Goal: Task Accomplishment & Management: Manage account settings

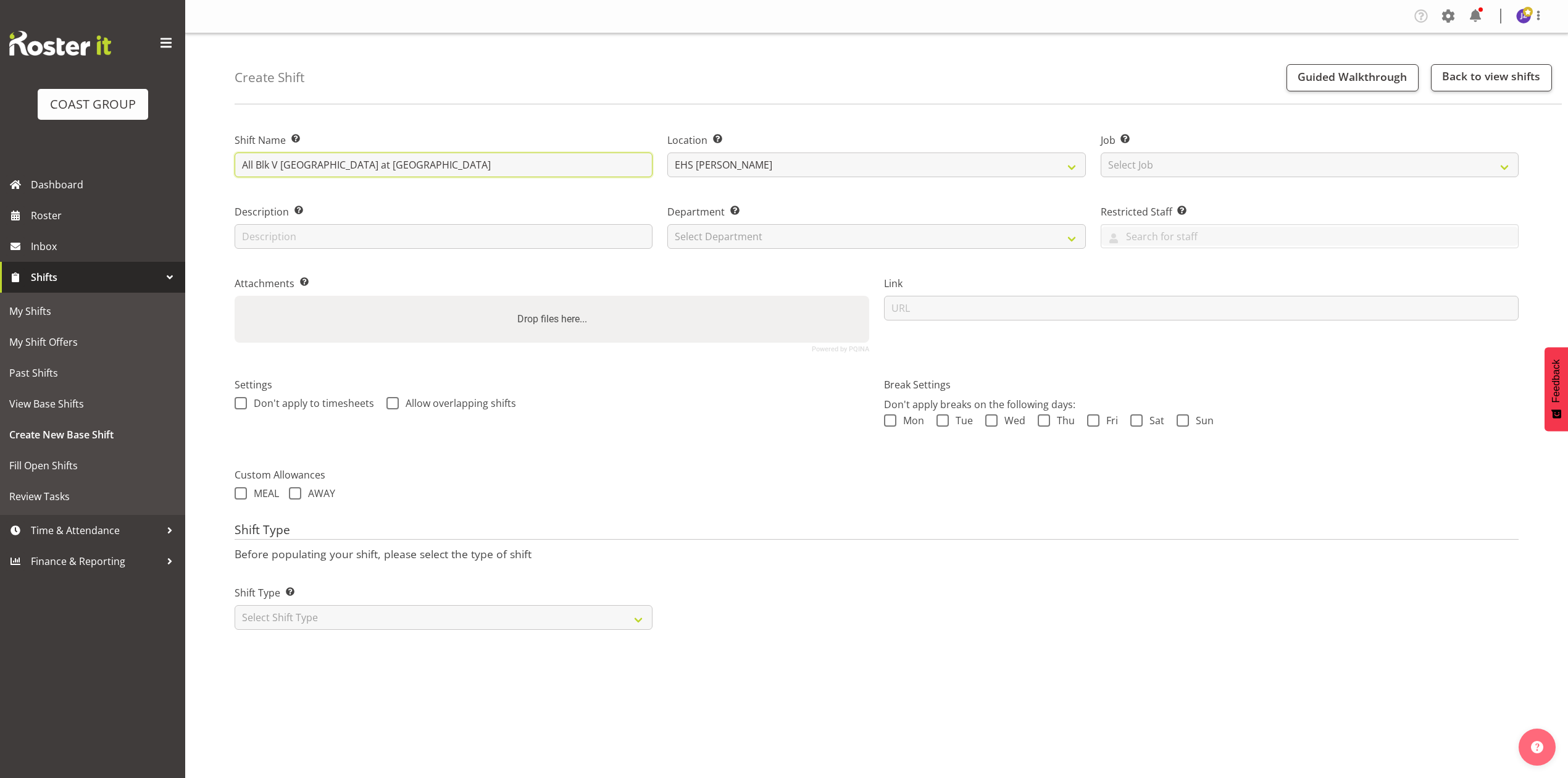
click at [586, 166] on input "All Blk V [GEOGRAPHIC_DATA] at [GEOGRAPHIC_DATA]" at bounding box center [443, 164] width 418 height 25
click at [398, 206] on label "Description Provide a description of the shift if required." at bounding box center [443, 212] width 418 height 15
click at [1182, 154] on select "Select Job Create new job 1 Carlton Events 1 [PERSON_NAME][GEOGRAPHIC_DATA] 1 […" at bounding box center [1309, 164] width 418 height 25
select select "8653"
click at [1100, 152] on select "Select Job Create new job 1 Carlton Events 1 Carlton Hamilton 1 Carlton Welling…" at bounding box center [1309, 164] width 418 height 25
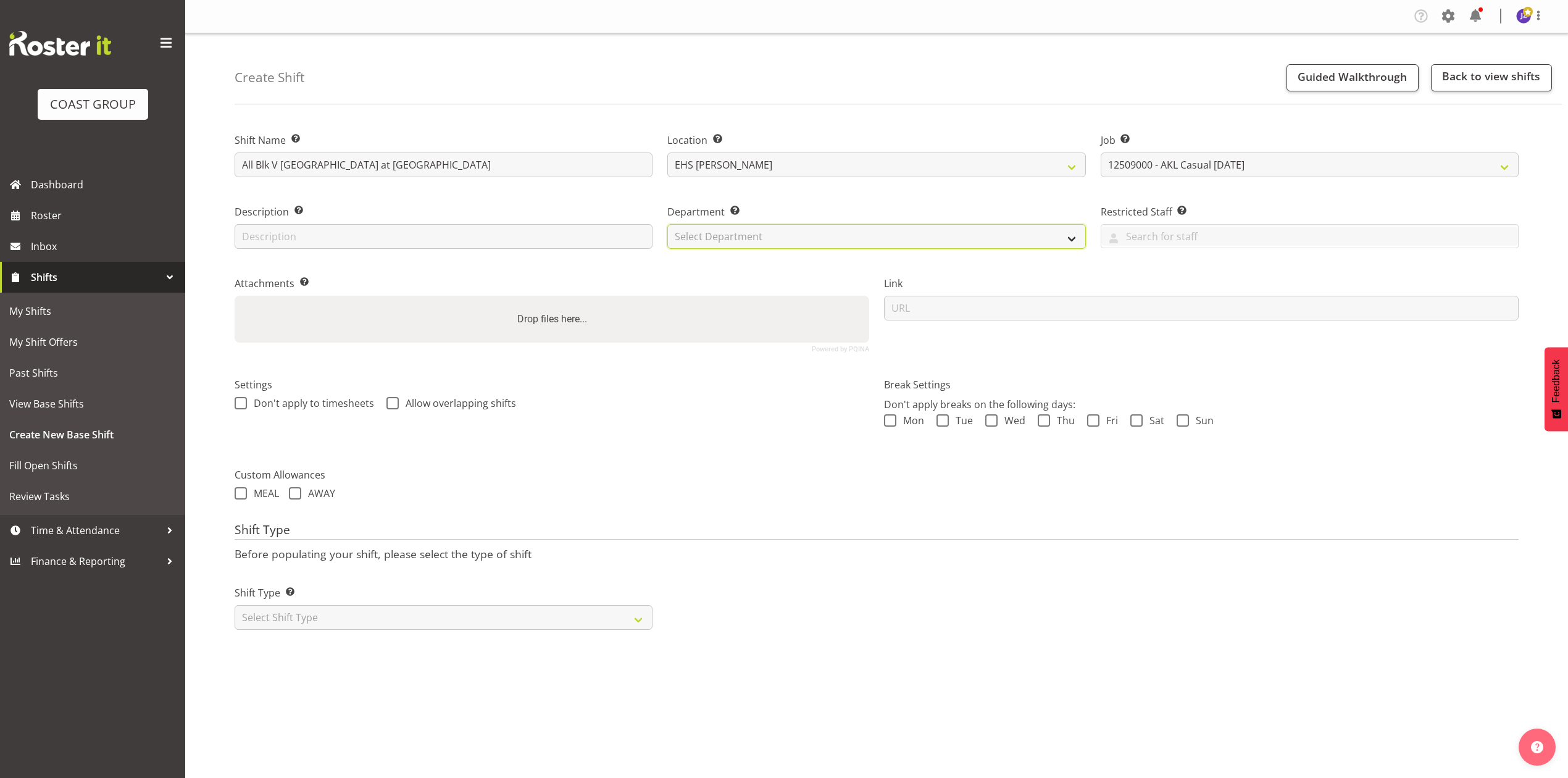
click at [703, 230] on select "Select Department EHS AKL PANEL EHS AKL PANEL" at bounding box center [876, 236] width 418 height 25
select select "39"
click at [667, 224] on select "Select Department EHS AKL PANEL EHS AKL PANEL" at bounding box center [876, 236] width 418 height 25
click at [456, 616] on select "Select Shift Type One Off Shift Recurring Shift Rotating Shift" at bounding box center [443, 617] width 418 height 25
click at [234, 606] on select "Select Shift Type One Off Shift Recurring Shift Rotating Shift" at bounding box center [443, 617] width 418 height 25
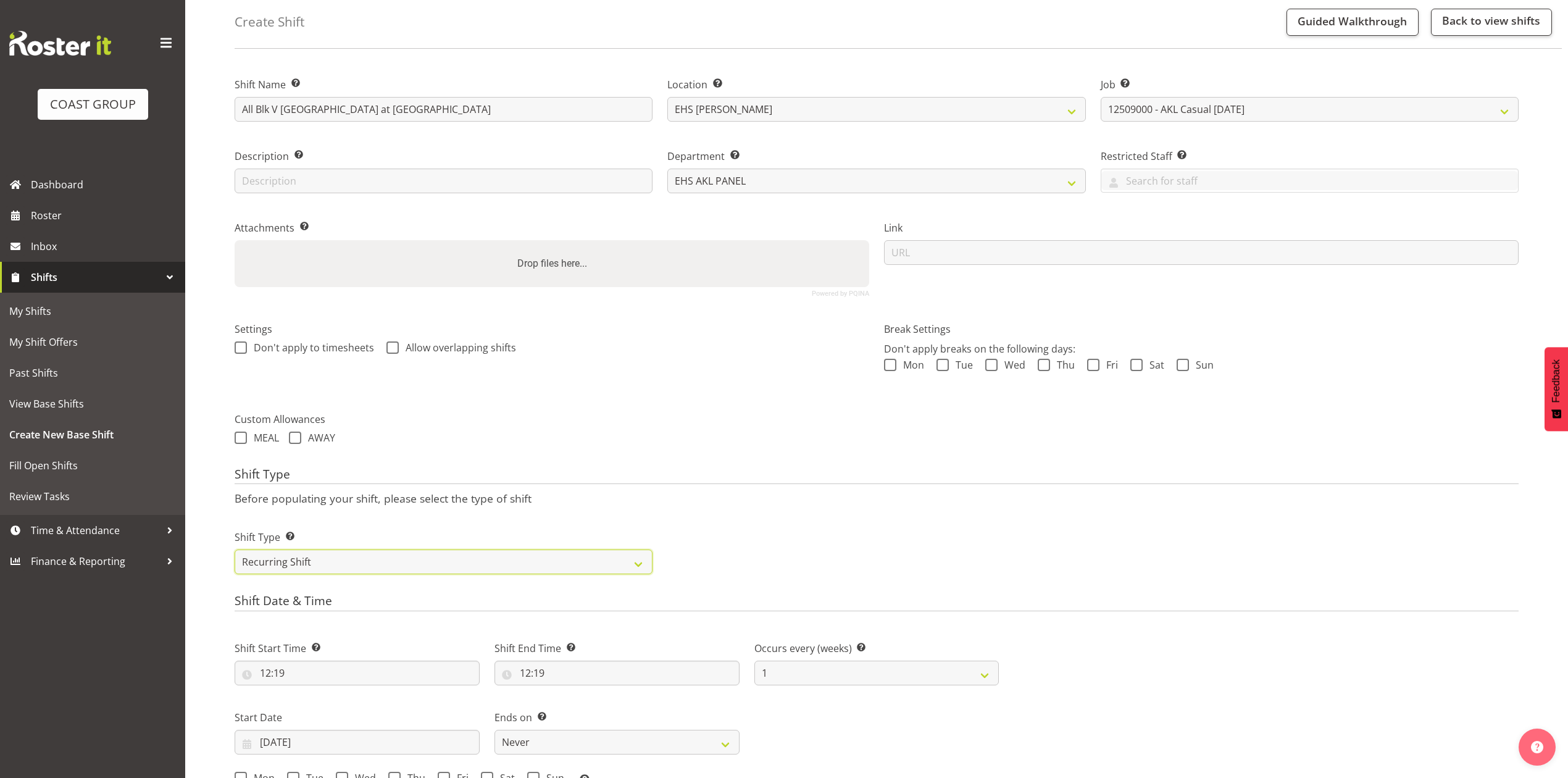
scroll to position [82, 0]
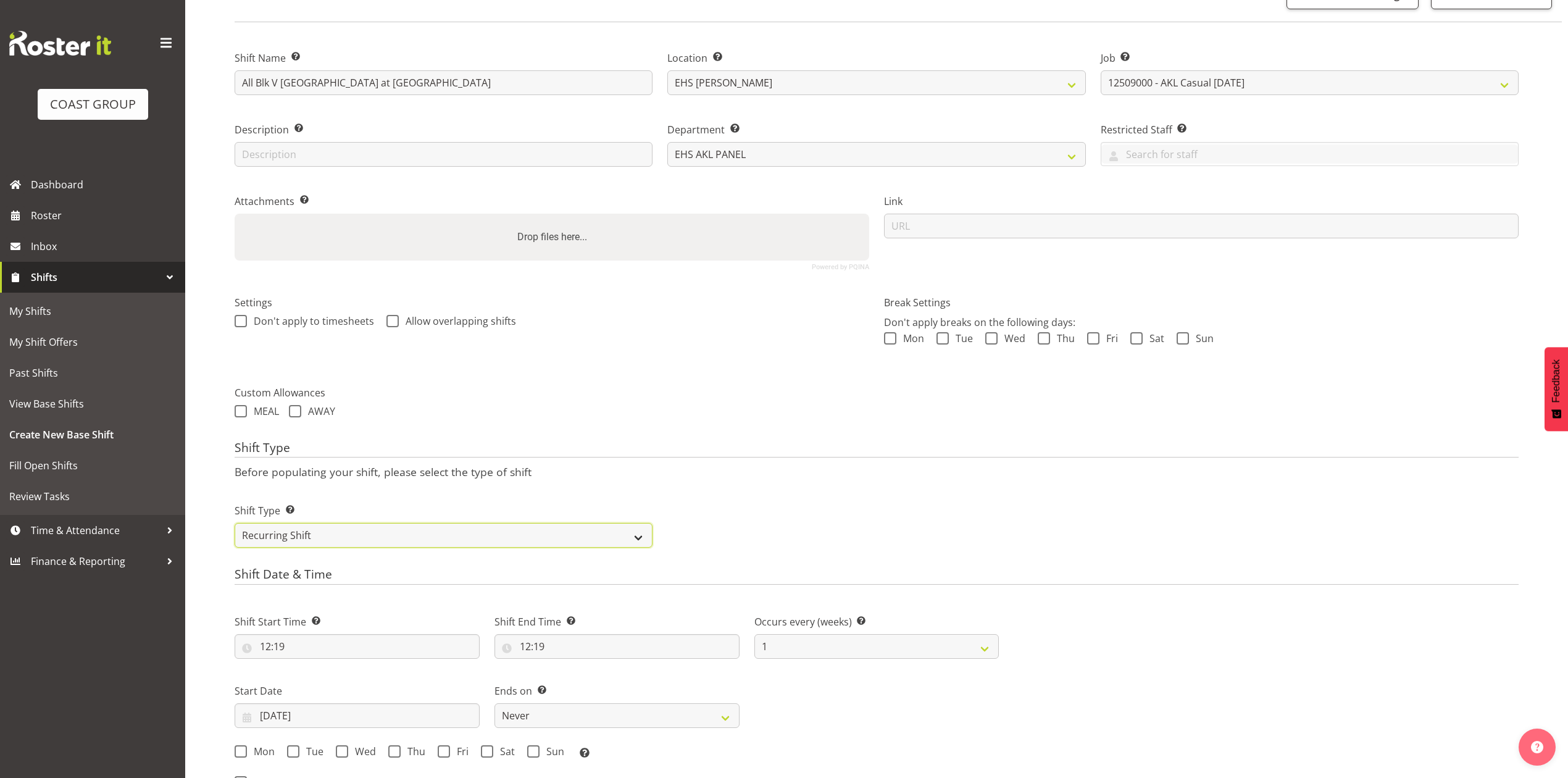
click at [416, 544] on select "One Off Shift Recurring Shift Rotating Shift" at bounding box center [443, 535] width 418 height 25
select select "one_off"
click at [234, 524] on select "One Off Shift Recurring Shift Rotating Shift" at bounding box center [443, 535] width 418 height 25
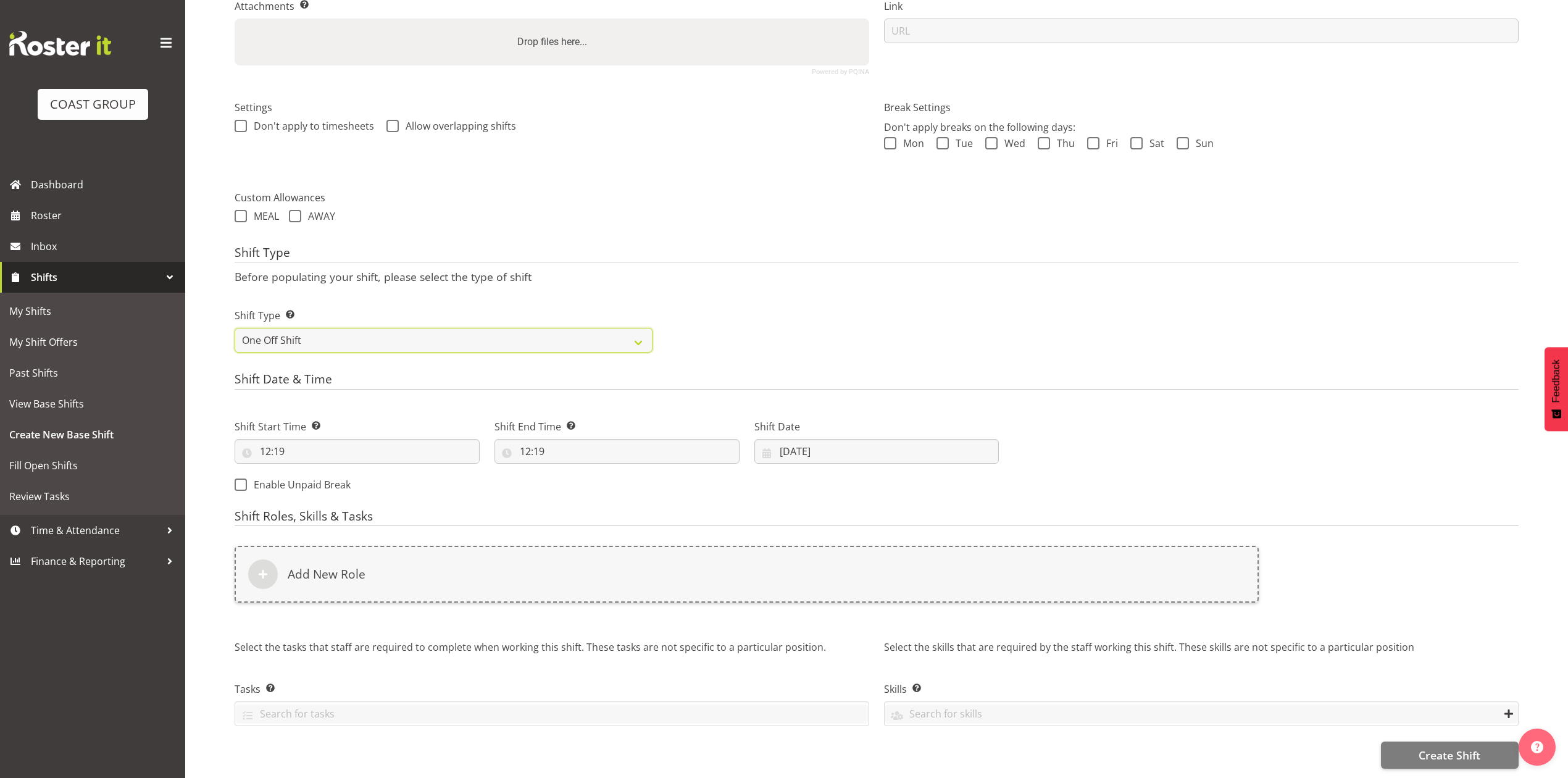
scroll to position [292, 0]
click at [805, 439] on input "23/09/2025" at bounding box center [876, 451] width 245 height 25
click at [901, 610] on link "25" at bounding box center [891, 621] width 25 height 24
type input "25/09/2025"
click at [549, 442] on input "12:19" at bounding box center [617, 451] width 245 height 25
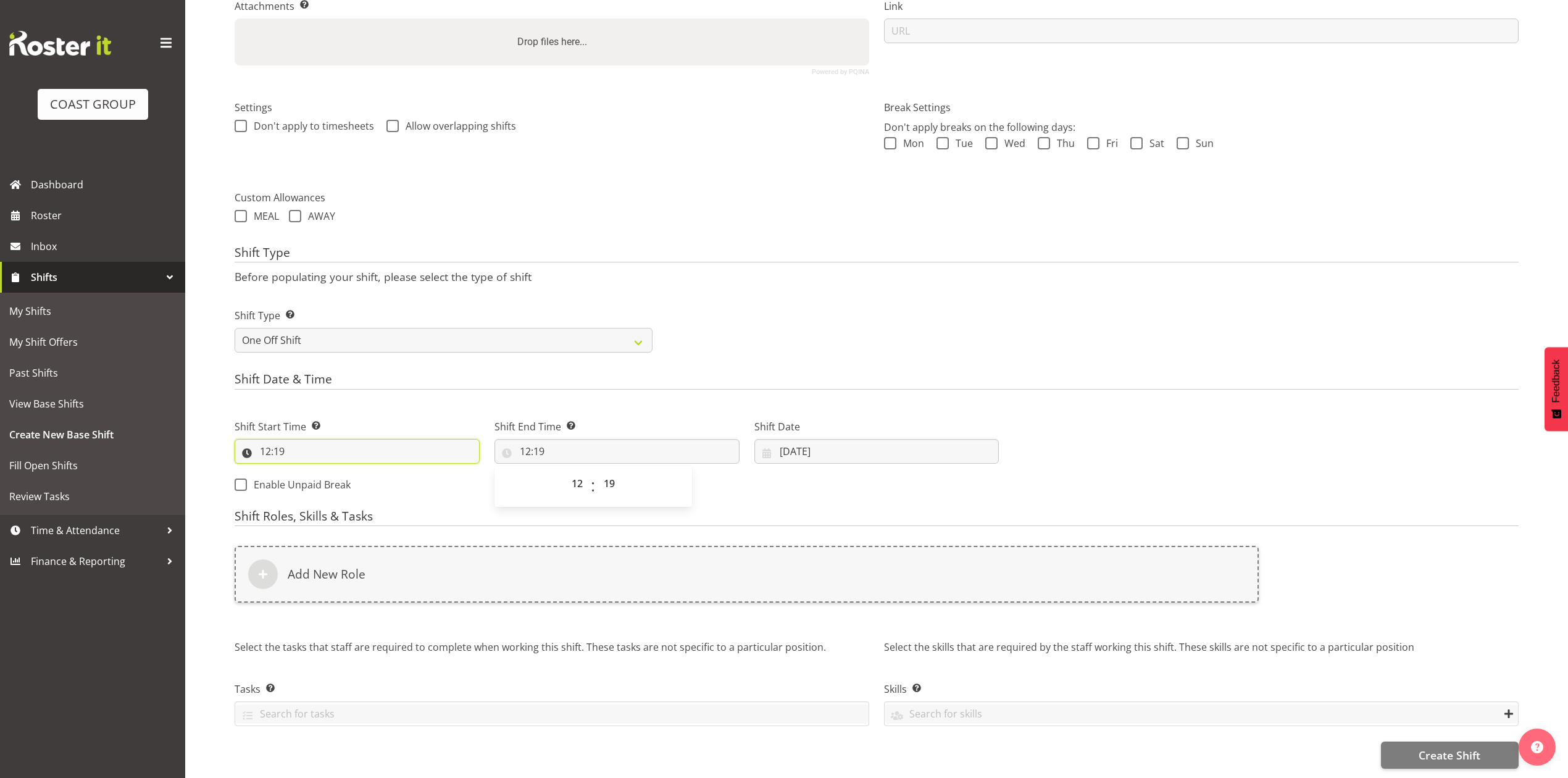
click at [283, 439] on input "12:19" at bounding box center [357, 451] width 245 height 25
click at [319, 477] on select "00 01 02 03 04 05 06 07 08 09 10 11 12 13 14 15 16 17 18 19 20 21 22 23" at bounding box center [319, 483] width 28 height 25
select select "7"
click at [305, 471] on select "00 01 02 03 04 05 06 07 08 09 10 11 12 13 14 15 16 17 18 19 20 21 22 23" at bounding box center [319, 483] width 28 height 25
type input "07:19"
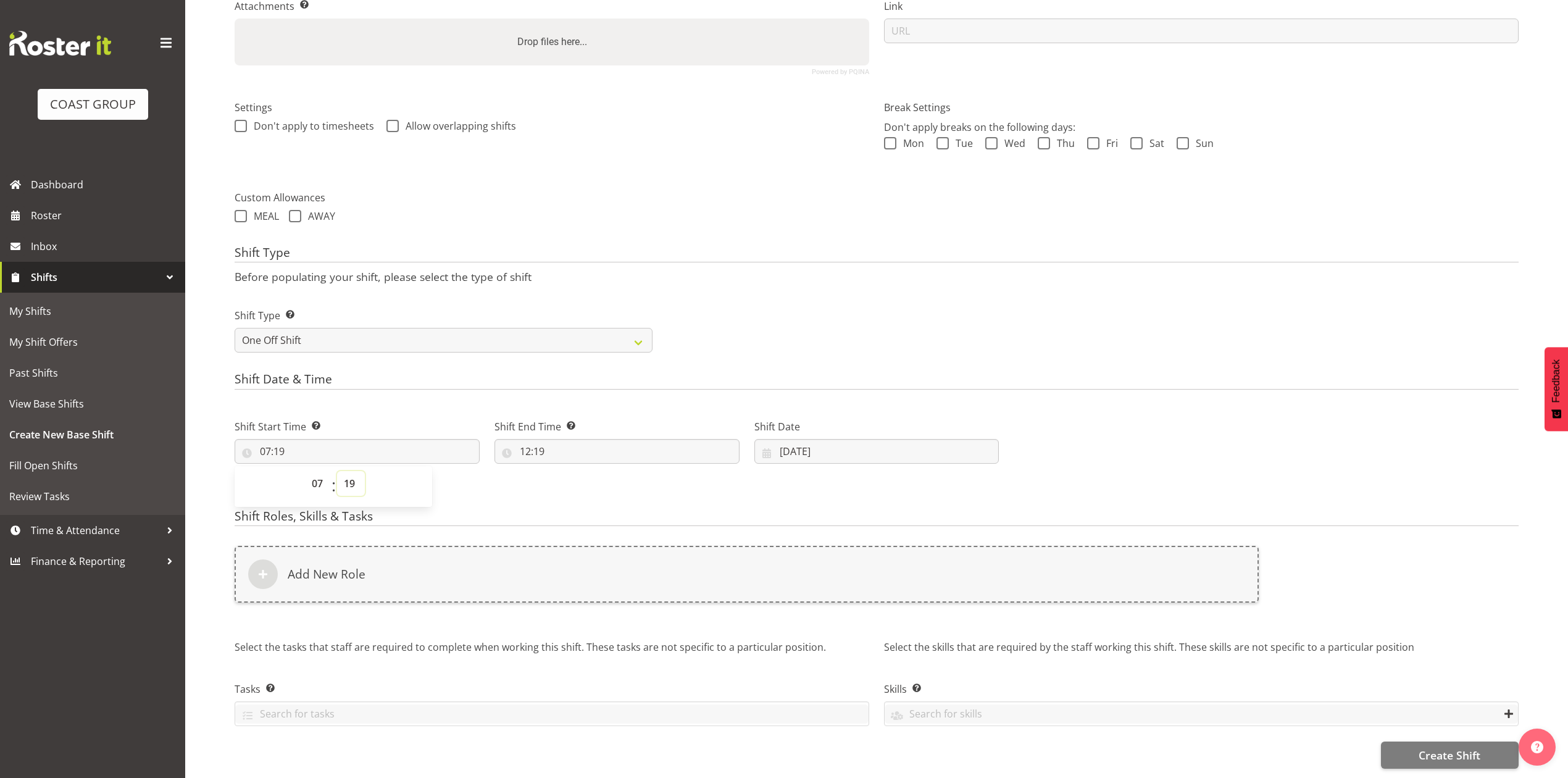
click at [349, 473] on select "00 01 02 03 04 05 06 07 08 09 10 11 12 13 14 15 16 17 18 19 20 21 22 23 24 25 2…" at bounding box center [351, 483] width 28 height 25
select select "30"
click at [337, 471] on select "00 01 02 03 04 05 06 07 08 09 10 11 12 13 14 15 16 17 18 19 20 21 22 23 24 25 2…" at bounding box center [351, 483] width 28 height 25
type input "07:30"
click at [457, 495] on form "Shift Name Enter a name for the shift (e.g. Day Shift). All Blk V Australia at …" at bounding box center [876, 303] width 1284 height 930
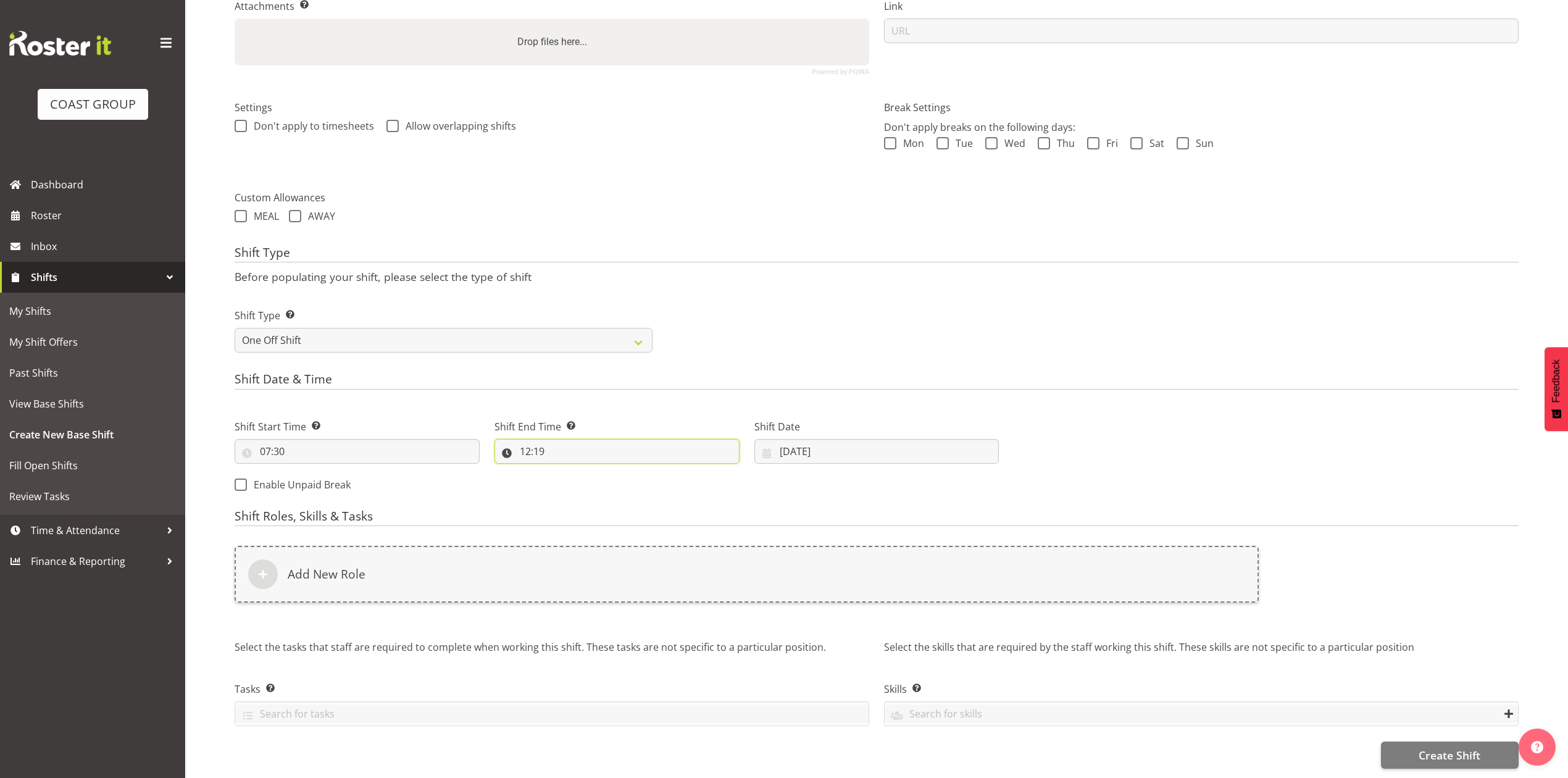
click at [539, 439] on input "12:19" at bounding box center [617, 451] width 245 height 25
click at [613, 471] on select "00 01 02 03 04 05 06 07 08 09 10 11 12 13 14 15 16 17 18 19 20 21 22 23 24 25 2…" at bounding box center [610, 483] width 28 height 25
select select "30"
click at [597, 471] on select "00 01 02 03 04 05 06 07 08 09 10 11 12 13 14 15 16 17 18 19 20 21 22 23 24 25 2…" at bounding box center [610, 483] width 28 height 25
type input "12:30"
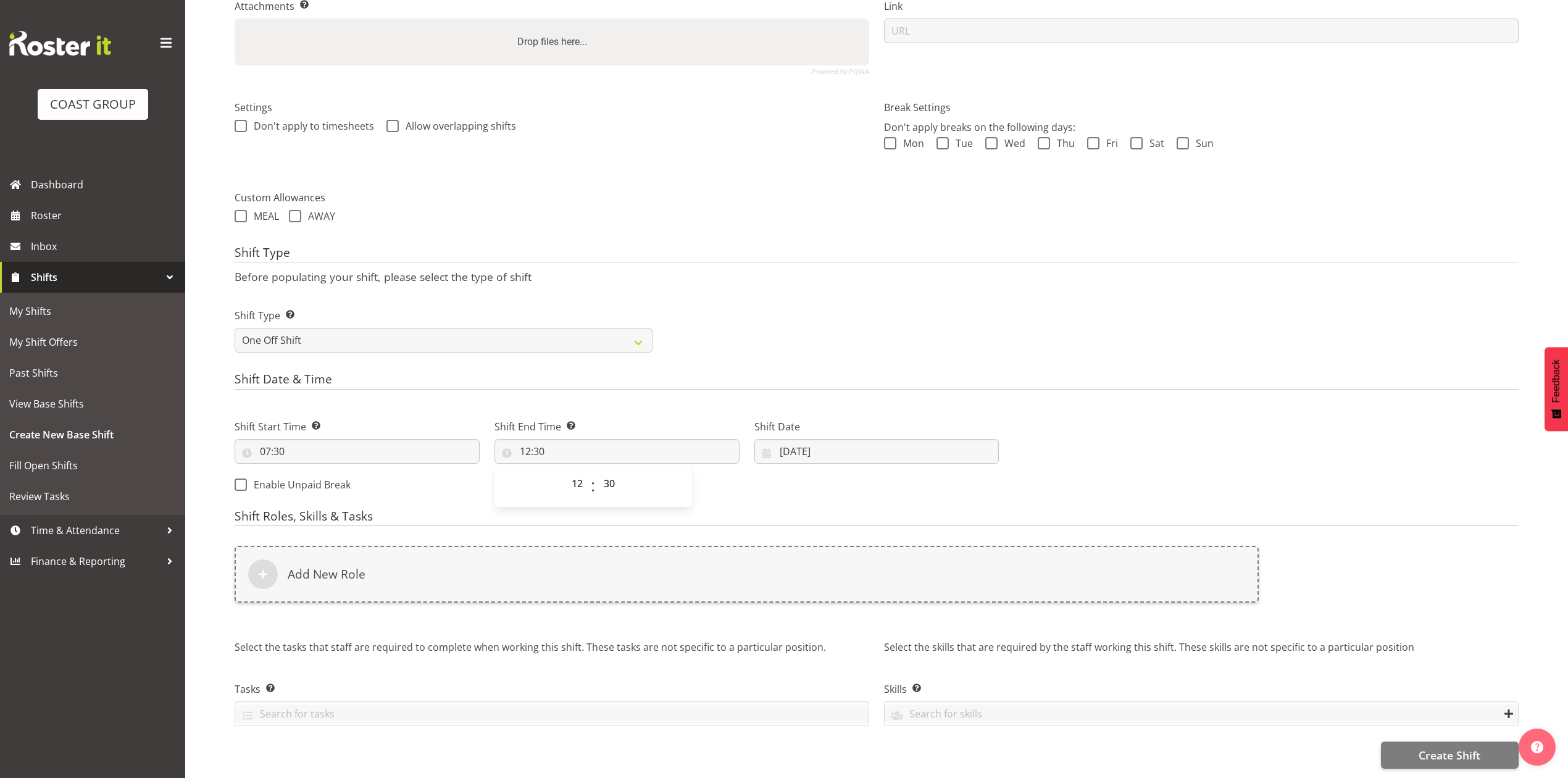
click at [896, 299] on div "Shift Type Shift Types: One Off – Select this if you would like a single shift …" at bounding box center [876, 325] width 1299 height 69
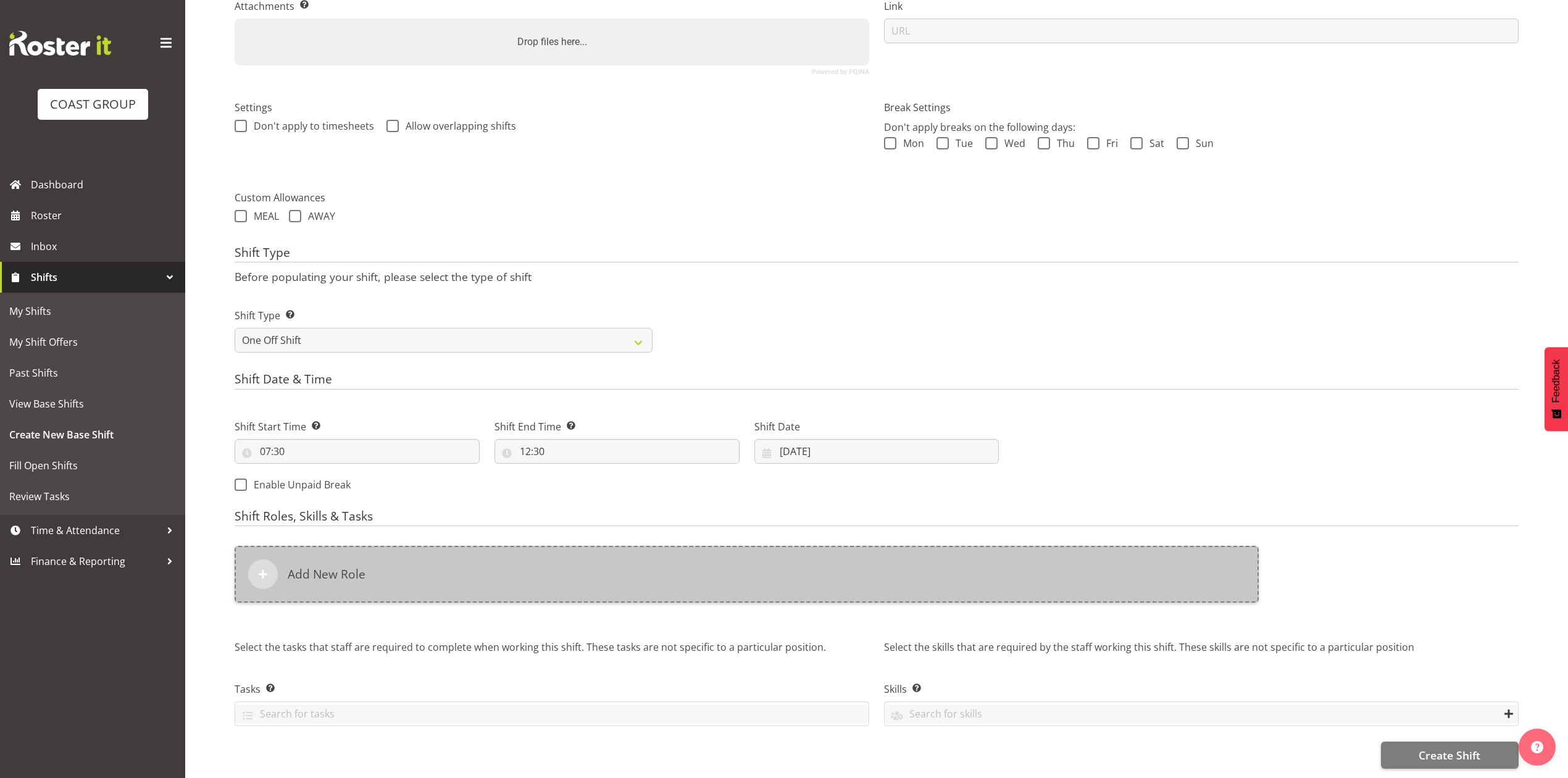
click at [653, 545] on div "Add New Role" at bounding box center [746, 574] width 1024 height 57
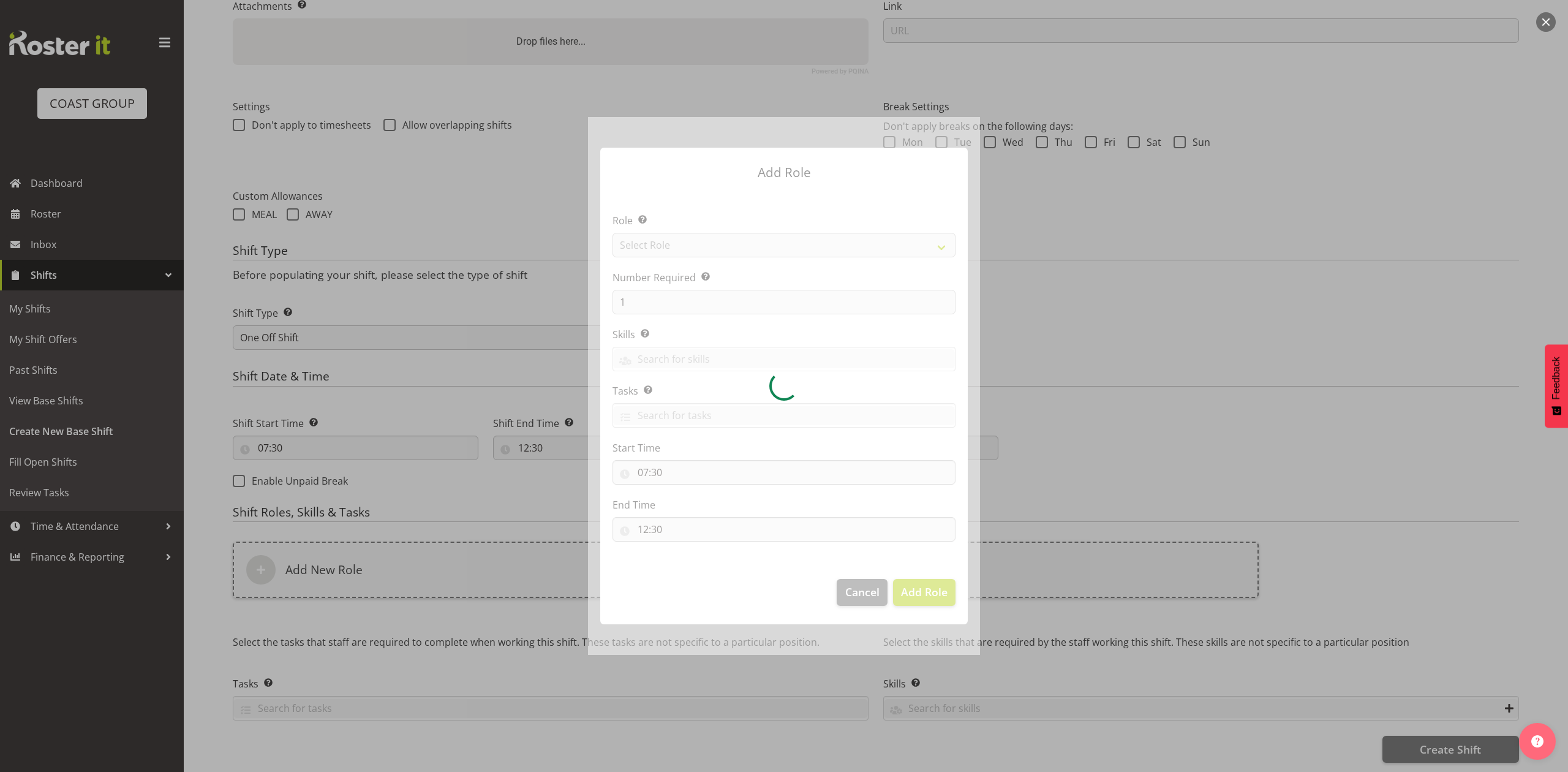
click at [668, 250] on div at bounding box center [784, 386] width 392 height 537
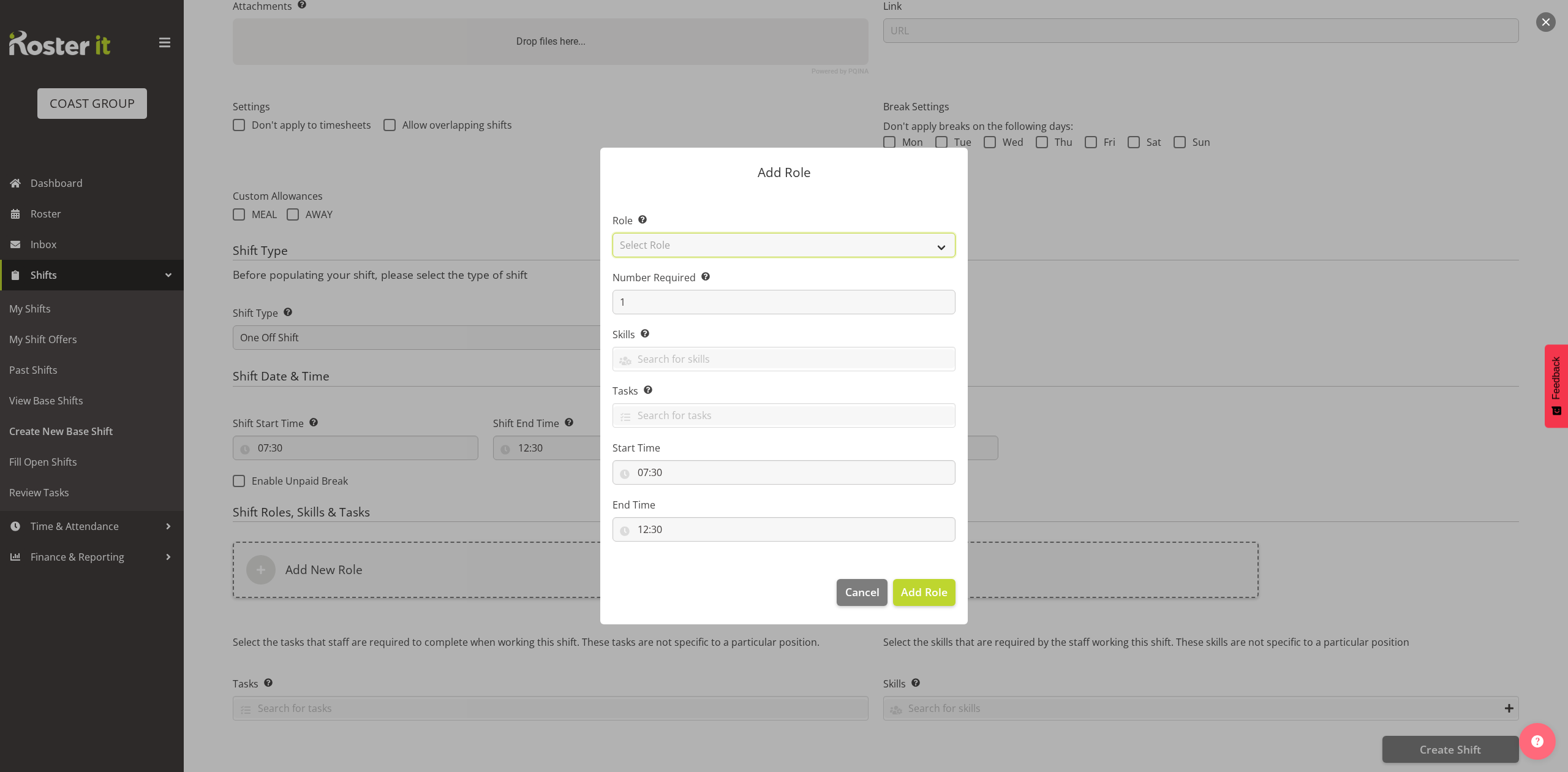
click at [674, 245] on select "Select Role ACCOUNT MANAGER ACCOUNT MANAGER DW ACCOUNTS [PERSON_NAME] VEHICLES …" at bounding box center [783, 244] width 343 height 24
select select "81"
click at [612, 232] on select "Select Role ACCOUNT MANAGER ACCOUNT MANAGER DW ACCOUNTS [PERSON_NAME] VEHICLES …" at bounding box center [783, 244] width 343 height 24
drag, startPoint x: 934, startPoint y: 602, endPoint x: 885, endPoint y: 635, distance: 59.1
click at [934, 604] on button "Add Role" at bounding box center [924, 592] width 62 height 27
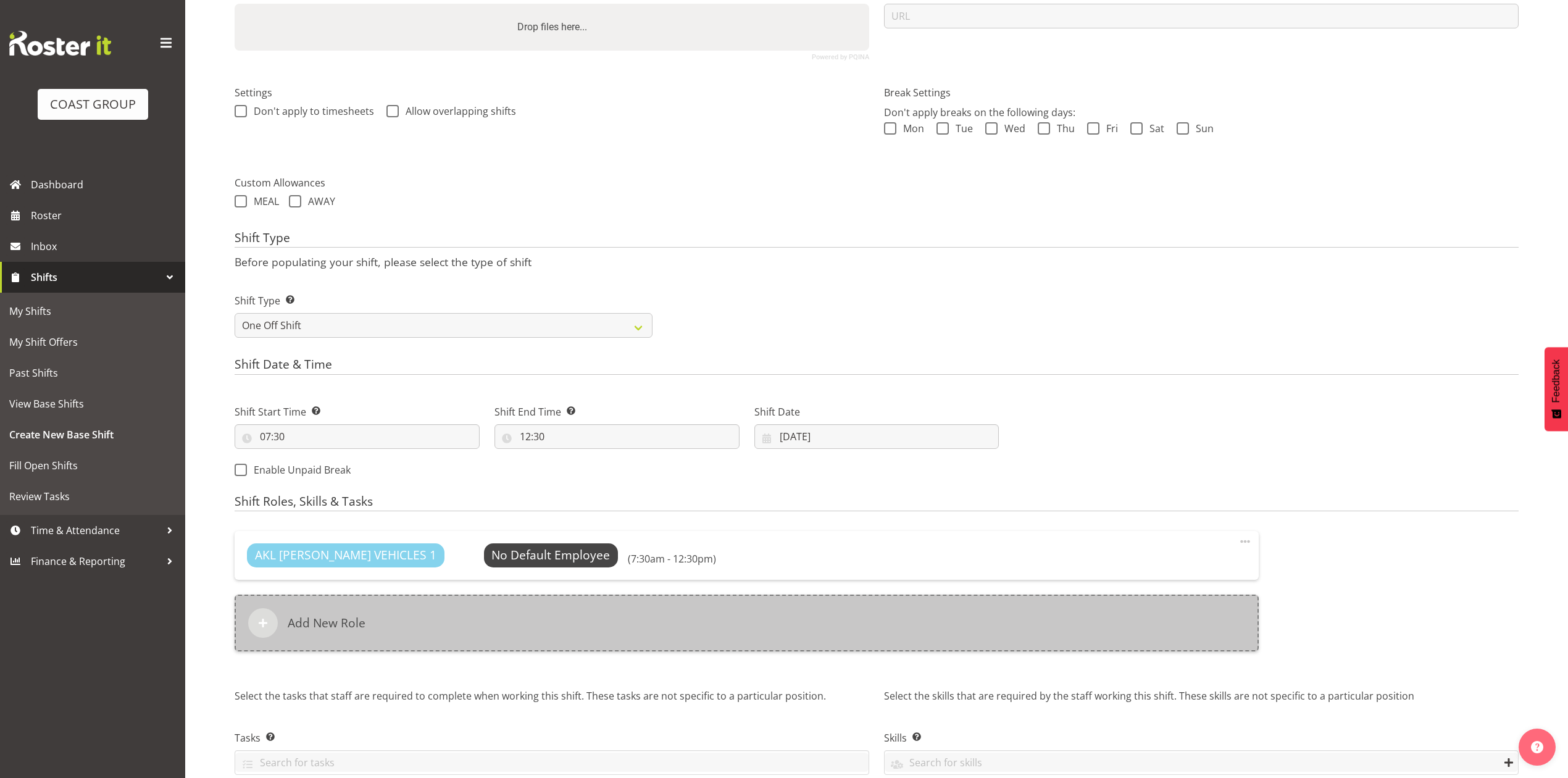
click at [611, 630] on div "Add New Role" at bounding box center [746, 623] width 1024 height 57
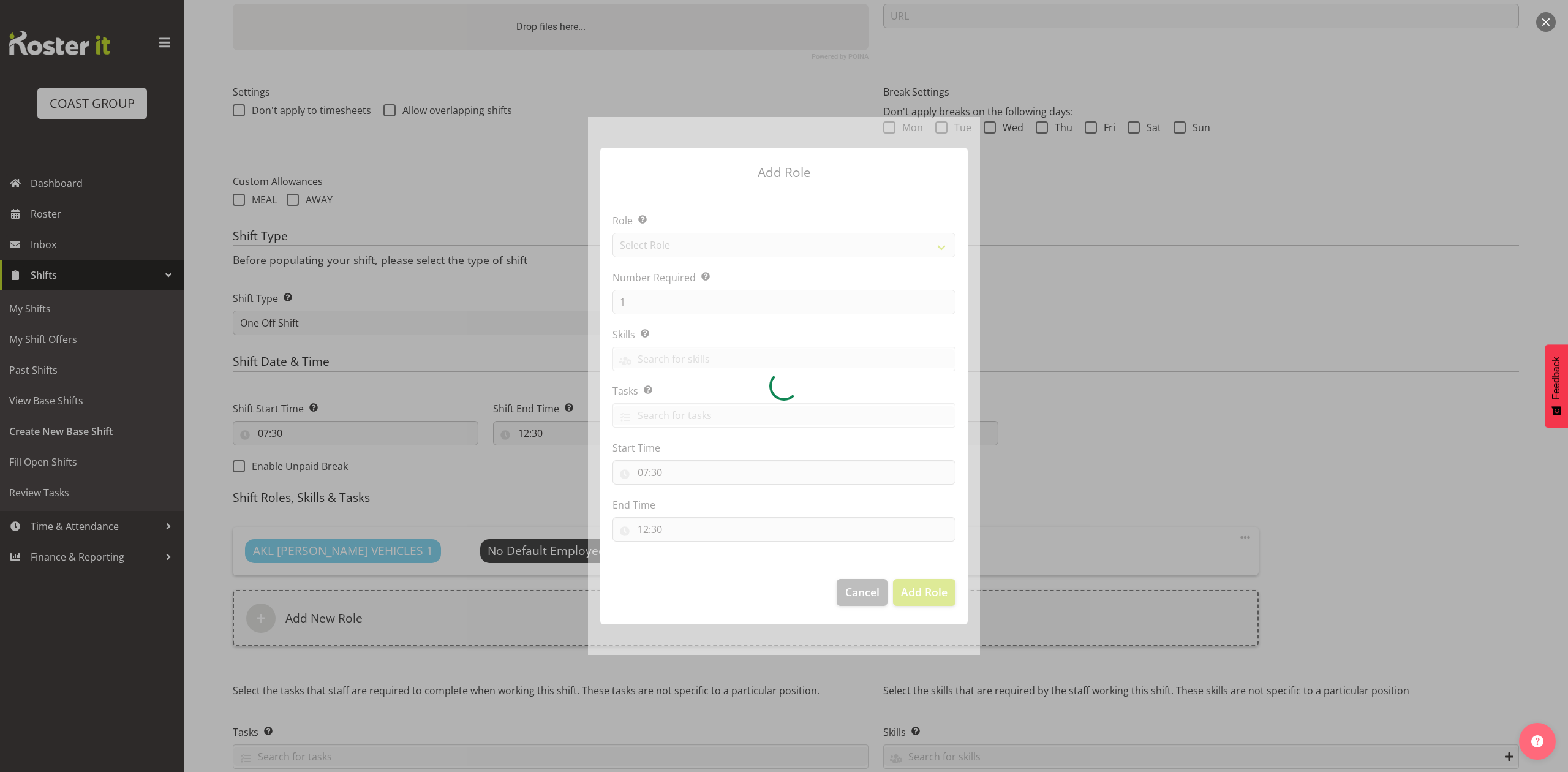
click at [658, 233] on div at bounding box center [784, 386] width 392 height 537
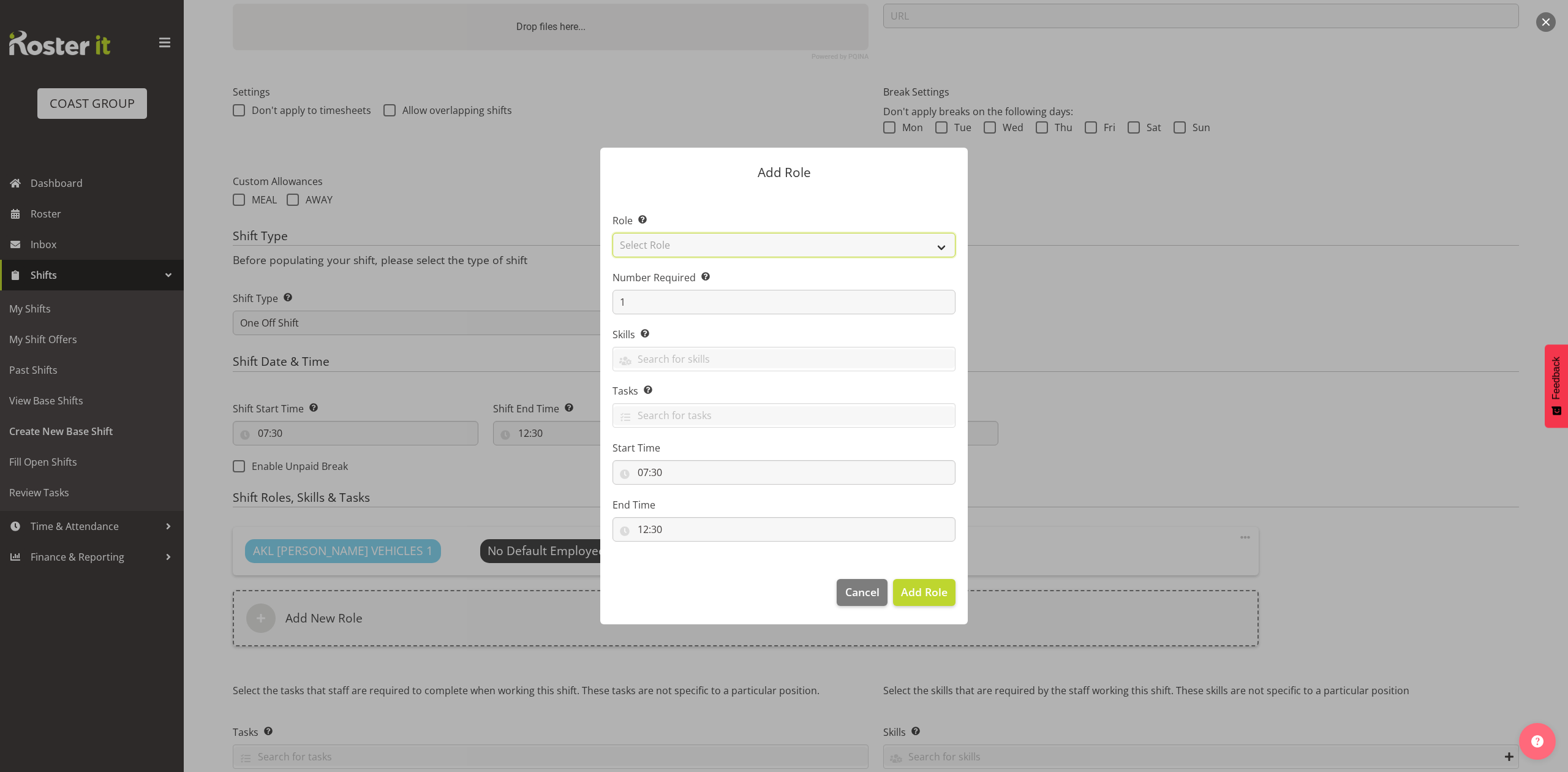
click at [658, 243] on select "Select Role ACCOUNT MANAGER ACCOUNT MANAGER DW ACCOUNTS [PERSON_NAME] VEHICLES …" at bounding box center [783, 244] width 343 height 24
select select "188"
click at [612, 232] on select "Select Role ACCOUNT MANAGER ACCOUNT MANAGER DW ACCOUNTS [PERSON_NAME] VEHICLES …" at bounding box center [783, 244] width 343 height 24
click at [675, 300] on input "1" at bounding box center [783, 301] width 343 height 24
type input "3"
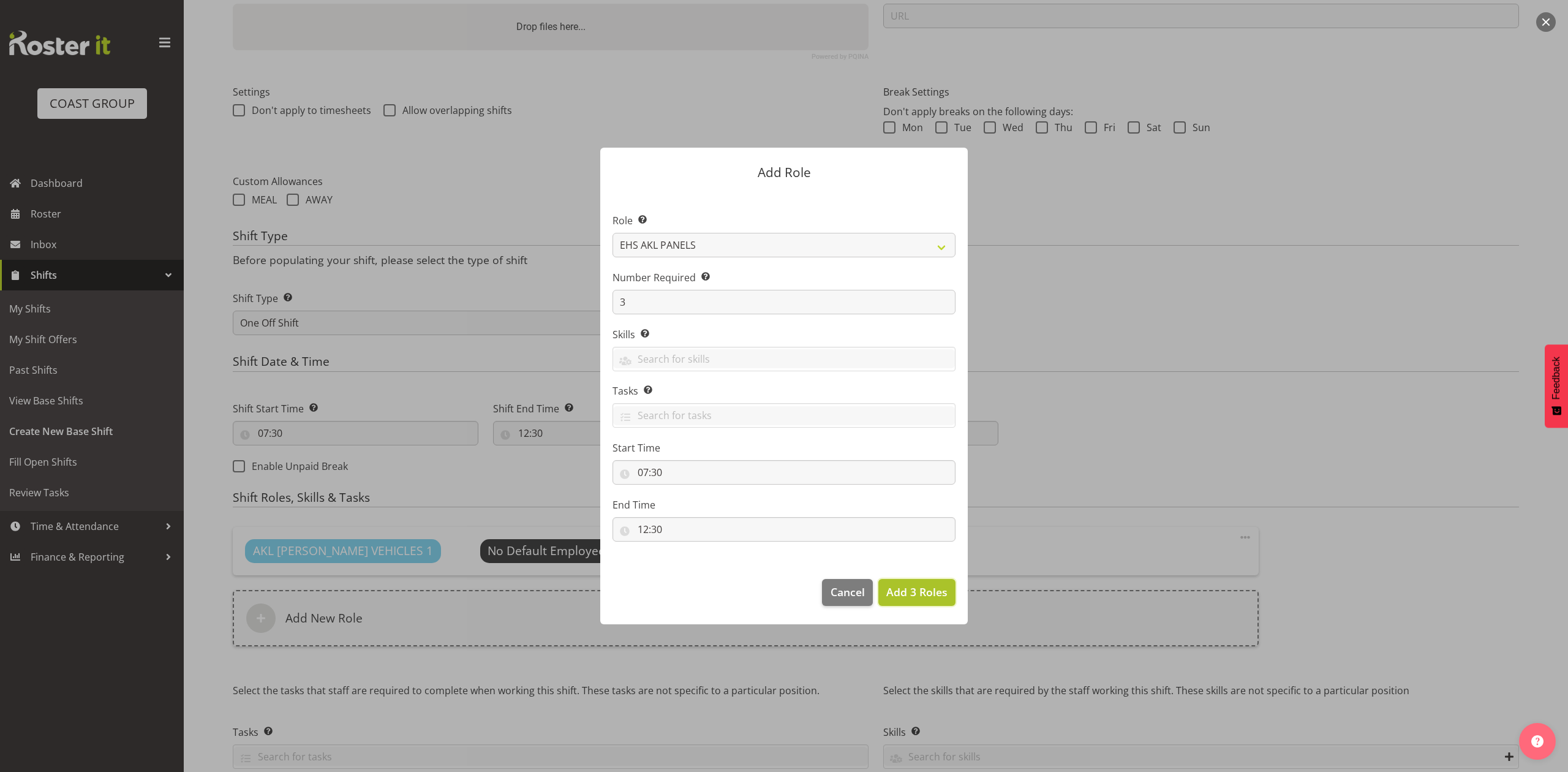
click at [928, 596] on span "Add 3 Roles" at bounding box center [917, 591] width 61 height 15
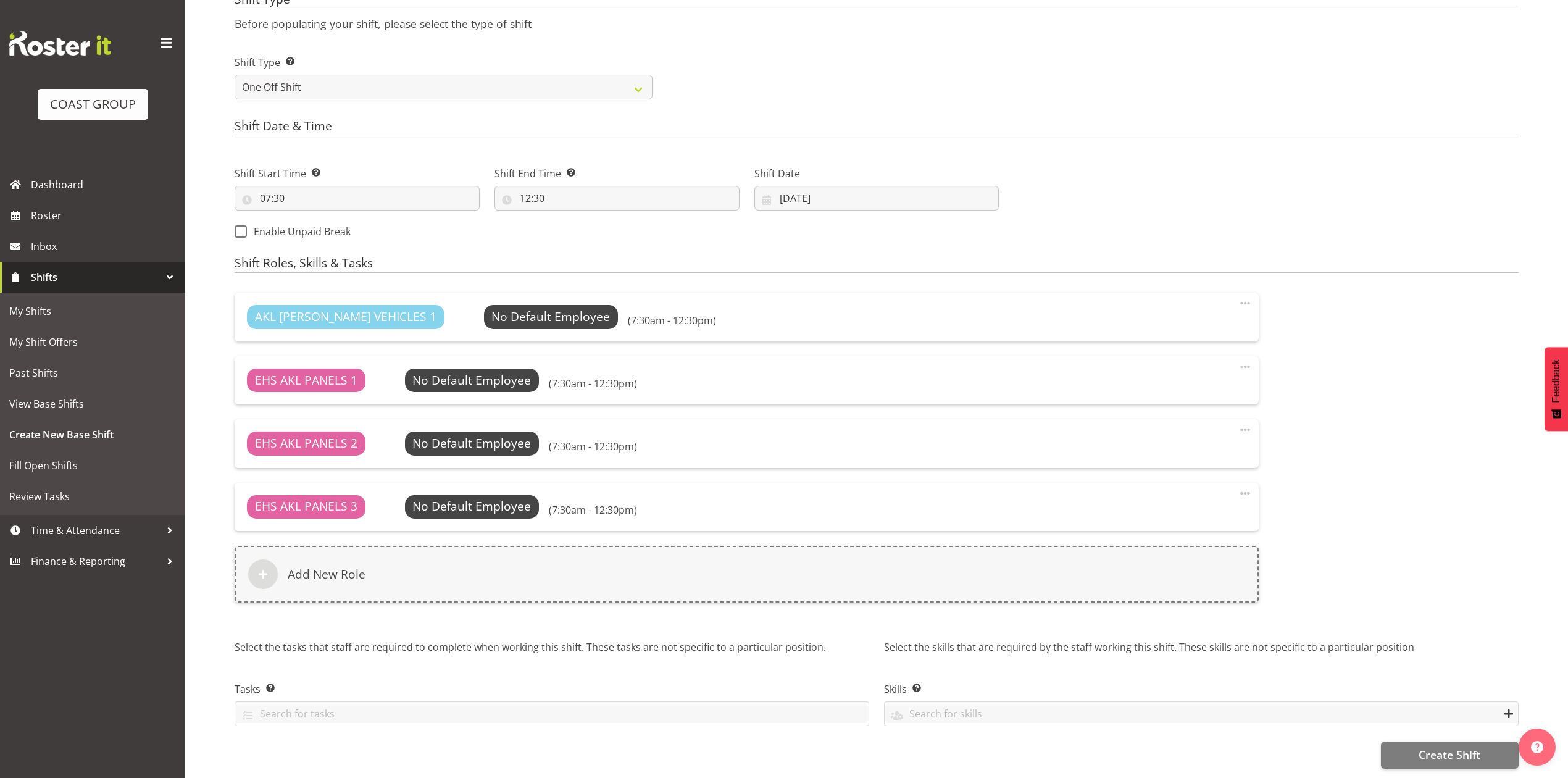
scroll to position [545, 0]
click at [1440, 746] on span "Create Shift" at bounding box center [1449, 754] width 62 height 16
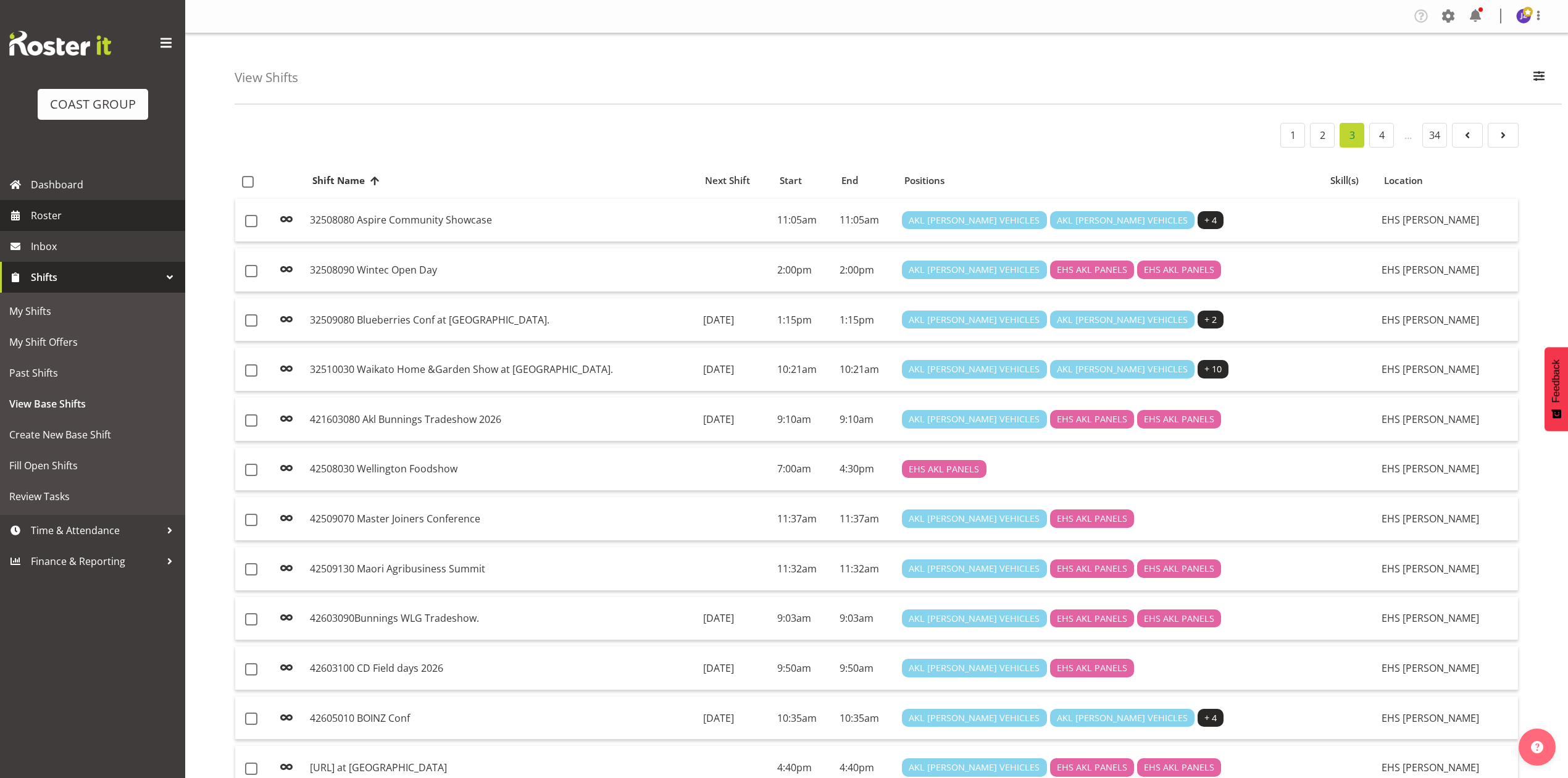
click at [77, 213] on span "Roster" at bounding box center [104, 215] width 148 height 19
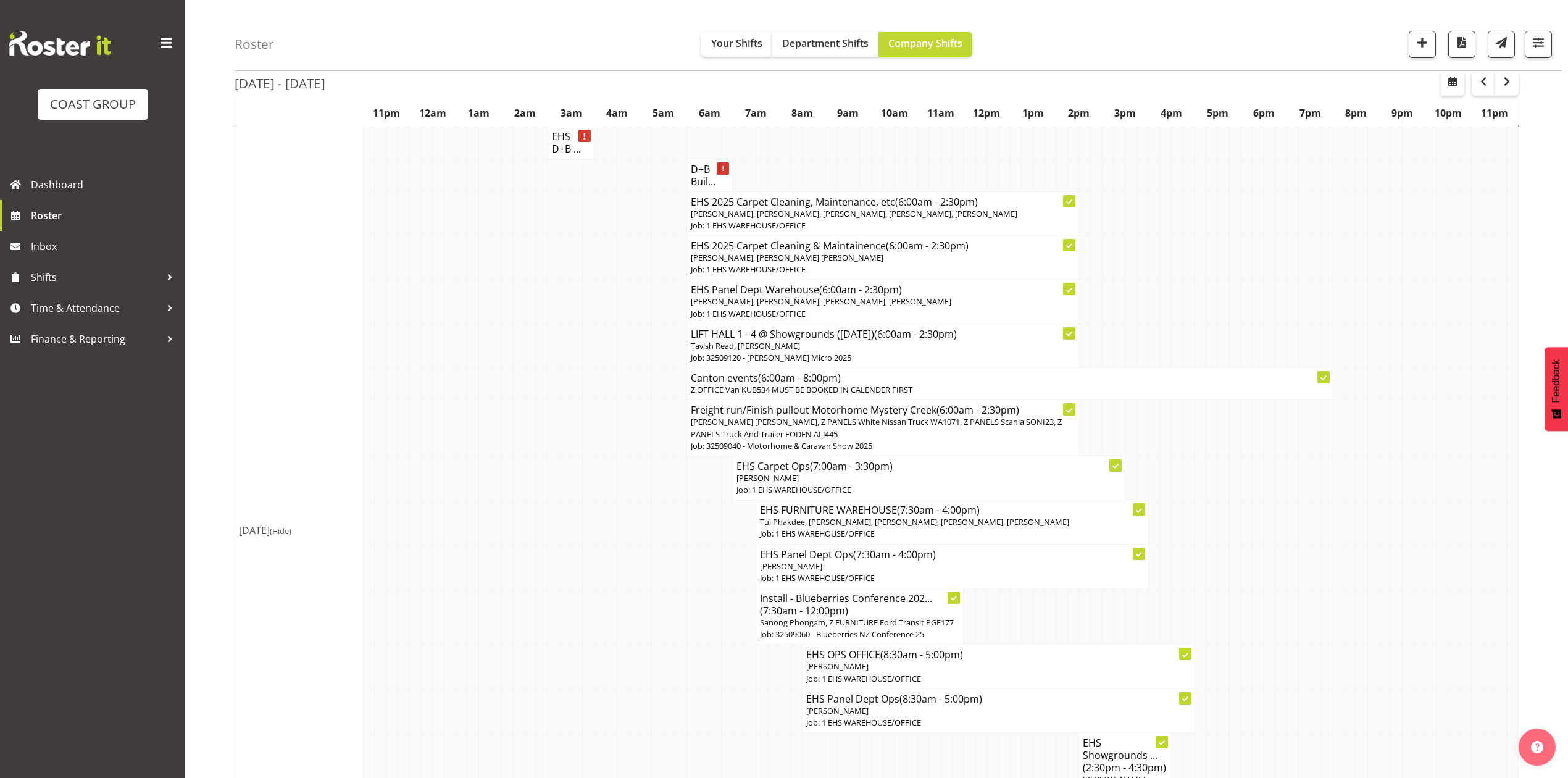
scroll to position [329, 0]
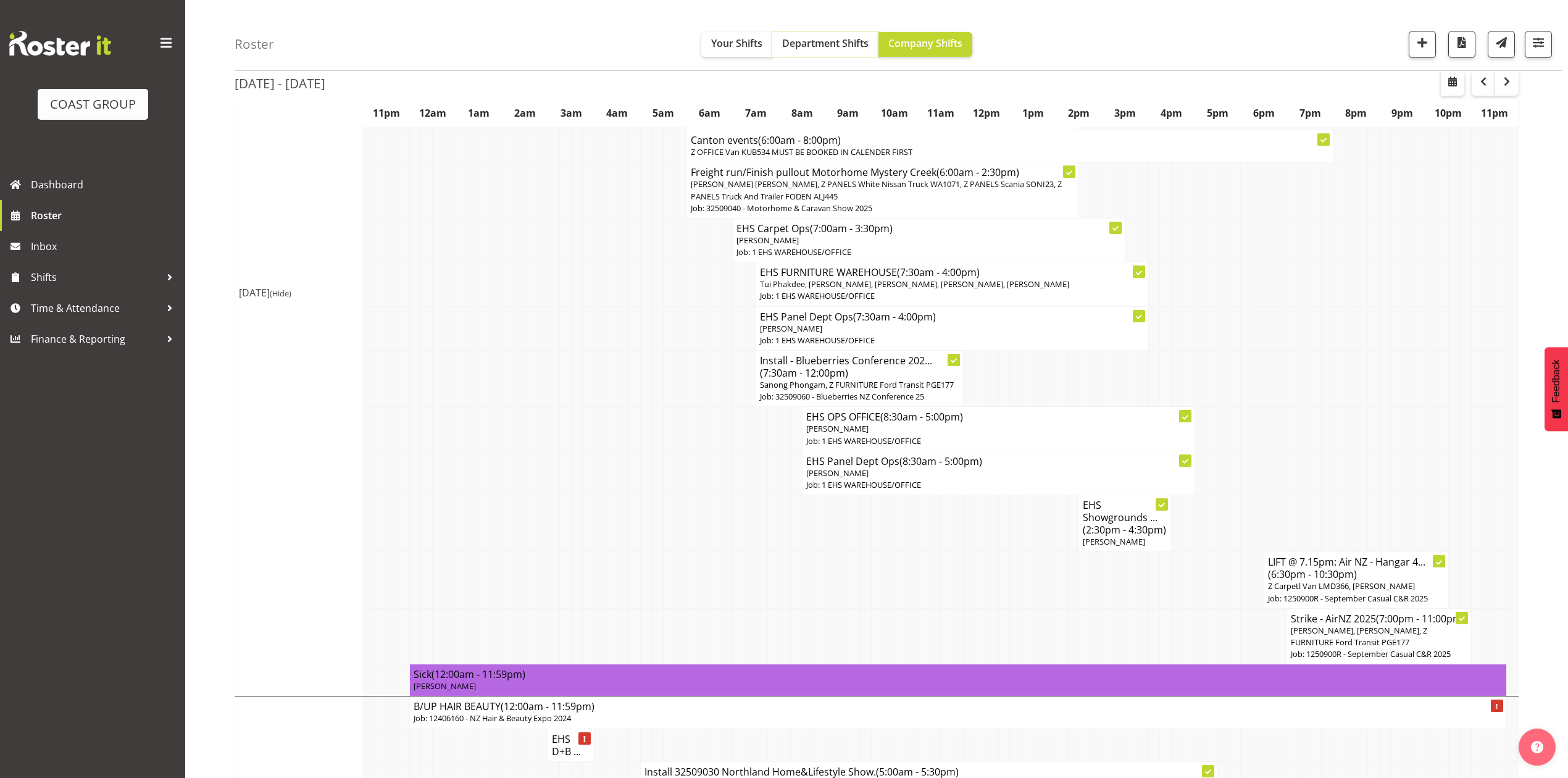
click at [826, 37] on span "Department Shifts" at bounding box center [825, 43] width 87 height 13
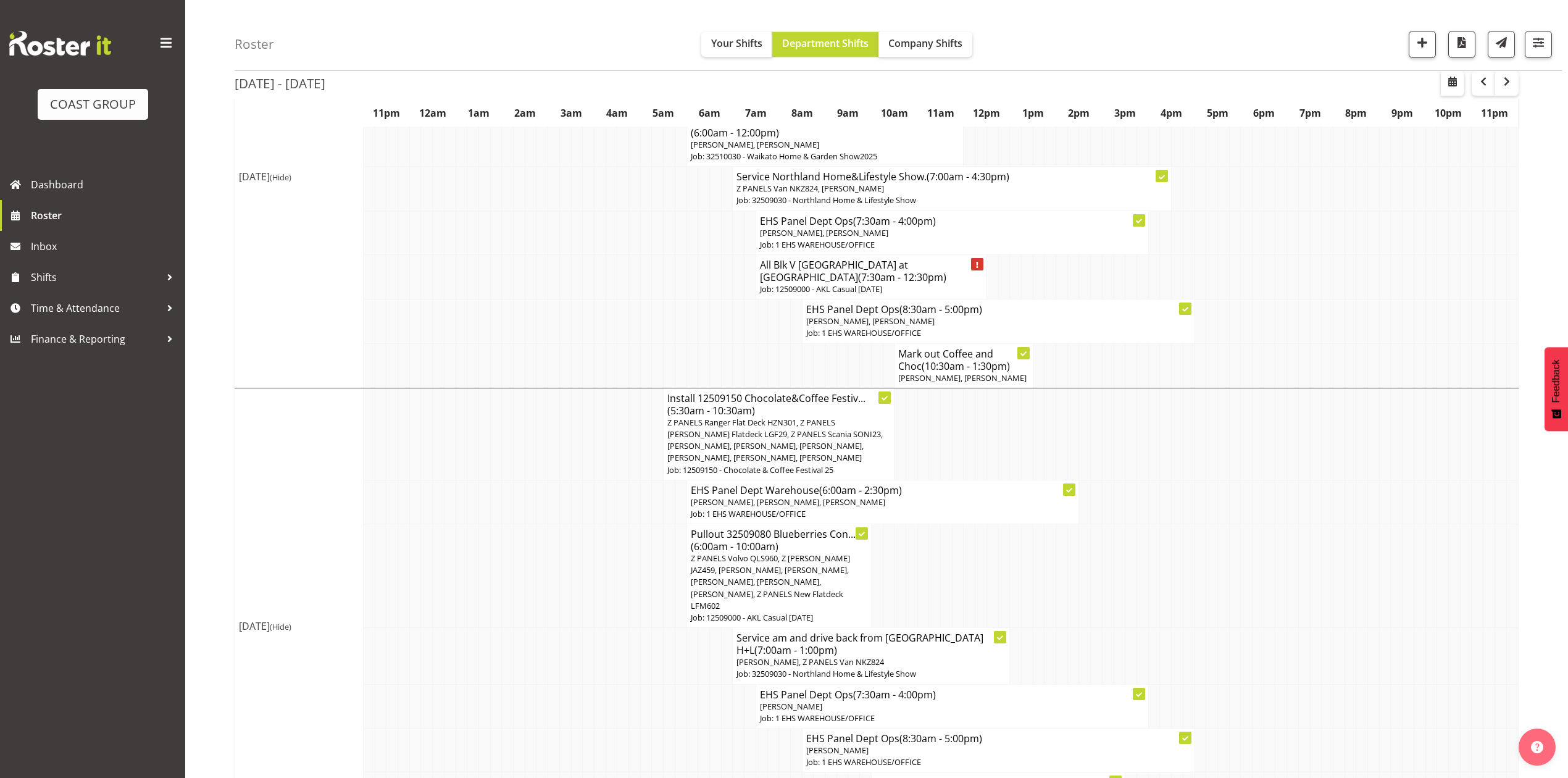
scroll to position [658, 0]
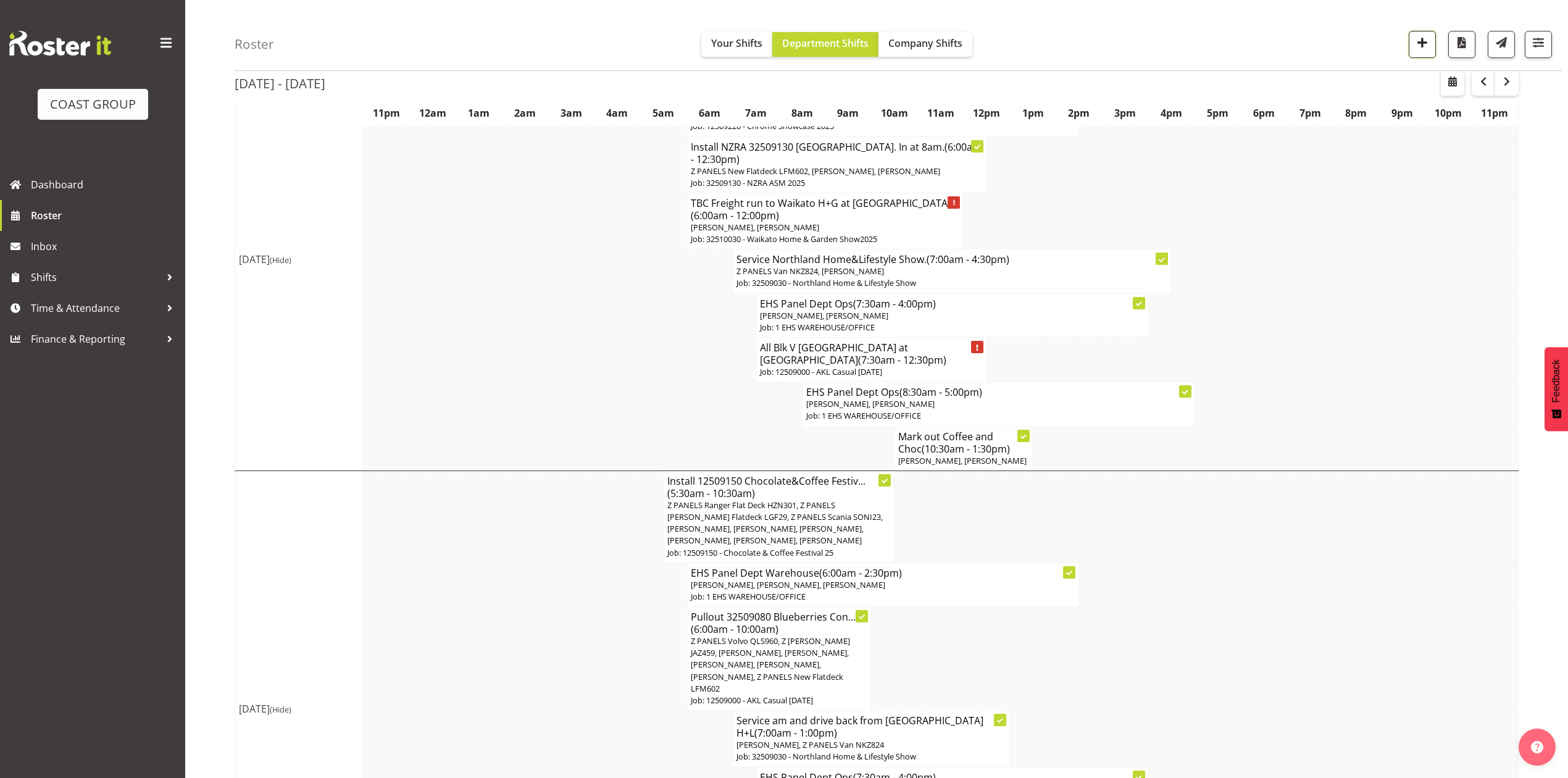
click at [1427, 45] on span "button" at bounding box center [1423, 43] width 16 height 16
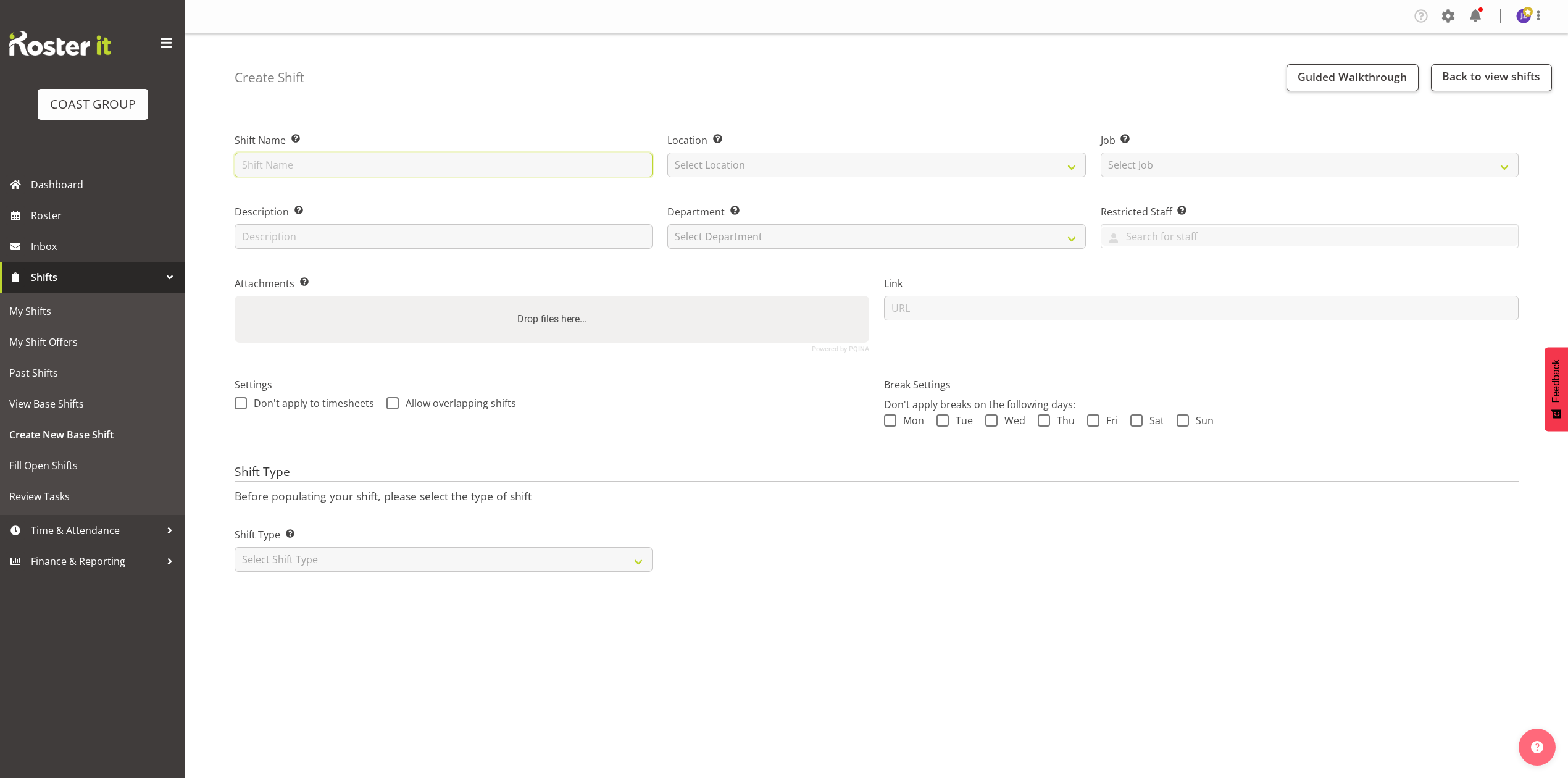
click at [393, 164] on input "text" at bounding box center [443, 164] width 418 height 25
click at [351, 159] on input "text" at bounding box center [443, 164] width 418 height 25
type input "Mangere casual"
click at [752, 166] on select "Select Location EHS [PERSON_NAME]" at bounding box center [876, 164] width 418 height 25
select select "35"
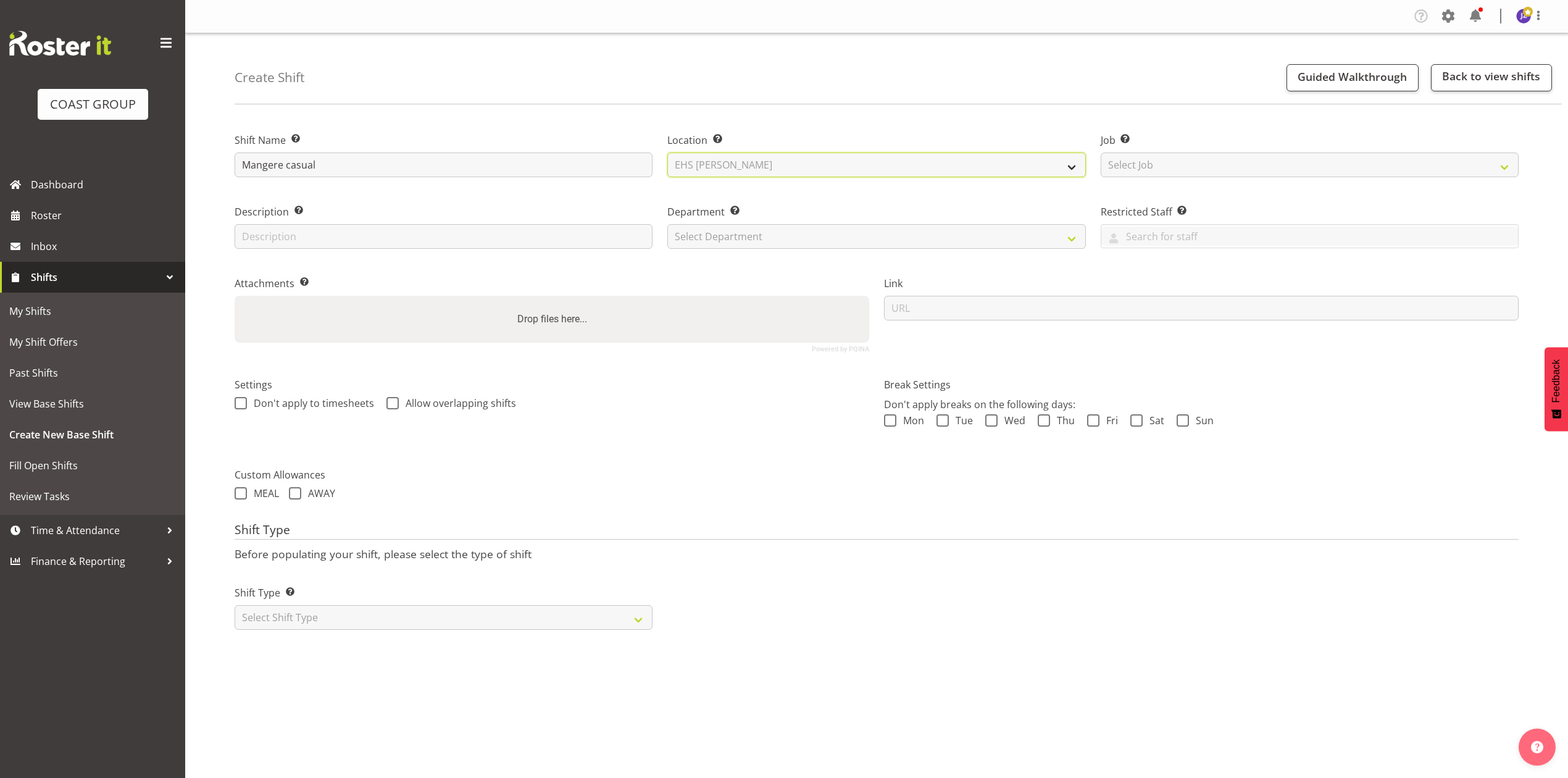
click at [667, 152] on select "Select Location EHS [PERSON_NAME]" at bounding box center [876, 164] width 418 height 25
click at [1179, 172] on select "Select Job Create new job 1 Carlton Events 1 [PERSON_NAME][GEOGRAPHIC_DATA] 1 […" at bounding box center [1309, 164] width 418 height 25
select select "8653"
click at [1100, 152] on select "Select Job Create new job 1 Carlton Events 1 [PERSON_NAME][GEOGRAPHIC_DATA] 1 […" at bounding box center [1309, 164] width 418 height 25
click at [767, 234] on select "Select Department EHS AKL PANEL EHS AKL PANEL" at bounding box center [876, 236] width 418 height 25
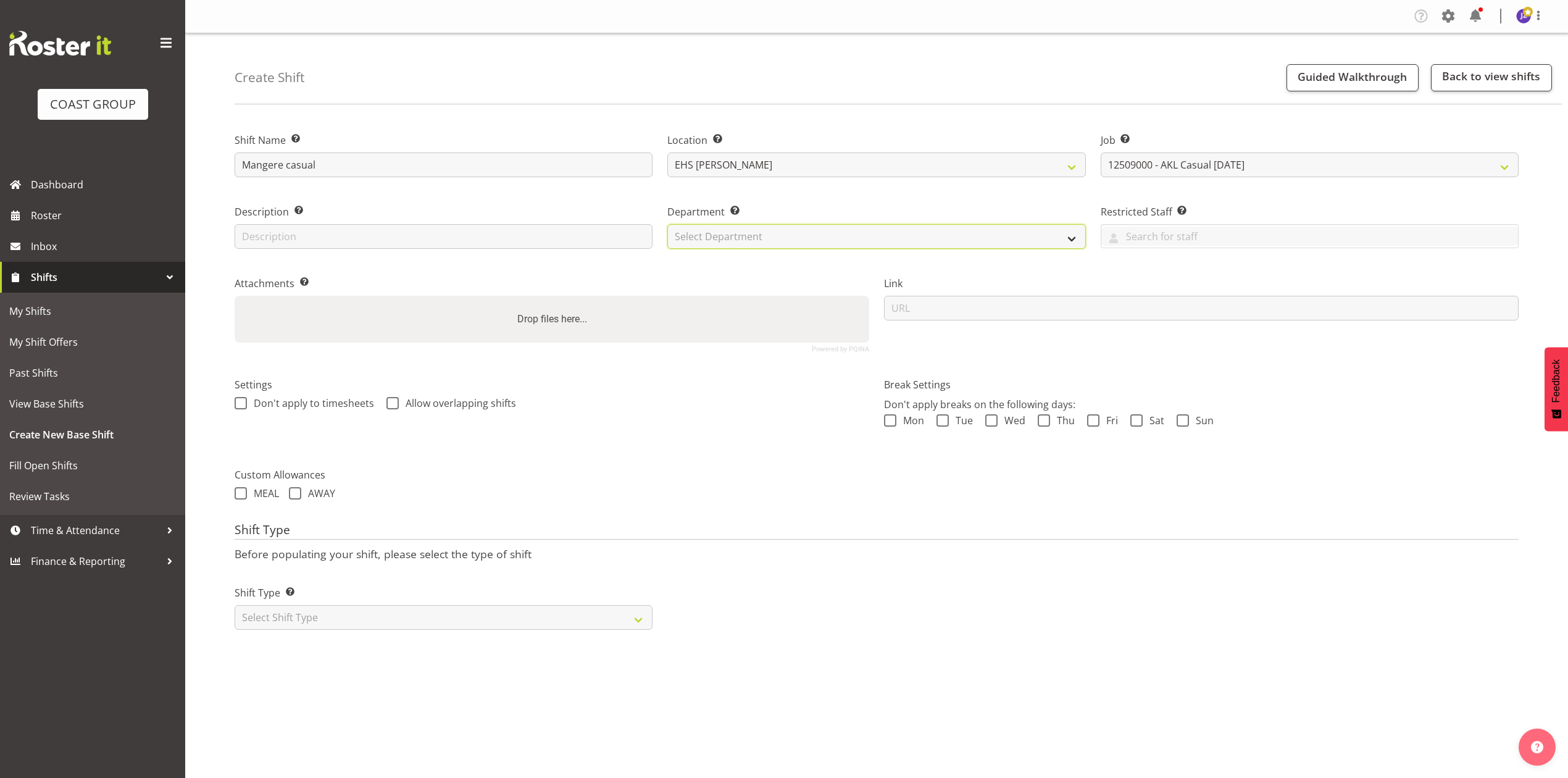
select select "39"
click at [667, 224] on select "Select Department EHS AKL PANEL EHS AKL PANEL" at bounding box center [876, 236] width 418 height 25
click at [706, 333] on div "Drop files here..." at bounding box center [551, 319] width 635 height 47
click at [234, 295] on input "Drop files here..." at bounding box center [551, 297] width 635 height 4
type input "C:\fakepath\TONCHUR-00003Q-V003 (1).PDF"
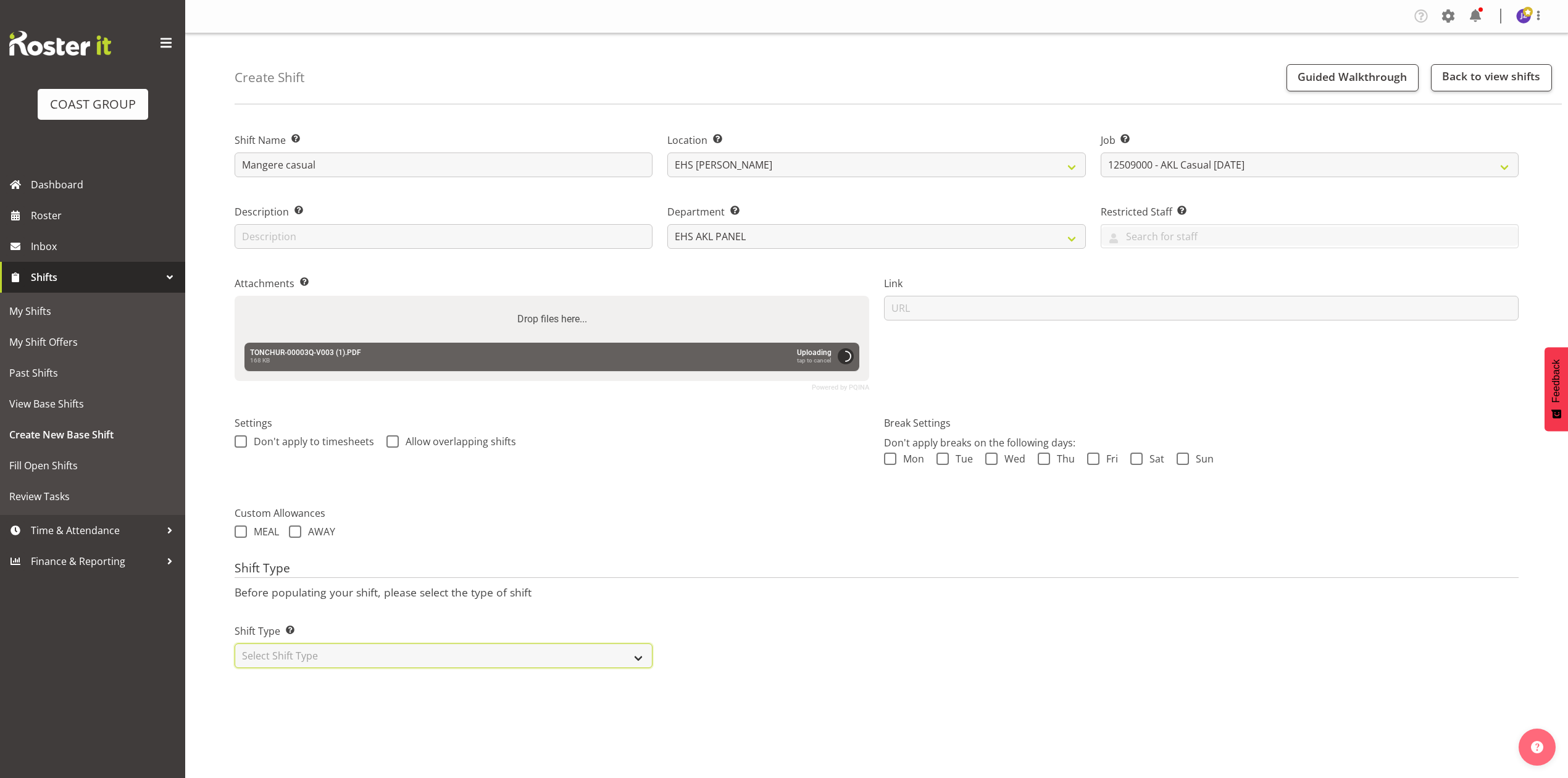
click at [441, 658] on select "Select Shift Type One Off Shift Recurring Shift Rotating Shift" at bounding box center [443, 655] width 418 height 25
select select "recurring"
click at [234, 645] on select "Select Shift Type One Off Shift Recurring Shift Rotating Shift" at bounding box center [443, 655] width 418 height 25
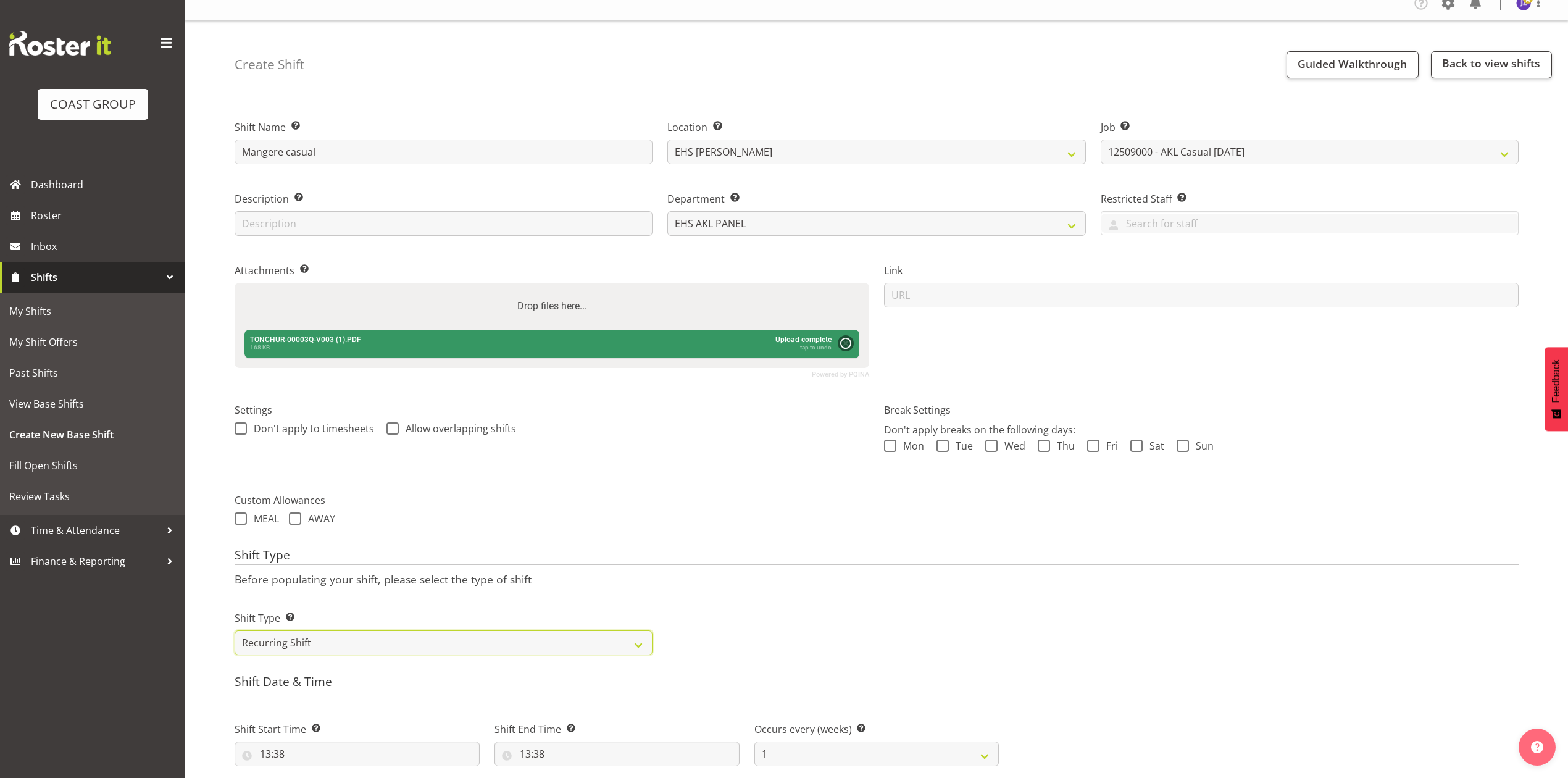
scroll to position [329, 0]
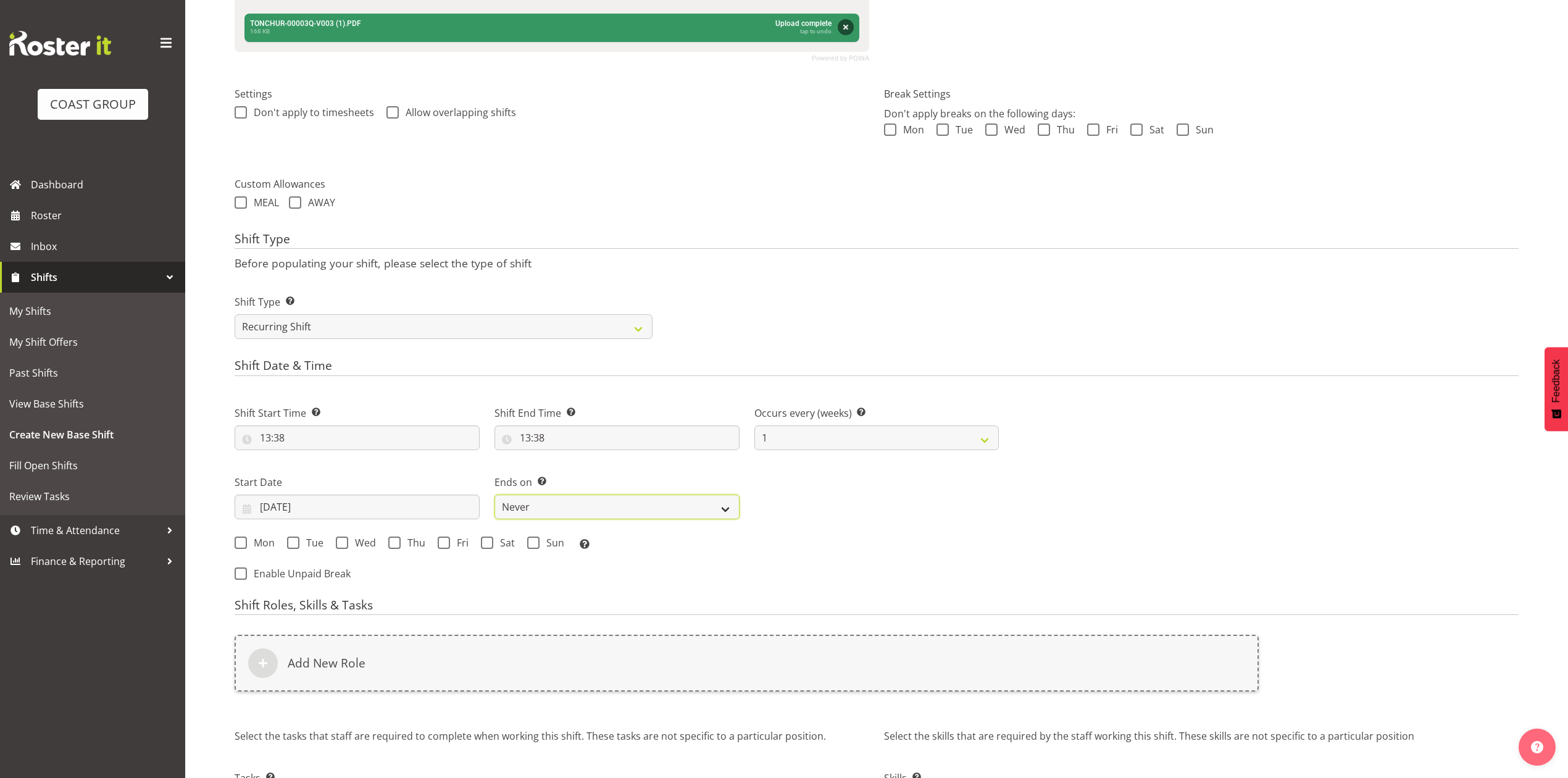
click at [531, 507] on select "Never On Date" at bounding box center [617, 506] width 245 height 25
select select "date"
click at [495, 495] on select "Never On Date" at bounding box center [617, 506] width 245 height 25
click at [336, 517] on input "23/09/2025" at bounding box center [357, 506] width 245 height 25
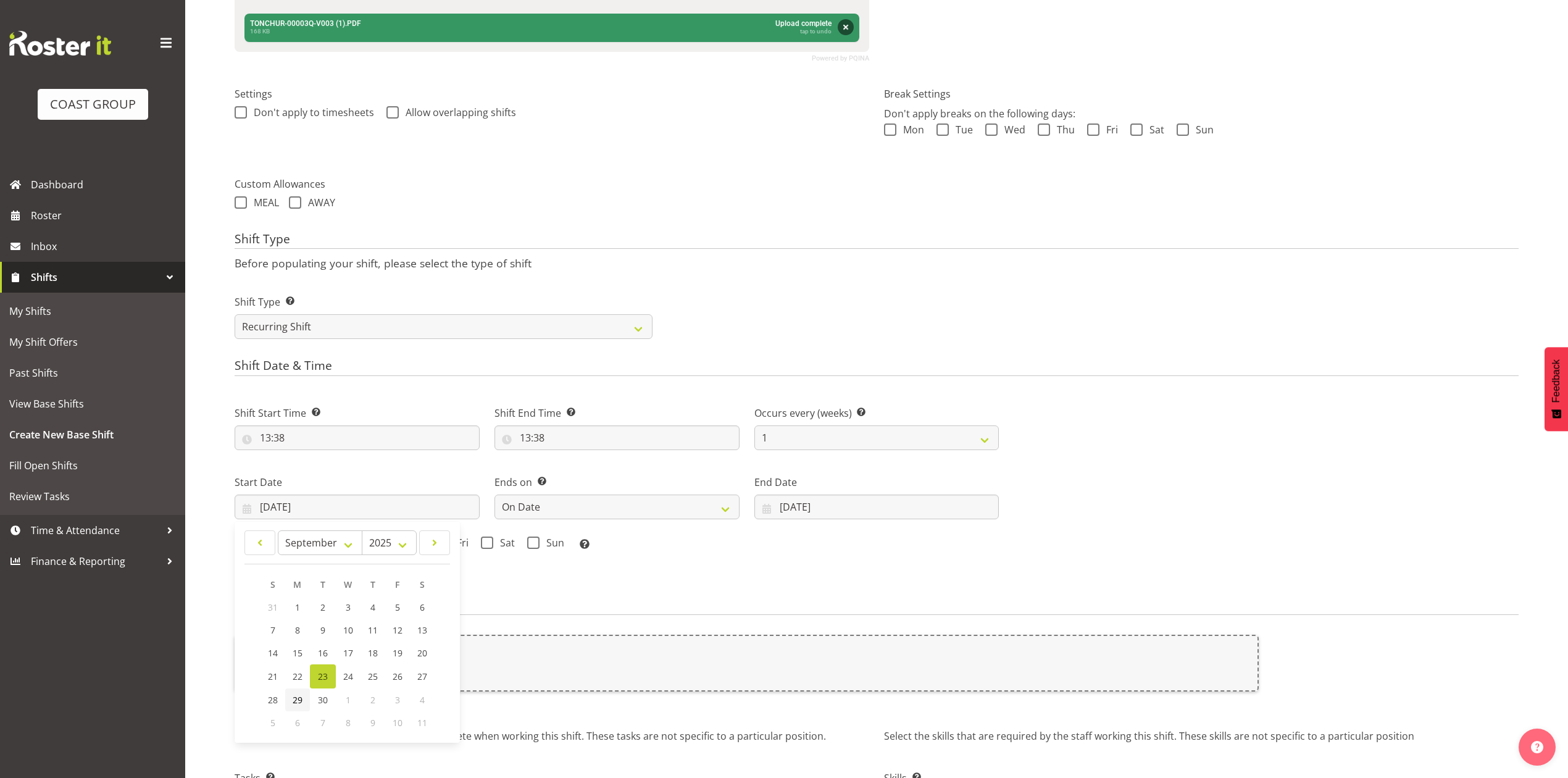
click at [295, 706] on span "29" at bounding box center [297, 700] width 10 height 12
type input "29/09/2025"
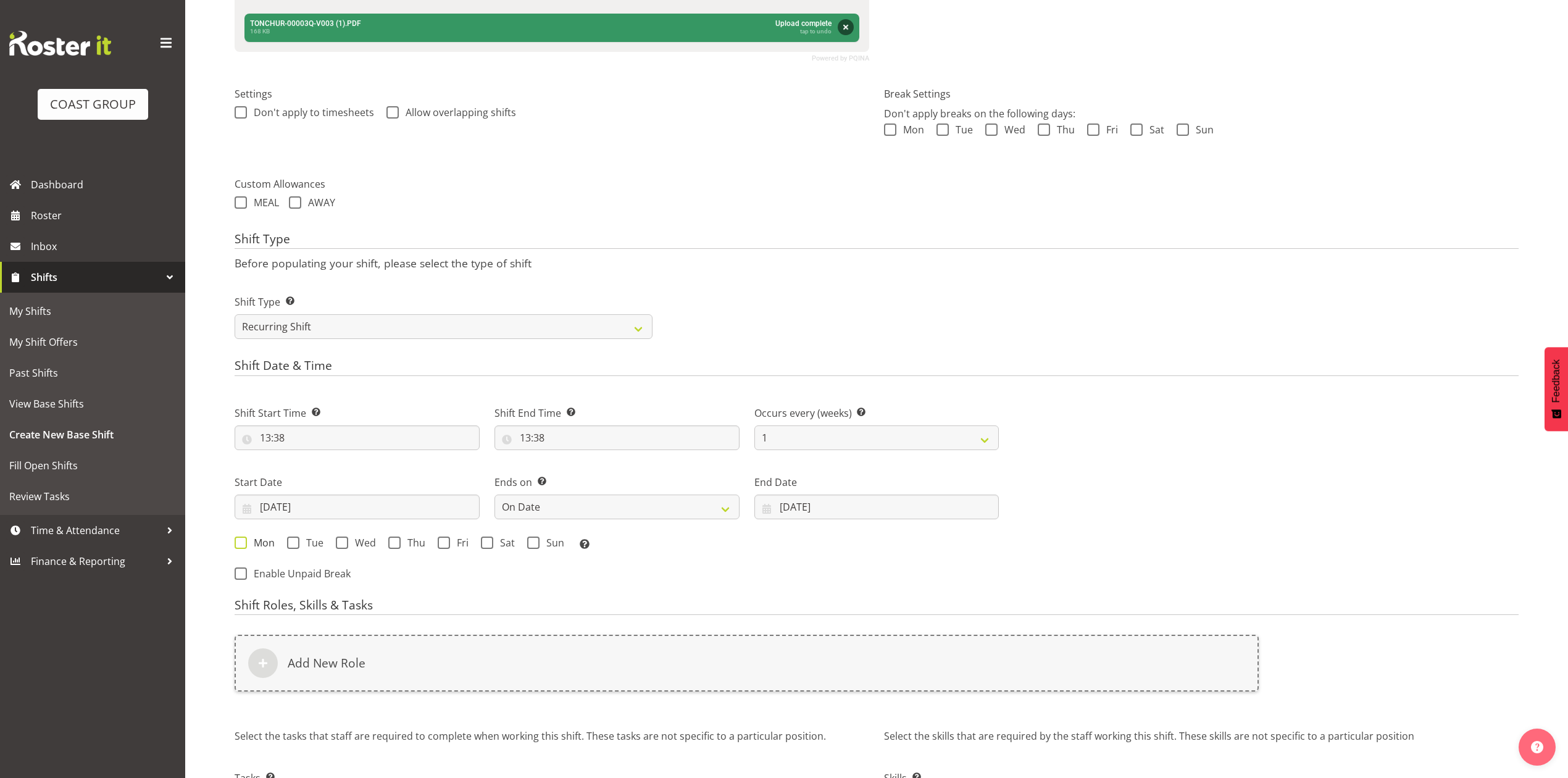
click at [243, 545] on span at bounding box center [240, 542] width 13 height 13
click at [242, 545] on input "Mon" at bounding box center [238, 542] width 8 height 8
checkbox input "true"
click at [817, 500] on input "23/09/2025" at bounding box center [876, 506] width 245 height 25
click at [853, 701] on link "30" at bounding box center [862, 700] width 26 height 23
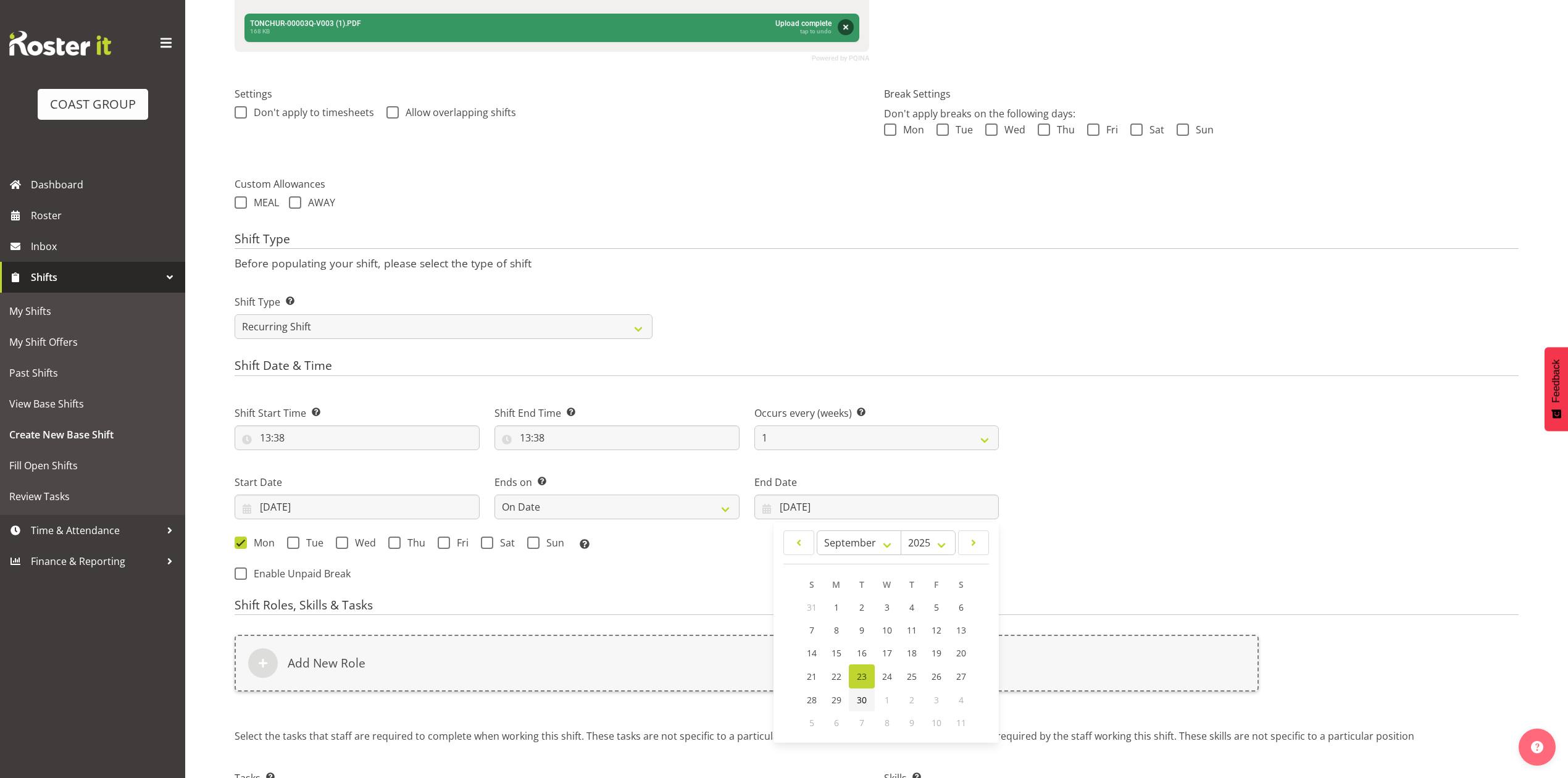
type input "30/09/2025"
click at [299, 545] on span "Tue" at bounding box center [311, 542] width 24 height 13
click at [295, 545] on input "Tue" at bounding box center [291, 542] width 8 height 8
checkbox input "true"
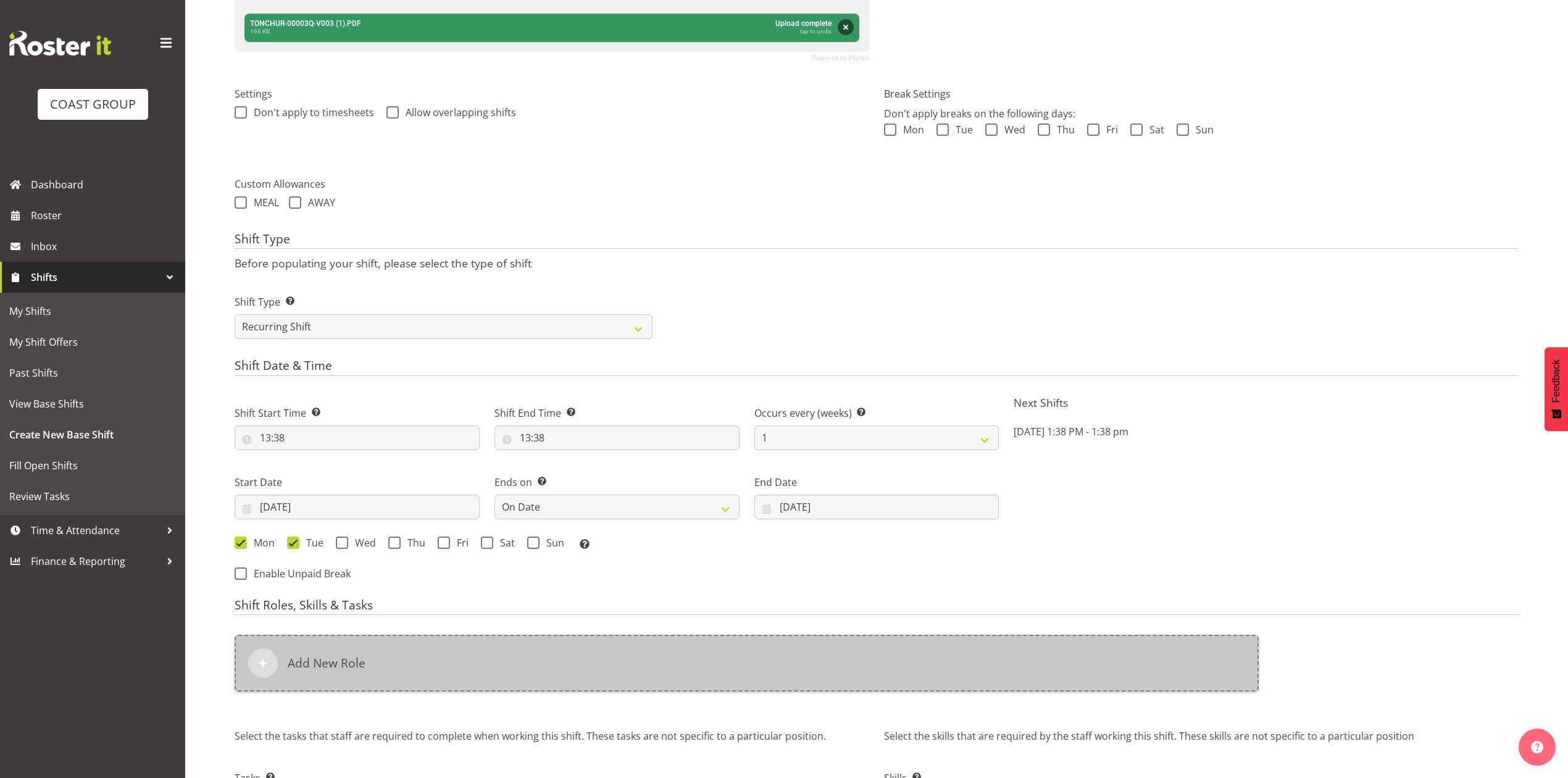
click at [424, 667] on div "Add New Role" at bounding box center [746, 663] width 1024 height 57
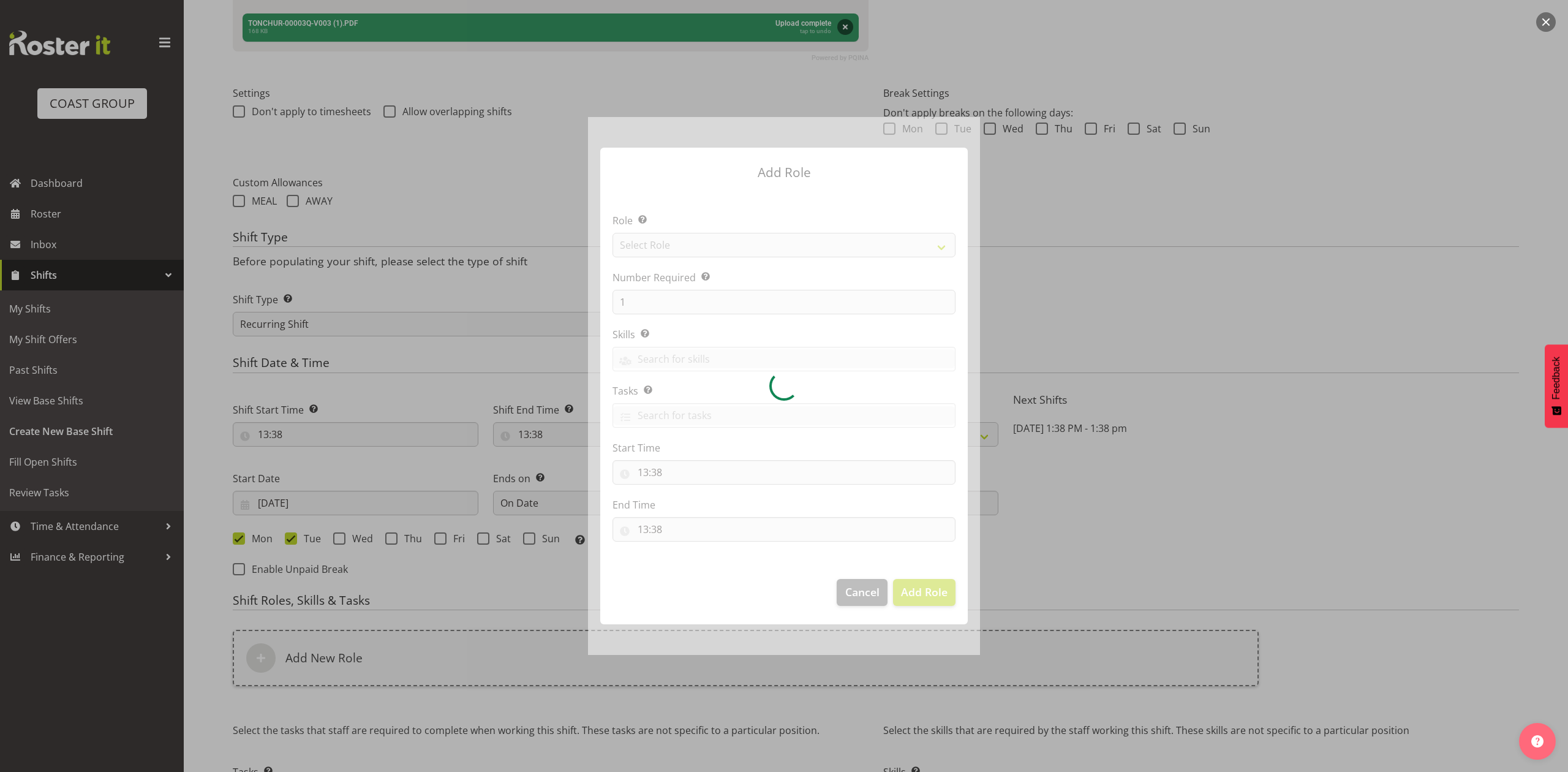
click at [868, 243] on div at bounding box center [784, 386] width 392 height 537
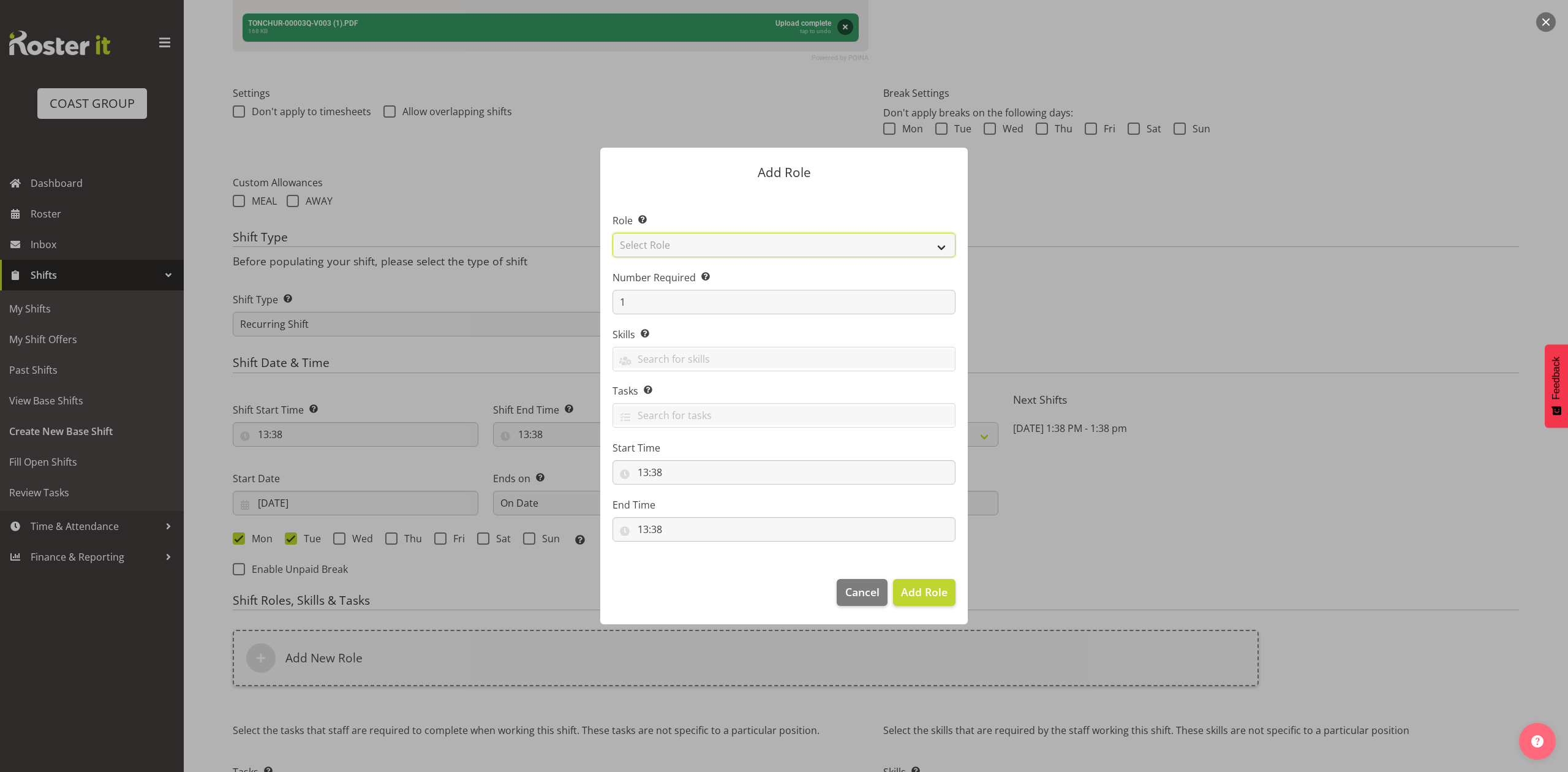
drag, startPoint x: 868, startPoint y: 243, endPoint x: 866, endPoint y: 255, distance: 12.2
click at [868, 243] on select "Select Role ACCOUNT MANAGER ACCOUNT MANAGER DW ACCOUNTS AKL DIANNA VEHICLES AKL…" at bounding box center [783, 244] width 343 height 24
select select "81"
click at [612, 232] on select "Select Role ACCOUNT MANAGER ACCOUNT MANAGER DW ACCOUNTS AKL DIANNA VEHICLES AKL…" at bounding box center [783, 244] width 343 height 24
click at [934, 594] on span "Add Role" at bounding box center [924, 591] width 47 height 15
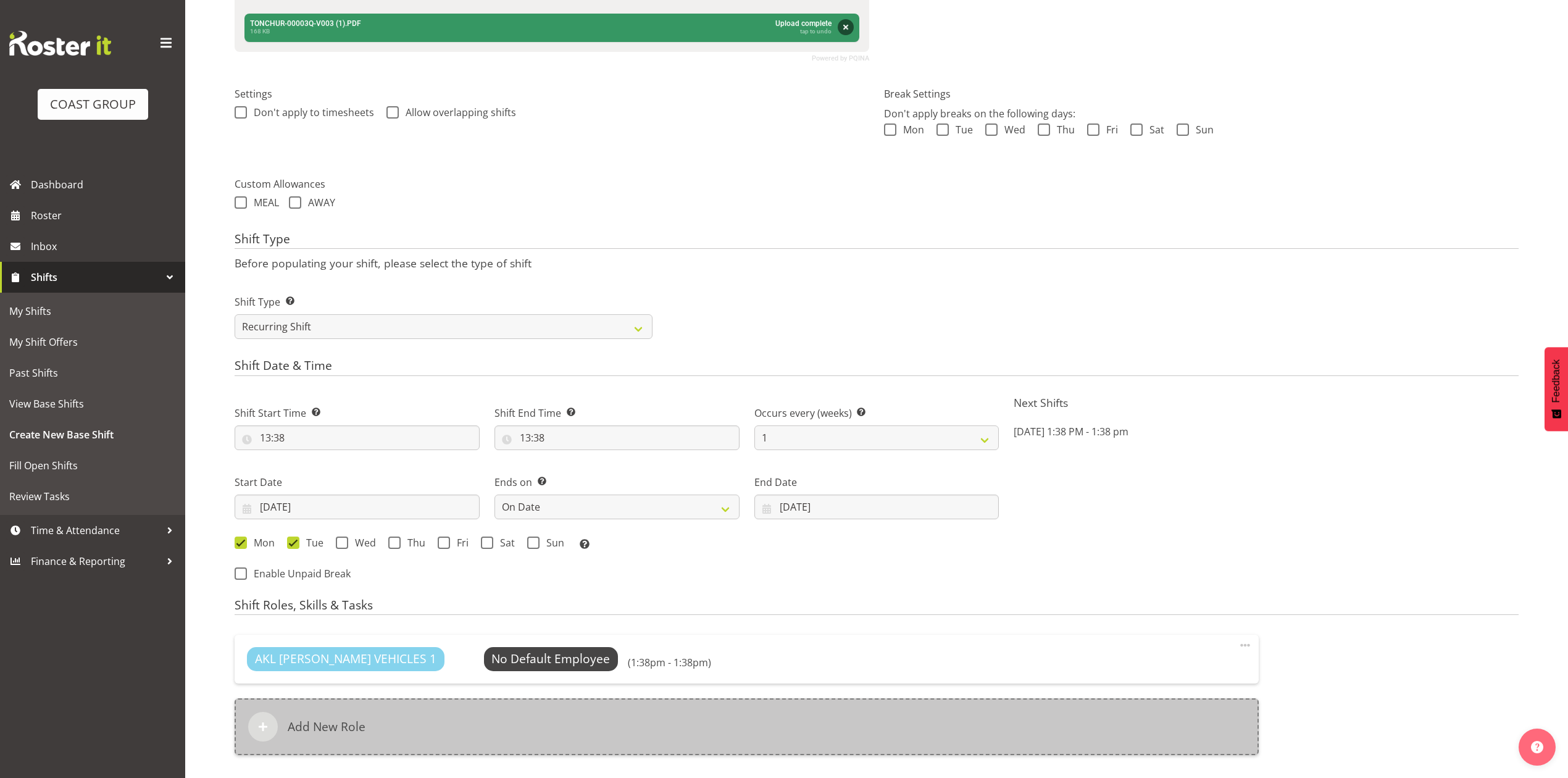
click at [571, 732] on div "Add New Role" at bounding box center [746, 727] width 1024 height 57
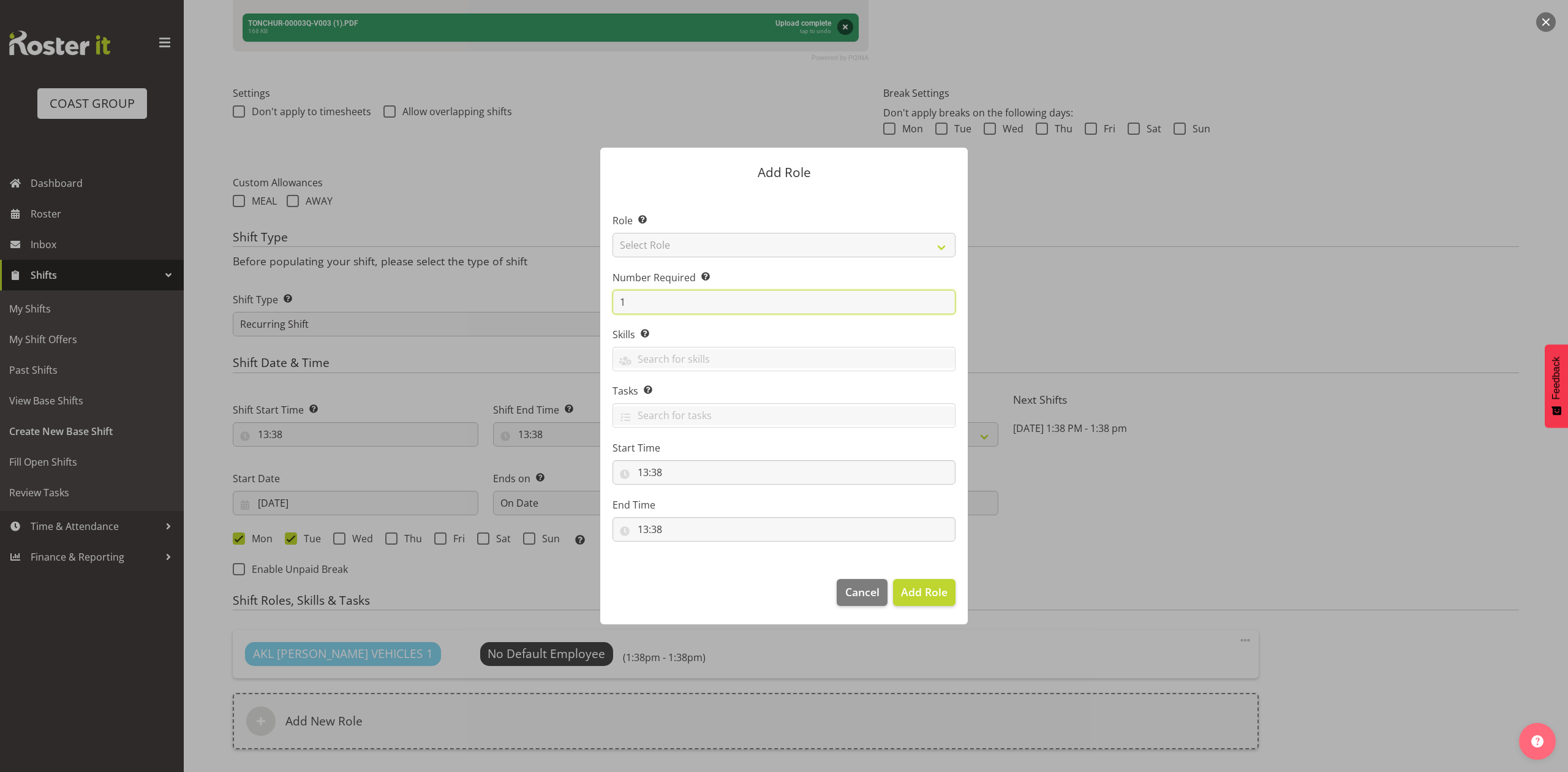
click at [682, 309] on input "1" at bounding box center [783, 301] width 343 height 24
type input "2"
click at [879, 579] on button "Add 2 Roles" at bounding box center [917, 592] width 77 height 27
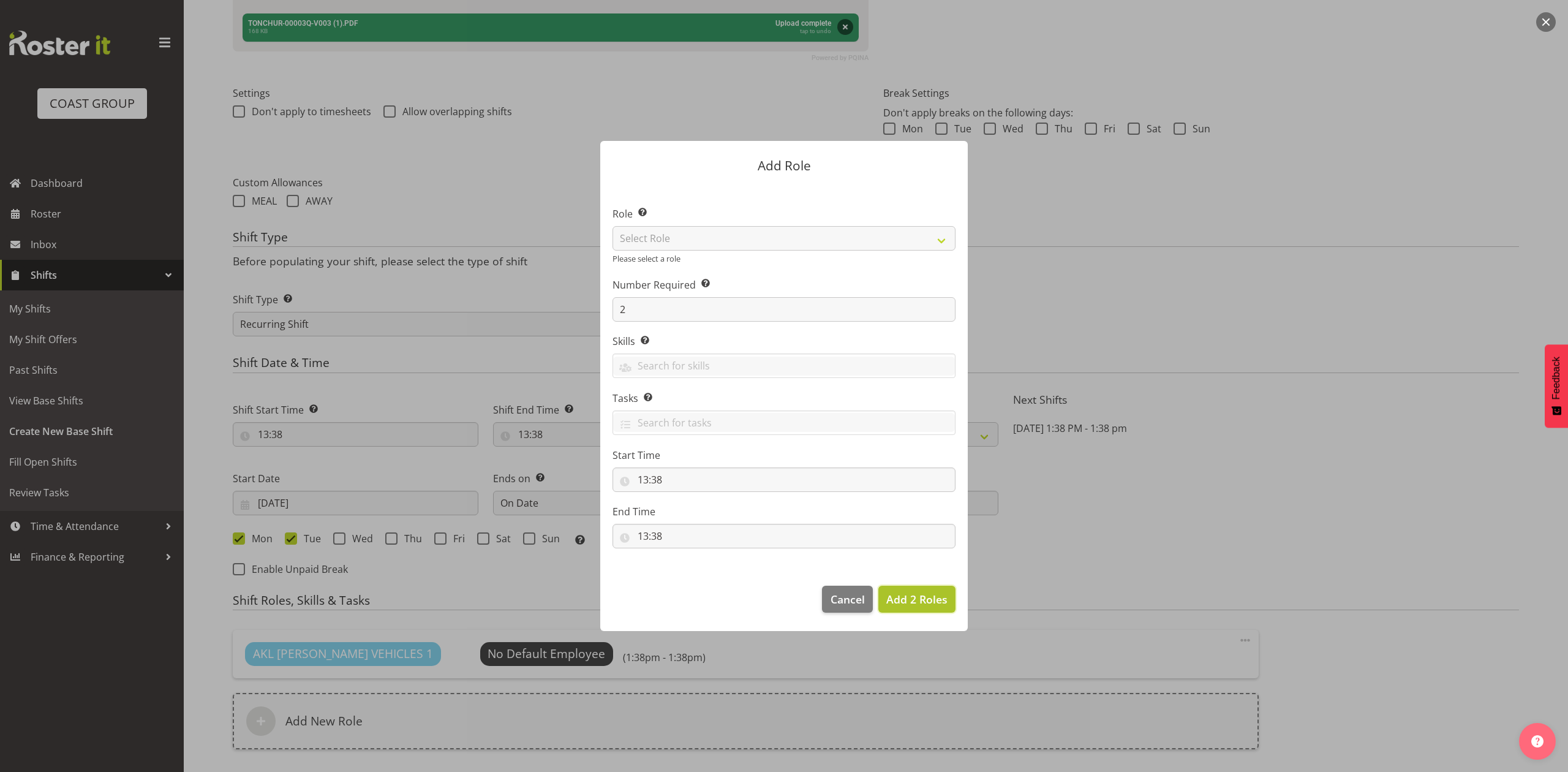
click at [897, 591] on span "Add 2 Roles" at bounding box center [917, 599] width 61 height 15
click at [904, 601] on span "Add 2 Roles" at bounding box center [917, 599] width 61 height 15
click at [883, 598] on button "Add 2 Roles" at bounding box center [917, 599] width 77 height 27
click at [902, 598] on span "Add 2 Roles" at bounding box center [917, 599] width 61 height 15
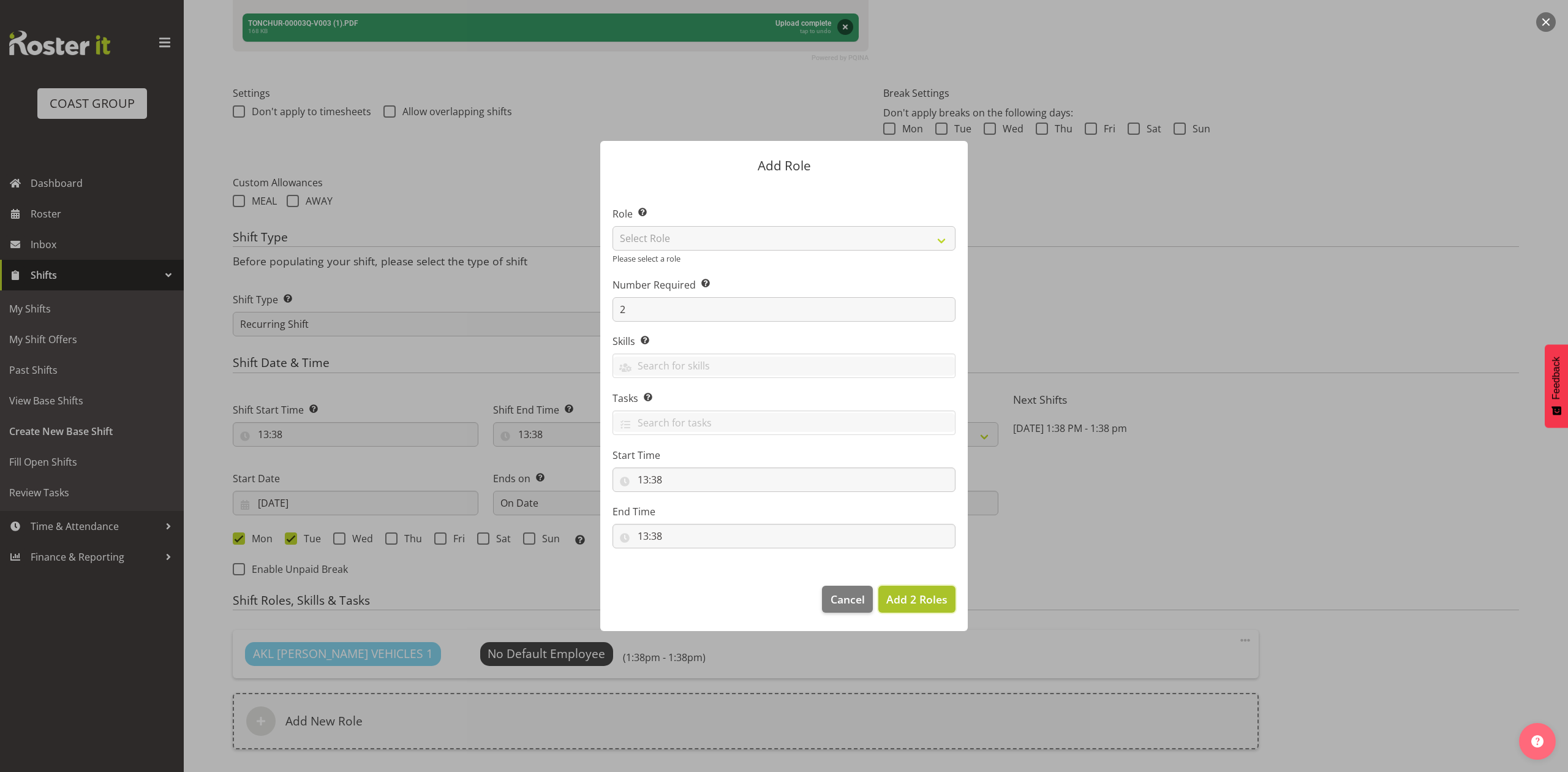
click at [902, 598] on span "Add 2 Roles" at bounding box center [917, 599] width 61 height 15
click at [1165, 563] on div at bounding box center [784, 386] width 1568 height 772
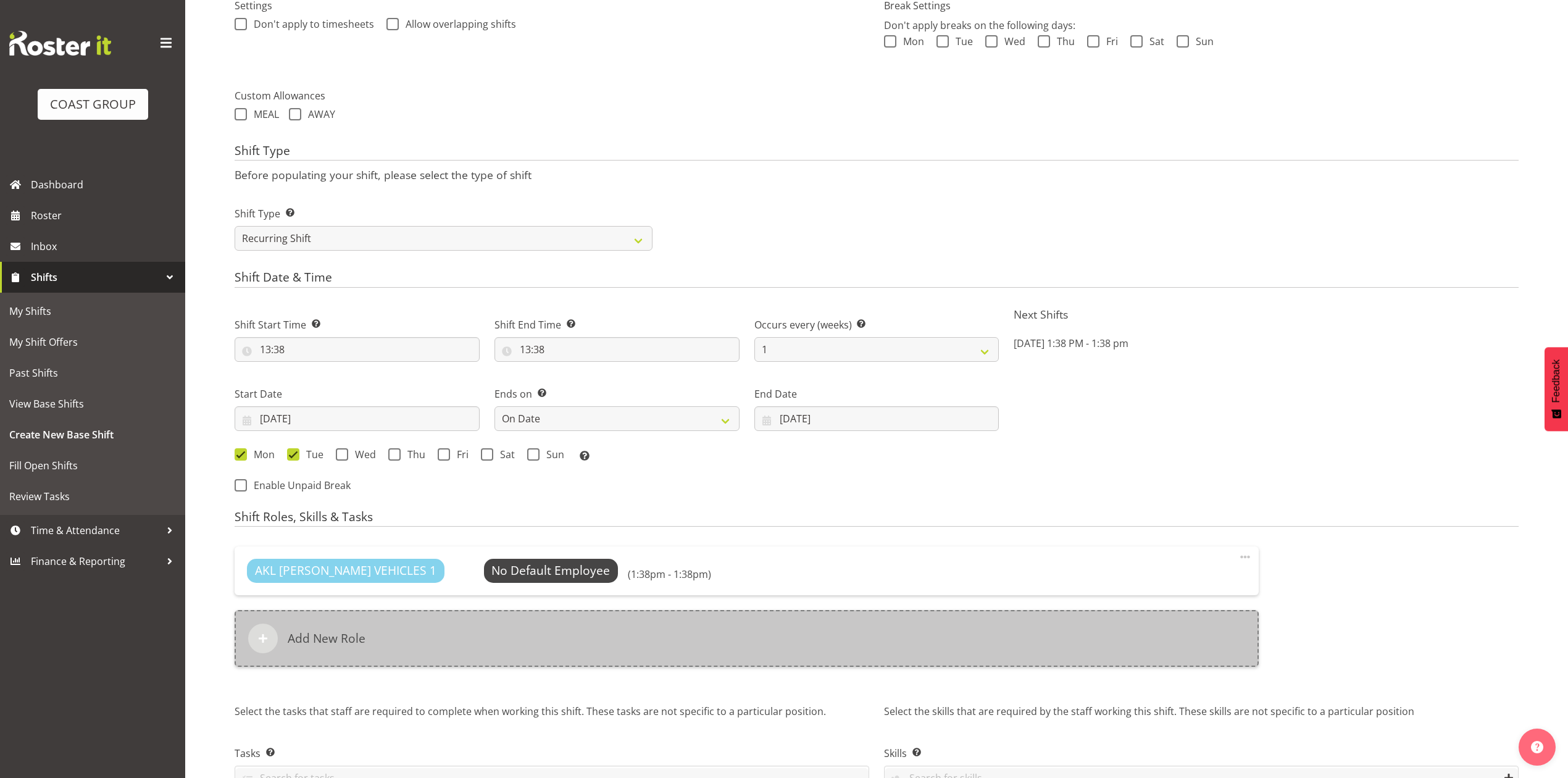
scroll to position [496, 0]
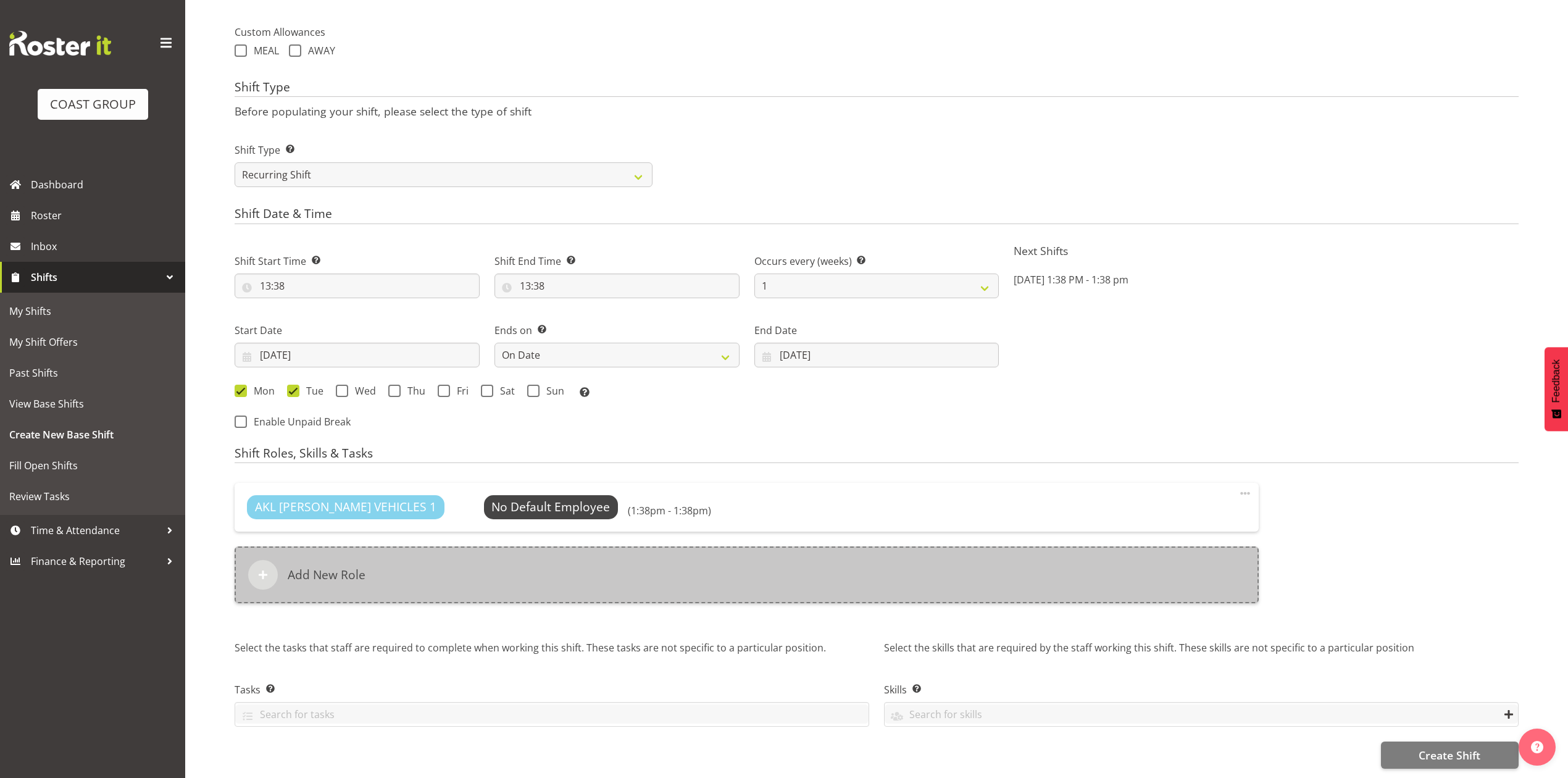
click at [711, 546] on div "Add New Role" at bounding box center [746, 574] width 1024 height 57
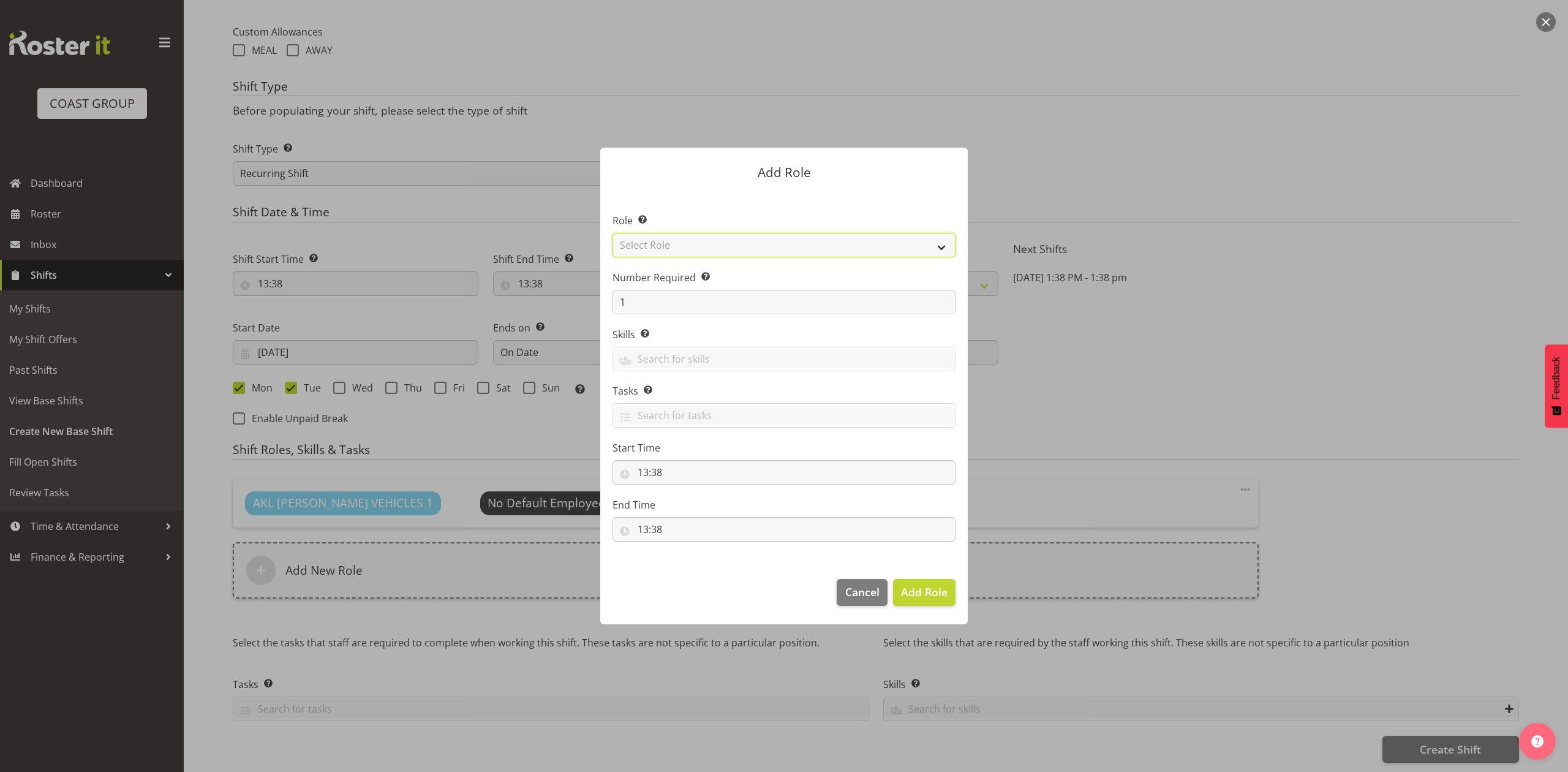
click at [733, 241] on select "Select Role ACCOUNT MANAGER ACCOUNT MANAGER DW ACCOUNTS AKL DIANNA VEHICLES AKL…" at bounding box center [783, 244] width 343 height 24
select select "188"
click at [612, 232] on select "Select Role ACCOUNT MANAGER ACCOUNT MANAGER DW ACCOUNTS AKL DIANNA VEHICLES AKL…" at bounding box center [783, 244] width 343 height 24
click at [721, 312] on input "1" at bounding box center [783, 301] width 343 height 24
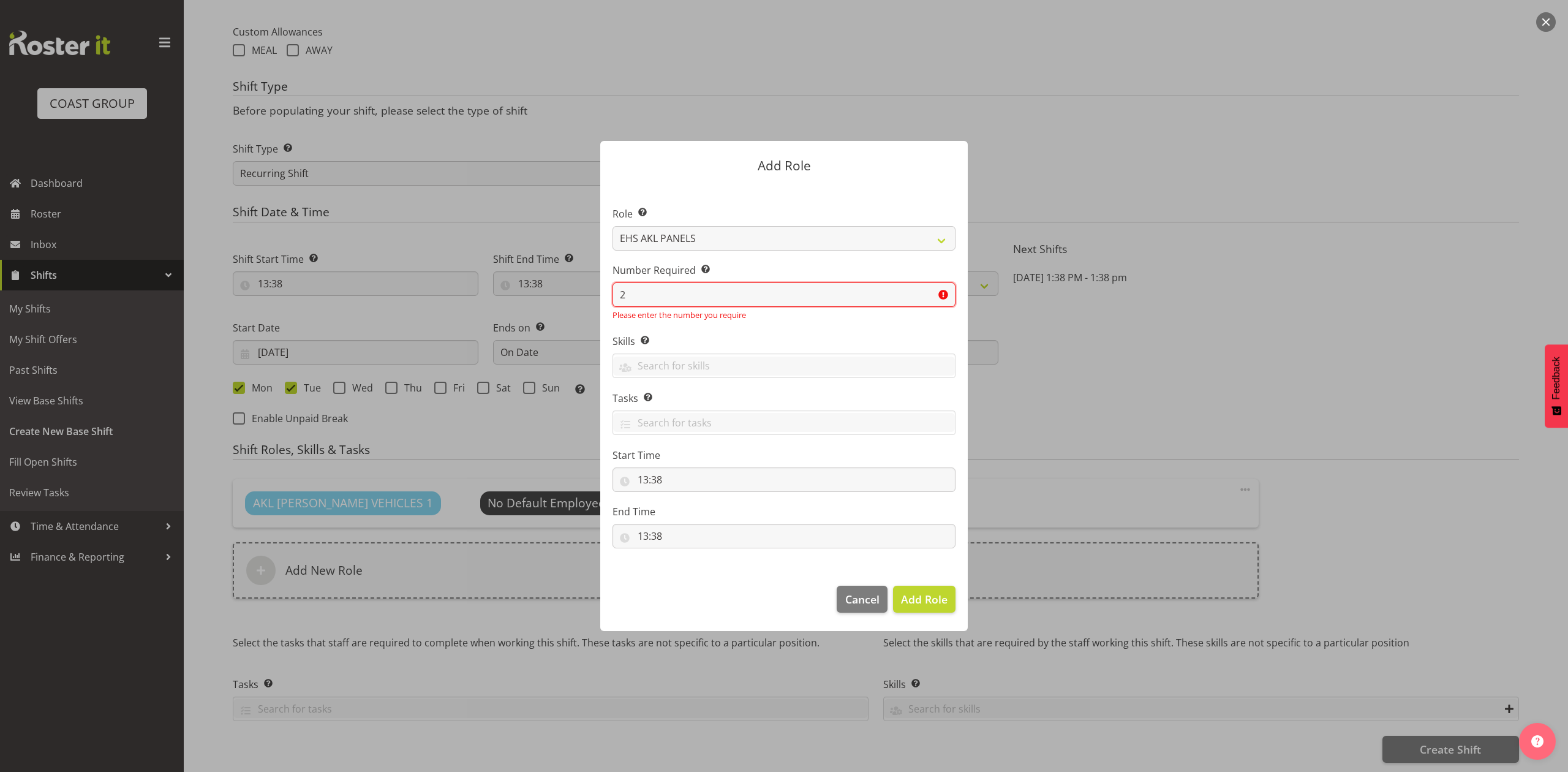
type input "2"
click at [893, 585] on button "Add Role" at bounding box center [924, 599] width 62 height 27
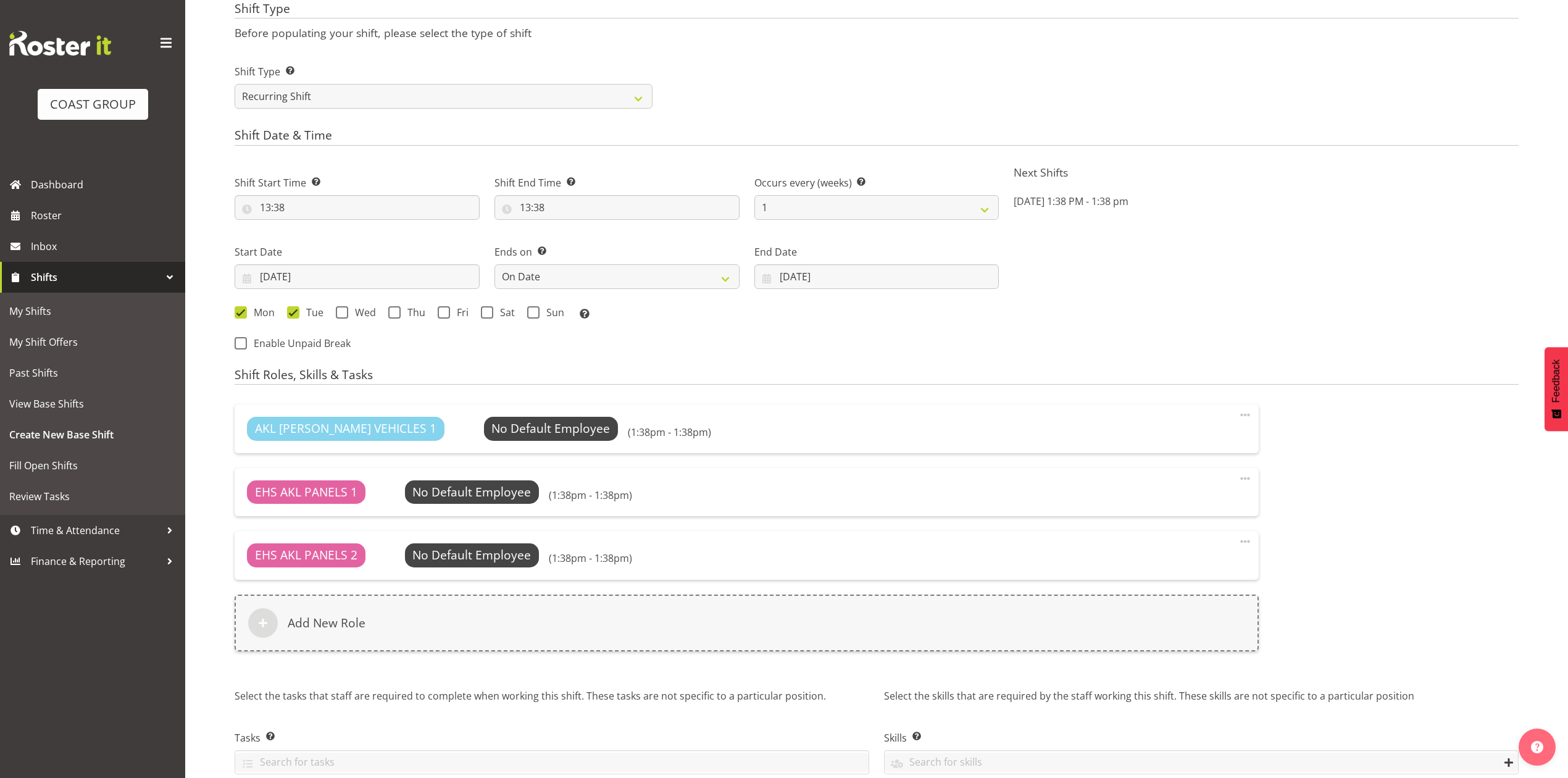
scroll to position [622, 0]
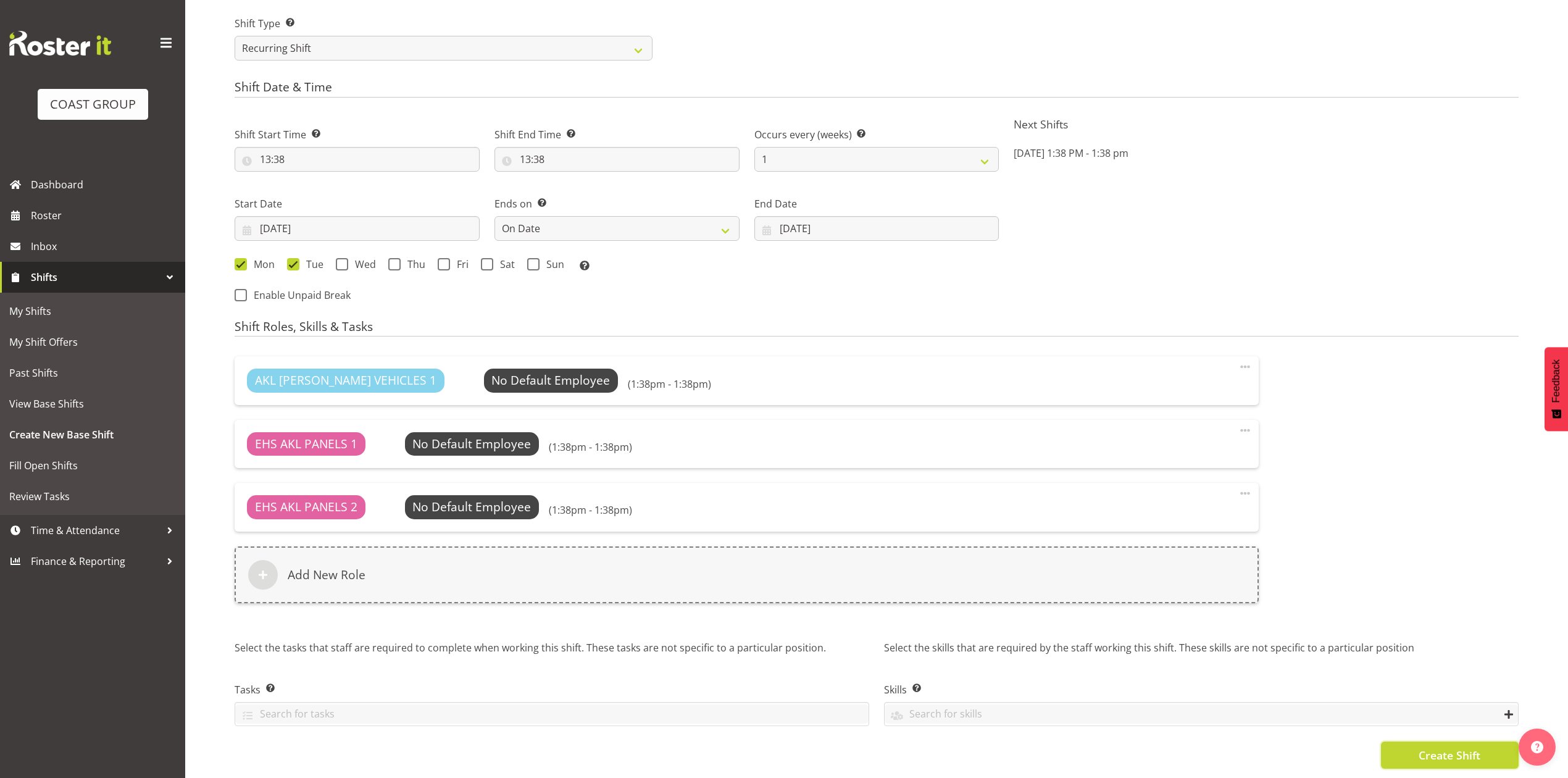
click at [1435, 747] on span "Create Shift" at bounding box center [1449, 755] width 62 height 16
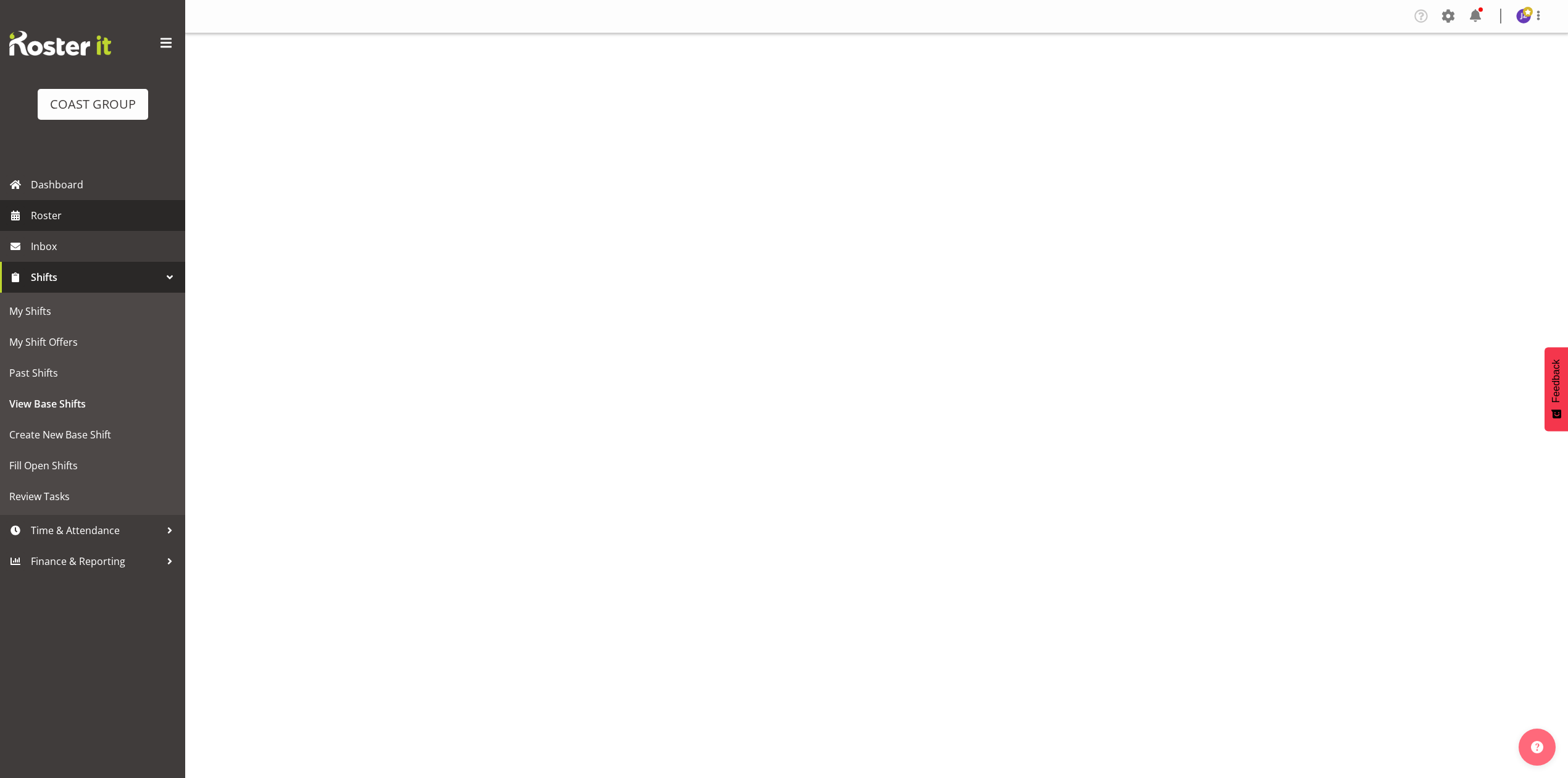
drag, startPoint x: 0, startPoint y: 0, endPoint x: 63, endPoint y: 210, distance: 219.2
click at [57, 210] on span "Roster" at bounding box center [104, 215] width 148 height 19
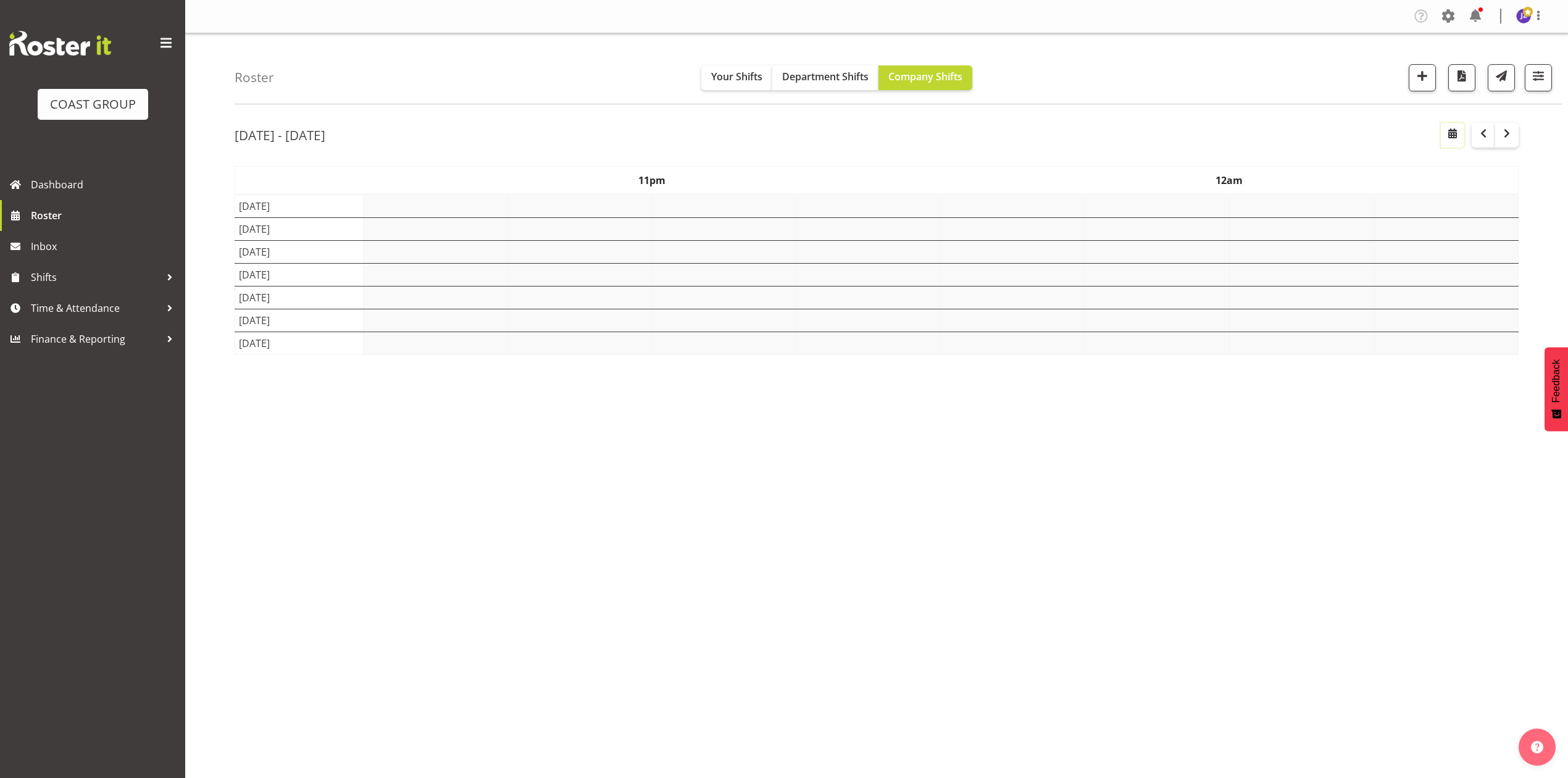
click at [1440, 141] on button "button" at bounding box center [1452, 135] width 23 height 25
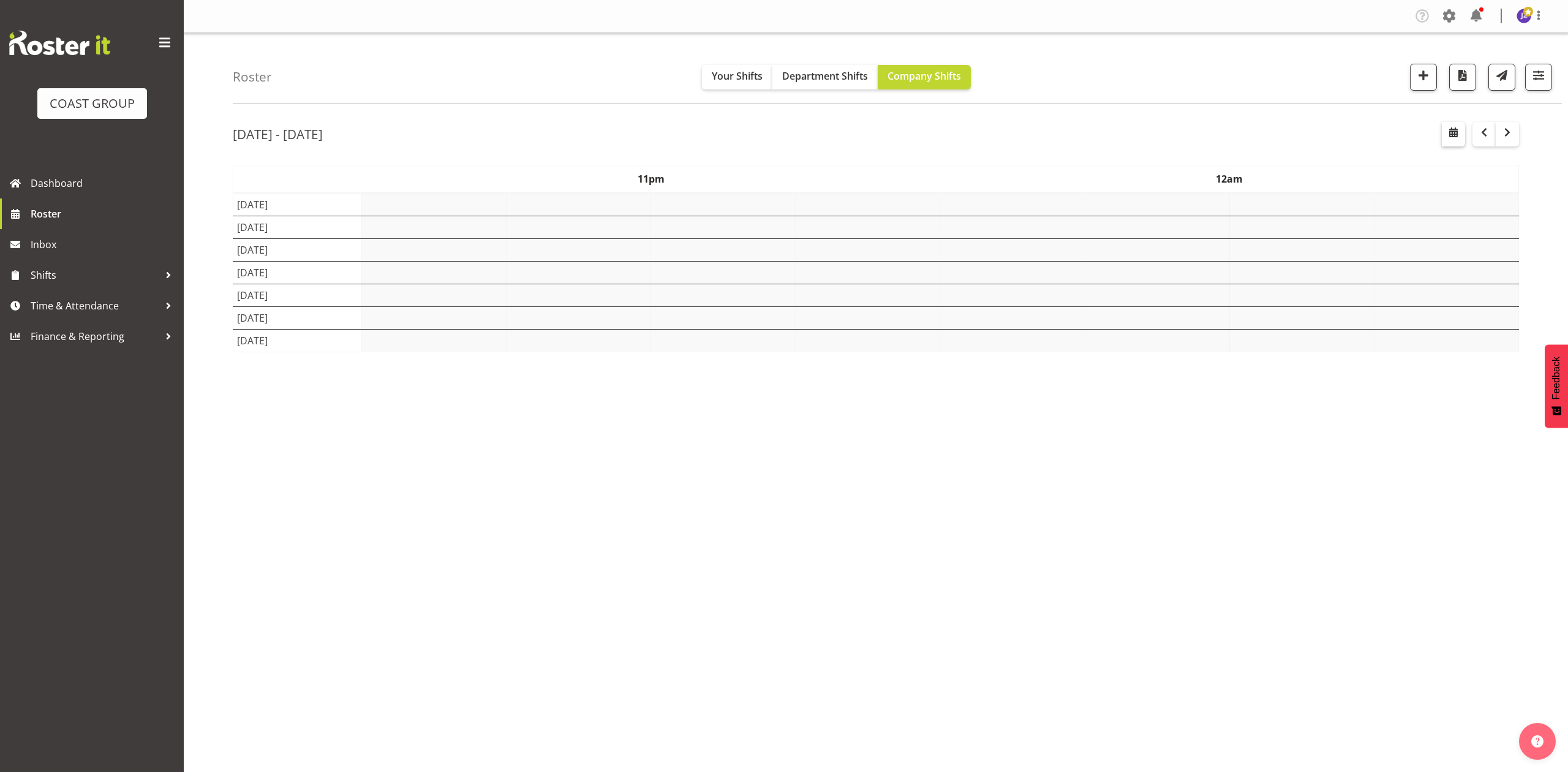
select select "8"
select select "2025"
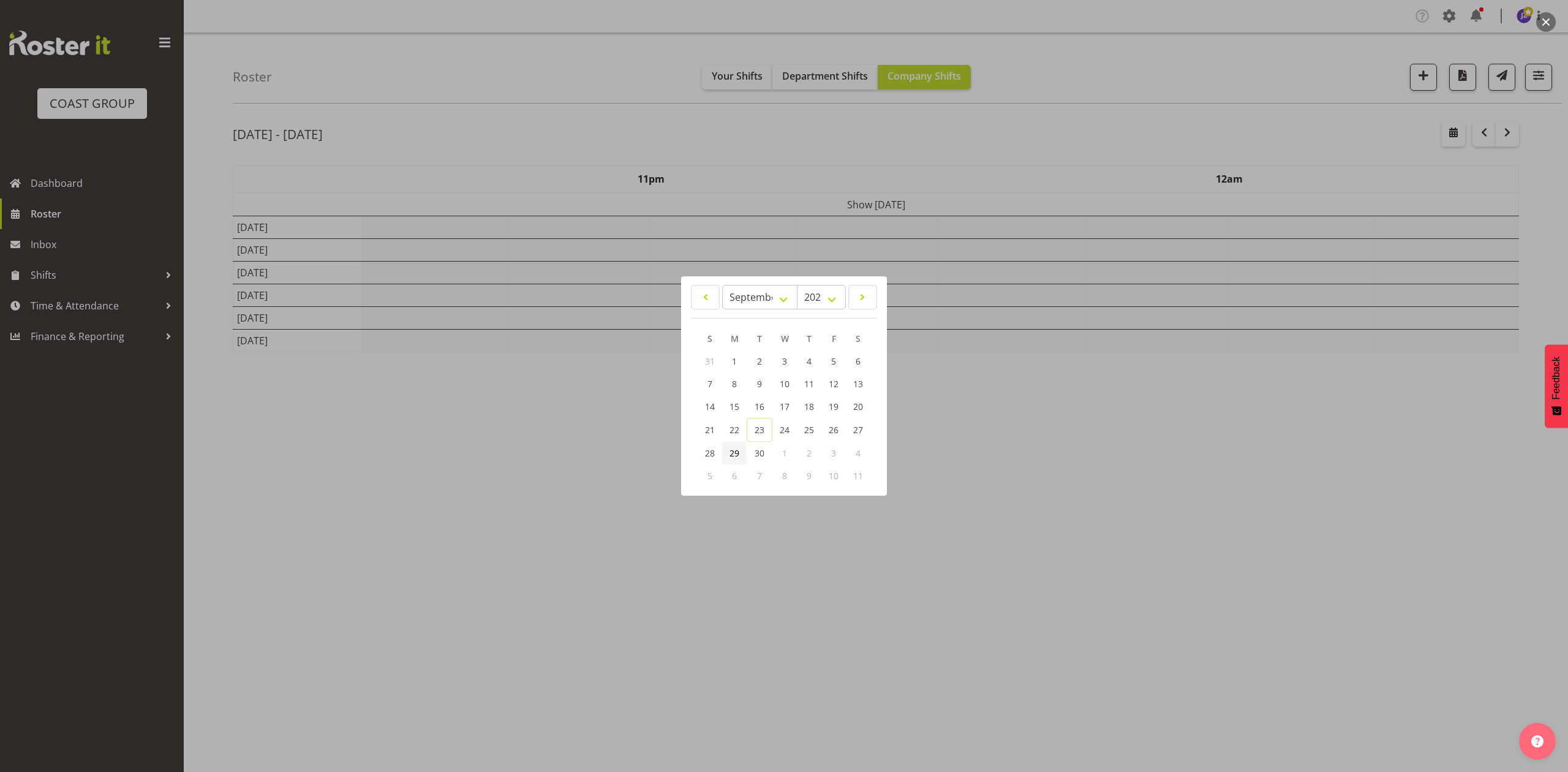
click at [737, 449] on span "29" at bounding box center [734, 453] width 10 height 12
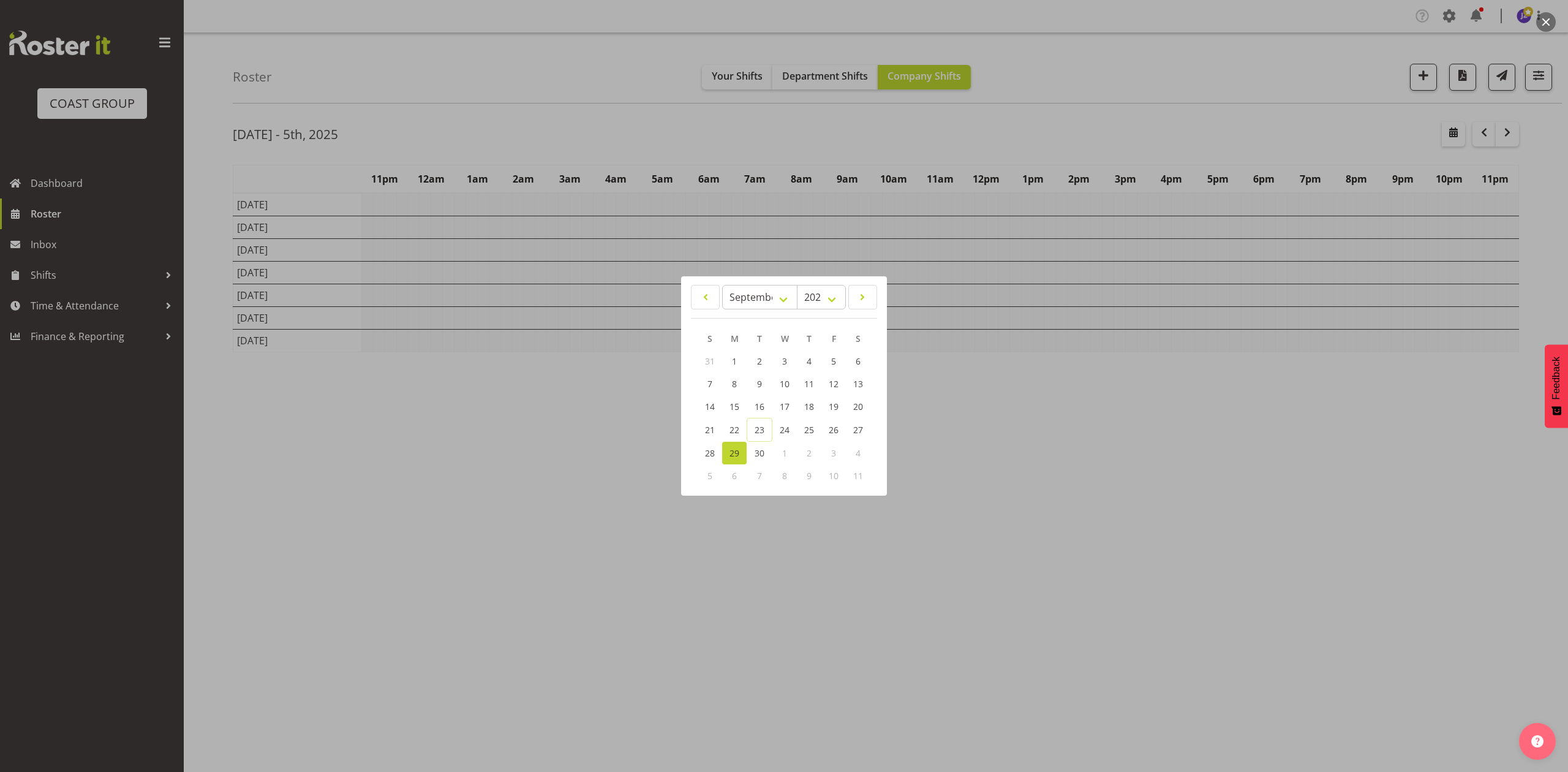
click at [1119, 412] on div at bounding box center [784, 386] width 1568 height 772
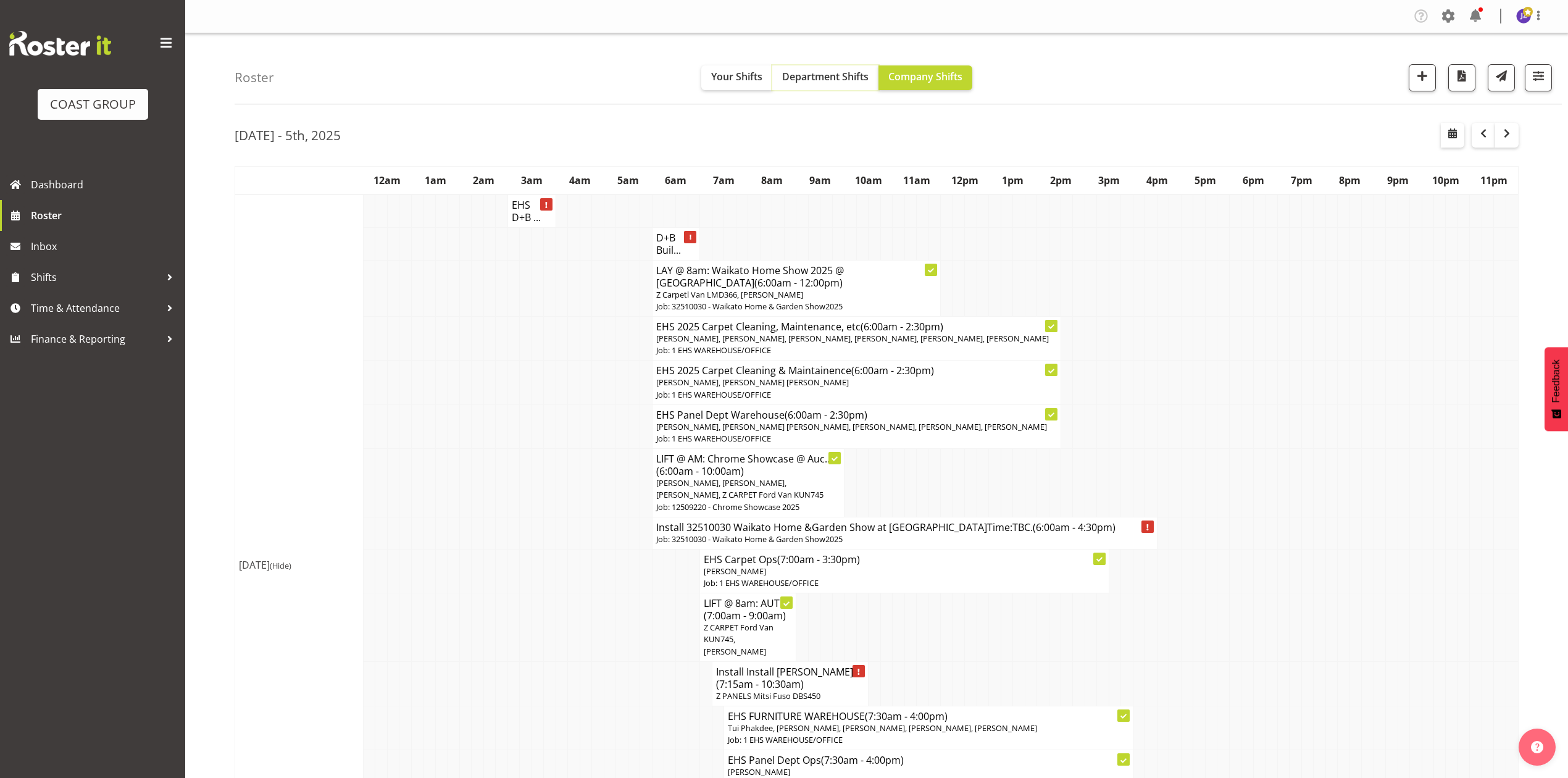
click at [818, 79] on span "Department Shifts" at bounding box center [825, 76] width 87 height 13
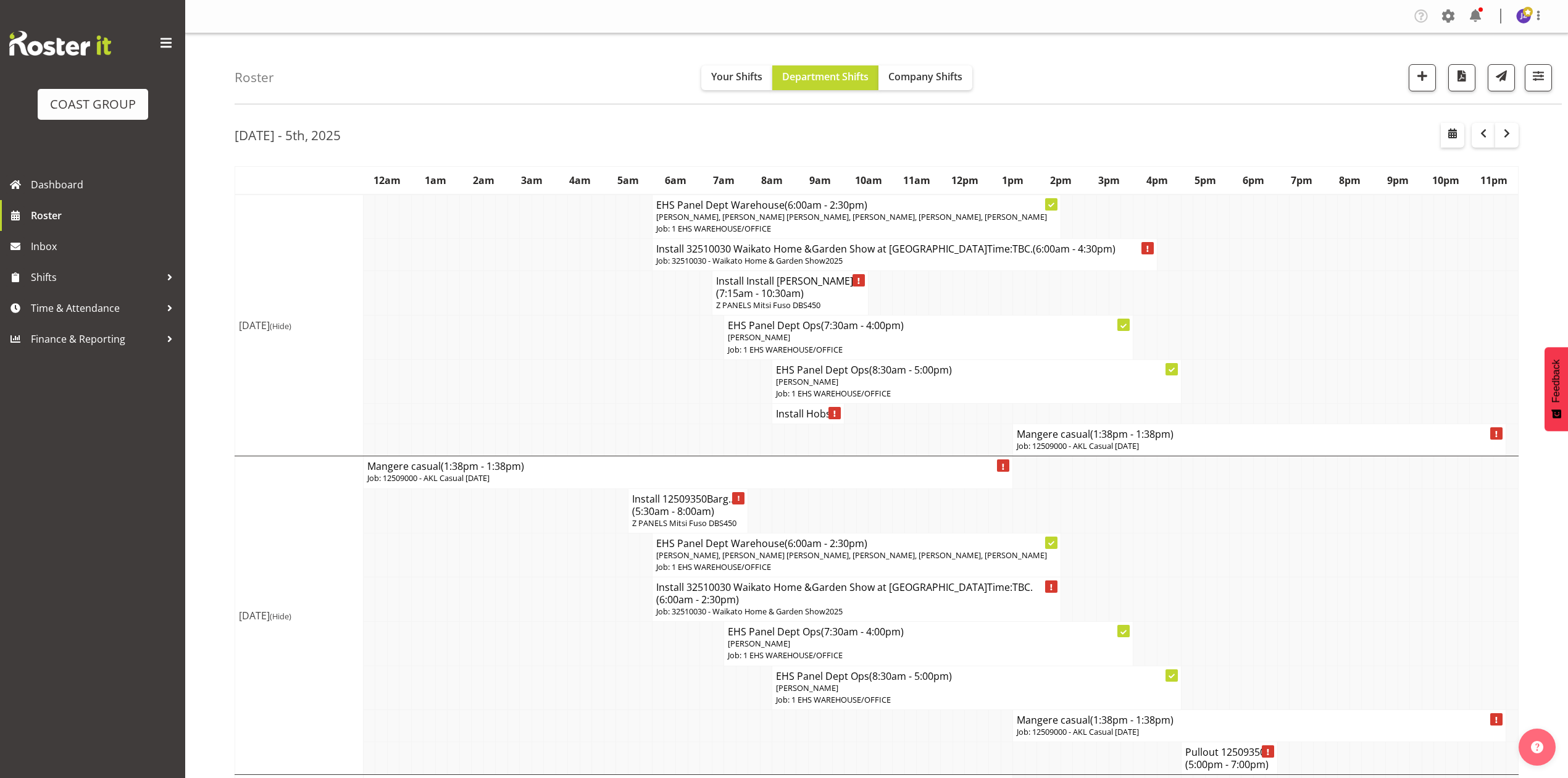
click at [1164, 440] on span "(1:38pm - 1:38pm)" at bounding box center [1132, 434] width 84 height 13
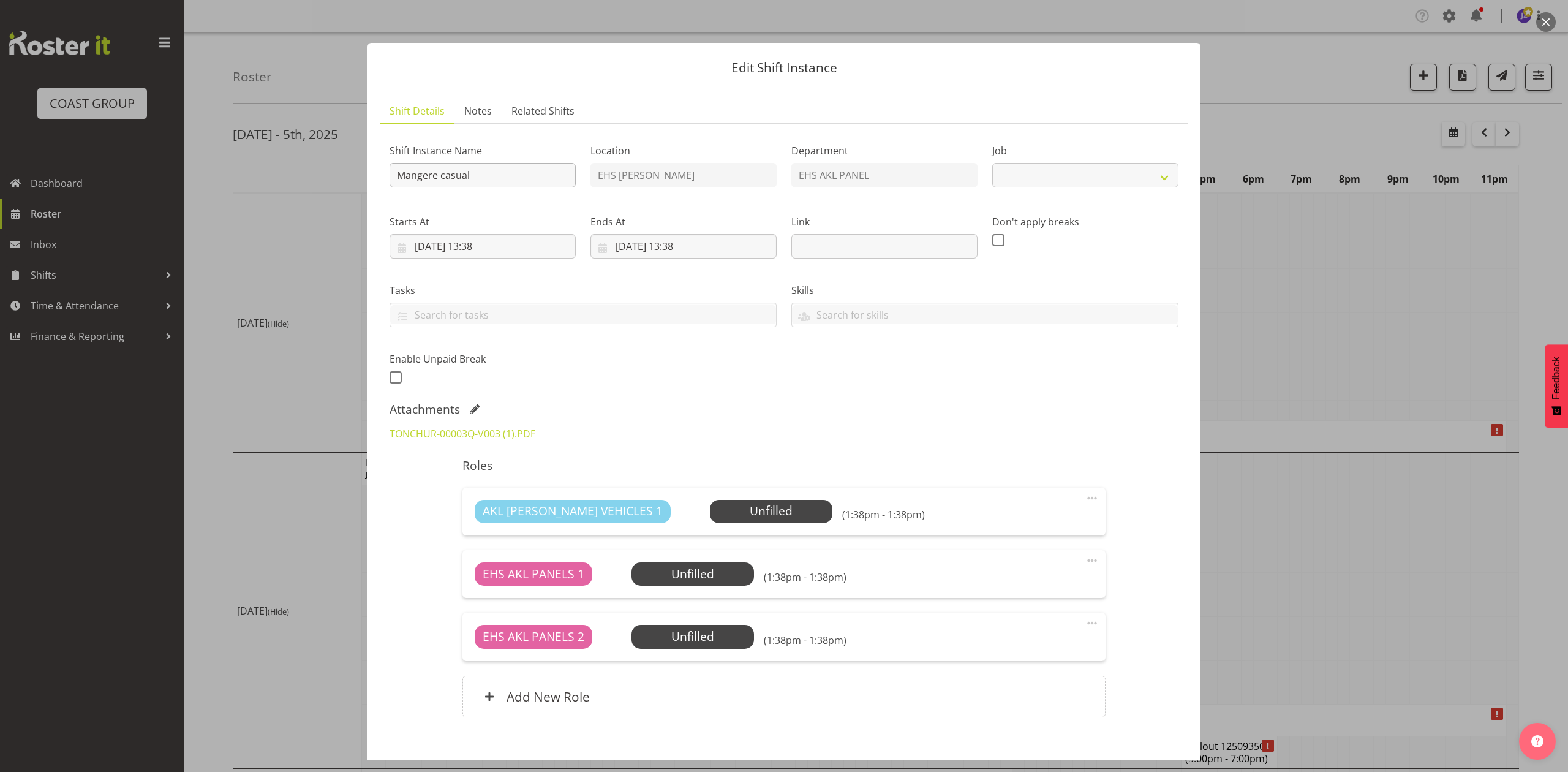
select select "8653"
click at [401, 172] on input "Mangere casual" at bounding box center [483, 175] width 187 height 24
click at [535, 160] on div "Shift Instance Name Install Mangere casual" at bounding box center [483, 166] width 187 height 44
click at [535, 172] on input "Install Mangere casual" at bounding box center [483, 175] width 187 height 24
type input "Install Mangere casual."
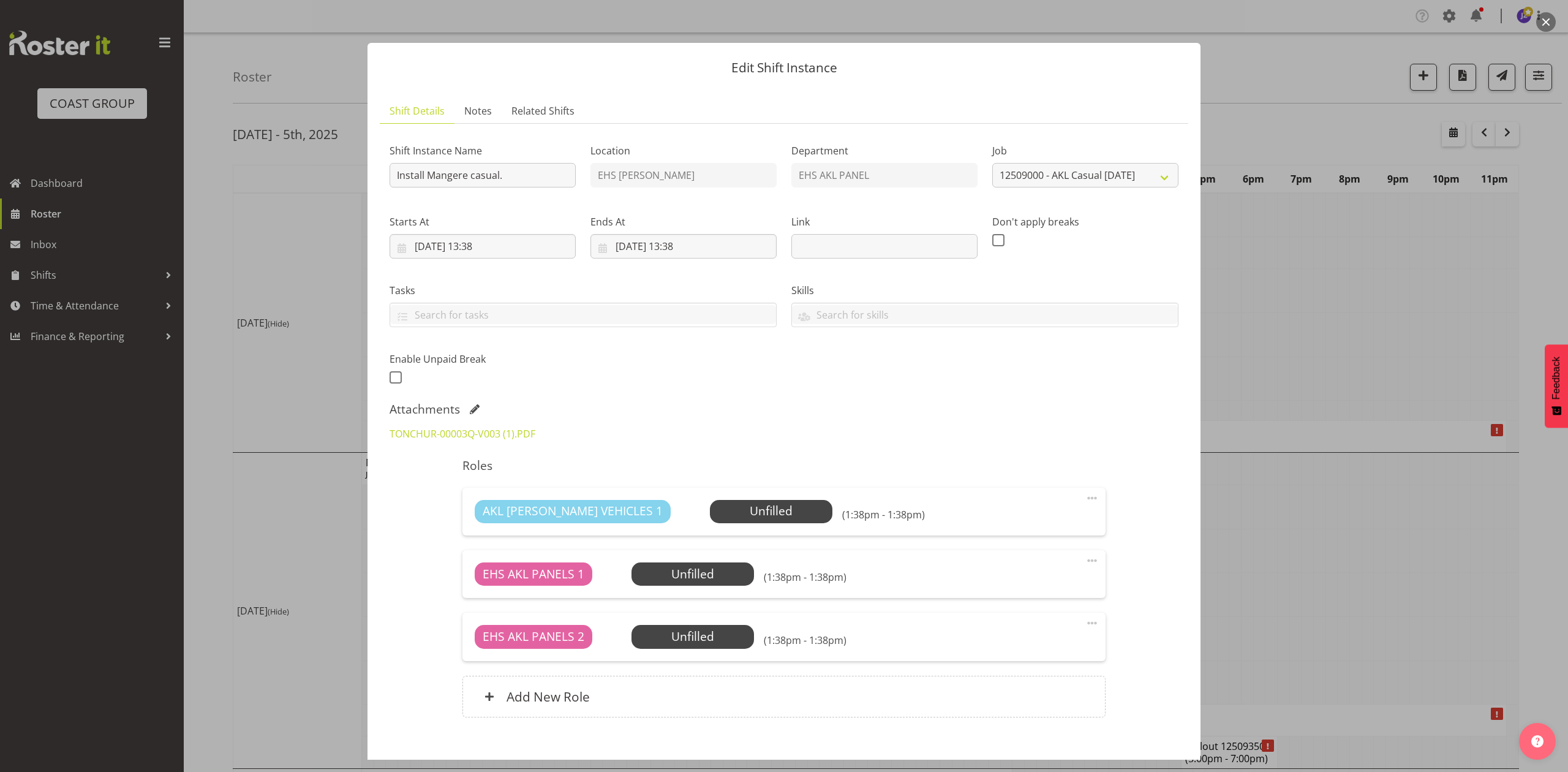
drag, startPoint x: 1442, startPoint y: 255, endPoint x: 1444, endPoint y: 267, distance: 12.2
click at [1444, 256] on div at bounding box center [784, 386] width 1568 height 772
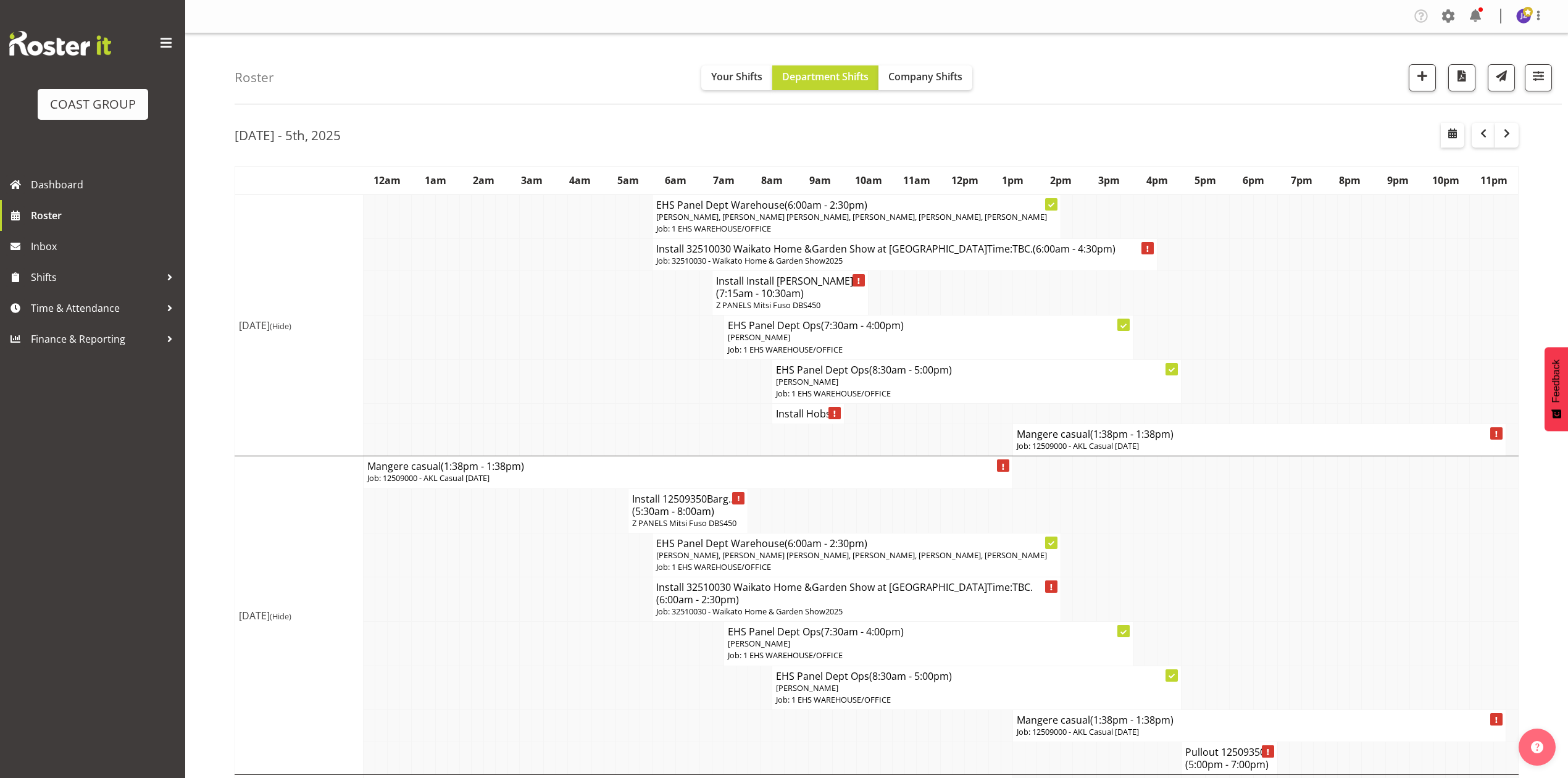
click at [800, 420] on h4 "Install Hobs..." at bounding box center [808, 413] width 64 height 13
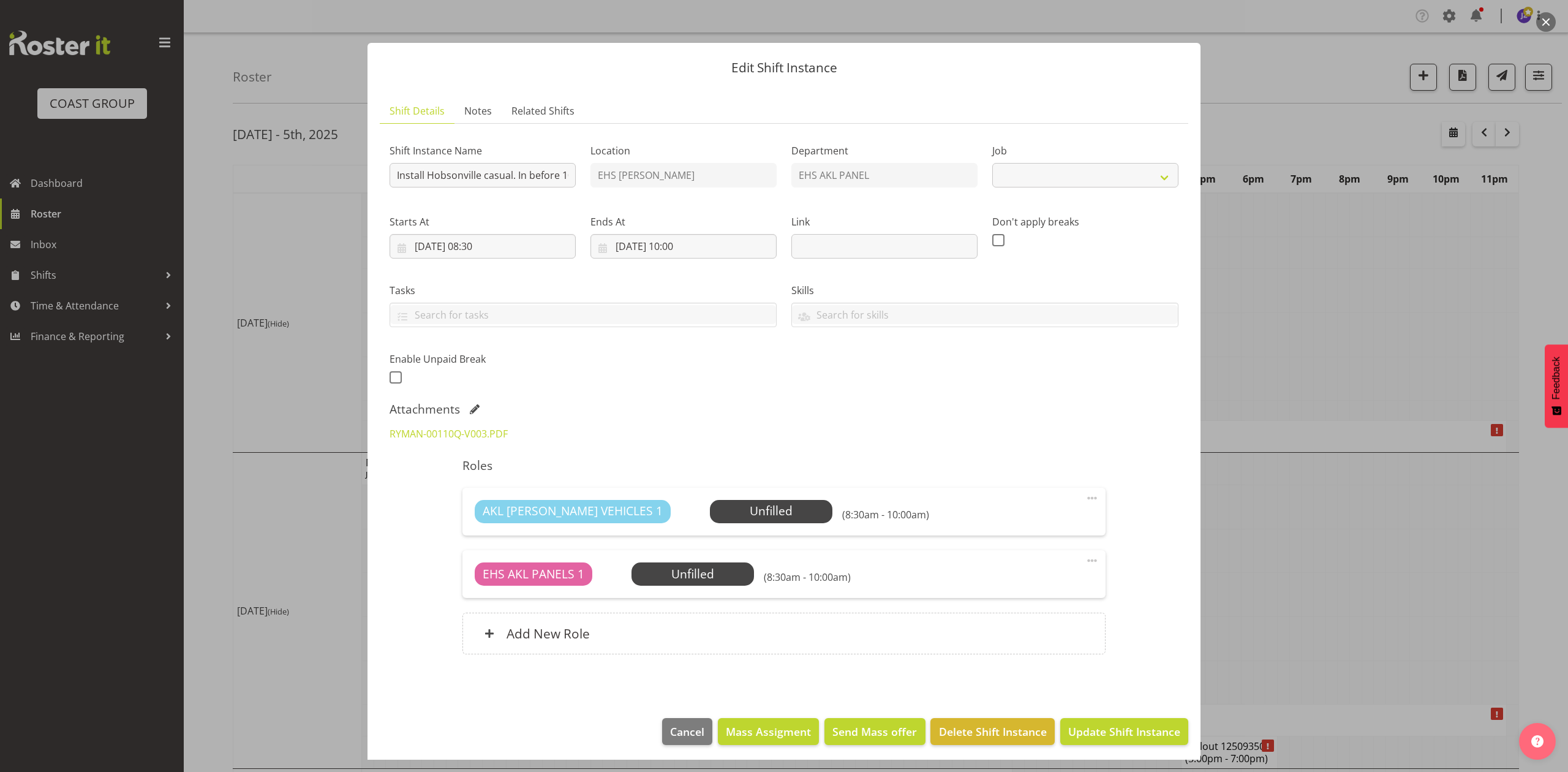
select select "8653"
drag, startPoint x: 1294, startPoint y: 348, endPoint x: 1296, endPoint y: 359, distance: 11.2
click at [1295, 348] on div at bounding box center [784, 386] width 1568 height 772
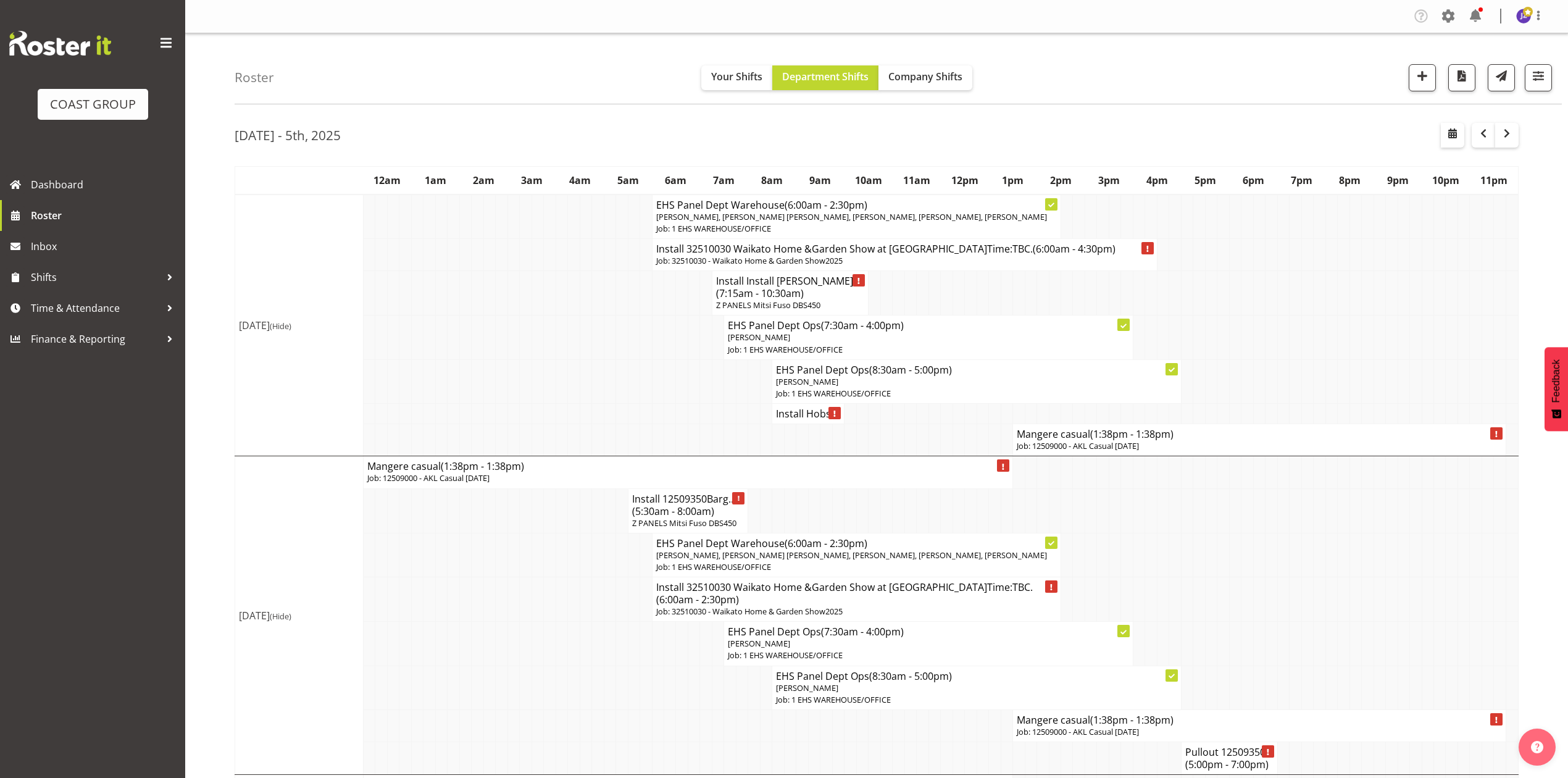
click at [1146, 441] on span "(1:38pm - 1:38pm)" at bounding box center [1132, 434] width 84 height 13
select select
select select "8"
select select "2025"
select select "13"
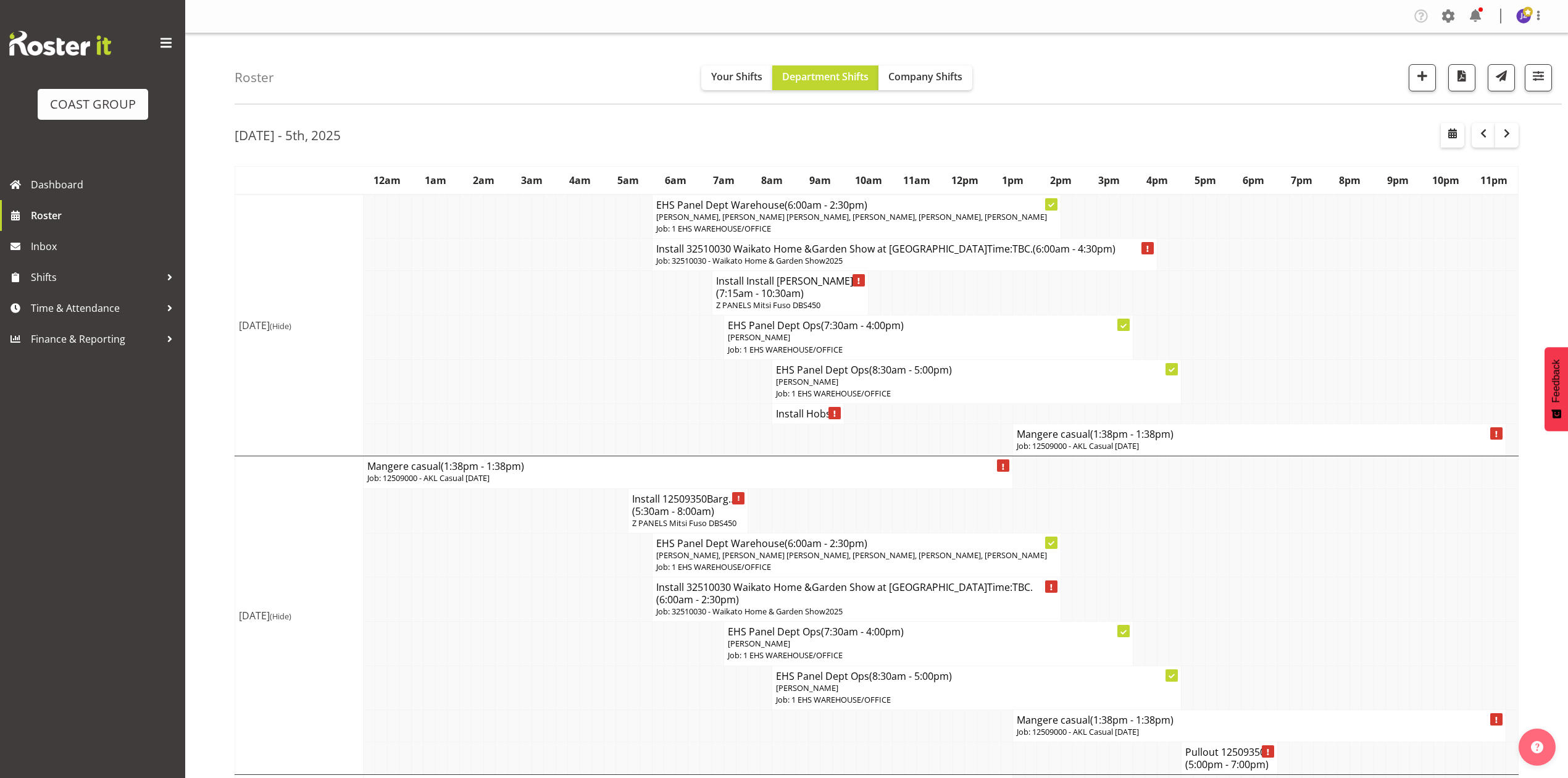
select select "38"
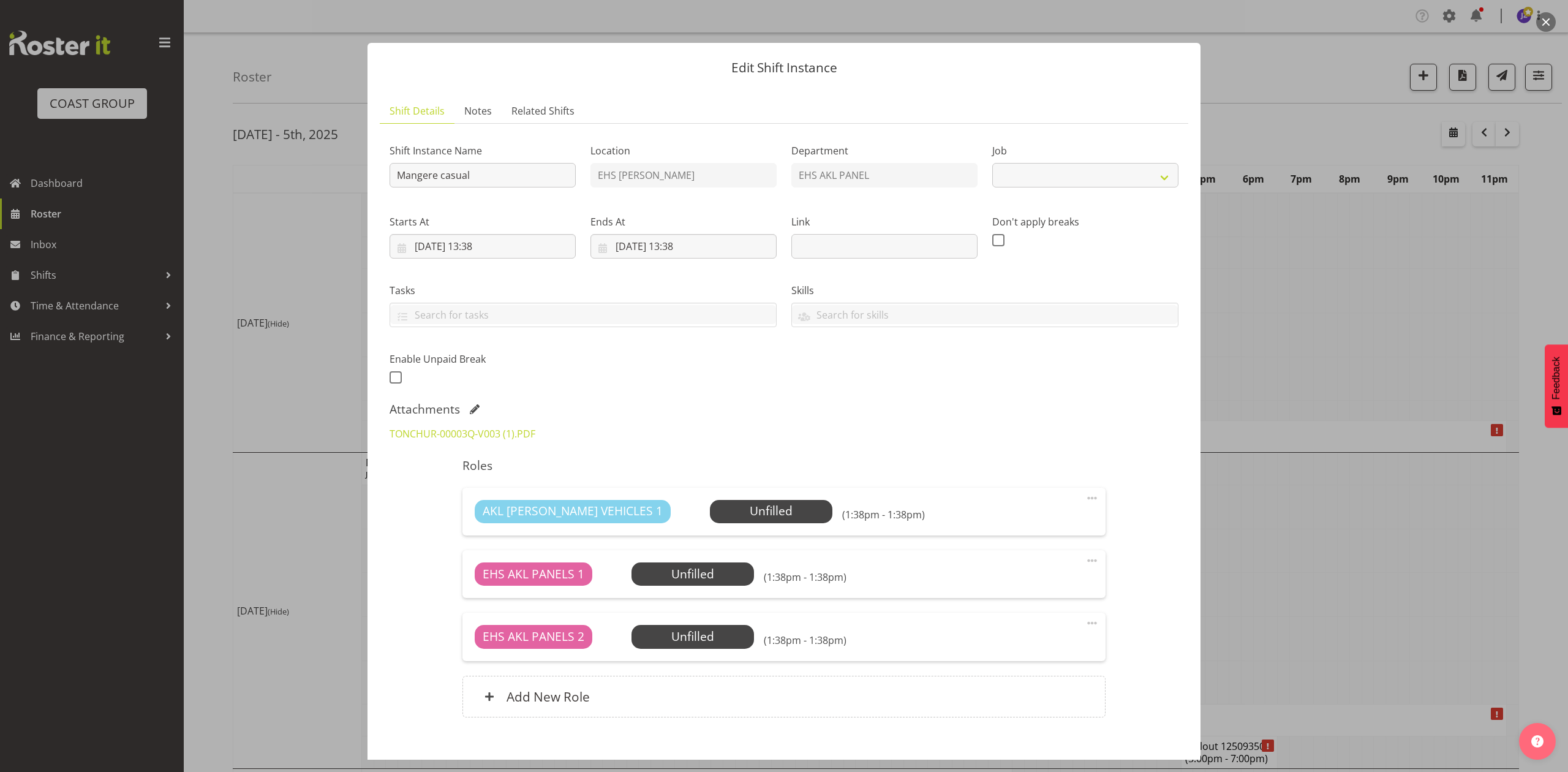
select select "8653"
click at [486, 244] on input "29/09/2025, 13:38" at bounding box center [483, 246] width 187 height 24
click at [481, 510] on select "00 01 02 03 04 05 06 07 08 09 10 11 12 13 14 15 16 17 18 19 20 21 22 23" at bounding box center [483, 506] width 27 height 24
select select "10"
click at [469, 495] on select "00 01 02 03 04 05 06 07 08 09 10 11 12 13 14 15 16 17 18 19 20 21 22 23" at bounding box center [483, 506] width 27 height 24
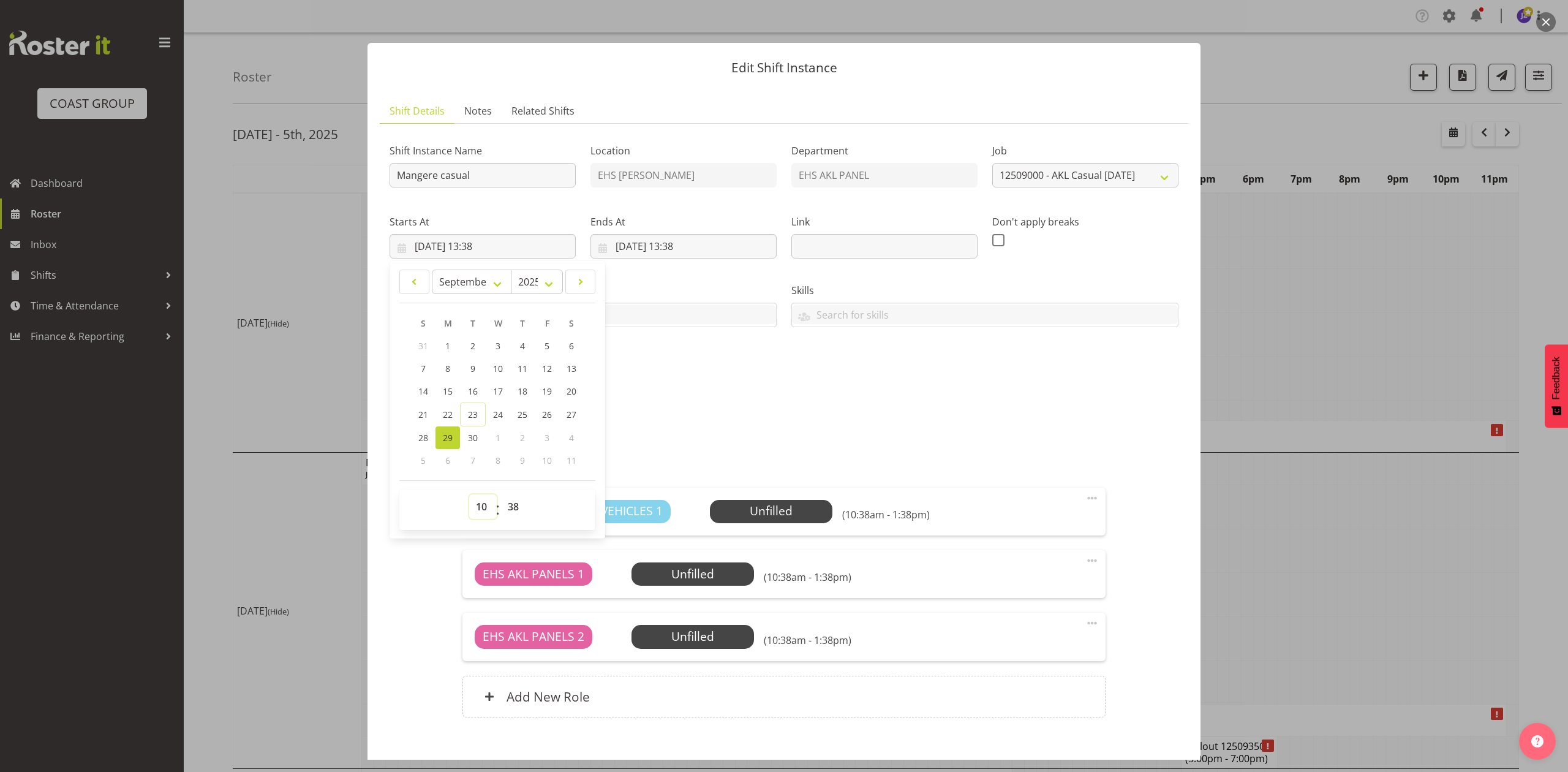
type input "29/09/2025, 10:38"
click at [517, 506] on select "00 01 02 03 04 05 06 07 08 09 10 11 12 13 14 15 16 17 18 19 20 21 22 23 24 25 2…" at bounding box center [515, 506] width 27 height 24
select select "0"
click at [501, 495] on select "00 01 02 03 04 05 06 07 08 09 10 11 12 13 14 15 16 17 18 19 20 21 22 23 24 25 2…" at bounding box center [515, 506] width 27 height 24
type input "29/09/2025, 10:00"
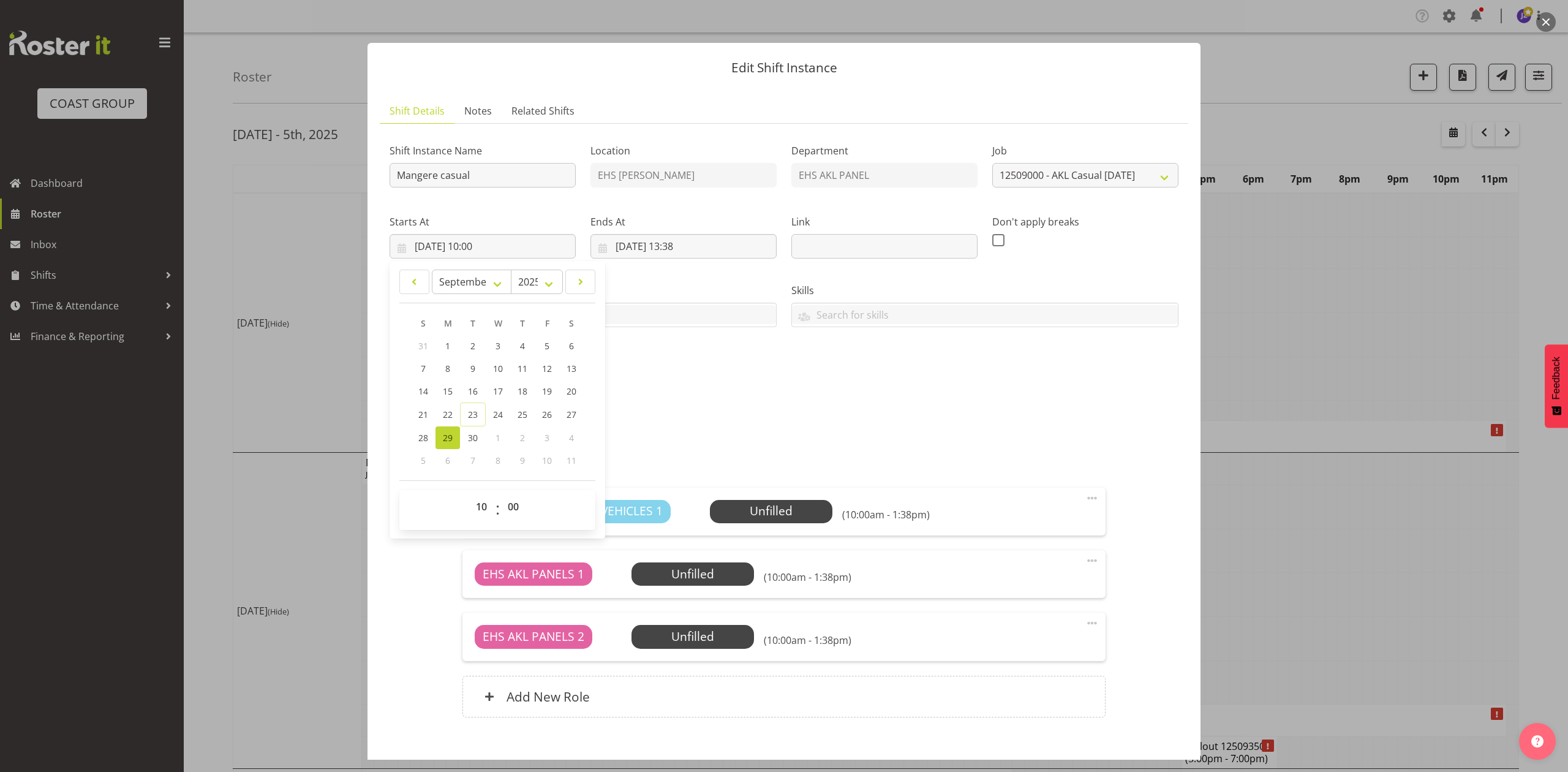
click at [683, 381] on div "Shift Instance Name Mangere casual Location EHS RYMER Department EHS AKL PANEL …" at bounding box center [784, 260] width 804 height 268
click at [699, 248] on input "30/09/2025, 13:38" at bounding box center [684, 246] width 187 height 24
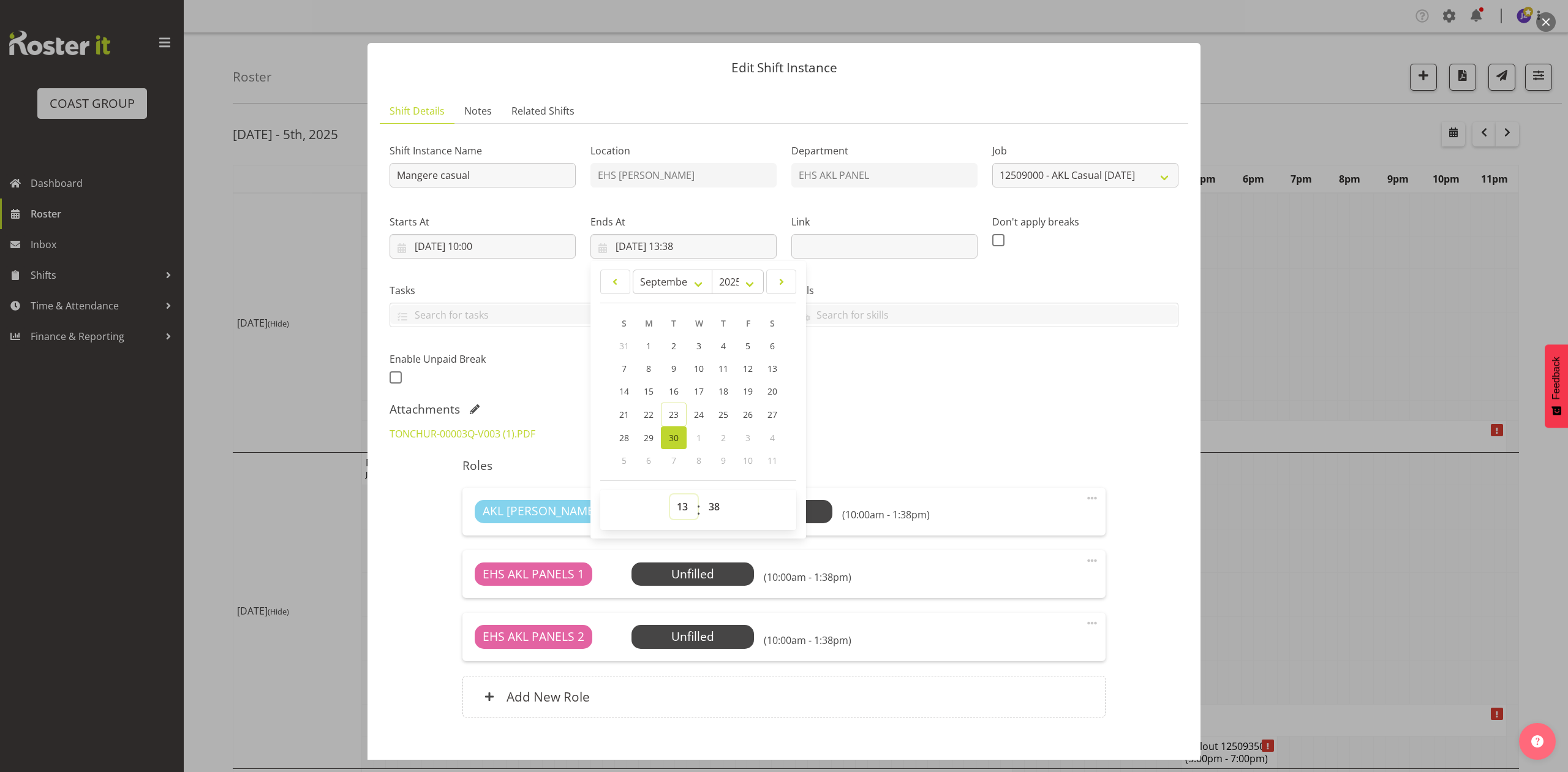
click at [684, 512] on select "00 01 02 03 04 05 06 07 08 09 10 11 12 13 14 15 16 17 18 19 20 21 22 23" at bounding box center [683, 506] width 27 height 24
select select "11"
click at [670, 495] on select "00 01 02 03 04 05 06 07 08 09 10 11 12 13 14 15 16 17 18 19 20 21 22 23" at bounding box center [683, 506] width 27 height 24
type input "30/09/2025, 11:38"
click at [717, 505] on select "00 01 02 03 04 05 06 07 08 09 10 11 12 13 14 15 16 17 18 19 20 21 22 23 24 25 2…" at bounding box center [715, 506] width 27 height 24
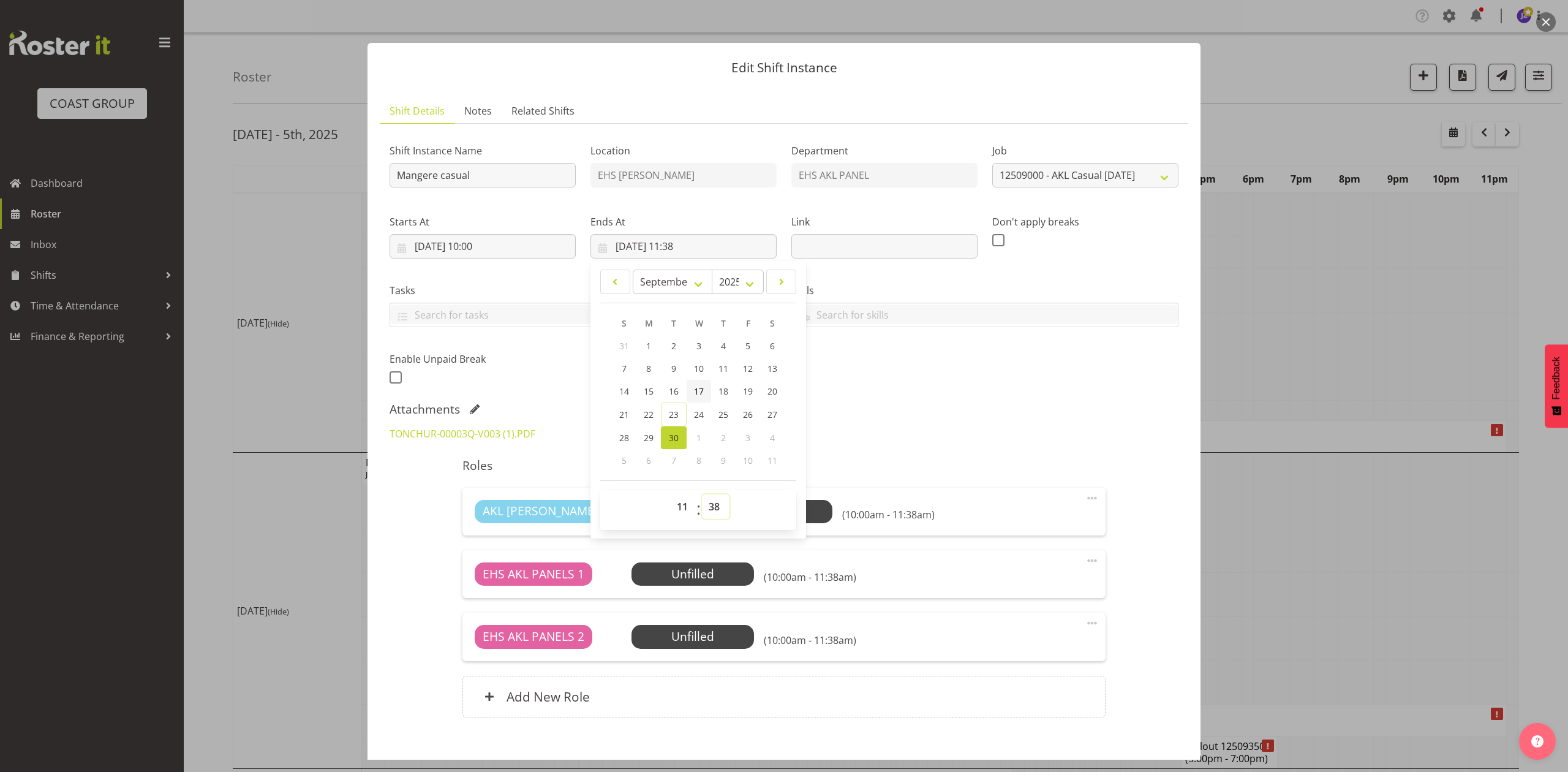
select select "30"
click at [702, 495] on select "00 01 02 03 04 05 06 07 08 09 10 11 12 13 14 15 16 17 18 19 20 21 22 23 24 25 2…" at bounding box center [715, 506] width 27 height 24
click at [871, 385] on div "Shift Instance Name Mangere casual Location EHS RYMER Department EHS AKL PANEL …" at bounding box center [784, 260] width 804 height 268
click at [638, 229] on div "Ends At 30/09/2025, 11:30 January February March April May June July August Sep…" at bounding box center [684, 237] width 187 height 44
click at [638, 246] on input "30/09/2025, 11:30" at bounding box center [684, 246] width 187 height 24
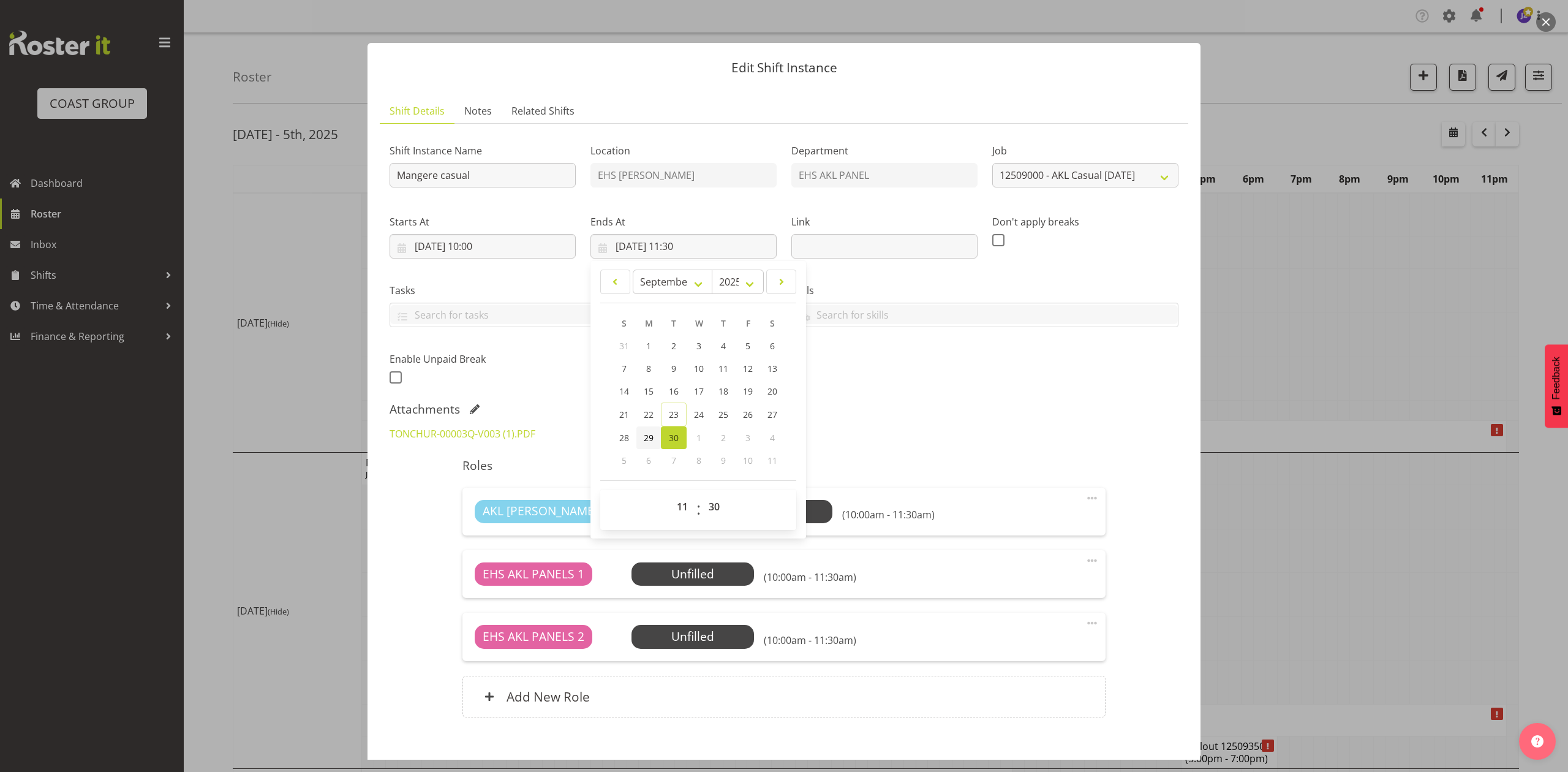
click at [651, 441] on link "29" at bounding box center [649, 437] width 24 height 23
type input "29/09/2025, 11:30"
click at [1028, 425] on div "TONCHUR-00003Q-V003 (1).PDF" at bounding box center [784, 434] width 804 height 30
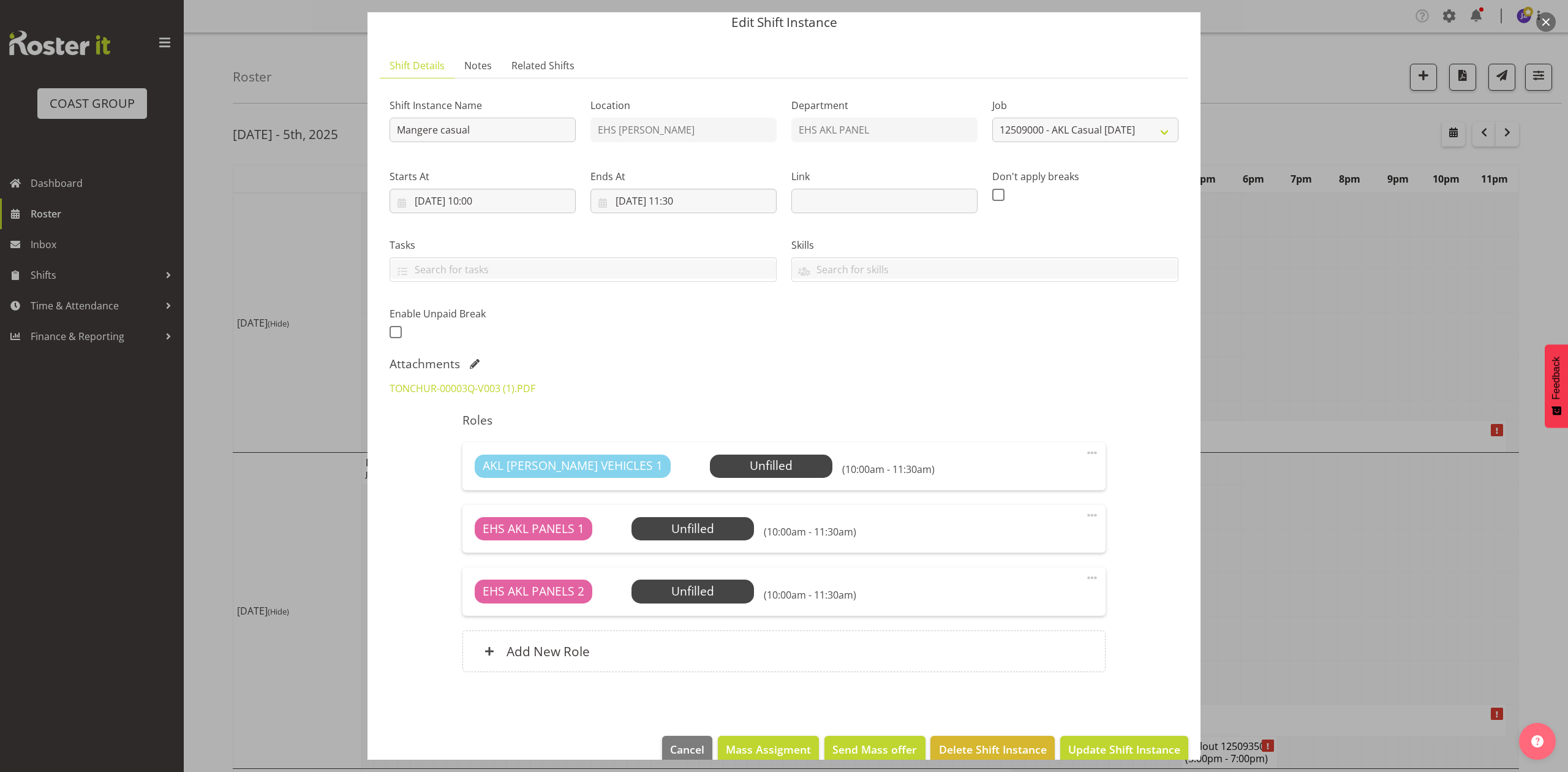
scroll to position [69, 0]
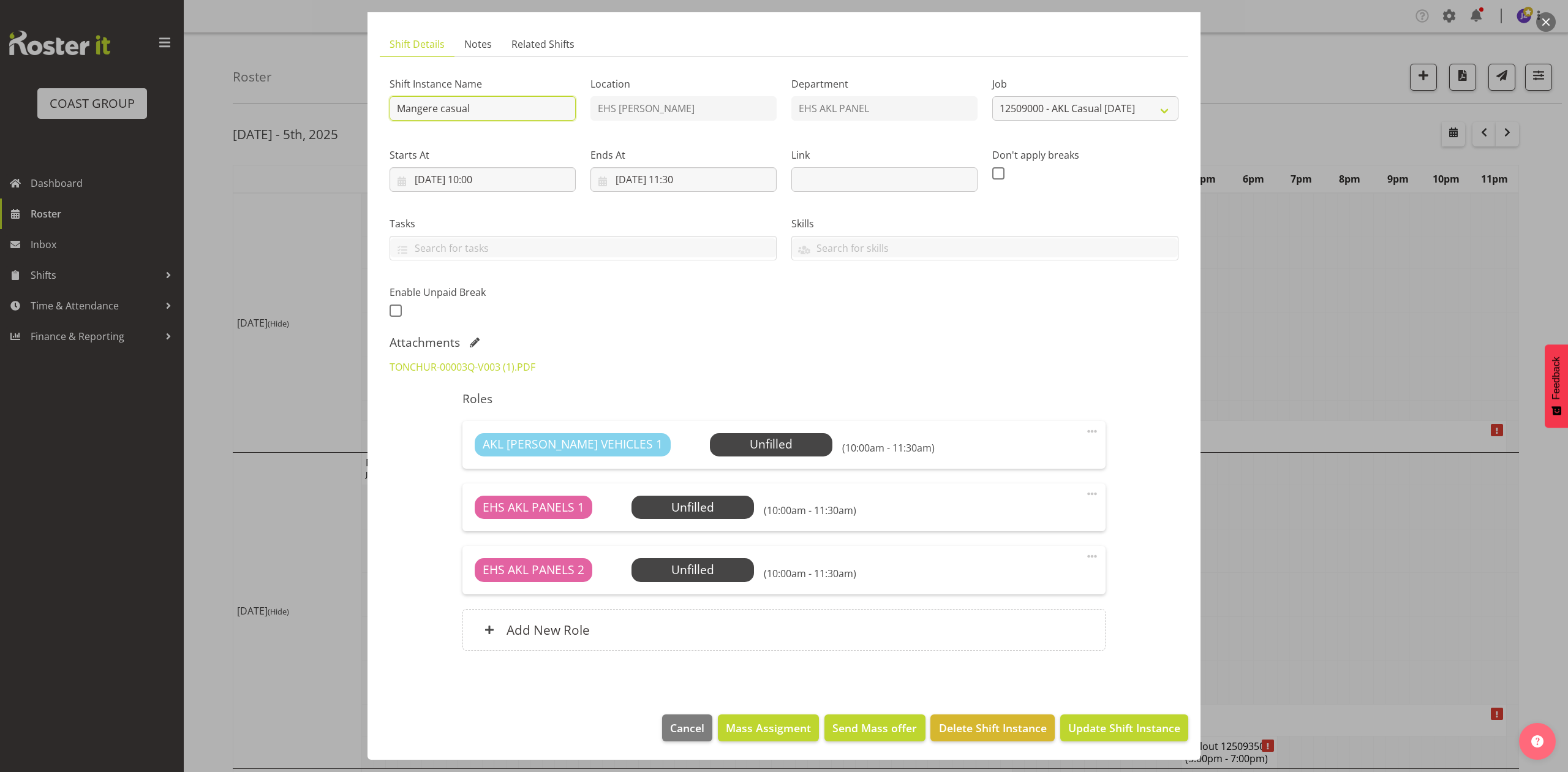
click at [395, 105] on input "Mangere casual" at bounding box center [483, 108] width 187 height 24
click at [541, 101] on input "Install Mangere casual" at bounding box center [483, 108] width 187 height 24
type input "Install Mangere casual."
click at [1147, 728] on span "Update Shift Instance" at bounding box center [1124, 728] width 112 height 16
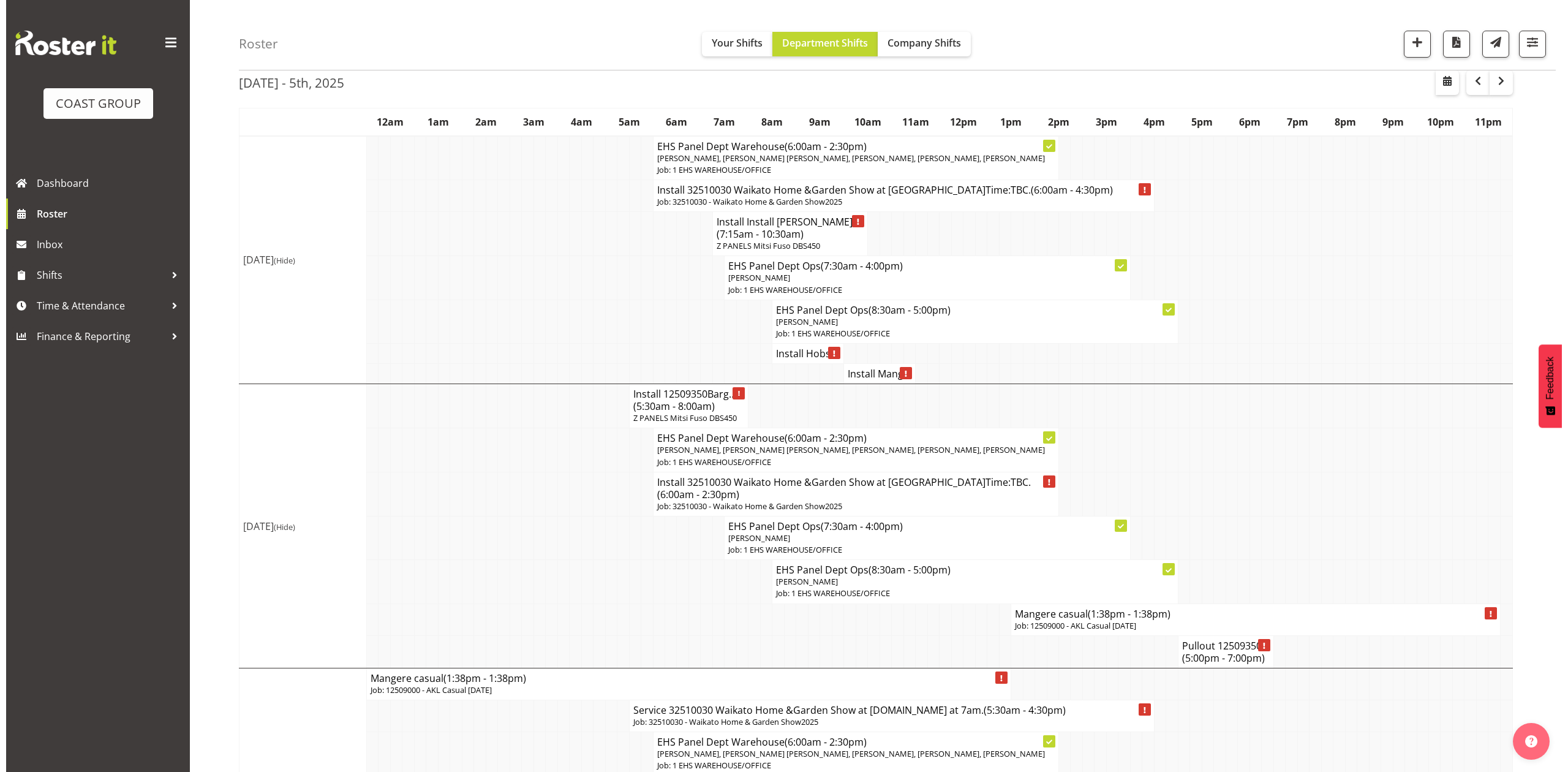
scroll to position [81, 0]
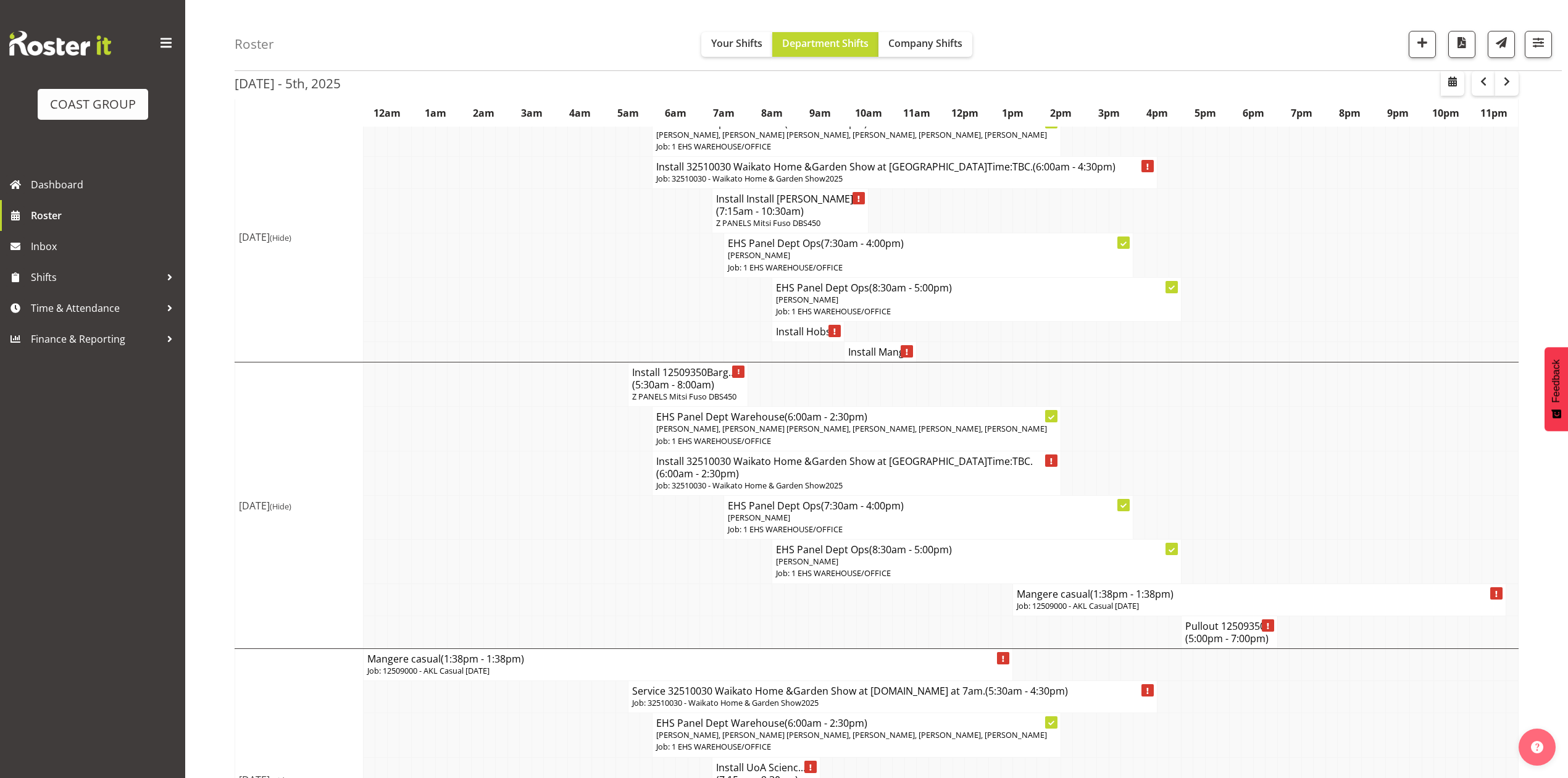
click at [1067, 612] on p "Job: 12509000 - AKL Casual [DATE]" at bounding box center [1259, 606] width 485 height 12
select select
select select "8"
select select "2025"
select select "13"
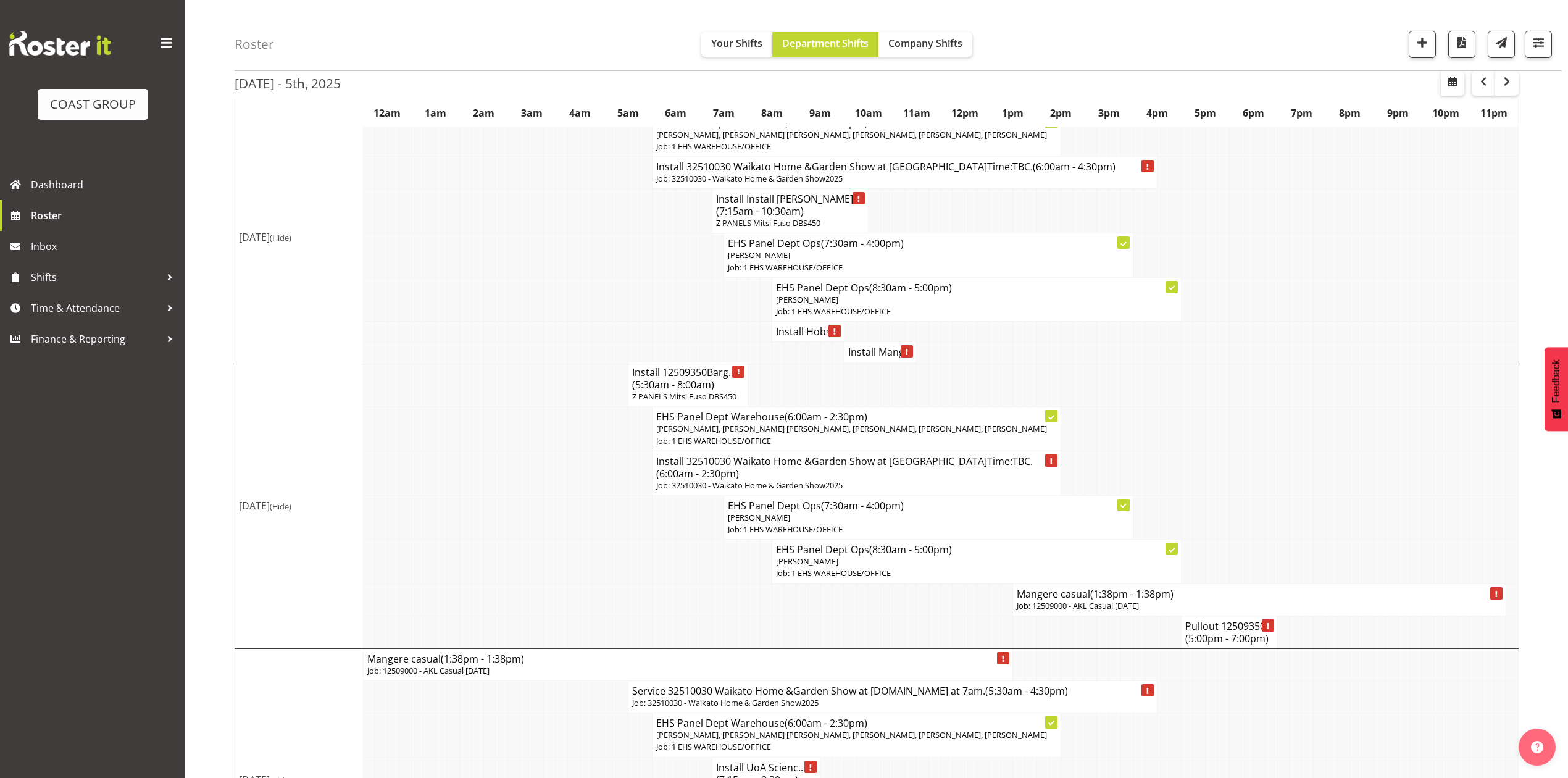
select select "38"
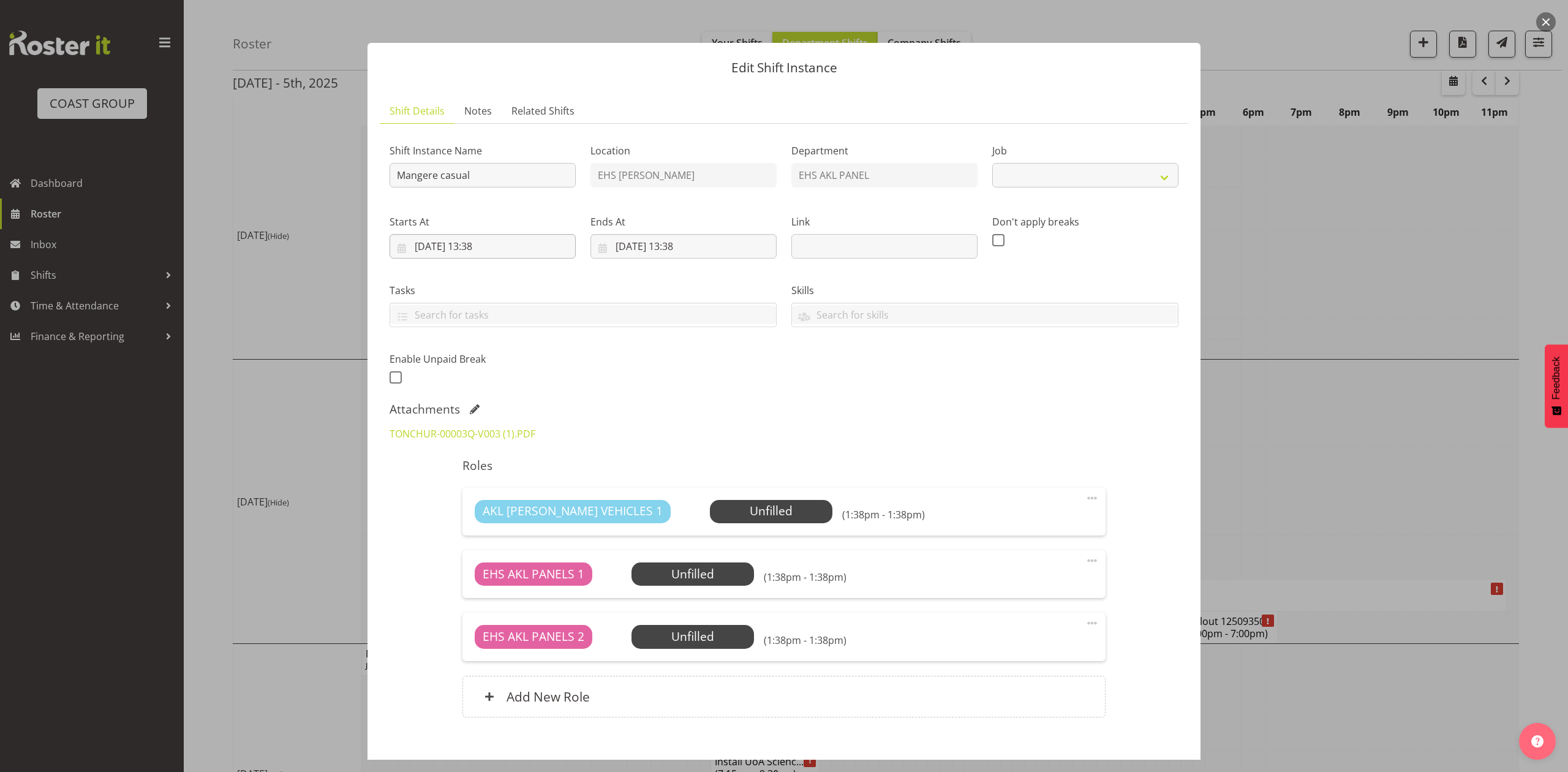
select select "8653"
click at [453, 241] on input "30/09/2025, 13:38" at bounding box center [483, 246] width 187 height 24
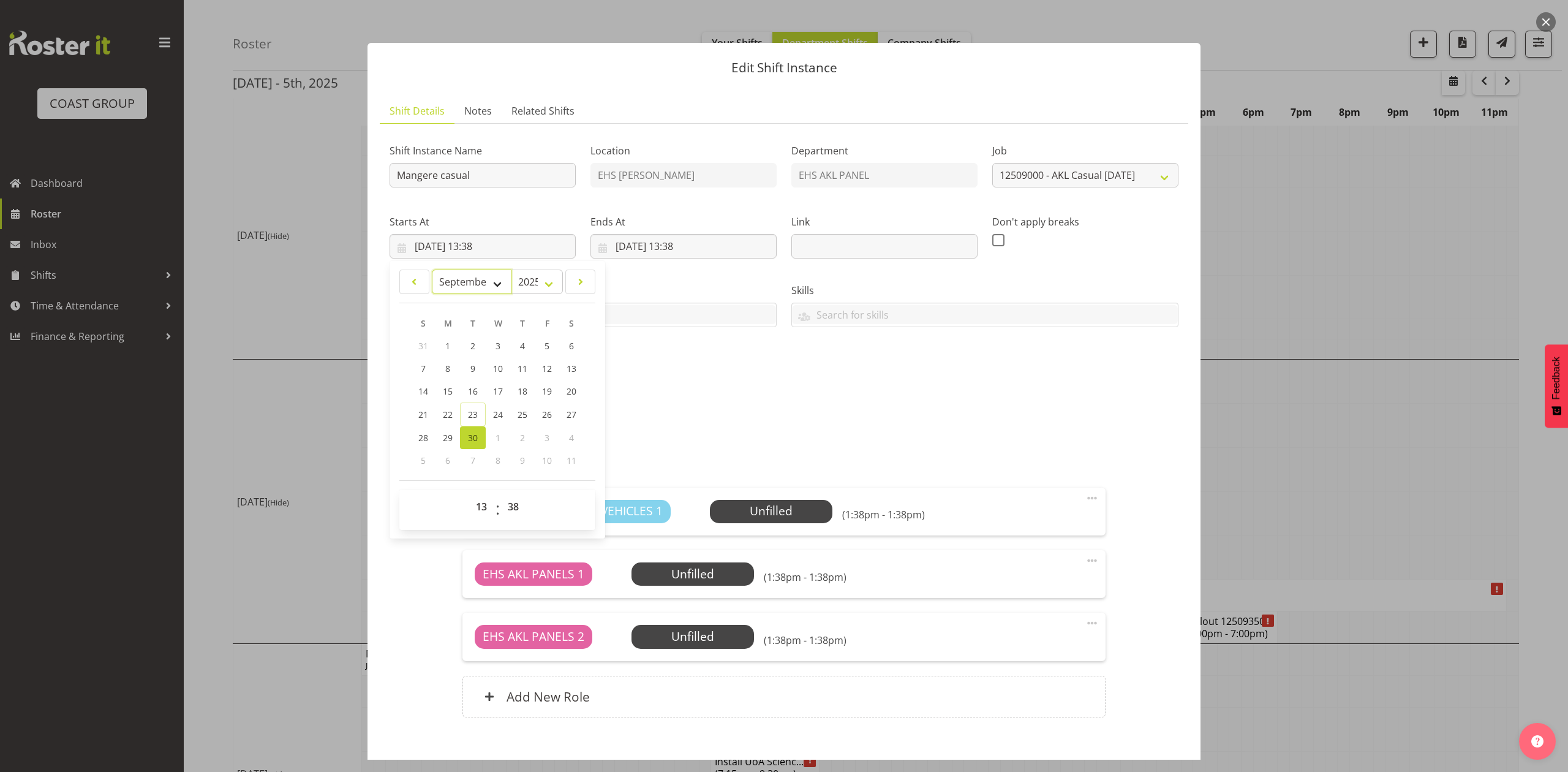
drag, startPoint x: 459, startPoint y: 278, endPoint x: 459, endPoint y: 289, distance: 11.0
click at [459, 278] on select "January February March April May June July August September October November De…" at bounding box center [472, 281] width 80 height 24
select select "9"
click at [432, 269] on select "January February March April May June July August September October November De…" at bounding box center [472, 281] width 80 height 24
click at [474, 370] on span "7" at bounding box center [472, 369] width 5 height 12
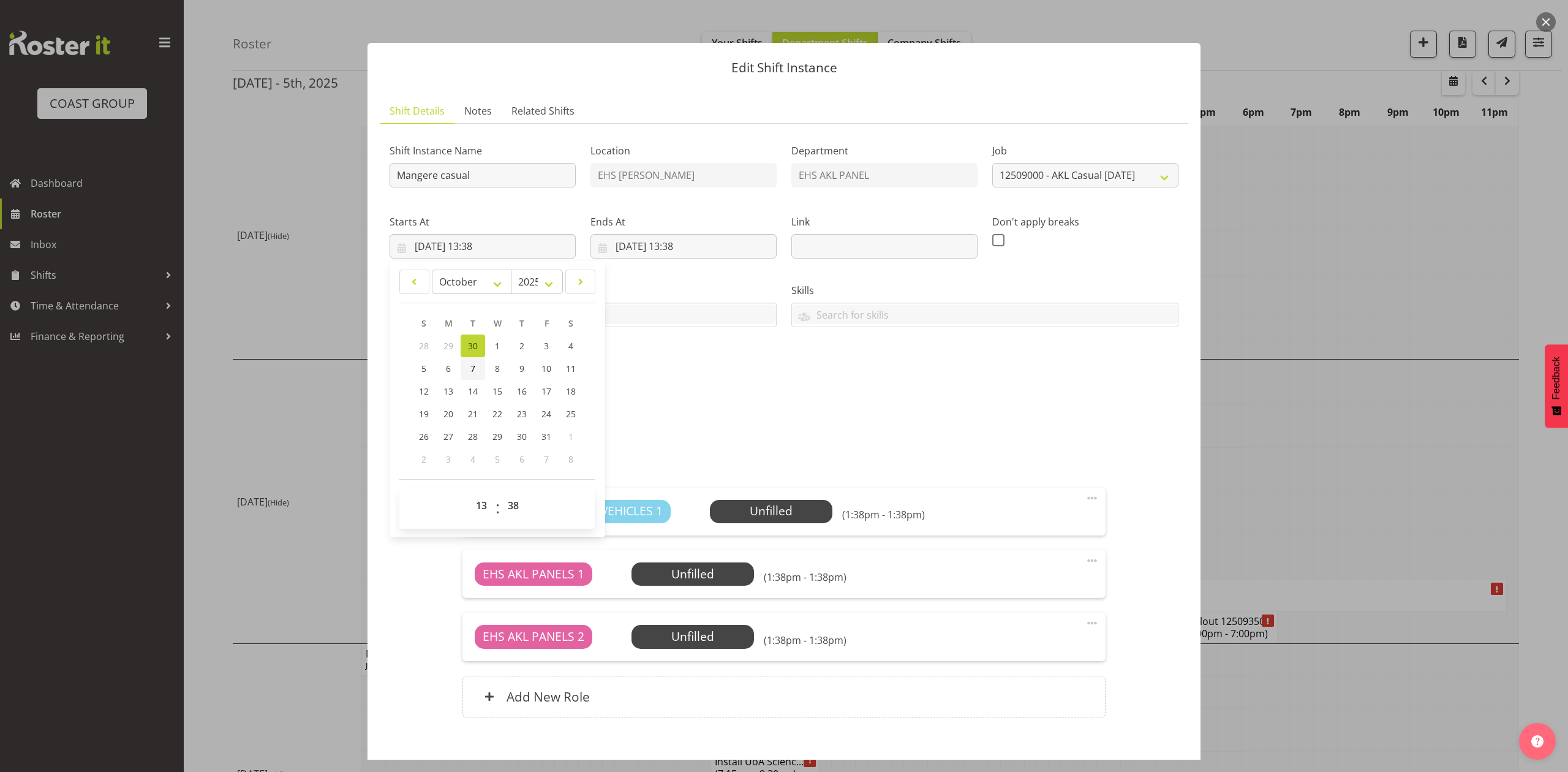
type input "07/10/2025, 13:38"
click at [648, 244] on input "01/10/2025, 13:38" at bounding box center [684, 246] width 187 height 24
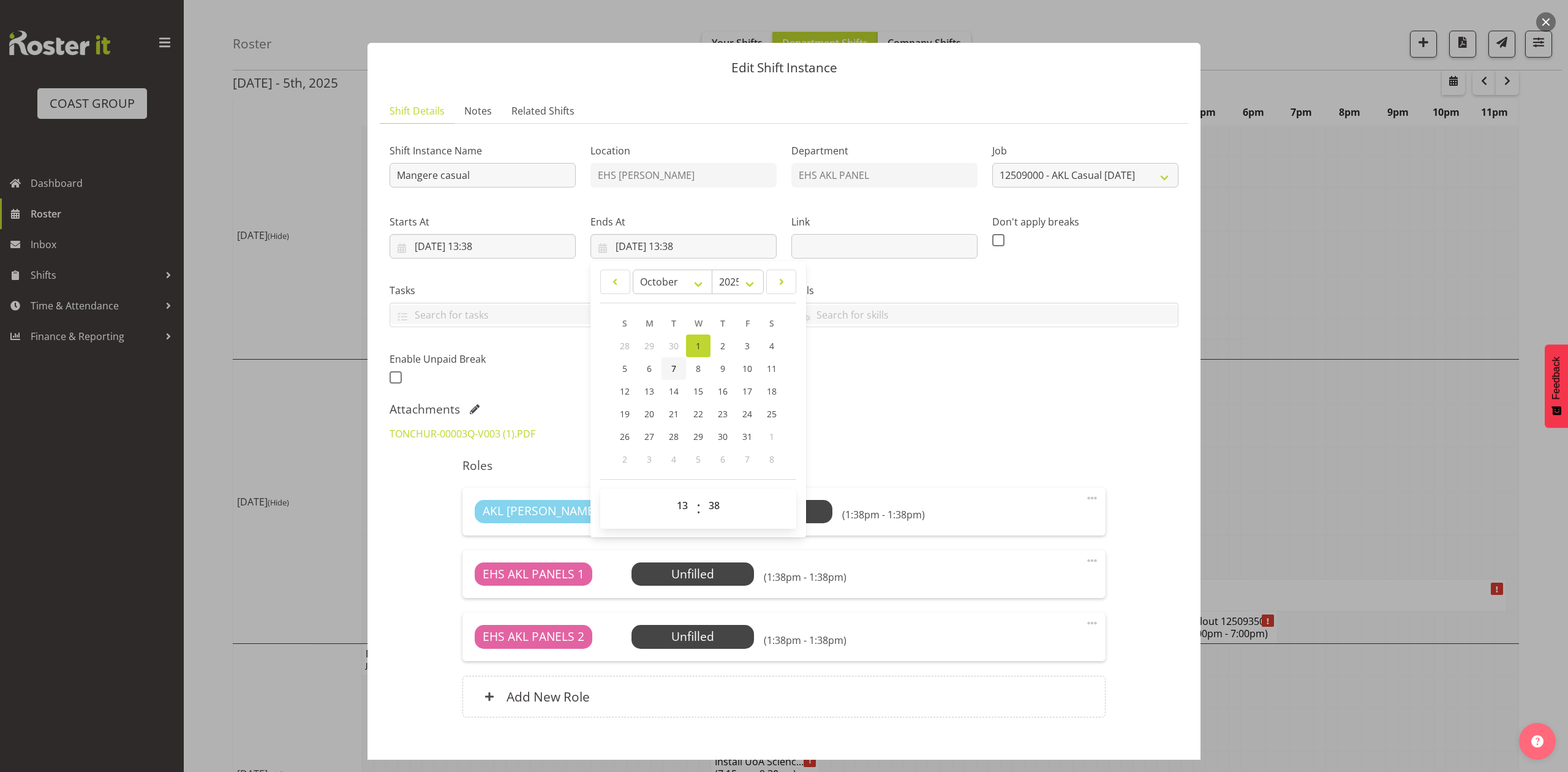
click at [671, 363] on span "7" at bounding box center [674, 369] width 5 height 12
type input "07/10/2025, 13:38"
drag, startPoint x: 851, startPoint y: 373, endPoint x: 530, endPoint y: 251, distance: 343.4
click at [850, 369] on div "Shift Instance Name Mangere casual Location EHS RYMER Department EHS AKL PANEL …" at bounding box center [784, 260] width 804 height 268
click at [488, 241] on input "07/10/2025, 13:38" at bounding box center [483, 246] width 187 height 24
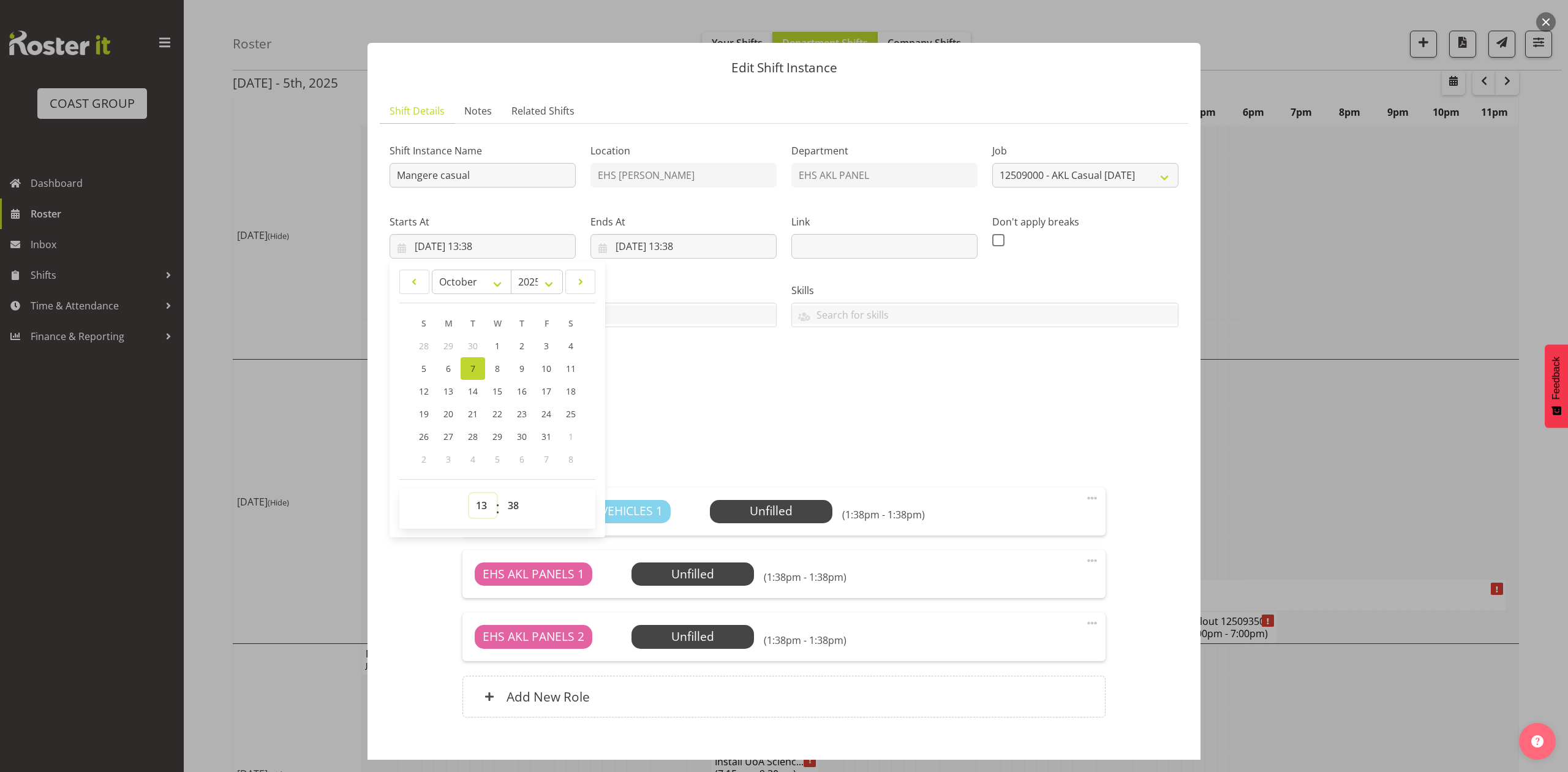
click at [483, 503] on select "00 01 02 03 04 05 06 07 08 09 10 11 12 13 14 15 16 17 18 19 20 21 22 23" at bounding box center [483, 505] width 27 height 24
select select "8"
click at [469, 494] on select "00 01 02 03 04 05 06 07 08 09 10 11 12 13 14 15 16 17 18 19 20 21 22 23" at bounding box center [483, 505] width 27 height 24
type input "07/10/2025, 08:38"
click at [518, 498] on select "00 01 02 03 04 05 06 07 08 09 10 11 12 13 14 15 16 17 18 19 20 21 22 23 24 25 2…" at bounding box center [515, 505] width 27 height 24
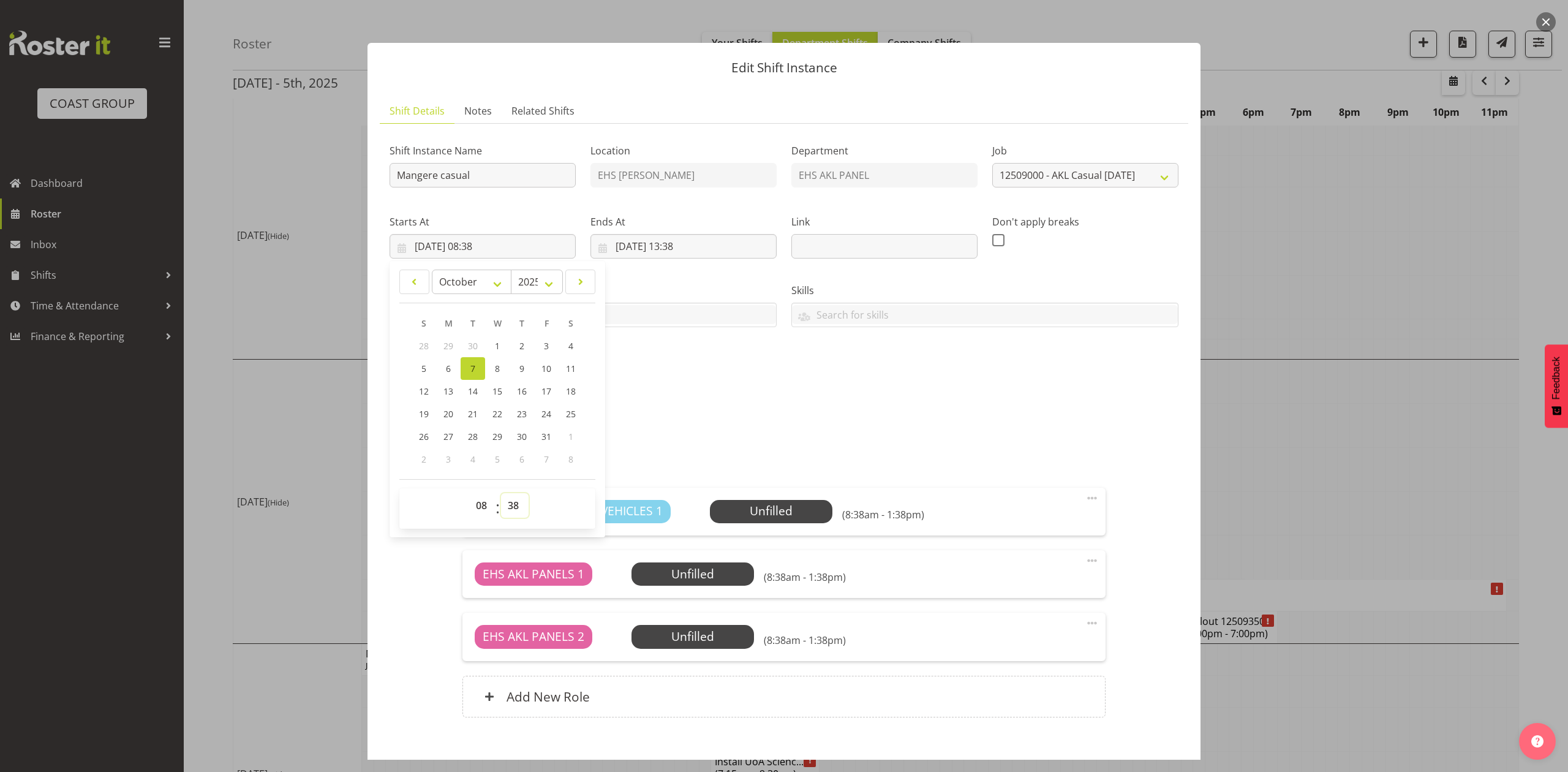
select select "30"
click at [501, 494] on select "00 01 02 03 04 05 06 07 08 09 10 11 12 13 14 15 16 17 18 19 20 21 22 23 24 25 2…" at bounding box center [515, 505] width 27 height 24
type input "07/10/2025, 08:30"
click at [754, 440] on div "TONCHUR-00003Q-V003 (1).PDF" at bounding box center [784, 434] width 804 height 30
click at [679, 244] on input "07/10/2025, 13:38" at bounding box center [684, 246] width 187 height 24
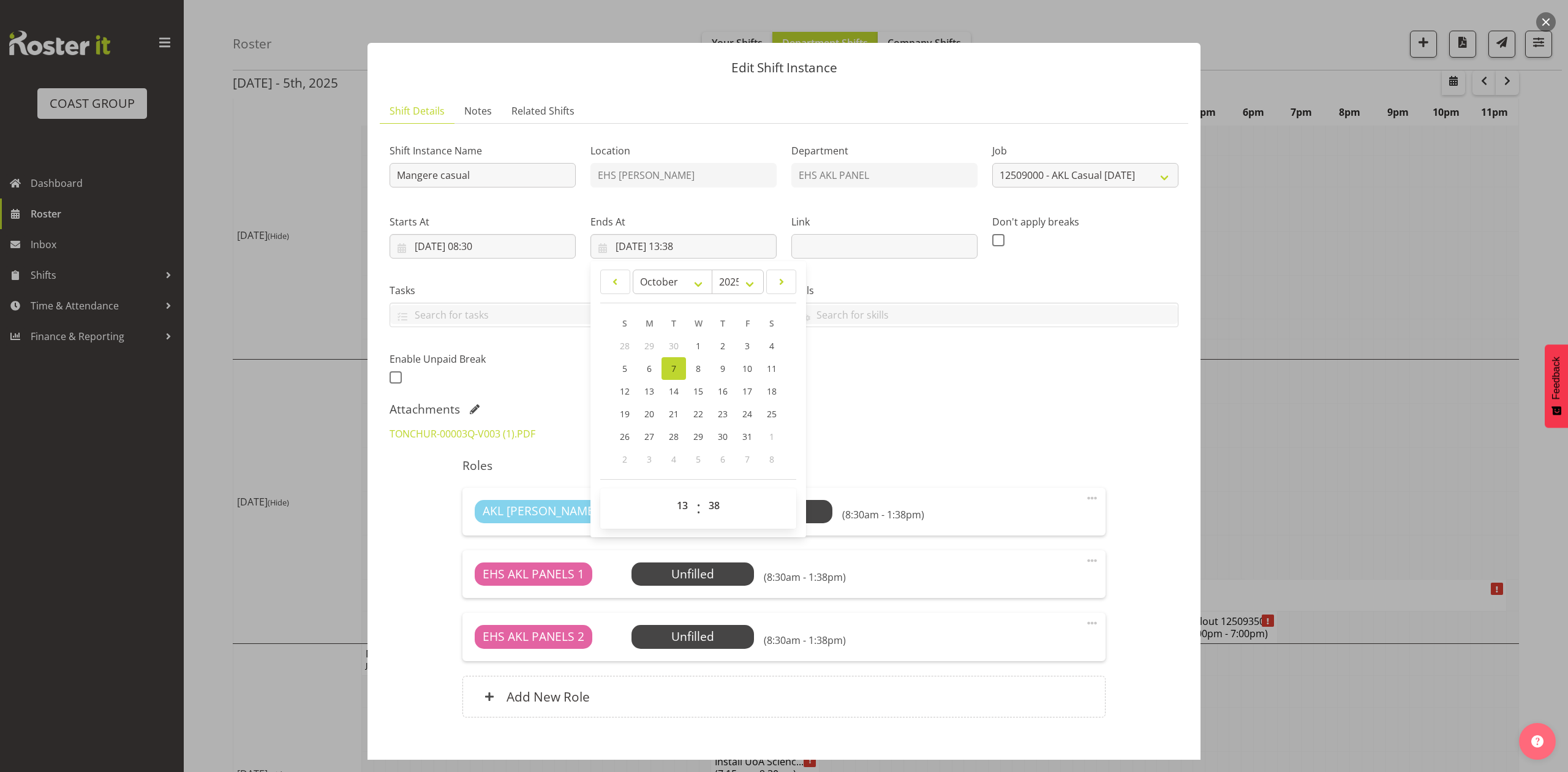
click at [679, 492] on div "00 01 02 03 04 05 06 07 08 09 10 11 12 13 14 15 16 17 18 19 20 21 22 23 : 00 01…" at bounding box center [698, 508] width 196 height 41
click at [680, 500] on select "00 01 02 03 04 05 06 07 08 09 10 11 12 13 14 15 16 17 18 19 20 21 22 23" at bounding box center [683, 505] width 27 height 24
select select "10"
click at [670, 494] on select "00 01 02 03 04 05 06 07 08 09 10 11 12 13 14 15 16 17 18 19 20 21 22 23" at bounding box center [683, 505] width 27 height 24
type input "07/10/2025, 10:38"
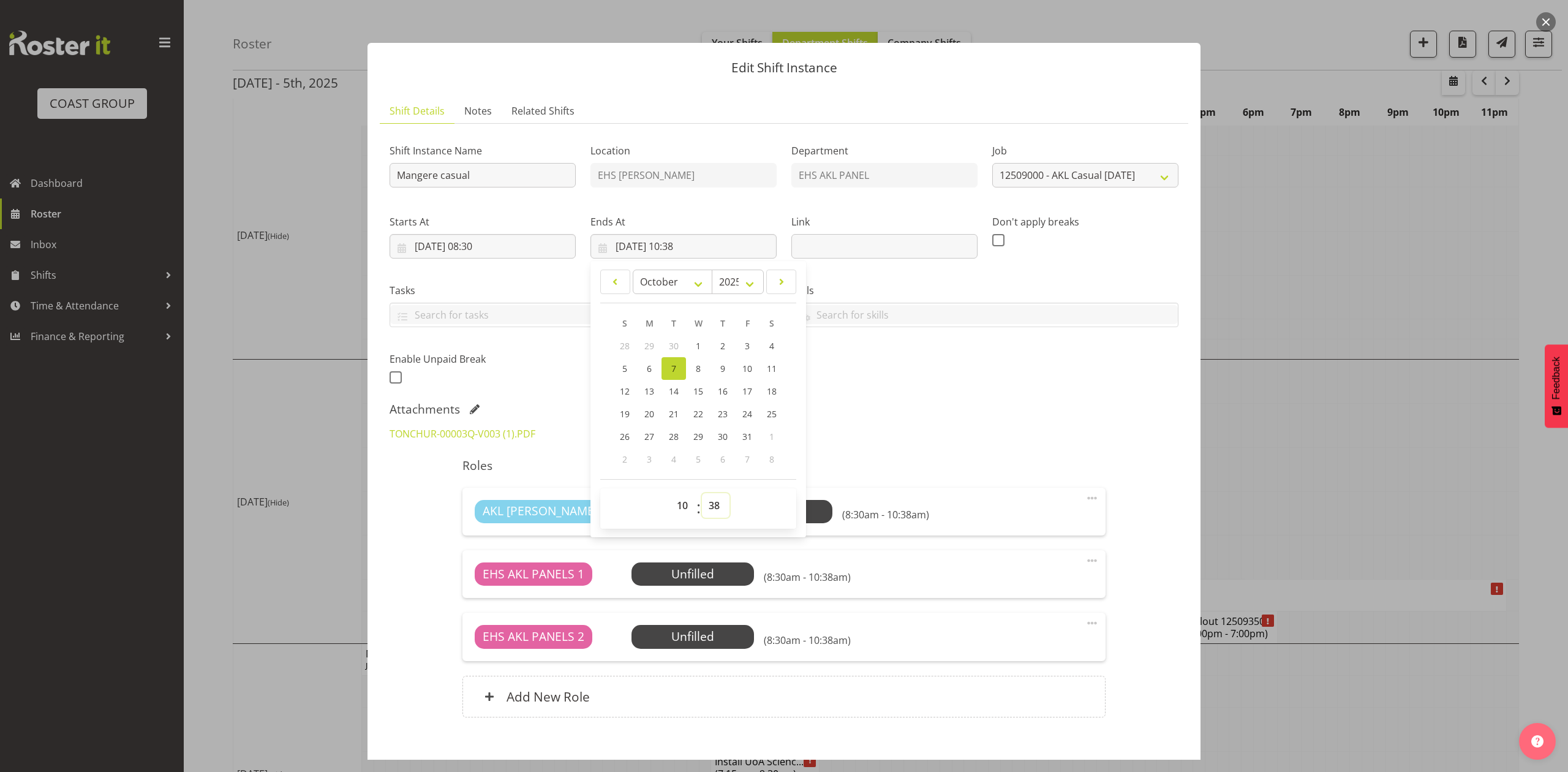
click at [706, 505] on select "00 01 02 03 04 05 06 07 08 09 10 11 12 13 14 15 16 17 18 19 20 21 22 23 24 25 2…" at bounding box center [715, 505] width 27 height 24
select select "0"
click at [702, 494] on select "00 01 02 03 04 05 06 07 08 09 10 11 12 13 14 15 16 17 18 19 20 21 22 23 24 25 2…" at bounding box center [715, 505] width 27 height 24
type input "07/10/2025, 10:00"
click at [1001, 420] on div "TONCHUR-00003Q-V003 (1).PDF" at bounding box center [784, 434] width 804 height 30
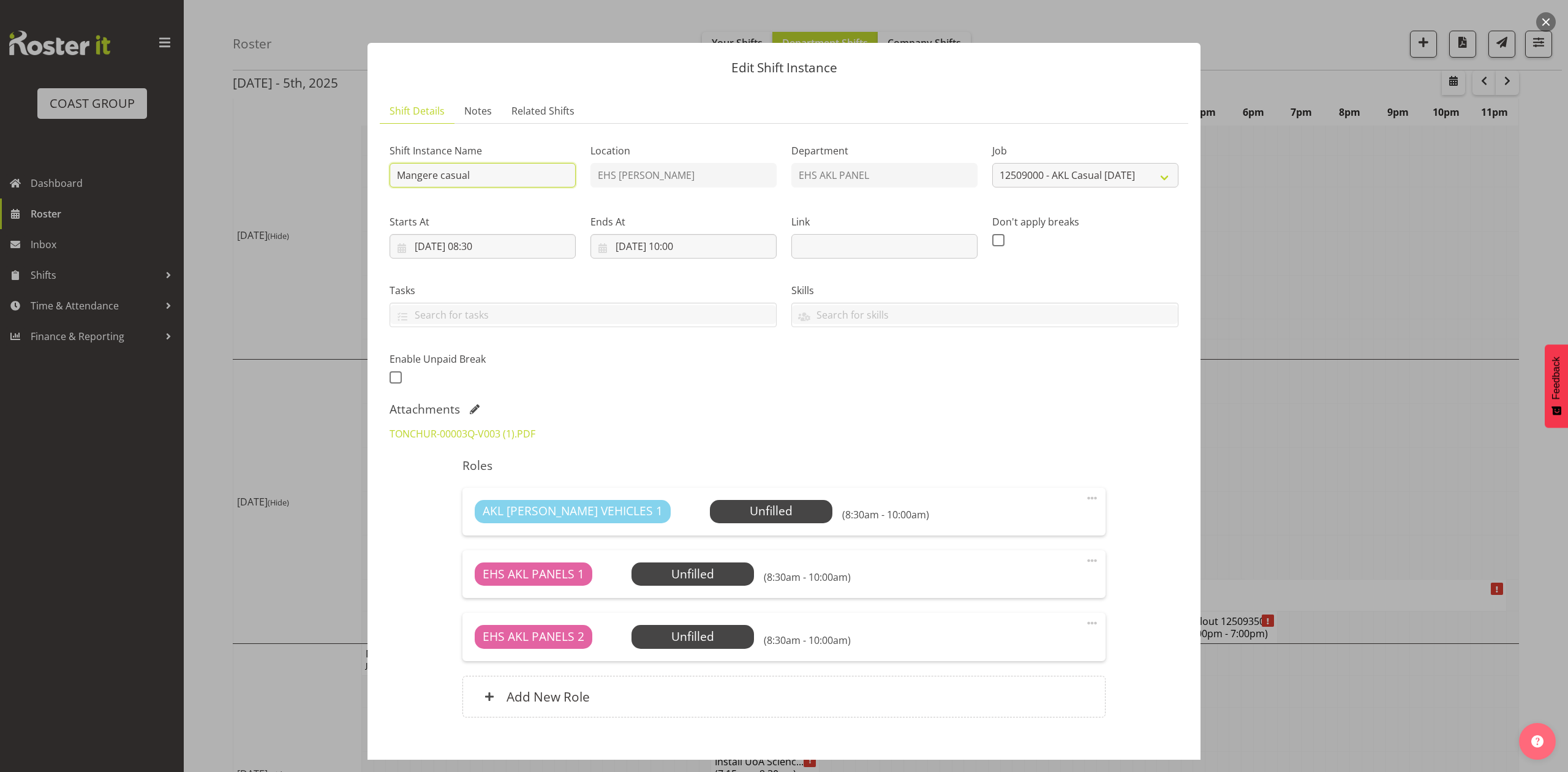
click at [523, 179] on input "Mangere casual" at bounding box center [483, 175] width 187 height 24
click at [395, 172] on input "Mangere casual" at bounding box center [483, 175] width 187 height 24
click at [563, 174] on input "Pullout Mangere casual" at bounding box center [483, 175] width 187 height 24
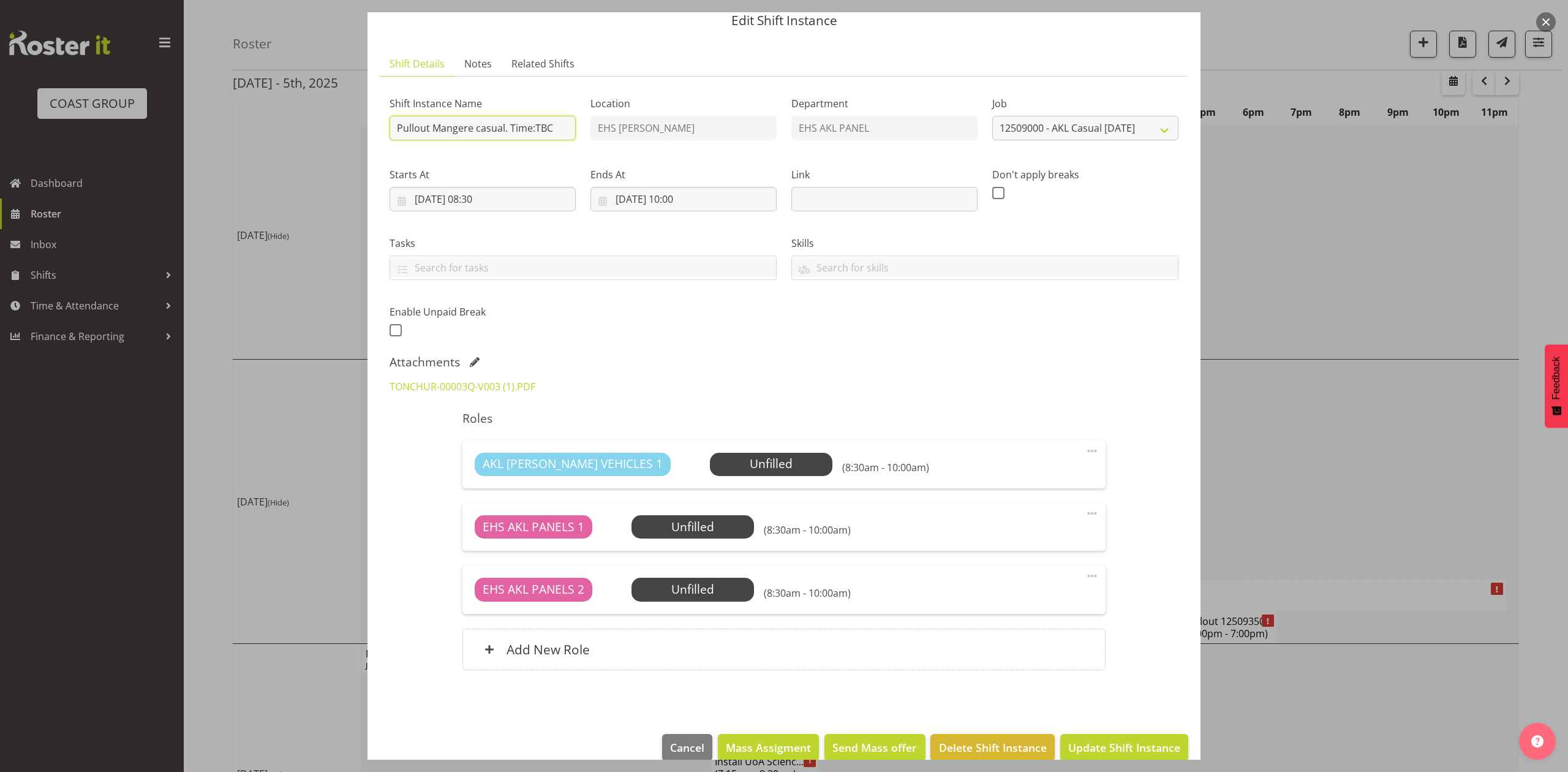
scroll to position [69, 0]
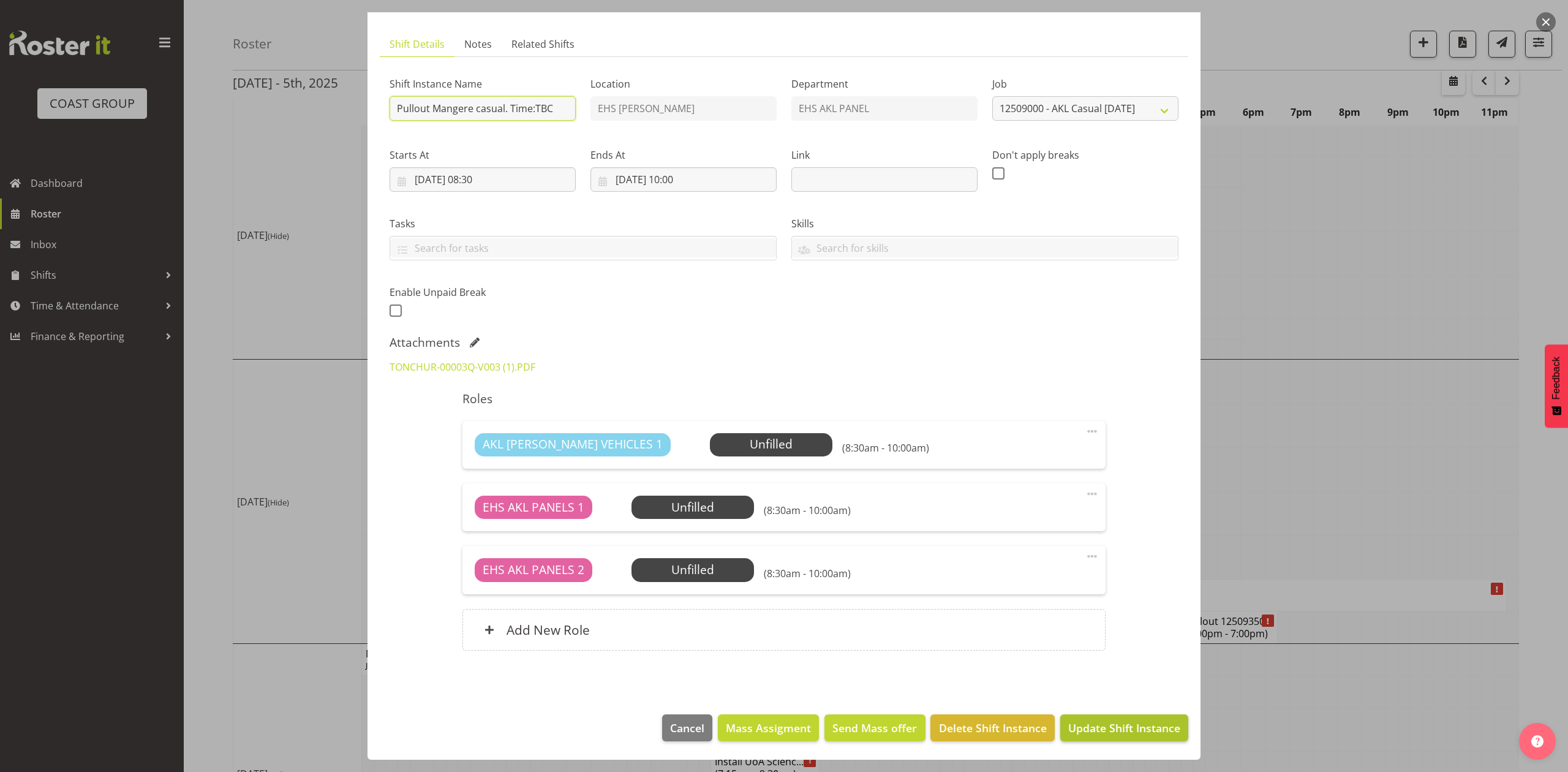
type input "Pullout Mangere casual. Time:TBC"
click at [1145, 731] on span "Update Shift Instance" at bounding box center [1124, 728] width 112 height 16
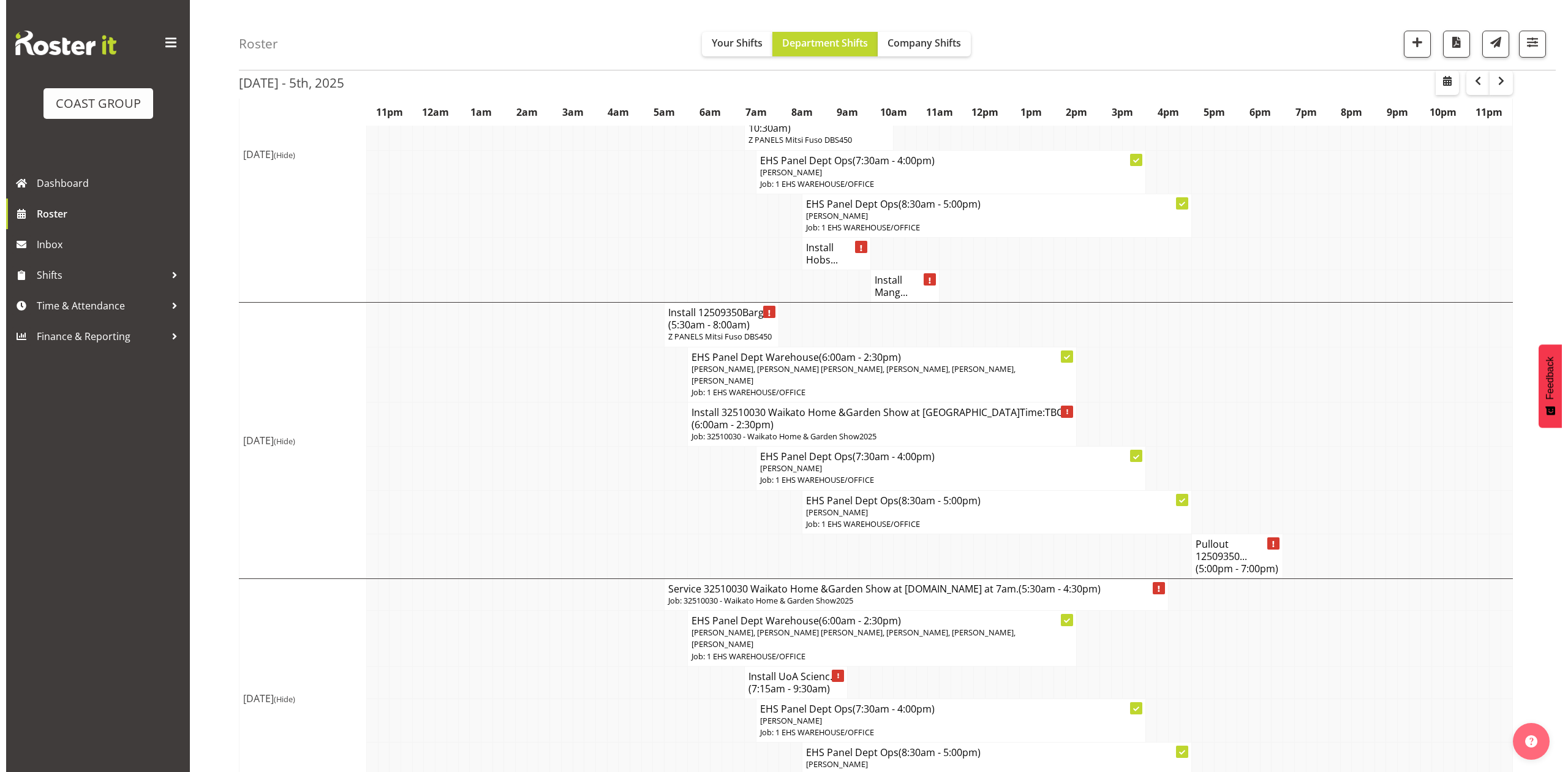
scroll to position [163, 0]
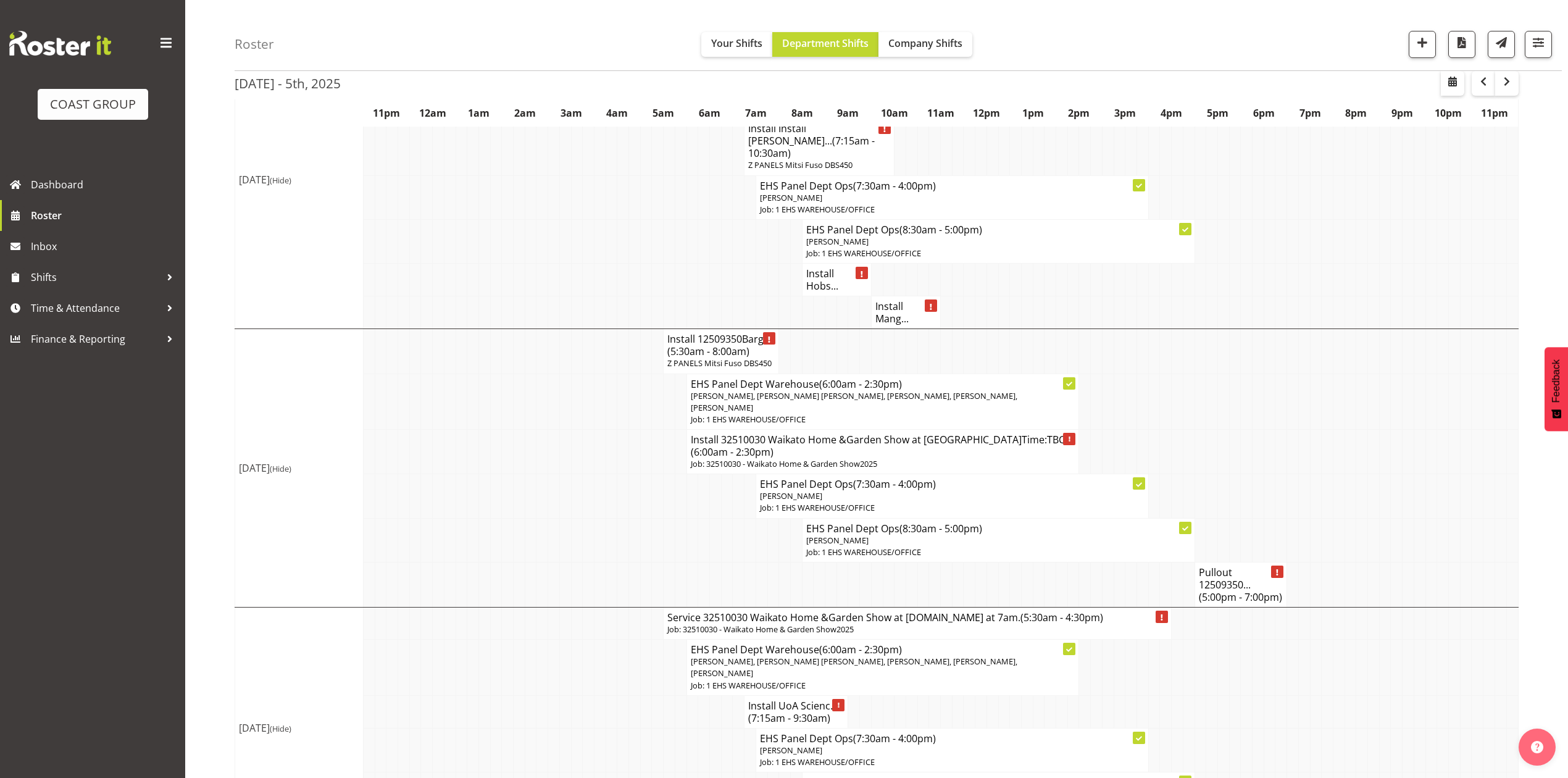
click at [903, 300] on h4 "Install Mang..." at bounding box center [906, 312] width 61 height 25
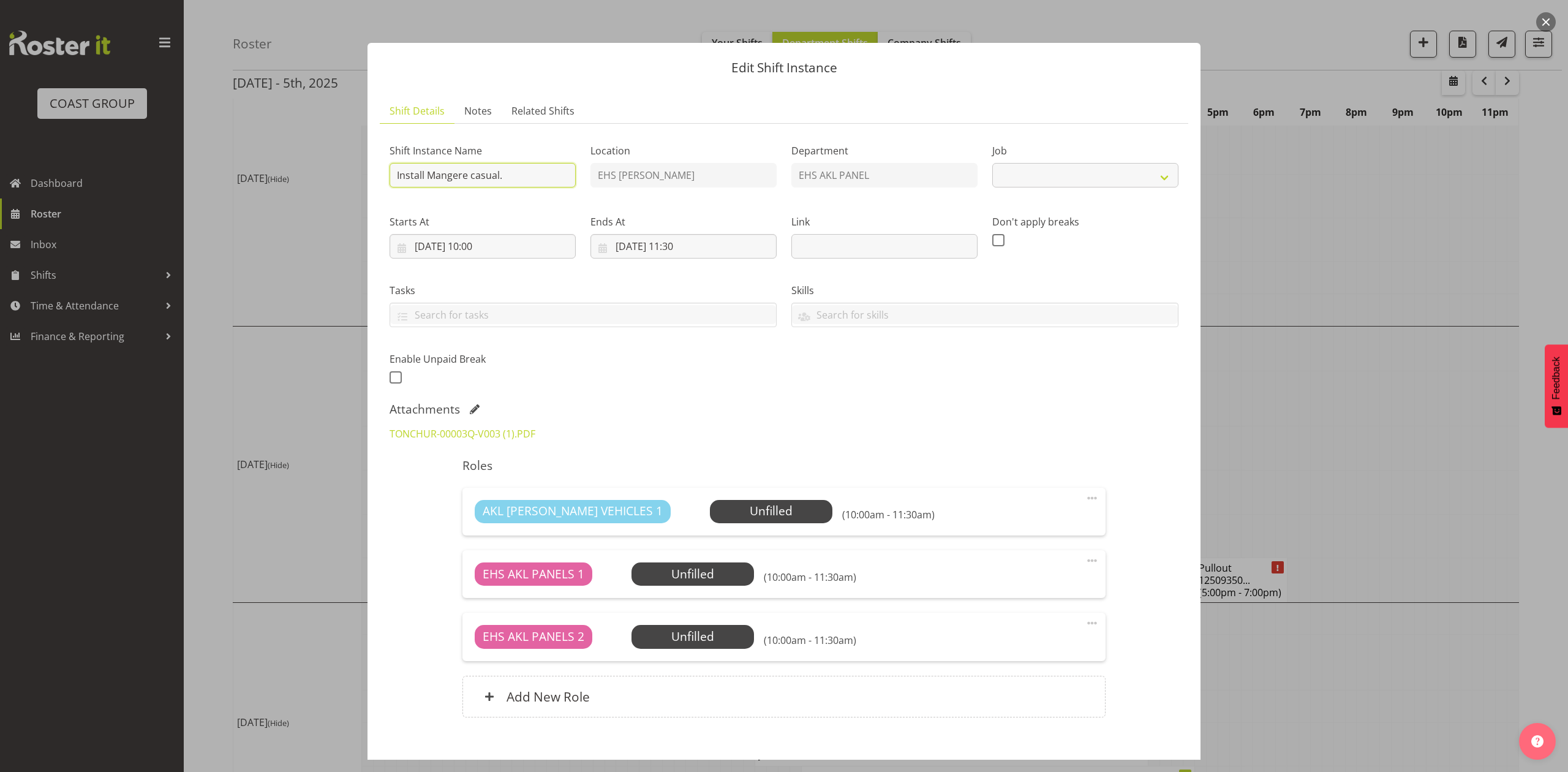
select select
click at [528, 183] on input "Install Mangere casual." at bounding box center [483, 175] width 187 height 24
type input "Install Mangere casual."
select select "8653"
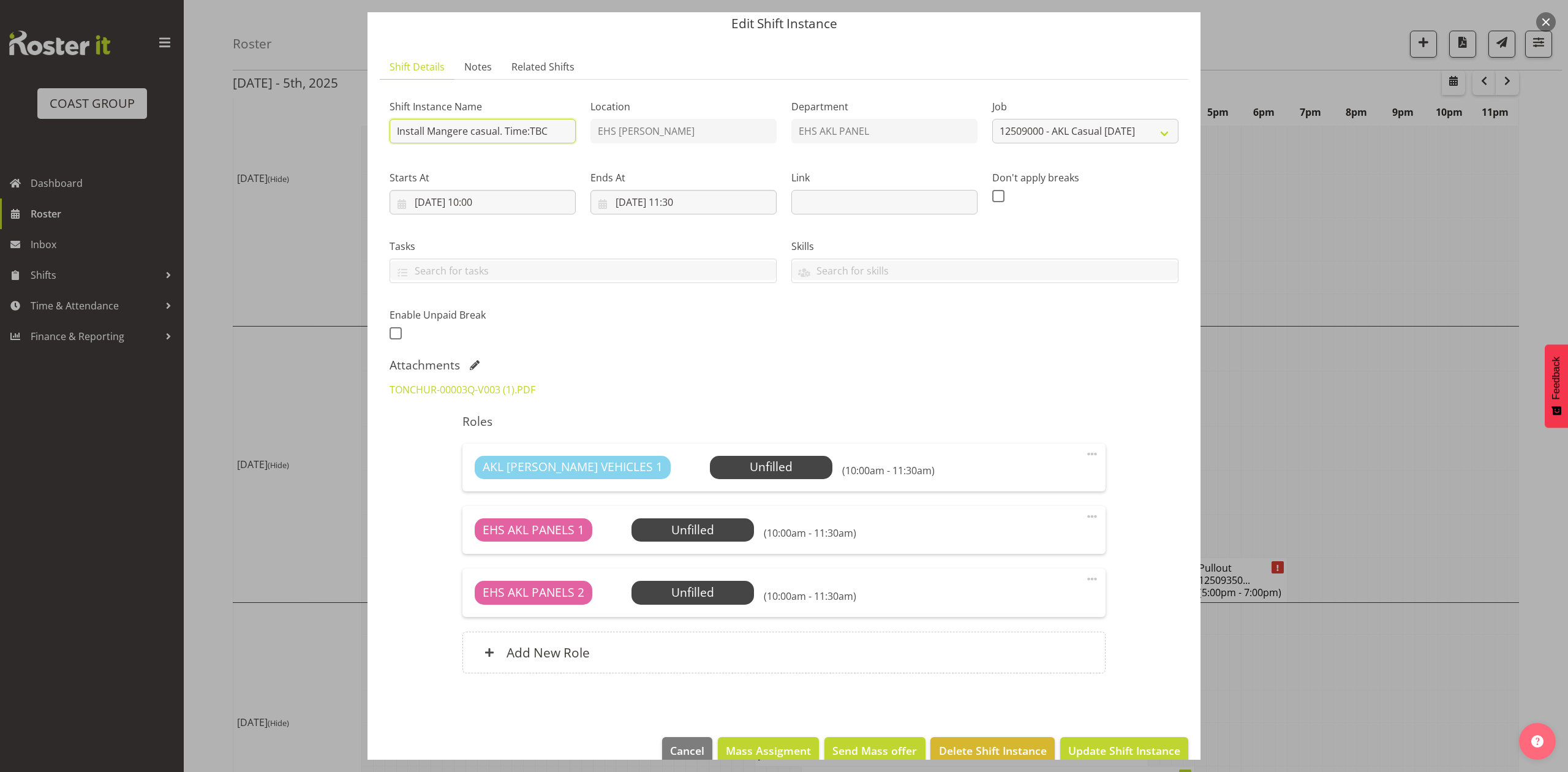
scroll to position [69, 0]
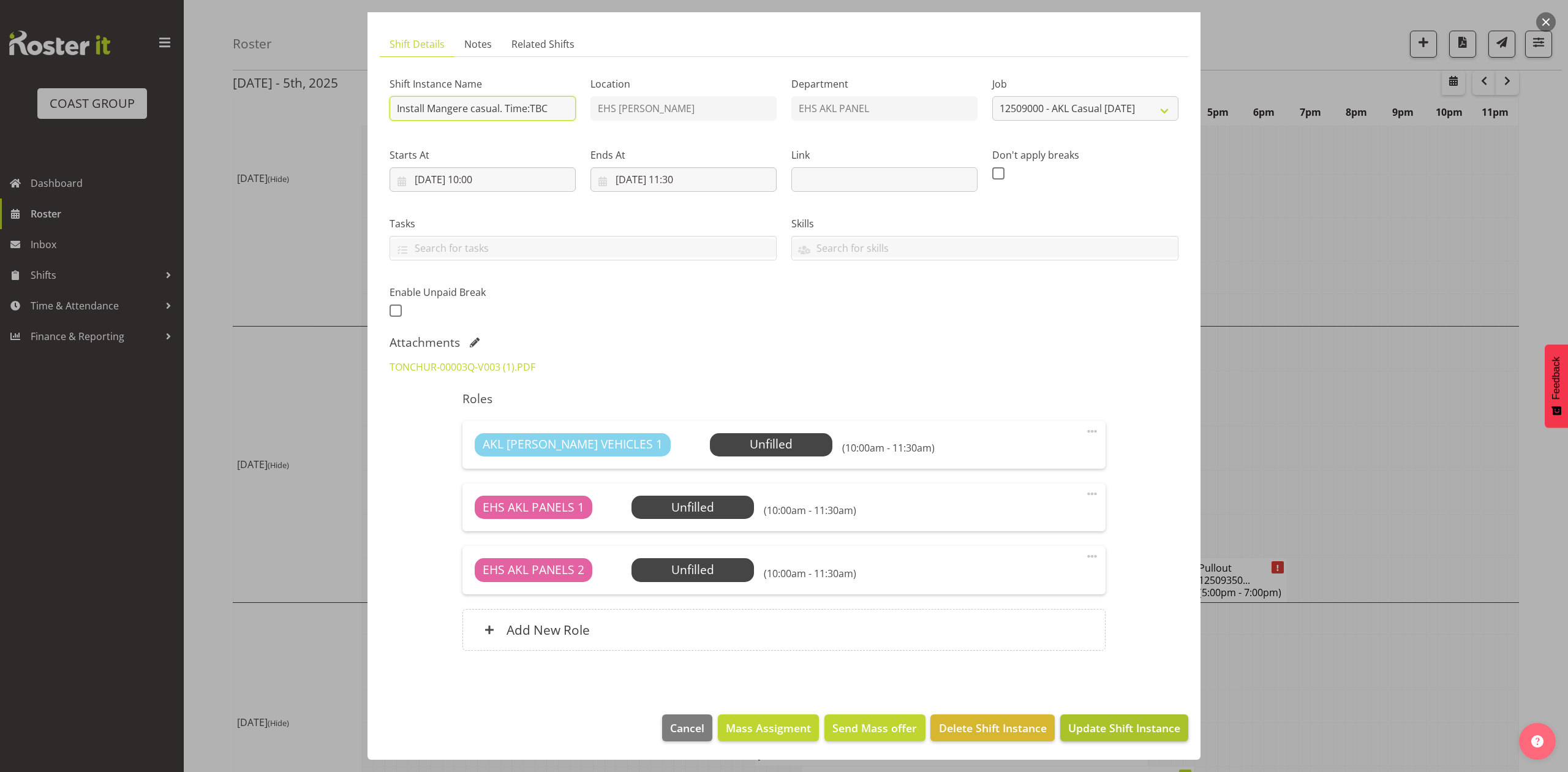
type input "Install Mangere casual. Time:TBC"
click at [1120, 725] on span "Update Shift Instance" at bounding box center [1124, 728] width 112 height 16
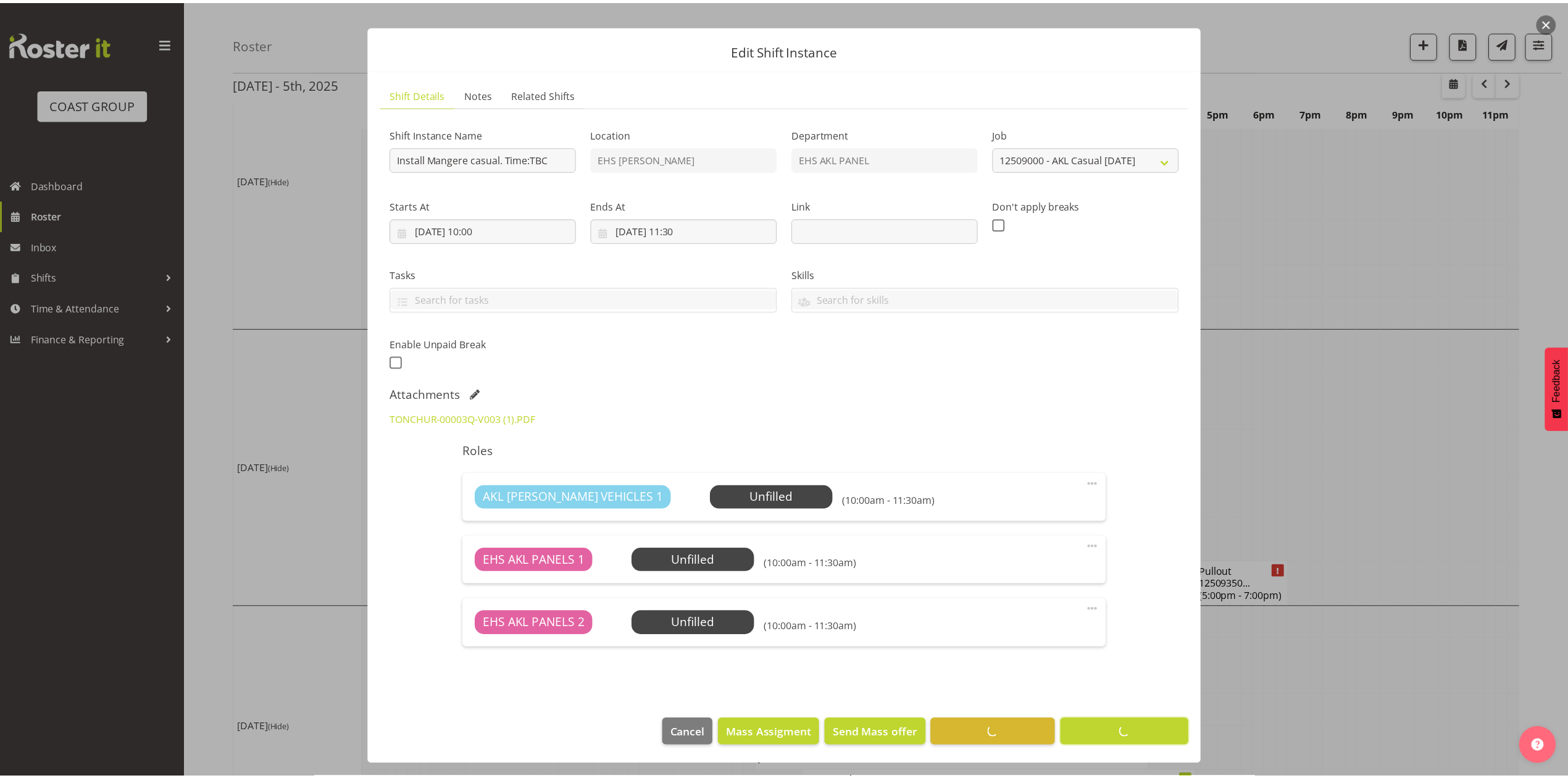
scroll to position [0, 0]
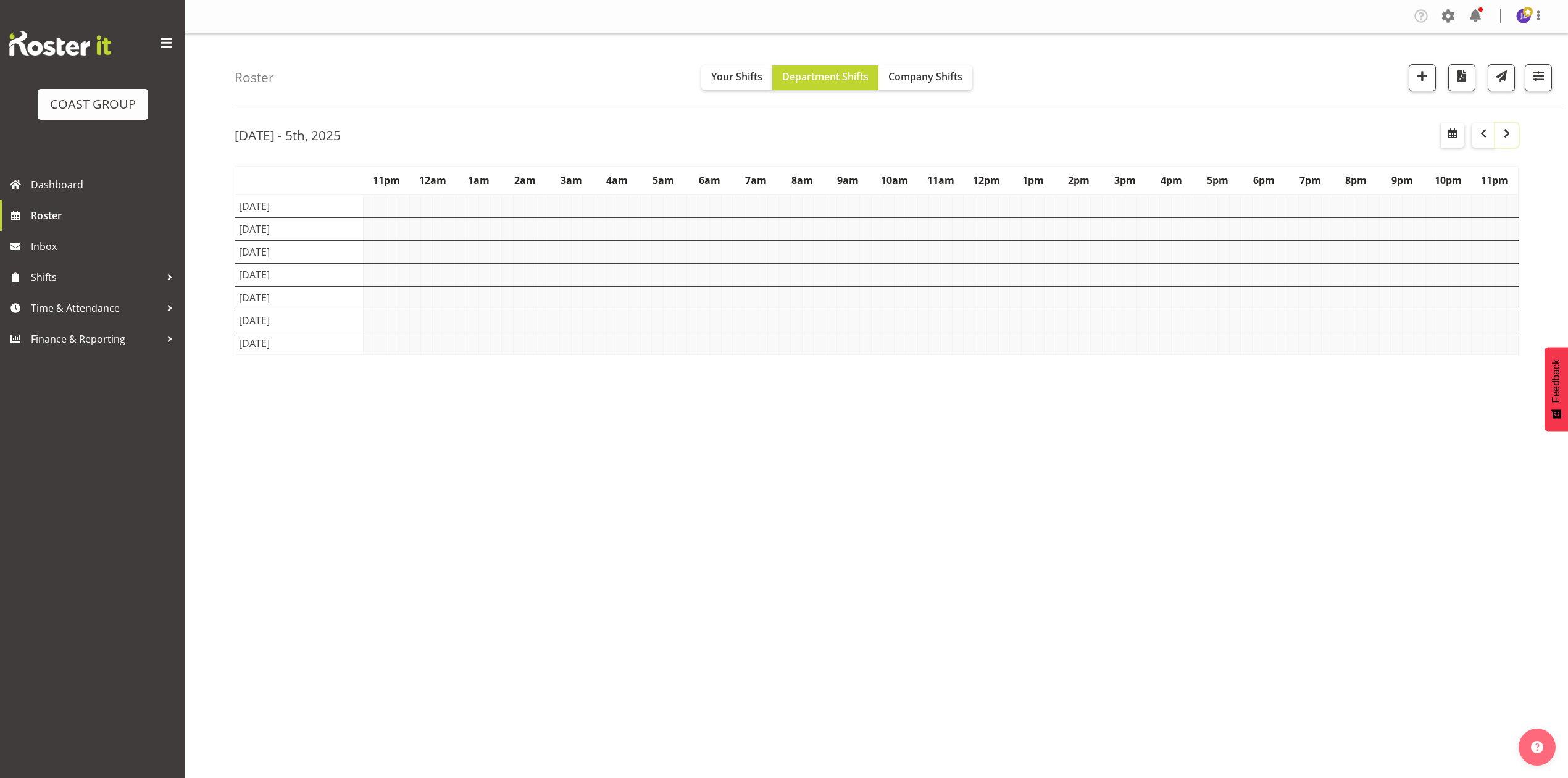
click at [1504, 141] on button "button" at bounding box center [1506, 135] width 23 height 25
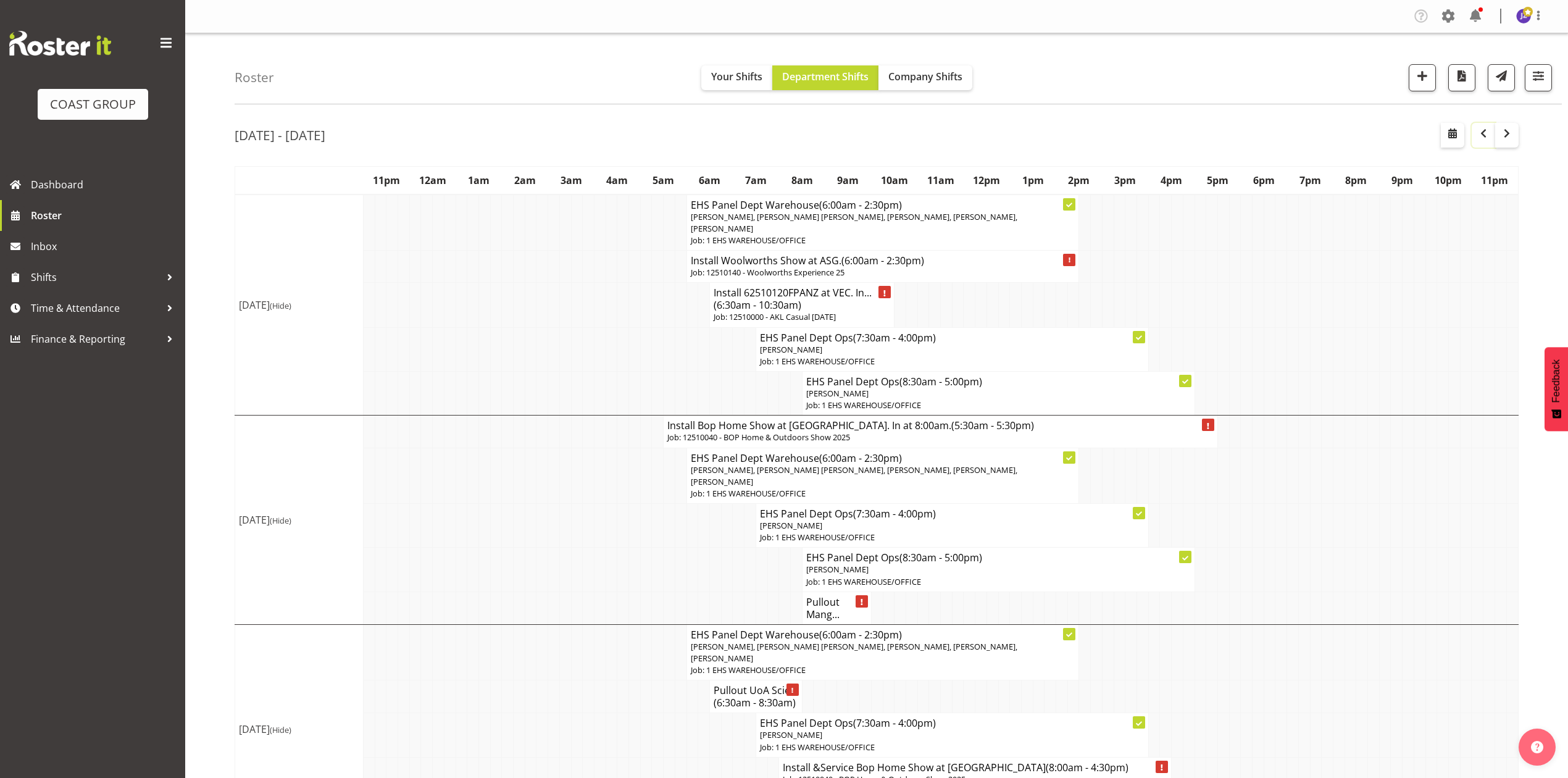
drag, startPoint x: 1487, startPoint y: 131, endPoint x: 1482, endPoint y: 137, distance: 7.8
click at [1487, 131] on span "button" at bounding box center [1483, 134] width 15 height 15
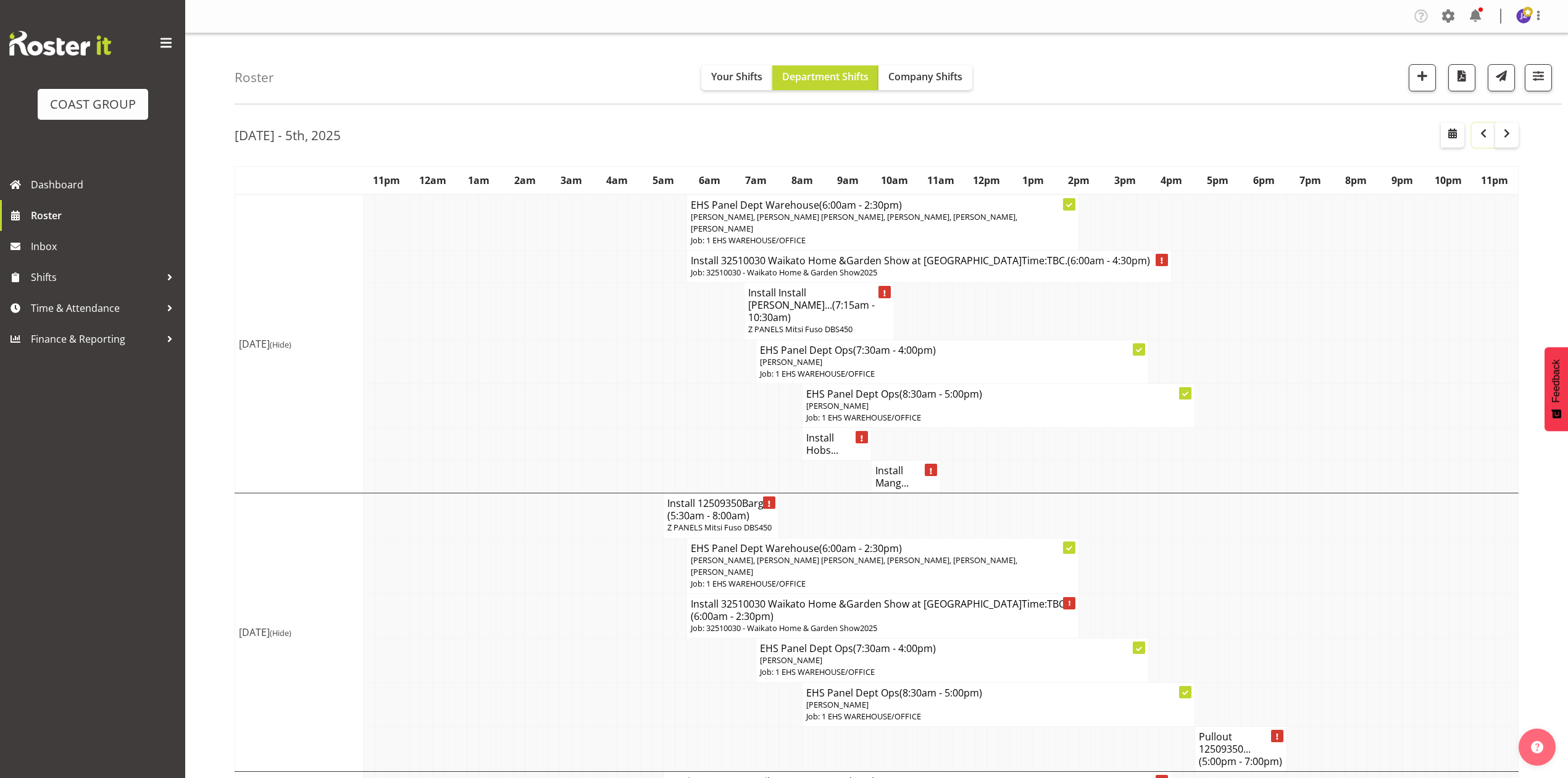
click at [1478, 134] on span "button" at bounding box center [1483, 134] width 15 height 15
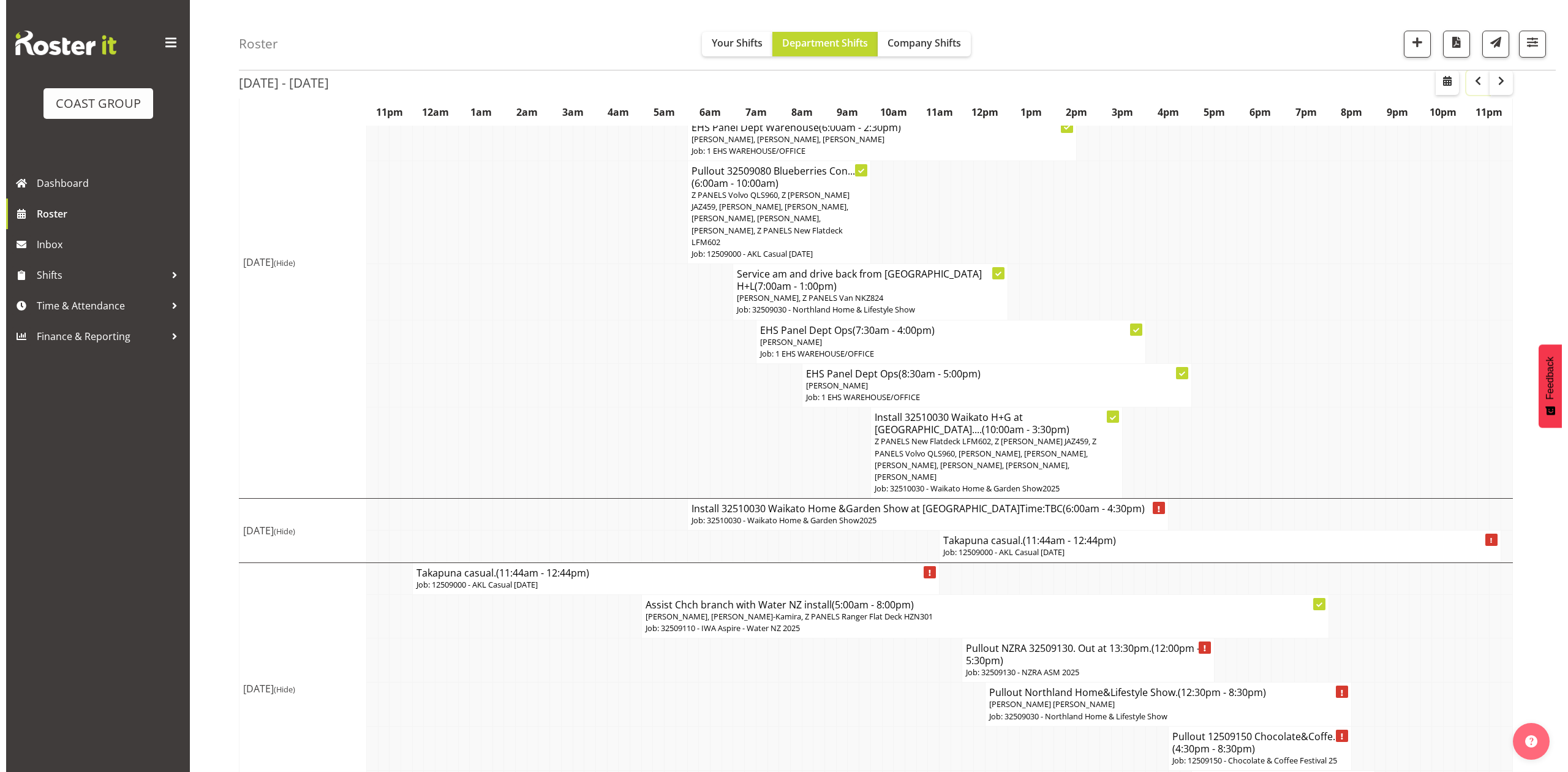
scroll to position [1118, 0]
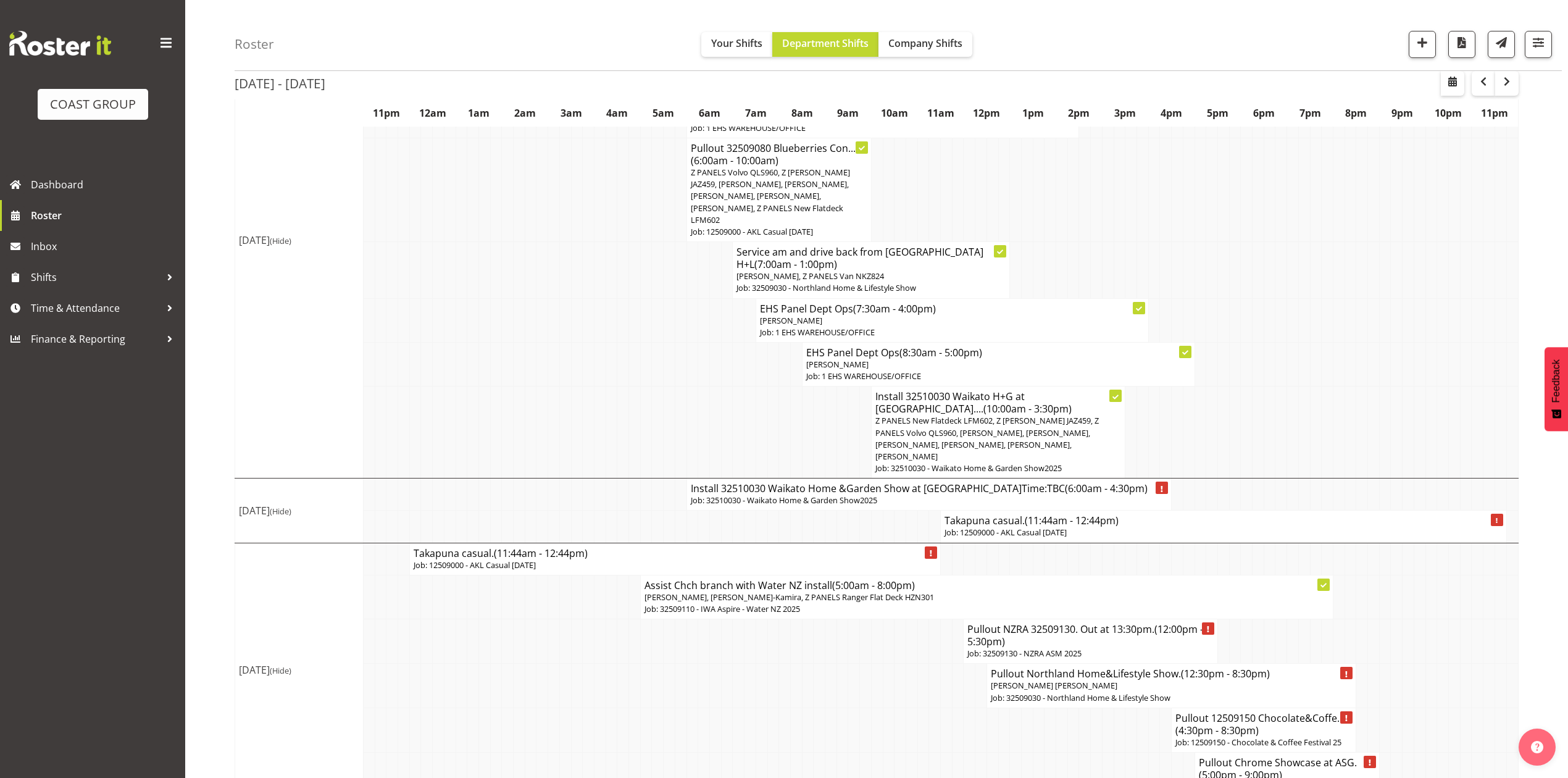
click at [968, 415] on span "Z PANELS New Flatdeck LFM602, Z [PERSON_NAME] JAZ459, Z PANELS Volvo QLS960, [P…" at bounding box center [987, 438] width 224 height 47
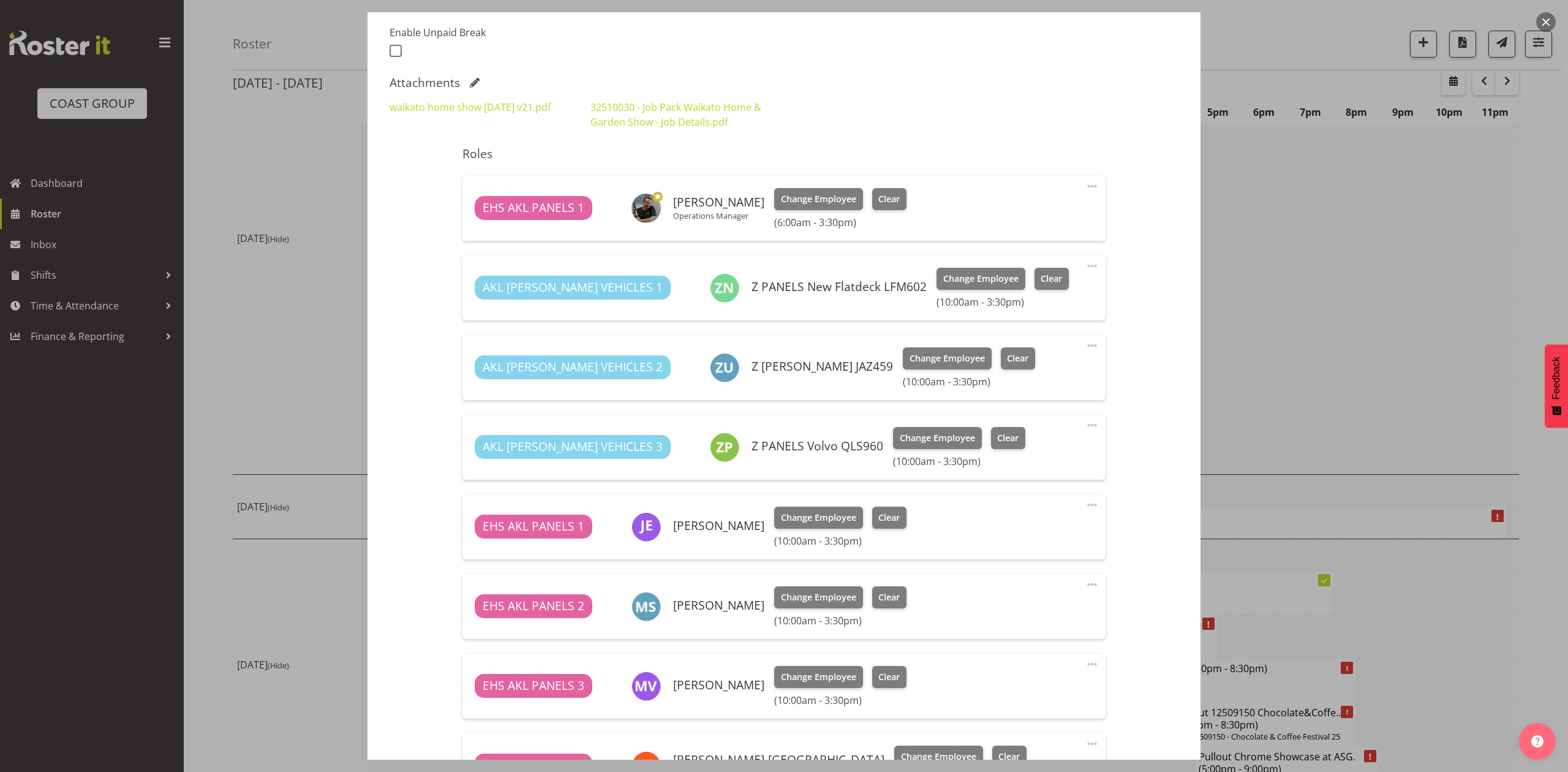
select select "9140"
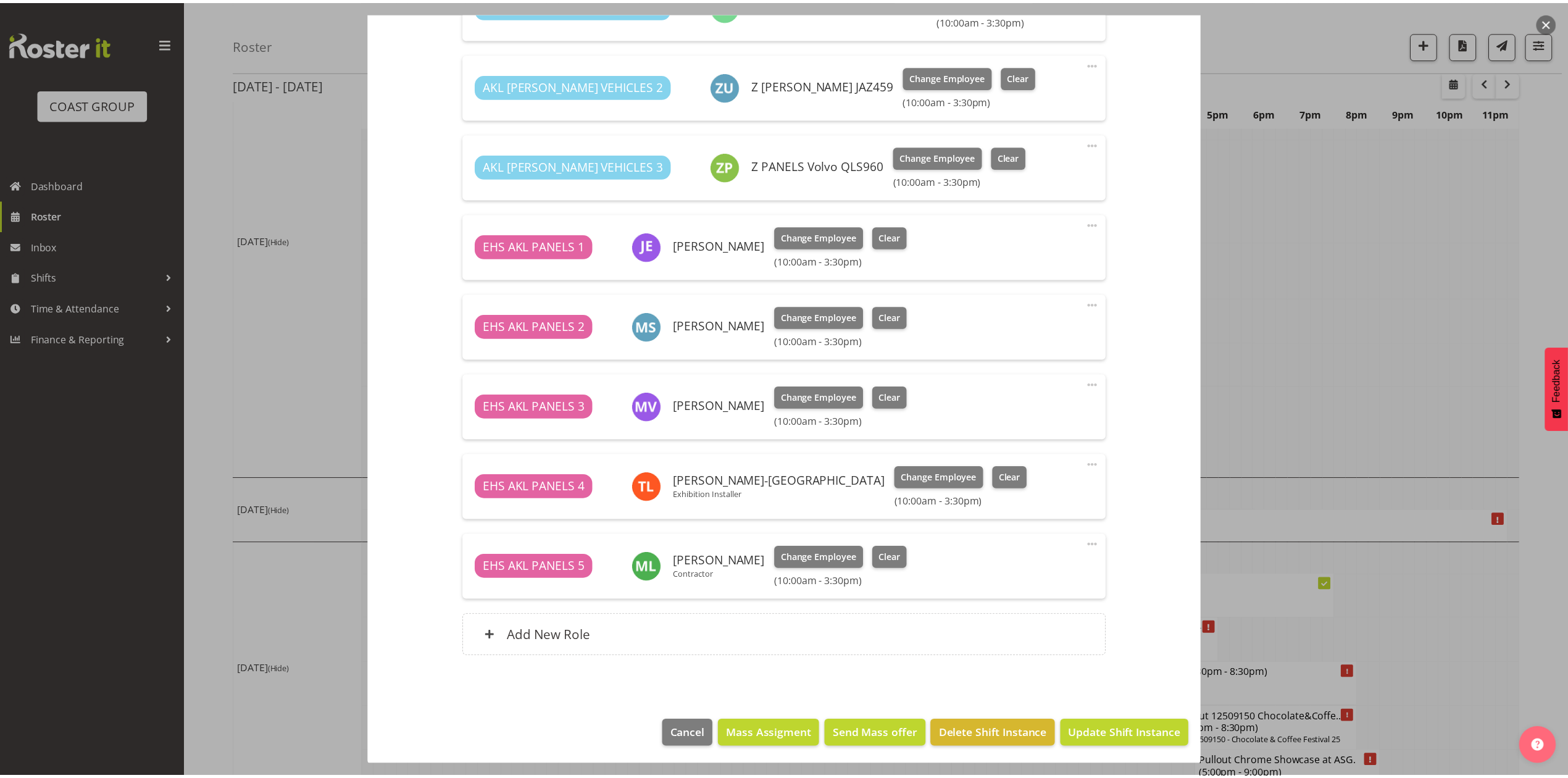
scroll to position [616, 0]
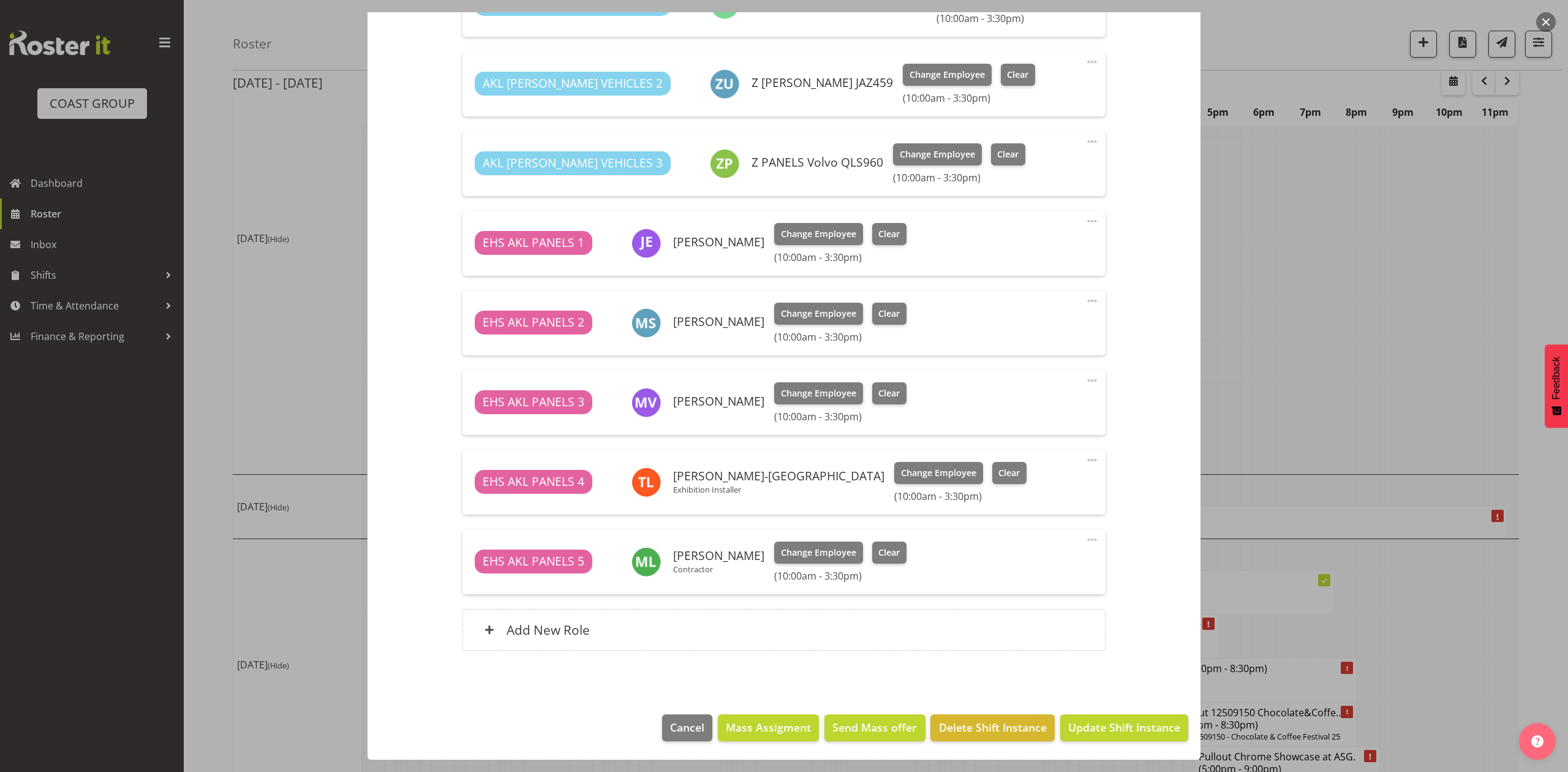
click at [1350, 293] on div at bounding box center [784, 386] width 1568 height 772
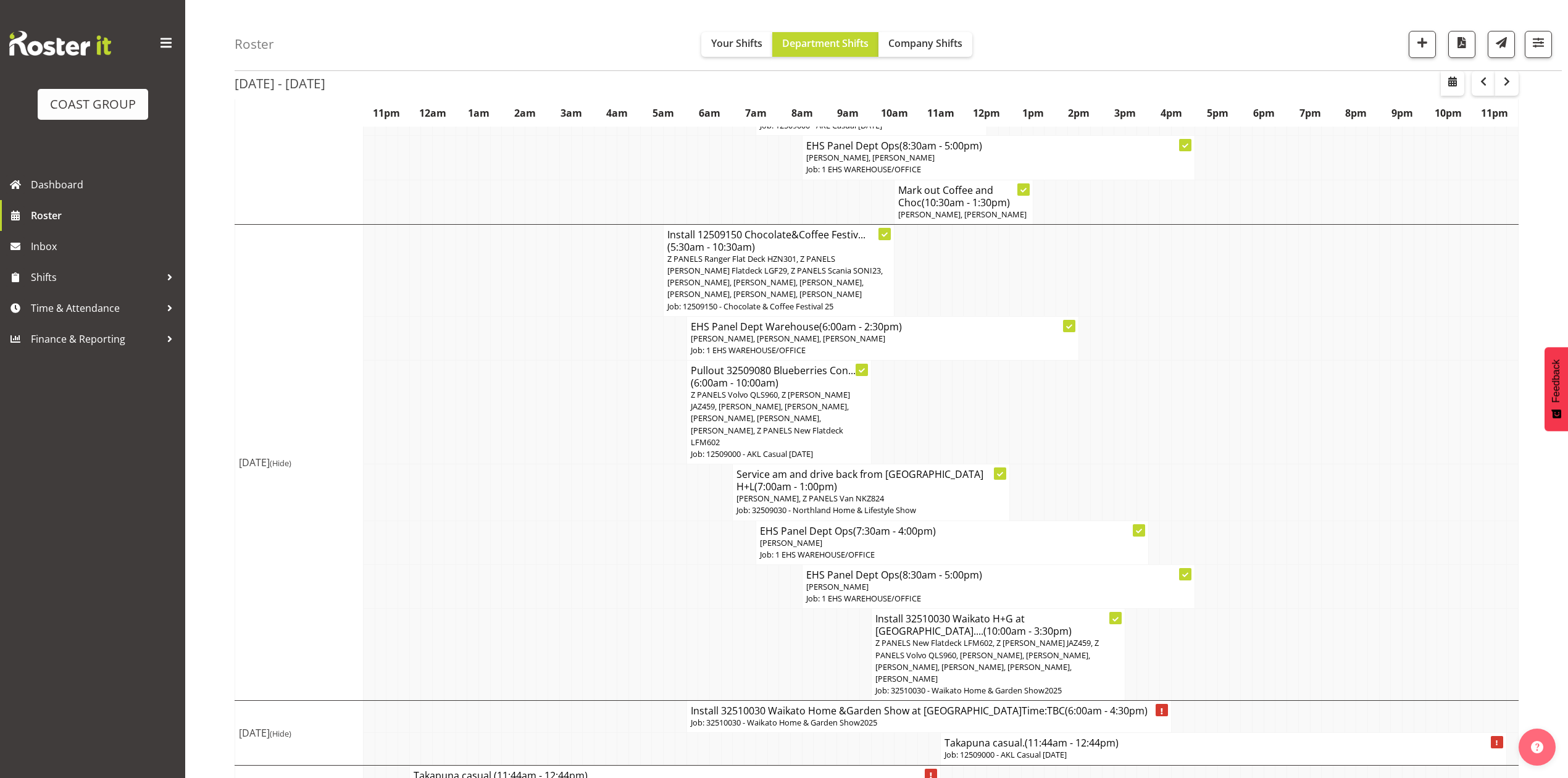
scroll to position [879, 0]
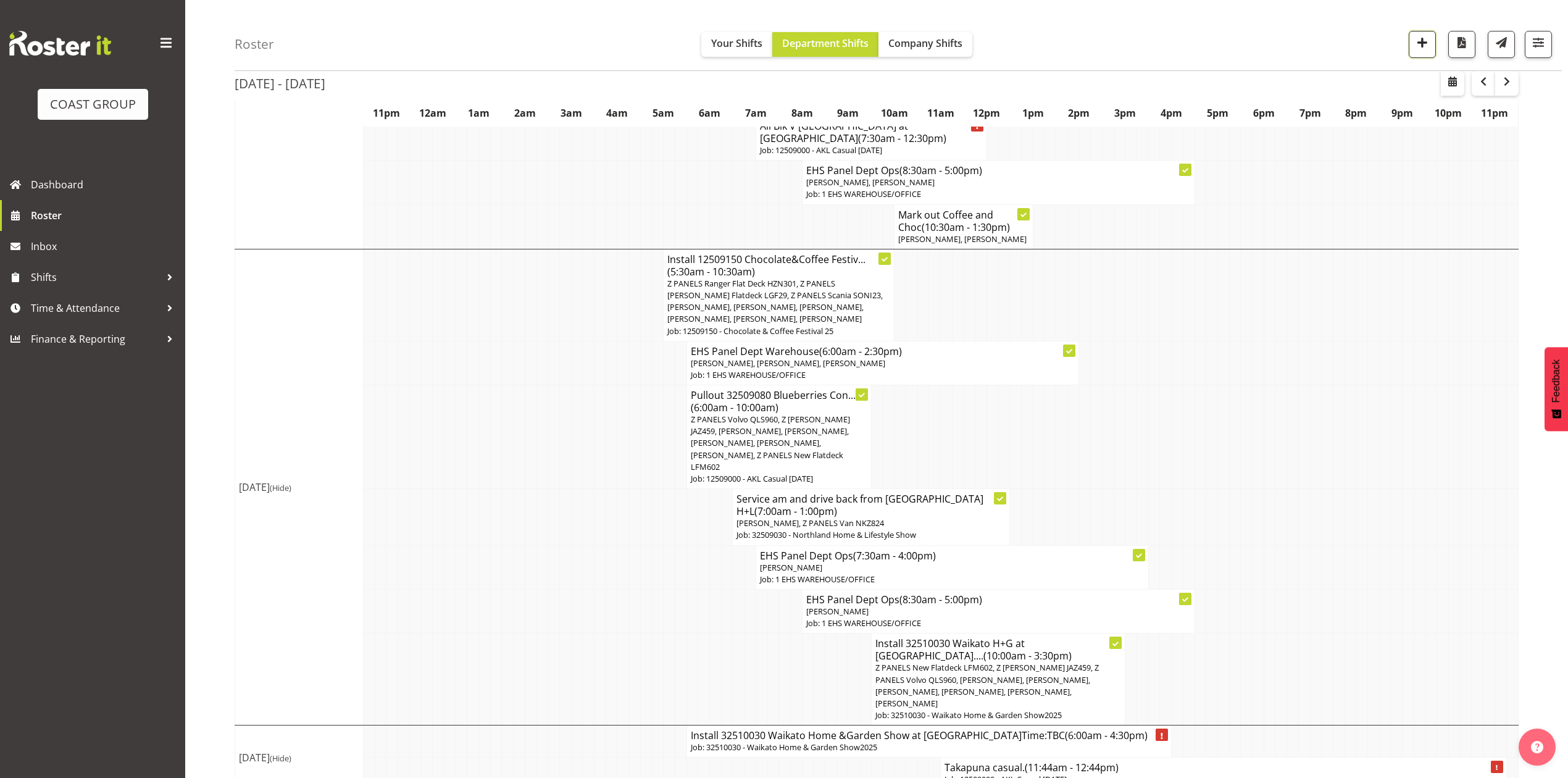
click at [1418, 32] on button "button" at bounding box center [1422, 44] width 27 height 27
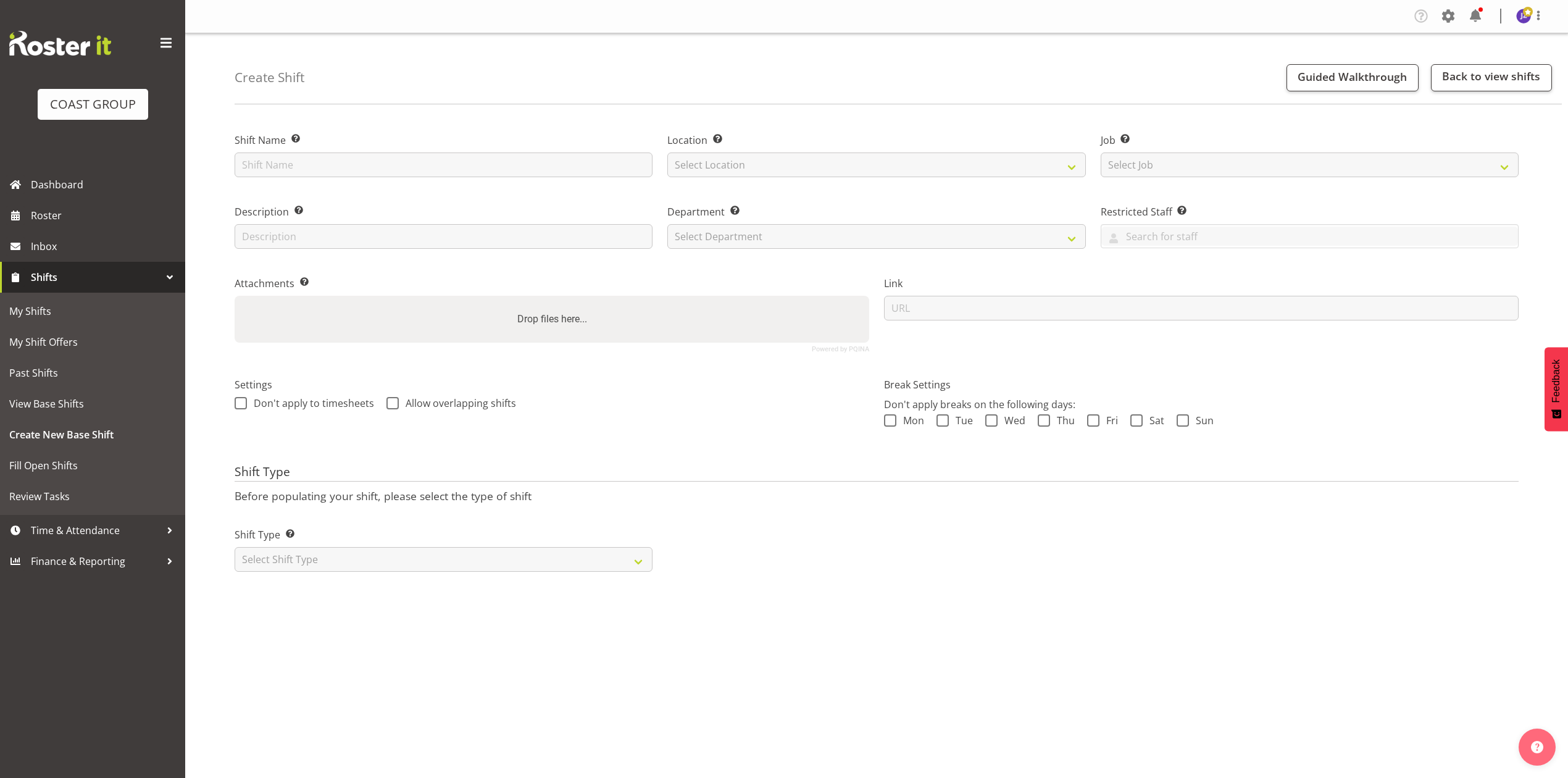
click at [568, 178] on div "Shift Name Enter a name for the shift (e.g. Day Shift)." at bounding box center [443, 151] width 433 height 72
click at [560, 171] on input "text" at bounding box center [443, 164] width 418 height 25
click at [594, 166] on input "text" at bounding box center [443, 164] width 418 height 25
type input "Akl Netball Court casual"
click at [786, 166] on select "Select Location EHS [PERSON_NAME]" at bounding box center [876, 164] width 418 height 25
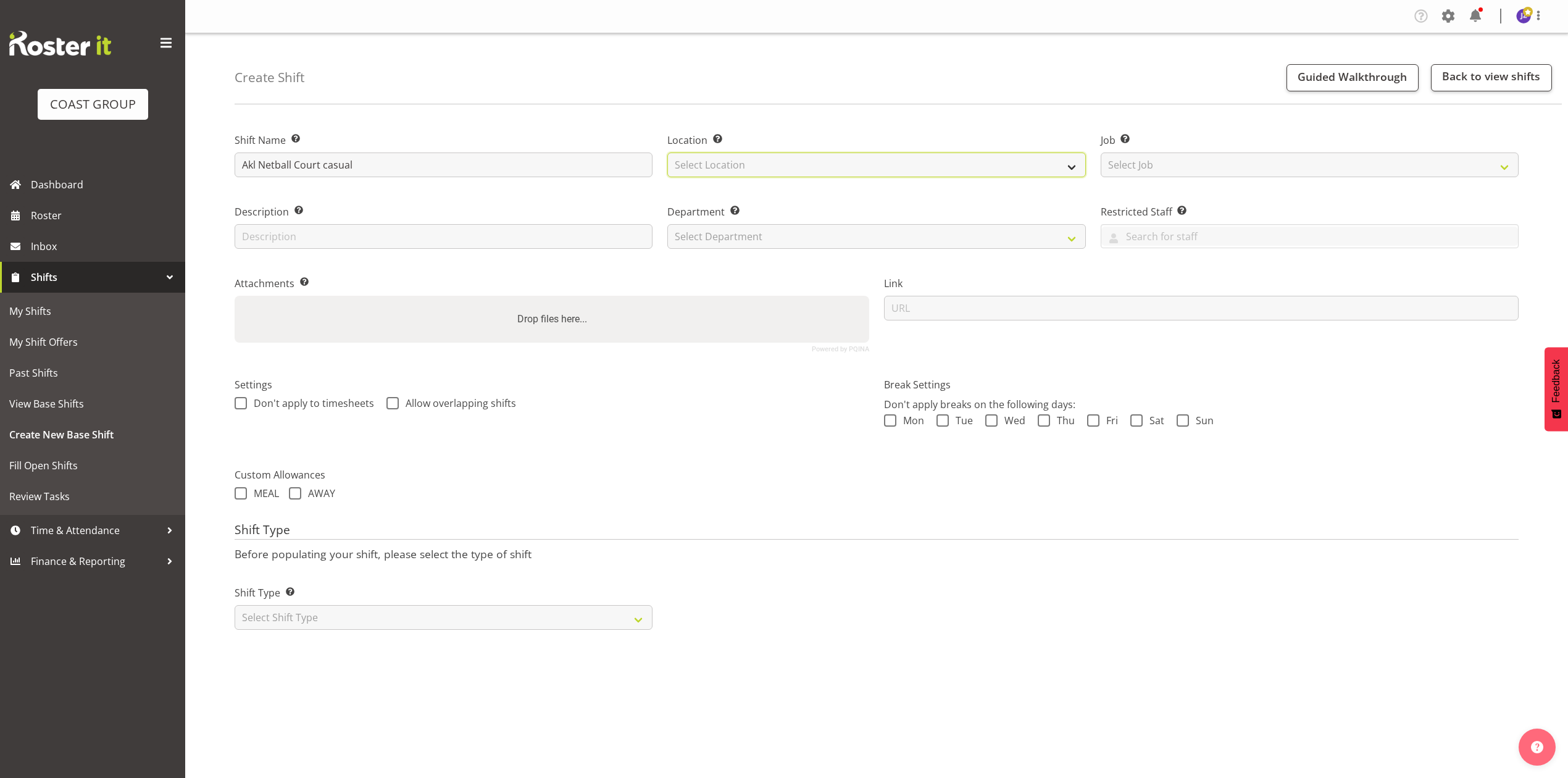
select select "35"
click at [667, 152] on select "Select Location EHS [PERSON_NAME]" at bounding box center [876, 164] width 418 height 25
click at [1199, 172] on select "Select Job Create new job 1 Carlton Events 1 Carlton Hamilton 1 Carlton Welling…" at bounding box center [1309, 164] width 418 height 25
select select "8653"
click at [1100, 152] on select "Select Job Create new job 1 Carlton Events 1 Carlton Hamilton 1 Carlton Welling…" at bounding box center [1309, 164] width 418 height 25
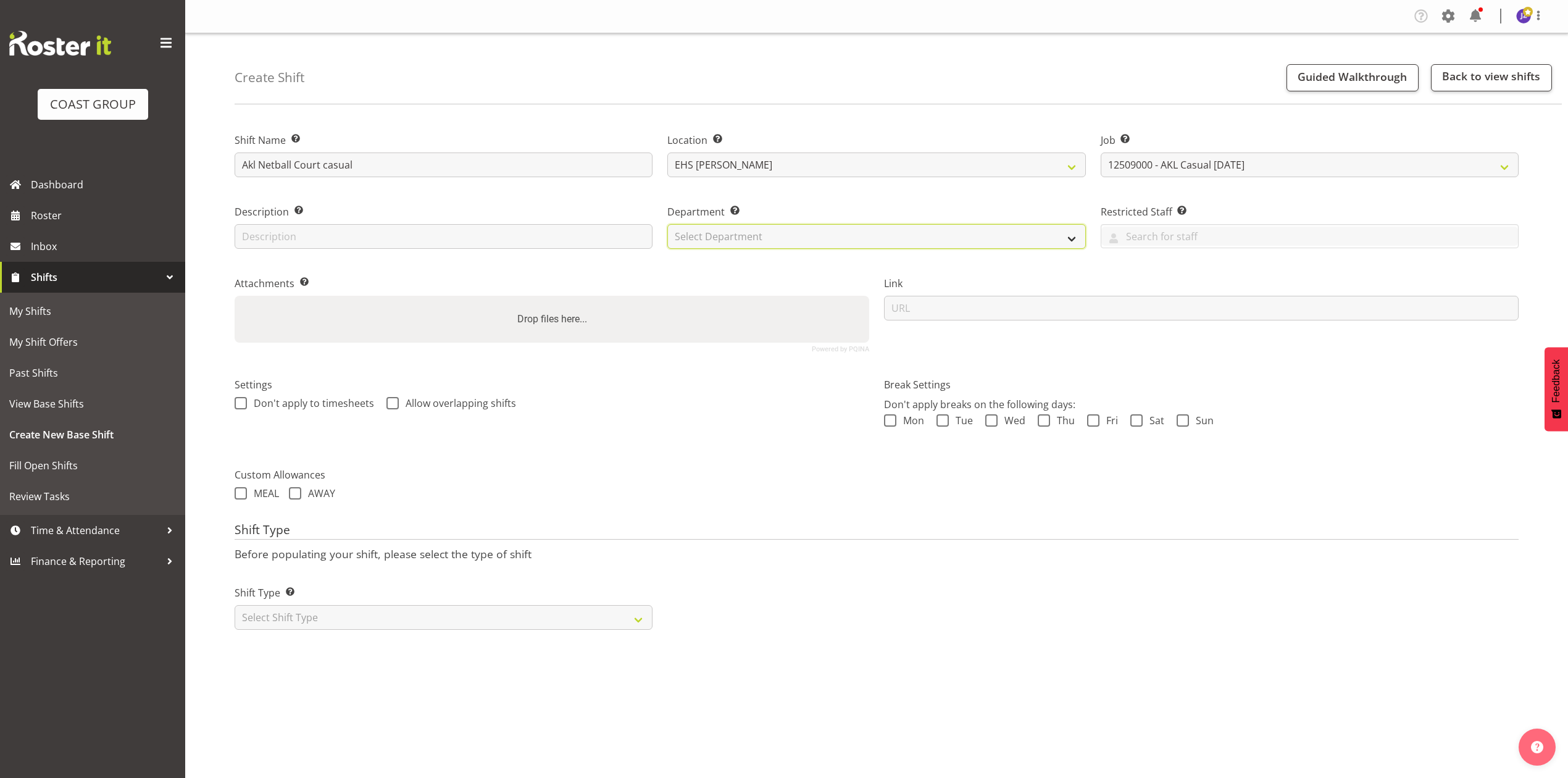
click at [716, 227] on select "Select Department EHS AKL PANEL EHS AKL PANEL" at bounding box center [876, 236] width 418 height 25
click at [716, 251] on div "Department Set the department that the shift relates to. Select Department EHS …" at bounding box center [876, 223] width 433 height 72
click at [714, 241] on select "Select Department EHS AKL PANEL EHS AKL PANEL" at bounding box center [876, 236] width 418 height 25
select select "39"
click at [667, 224] on select "Select Department EHS AKL PANEL EHS AKL PANEL" at bounding box center [876, 236] width 418 height 25
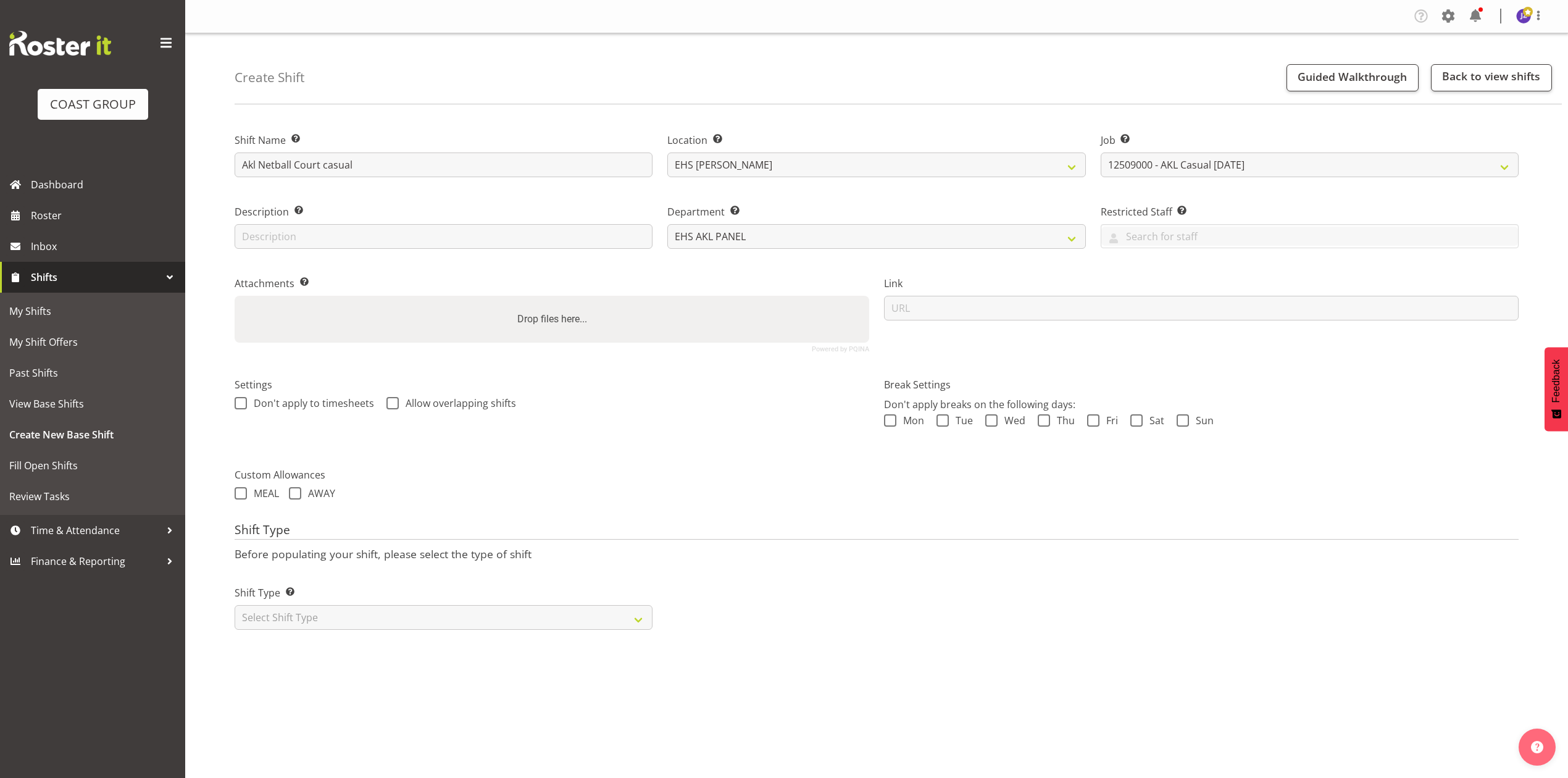
click at [702, 317] on div "Drop files here..." at bounding box center [551, 319] width 635 height 47
click at [234, 295] on input "Drop files here..." at bounding box center [551, 297] width 635 height 4
type input "C:\fakepath\BRAVOTOY-00001Q-V004.PDF"
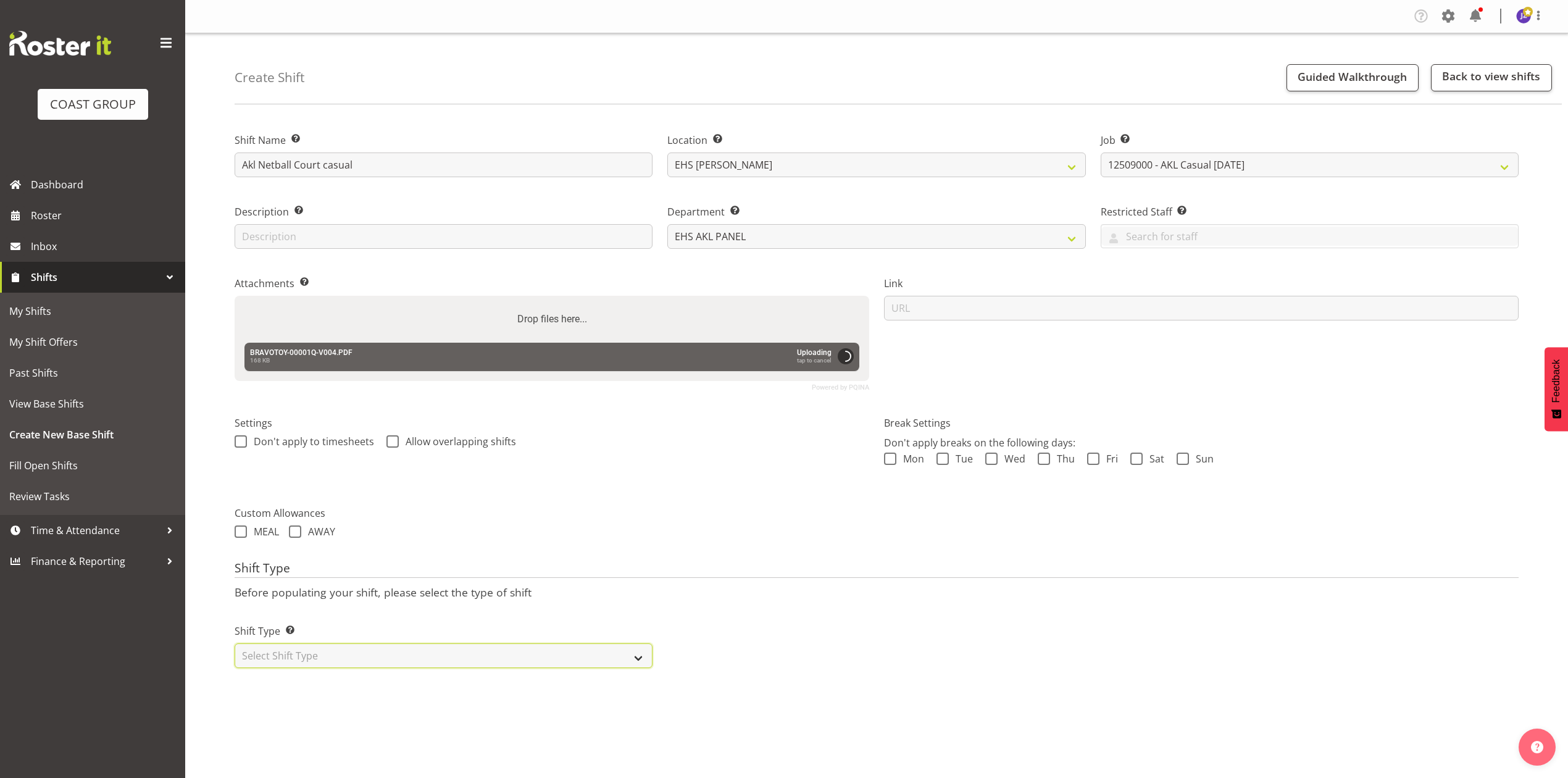
drag, startPoint x: 449, startPoint y: 648, endPoint x: 453, endPoint y: 656, distance: 8.9
click at [449, 648] on select "Select Shift Type One Off Shift Recurring Shift Rotating Shift" at bounding box center [443, 655] width 418 height 25
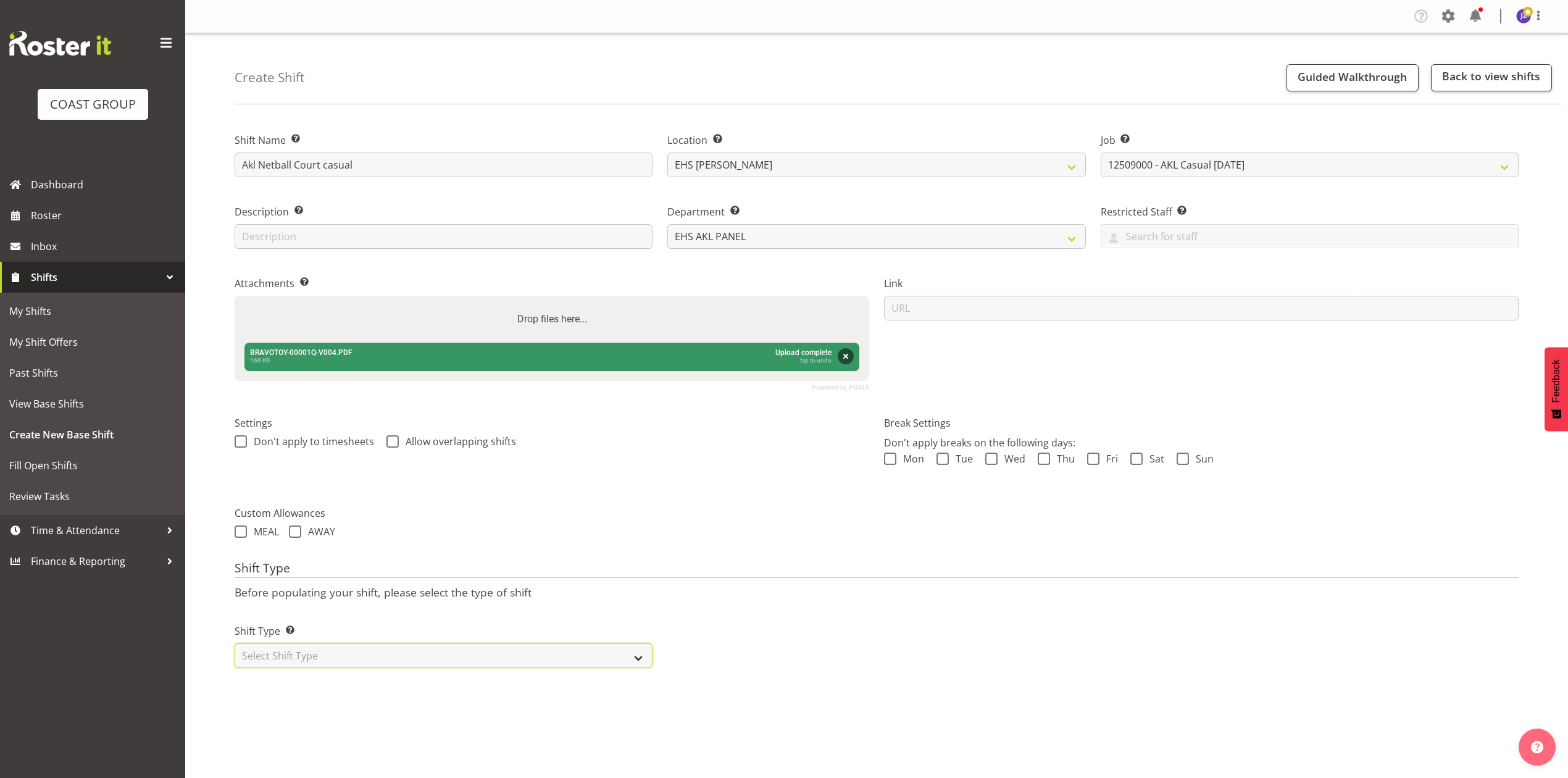
select select "recurring"
click at [234, 645] on select "Select Shift Type One Off Shift Recurring Shift Rotating Shift" at bounding box center [443, 655] width 418 height 25
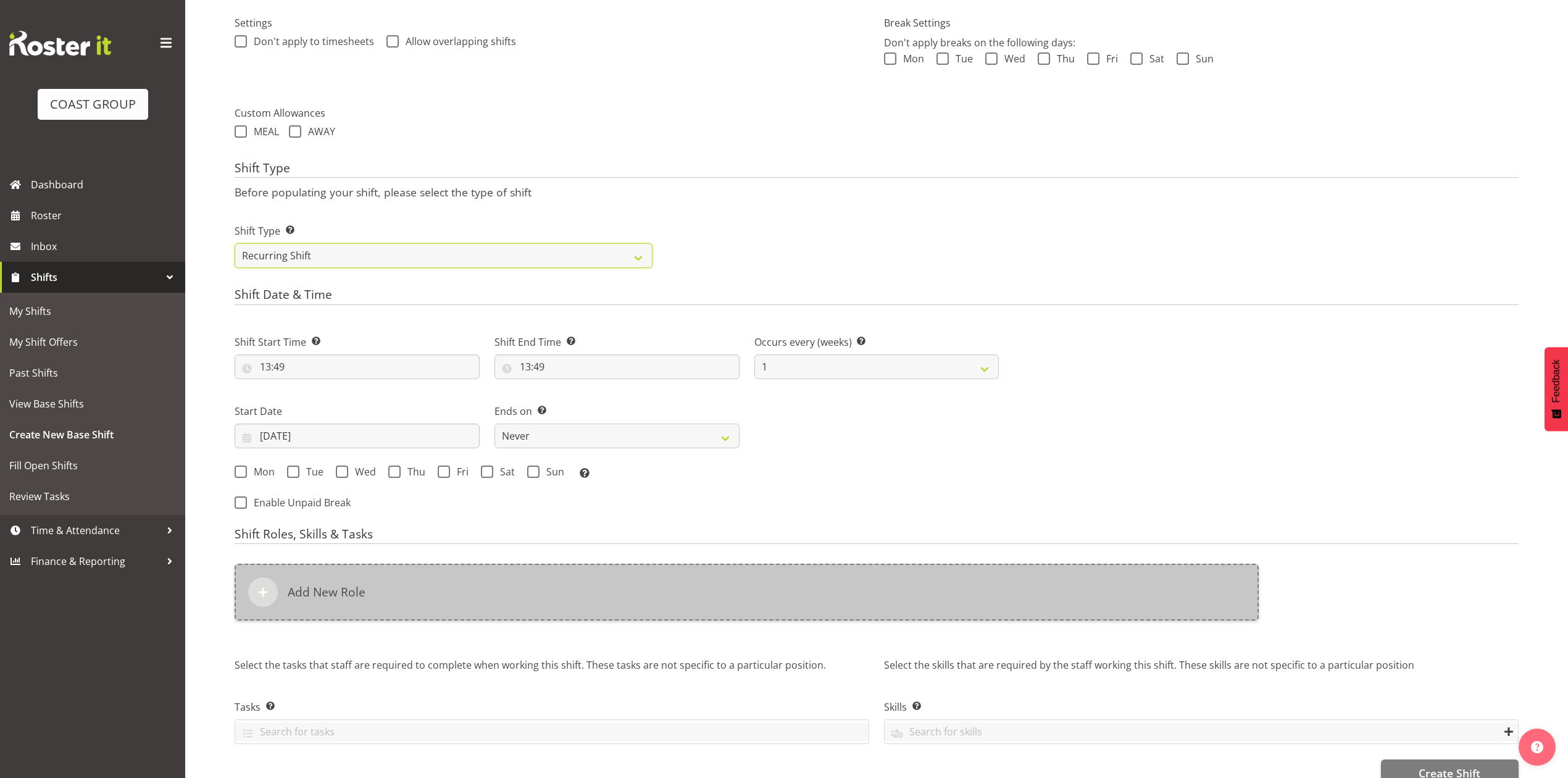
scroll to position [411, 0]
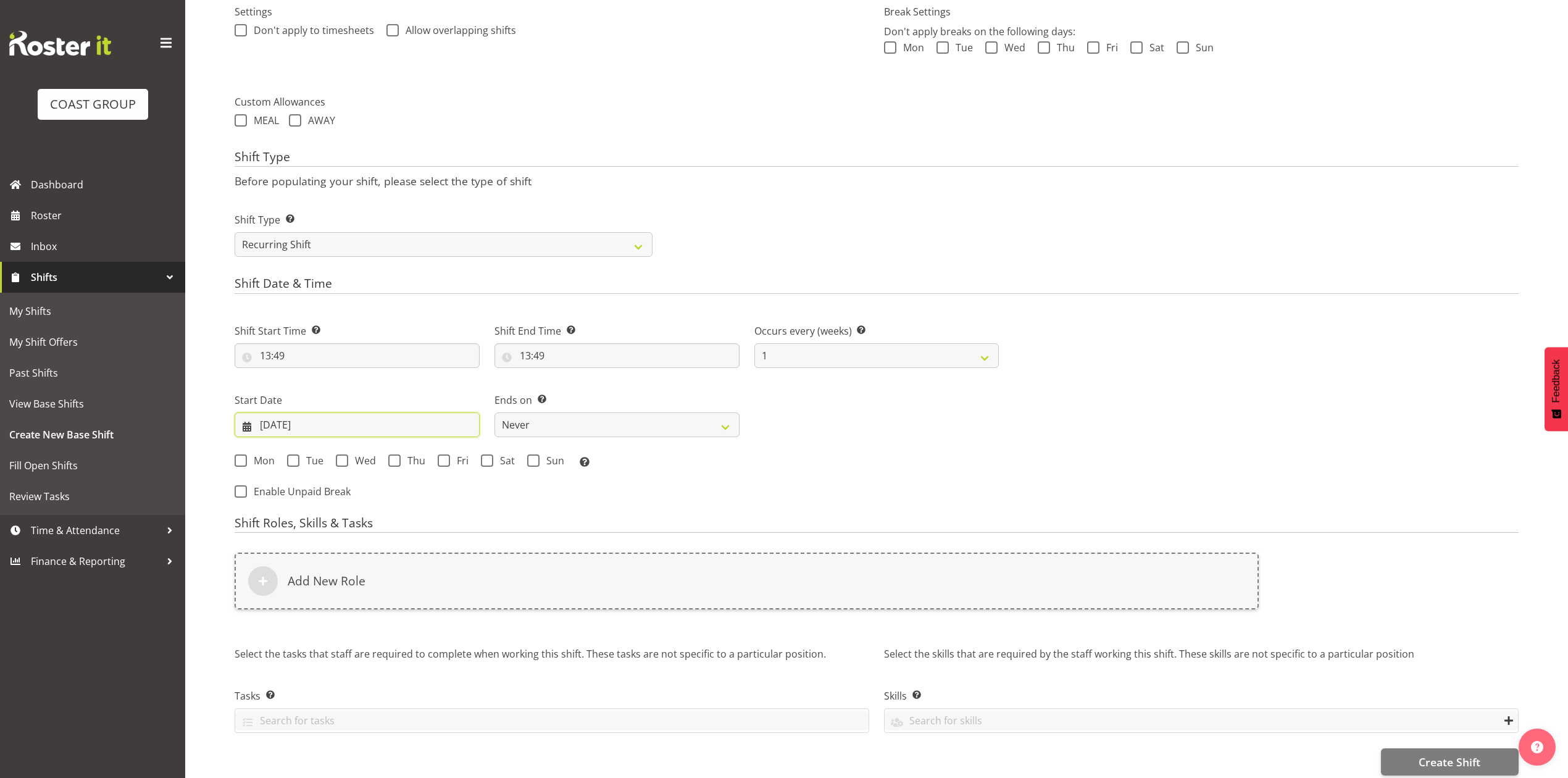
click at [286, 424] on input "23/09/2025" at bounding box center [357, 424] width 245 height 25
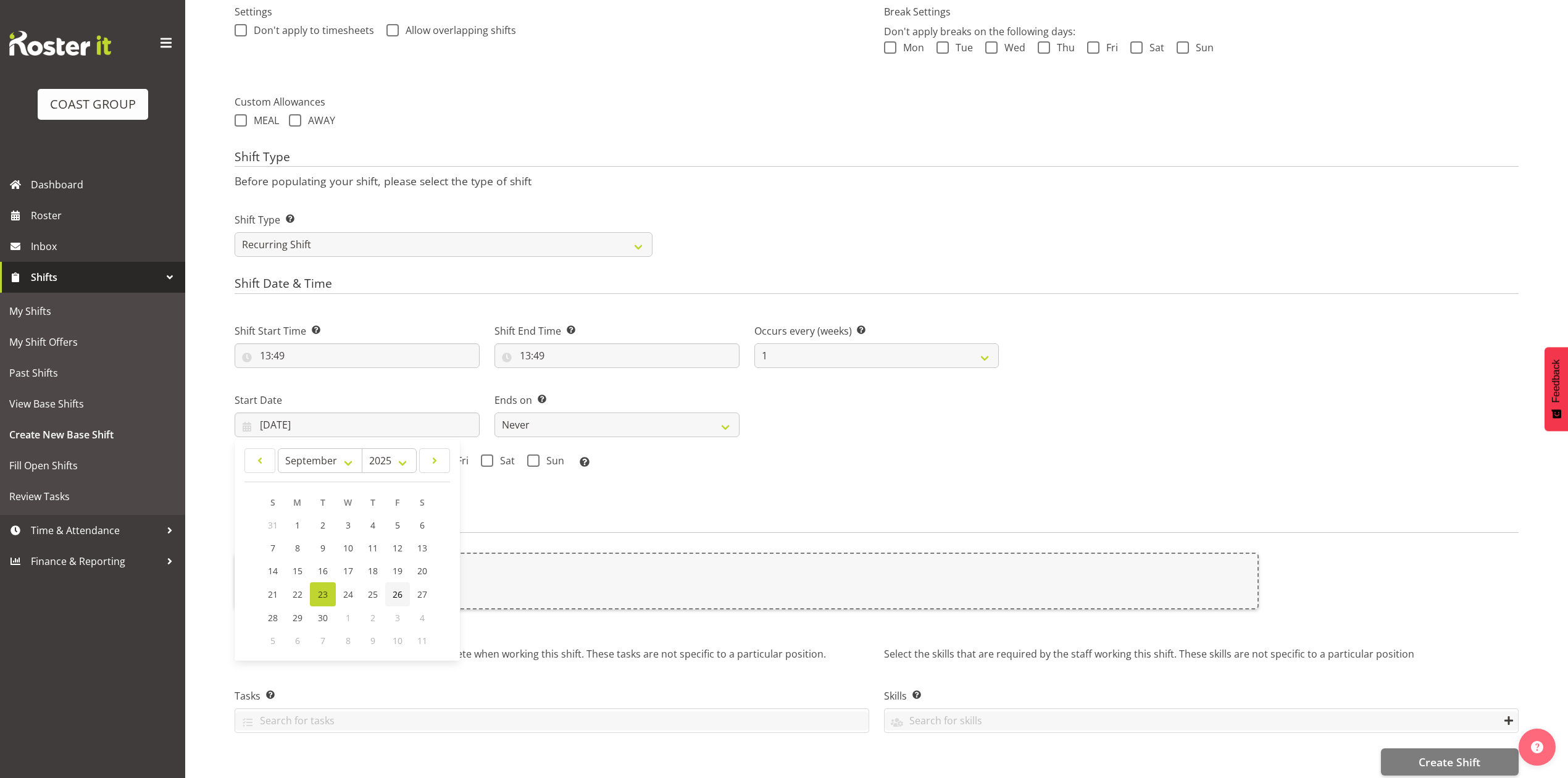
click at [388, 595] on link "26" at bounding box center [397, 594] width 25 height 24
type input "26/09/2025"
drag, startPoint x: 442, startPoint y: 462, endPoint x: 457, endPoint y: 460, distance: 15.1
click at [442, 462] on span at bounding box center [444, 460] width 13 height 13
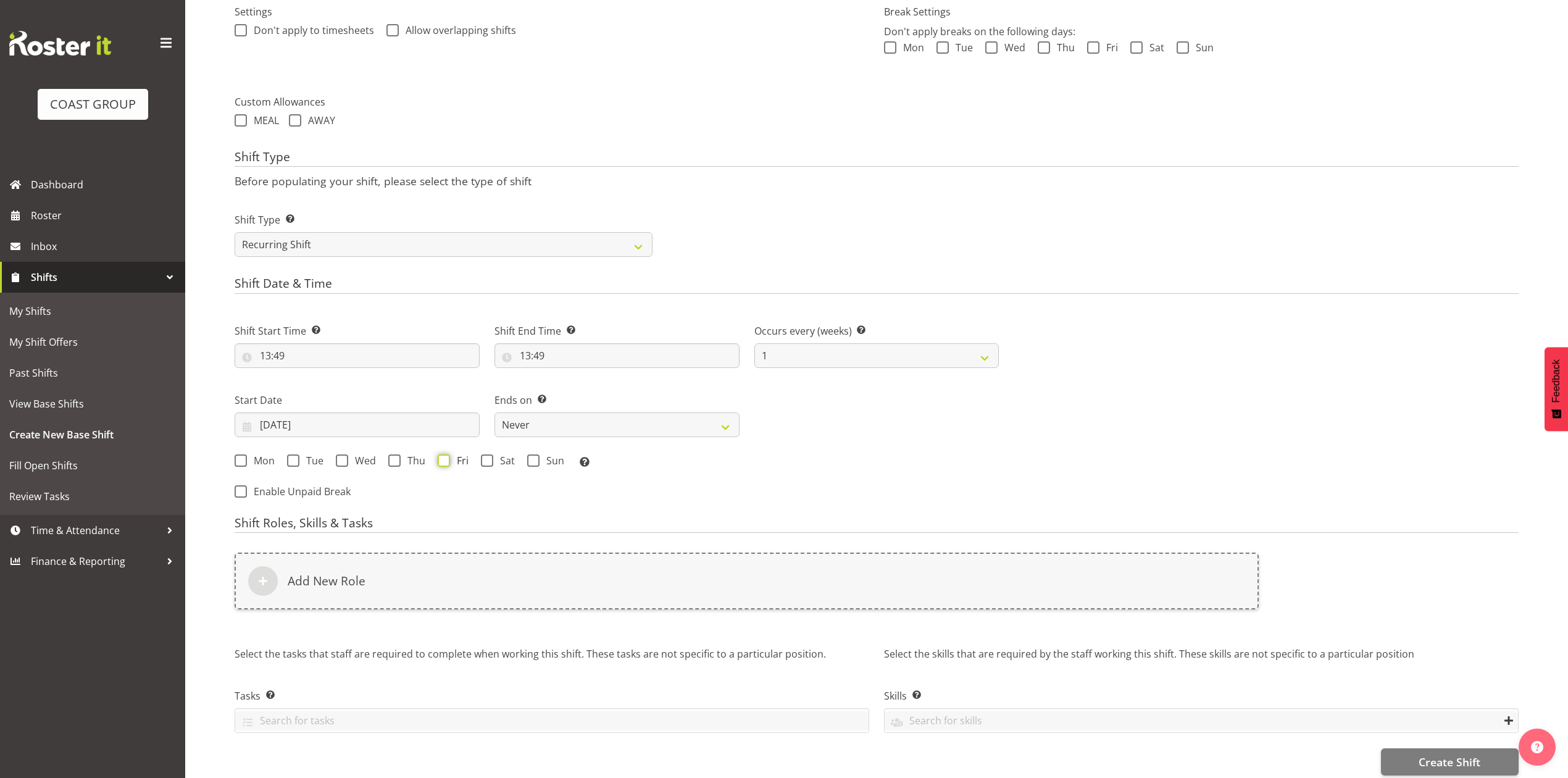
click at [442, 462] on input "Fri" at bounding box center [442, 459] width 8 height 8
checkbox input "true"
drag, startPoint x: 551, startPoint y: 432, endPoint x: 559, endPoint y: 435, distance: 8.5
click at [551, 432] on select "Never On Date" at bounding box center [617, 424] width 245 height 25
select select "date"
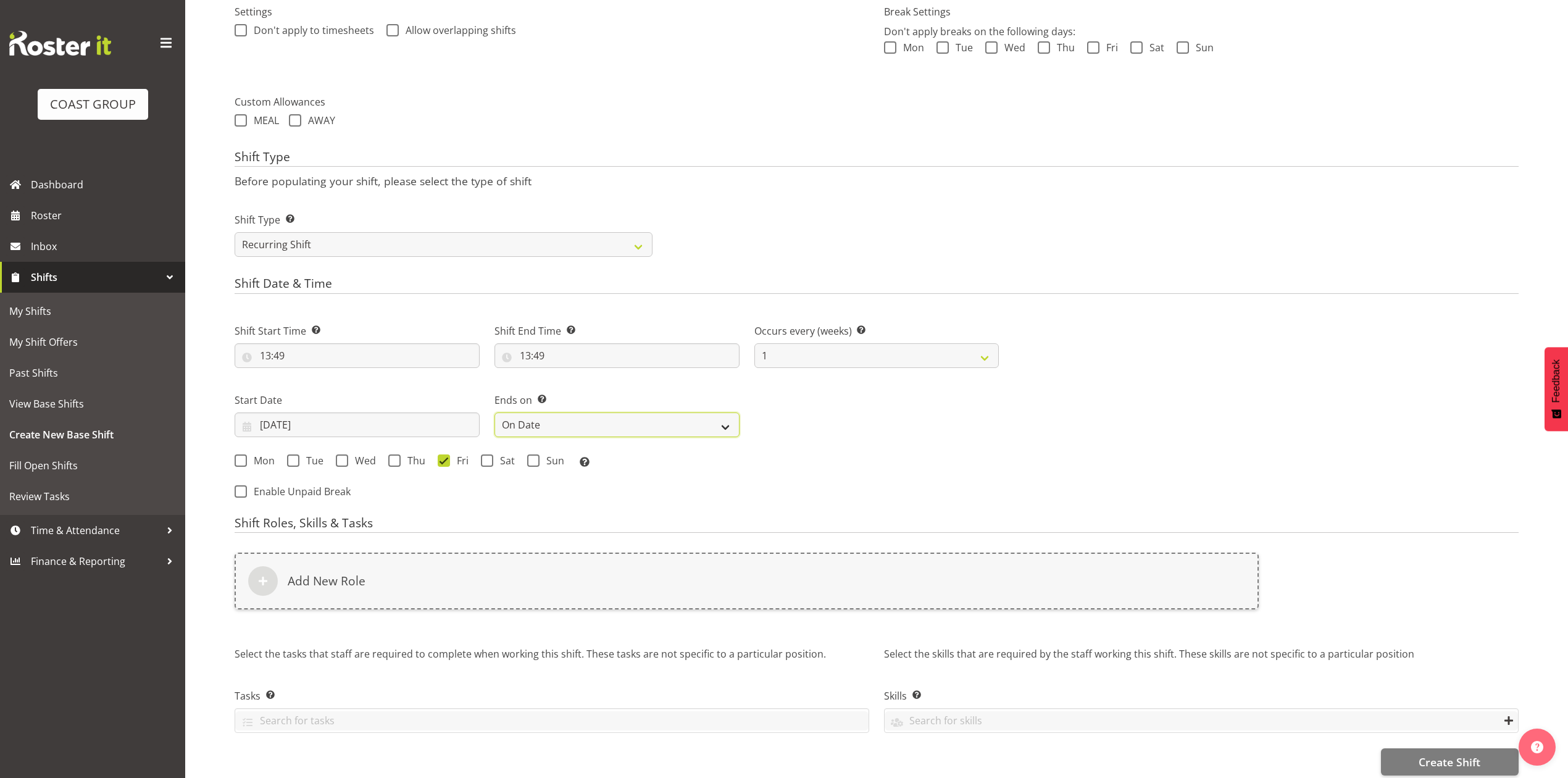
click at [495, 413] on select "Never On Date" at bounding box center [617, 424] width 245 height 25
click at [800, 422] on input "23/09/2025" at bounding box center [876, 424] width 245 height 25
click at [968, 591] on link "27" at bounding box center [961, 594] width 25 height 24
type input "27/09/2025"
click at [489, 456] on span at bounding box center [487, 460] width 13 height 13
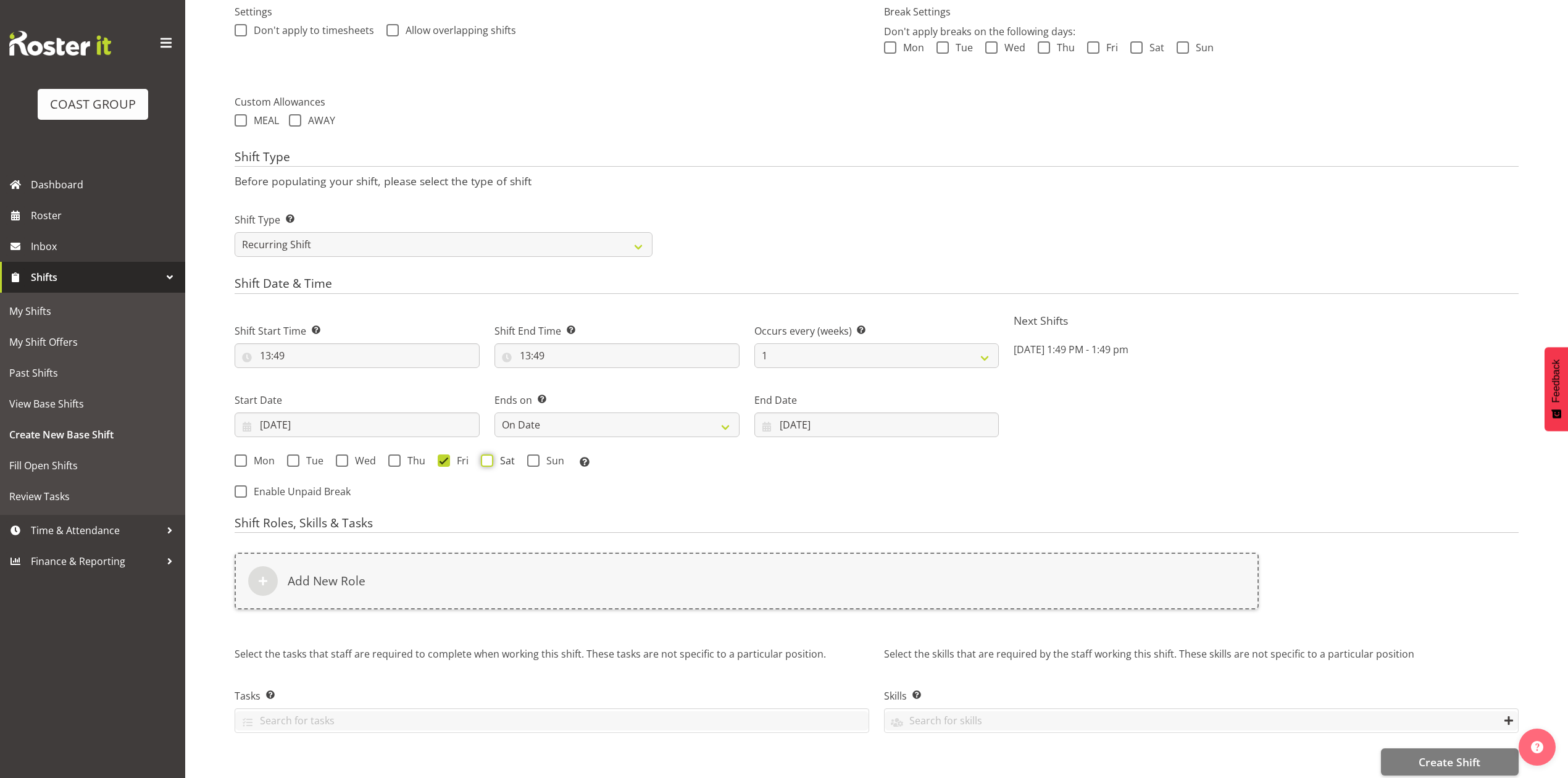
click at [489, 456] on input "Sat" at bounding box center [485, 459] width 8 height 8
checkbox input "true"
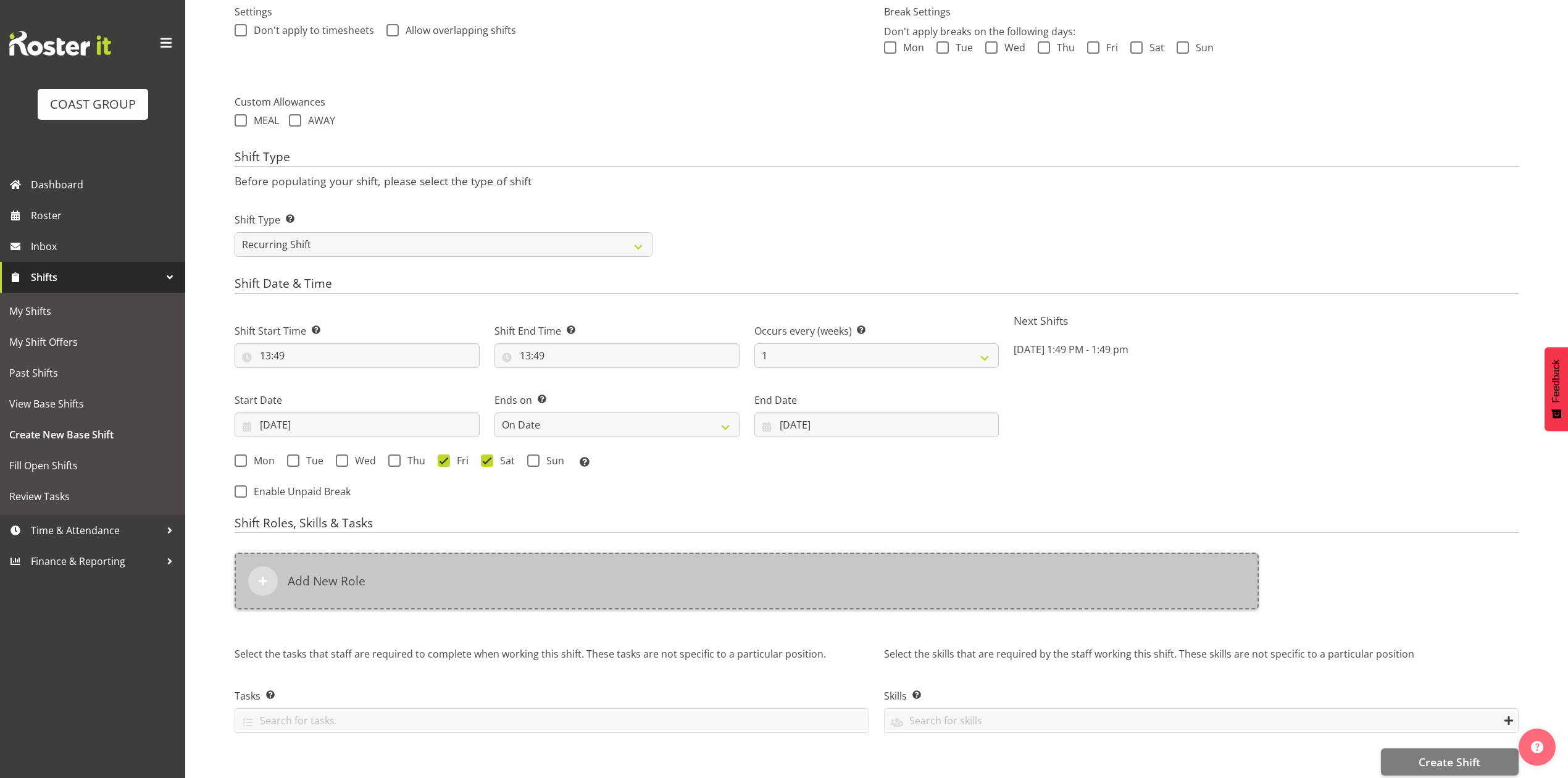
click at [505, 575] on div "Add New Role" at bounding box center [746, 581] width 1024 height 57
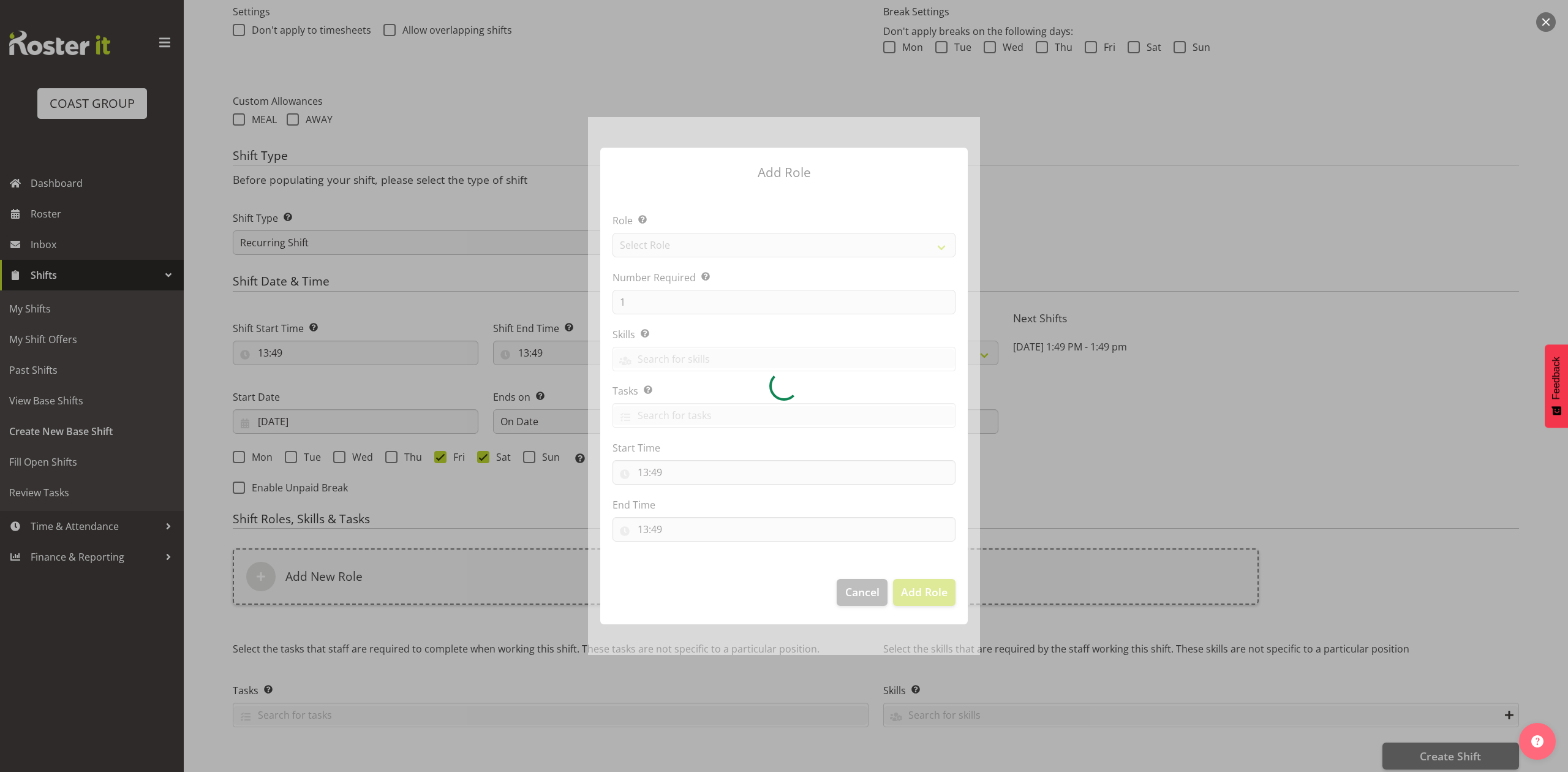
click at [665, 247] on div at bounding box center [784, 386] width 392 height 537
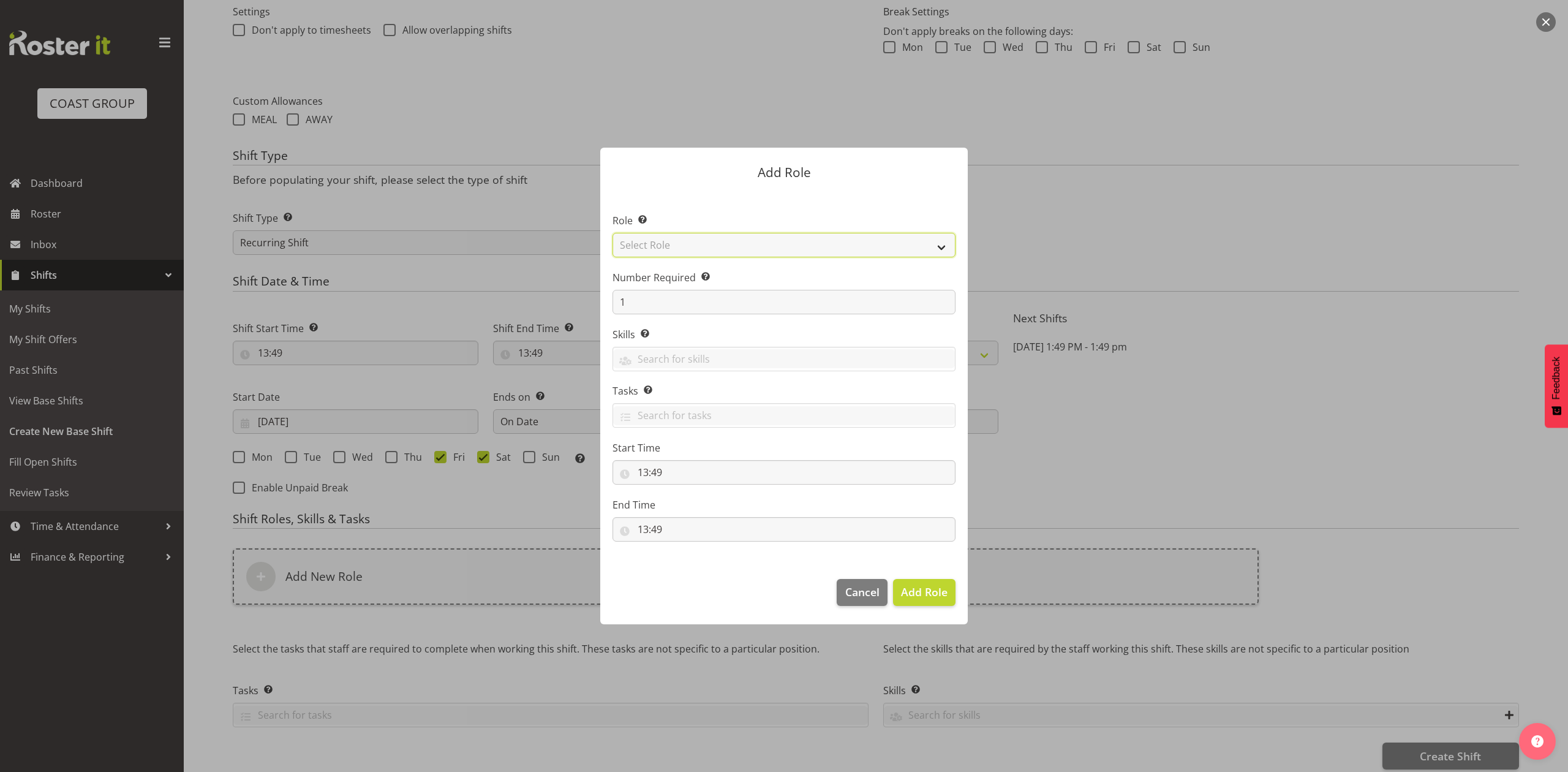
click at [665, 247] on select "Select Role ACCOUNT MANAGER ACCOUNT MANAGER DW ACCOUNTS AKL DIANNA VEHICLES AKL…" at bounding box center [783, 244] width 343 height 24
select select "81"
click at [612, 232] on select "Select Role ACCOUNT MANAGER ACCOUNT MANAGER DW ACCOUNTS AKL DIANNA VEHICLES AKL…" at bounding box center [783, 244] width 343 height 24
click at [924, 600] on span "Add Role" at bounding box center [924, 592] width 47 height 16
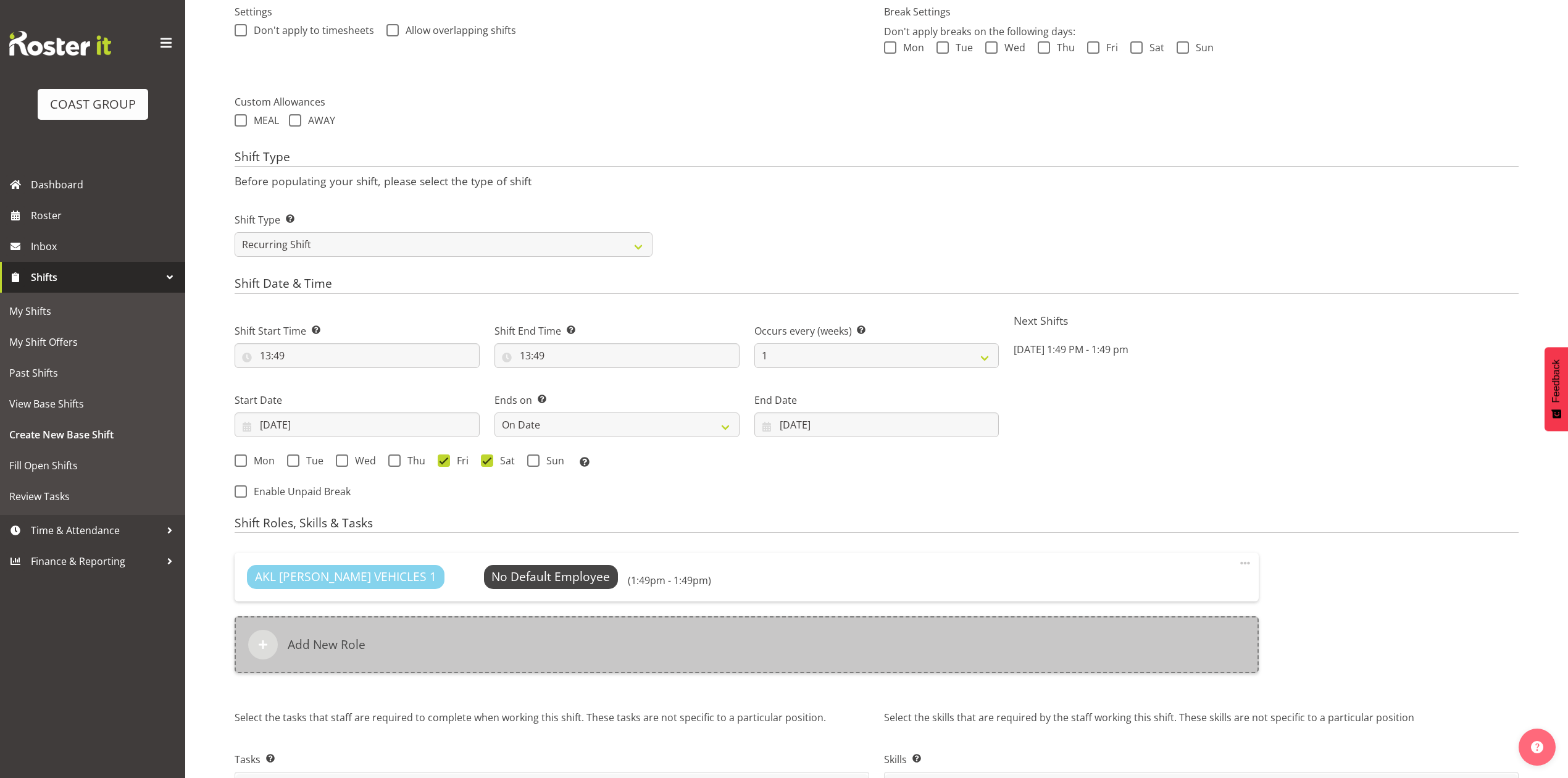
click at [526, 648] on div "Add New Role" at bounding box center [746, 644] width 1024 height 57
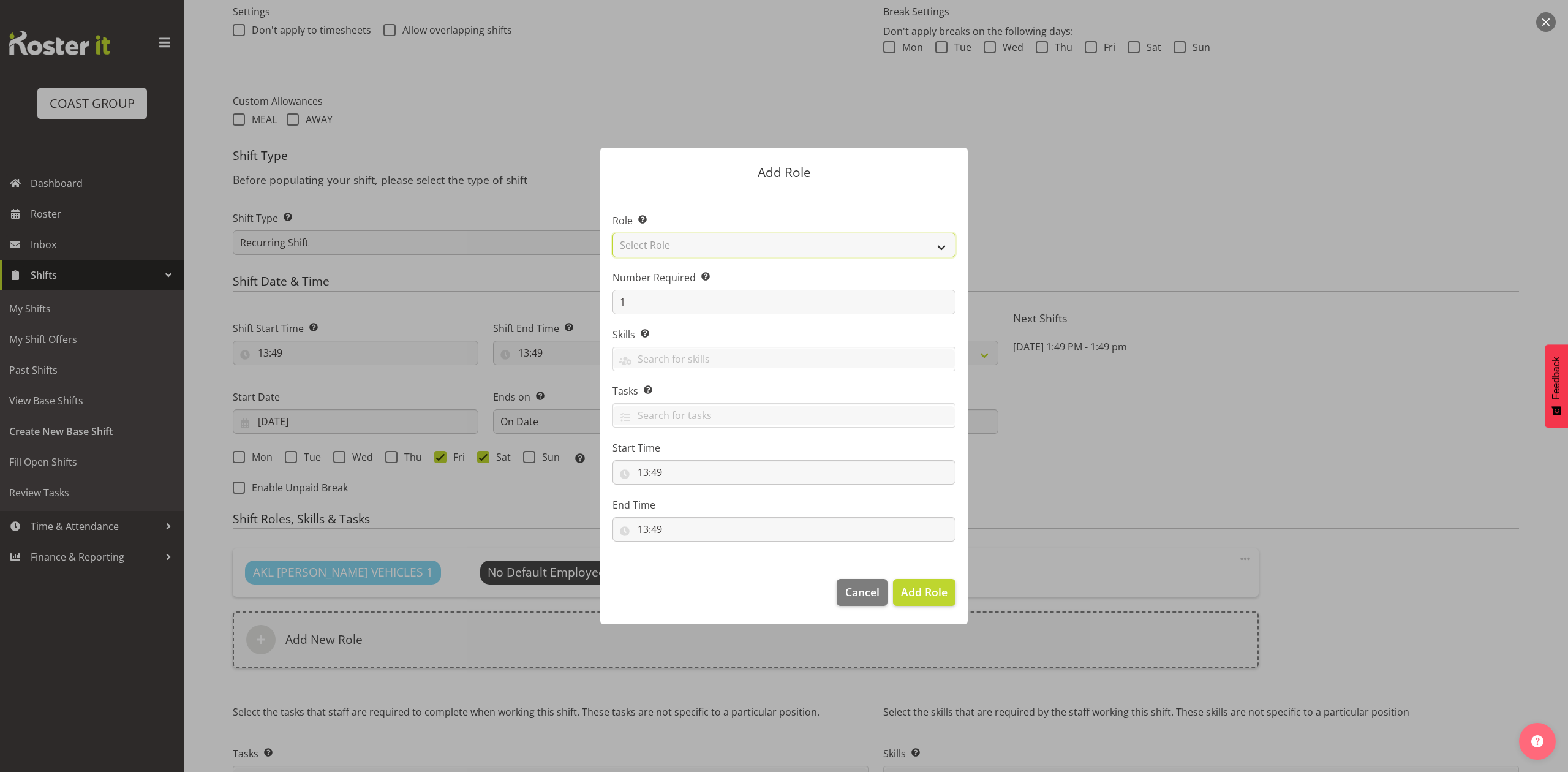
click at [669, 236] on select "Select Role ACCOUNT MANAGER ACCOUNT MANAGER DW ACCOUNTS AKL DIANNA VEHICLES AKL…" at bounding box center [783, 244] width 343 height 24
select select "188"
click at [612, 232] on select "Select Role ACCOUNT MANAGER ACCOUNT MANAGER DW ACCOUNTS AKL DIANNA VEHICLES AKL…" at bounding box center [783, 244] width 343 height 24
click at [648, 312] on input "1" at bounding box center [783, 301] width 343 height 24
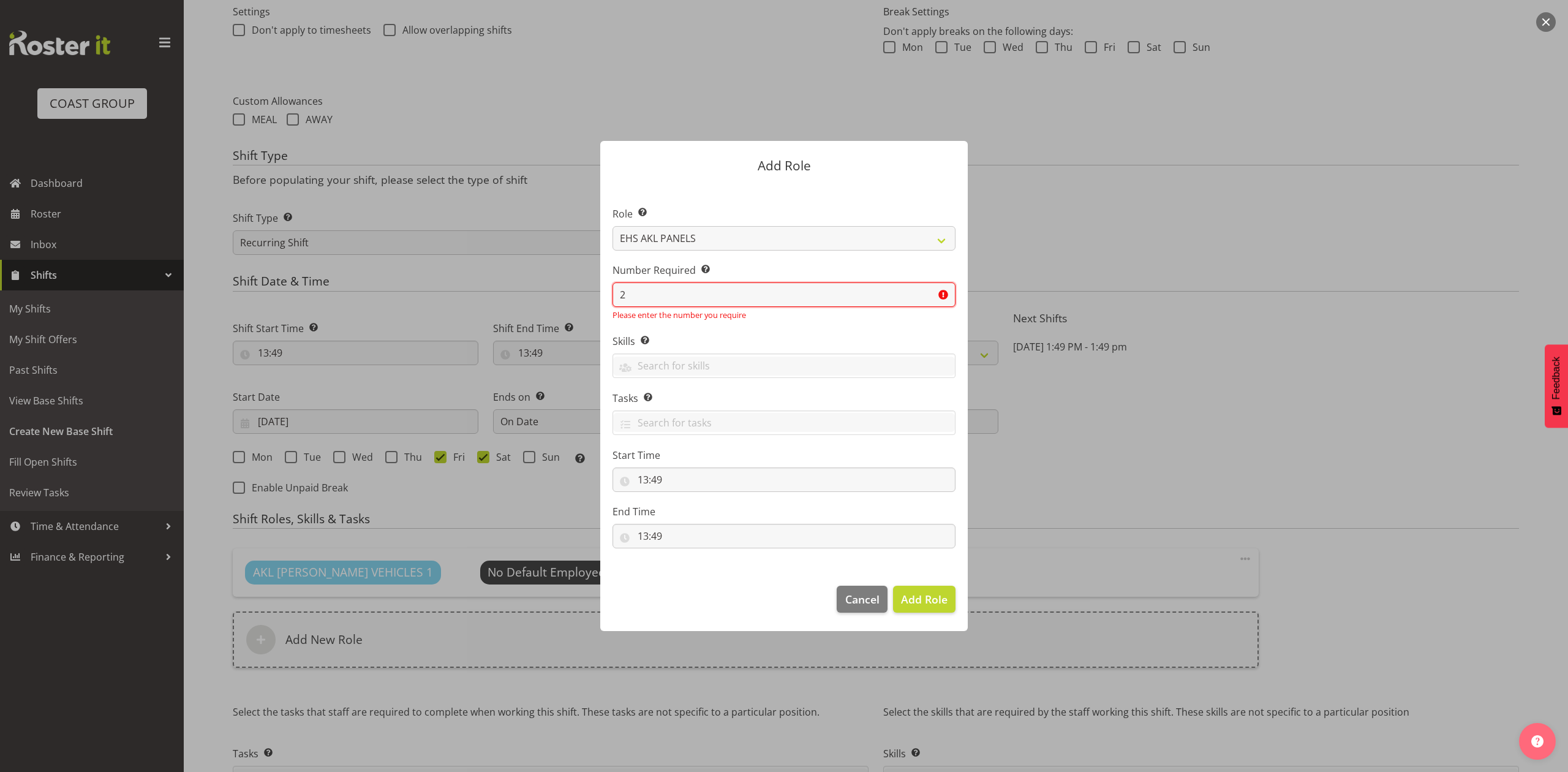
type input "2"
click at [893, 585] on button "Add Role" at bounding box center [924, 599] width 62 height 27
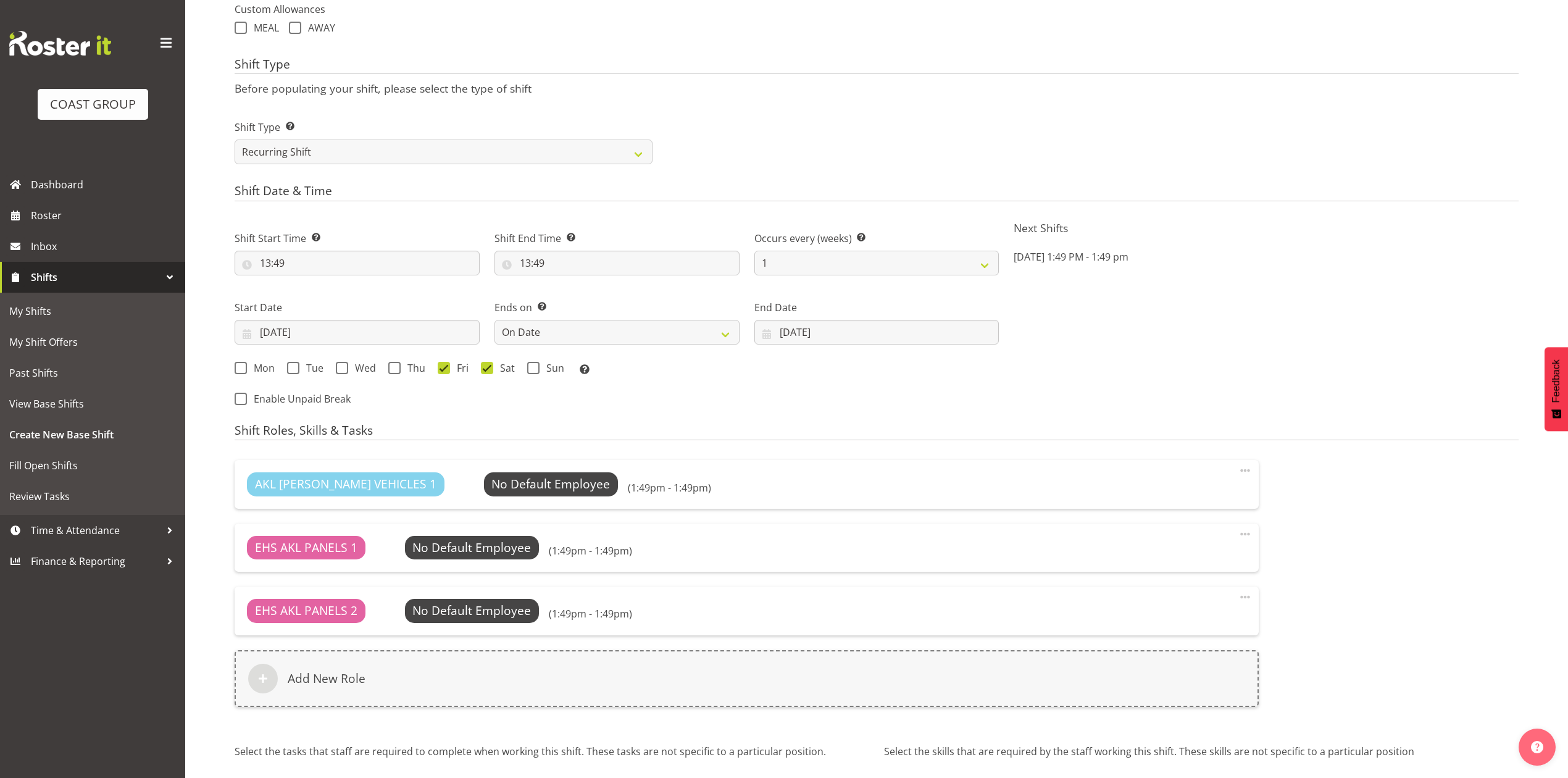
scroll to position [622, 0]
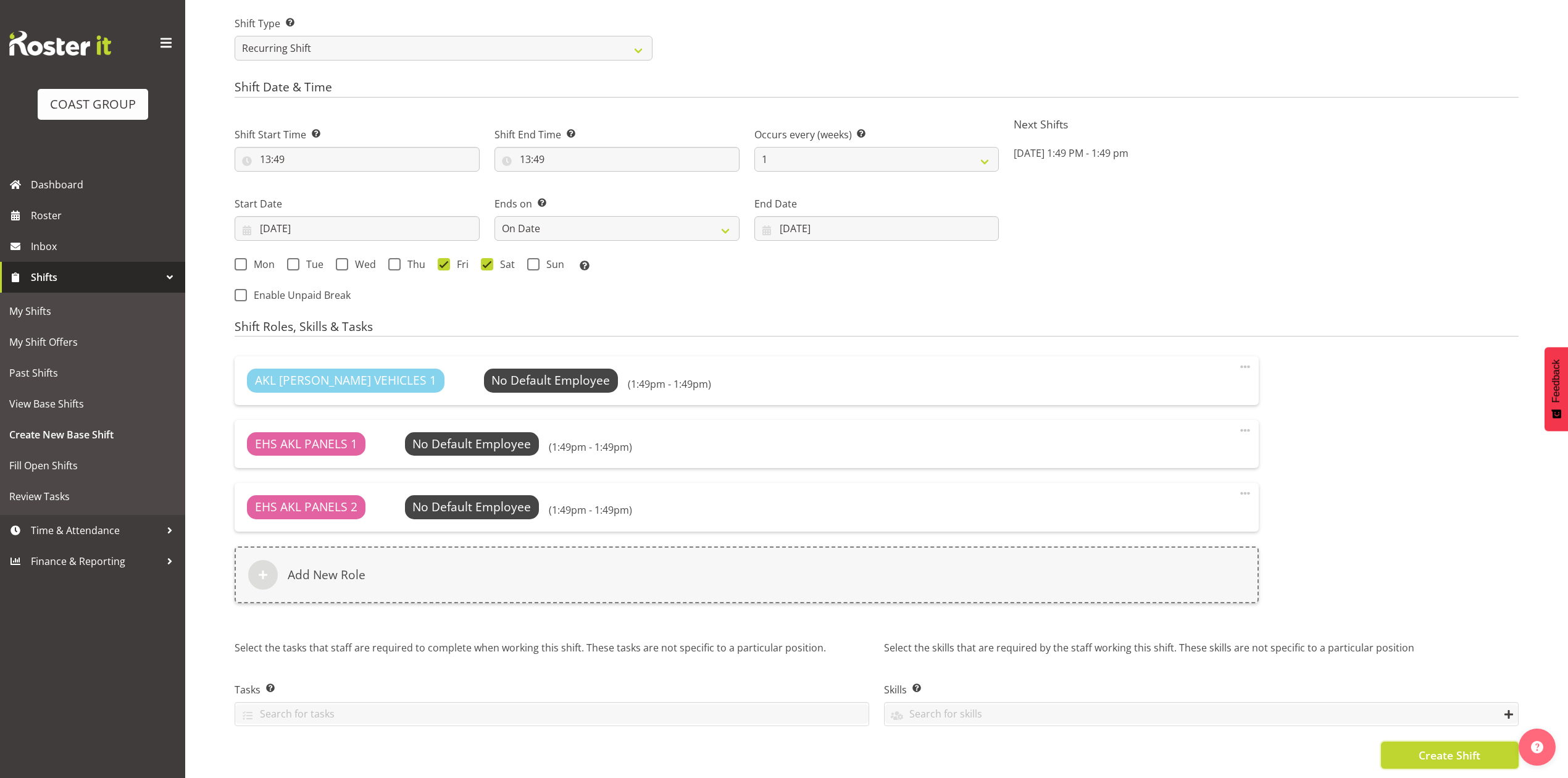
click at [1452, 747] on span "Create Shift" at bounding box center [1449, 755] width 62 height 16
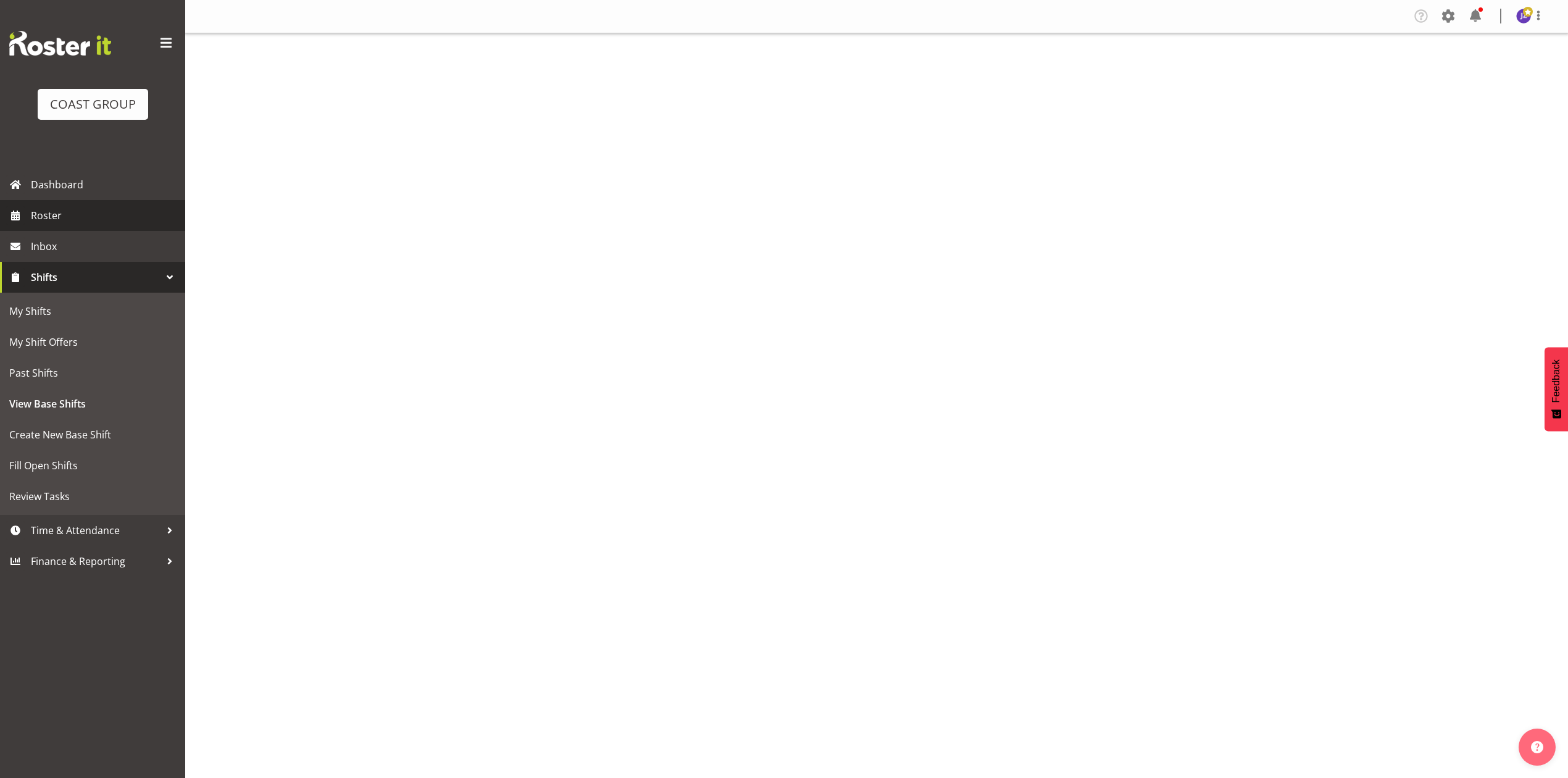
drag, startPoint x: 0, startPoint y: 0, endPoint x: 55, endPoint y: 218, distance: 224.8
click at [55, 218] on span "Roster" at bounding box center [104, 215] width 148 height 19
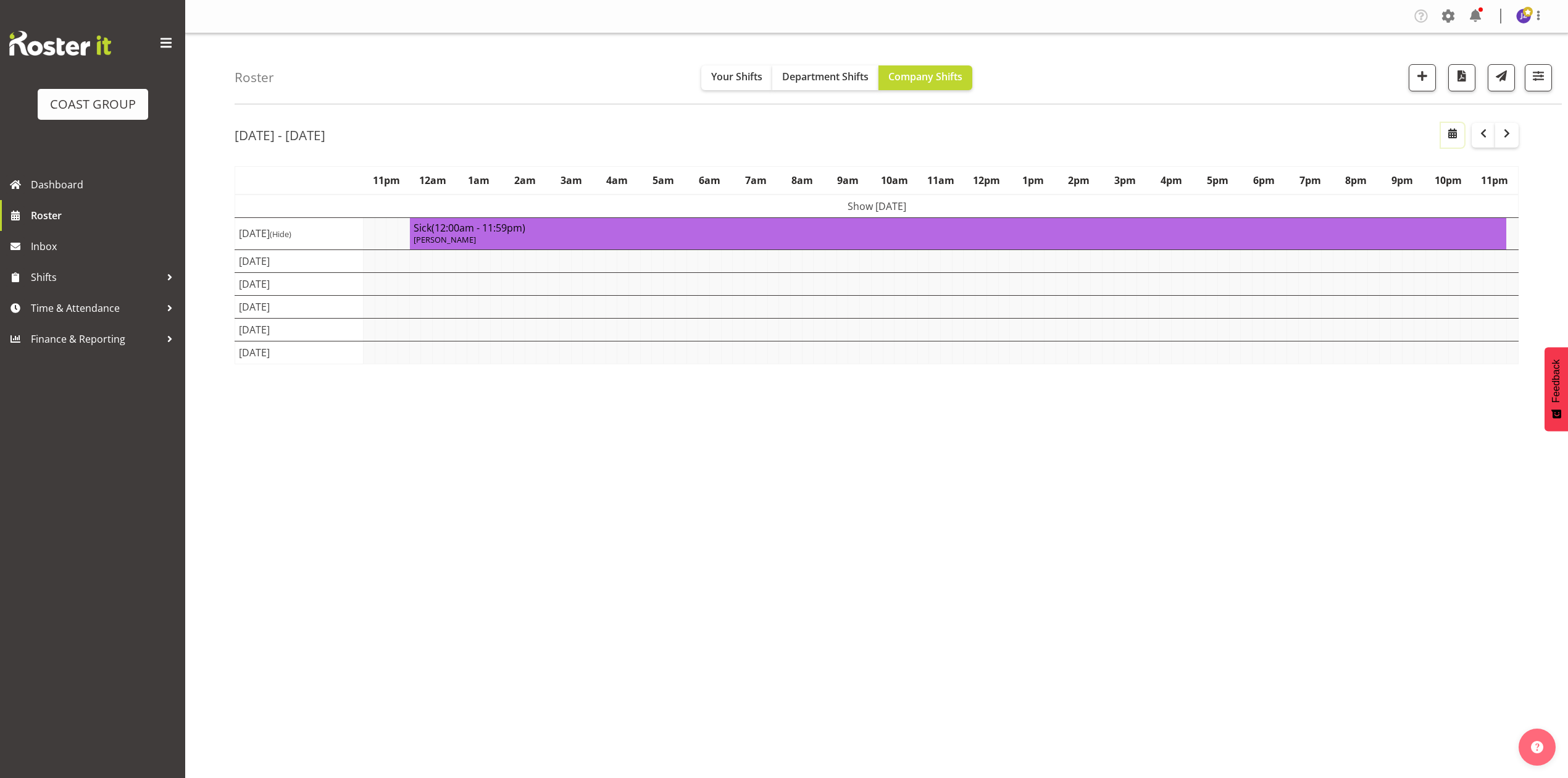
click at [1454, 132] on span "button" at bounding box center [1452, 134] width 15 height 15
select select "8"
select select "2025"
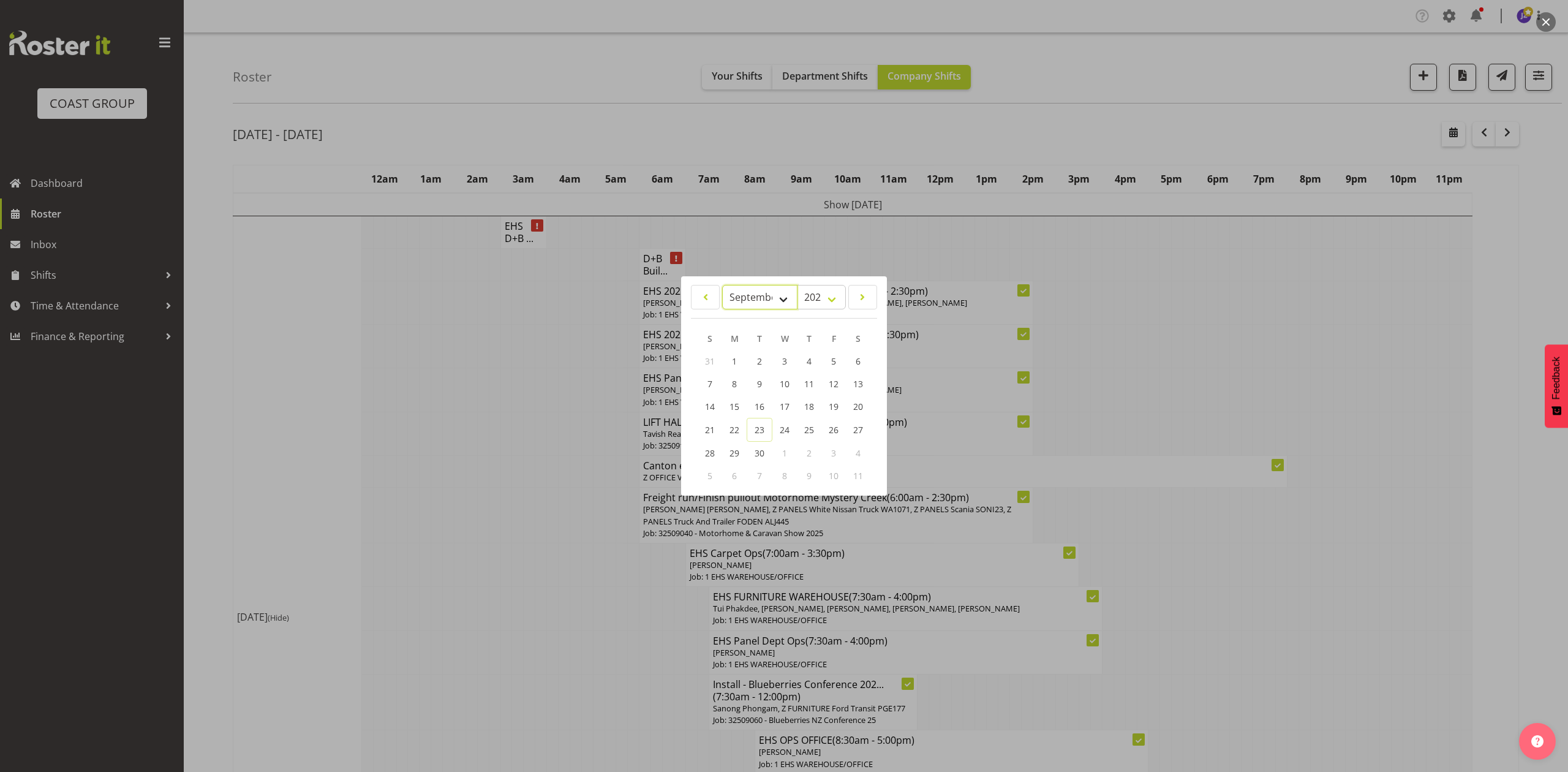
click at [756, 292] on select "January February March April May June July August September October November De…" at bounding box center [760, 297] width 76 height 24
drag, startPoint x: 1330, startPoint y: 342, endPoint x: 1336, endPoint y: 343, distance: 6.1
click at [1332, 342] on div at bounding box center [784, 386] width 1568 height 772
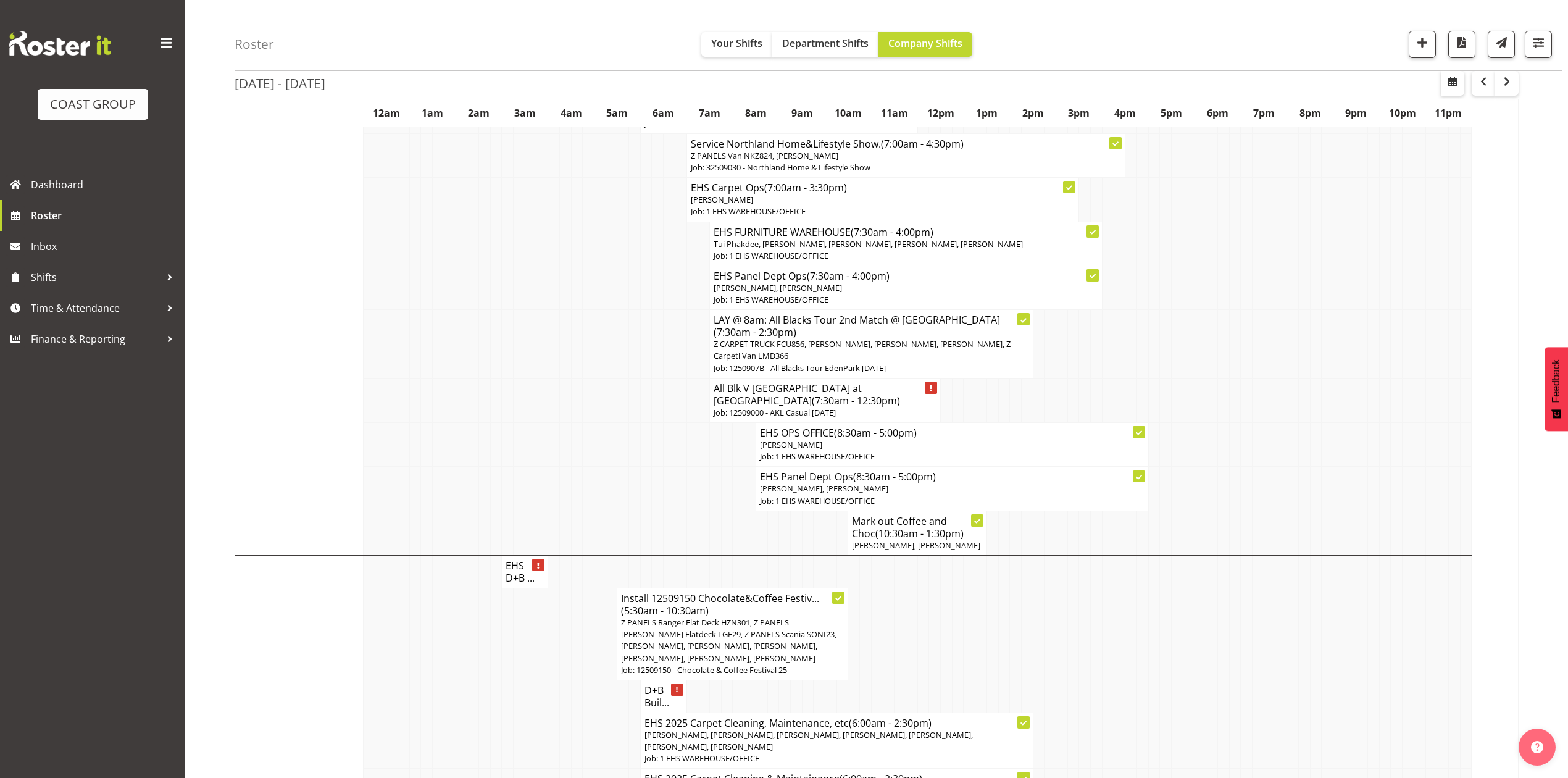
scroll to position [2222, 0]
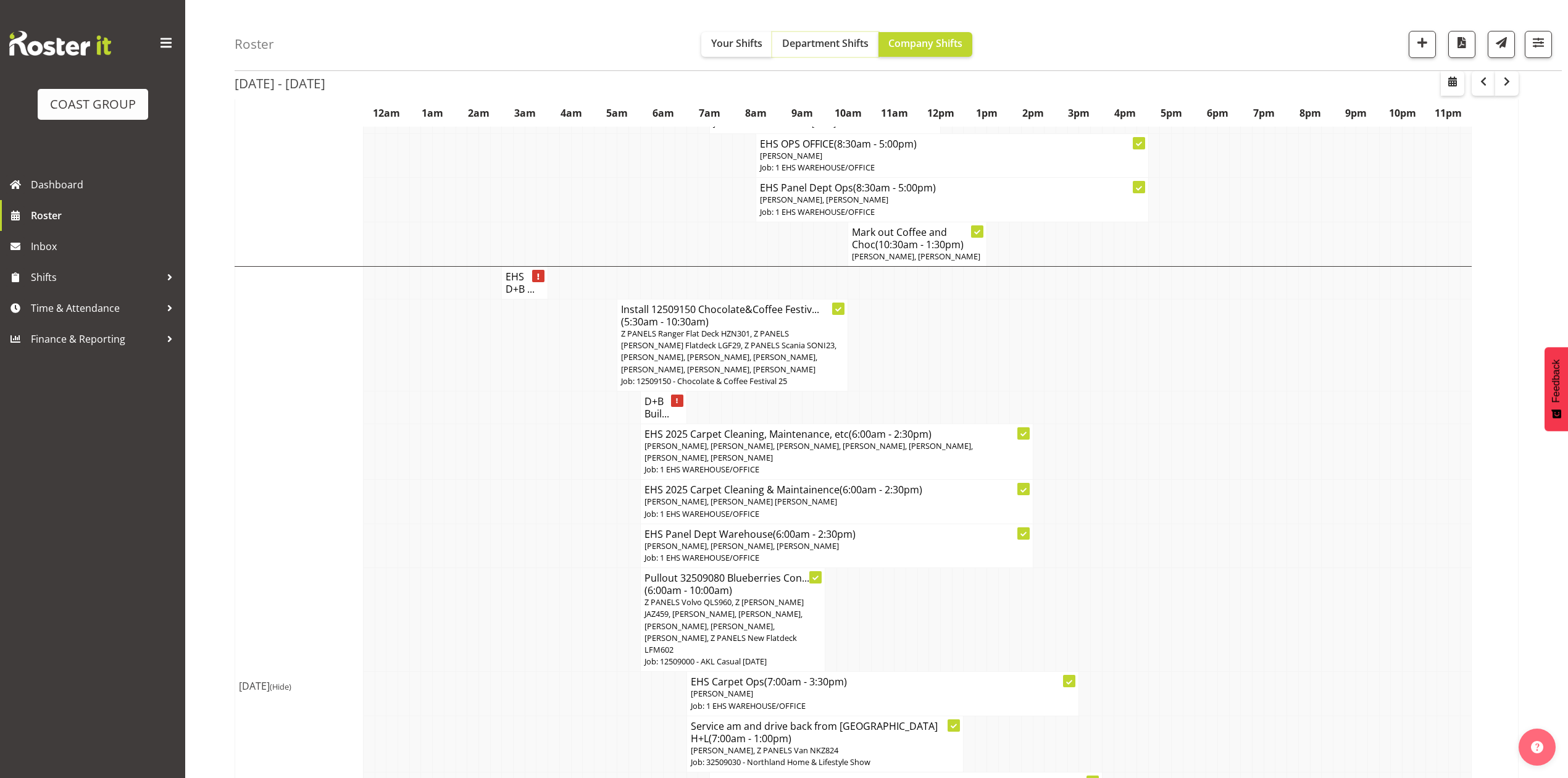
click at [818, 37] on span "Department Shifts" at bounding box center [825, 43] width 87 height 13
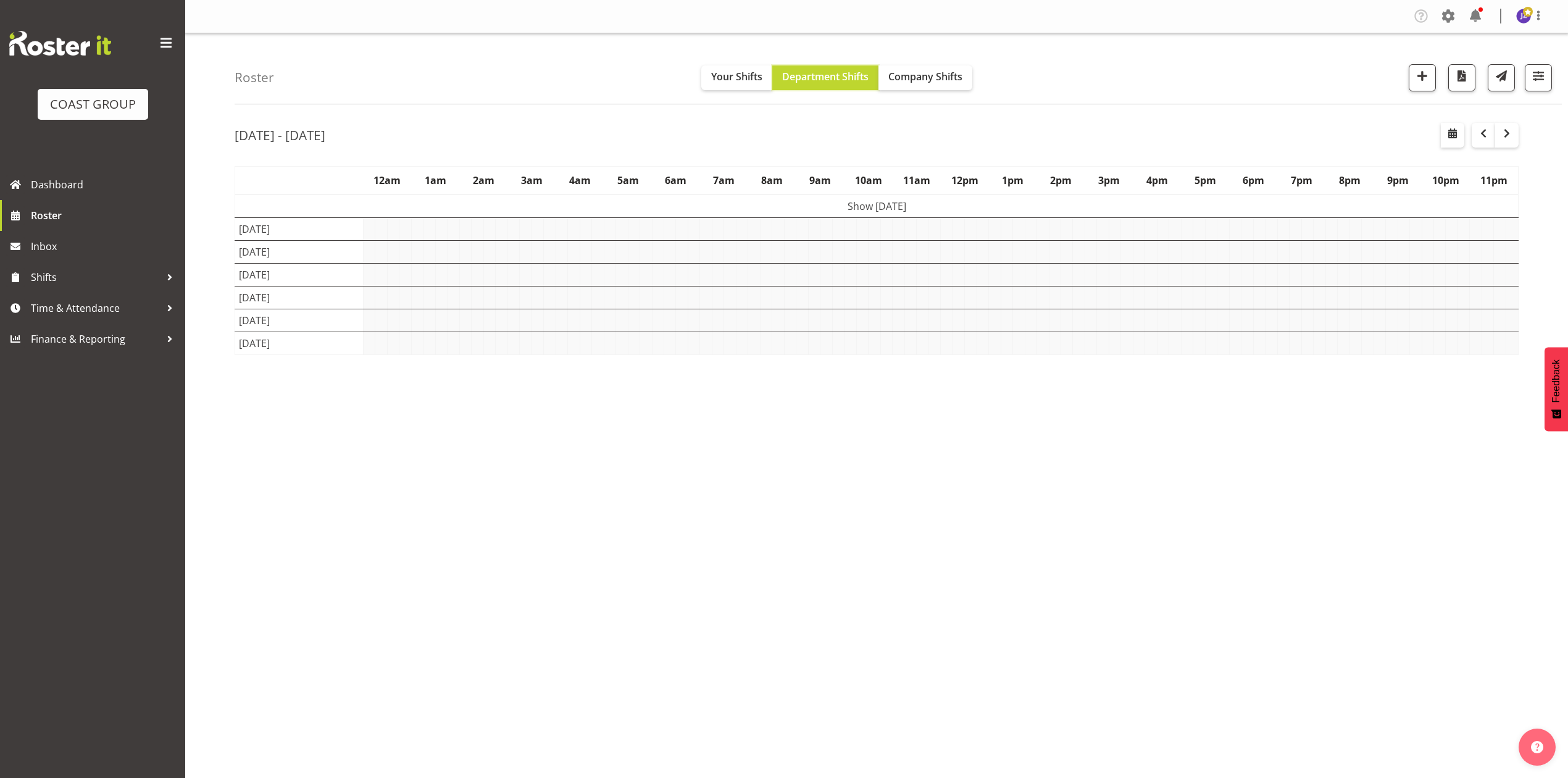
scroll to position [0, 0]
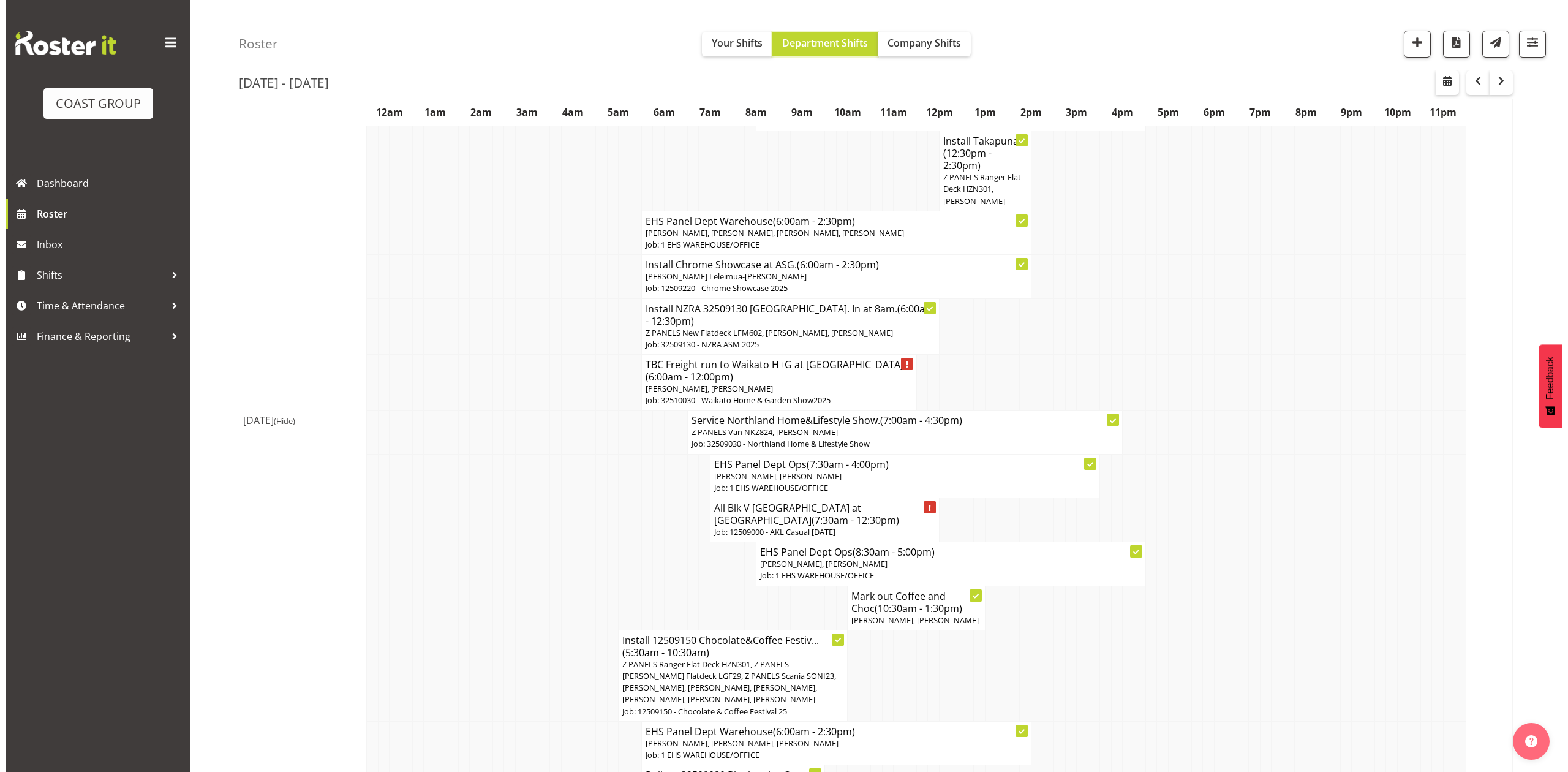
scroll to position [980, 0]
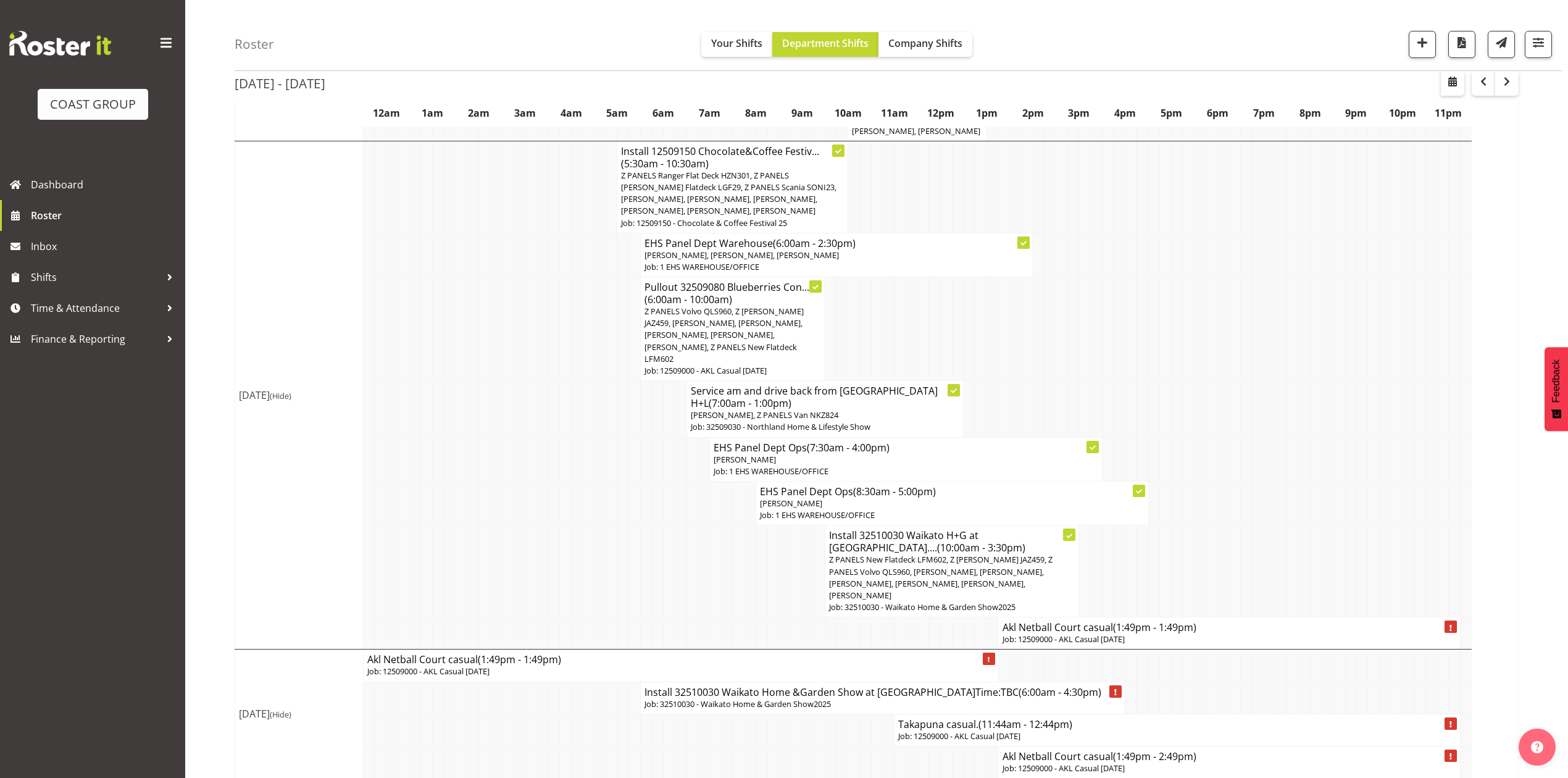
click at [1026, 633] on p "Job: 12509000 - AKL Casual [DATE]" at bounding box center [1229, 639] width 454 height 12
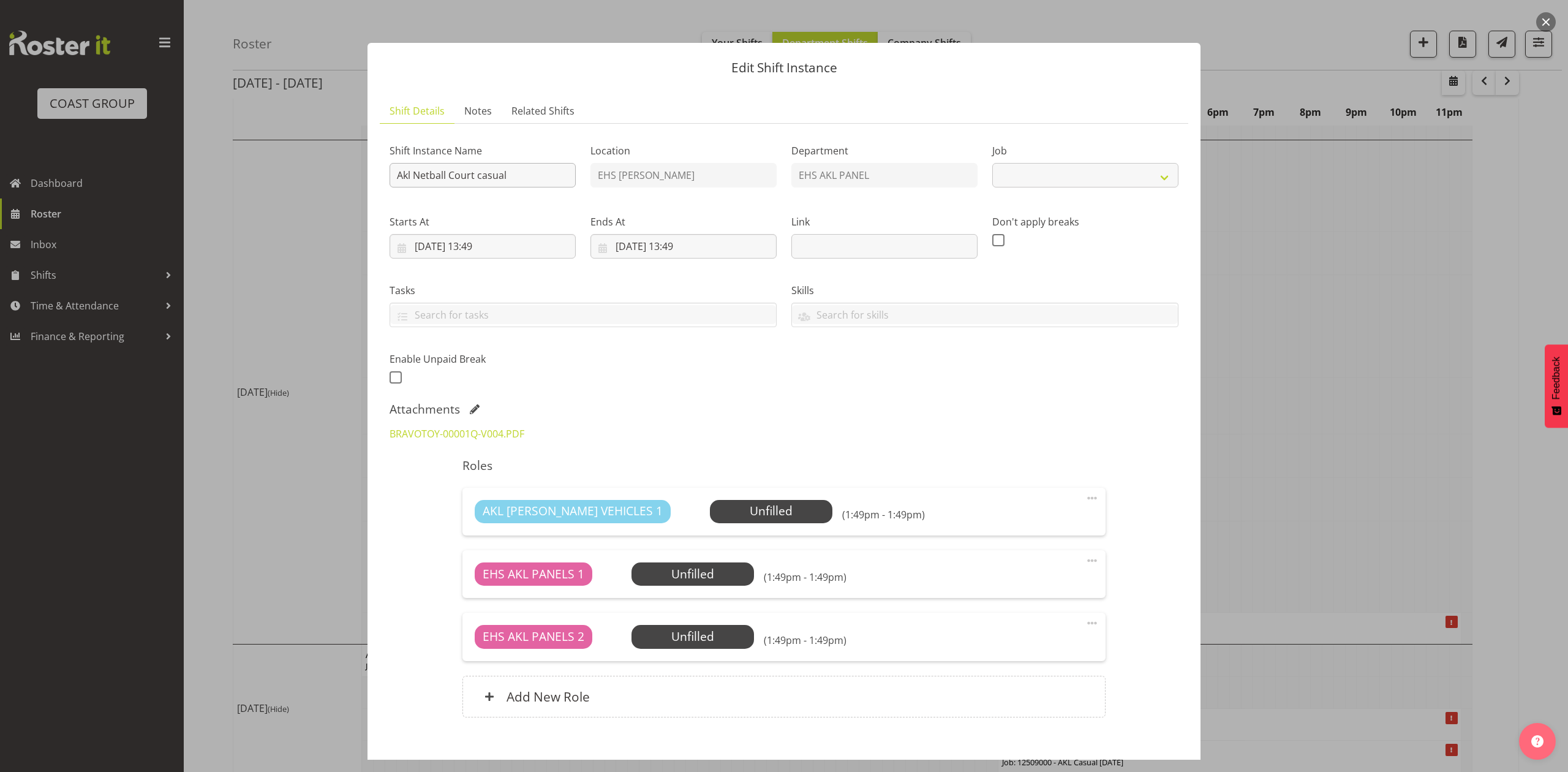
select select "8653"
click at [398, 172] on input "Akl Netball Court casual" at bounding box center [483, 175] width 187 height 24
click at [552, 182] on input "Install Akl Netball Court casual" at bounding box center [483, 175] width 187 height 24
type input "Install Akl Netball Court casual. In at 10am."
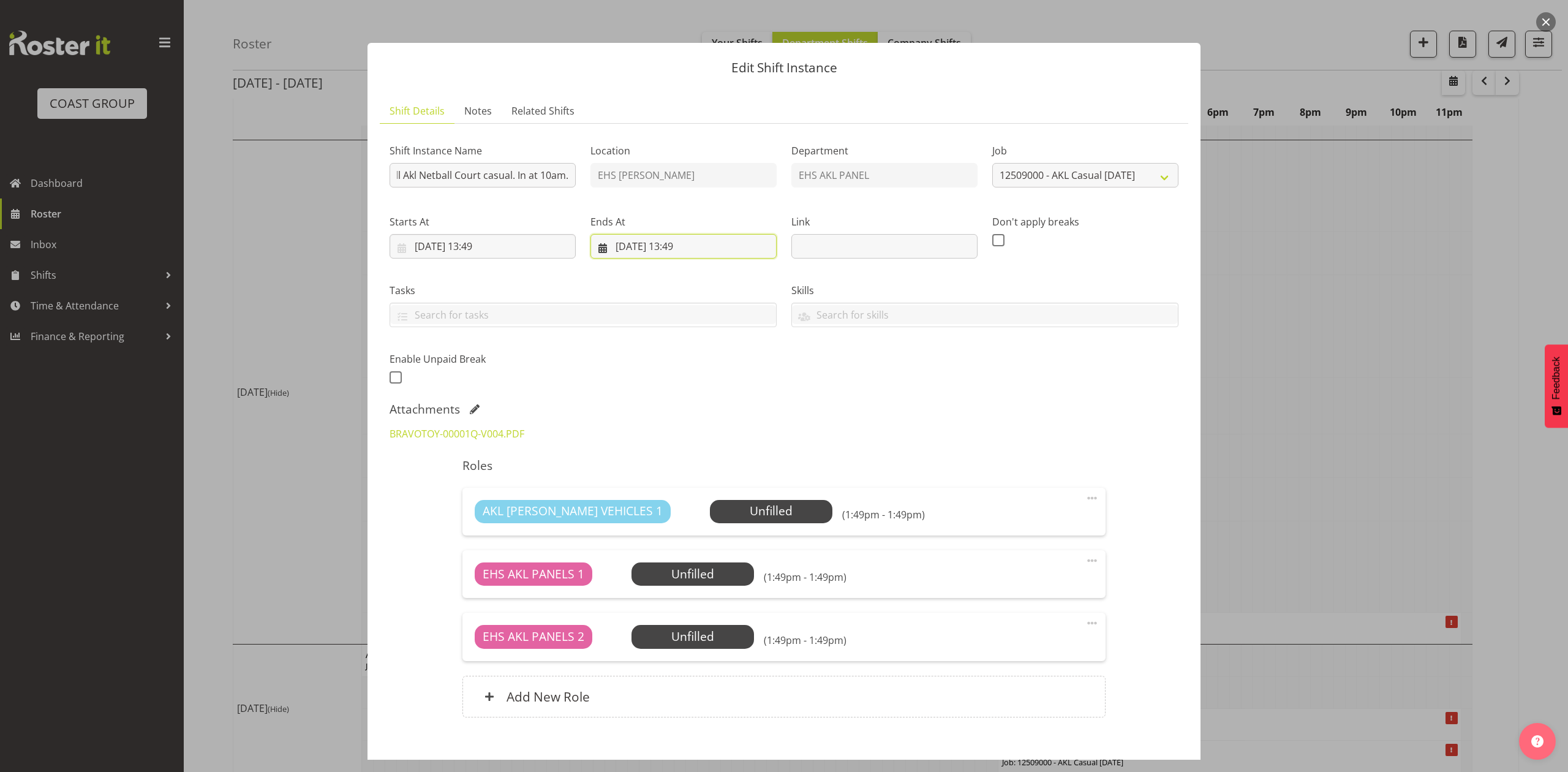
click at [620, 244] on input "27/09/2025, 13:49" at bounding box center [684, 246] width 187 height 24
click at [746, 414] on span "26" at bounding box center [748, 414] width 10 height 12
type input "26/09/2025, 13:49"
drag, startPoint x: 485, startPoint y: 245, endPoint x: 503, endPoint y: 325, distance: 82.0
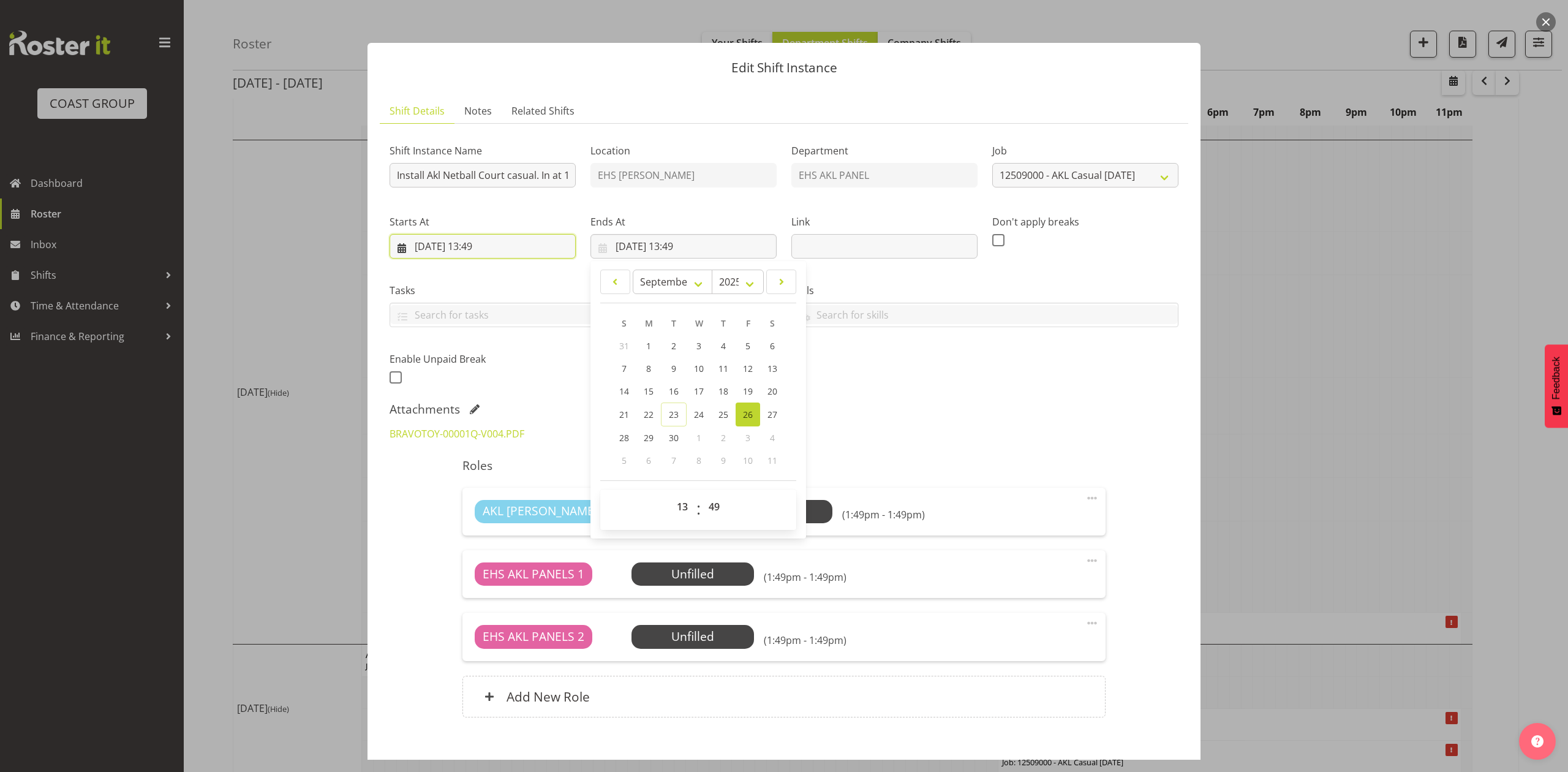
click at [485, 244] on input "26/09/2025, 13:49" at bounding box center [483, 246] width 187 height 24
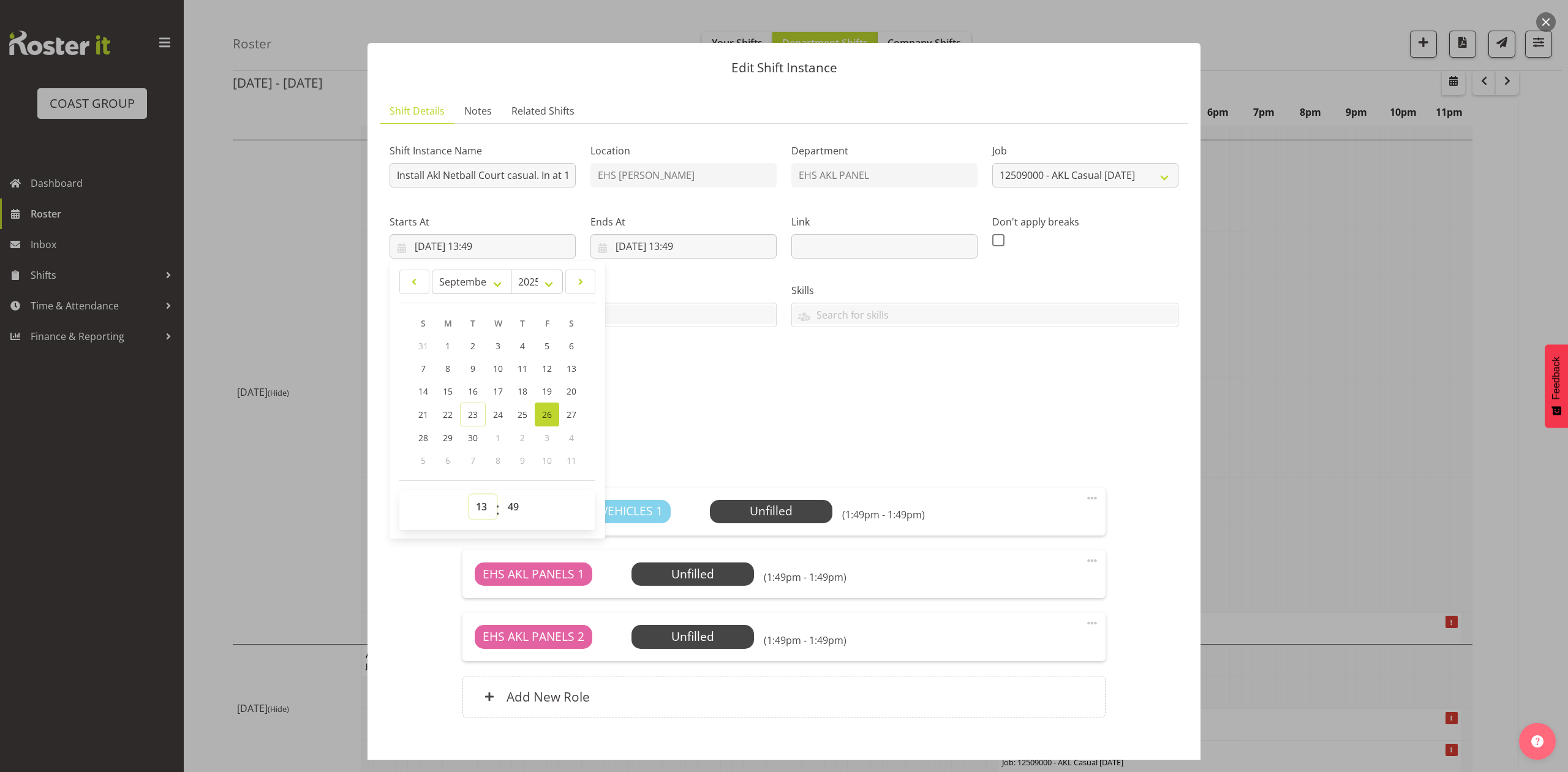
click at [488, 503] on select "00 01 02 03 04 05 06 07 08 09 10 11 12 13 14 15 16 17 18 19 20 21 22 23" at bounding box center [483, 506] width 27 height 24
select select "9"
click at [469, 495] on select "00 01 02 03 04 05 06 07 08 09 10 11 12 13 14 15 16 17 18 19 20 21 22 23" at bounding box center [483, 506] width 27 height 24
type input "26/09/2025, 09:49"
click at [509, 512] on select "00 01 02 03 04 05 06 07 08 09 10 11 12 13 14 15 16 17 18 19 20 21 22 23 24 25 2…" at bounding box center [515, 506] width 27 height 24
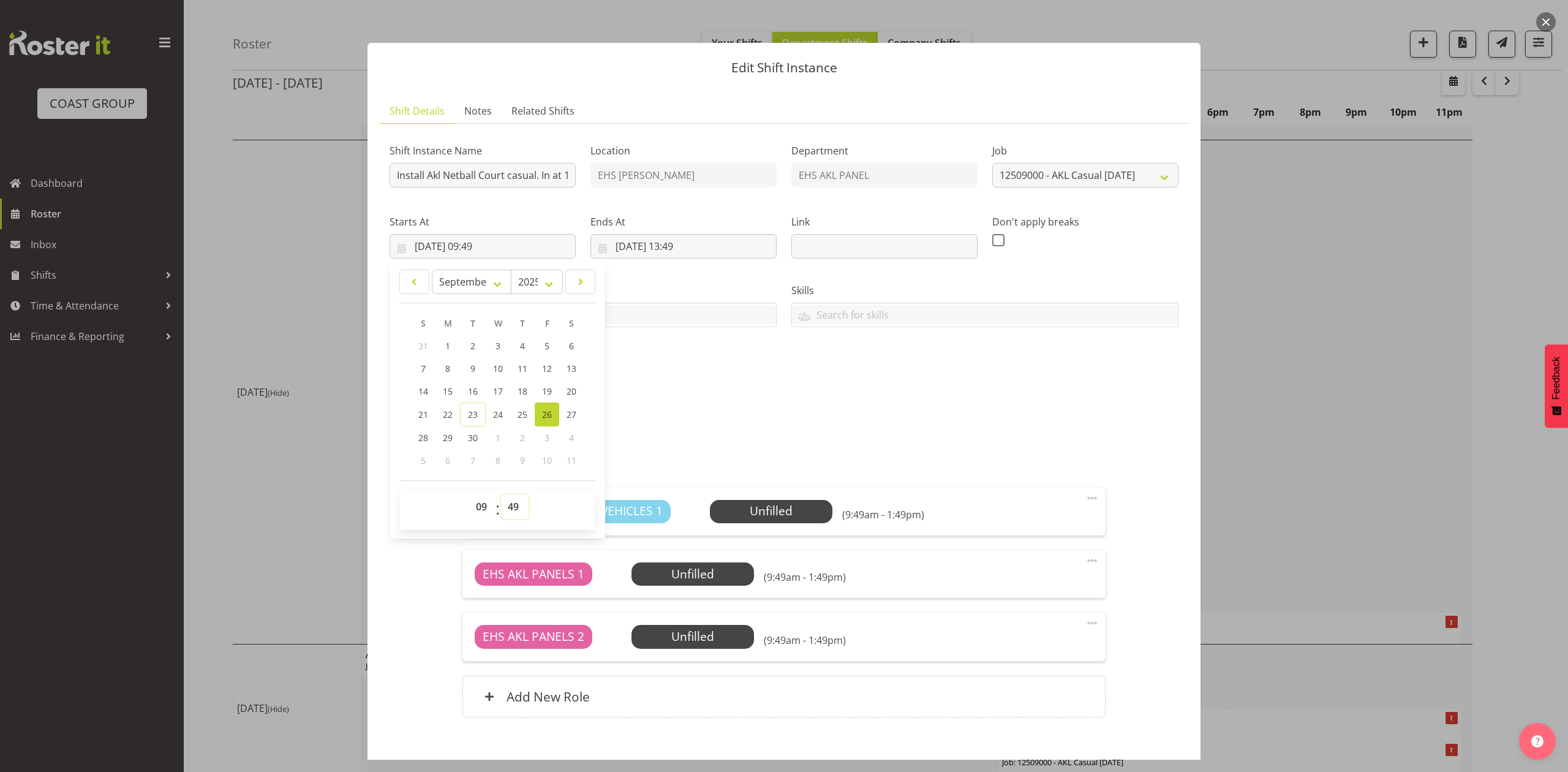
select select "30"
click at [501, 495] on select "00 01 02 03 04 05 06 07 08 09 10 11 12 13 14 15 16 17 18 19 20 21 22 23 24 25 2…" at bounding box center [515, 506] width 27 height 24
type input "26/09/2025, 09:30"
click at [889, 424] on div "BRAVOTOY-00001Q-V004.PDF" at bounding box center [784, 434] width 804 height 30
click at [672, 243] on input "26/09/2025, 13:49" at bounding box center [684, 246] width 187 height 24
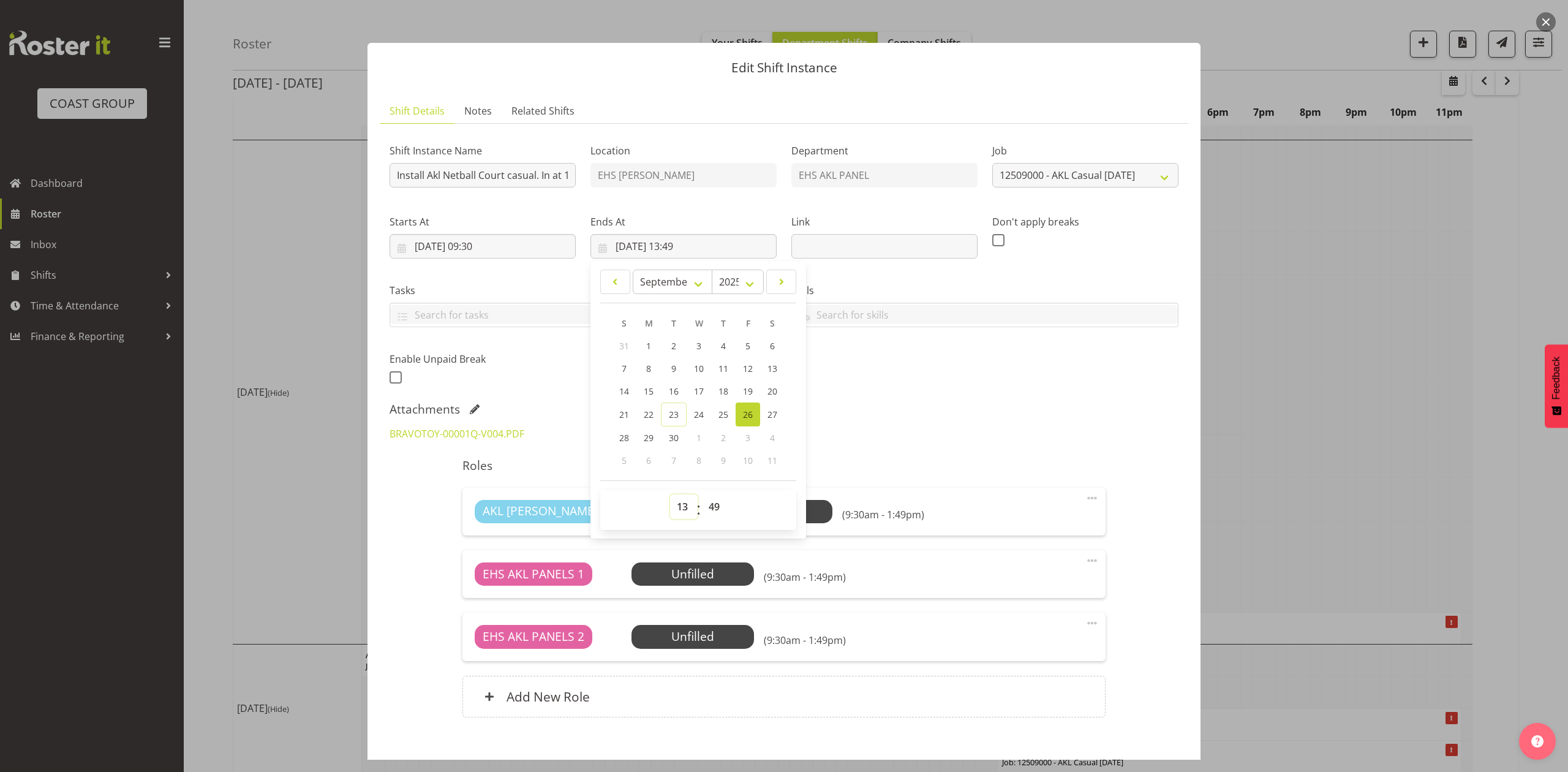
click at [677, 510] on select "00 01 02 03 04 05 06 07 08 09 10 11 12 13 14 15 16 17 18 19 20 21 22 23" at bounding box center [683, 506] width 27 height 24
select select "11"
click at [670, 495] on select "00 01 02 03 04 05 06 07 08 09 10 11 12 13 14 15 16 17 18 19 20 21 22 23" at bounding box center [683, 506] width 27 height 24
type input "26/09/2025, 11:49"
drag, startPoint x: 709, startPoint y: 513, endPoint x: 709, endPoint y: 498, distance: 15.0
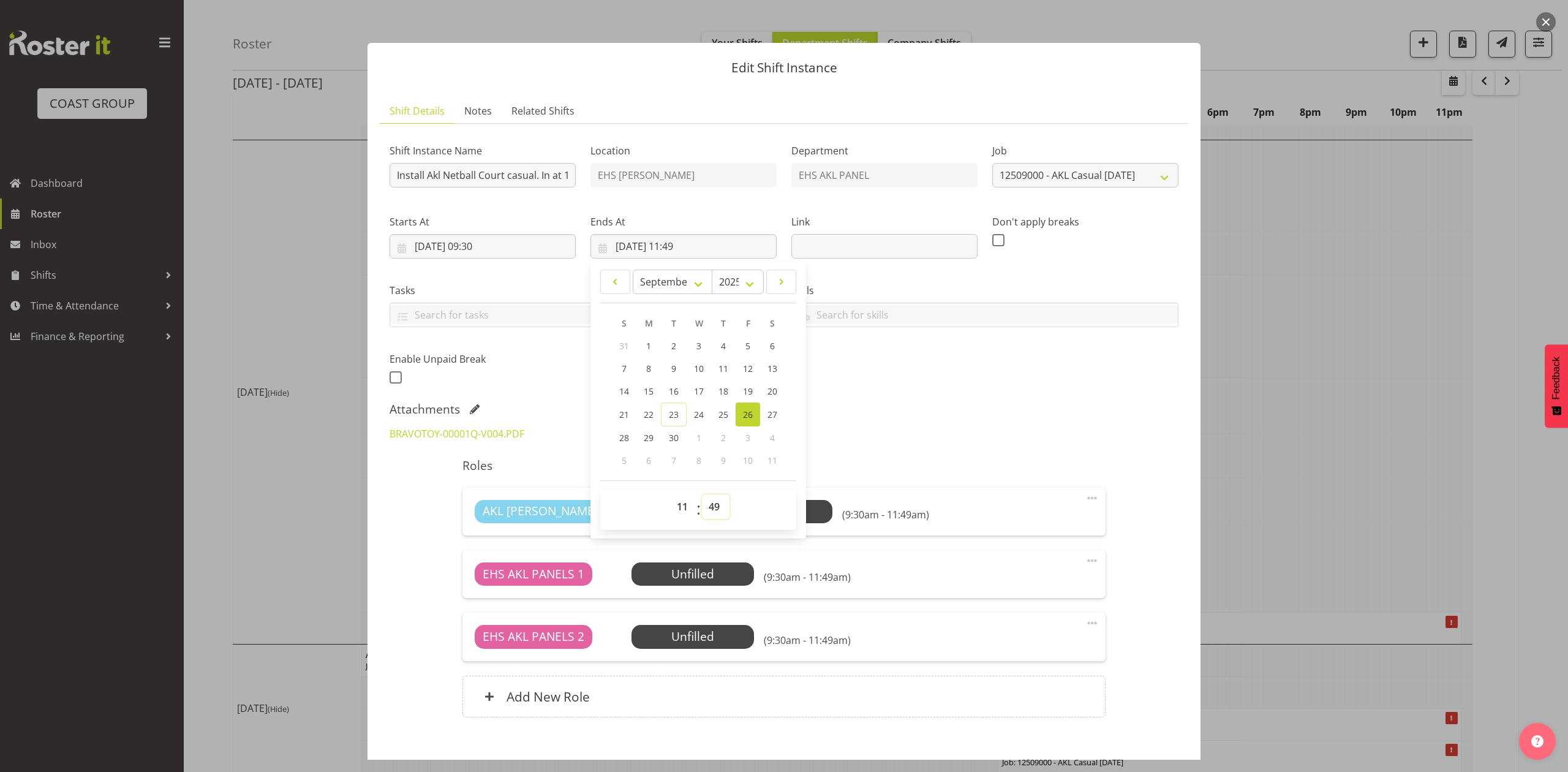
click at [709, 513] on select "00 01 02 03 04 05 06 07 08 09 10 11 12 13 14 15 16 17 18 19 20 21 22 23 24 25 2…" at bounding box center [715, 506] width 27 height 24
select select "0"
click at [702, 495] on select "00 01 02 03 04 05 06 07 08 09 10 11 12 13 14 15 16 17 18 19 20 21 22 23 24 25 2…" at bounding box center [715, 506] width 27 height 24
type input "26/09/2025, 11:00"
drag, startPoint x: 896, startPoint y: 366, endPoint x: 968, endPoint y: 522, distance: 171.8
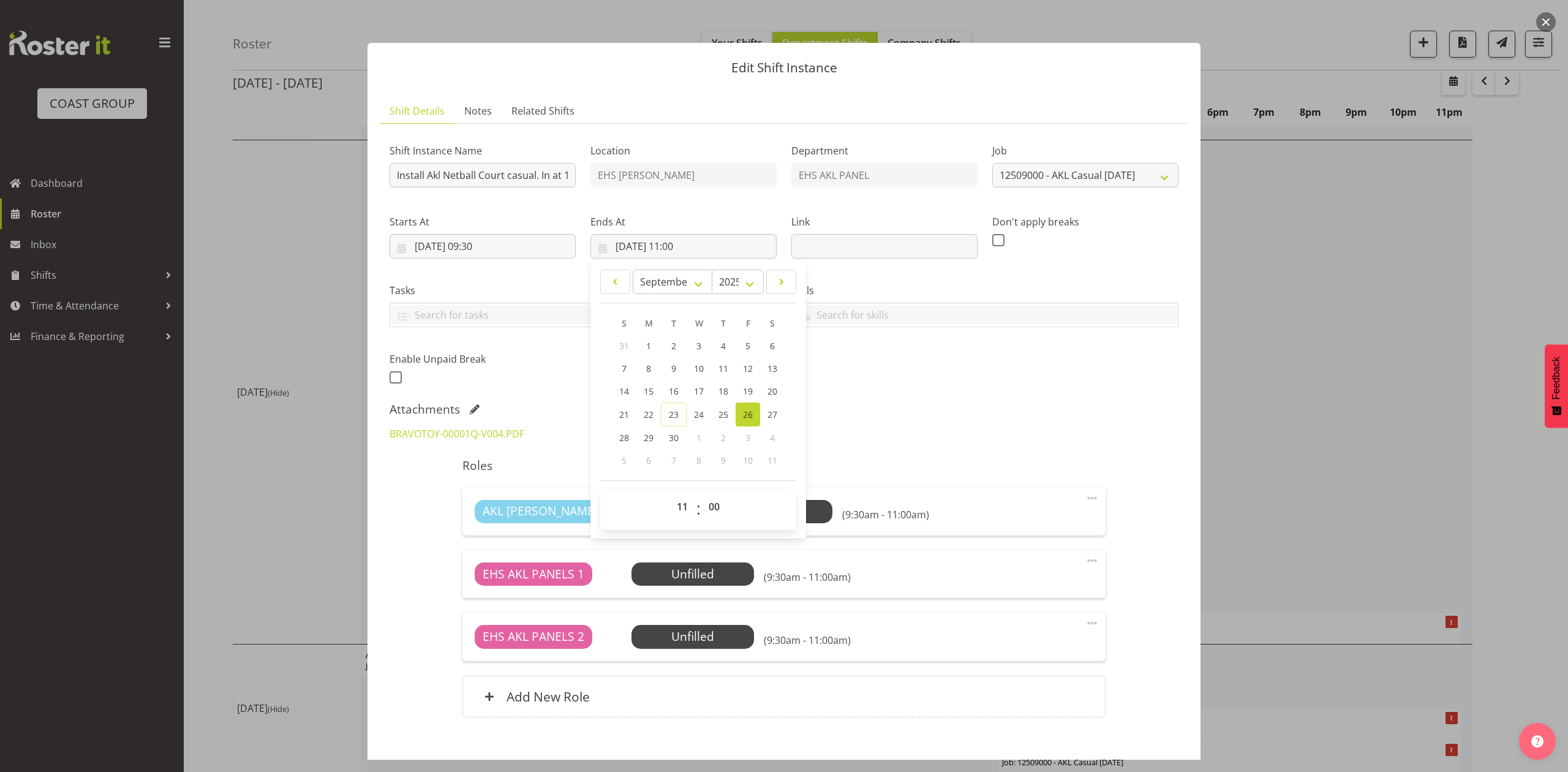
click at [902, 371] on div "Shift Instance Name Install Akl Netball Court casual. In at 10am. Location EHS …" at bounding box center [784, 260] width 804 height 268
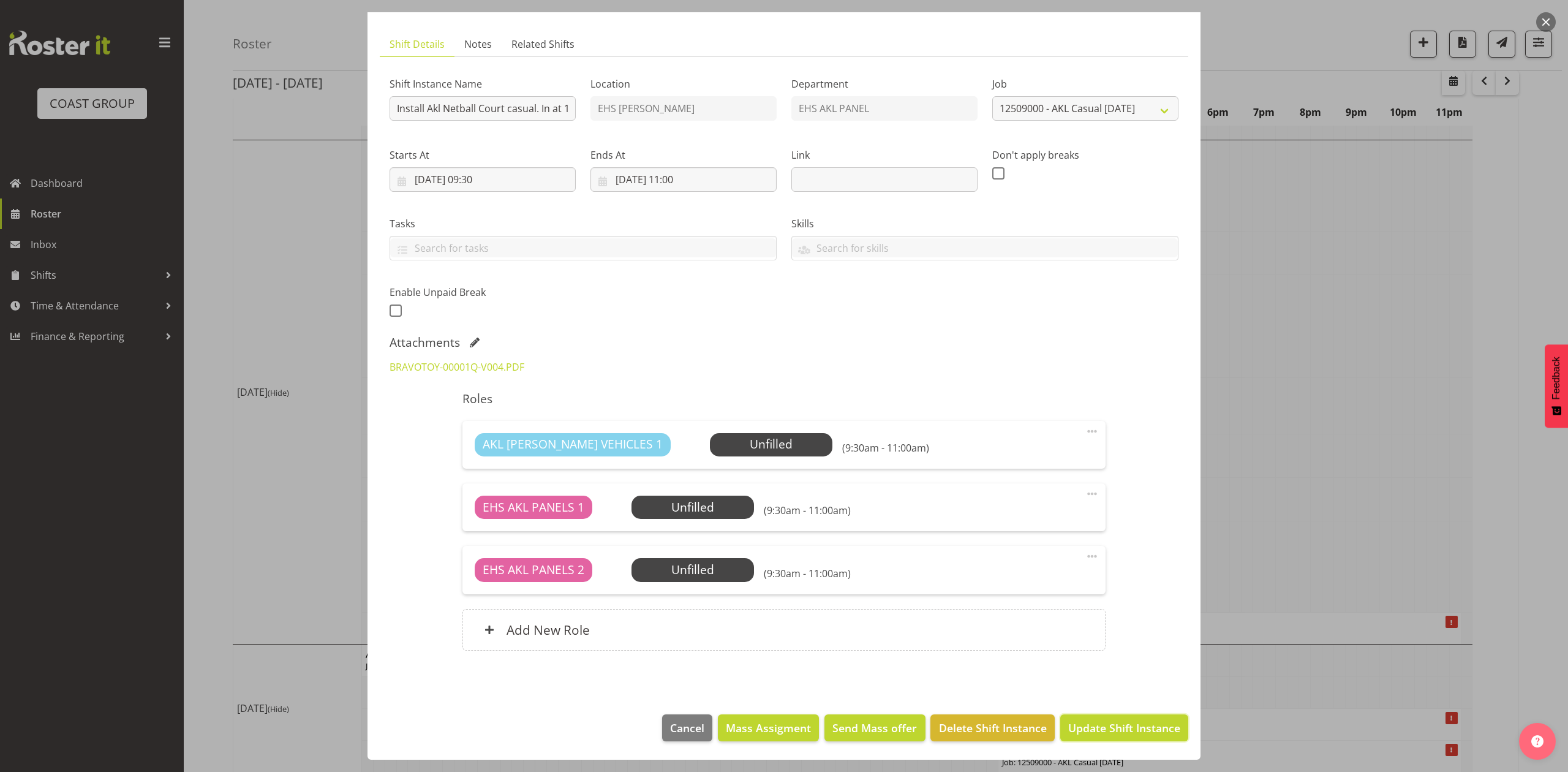
click at [1130, 731] on span "Update Shift Instance" at bounding box center [1124, 728] width 112 height 16
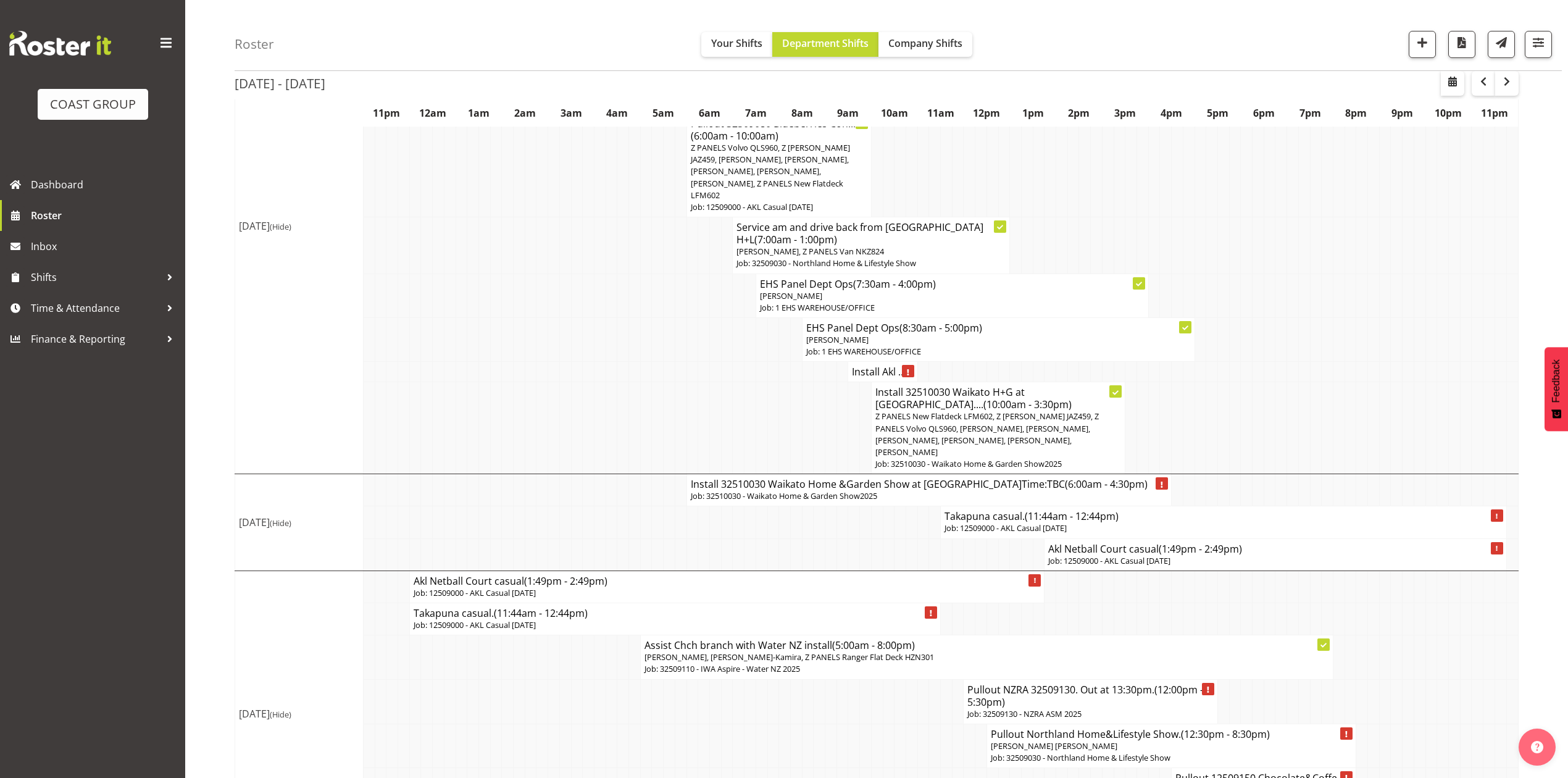
scroll to position [1152, 0]
click at [1005, 509] on h4 "Takapuna casual. (11:44am - 12:44pm)" at bounding box center [1223, 515] width 557 height 13
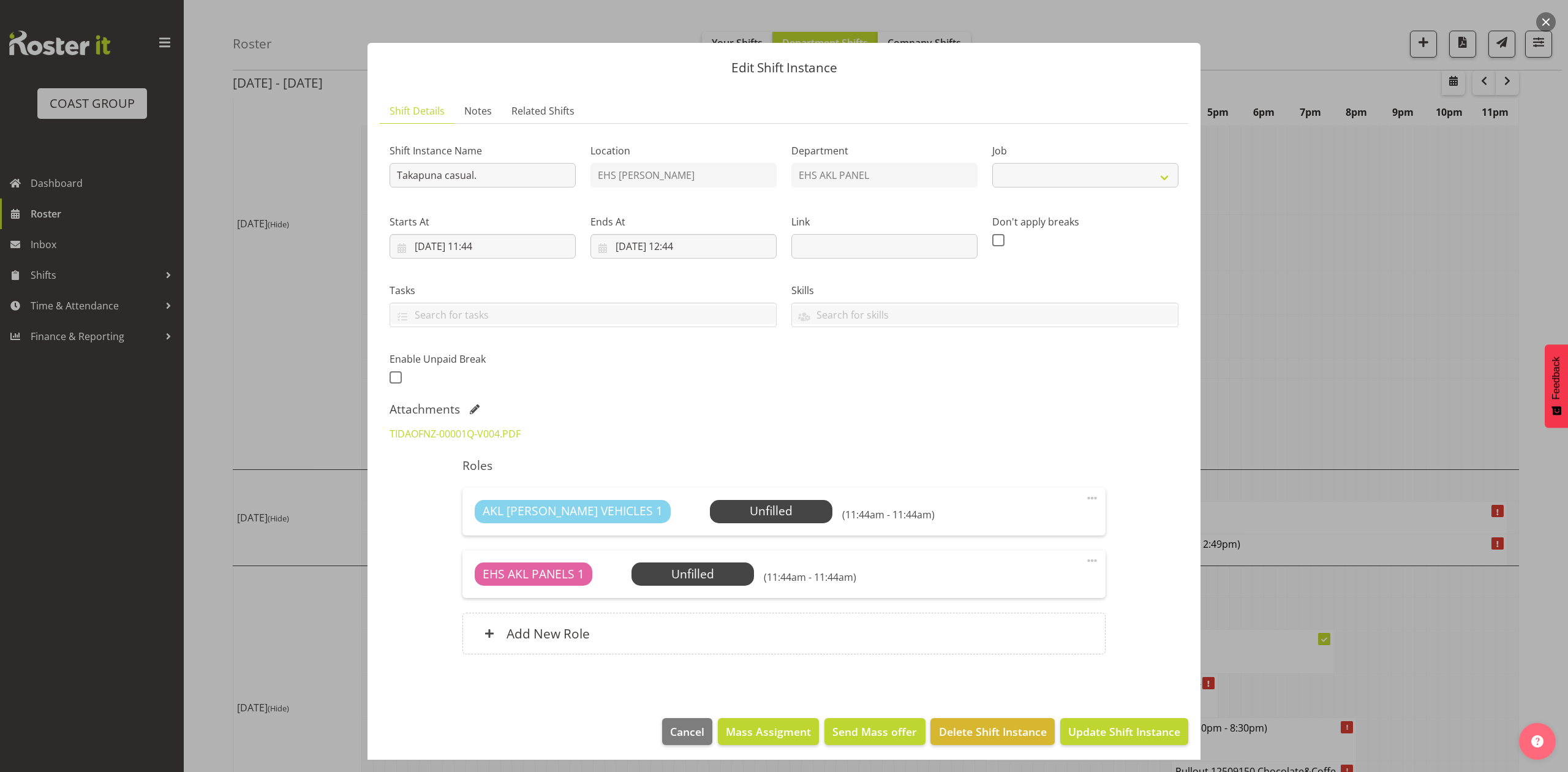
select select
click at [1307, 321] on div at bounding box center [784, 386] width 1568 height 772
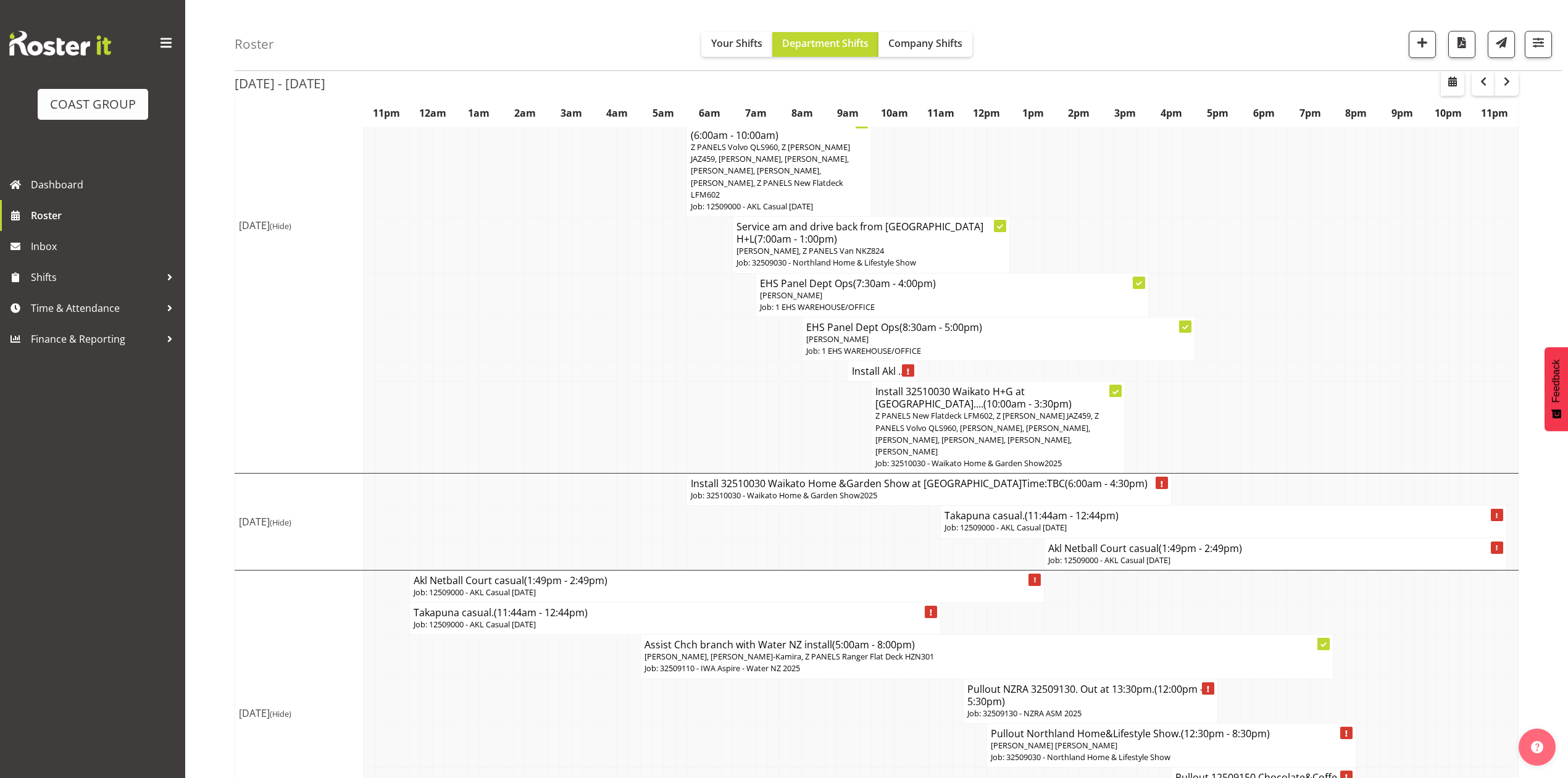
click at [1195, 542] on span "(1:49pm - 2:49pm)" at bounding box center [1200, 548] width 84 height 13
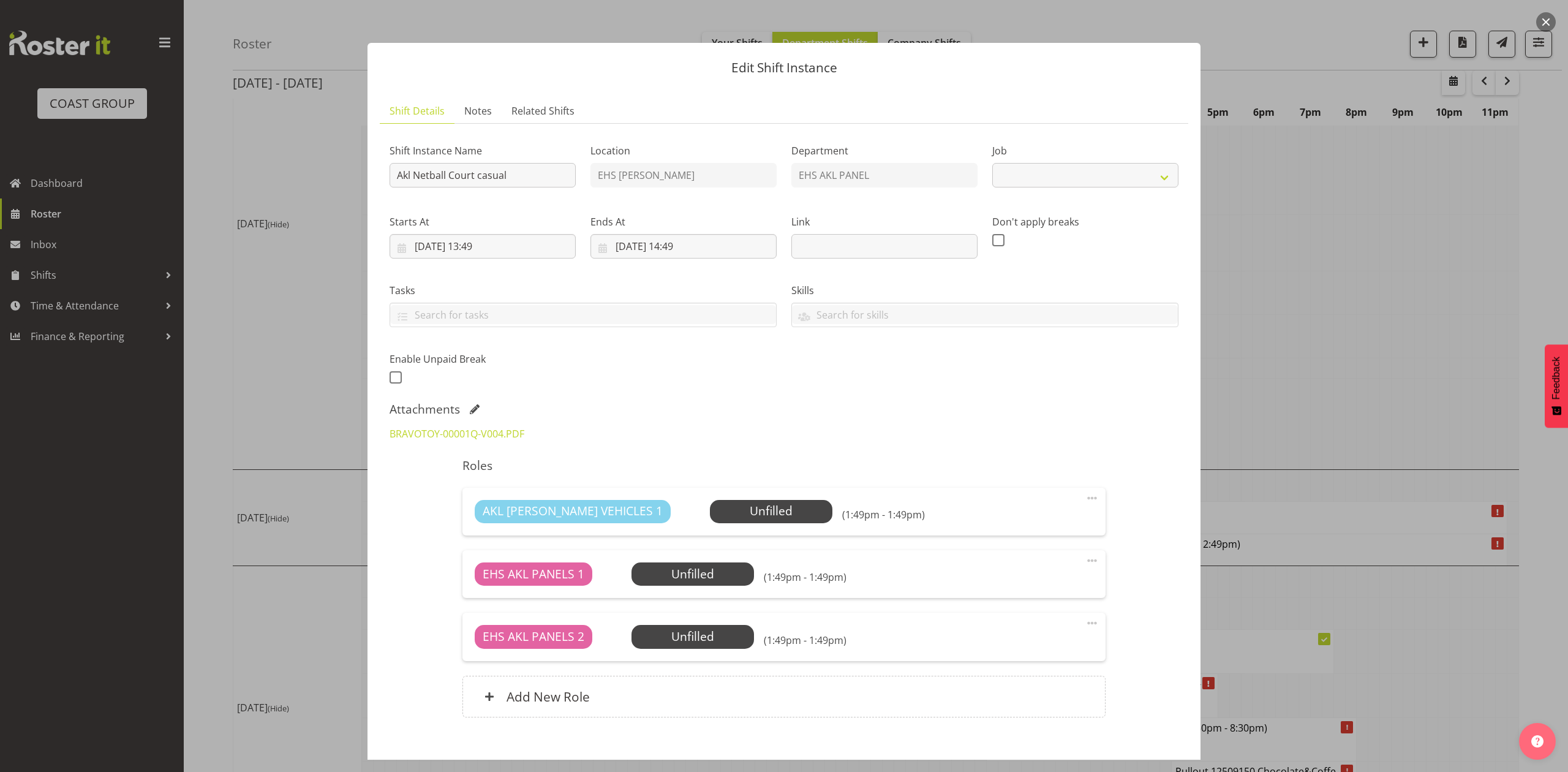
click at [1345, 246] on div at bounding box center [784, 386] width 1568 height 772
select select "8653"
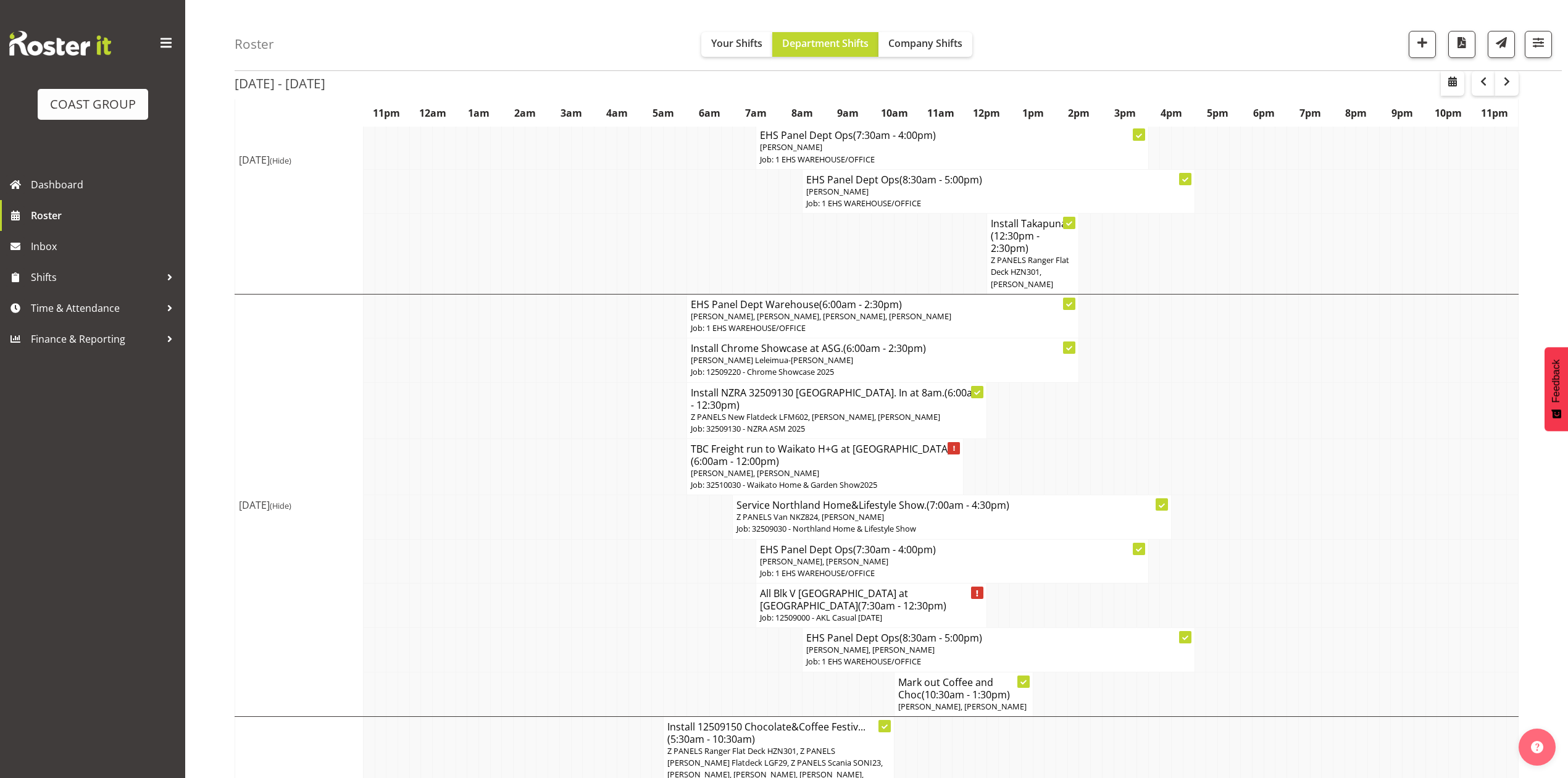
scroll to position [411, 0]
click at [1015, 251] on span "(12:30pm - 2:30pm)" at bounding box center [1015, 243] width 48 height 26
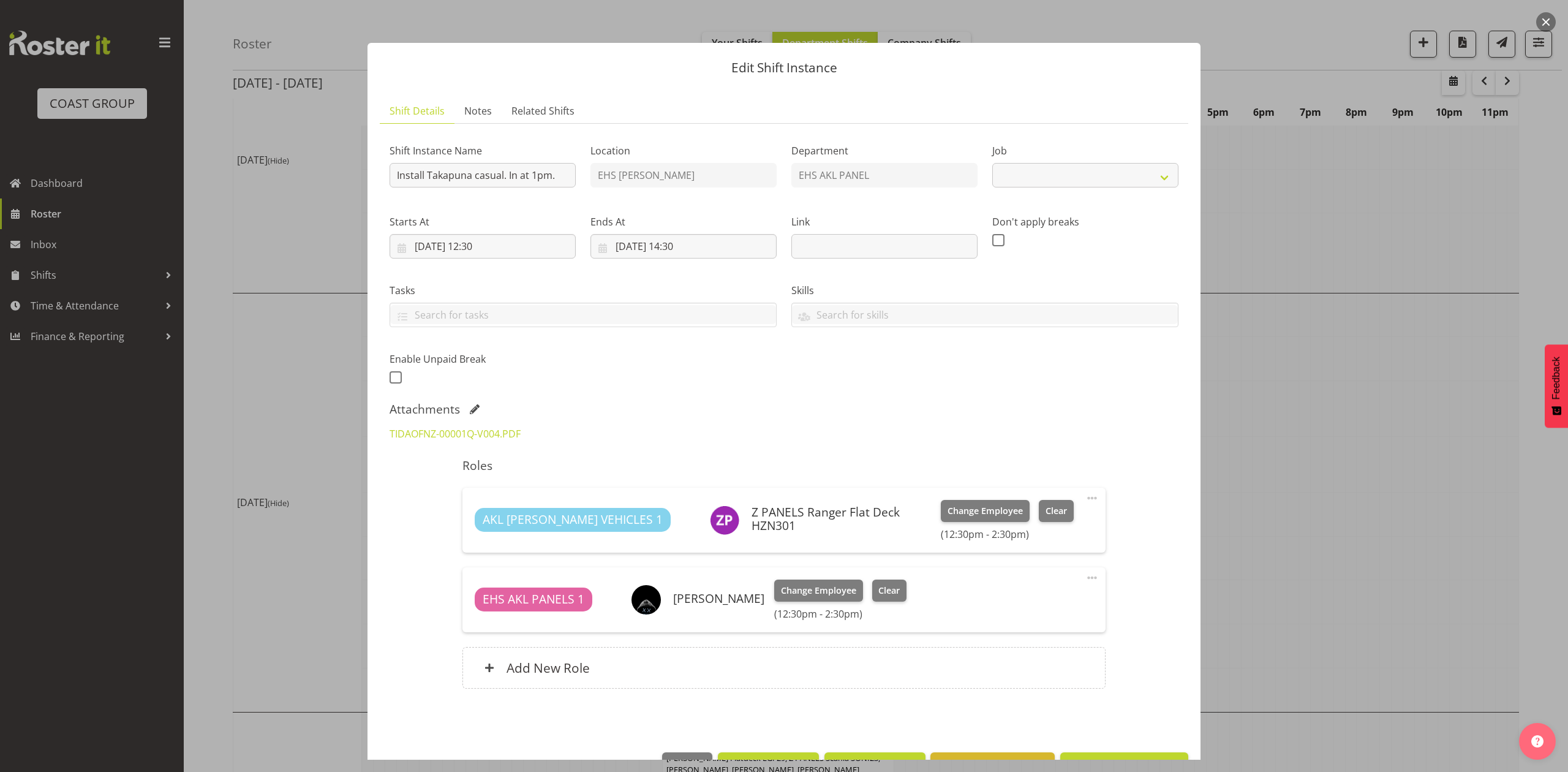
select select "8653"
click at [490, 427] on link "TIDAOFNZ-00001Q-V004.PDF" at bounding box center [455, 434] width 131 height 13
click at [1390, 380] on div at bounding box center [784, 386] width 1568 height 772
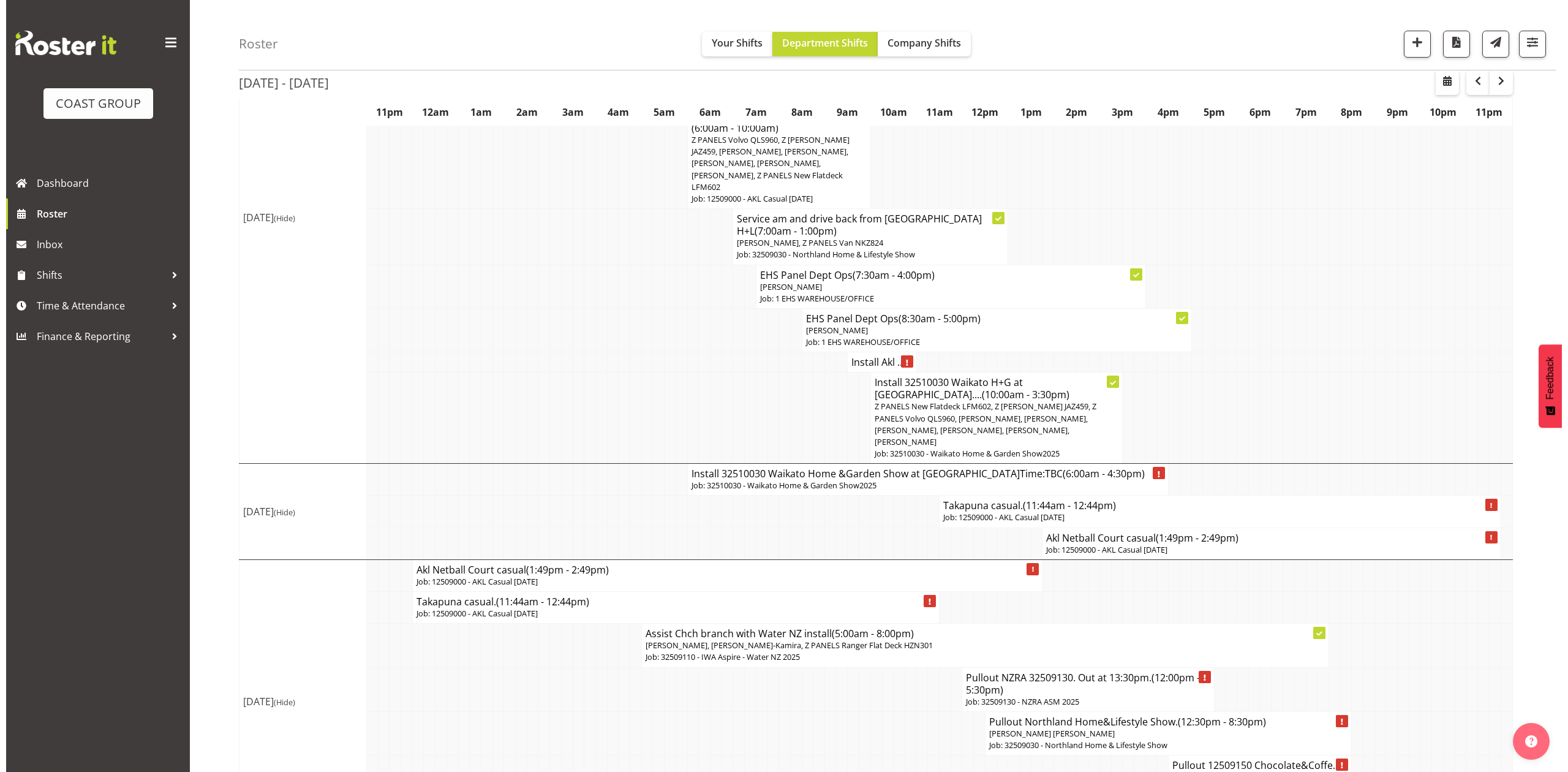
scroll to position [1203, 0]
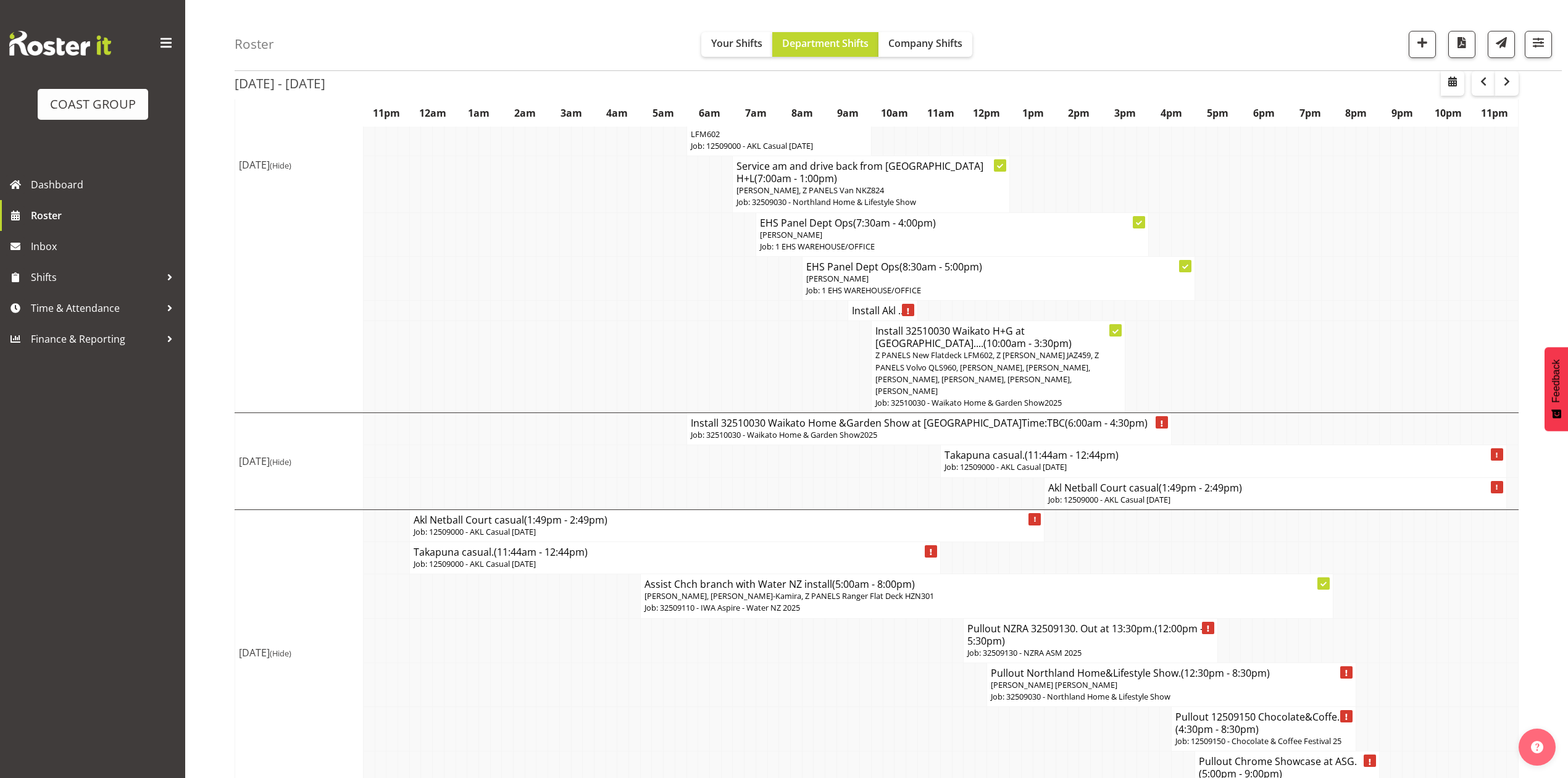
click at [995, 449] on h4 "Takapuna casual. (11:44am - 12:44pm)" at bounding box center [1223, 455] width 557 height 13
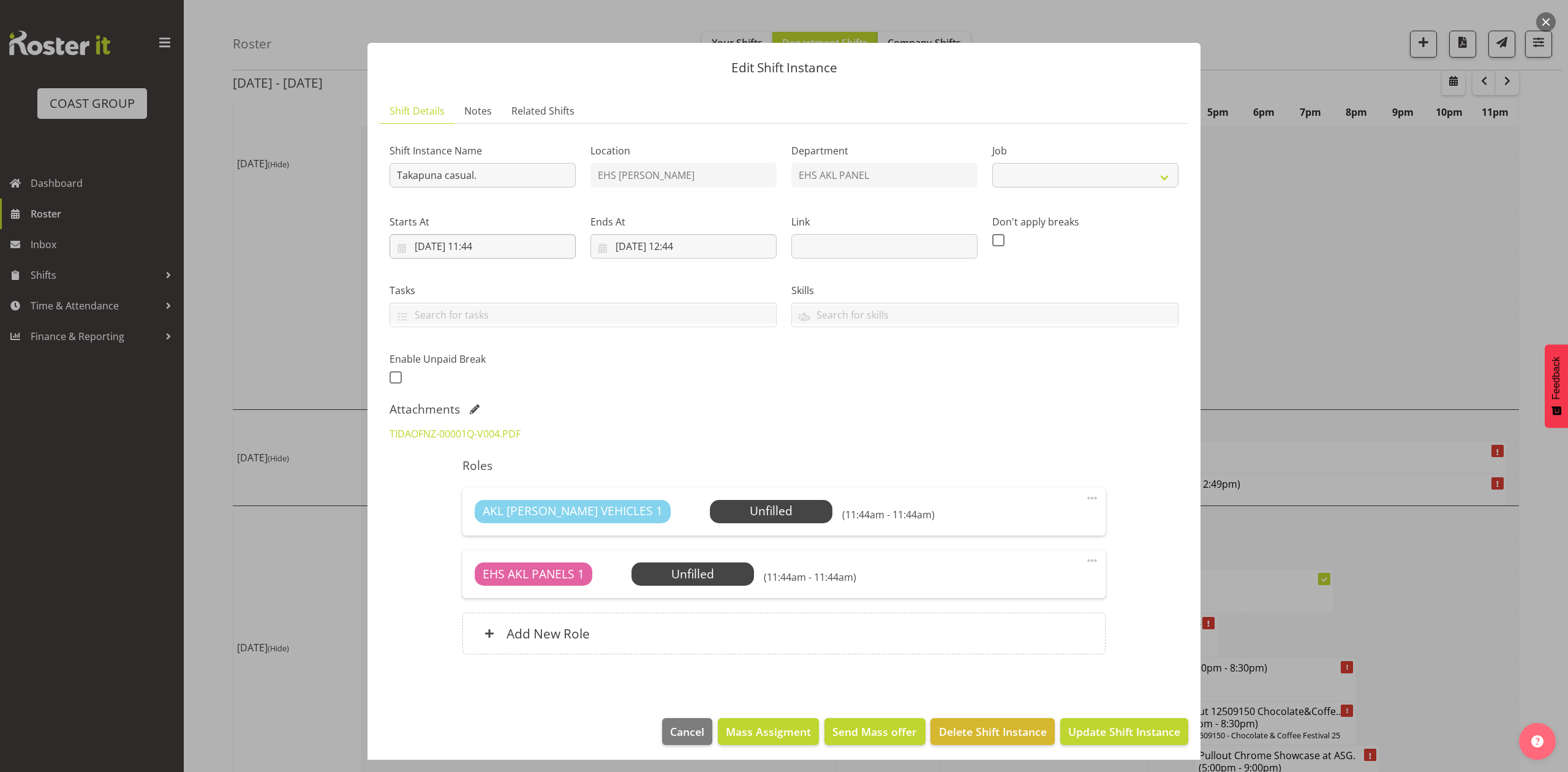
select select "8653"
click at [395, 167] on input "Takapuna casual." at bounding box center [483, 175] width 187 height 24
click at [542, 174] on input "Pullout Takapuna casual." at bounding box center [483, 175] width 187 height 24
type input "Pullout Takapuna casual. Out at 4:30pm."
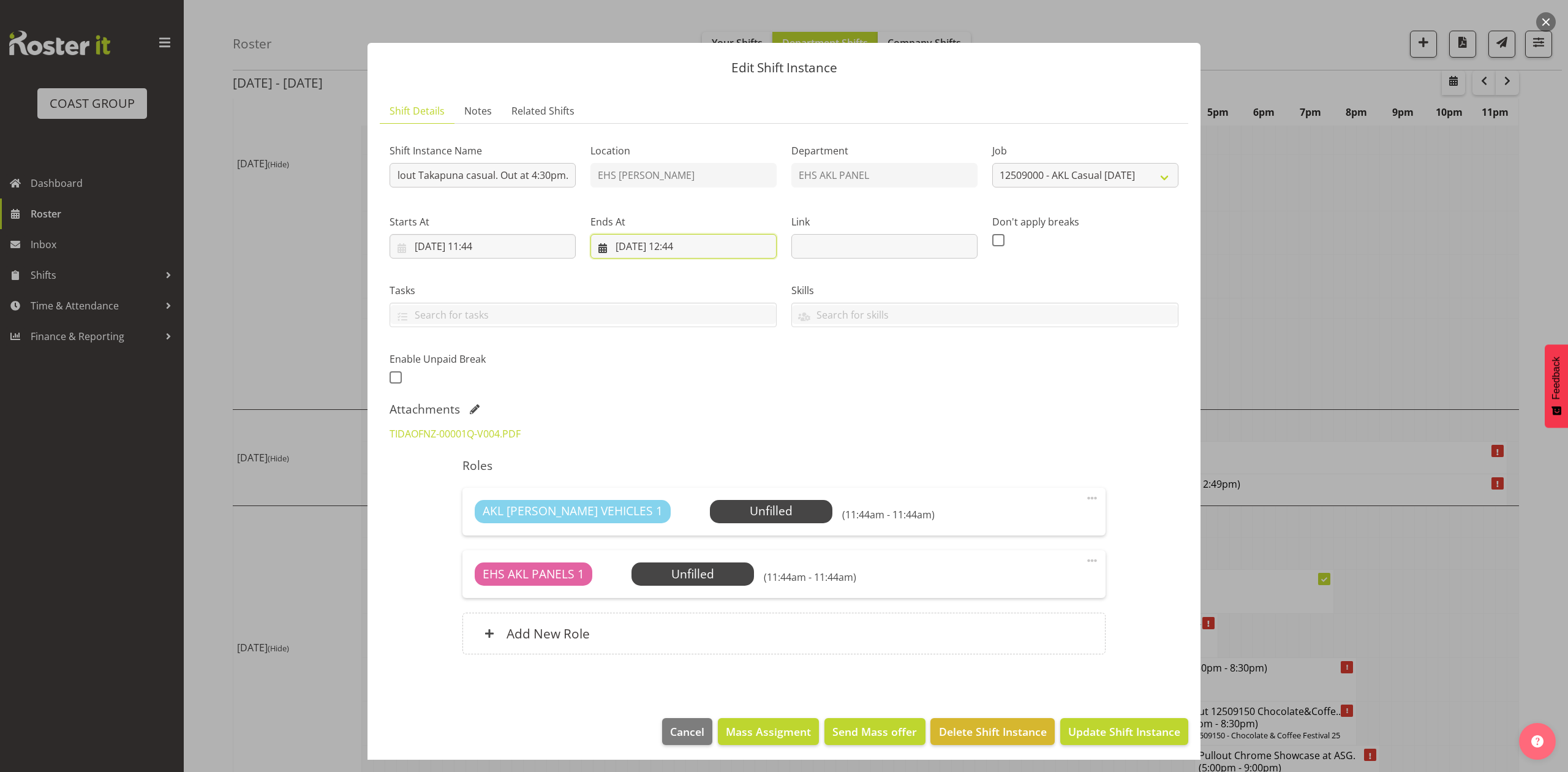
scroll to position [0, 0]
drag, startPoint x: 614, startPoint y: 239, endPoint x: 691, endPoint y: 329, distance: 118.4
click at [614, 238] on input "28/09/2025, 12:44" at bounding box center [684, 246] width 187 height 24
click at [768, 414] on span "27" at bounding box center [772, 414] width 10 height 12
type input "27/09/2025, 12:44"
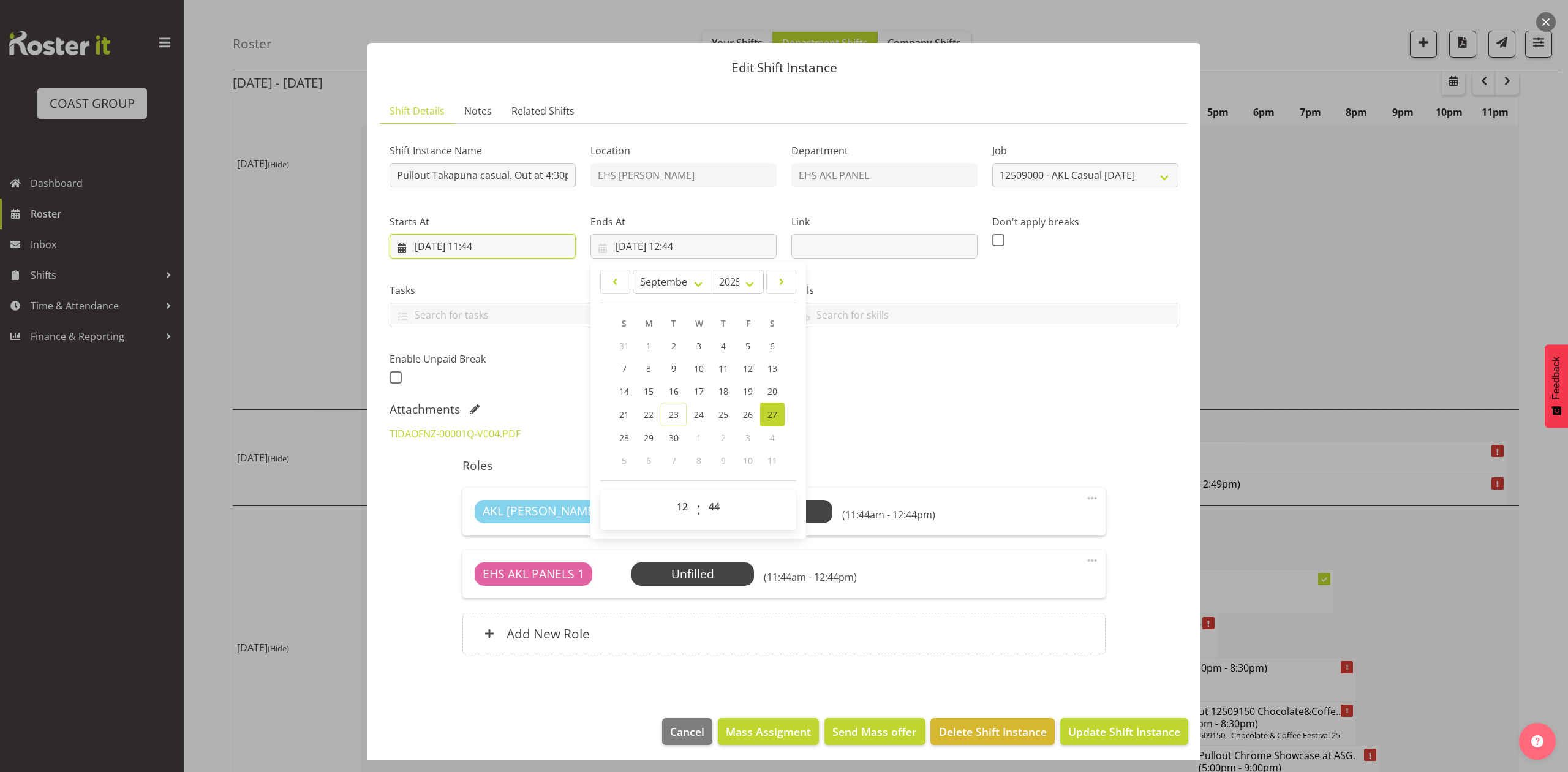
drag, startPoint x: 488, startPoint y: 245, endPoint x: 517, endPoint y: 327, distance: 87.0
click at [488, 246] on input "27/09/2025, 11:44" at bounding box center [483, 246] width 187 height 24
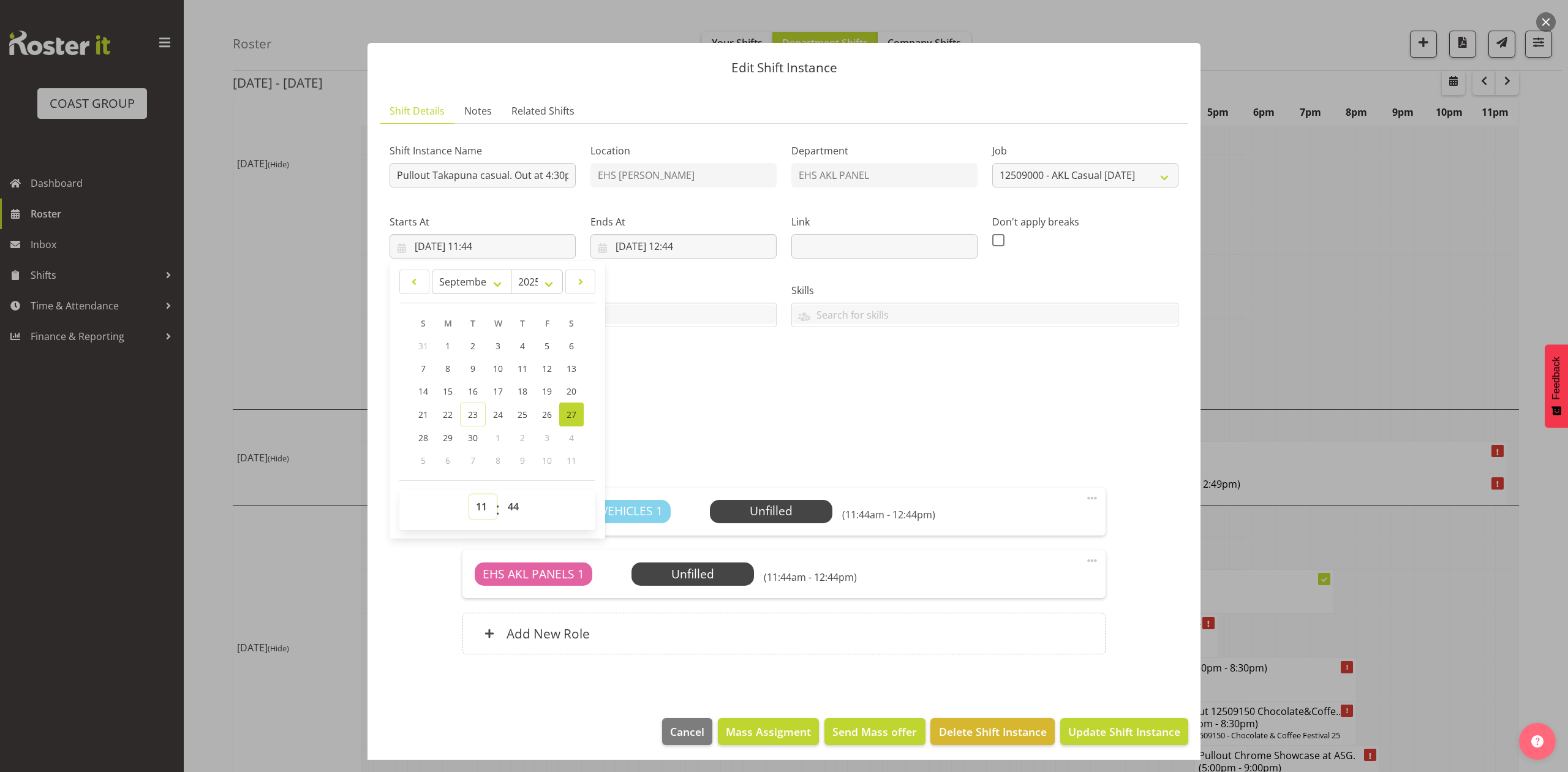
click at [491, 503] on select "00 01 02 03 04 05 06 07 08 09 10 11 12 13 14 15 16 17 18 19 20 21 22 23" at bounding box center [483, 506] width 27 height 24
select select "16"
click at [469, 495] on select "00 01 02 03 04 05 06 07 08 09 10 11 12 13 14 15 16 17 18 19 20 21 22 23" at bounding box center [483, 506] width 27 height 24
type input "27/09/2025, 16:44"
drag, startPoint x: 517, startPoint y: 503, endPoint x: 517, endPoint y: 496, distance: 7.0
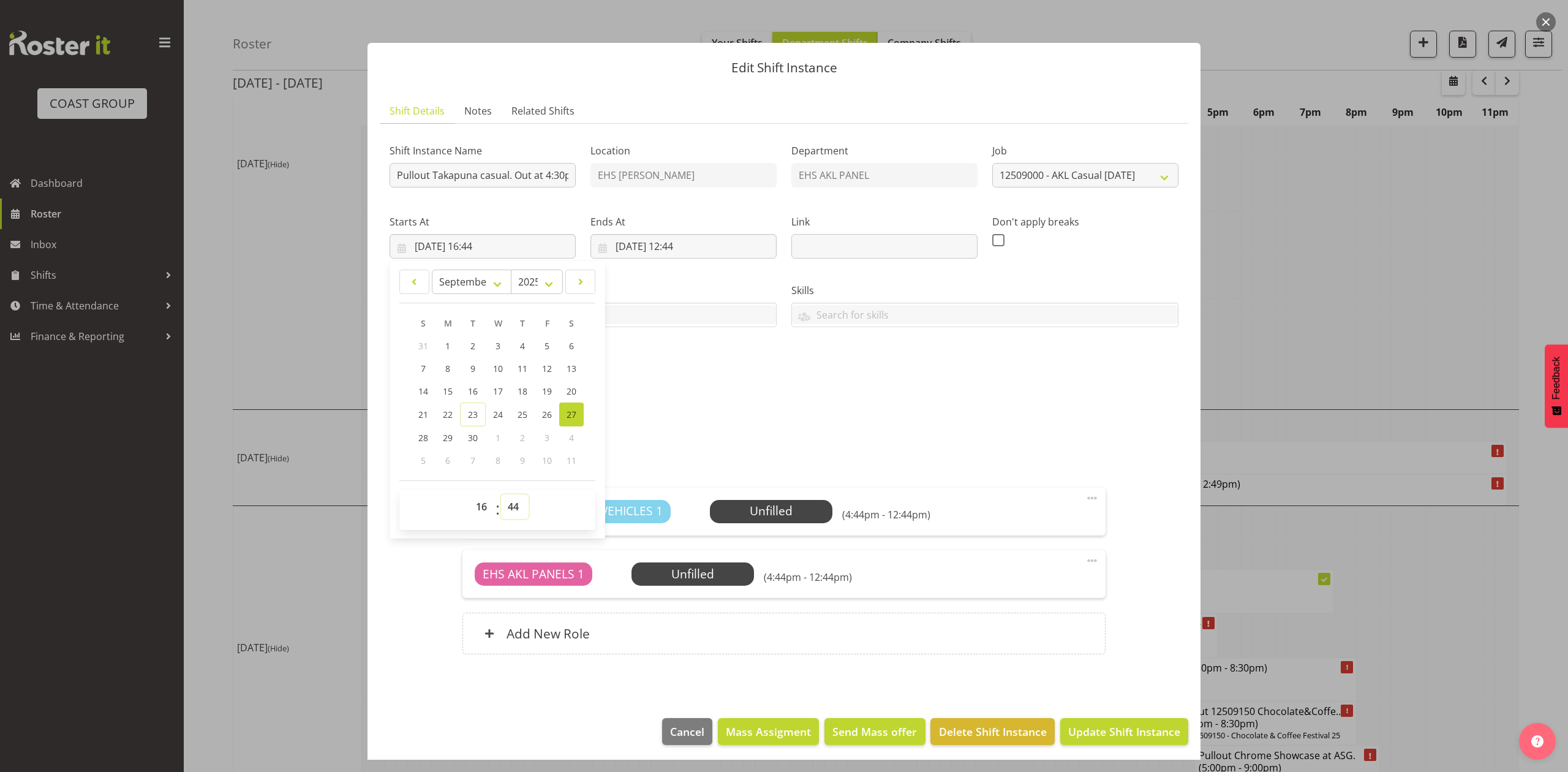
click at [517, 503] on select "00 01 02 03 04 05 06 07 08 09 10 11 12 13 14 15 16 17 18 19 20 21 22 23 24 25 2…" at bounding box center [515, 506] width 27 height 24
select select "0"
click at [501, 495] on select "00 01 02 03 04 05 06 07 08 09 10 11 12 13 14 15 16 17 18 19 20 21 22 23 24 25 2…" at bounding box center [515, 506] width 27 height 24
type input "[DATE] 16:00"
click at [788, 386] on div "Shift Instance Name Pullout Takapuna casual. Out at 4:30pm. Location EHS [PERSO…" at bounding box center [784, 260] width 804 height 268
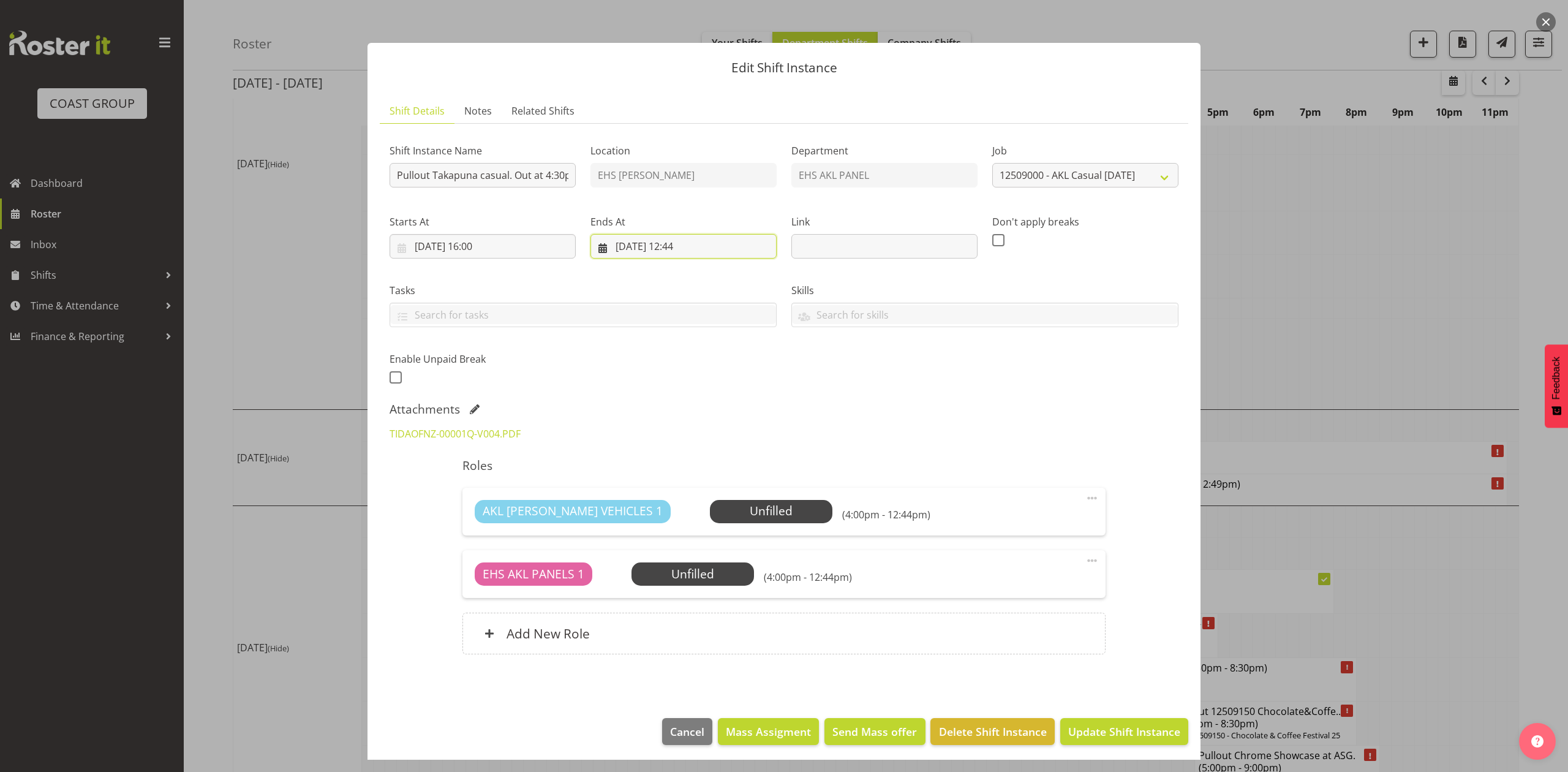
click at [680, 241] on input "27/09/2025, 12:44" at bounding box center [684, 246] width 187 height 24
click at [680, 513] on select "00 01 02 03 04 05 06 07 08 09 10 11 12 13 14 15 16 17 18 19 20 21 22 23" at bounding box center [683, 506] width 27 height 24
select select "19"
click at [670, 495] on select "00 01 02 03 04 05 06 07 08 09 10 11 12 13 14 15 16 17 18 19 20 21 22 23" at bounding box center [683, 506] width 27 height 24
type input "27/09/2025, 19:44"
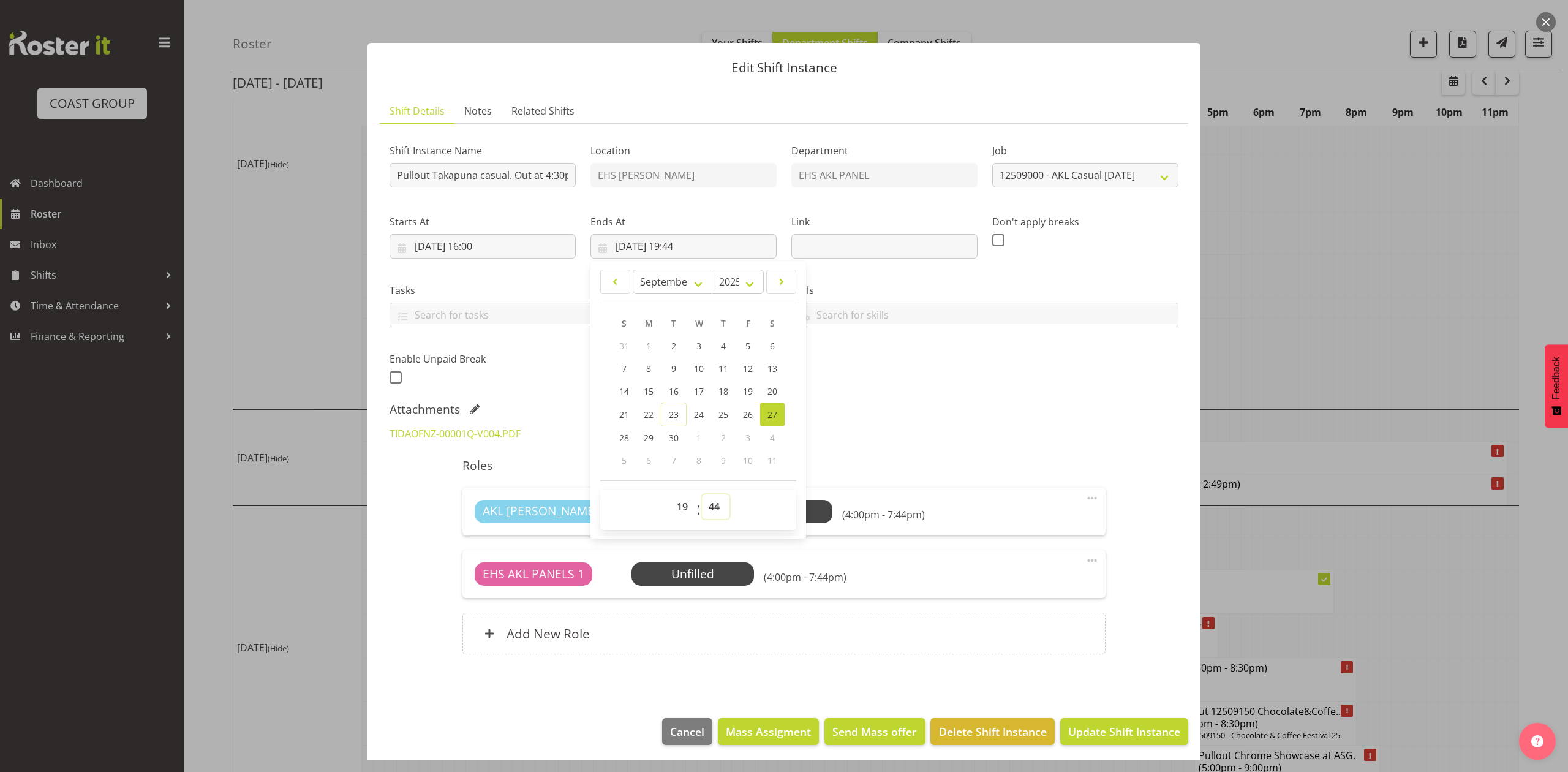
drag, startPoint x: 716, startPoint y: 508, endPoint x: 717, endPoint y: 496, distance: 12.0
click at [717, 508] on select "00 01 02 03 04 05 06 07 08 09 10 11 12 13 14 15 16 17 18 19 20 21 22 23 24 25 2…" at bounding box center [715, 506] width 27 height 24
select select "0"
click at [702, 495] on select "00 01 02 03 04 05 06 07 08 09 10 11 12 13 14 15 16 17 18 19 20 21 22 23 24 25 2…" at bounding box center [715, 506] width 27 height 24
type input "[DATE] 19:00"
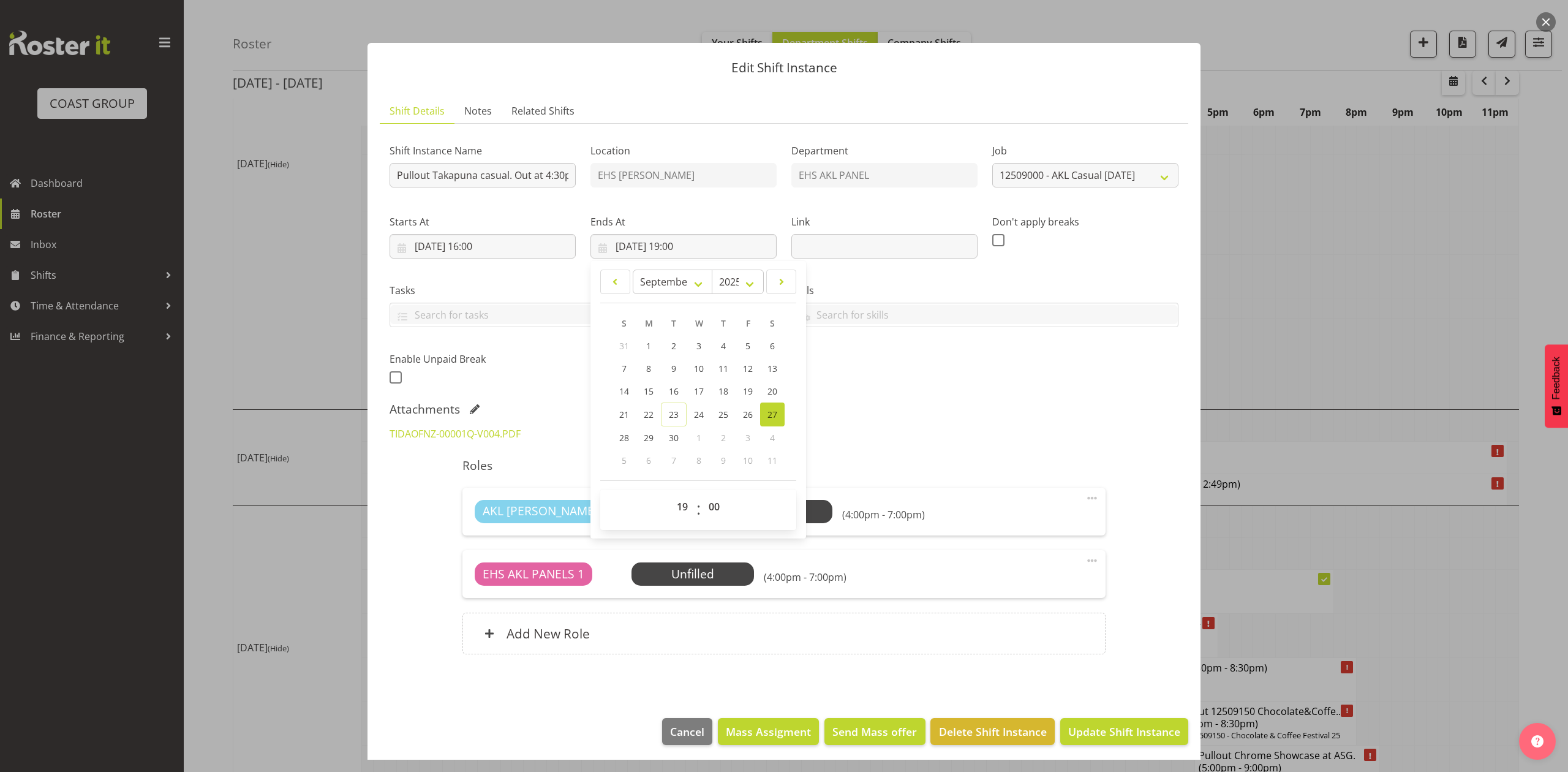
click at [953, 377] on div "Shift Instance Name Pullout Takapuna casual. Out at 4:30pm. Location EHS [PERSO…" at bounding box center [784, 260] width 804 height 268
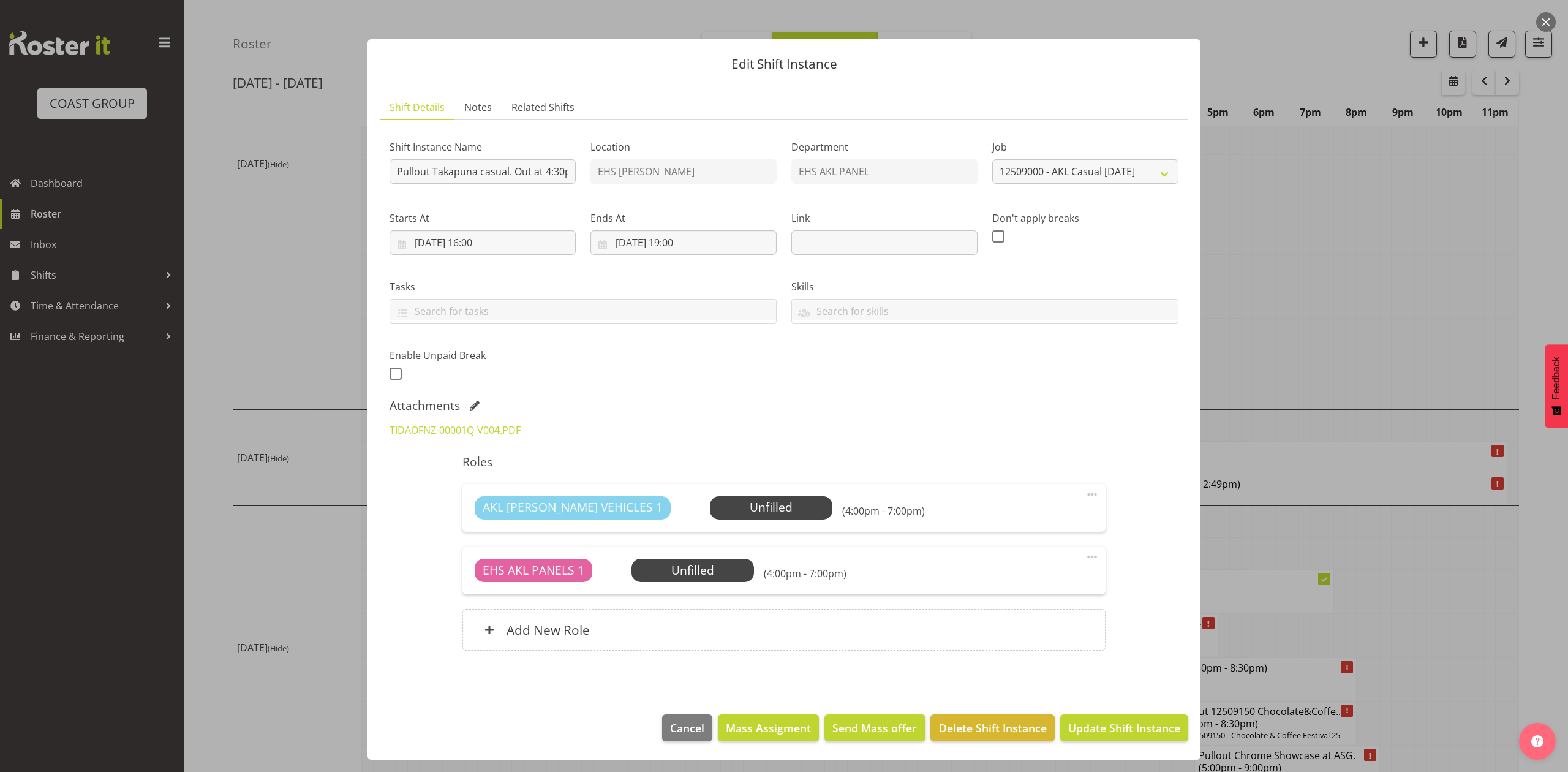
scroll to position [5, 0]
drag, startPoint x: 1121, startPoint y: 725, endPoint x: 1145, endPoint y: 720, distance: 24.5
click at [1123, 725] on span "Update Shift Instance" at bounding box center [1124, 728] width 112 height 16
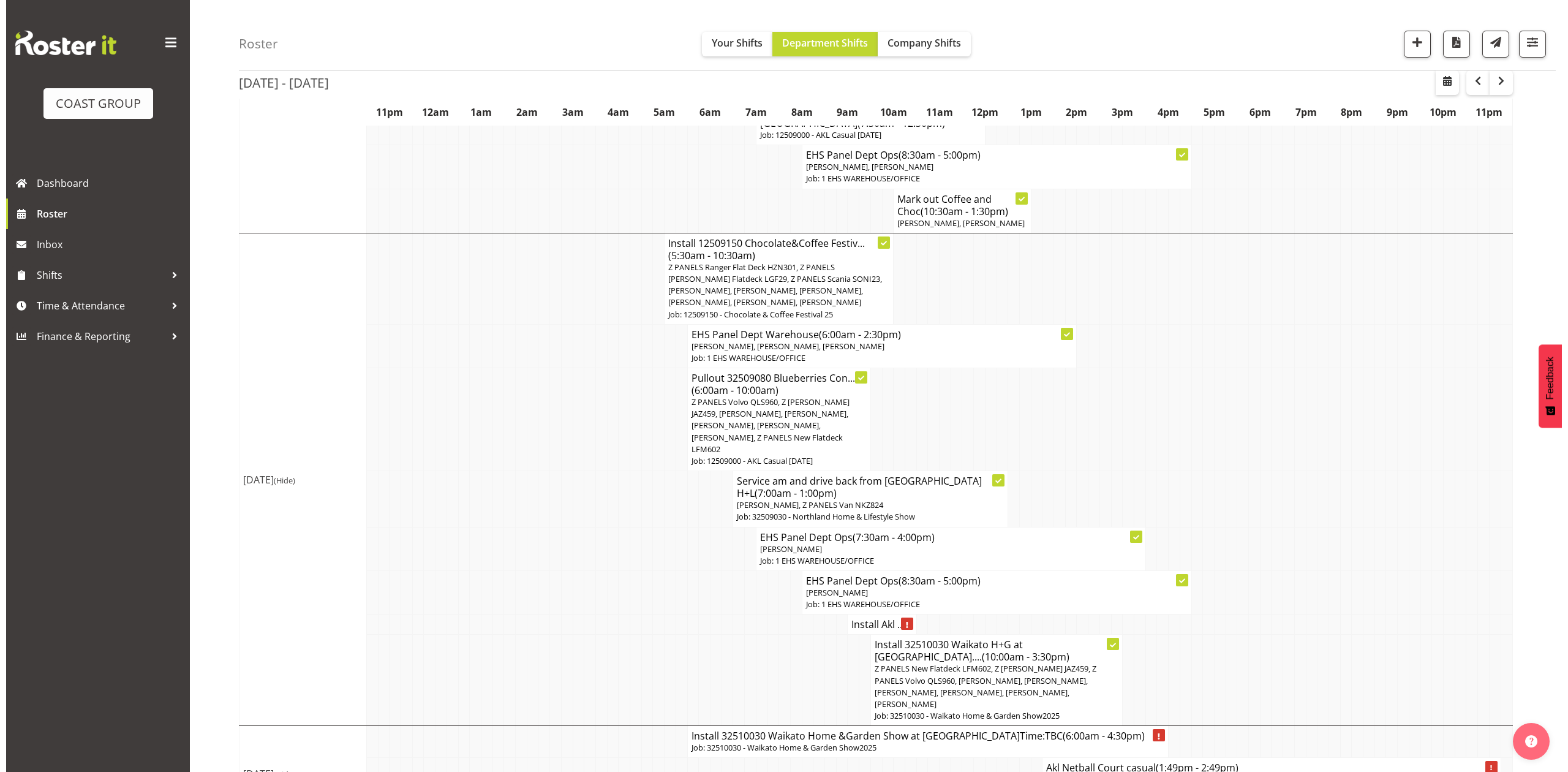
scroll to position [1143, 0]
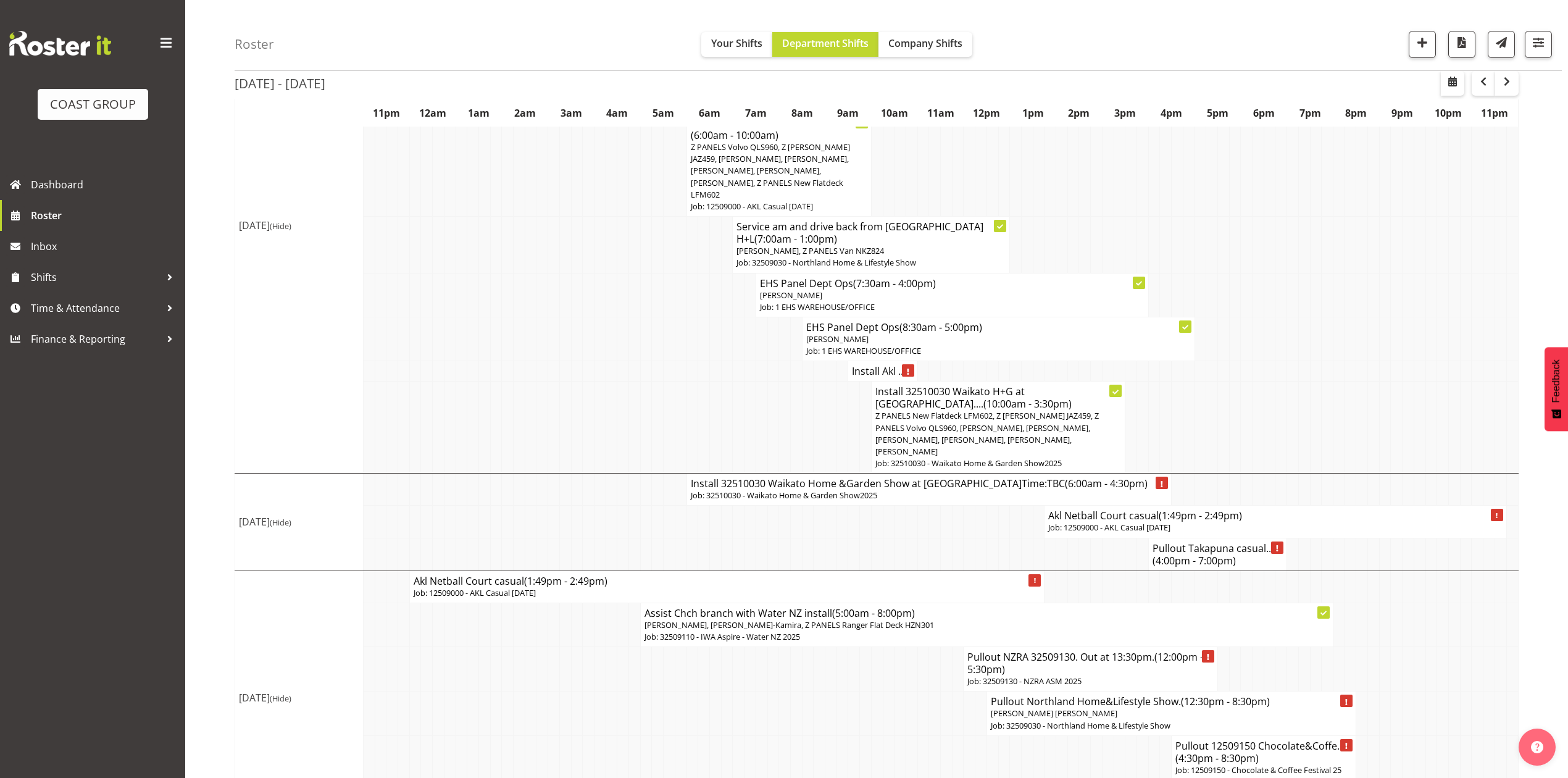
click at [1188, 509] on span "(1:49pm - 2:49pm)" at bounding box center [1200, 515] width 84 height 13
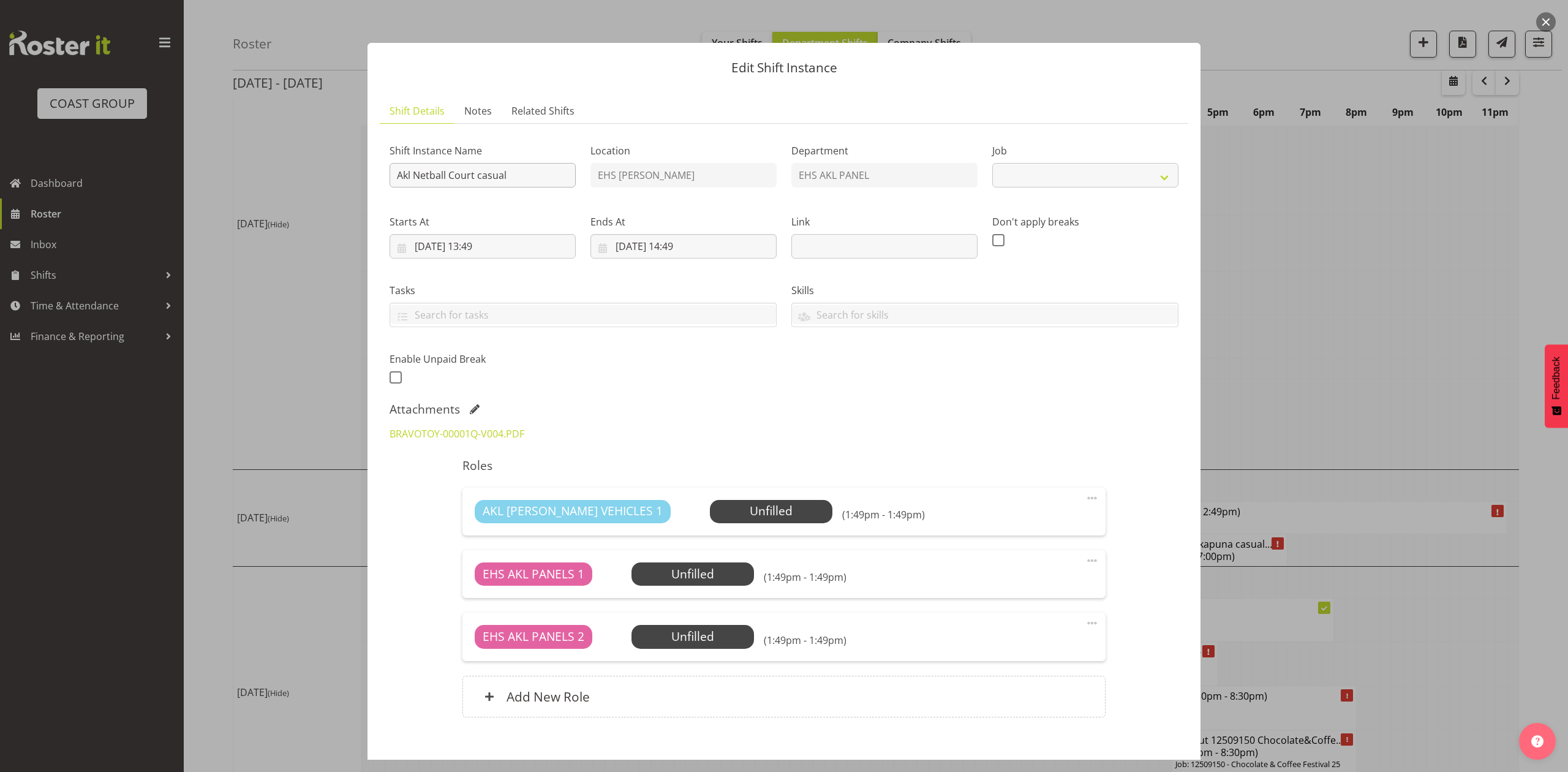
select select "8653"
click at [396, 175] on input "Akl Netball Court casual" at bounding box center [483, 175] width 187 height 24
click at [545, 167] on input "Pullout Akl Netball Court casual" at bounding box center [483, 175] width 187 height 24
type input "Pullout Akl Netball Court casual. Out at 10am."
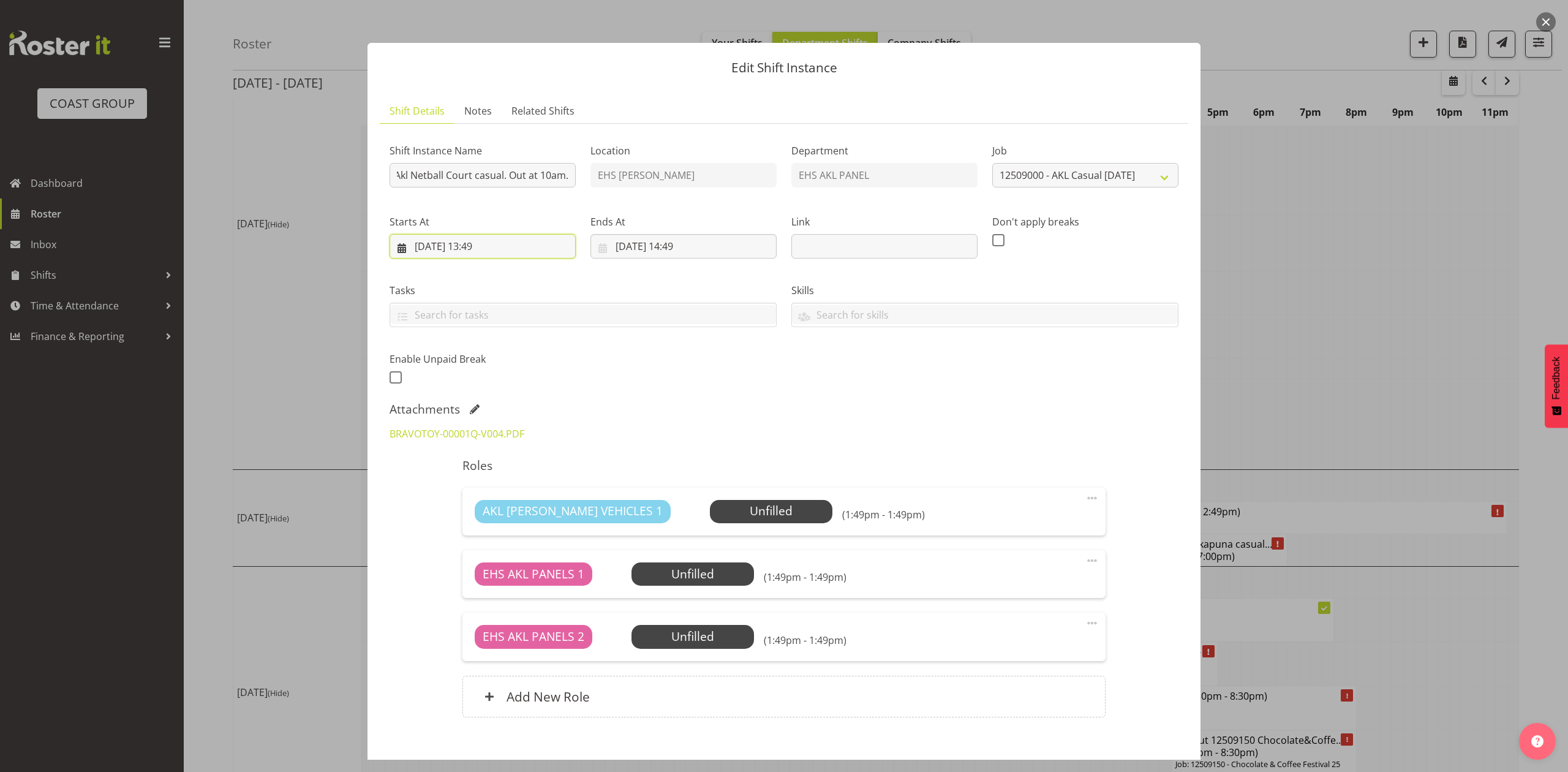
scroll to position [0, 0]
click at [438, 244] on input "27/09/2025, 13:49" at bounding box center [483, 246] width 187 height 24
click at [446, 441] on span "29" at bounding box center [447, 437] width 10 height 12
type input "29/09/2025, 13:49"
drag, startPoint x: 640, startPoint y: 243, endPoint x: 659, endPoint y: 284, distance: 45.2
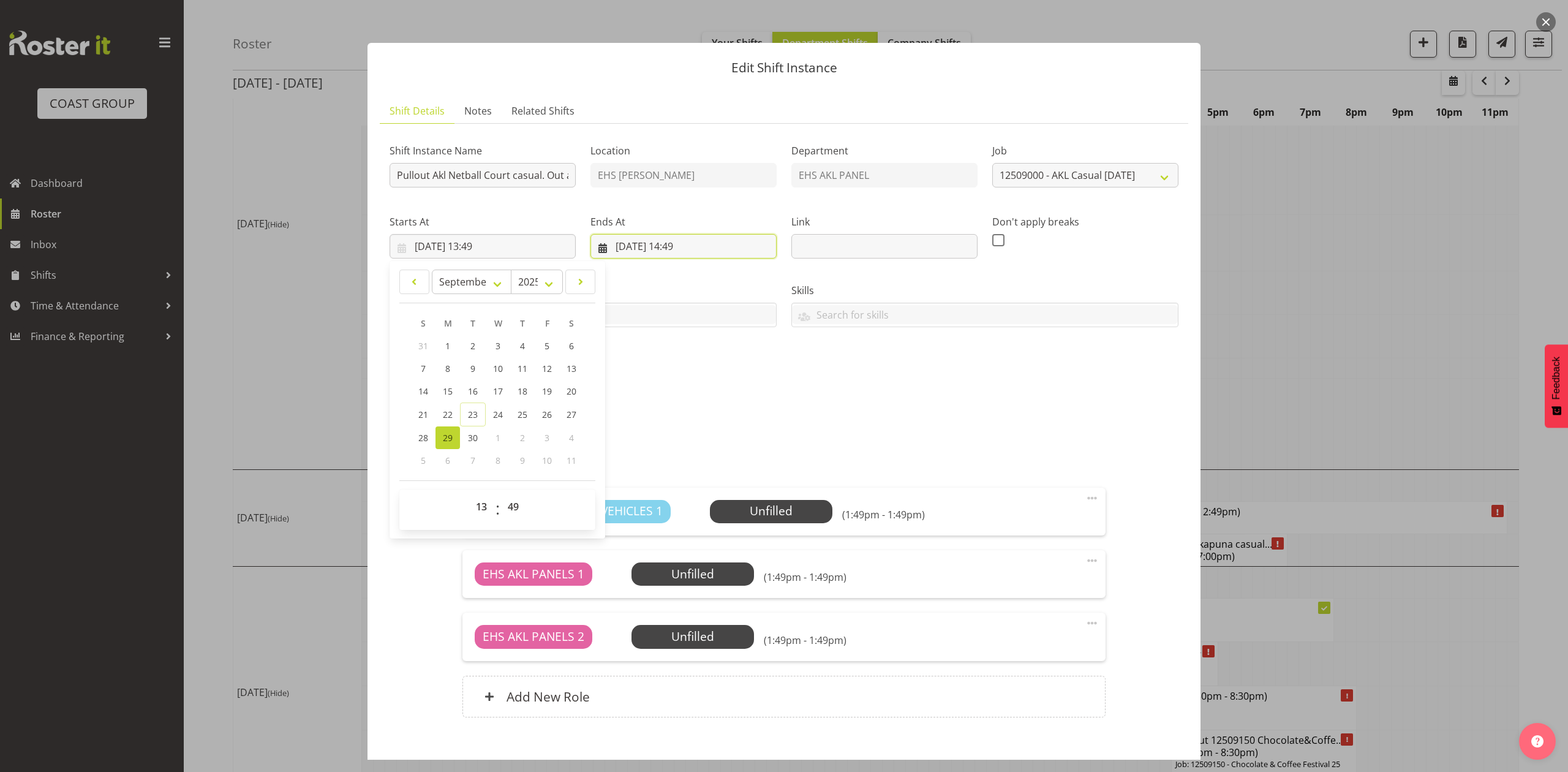
click at [640, 243] on input "28/09/2025, 14:49" at bounding box center [684, 246] width 187 height 24
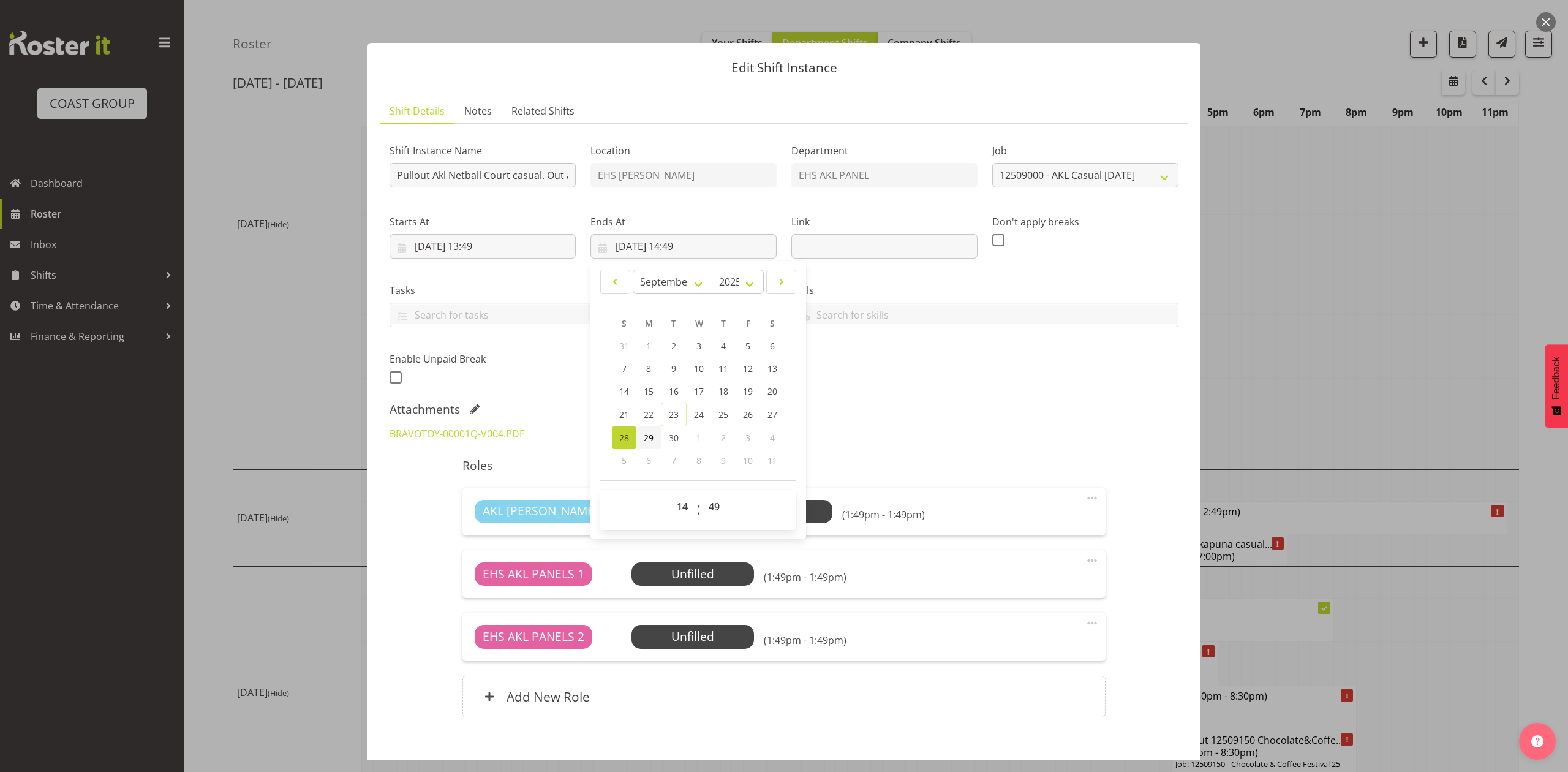
click at [654, 434] on link "29" at bounding box center [649, 437] width 24 height 23
type input "29/09/2025, 14:49"
click at [488, 245] on input "29/09/2025, 13:49" at bounding box center [483, 246] width 187 height 24
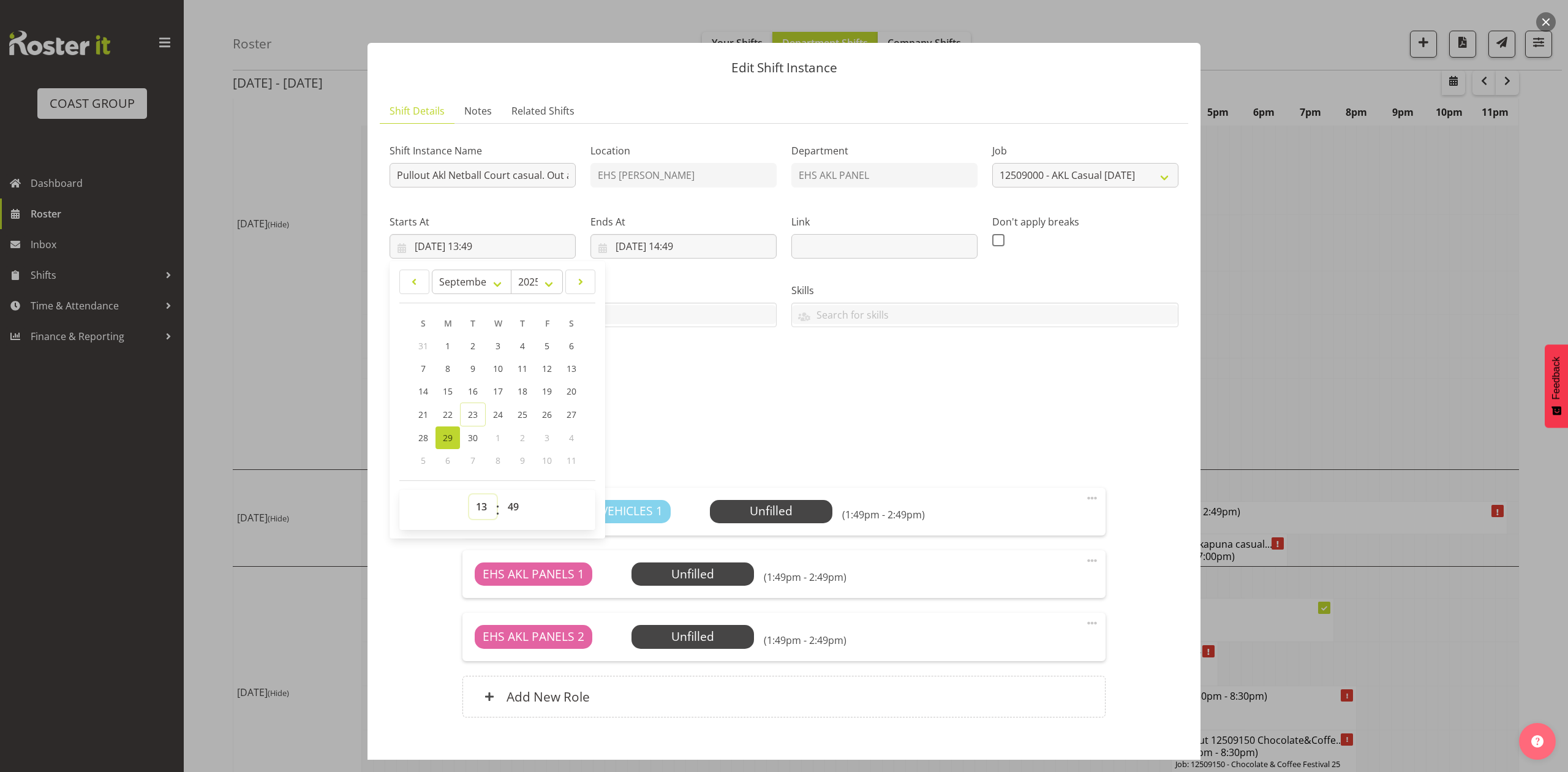
drag, startPoint x: 483, startPoint y: 509, endPoint x: 489, endPoint y: 496, distance: 14.3
click at [483, 509] on select "00 01 02 03 04 05 06 07 08 09 10 11 12 13 14 15 16 17 18 19 20 21 22 23" at bounding box center [483, 506] width 27 height 24
select select "9"
click at [469, 495] on select "00 01 02 03 04 05 06 07 08 09 10 11 12 13 14 15 16 17 18 19 20 21 22 23" at bounding box center [483, 506] width 27 height 24
type input "29/09/2025, 09:49"
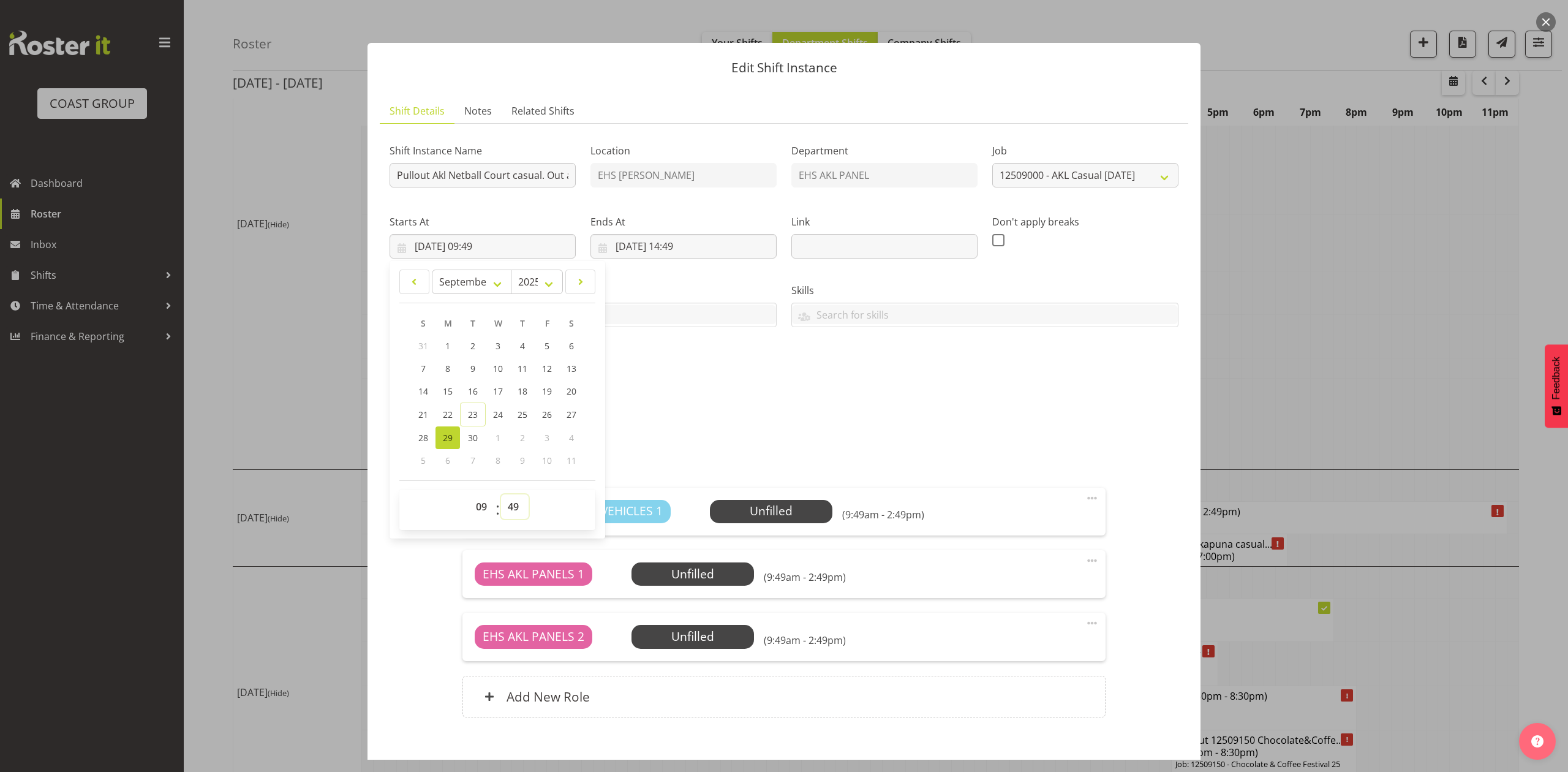
click at [517, 502] on select "00 01 02 03 04 05 06 07 08 09 10 11 12 13 14 15 16 17 18 19 20 21 22 23 24 25 2…" at bounding box center [515, 506] width 27 height 24
select select "30"
click at [501, 495] on select "00 01 02 03 04 05 06 07 08 09 10 11 12 13 14 15 16 17 18 19 20 21 22 23 24 25 2…" at bounding box center [515, 506] width 27 height 24
type input "29/09/2025, 09:30"
click at [754, 417] on div "Attachments BRAVOTOY-00001Q-V004.PDF" at bounding box center [784, 425] width 789 height 47
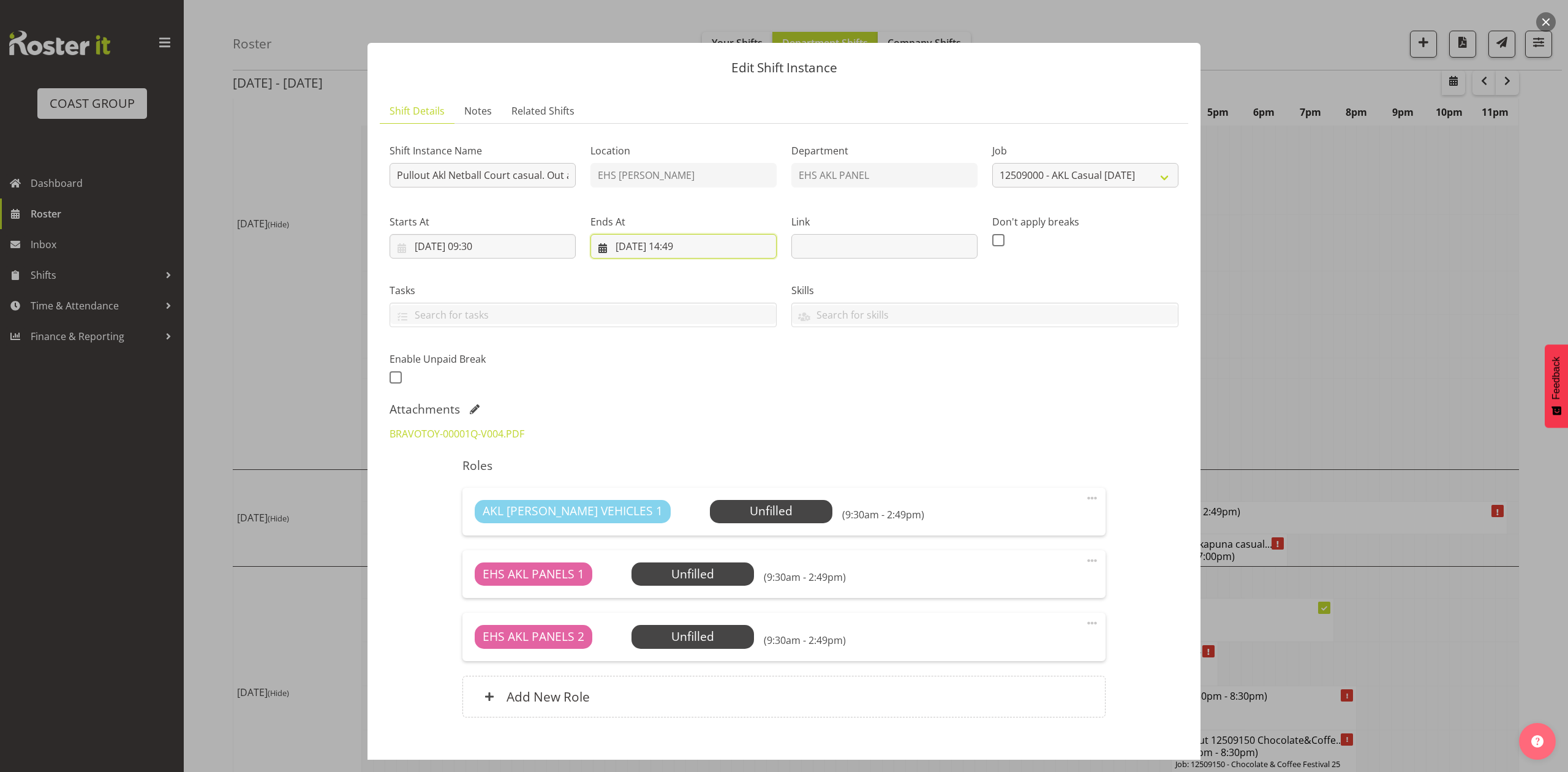
click at [694, 246] on input "29/09/2025, 14:49" at bounding box center [684, 246] width 187 height 24
drag, startPoint x: 677, startPoint y: 509, endPoint x: 680, endPoint y: 500, distance: 9.5
click at [677, 509] on select "00 01 02 03 04 05 06 07 08 09 10 11 12 13 14 15 16 17 18 19 20 21 22 23" at bounding box center [683, 506] width 27 height 24
select select "11"
click at [670, 495] on select "00 01 02 03 04 05 06 07 08 09 10 11 12 13 14 15 16 17 18 19 20 21 22 23" at bounding box center [683, 506] width 27 height 24
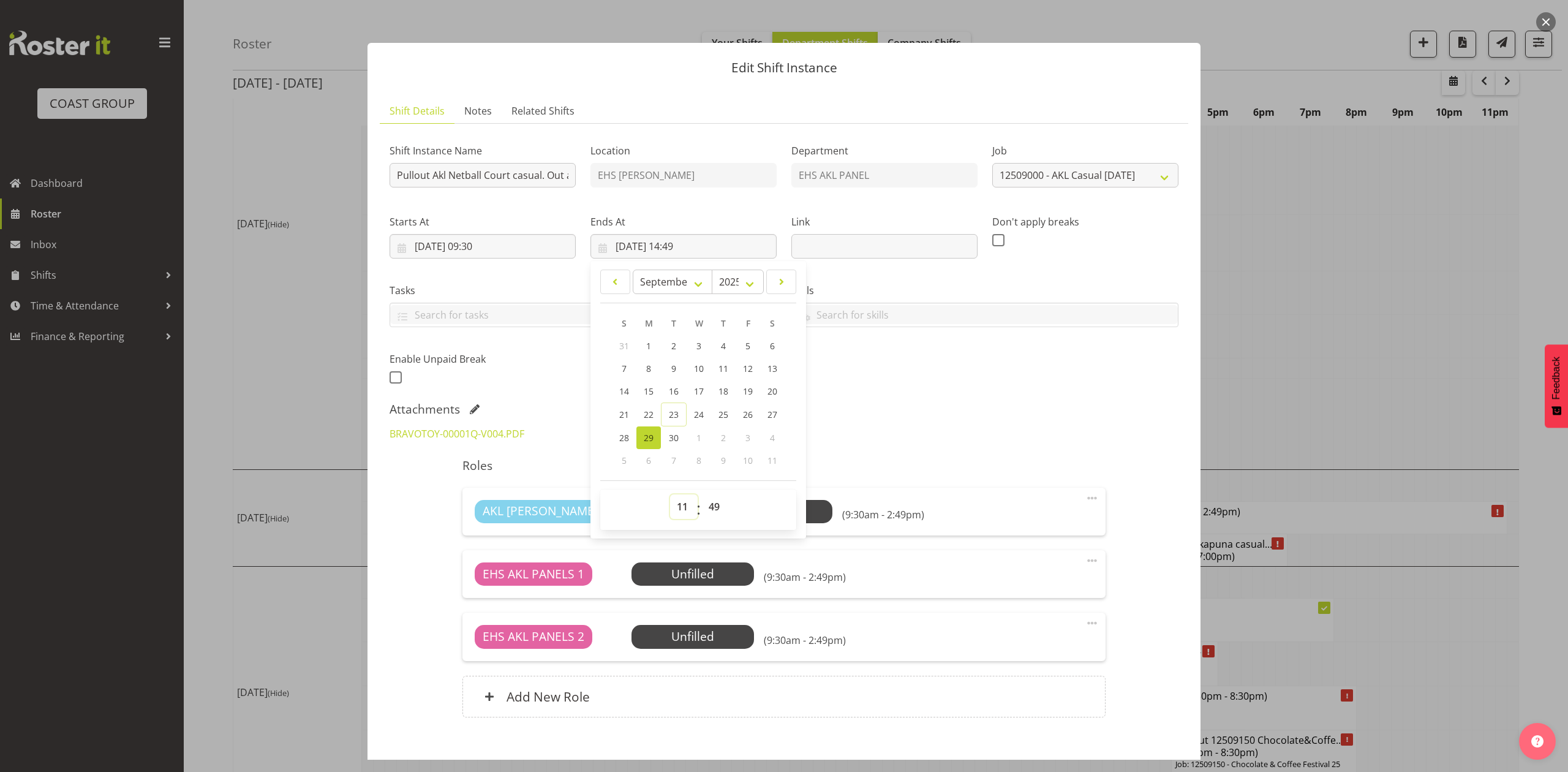
type input "29/09/2025, 11:49"
click at [717, 511] on select "00 01 02 03 04 05 06 07 08 09 10 11 12 13 14 15 16 17 18 19 20 21 22 23 24 25 2…" at bounding box center [715, 506] width 27 height 24
click at [708, 513] on select "00 01 02 03 04 05 06 07 08 09 10 11 12 13 14 15 16 17 18 19 20 21 22 23 24 25 2…" at bounding box center [715, 506] width 27 height 24
select select "0"
click at [702, 495] on select "00 01 02 03 04 05 06 07 08 09 10 11 12 13 14 15 16 17 18 19 20 21 22 23 24 25 2…" at bounding box center [715, 506] width 27 height 24
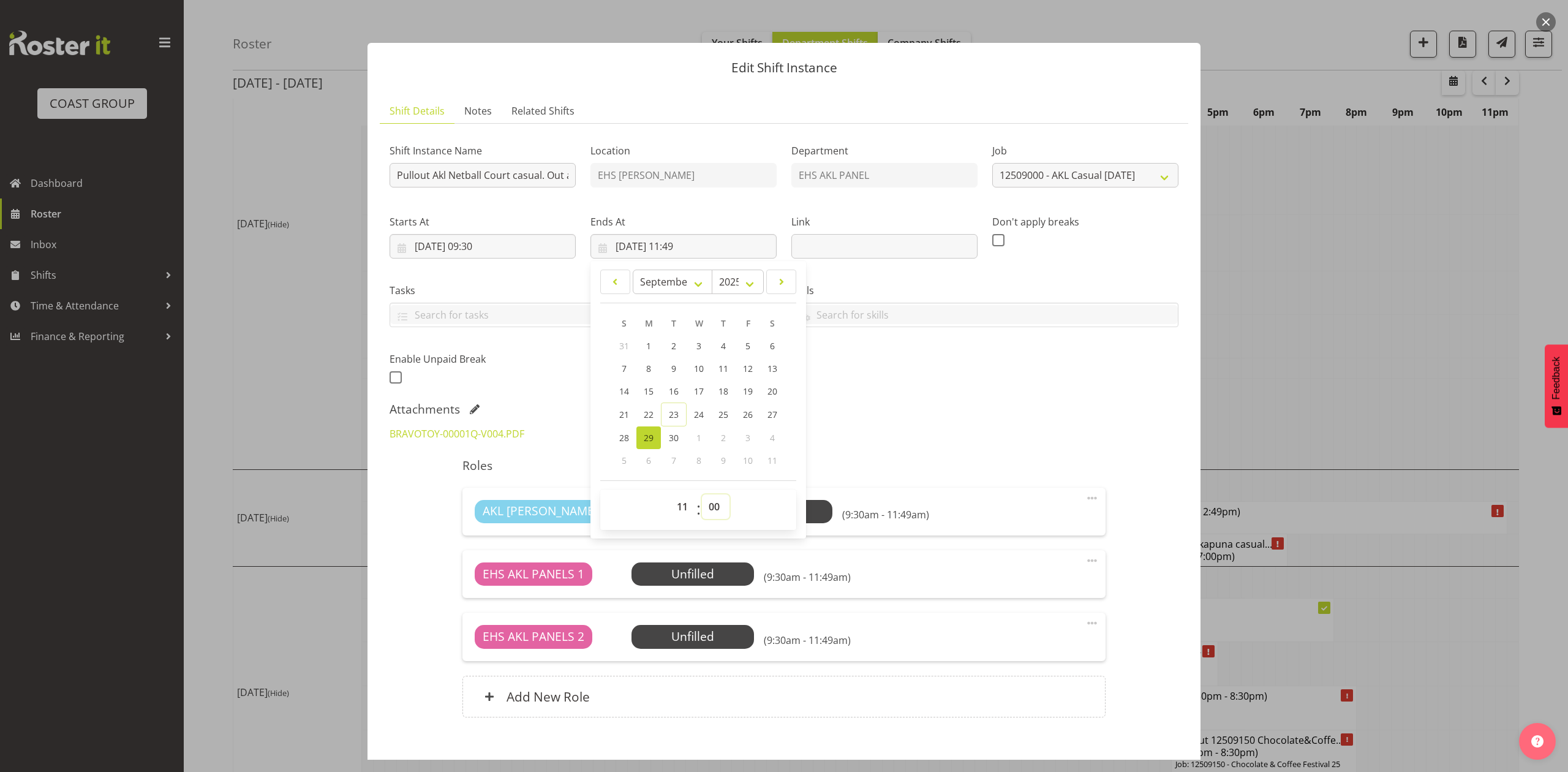
type input "29/09/2025, 11:00"
drag, startPoint x: 947, startPoint y: 559, endPoint x: 1034, endPoint y: 417, distance: 166.5
click at [948, 559] on div "EHS AKL PANELS 1 Unfilled Select Employee (9:30am - 11:00am) Edit Cover Role De…" at bounding box center [784, 574] width 643 height 48
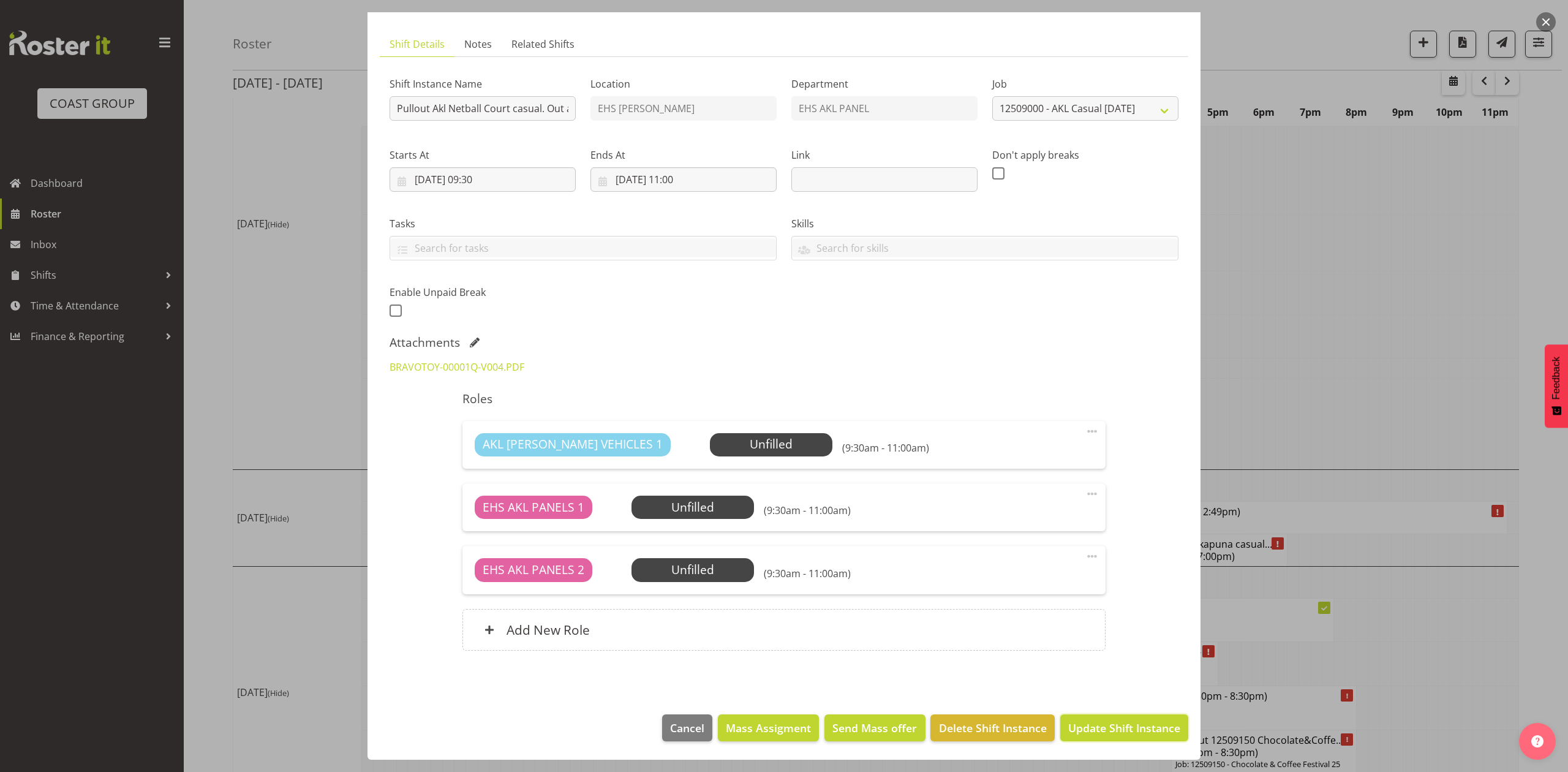
click at [1109, 721] on span "Update Shift Instance" at bounding box center [1124, 728] width 112 height 16
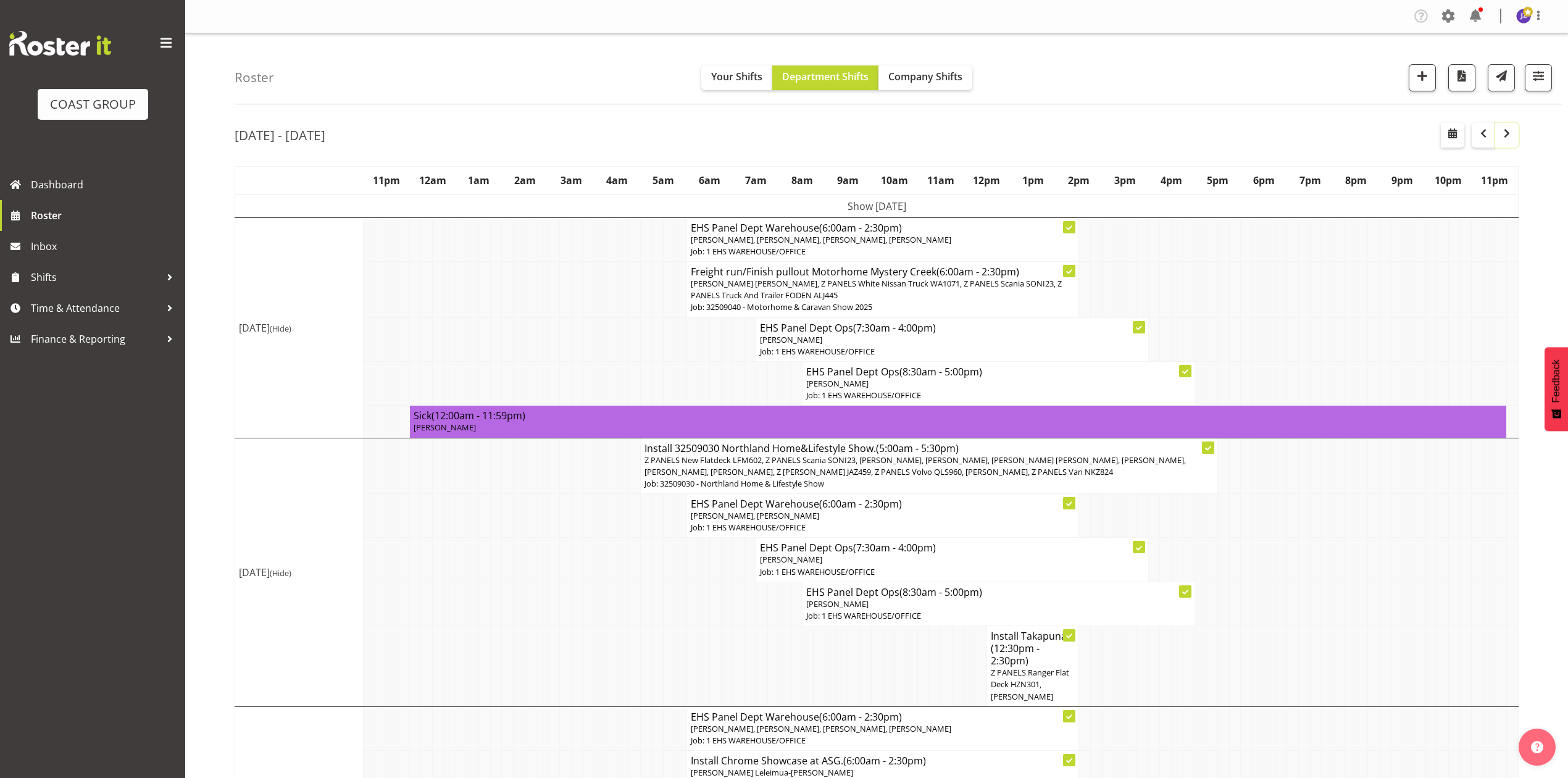
click at [1502, 137] on span "button" at bounding box center [1507, 134] width 15 height 15
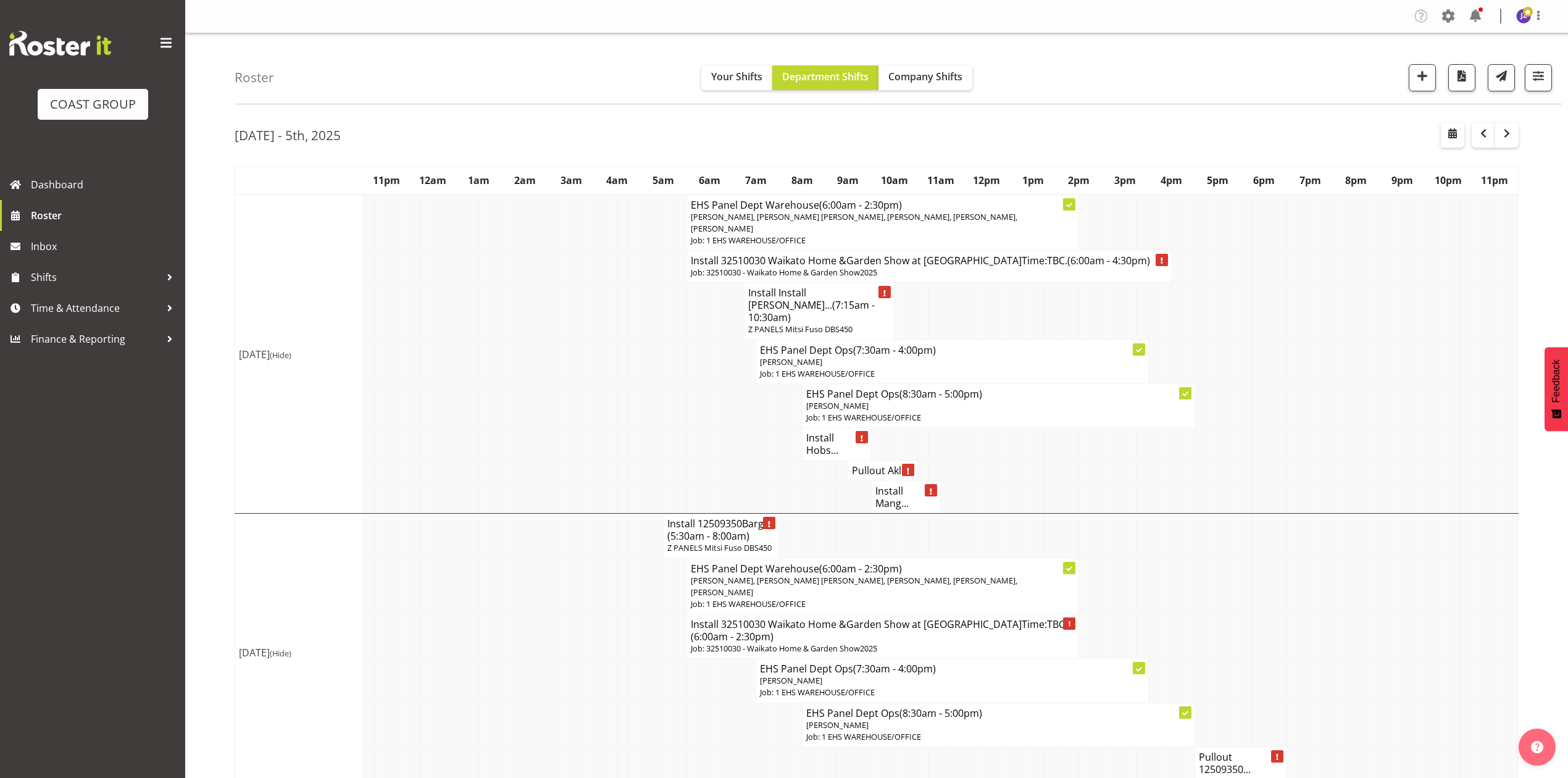
click at [872, 464] on h4 "Pullout Akl ..." at bounding box center [882, 470] width 61 height 13
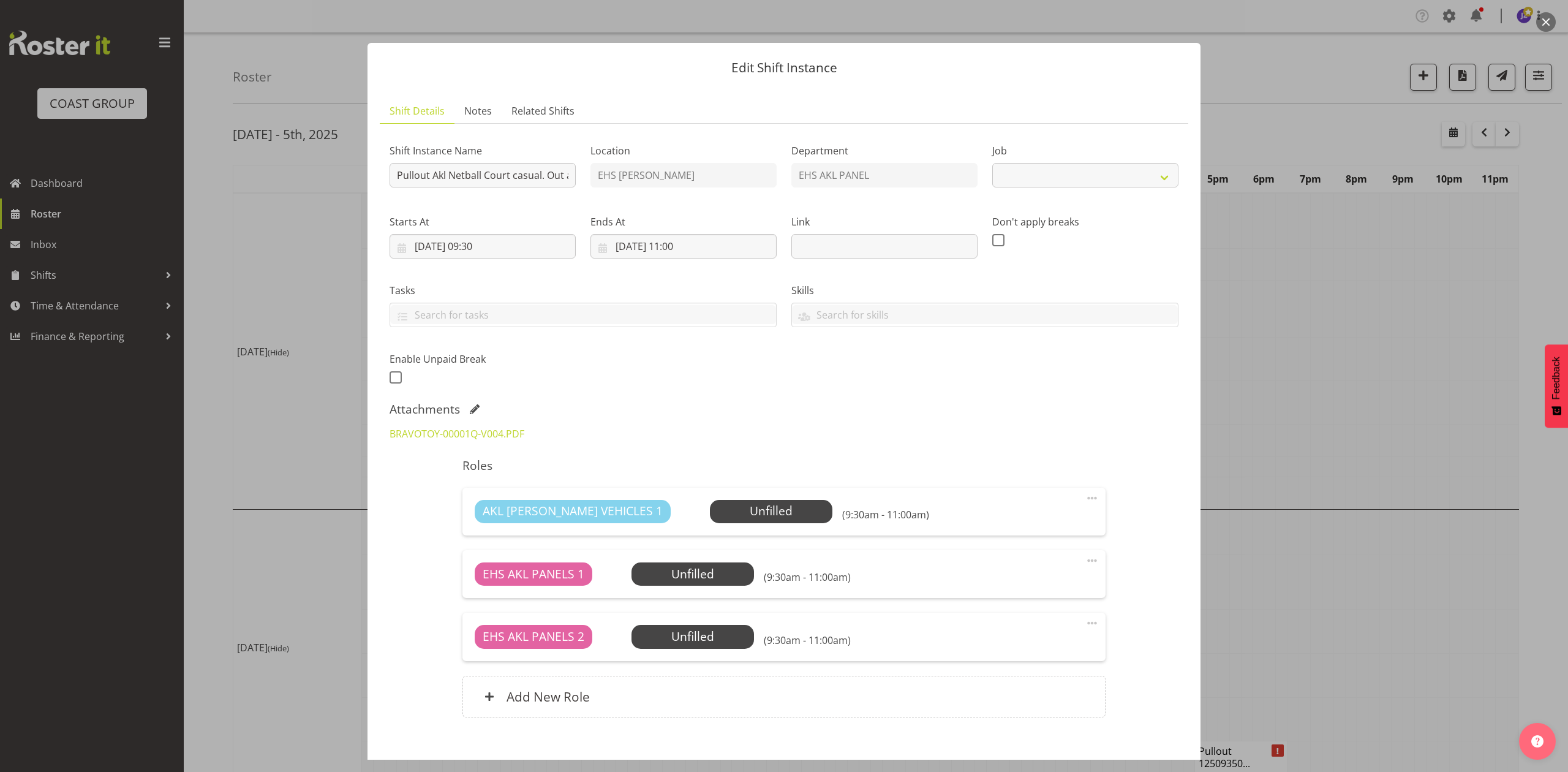
select select "8653"
click at [1368, 360] on div at bounding box center [784, 386] width 1568 height 772
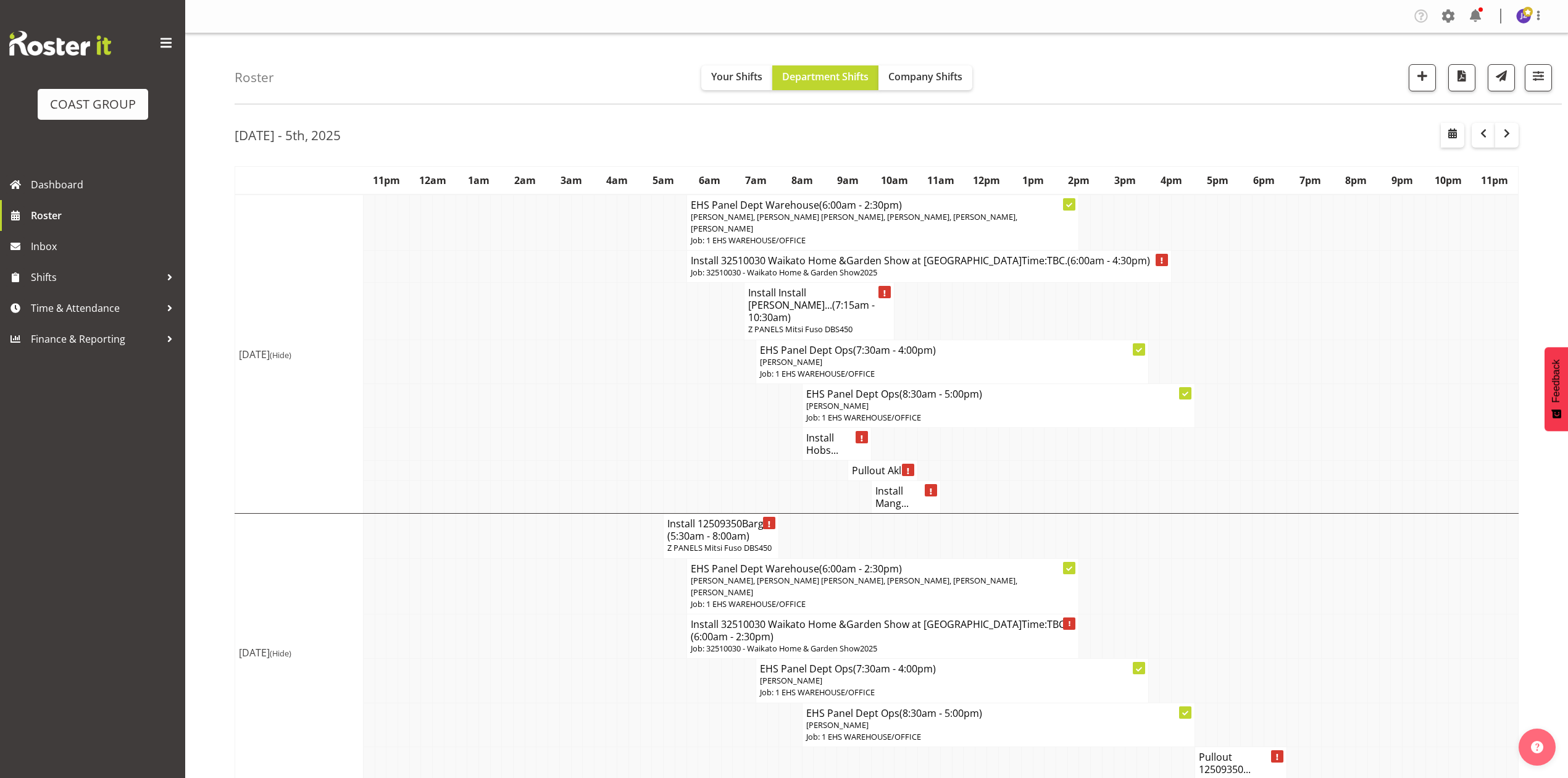
click at [832, 310] on span "(7:15am - 10:30am)" at bounding box center [812, 311] width 127 height 26
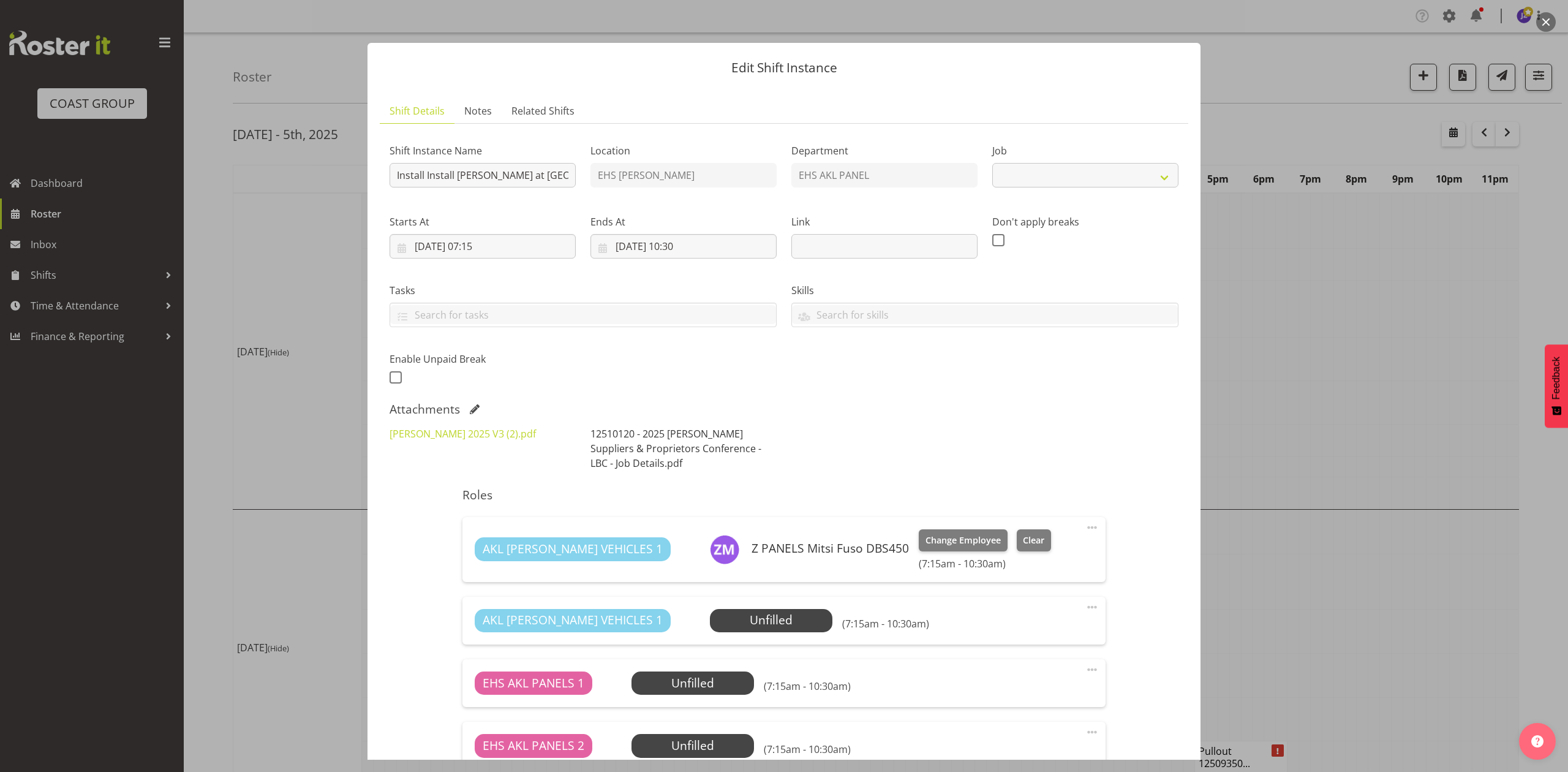
select select "9957"
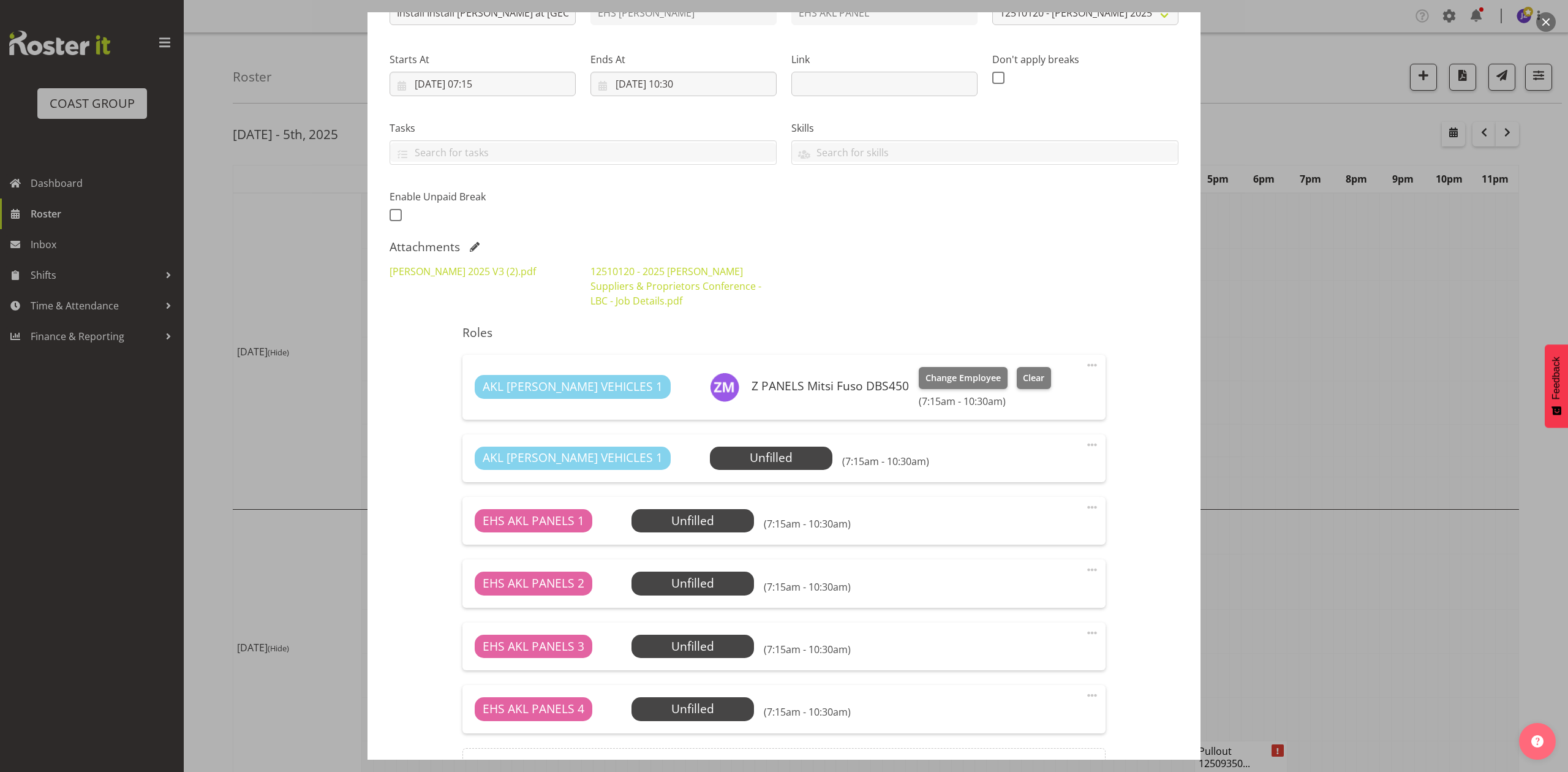
scroll to position [163, 0]
click at [526, 272] on link "Harvey Norman 2025 V3 (2).pdf" at bounding box center [463, 271] width 147 height 13
click at [1370, 339] on div at bounding box center [784, 386] width 1568 height 772
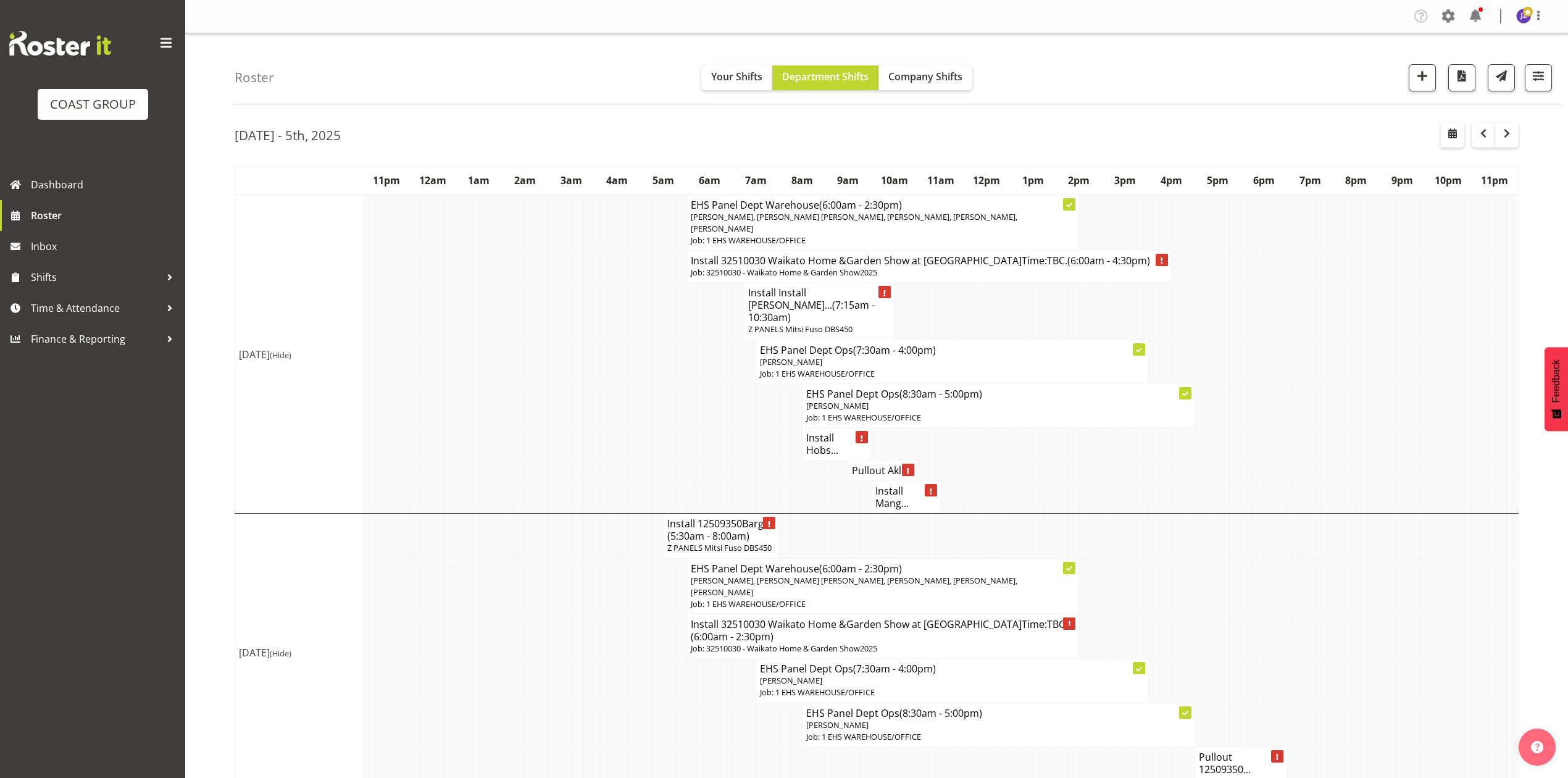
click at [801, 307] on span "(7:15am - 10:30am)" at bounding box center [812, 311] width 127 height 26
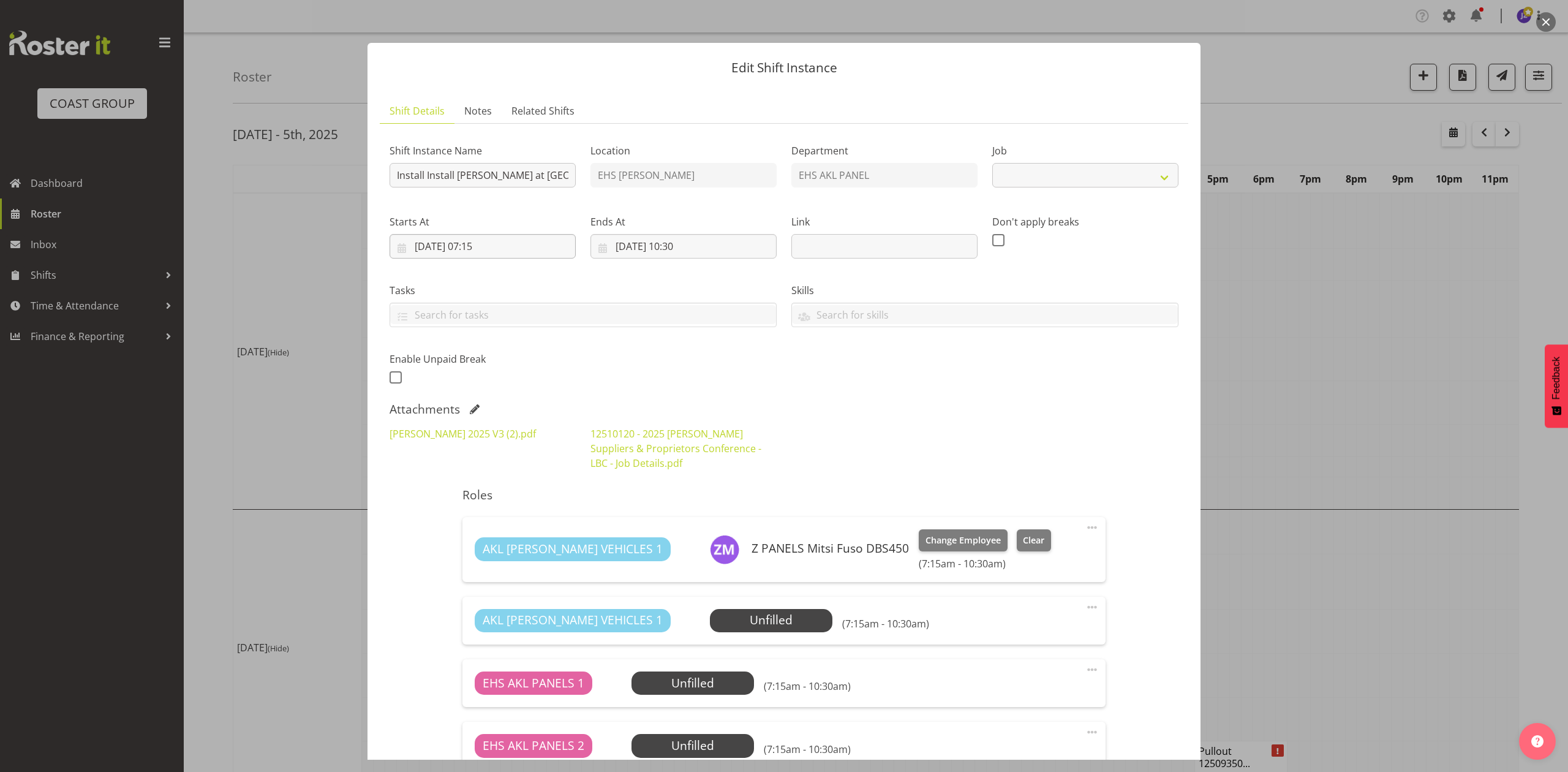
select select "9957"
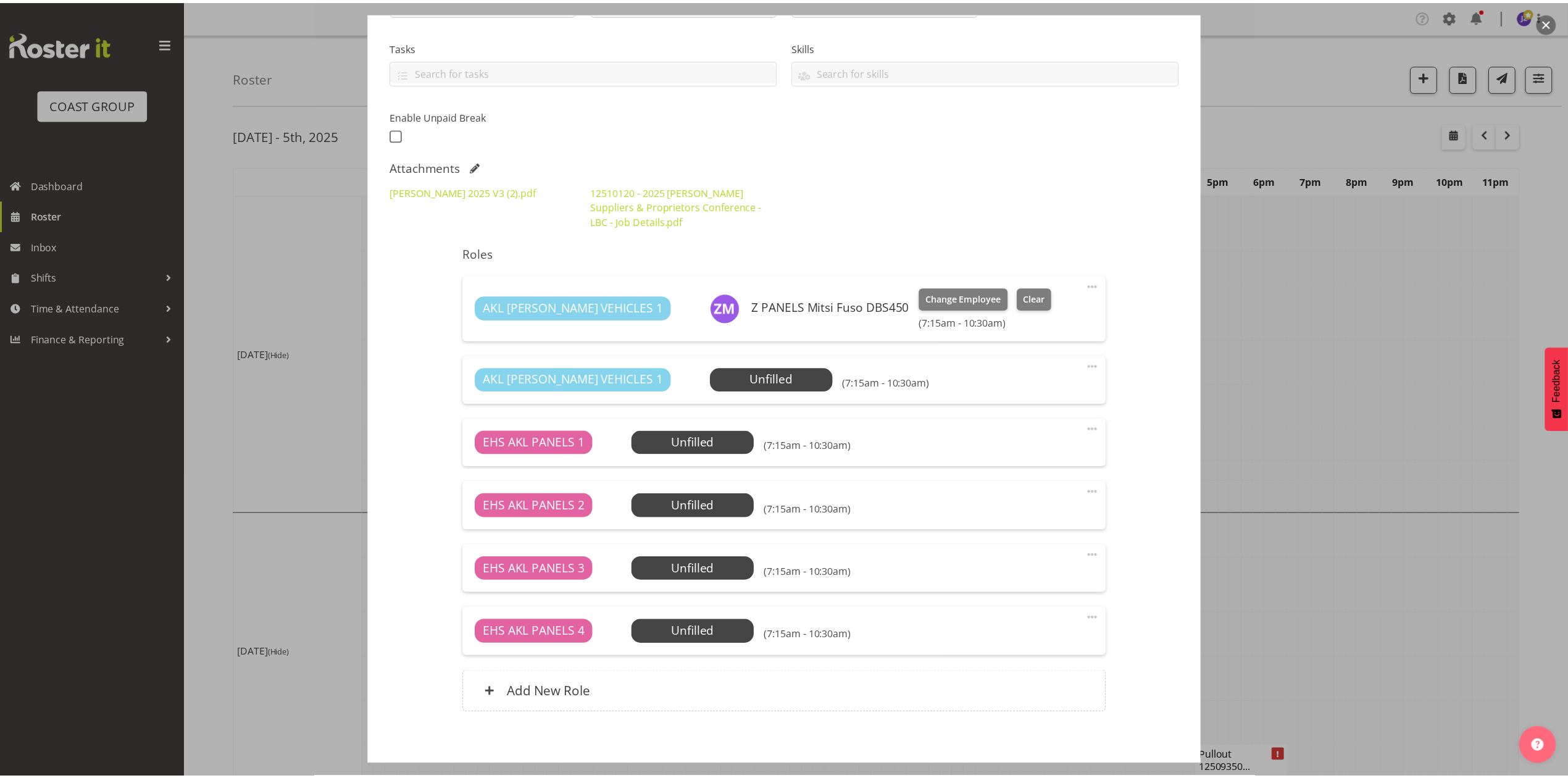
scroll to position [247, 0]
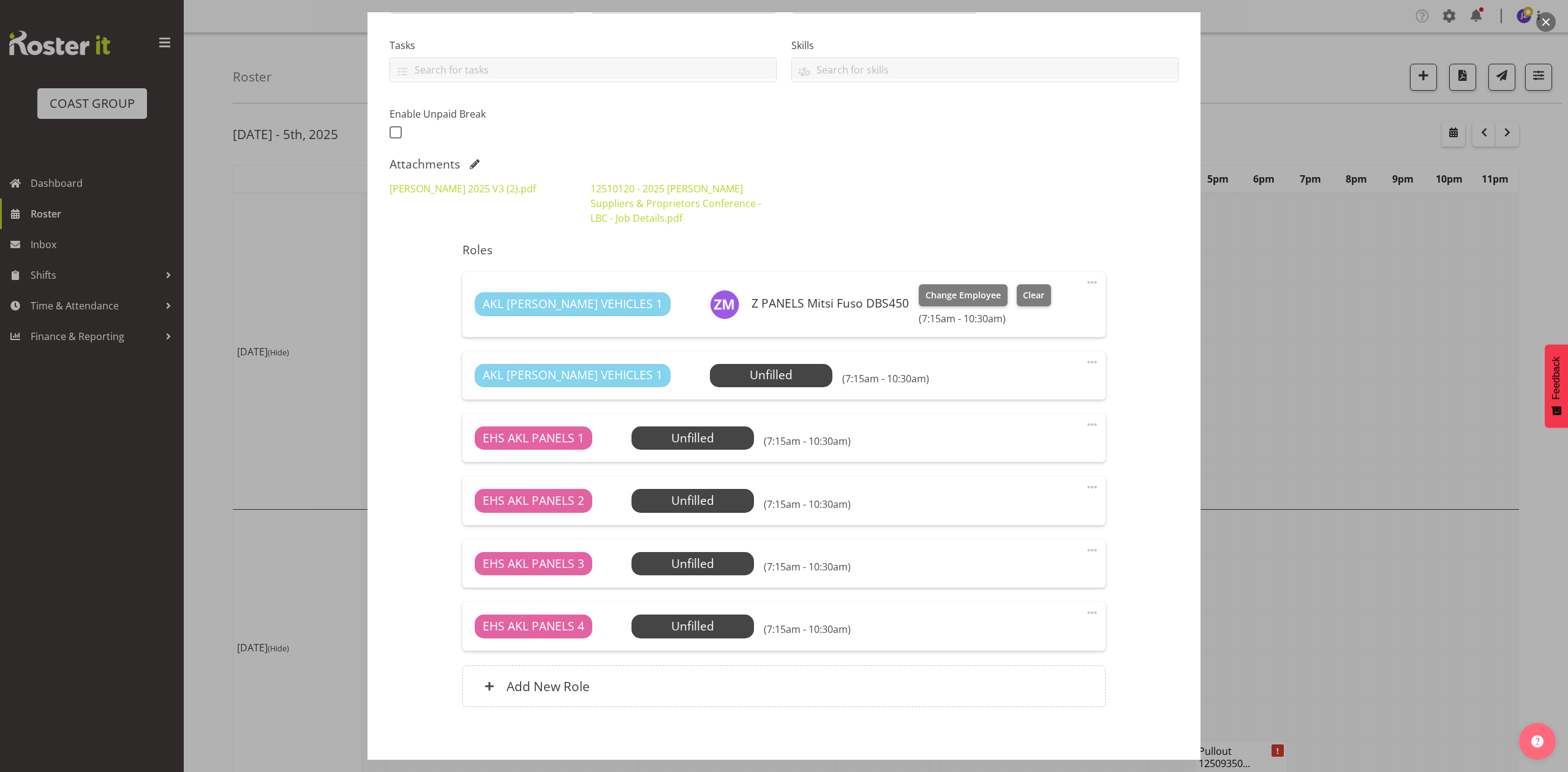
click at [1378, 314] on div at bounding box center [784, 386] width 1568 height 772
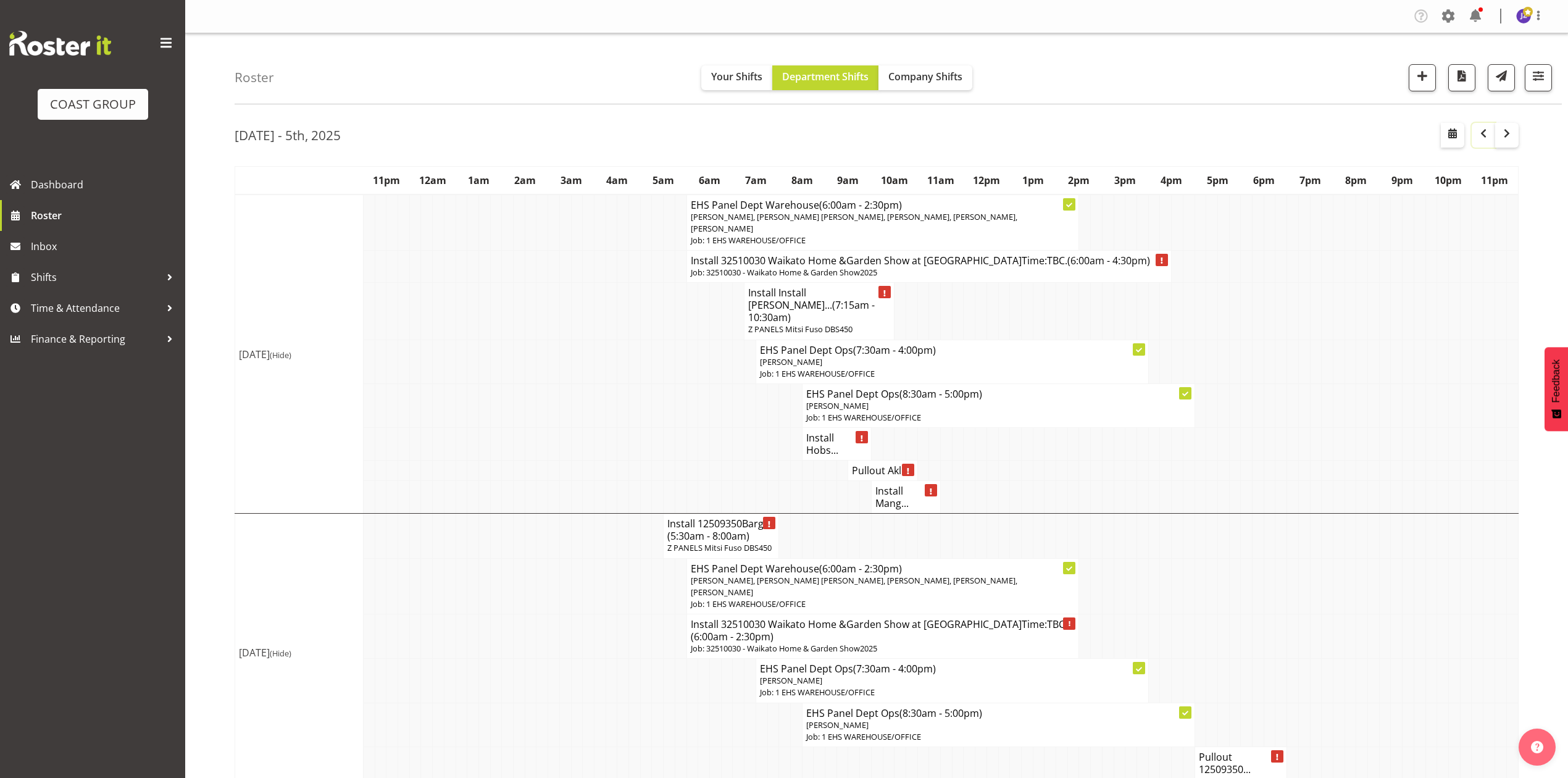
click at [1474, 131] on button "button" at bounding box center [1483, 135] width 23 height 25
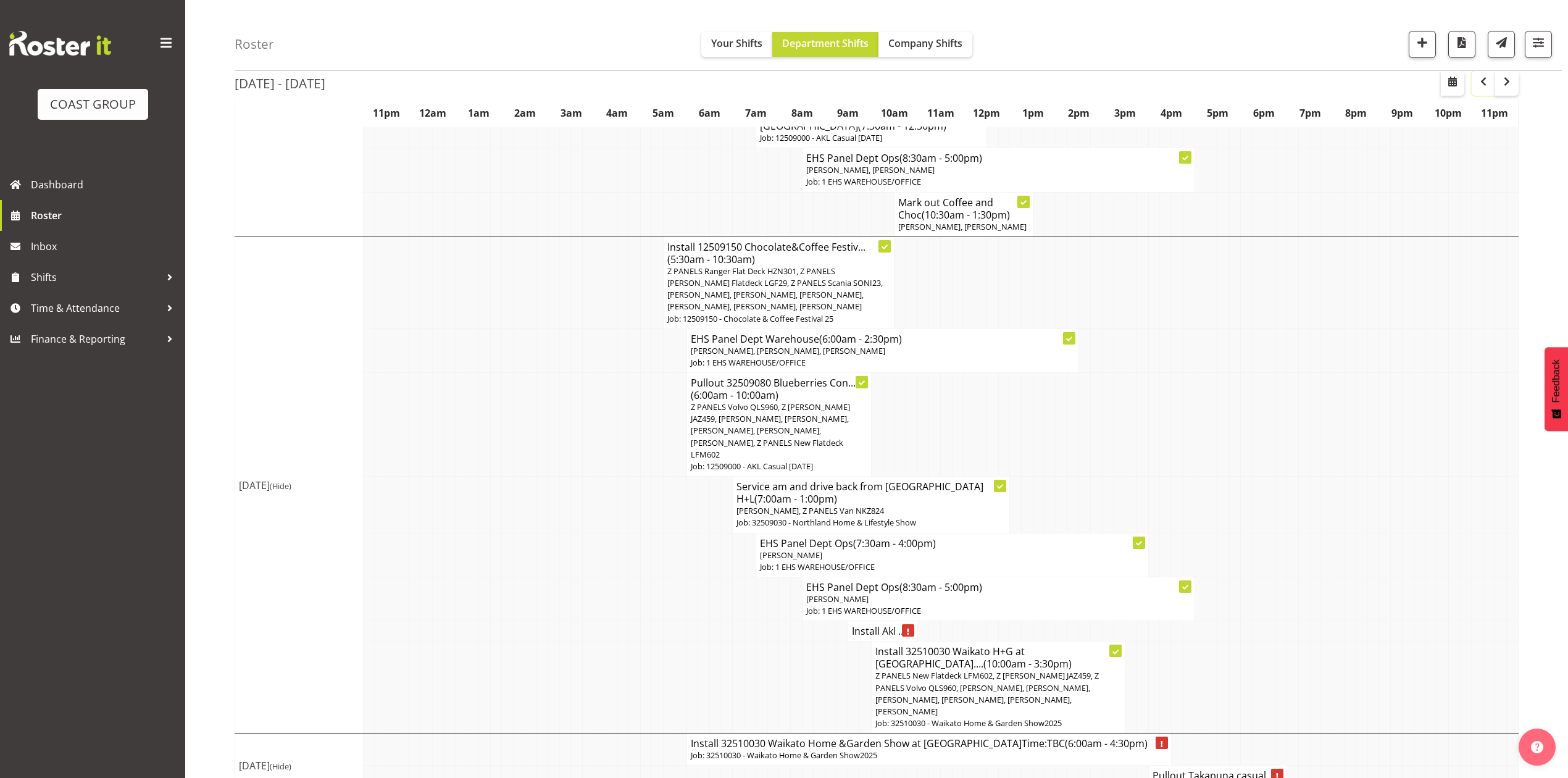
scroll to position [868, 0]
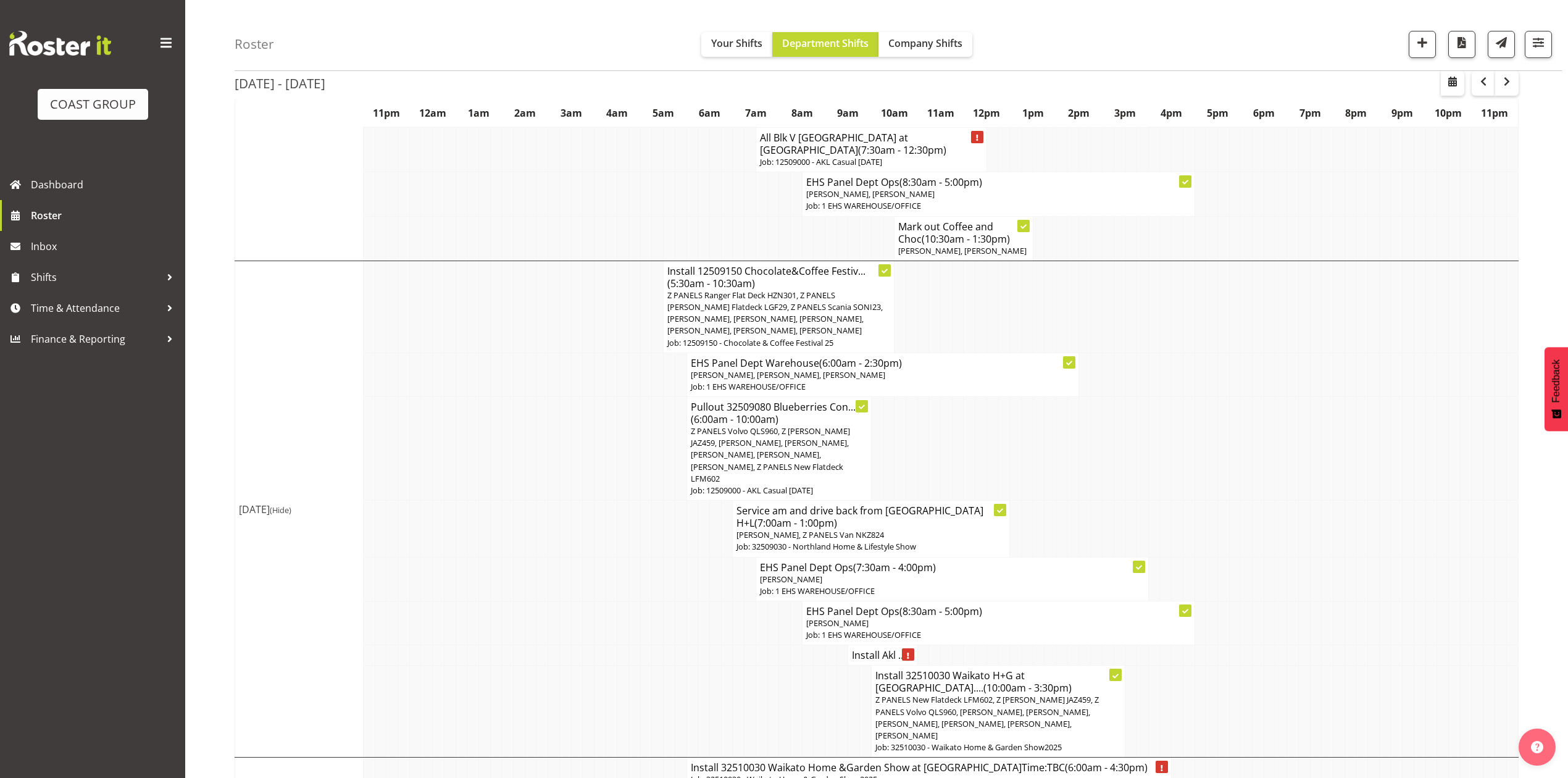
click at [853, 649] on h4 "Install Akl ..." at bounding box center [882, 655] width 61 height 13
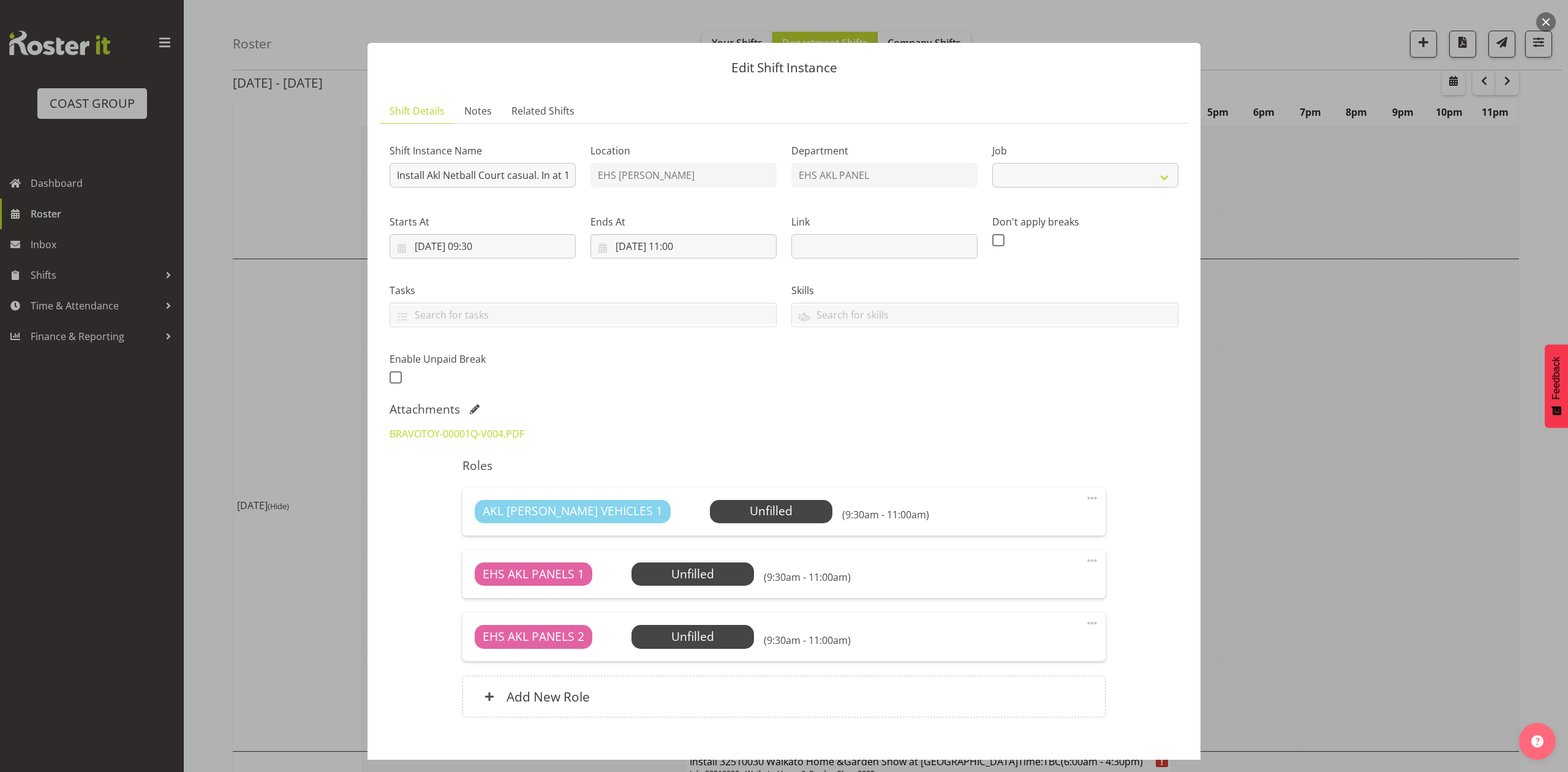
select select "8653"
click at [1387, 397] on div at bounding box center [784, 386] width 1568 height 772
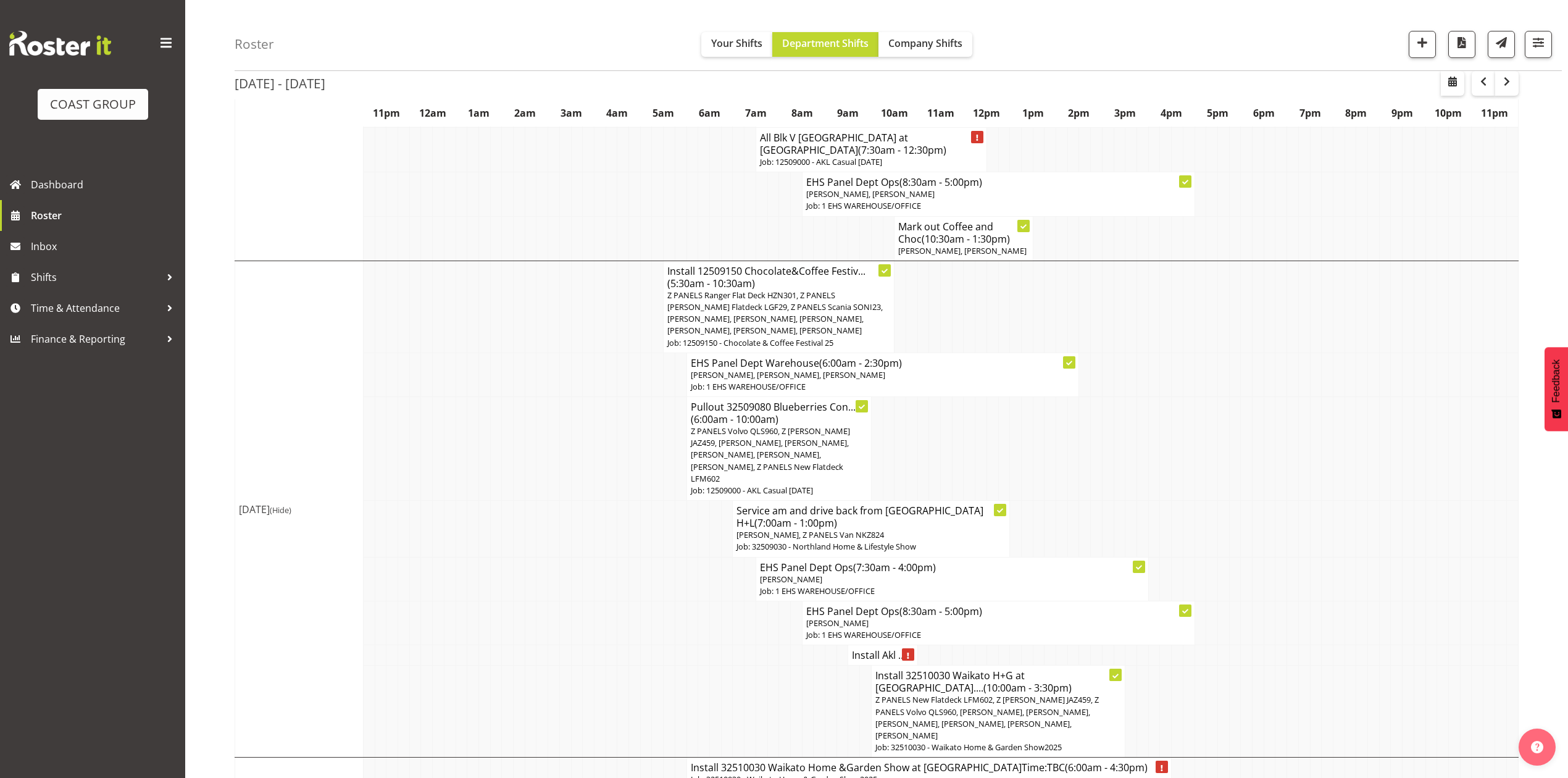
click at [872, 649] on h4 "Install Akl ..." at bounding box center [882, 655] width 61 height 13
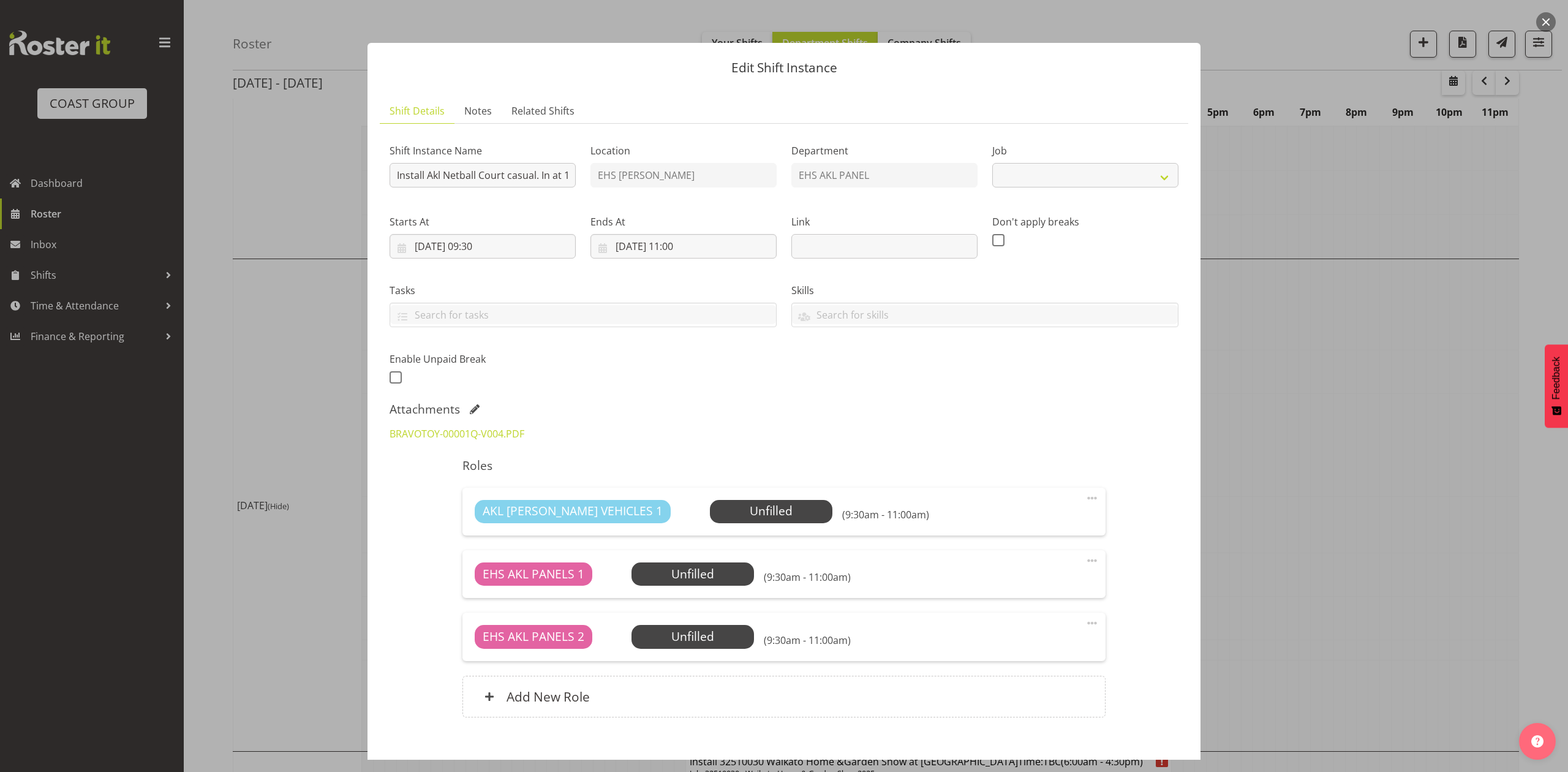
select select "8653"
click at [1376, 405] on div at bounding box center [784, 386] width 1568 height 772
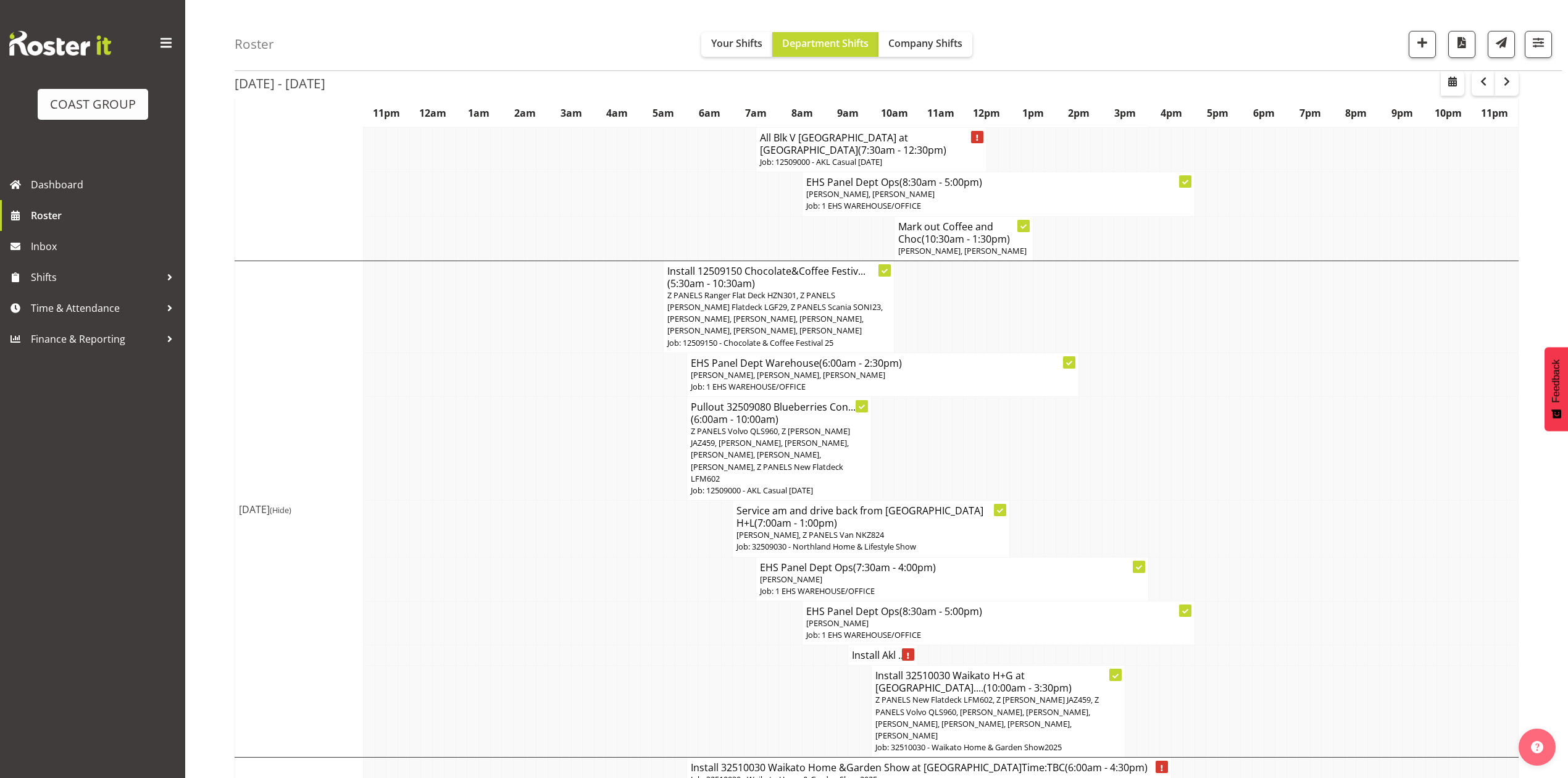
drag, startPoint x: 1194, startPoint y: 497, endPoint x: 1205, endPoint y: 497, distance: 11.0
click at [1199, 501] on td at bounding box center [1200, 528] width 12 height 56
click at [1139, 397] on td at bounding box center [1143, 448] width 12 height 104
click at [1144, 406] on td at bounding box center [1143, 448] width 12 height 104
click at [874, 649] on h4 "Install Akl ..." at bounding box center [882, 655] width 61 height 13
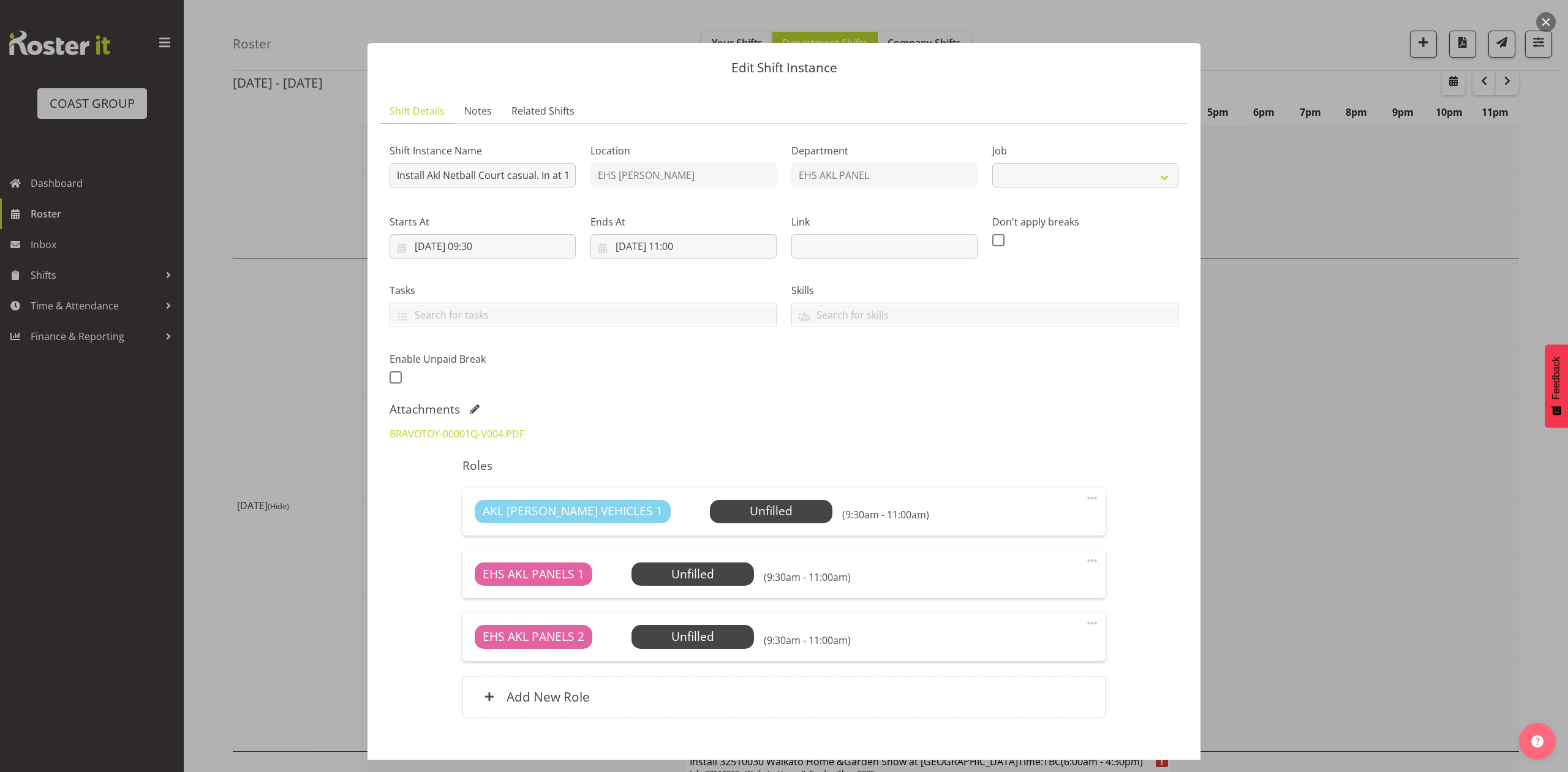
select select "8653"
click at [1349, 452] on div at bounding box center [784, 386] width 1568 height 772
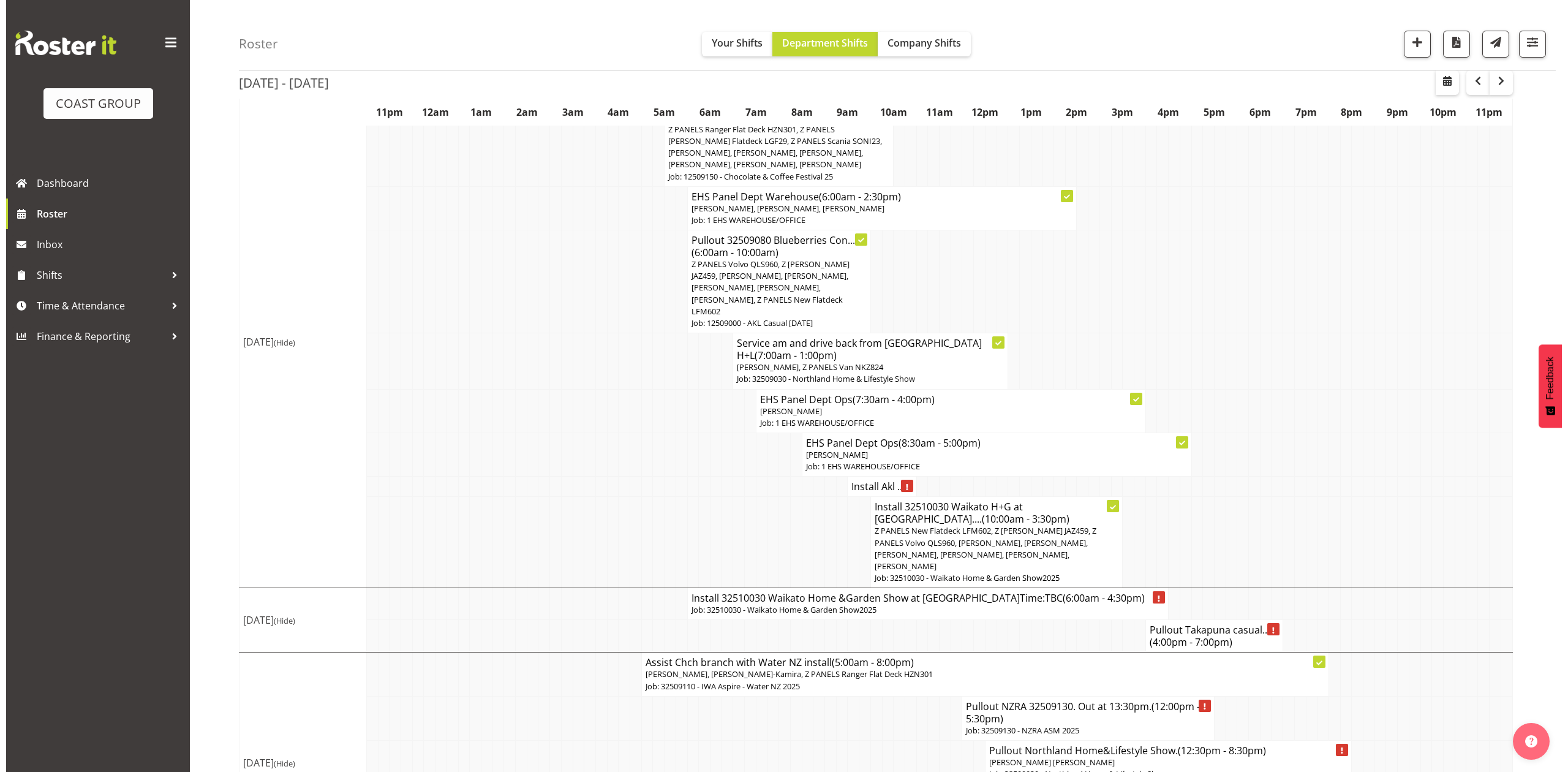
scroll to position [943, 0]
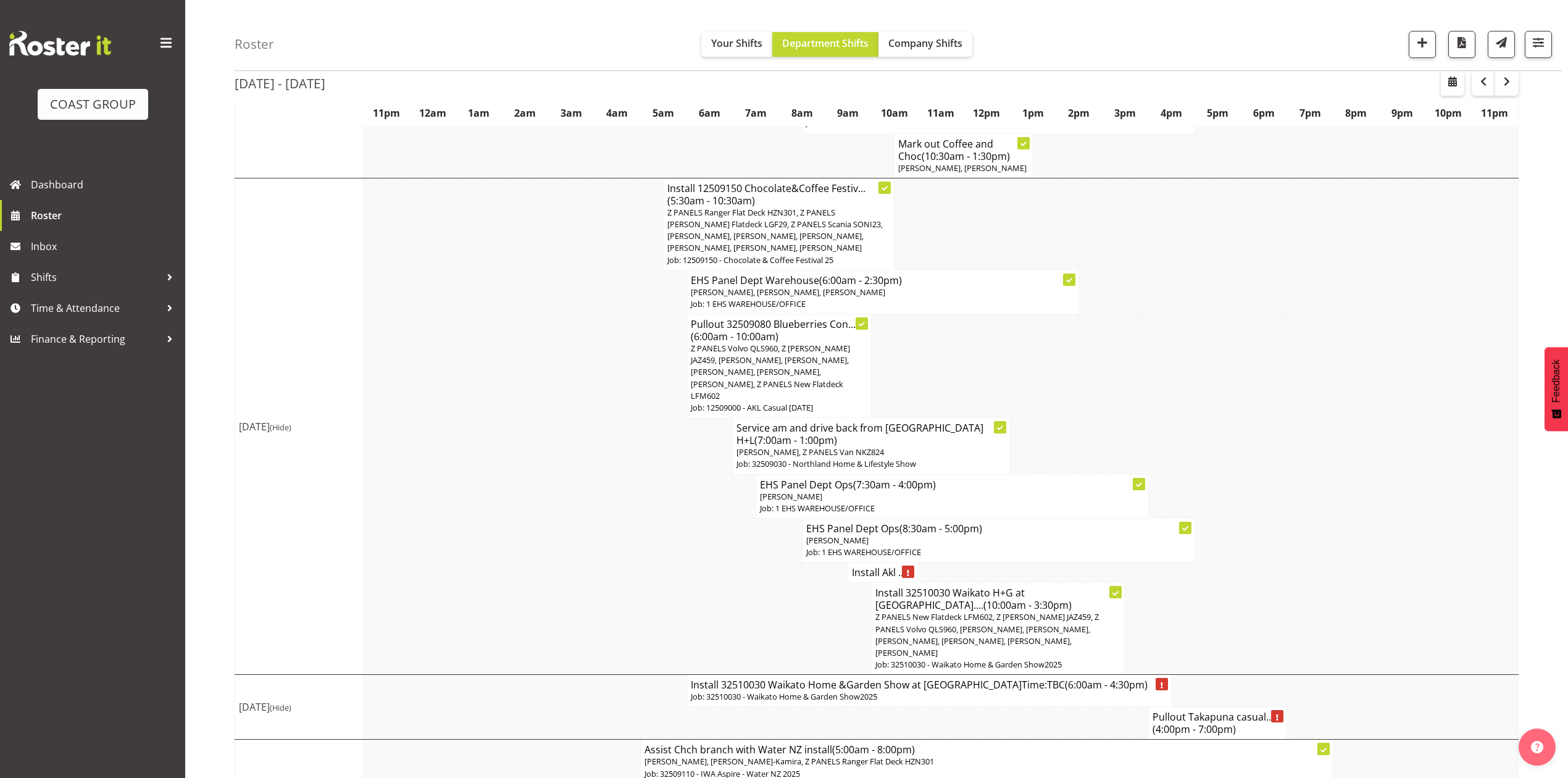
click at [811, 238] on p "Z PANELS Ranger Flat Deck HZN301, Z PANELS [PERSON_NAME] Flatdeck LGF29, Z PANE…" at bounding box center [778, 230] width 223 height 48
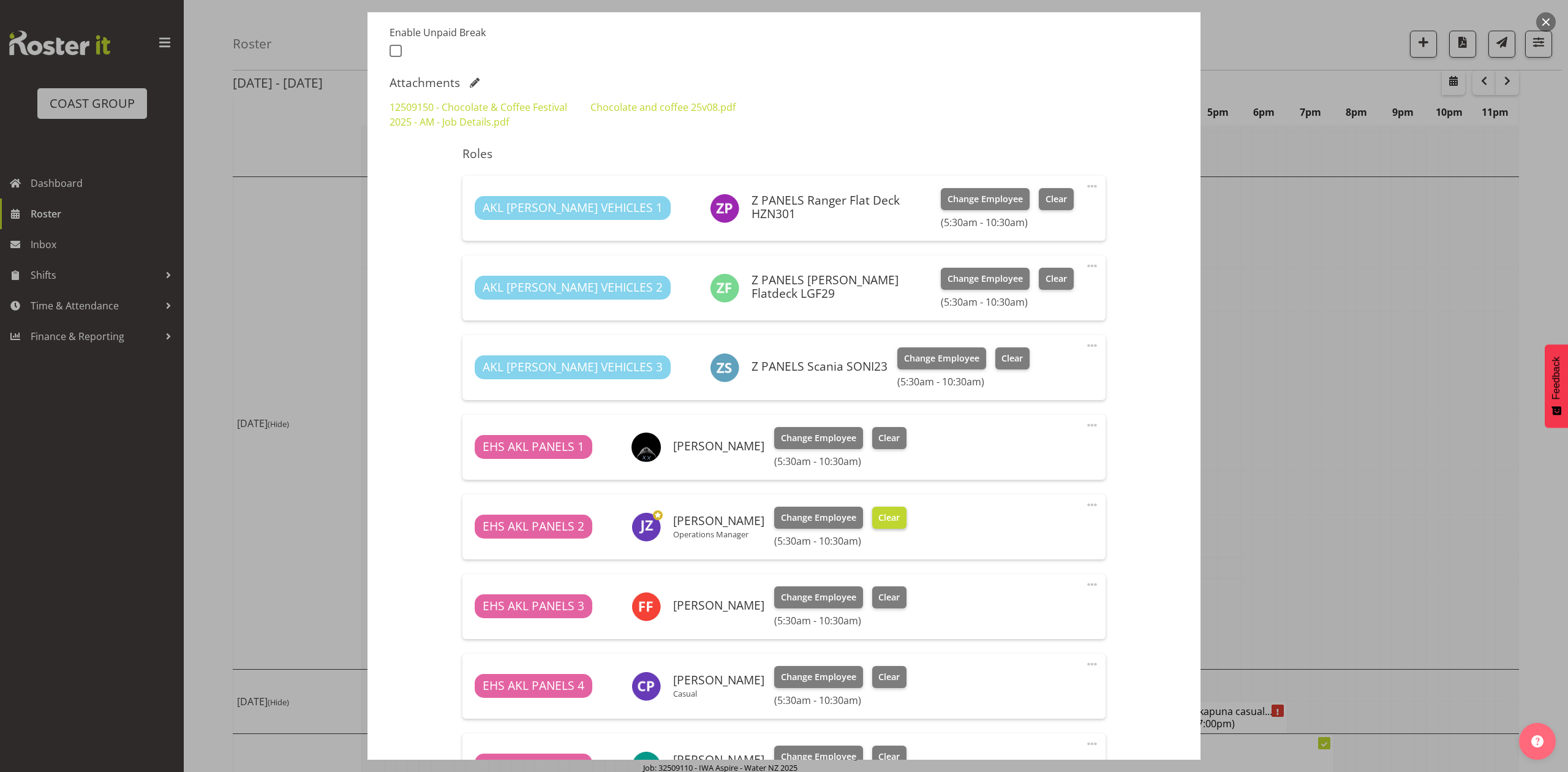
select select "9735"
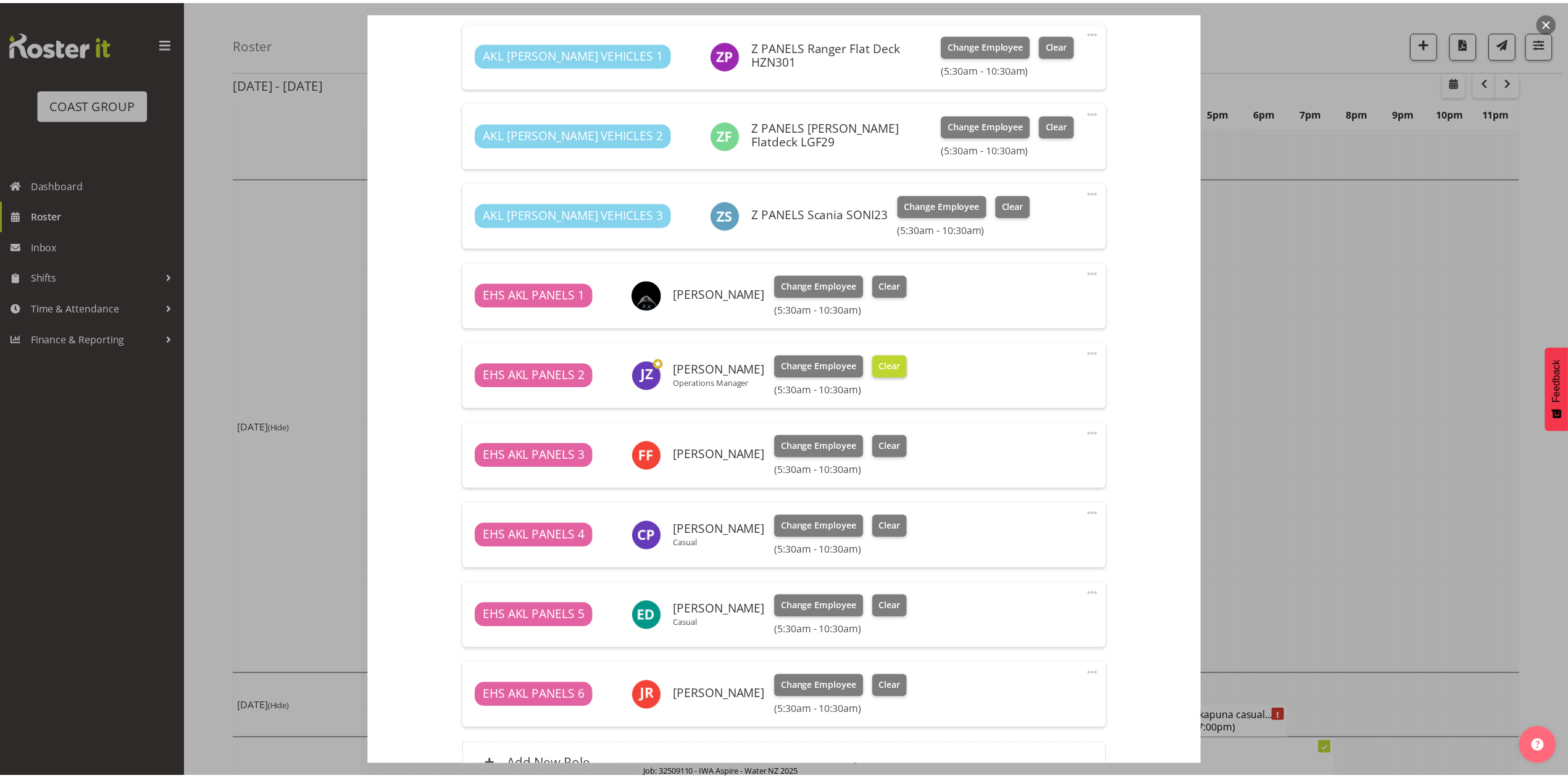
scroll to position [494, 0]
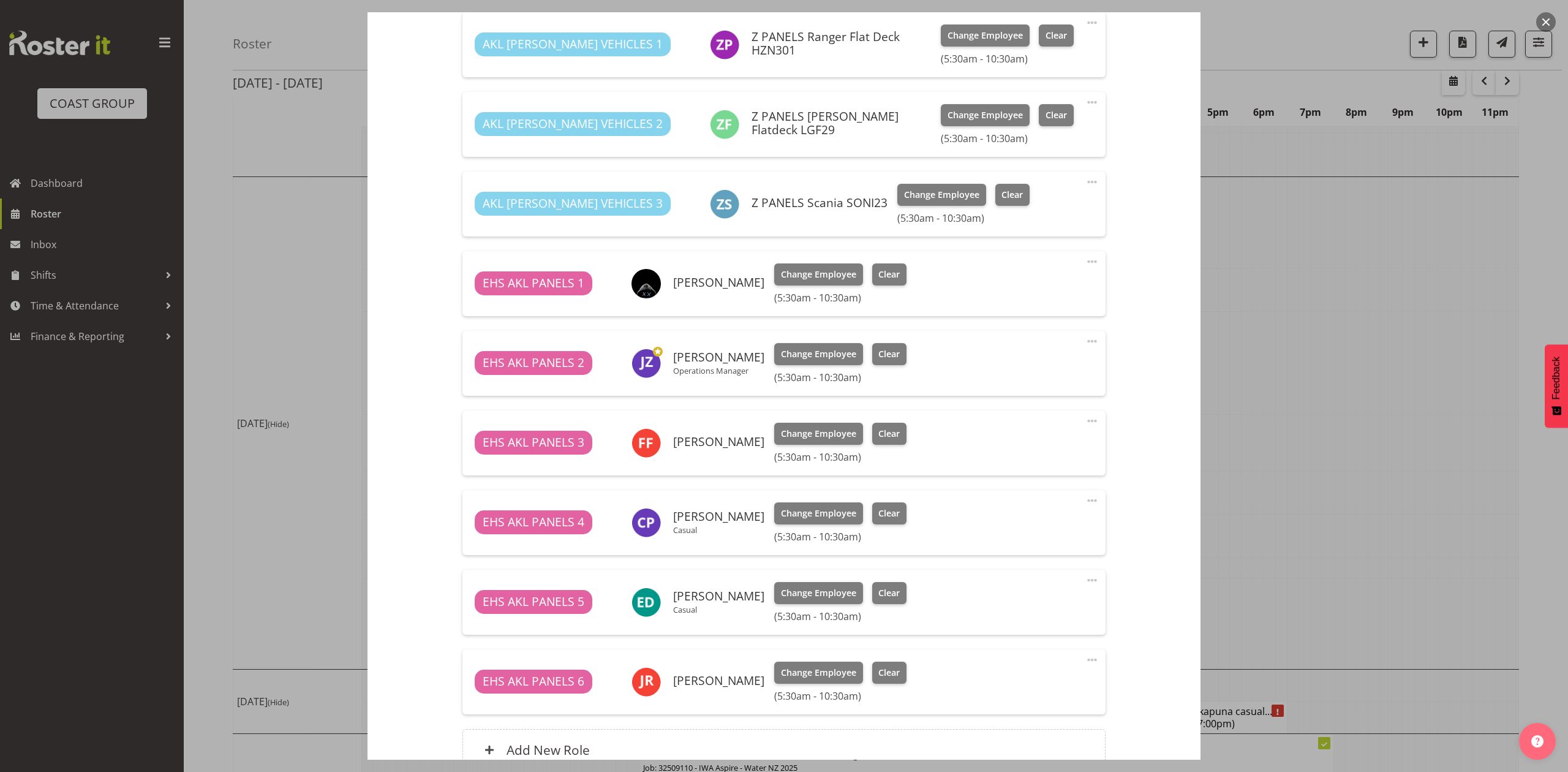
click at [1360, 432] on div at bounding box center [784, 386] width 1568 height 772
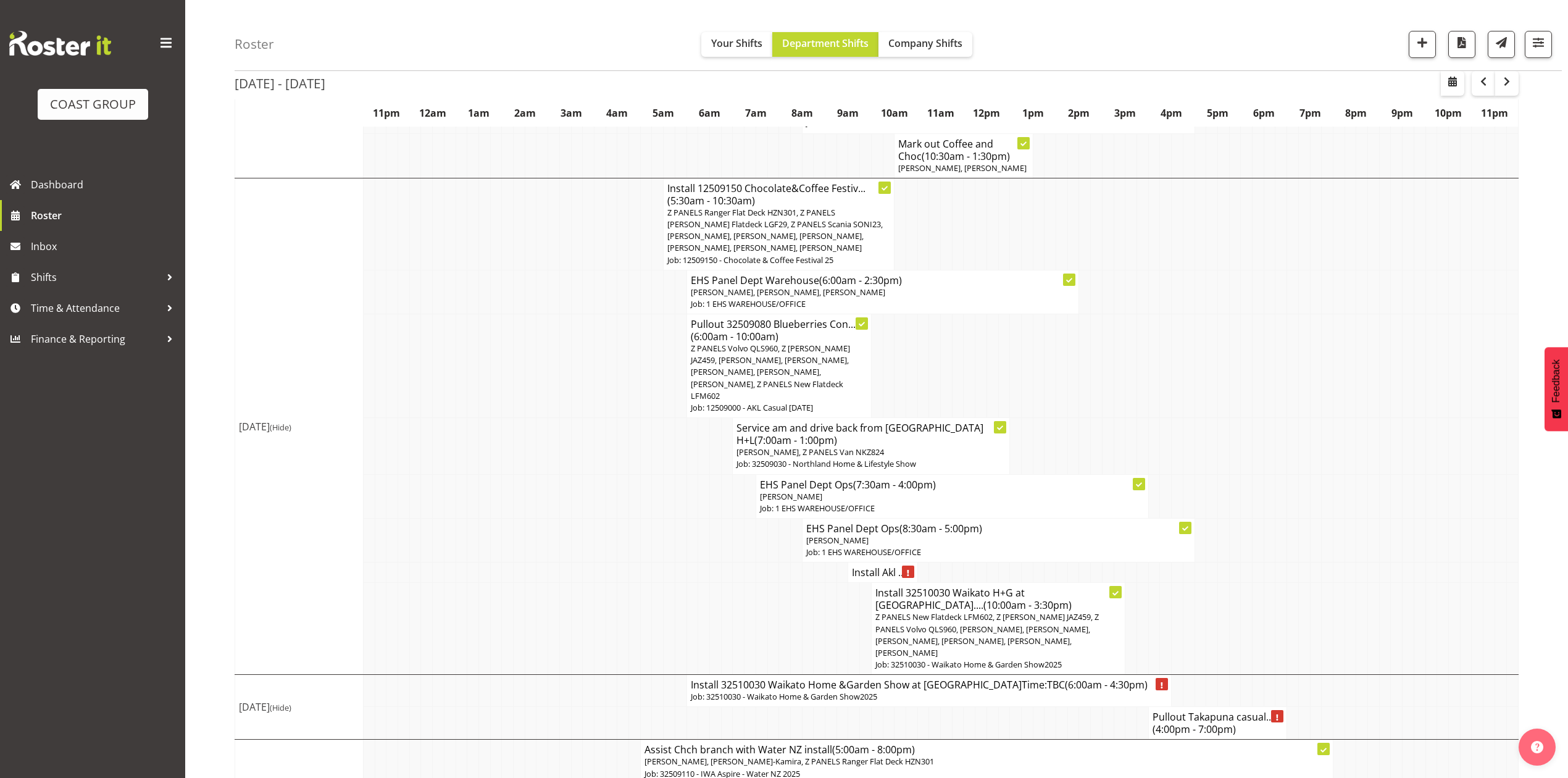
click at [871, 566] on h4 "Install Akl ..." at bounding box center [882, 572] width 61 height 13
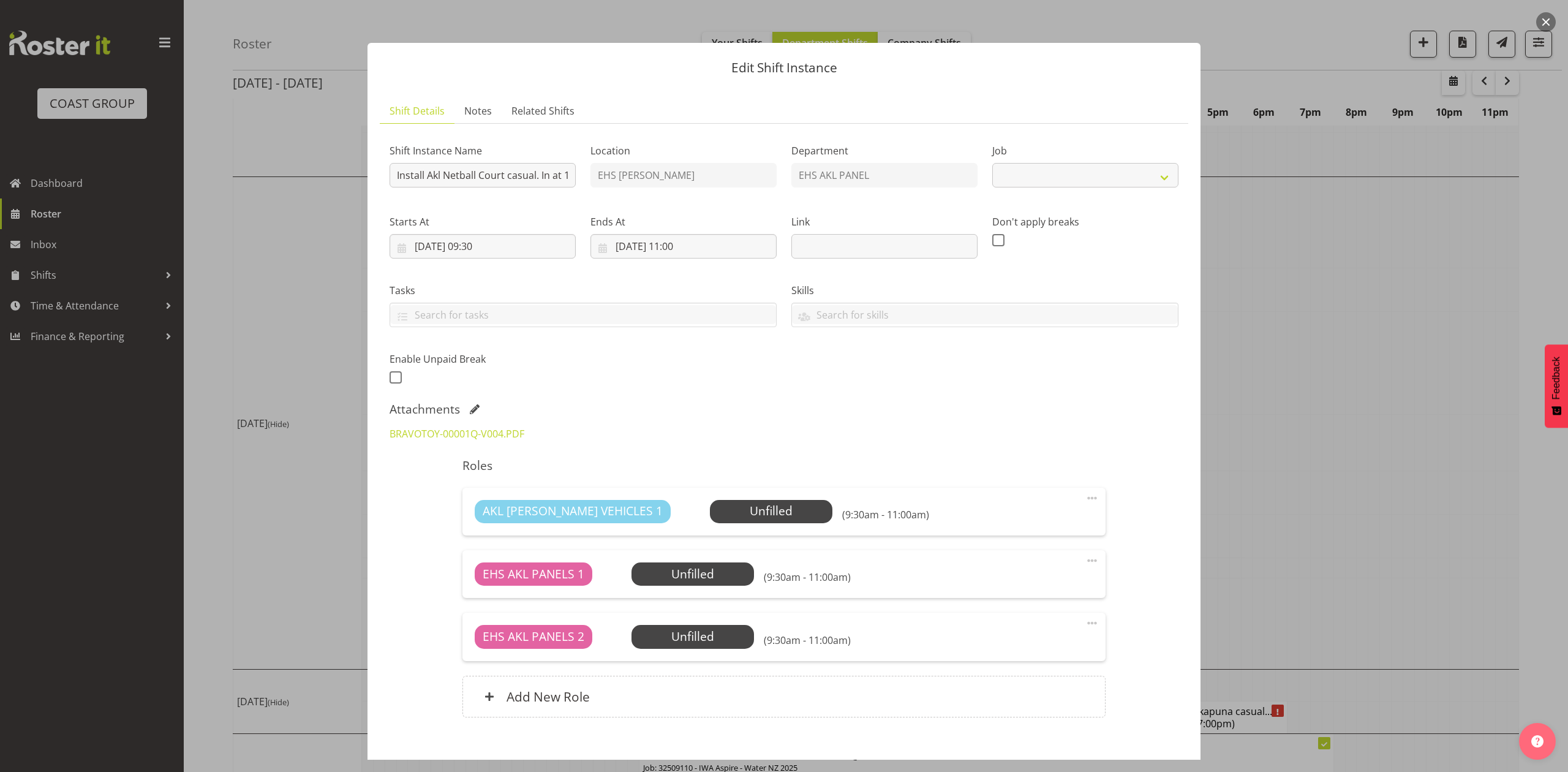
select select "8653"
click at [1334, 391] on div at bounding box center [784, 386] width 1568 height 772
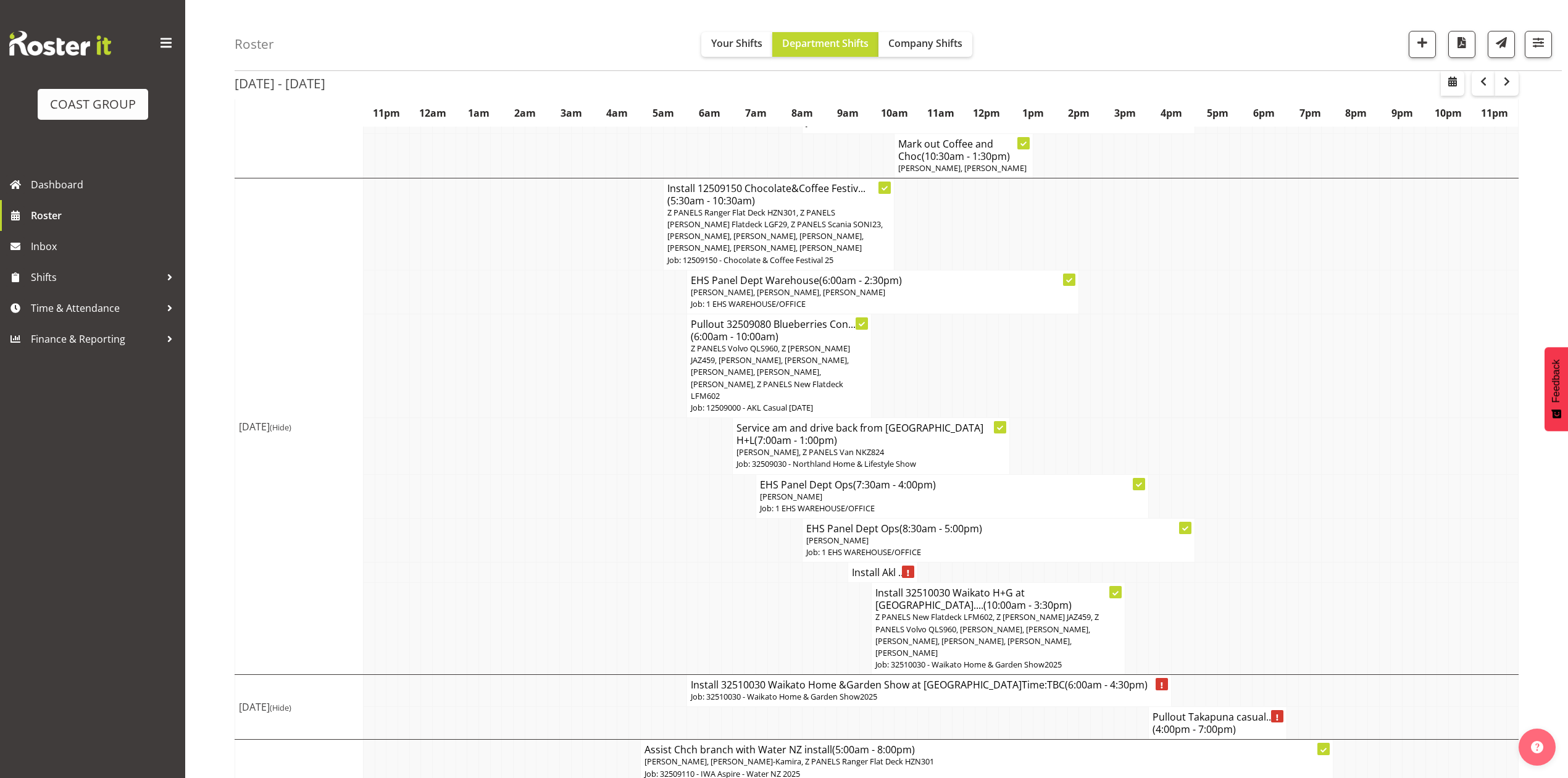
scroll to position [1032, 0]
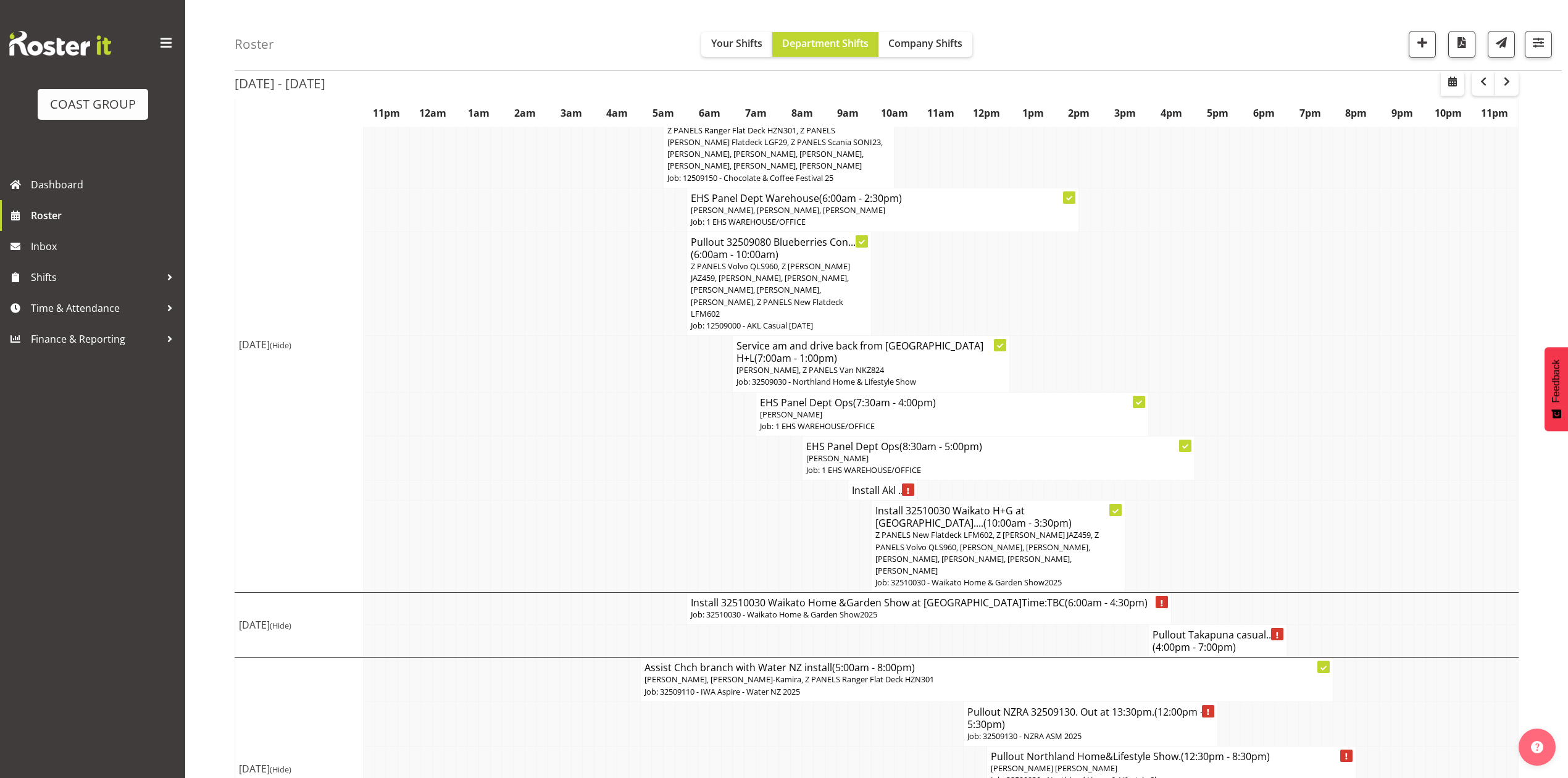
click at [1258, 243] on td at bounding box center [1258, 283] width 12 height 104
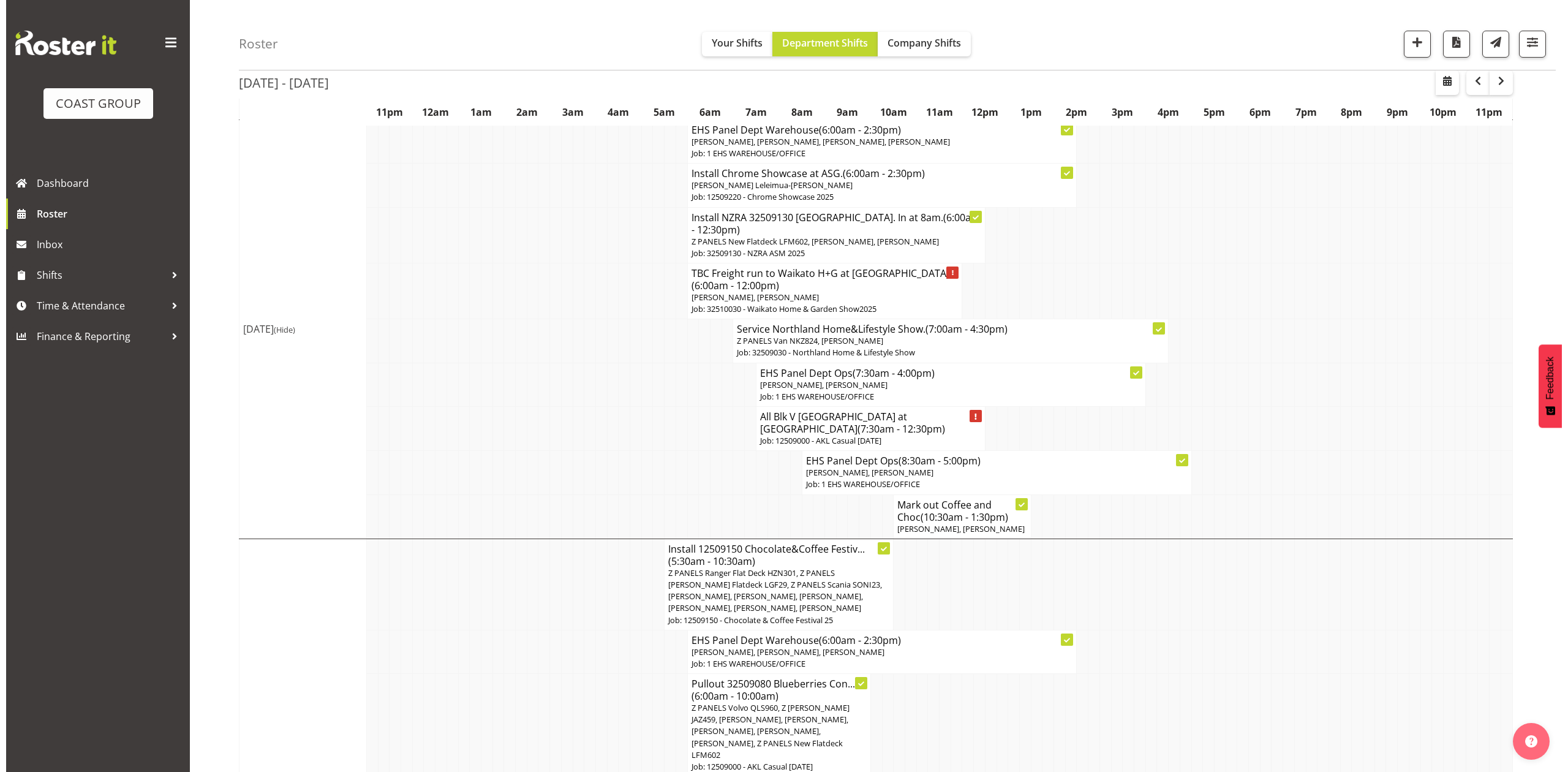
scroll to position [534, 0]
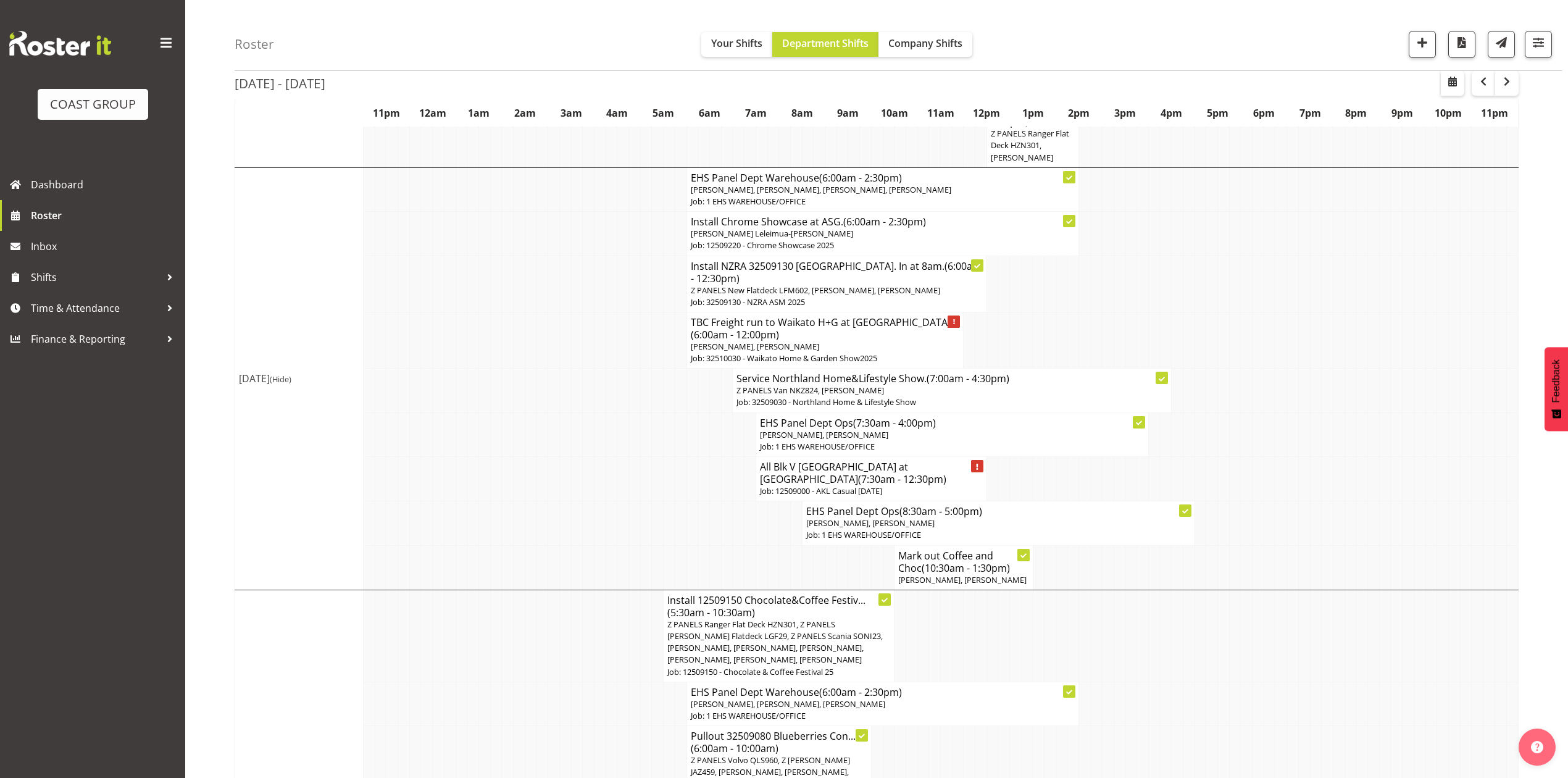
click at [680, 477] on td at bounding box center [680, 479] width 12 height 45
click at [858, 472] on span "(7:30am - 12:30pm)" at bounding box center [902, 479] width 88 height 13
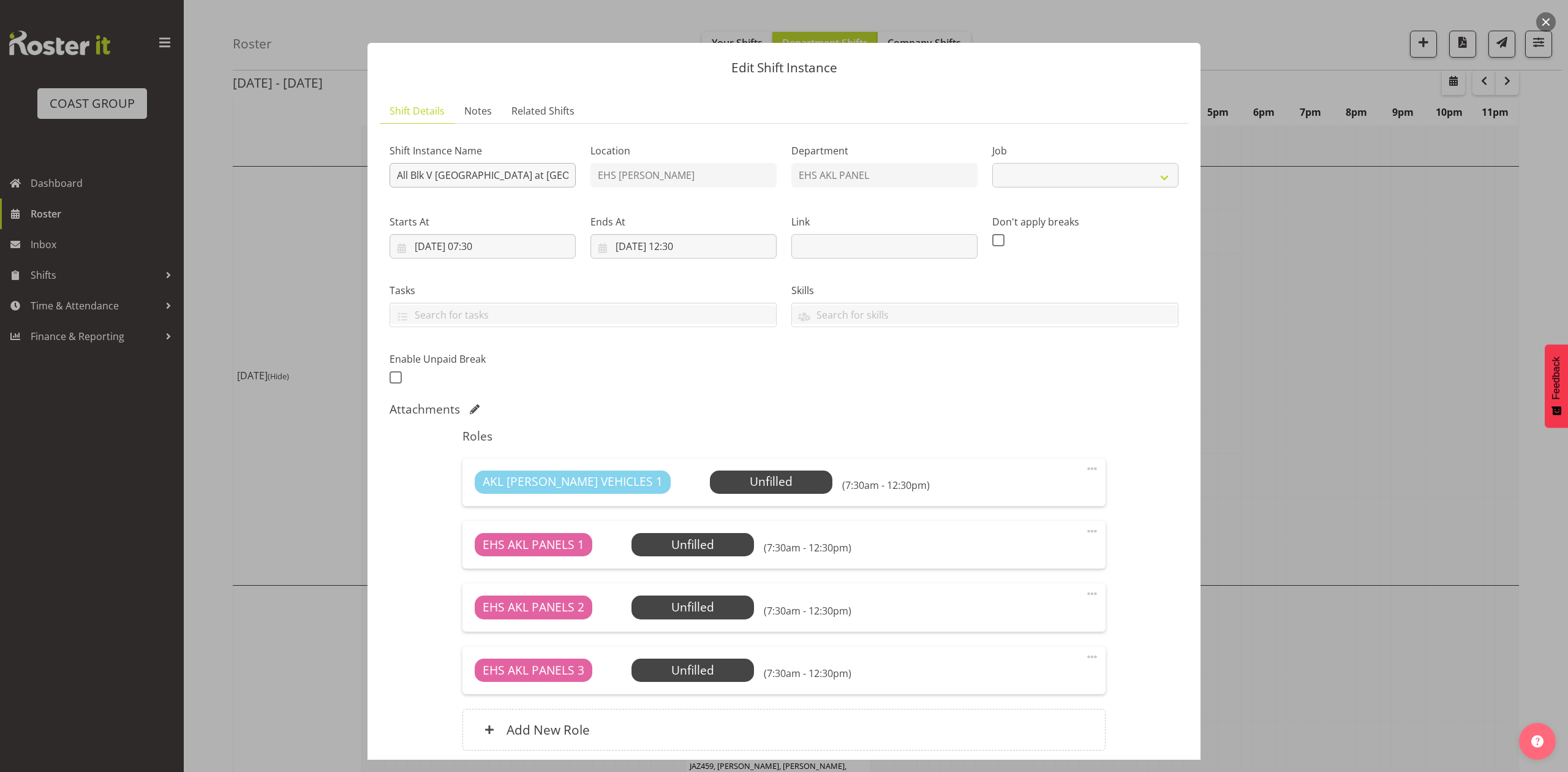
select select "8653"
click at [395, 170] on input "All Blk V Australia at Eden Park" at bounding box center [483, 175] width 187 height 24
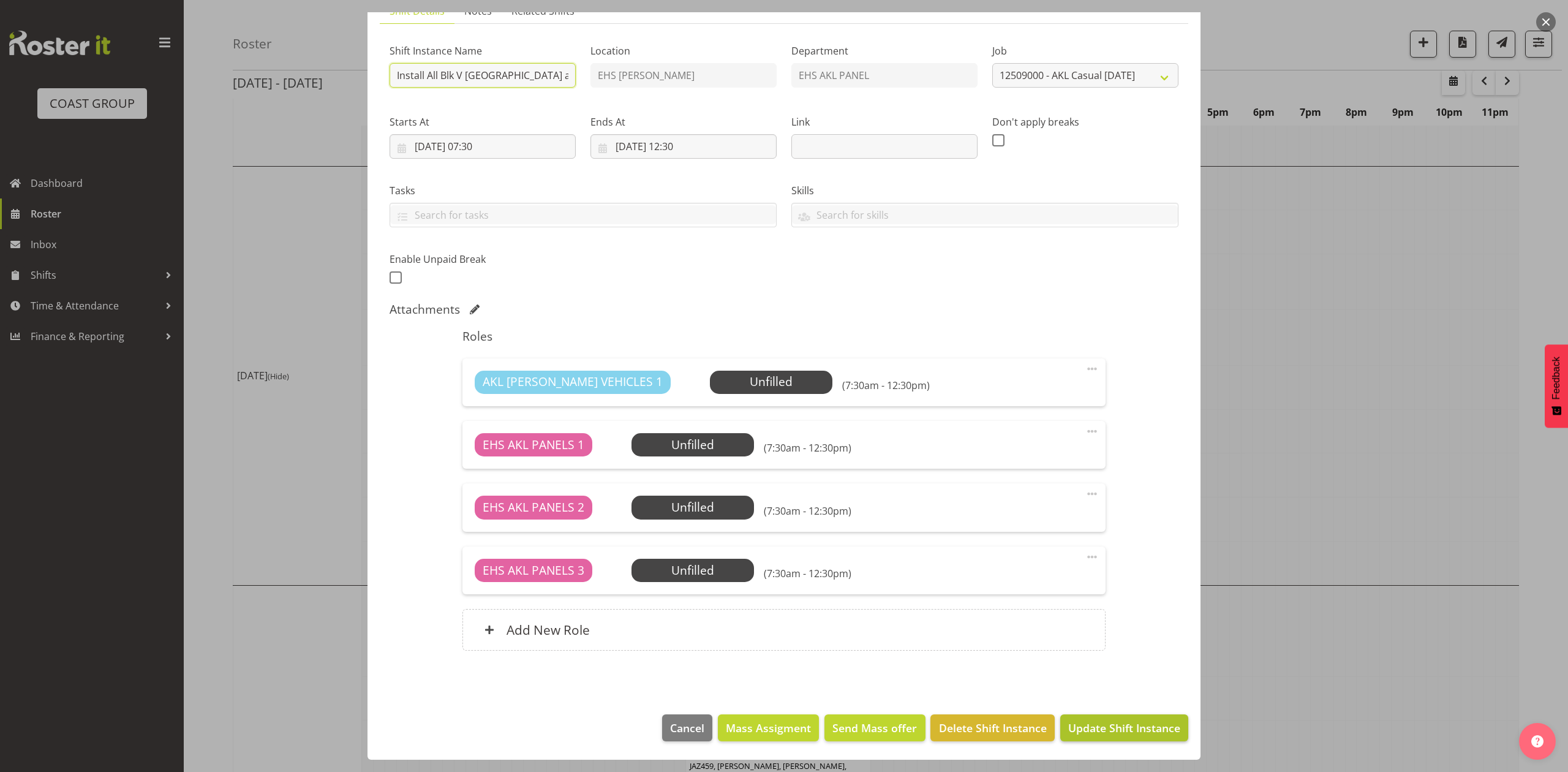
type input "Install All Blk V [GEOGRAPHIC_DATA] at [GEOGRAPHIC_DATA]"
click at [1149, 730] on span "Update Shift Instance" at bounding box center [1124, 728] width 112 height 16
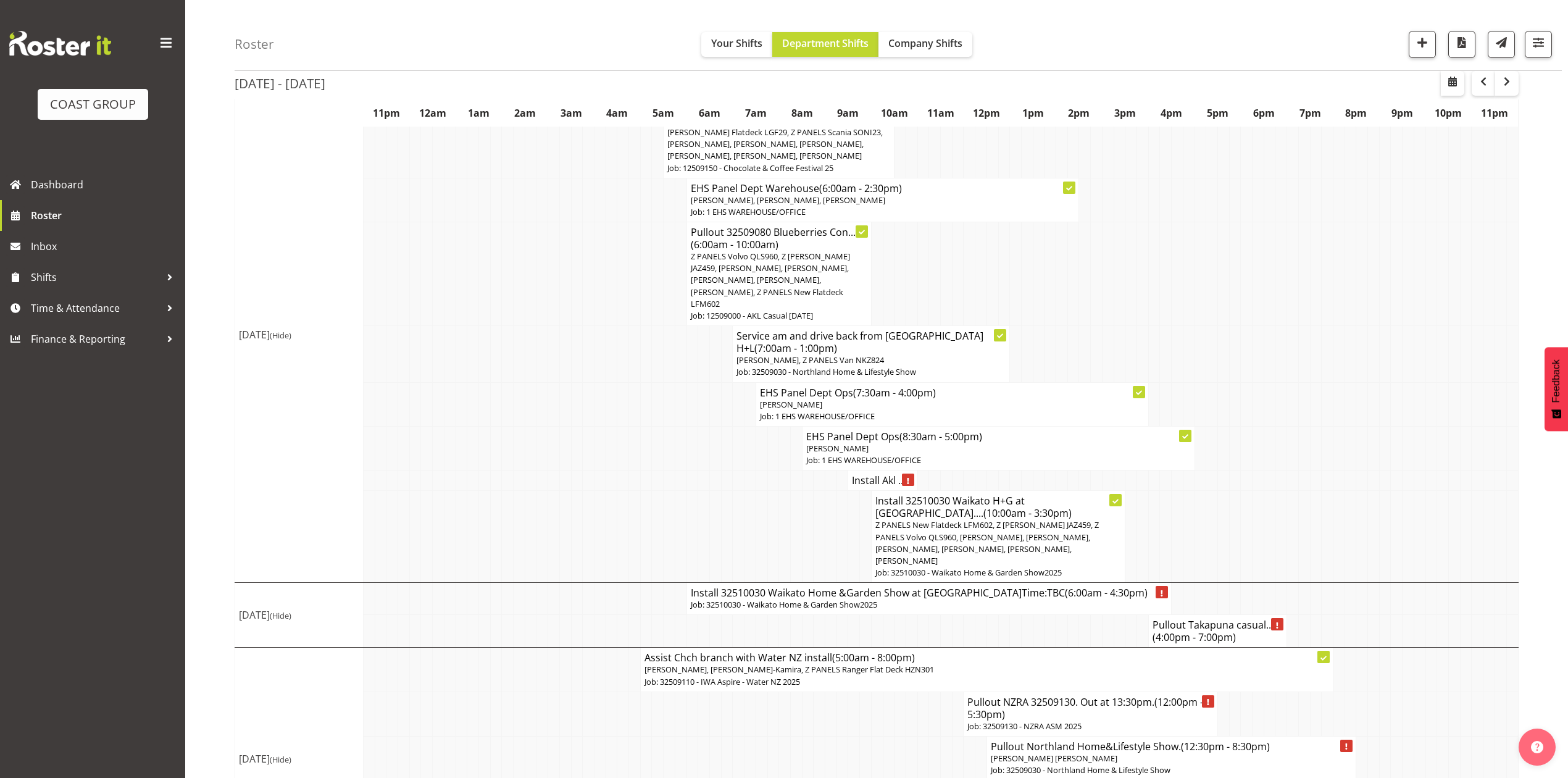
scroll to position [1114, 0]
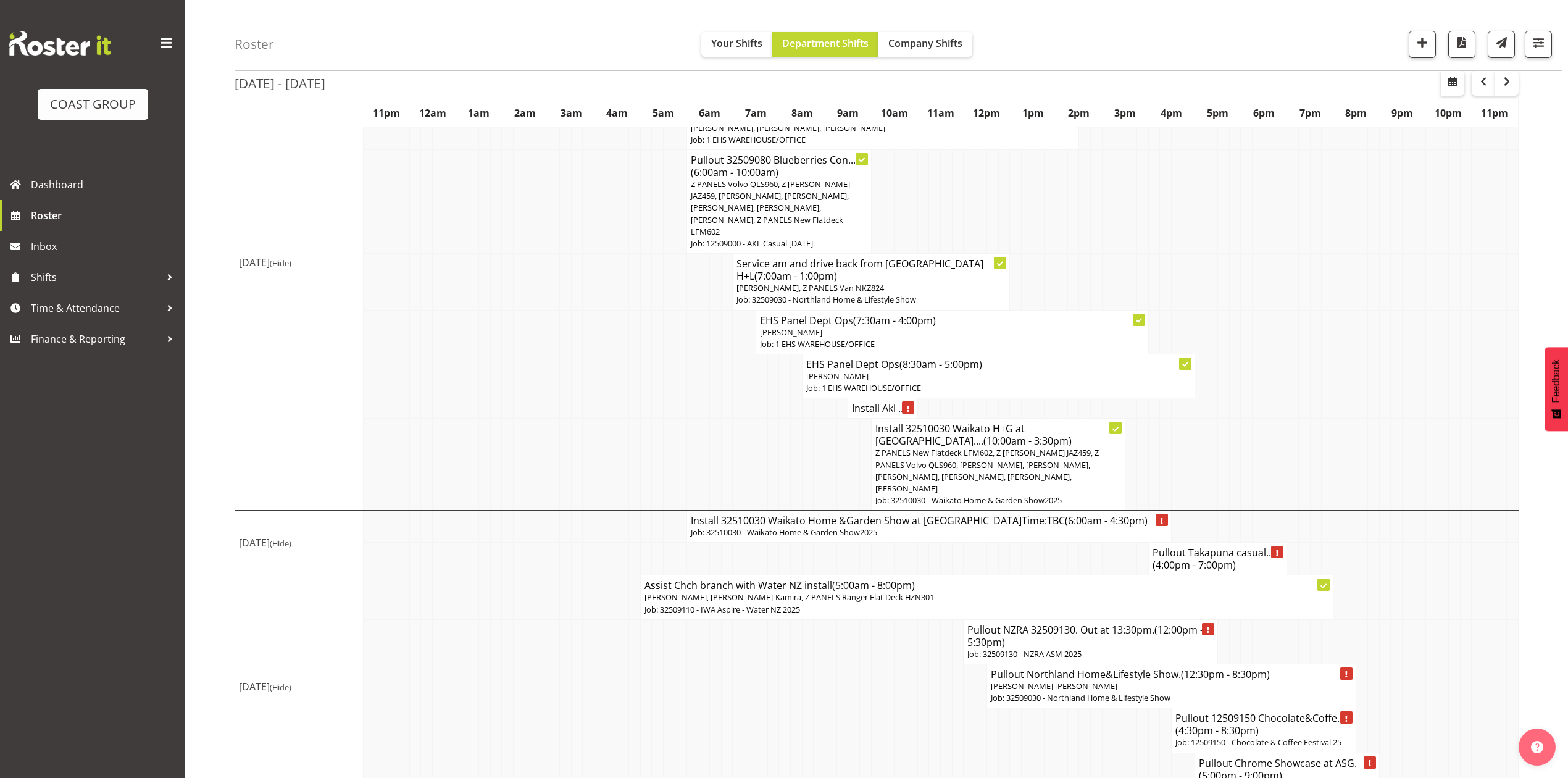
click at [1210, 418] on td at bounding box center [1212, 464] width 12 height 92
click at [1436, 577] on tr "Sun 28th Sep 2025 (Hide) Assist Chch branch with Water NZ install (5:00am - 8:0…" at bounding box center [876, 597] width 1283 height 44
click at [771, 371] on td at bounding box center [773, 375] width 12 height 44
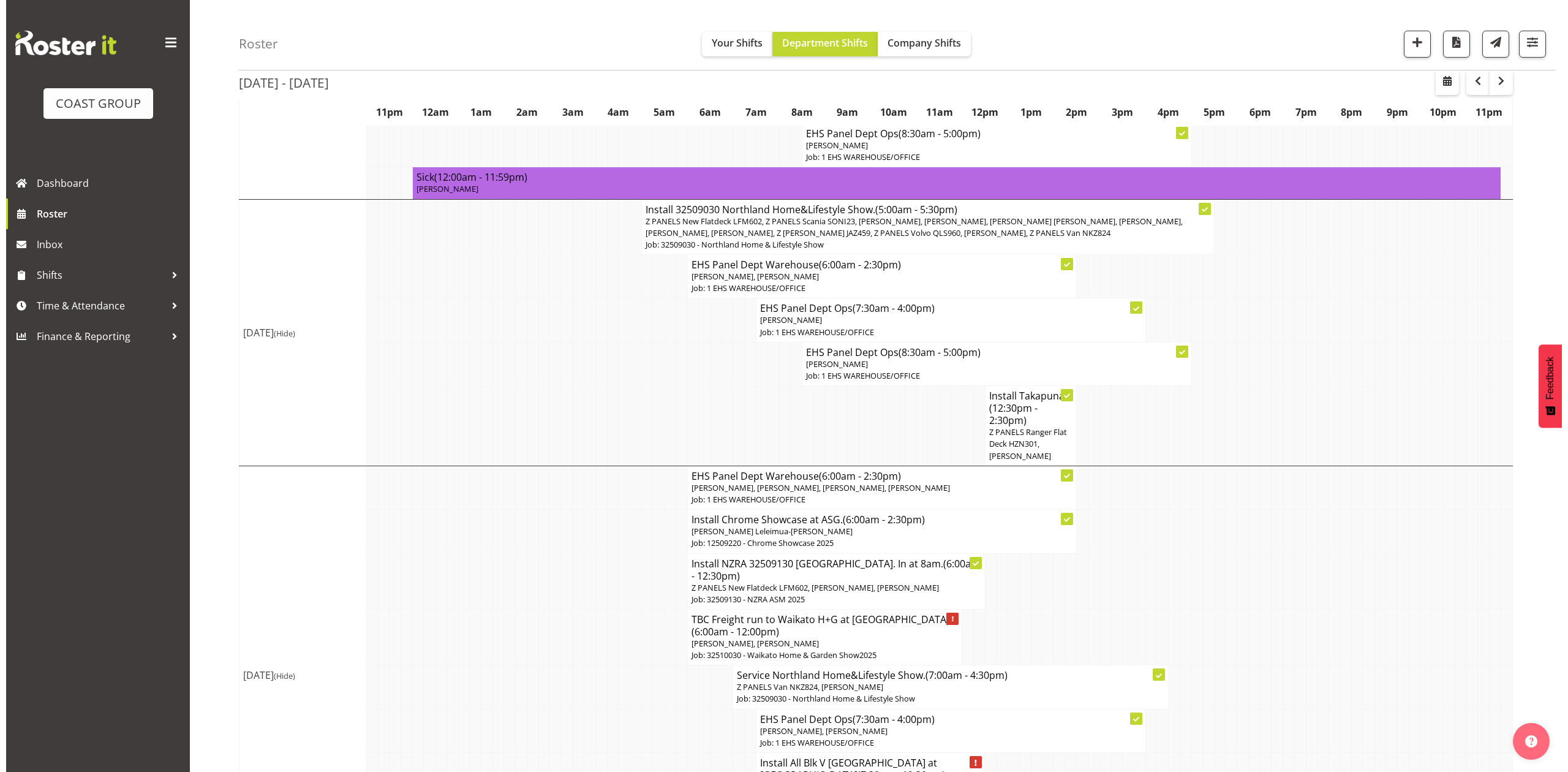
scroll to position [208, 0]
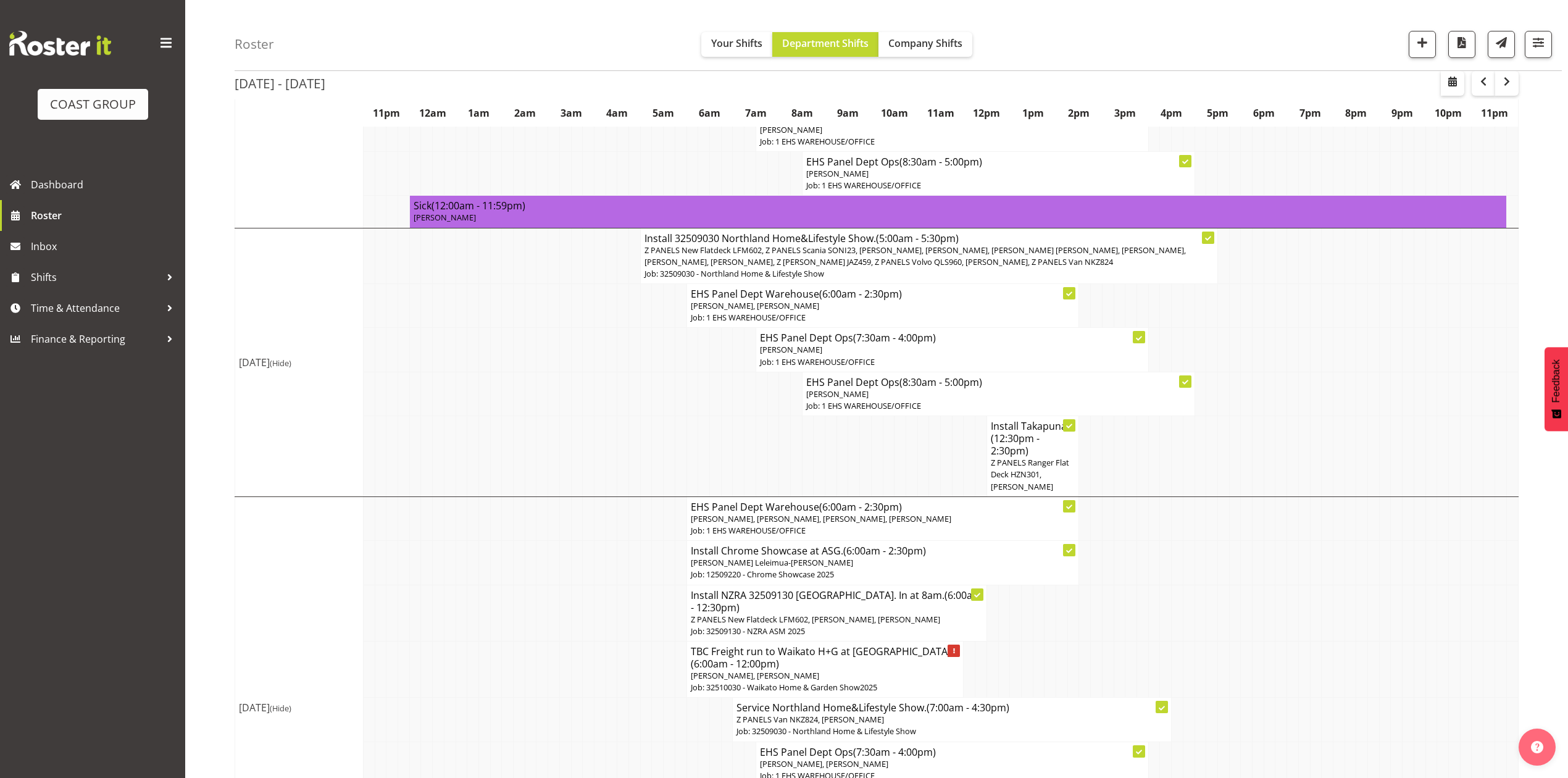
click at [953, 265] on span "Z PANELS New Flatdeck LFM602, Z PANELS Scania SONI23, [PERSON_NAME], [PERSON_NA…" at bounding box center [915, 256] width 542 height 23
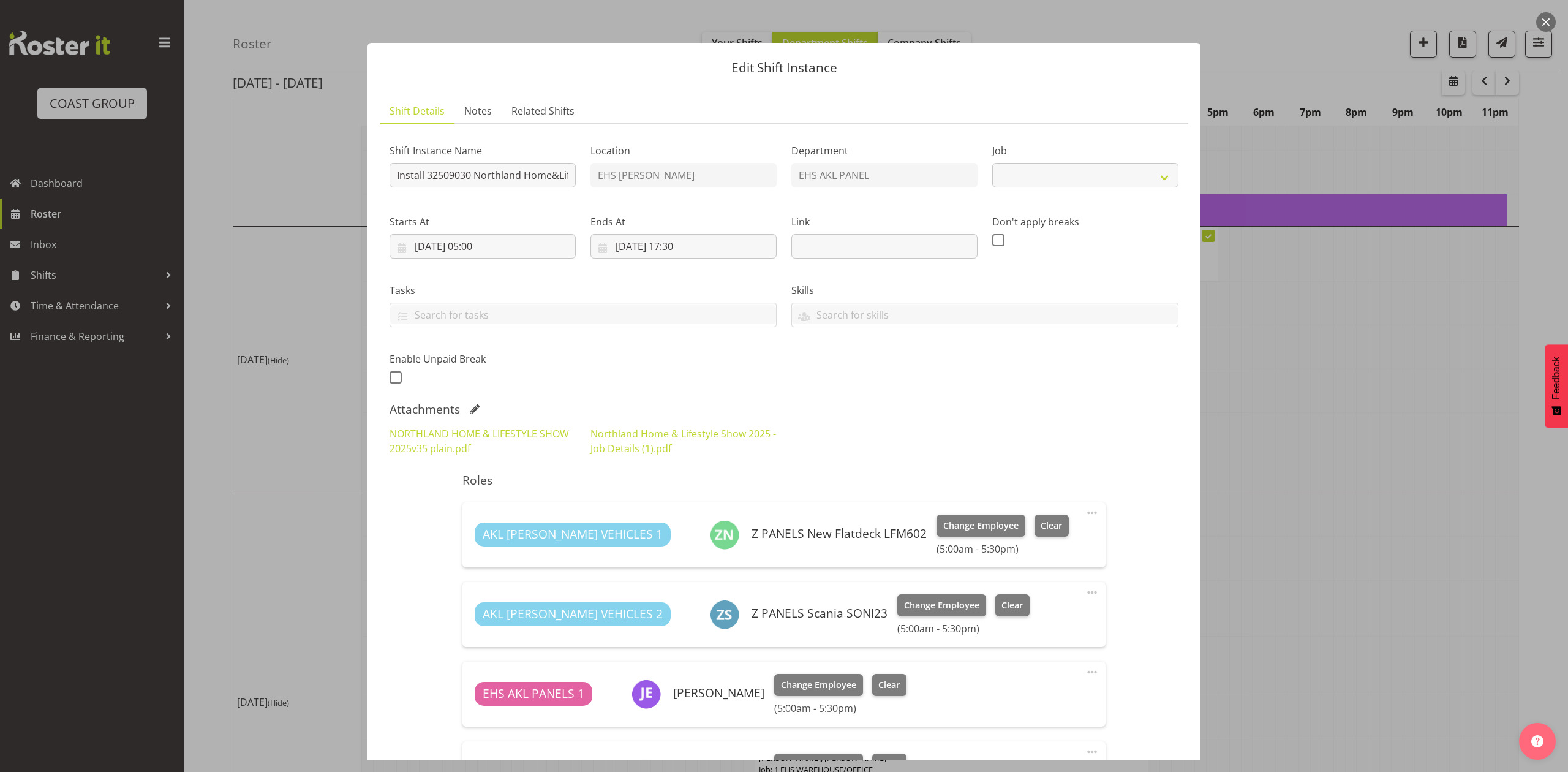
select select "9082"
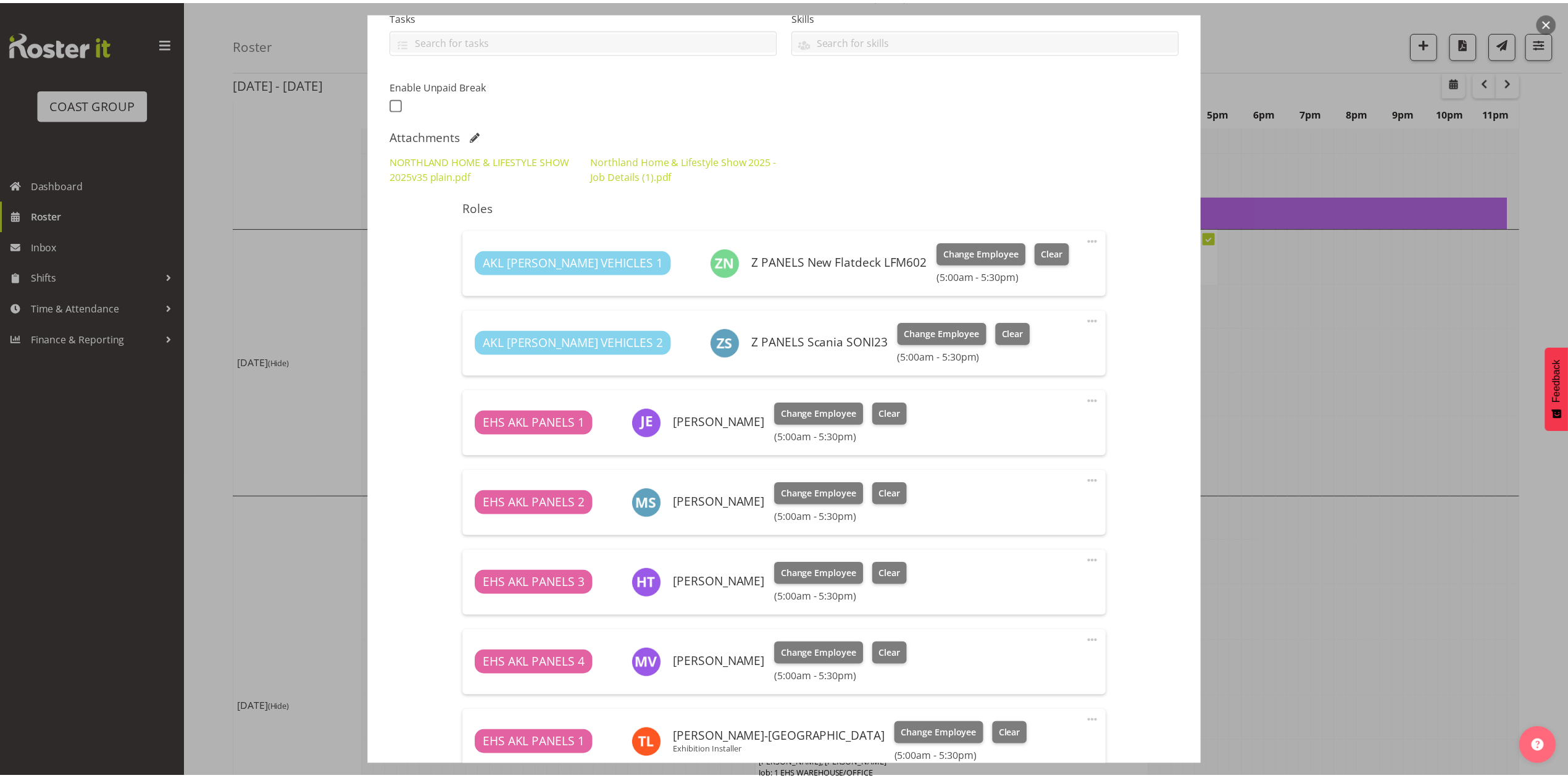
scroll to position [112, 0]
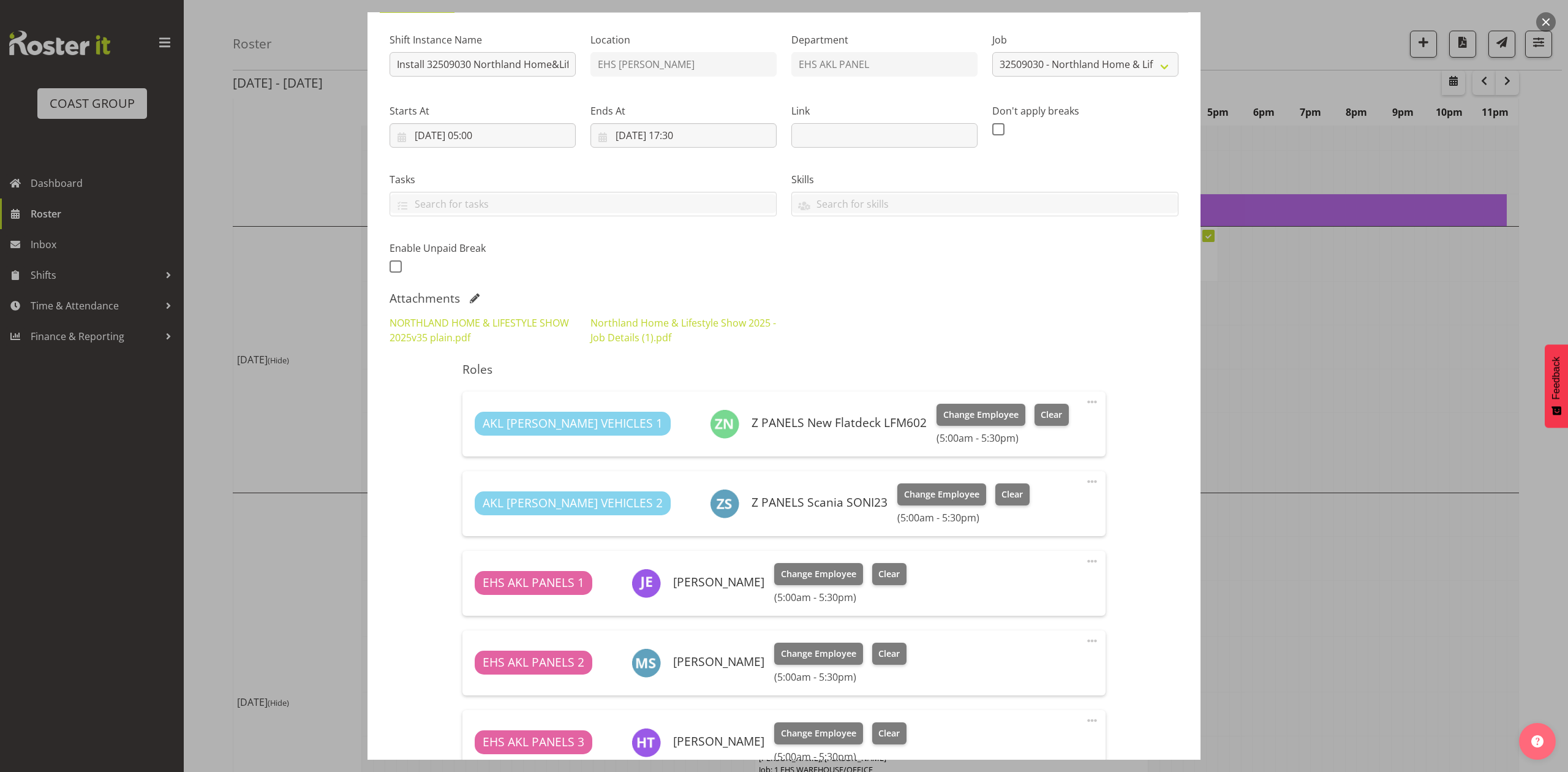
click at [1343, 346] on div at bounding box center [784, 386] width 1568 height 772
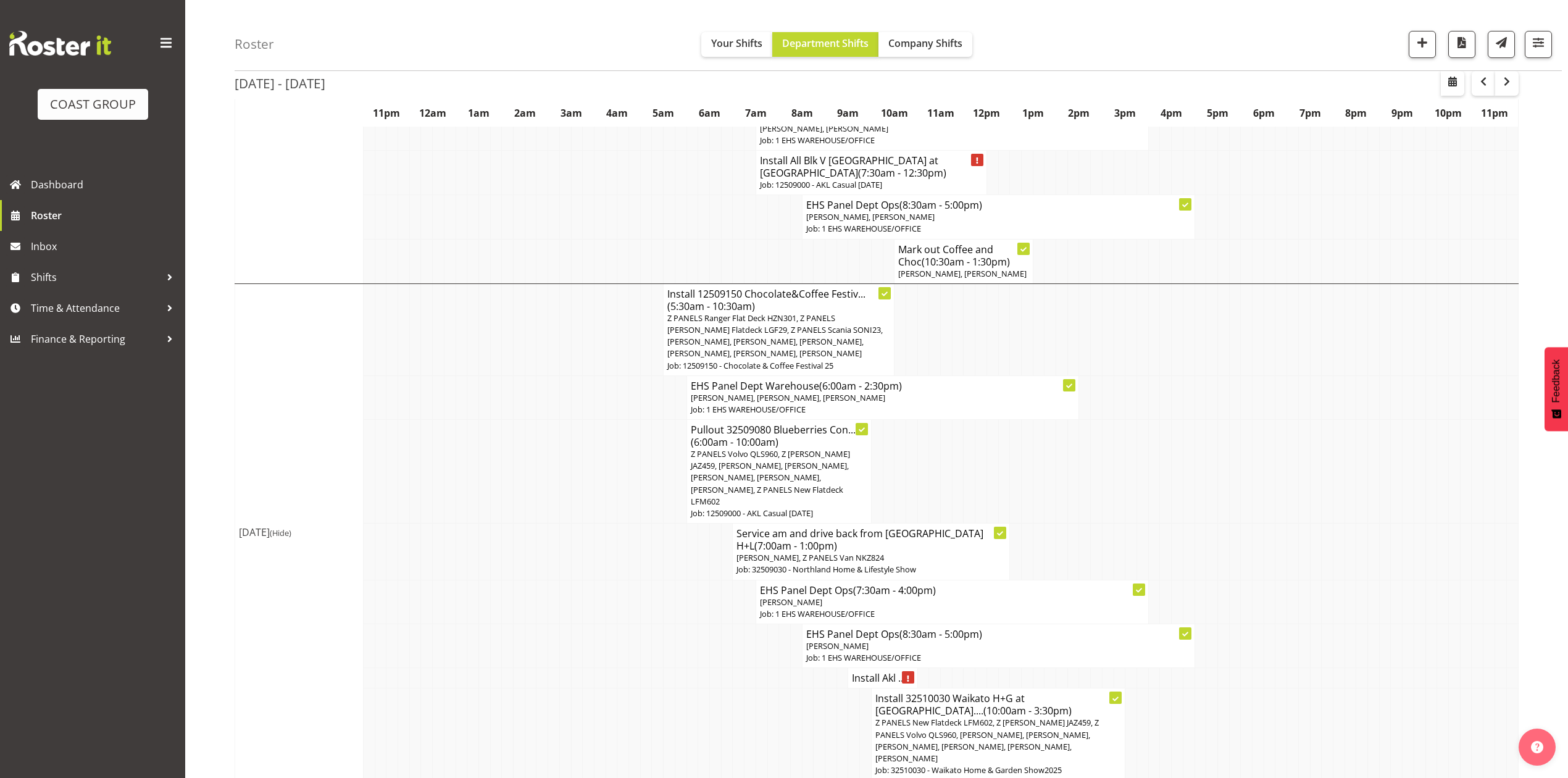
scroll to position [868, 0]
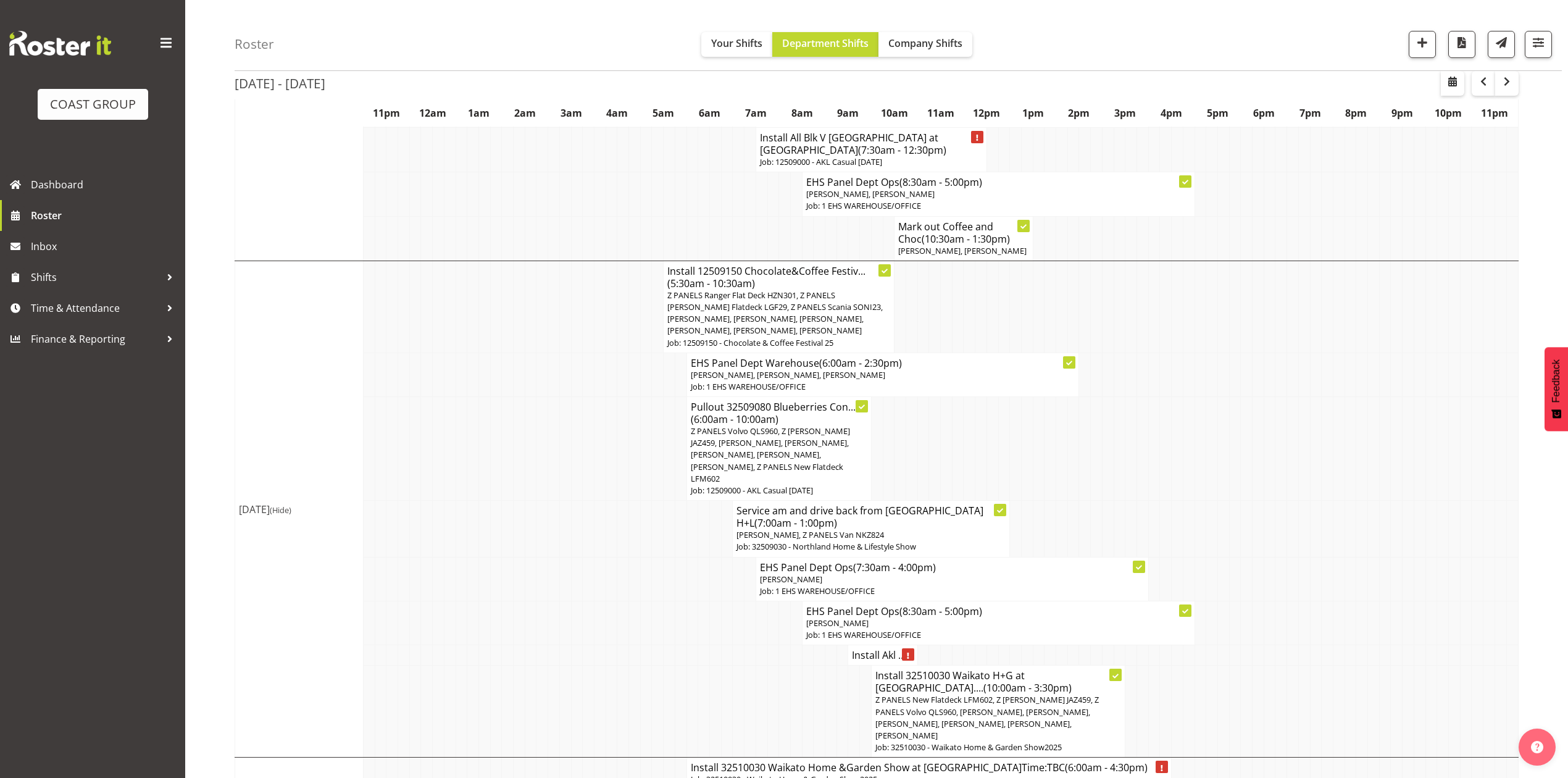
click at [595, 501] on td at bounding box center [600, 528] width 12 height 56
click at [1298, 317] on td at bounding box center [1304, 306] width 12 height 92
drag, startPoint x: 1075, startPoint y: 404, endPoint x: 1105, endPoint y: 410, distance: 30.6
click at [1079, 404] on tr "Pullout 32509080 Blueberries Con... (6:00am - 10:00am) Z PANELS Volvo QLS960, Z…" at bounding box center [876, 448] width 1283 height 104
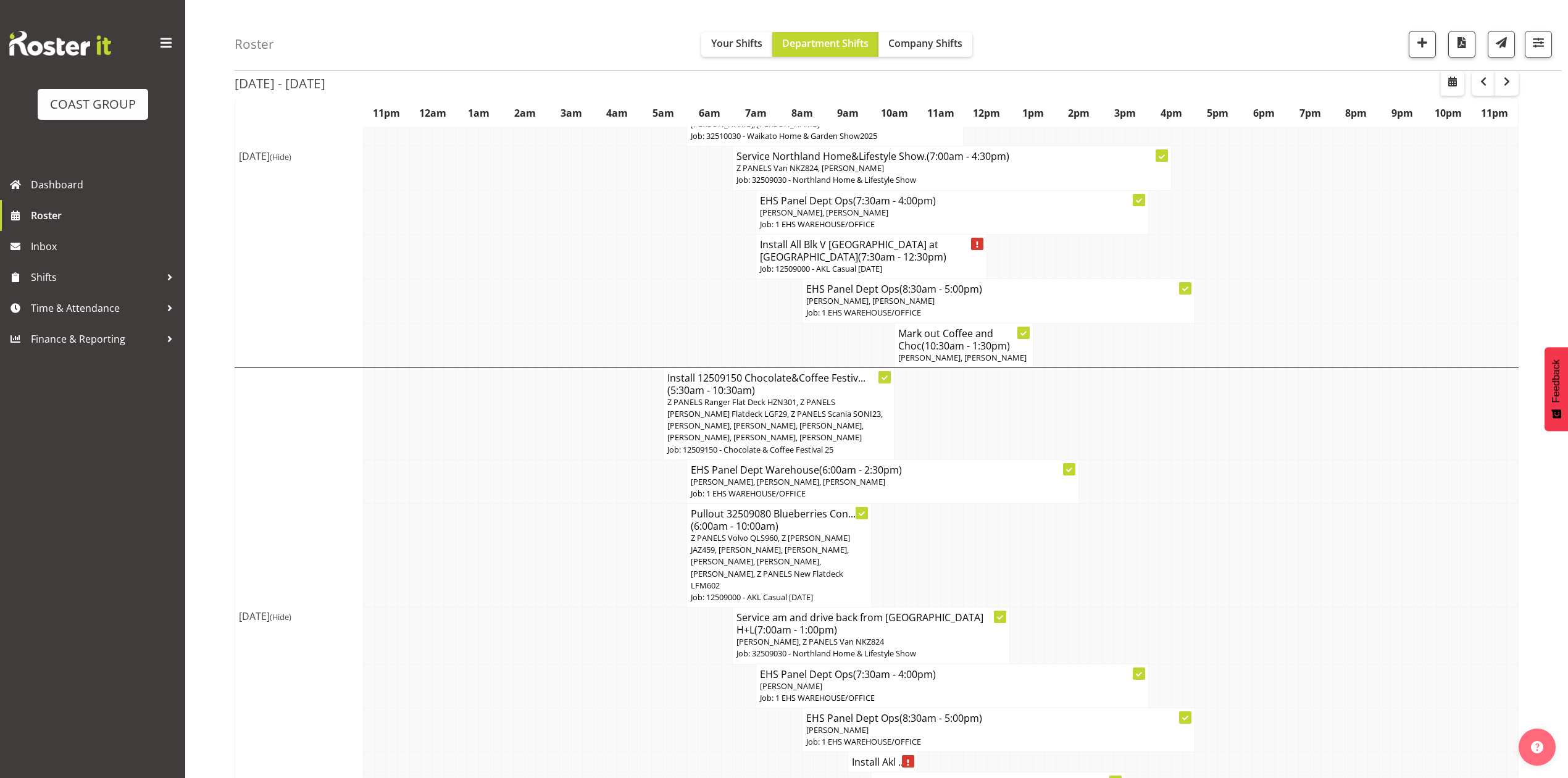
scroll to position [785, 0]
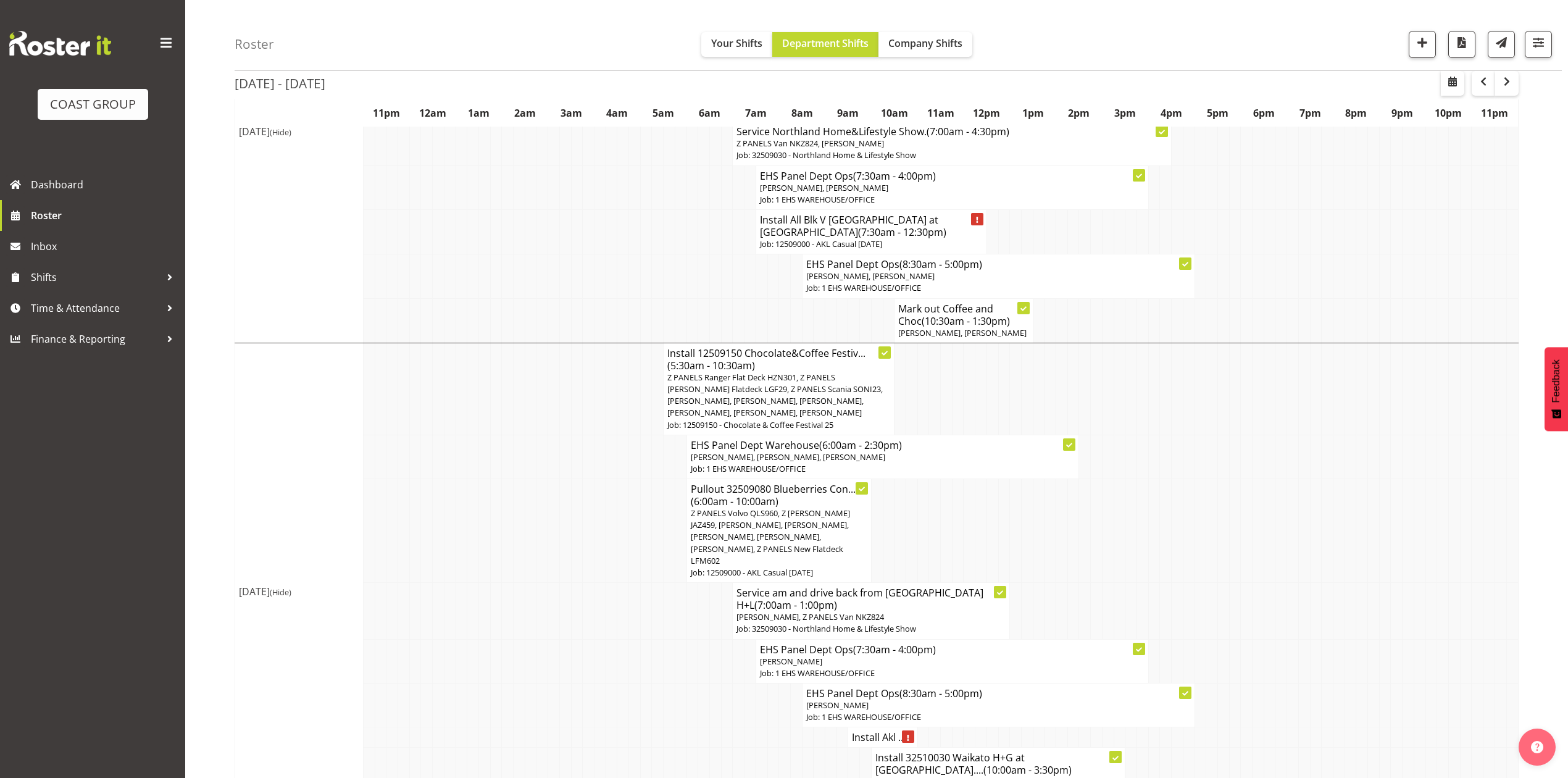
drag, startPoint x: 536, startPoint y: 437, endPoint x: 589, endPoint y: 427, distance: 53.9
click at [546, 437] on td at bounding box center [542, 456] width 12 height 44
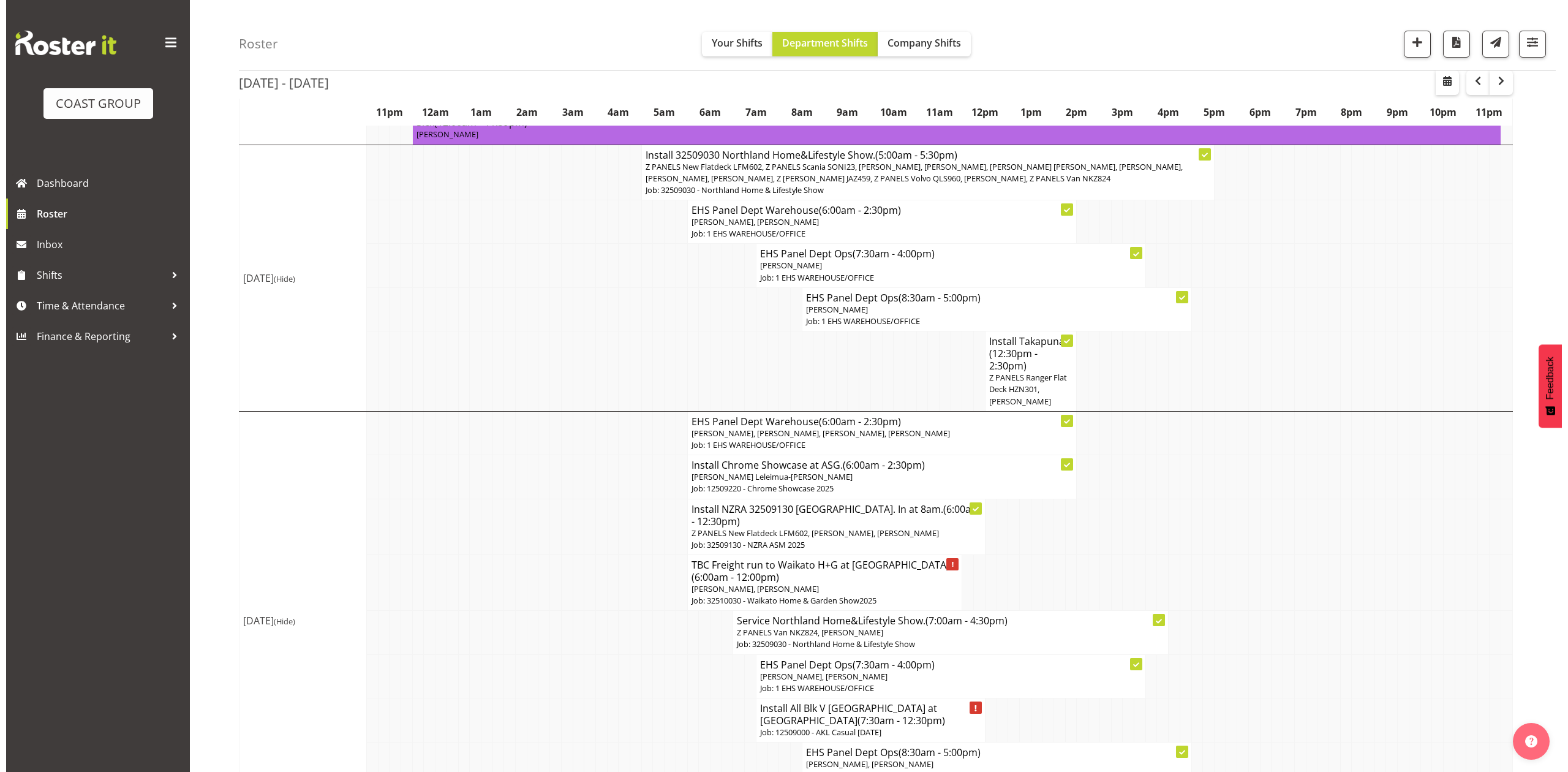
scroll to position [208, 0]
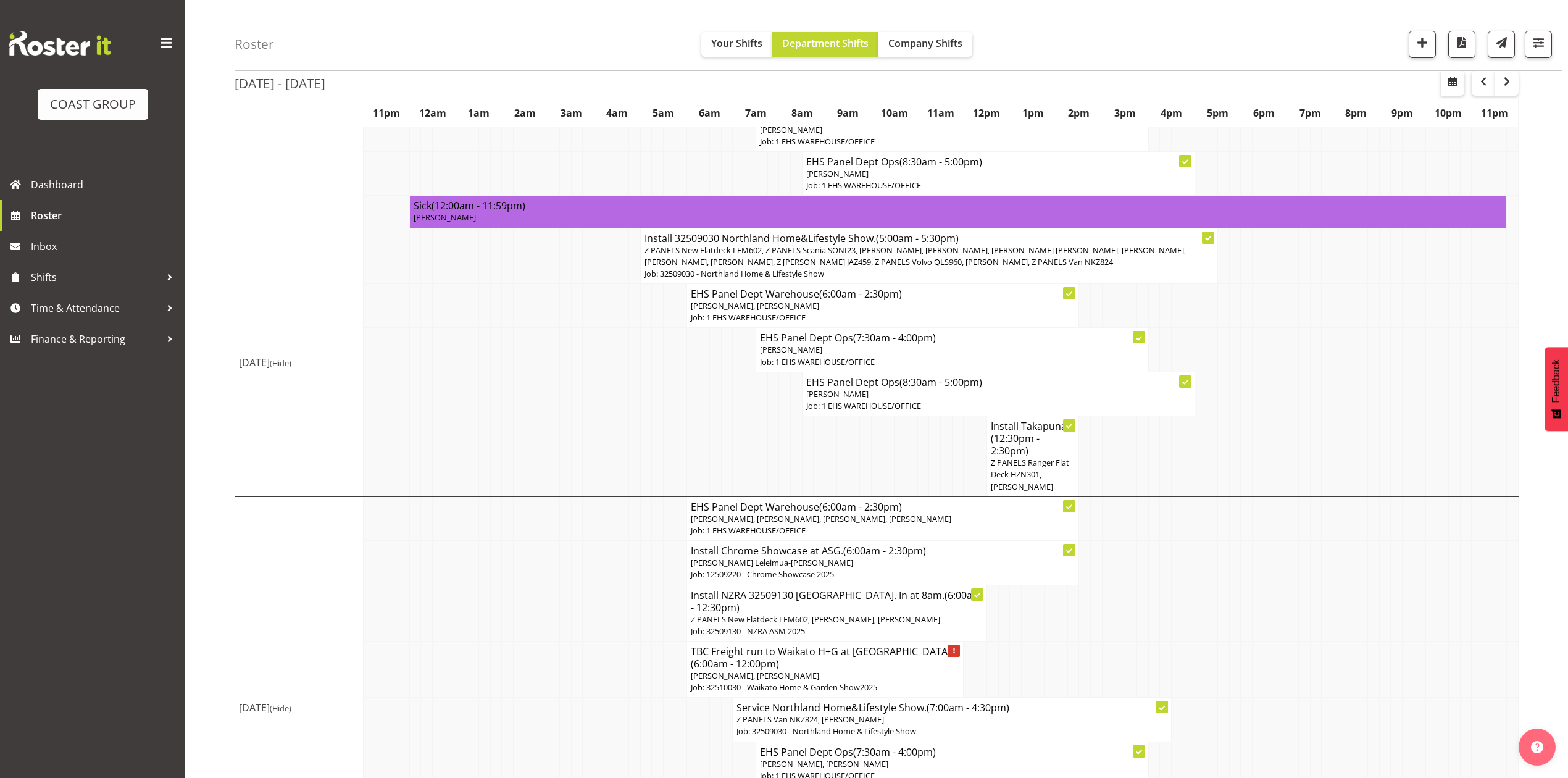
click at [655, 390] on td at bounding box center [658, 393] width 12 height 44
click at [958, 264] on span "Z PANELS New Flatdeck LFM602, Z PANELS Scania SONI23, [PERSON_NAME], [PERSON_NA…" at bounding box center [915, 256] width 542 height 23
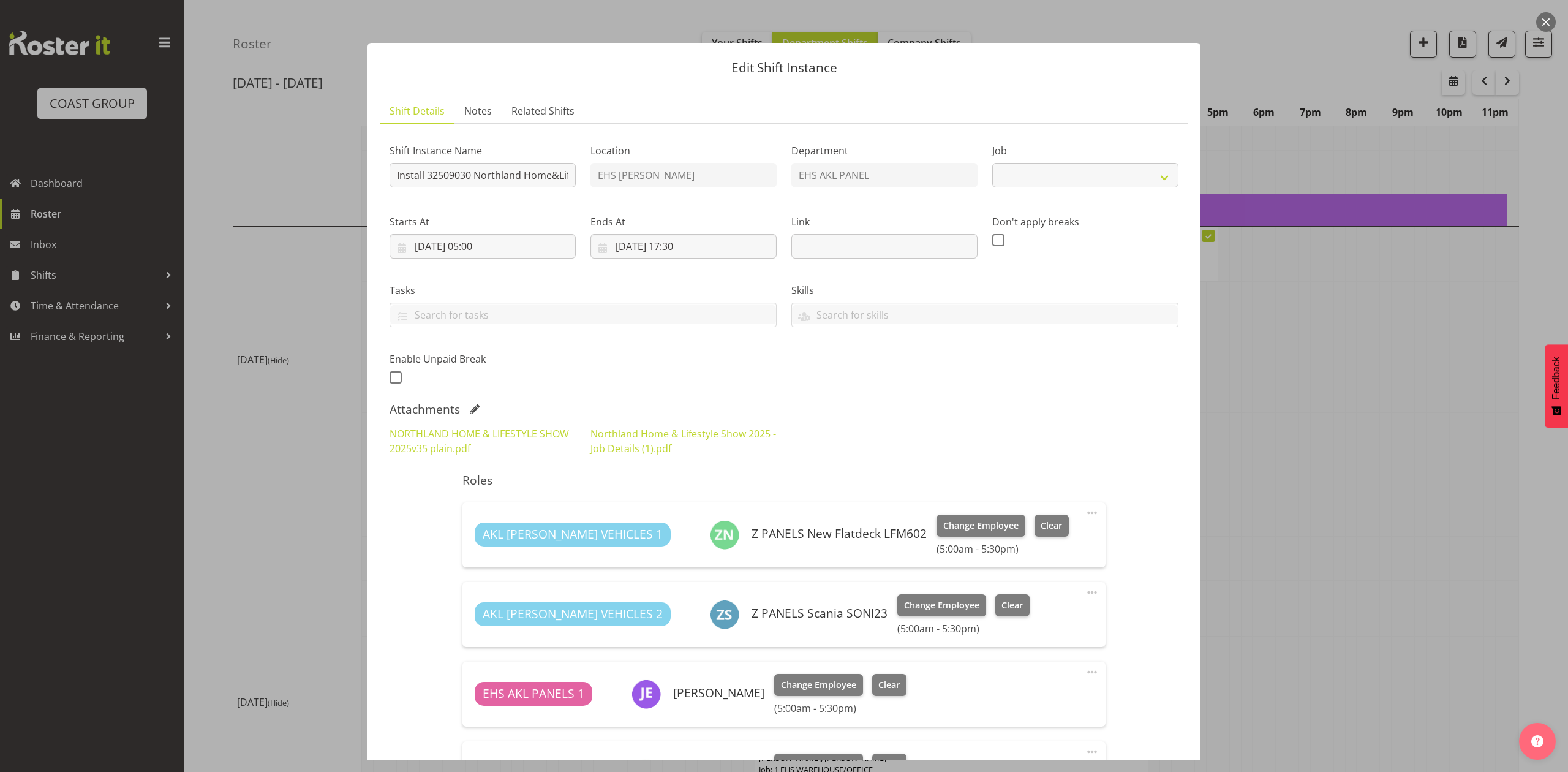
select select "9082"
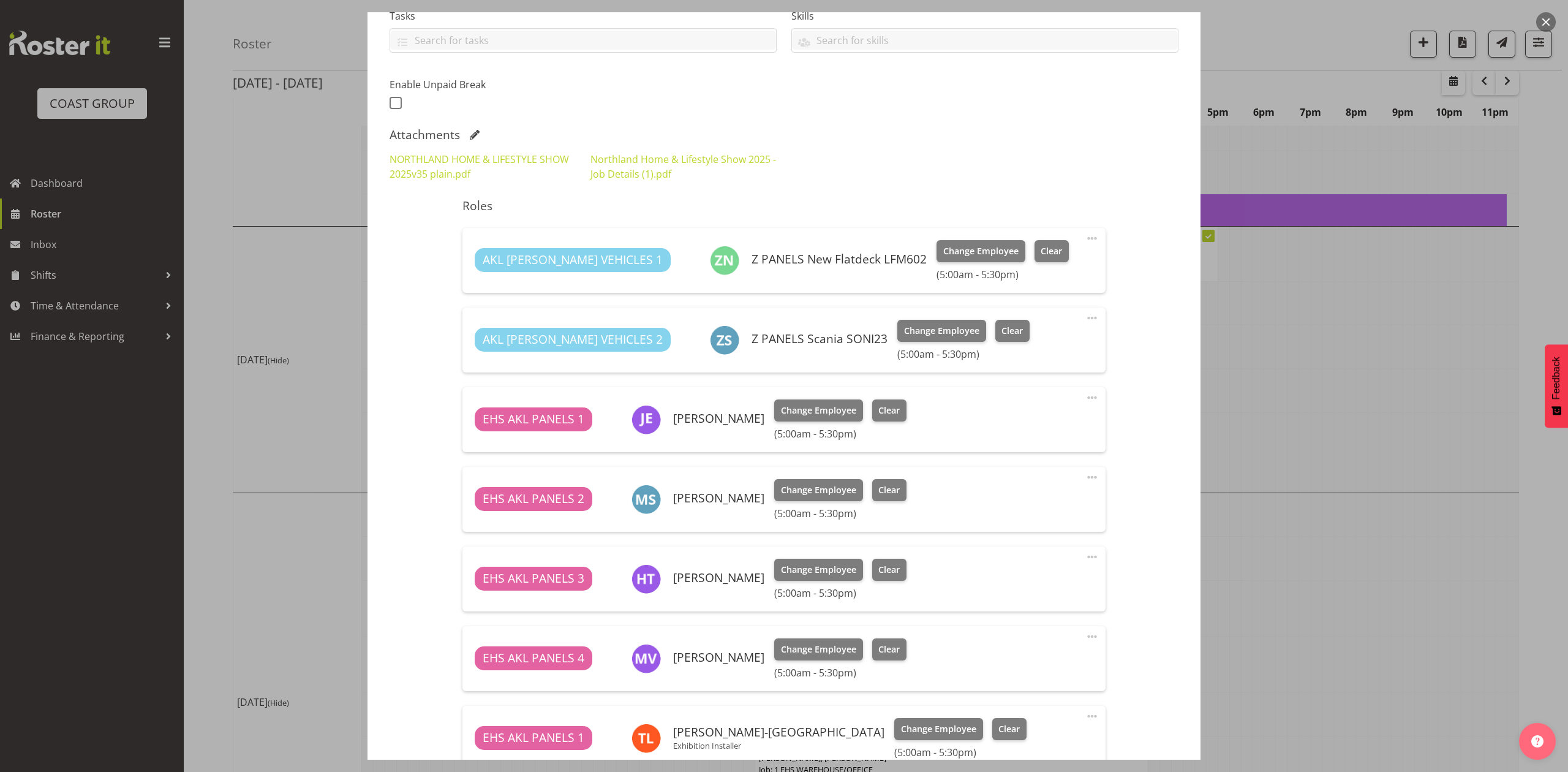
scroll to position [192, 0]
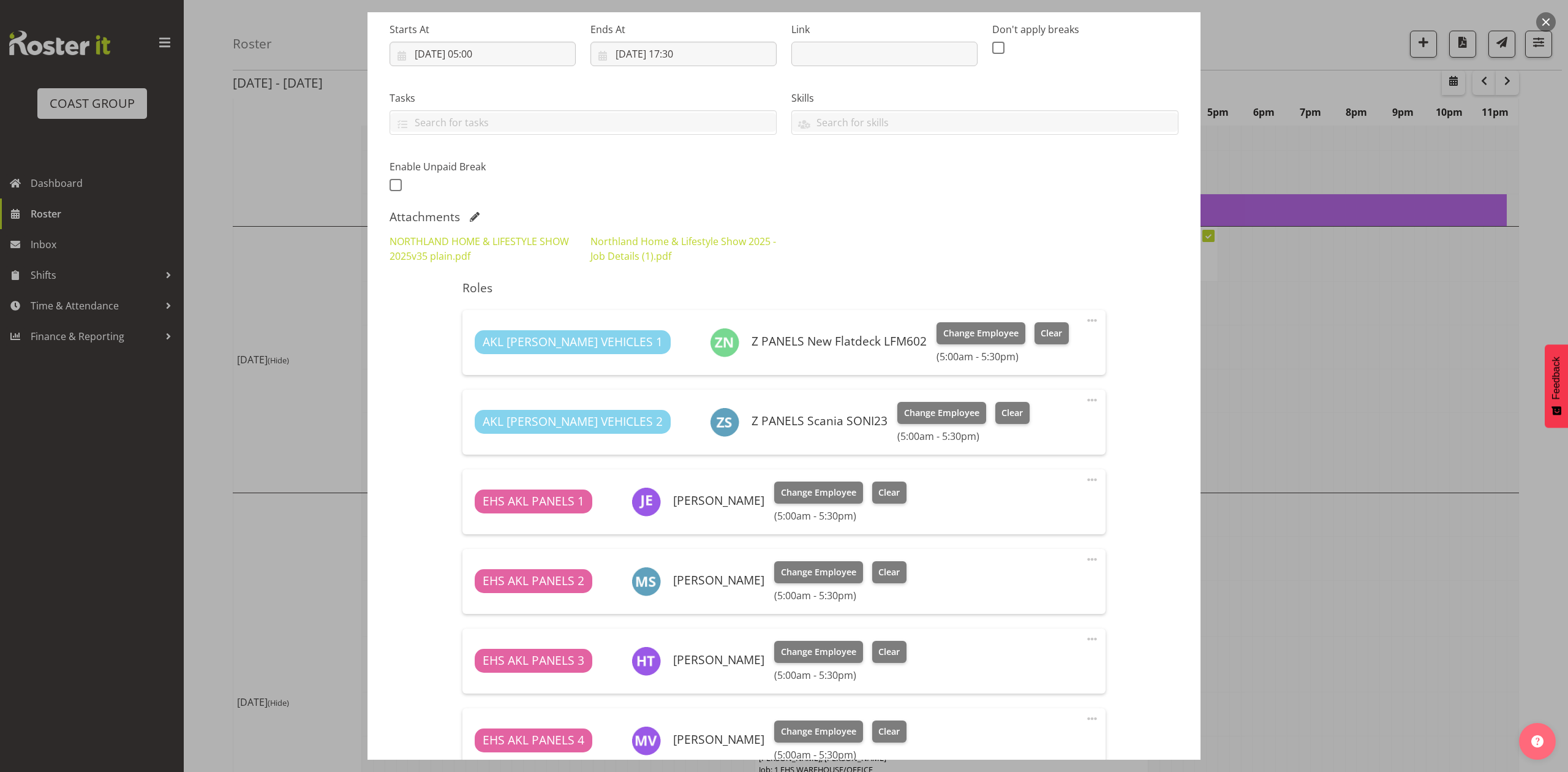
click at [1538, 19] on button "button" at bounding box center [1546, 22] width 19 height 19
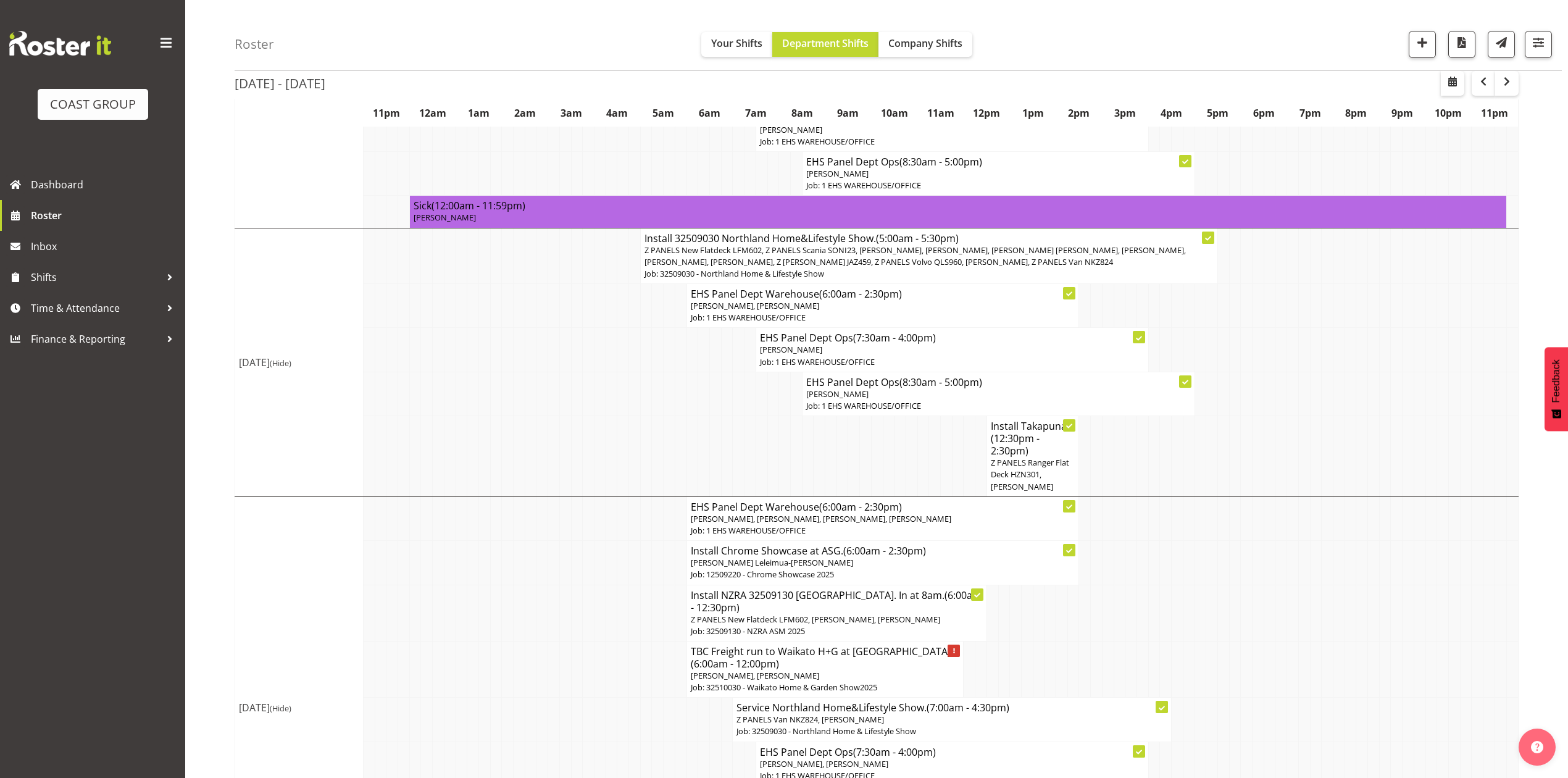
click at [1238, 313] on td at bounding box center [1235, 306] width 12 height 44
click at [1104, 236] on h4 "Install 32509030 Northland Home&Lifestyle Show. (5:00am - 5:30pm)" at bounding box center [929, 238] width 569 height 13
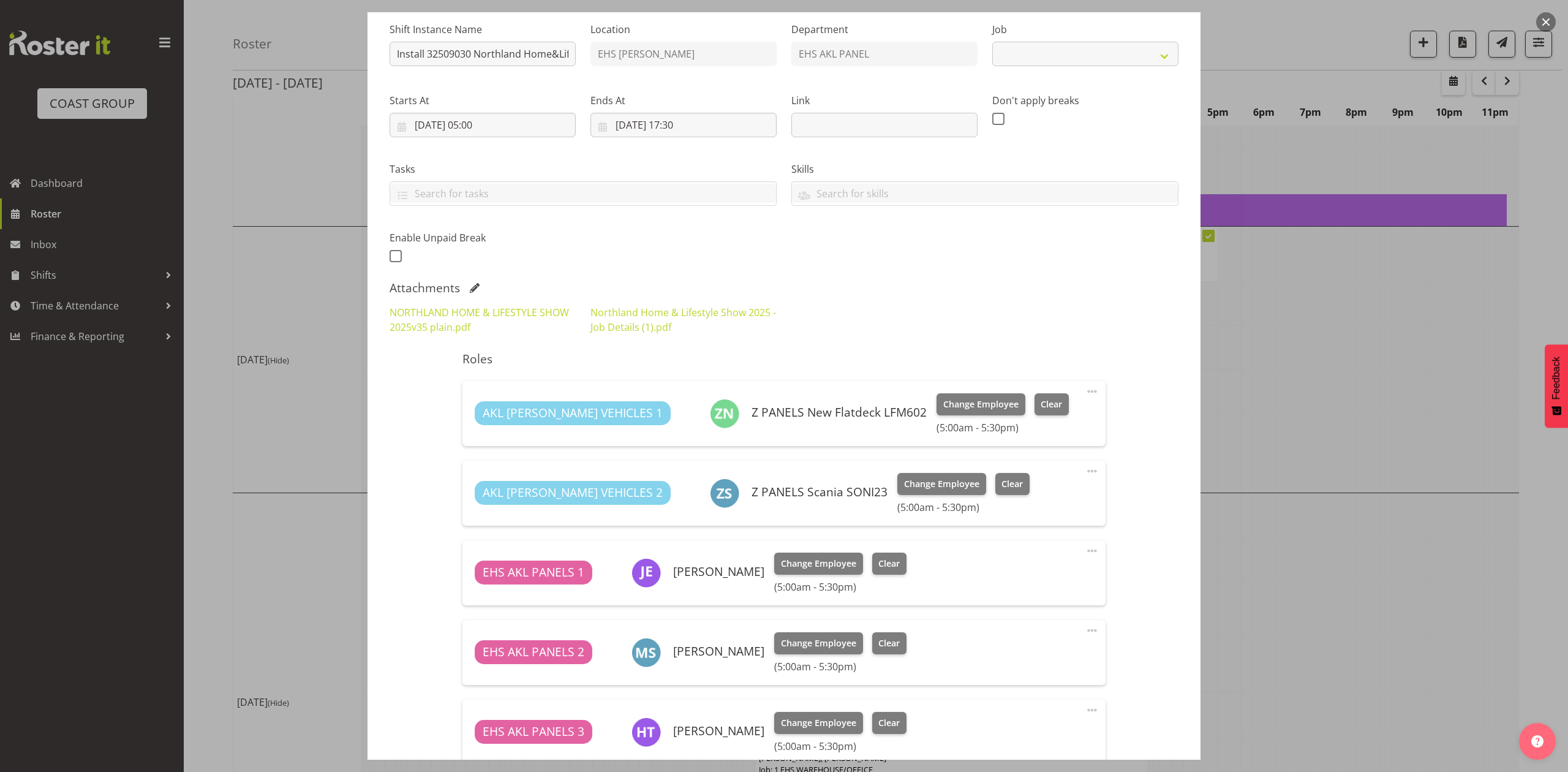
select select "9082"
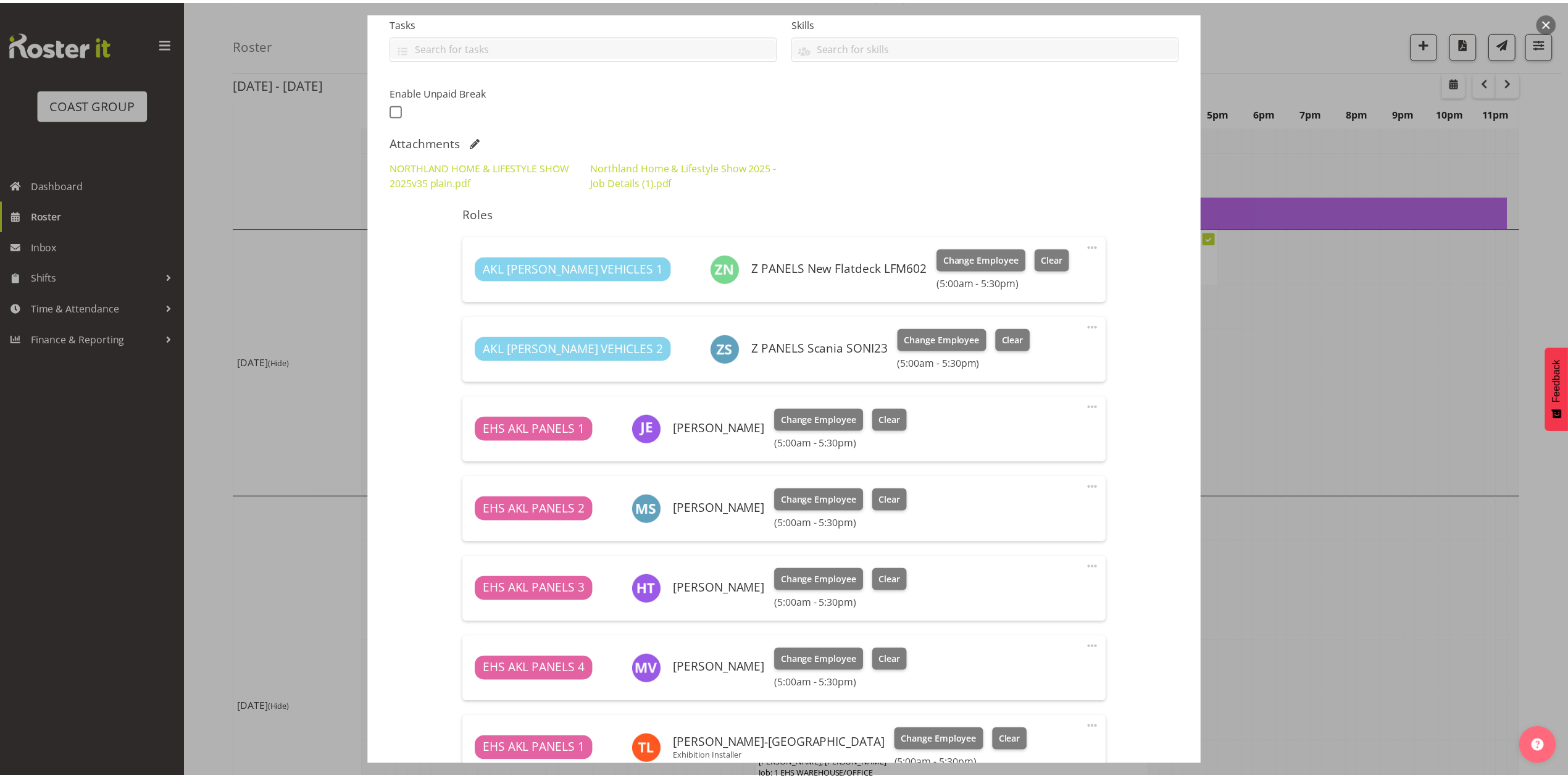
scroll to position [247, 0]
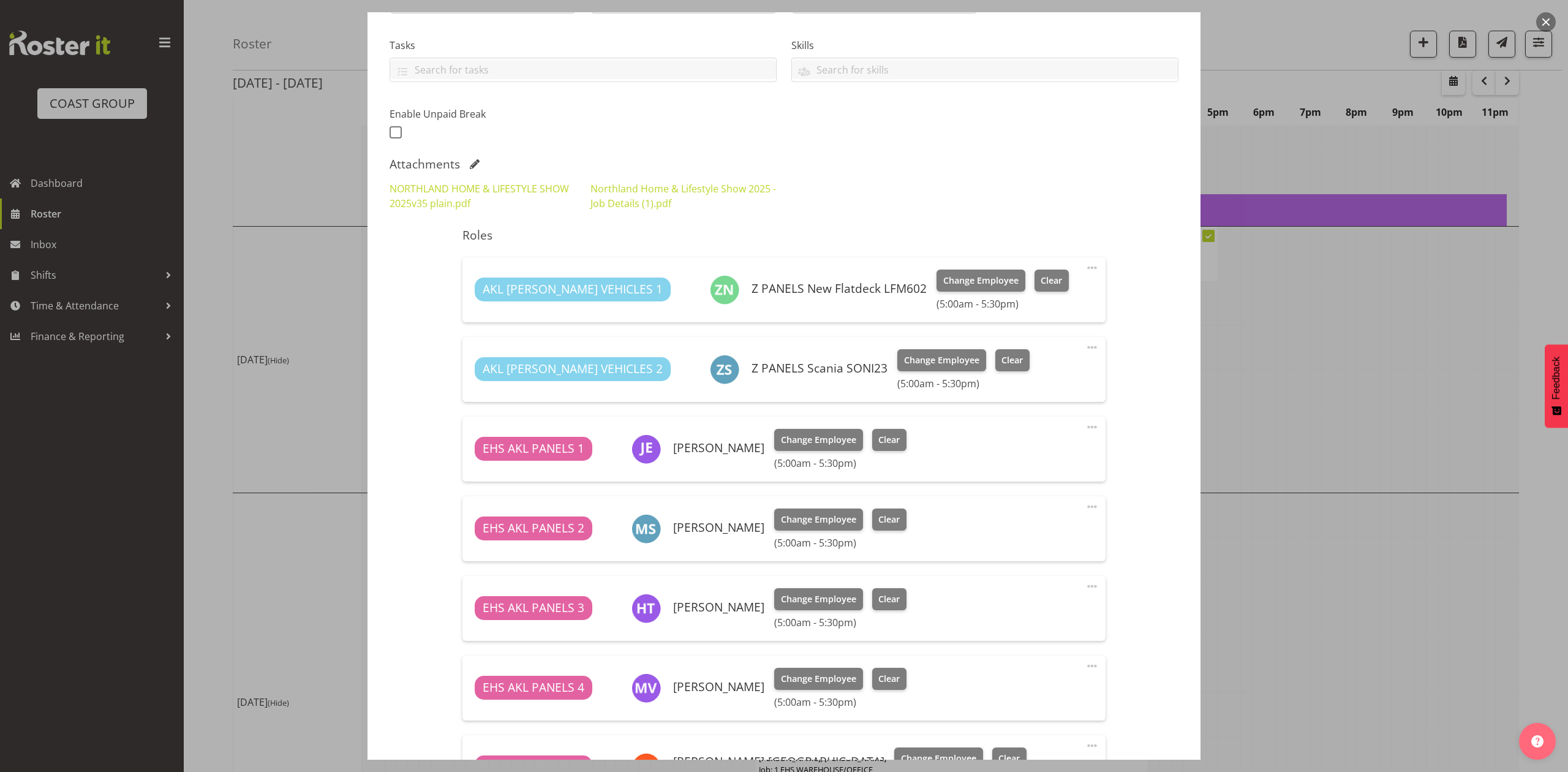
click at [1262, 354] on div at bounding box center [784, 386] width 1568 height 772
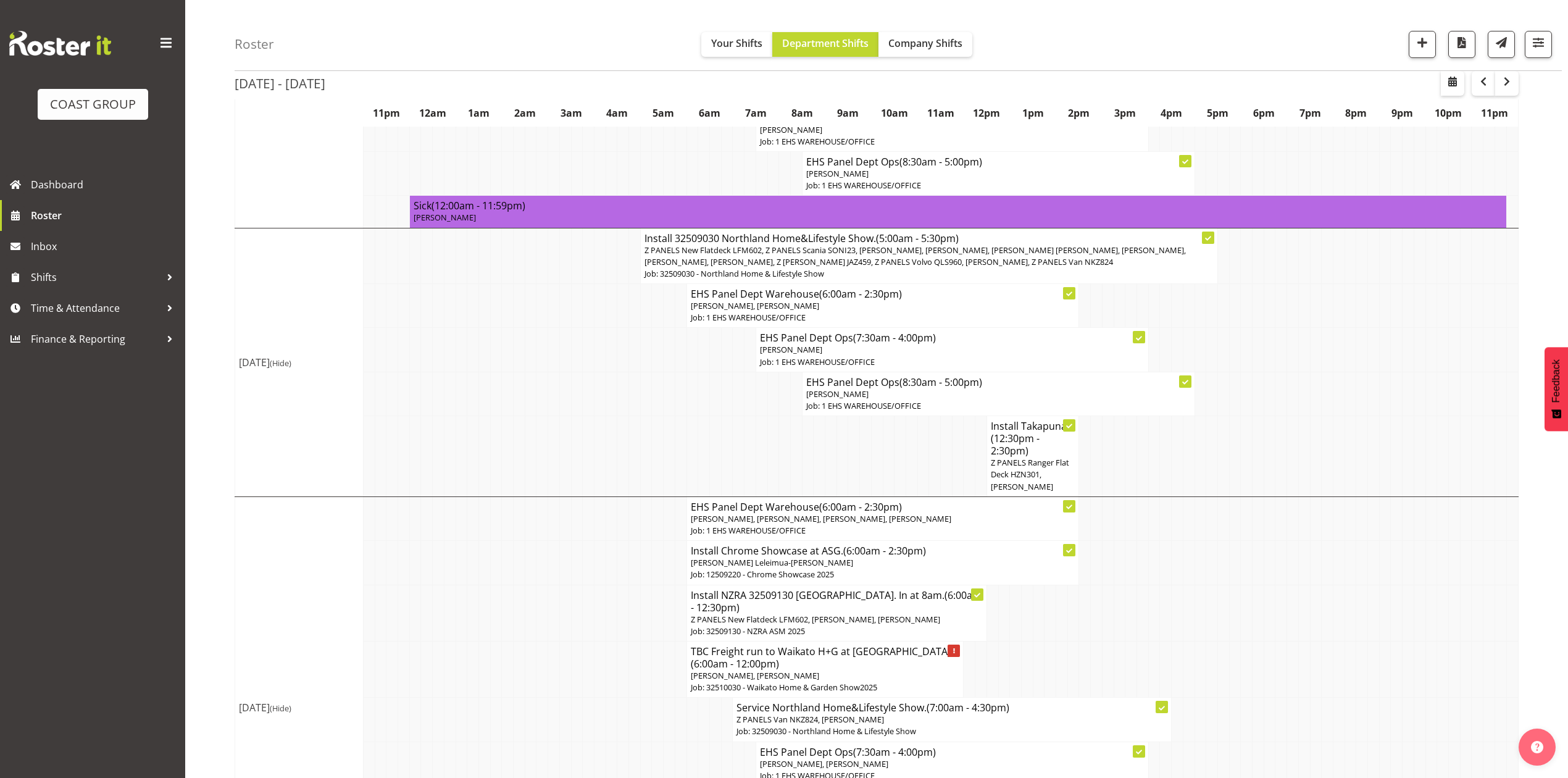
click at [1135, 428] on td at bounding box center [1131, 457] width 12 height 81
click at [914, 445] on td at bounding box center [912, 457] width 12 height 81
click at [919, 445] on td at bounding box center [923, 457] width 12 height 81
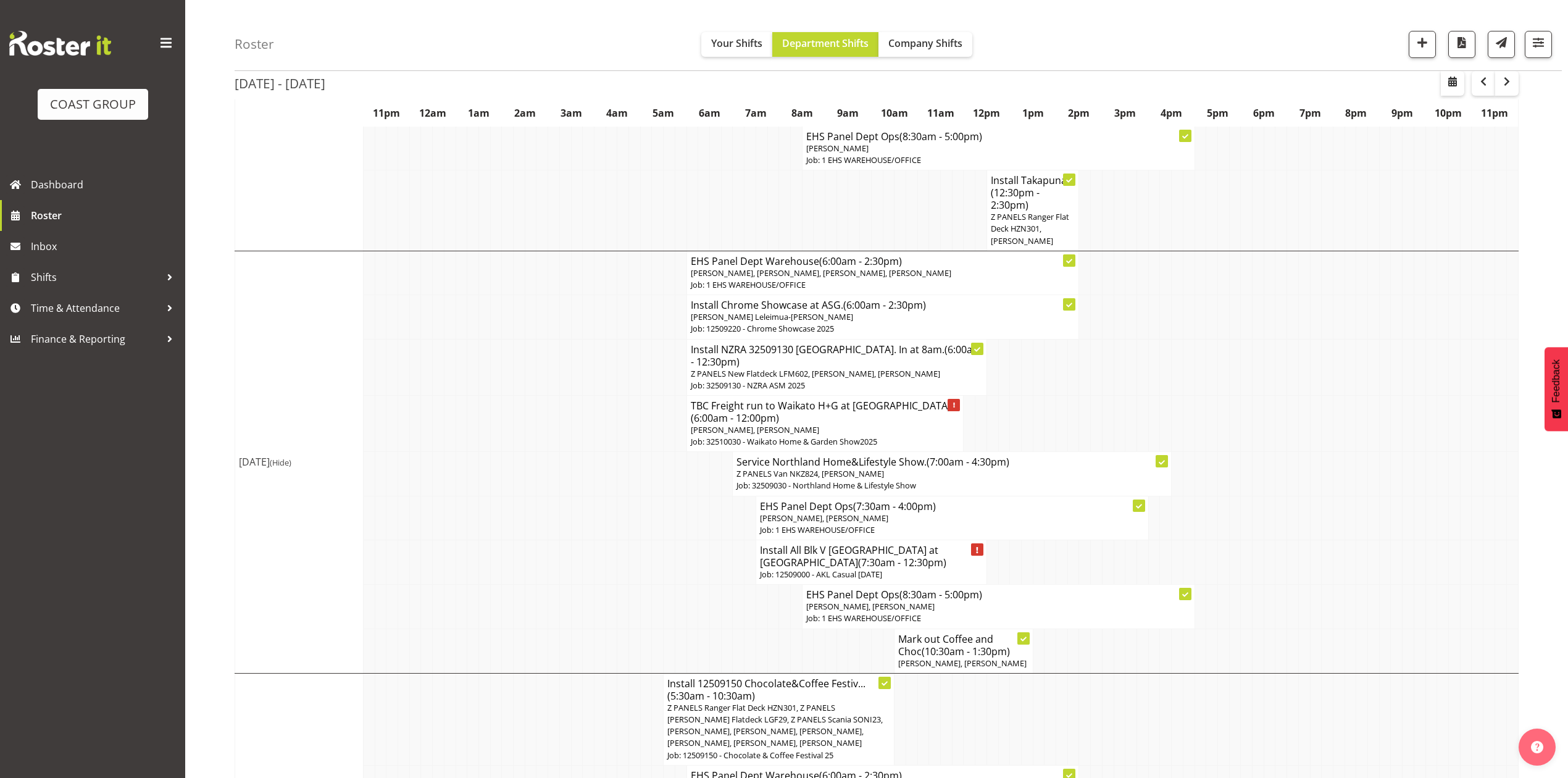
scroll to position [457, 0]
click at [1035, 406] on td at bounding box center [1038, 421] width 12 height 56
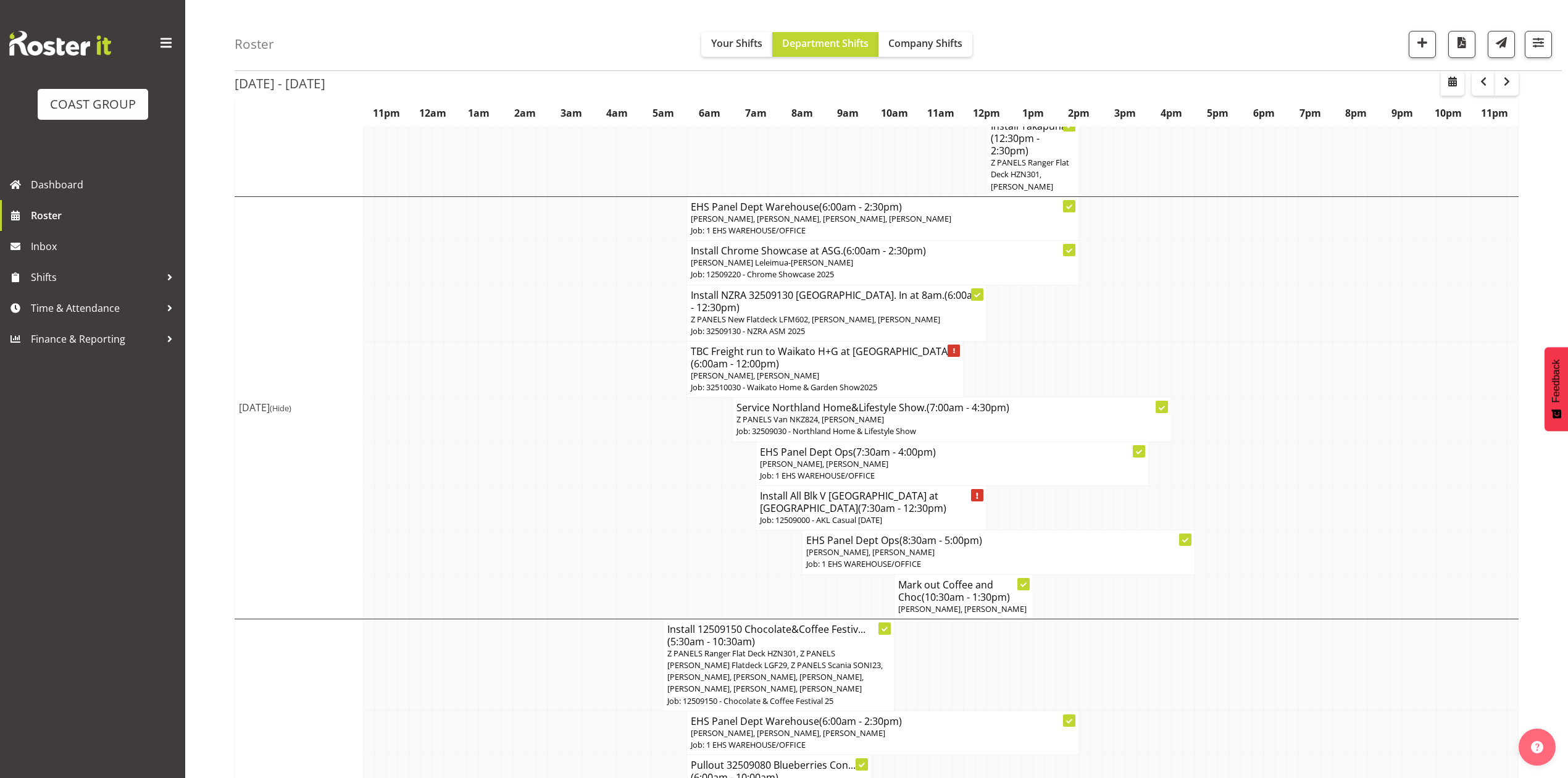
scroll to position [539, 0]
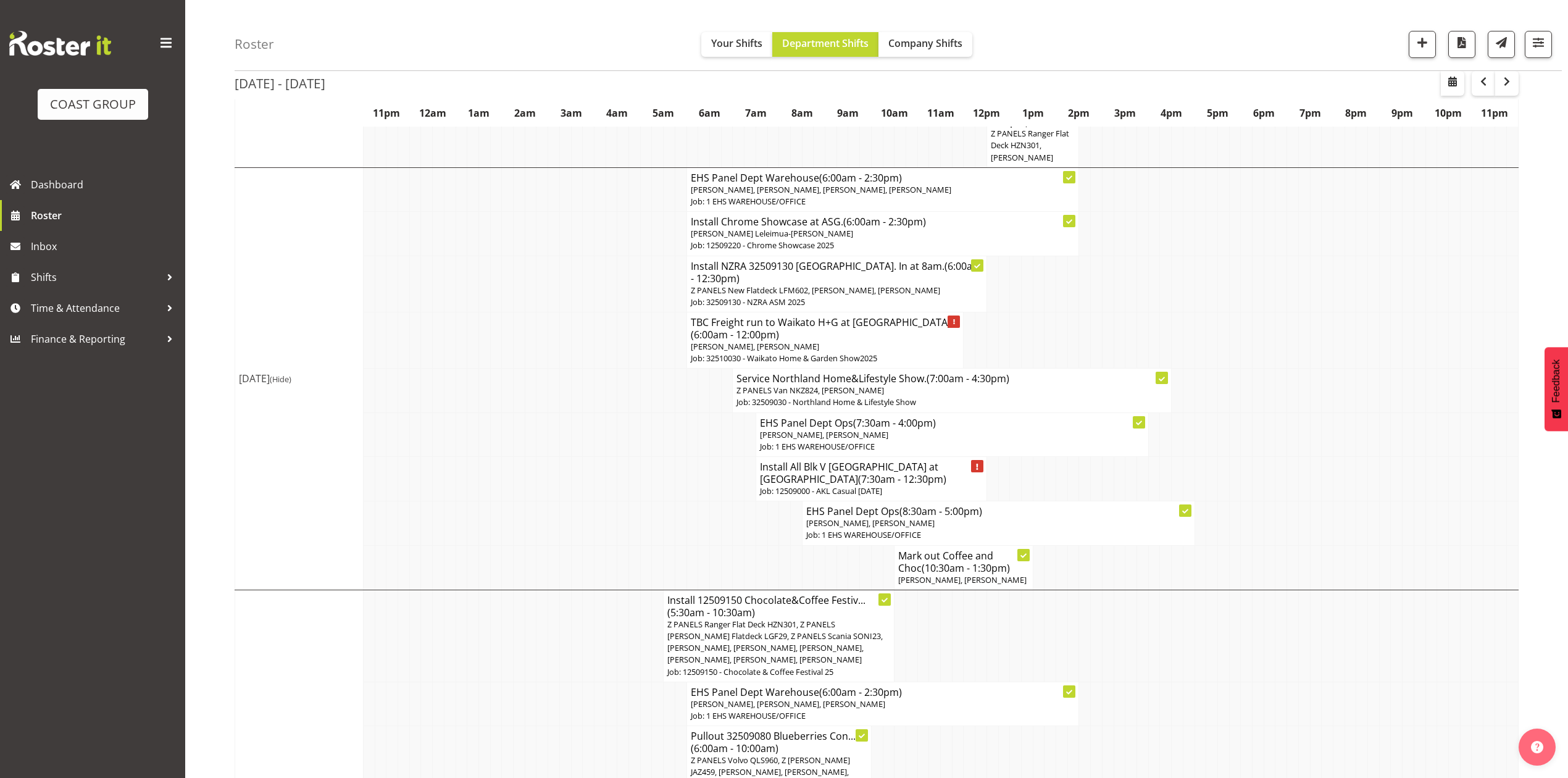
click at [1153, 474] on td at bounding box center [1154, 479] width 12 height 45
click at [1202, 440] on td at bounding box center [1200, 434] width 12 height 44
click at [1041, 475] on td at bounding box center [1038, 479] width 12 height 45
click at [1285, 356] on tbody "Show Mon 22nd Sep 2025 Mon 22nd Sep 2025 (Hide) Pullout Motorhome at Mystery Cr…" at bounding box center [876, 514] width 1283 height 1718
click at [1259, 354] on td at bounding box center [1258, 339] width 12 height 56
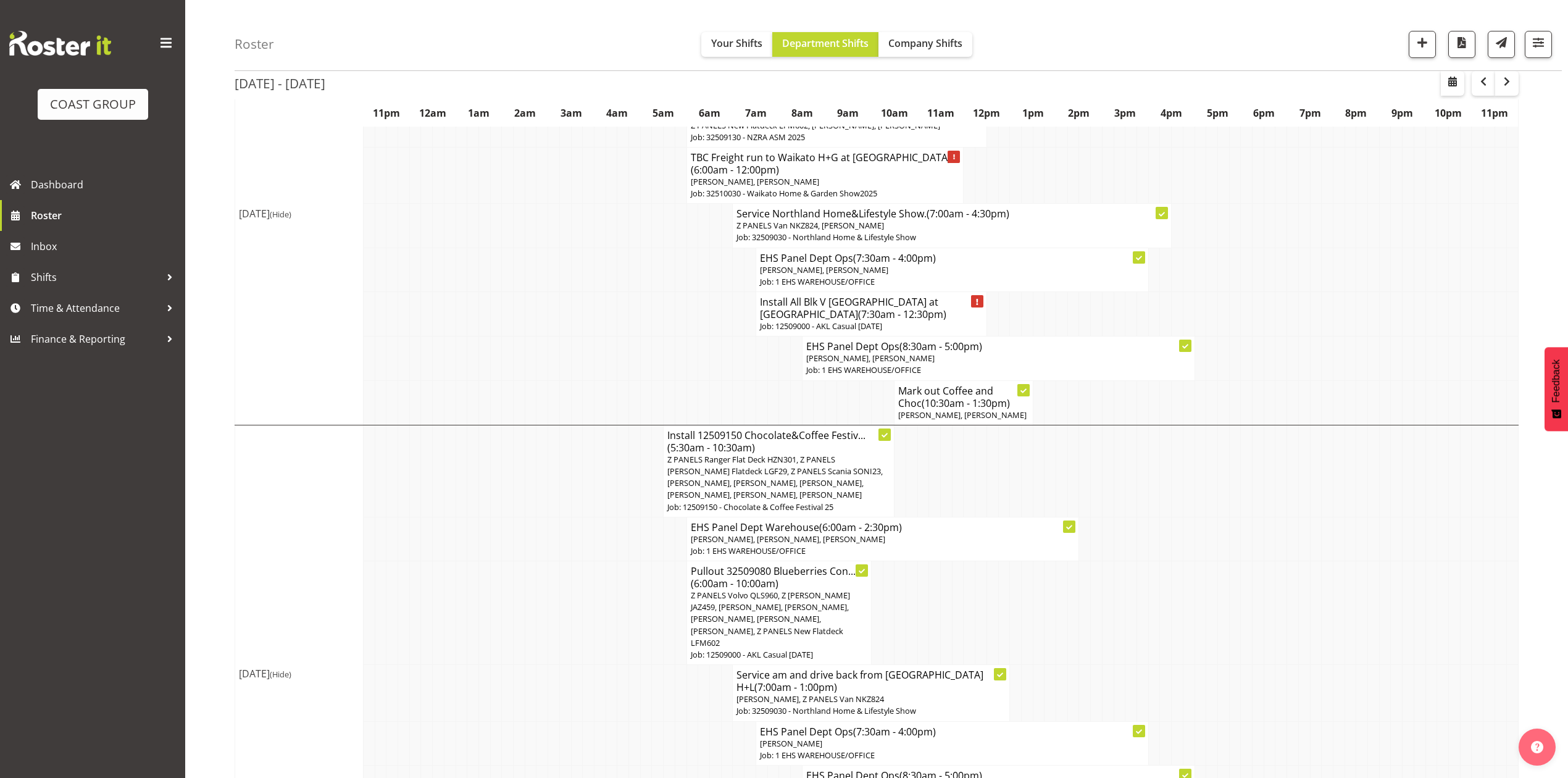
scroll to position [868, 0]
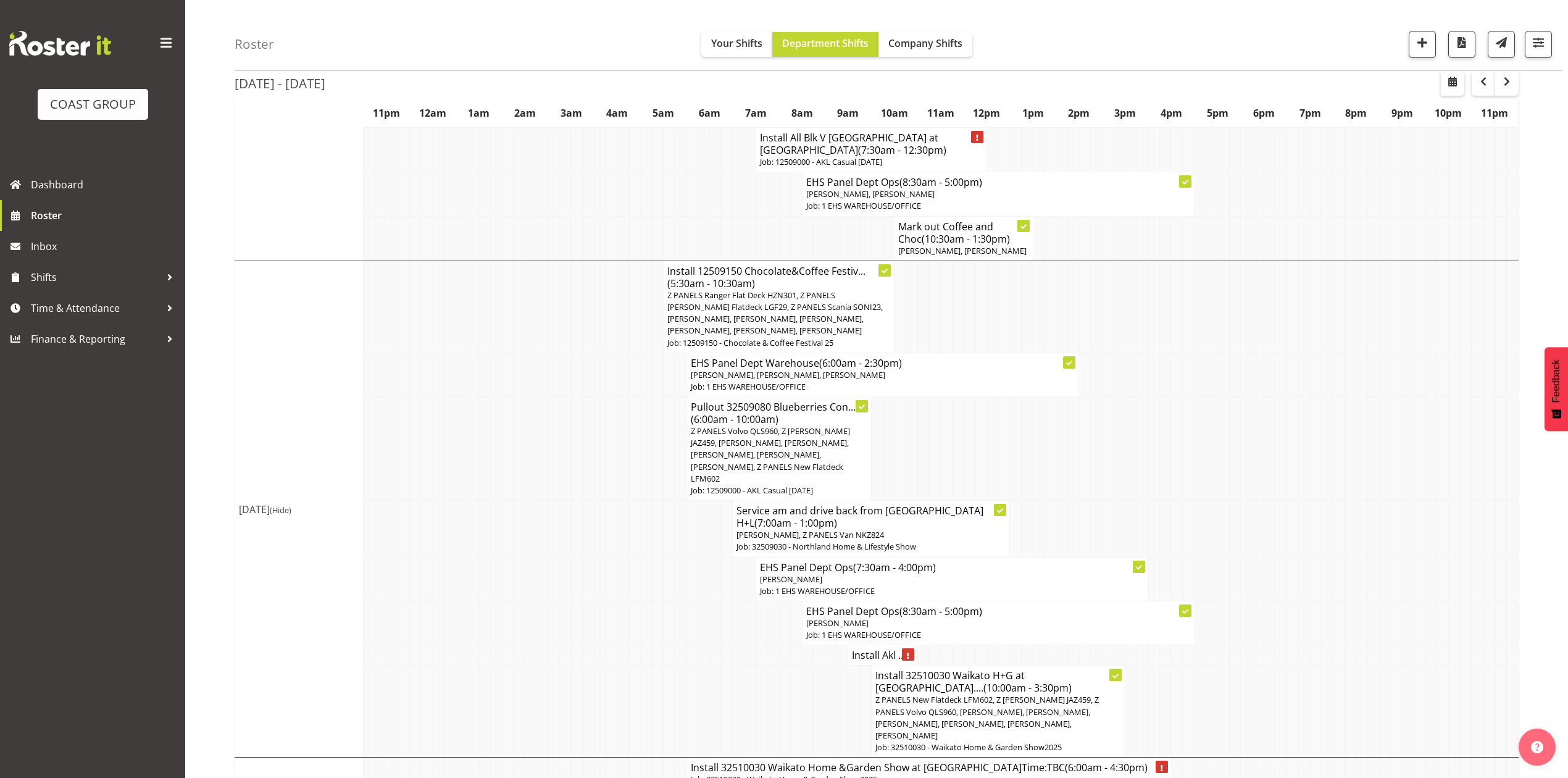
click at [1324, 409] on td at bounding box center [1327, 448] width 12 height 104
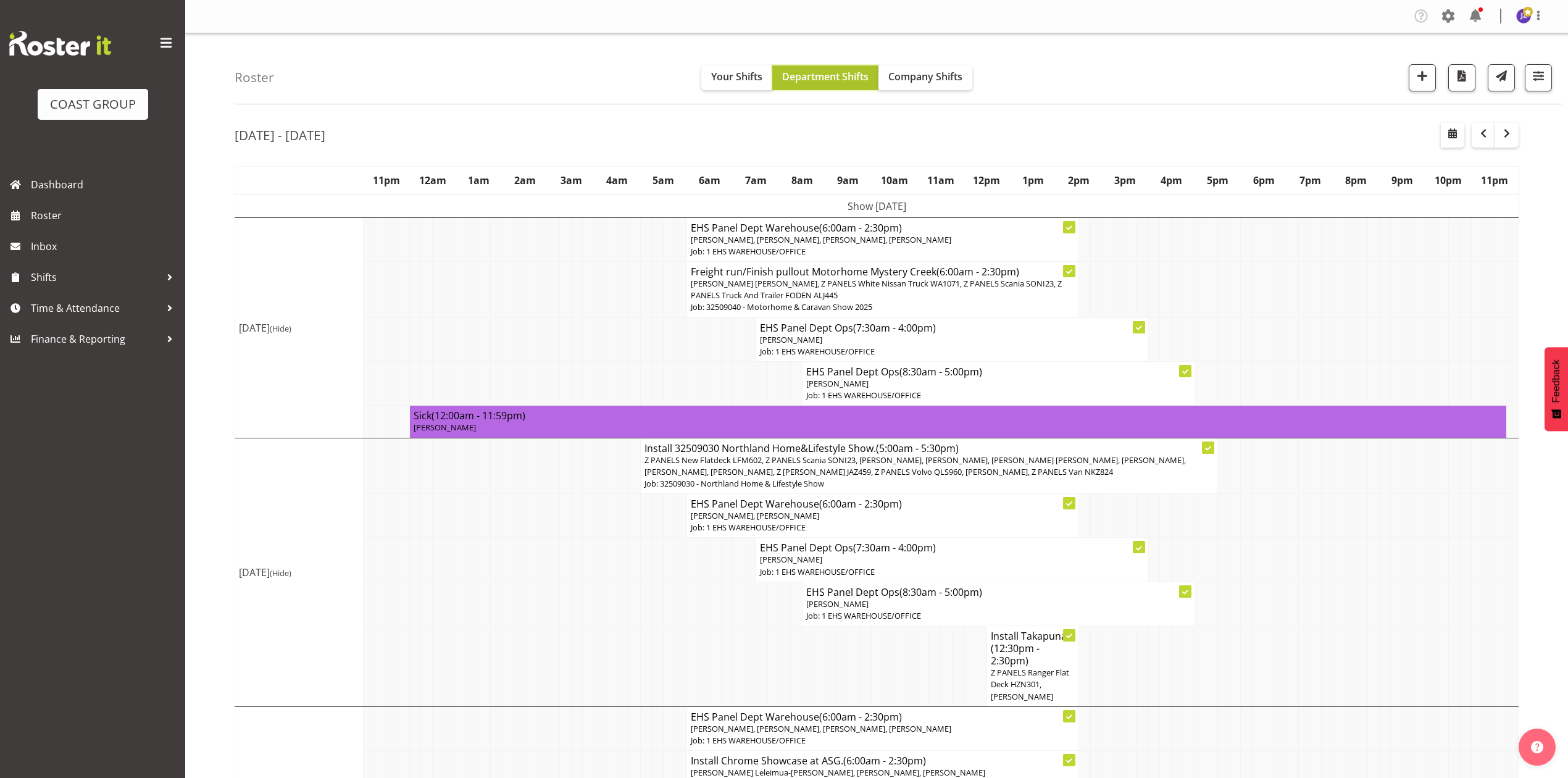
click at [795, 78] on span "Department Shifts" at bounding box center [825, 76] width 87 height 13
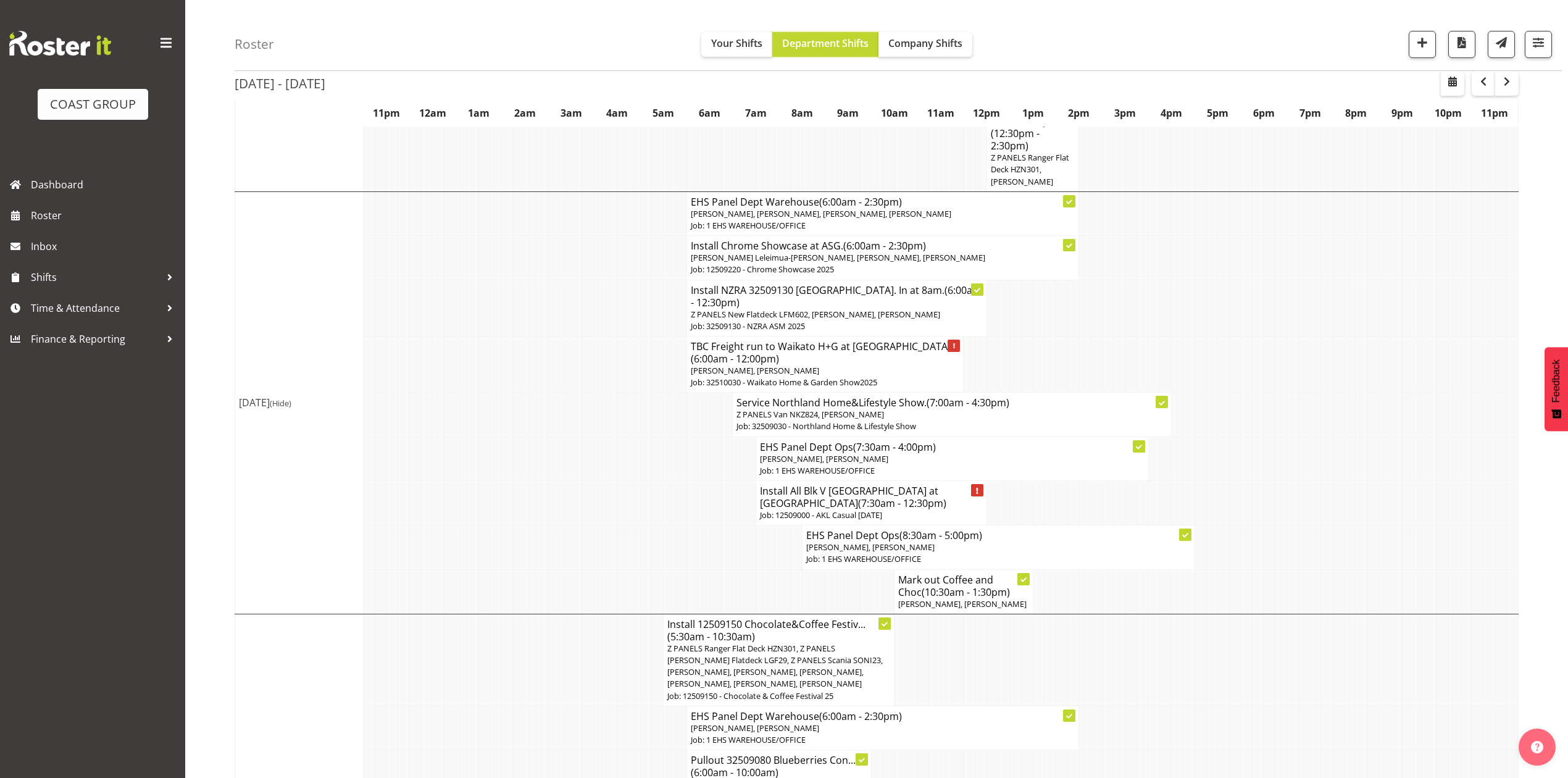
scroll to position [494, 0]
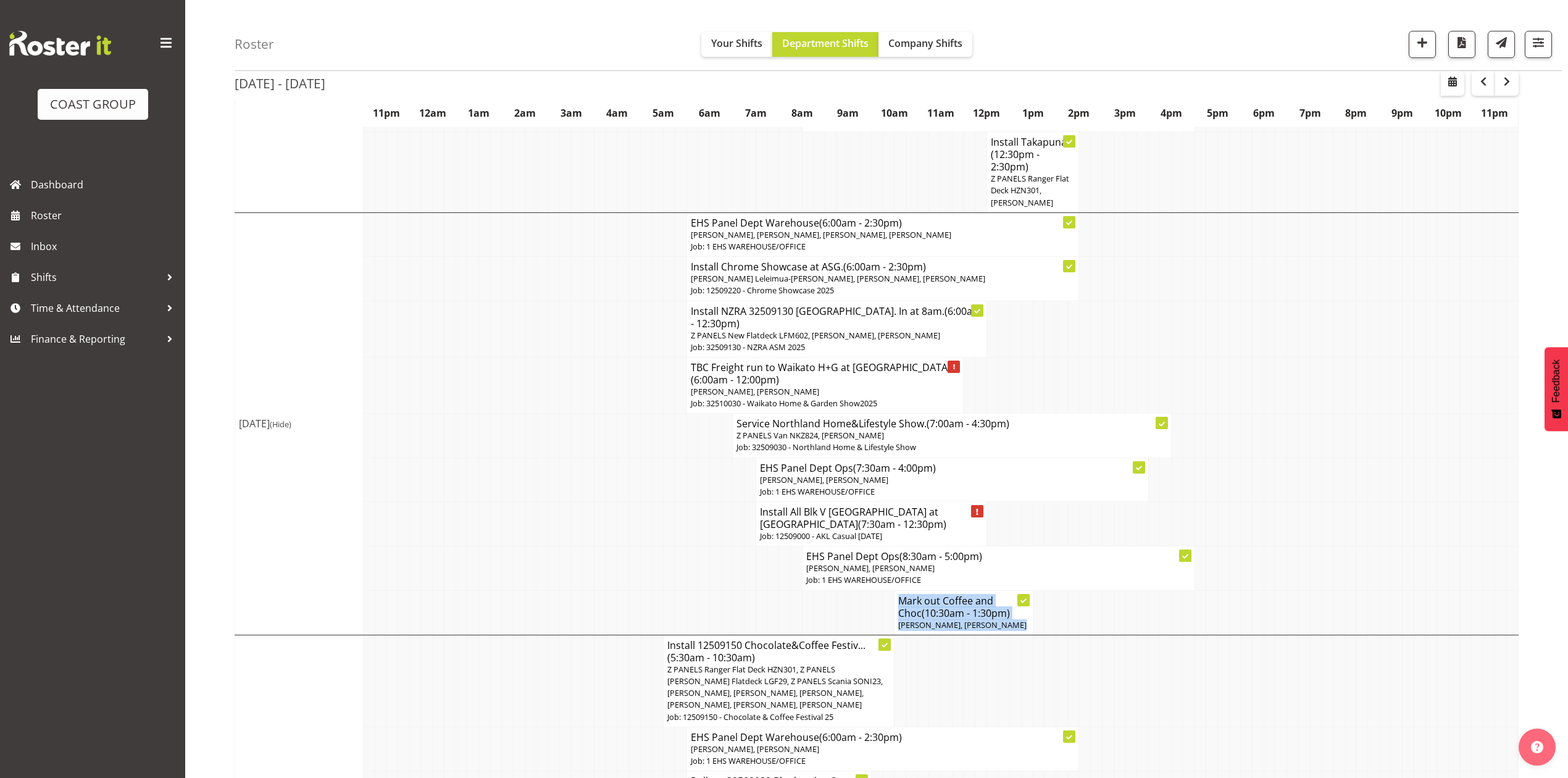
click at [1286, 581] on tbody "Show [DATE] [DATE] (Hide) Pullout Motorhome at [GEOGRAPHIC_DATA]. (6:00am - 5:3…" at bounding box center [876, 609] width 1283 height 1818
click at [1287, 581] on td at bounding box center [1293, 568] width 12 height 44
click at [1232, 590] on td at bounding box center [1235, 612] width 12 height 45
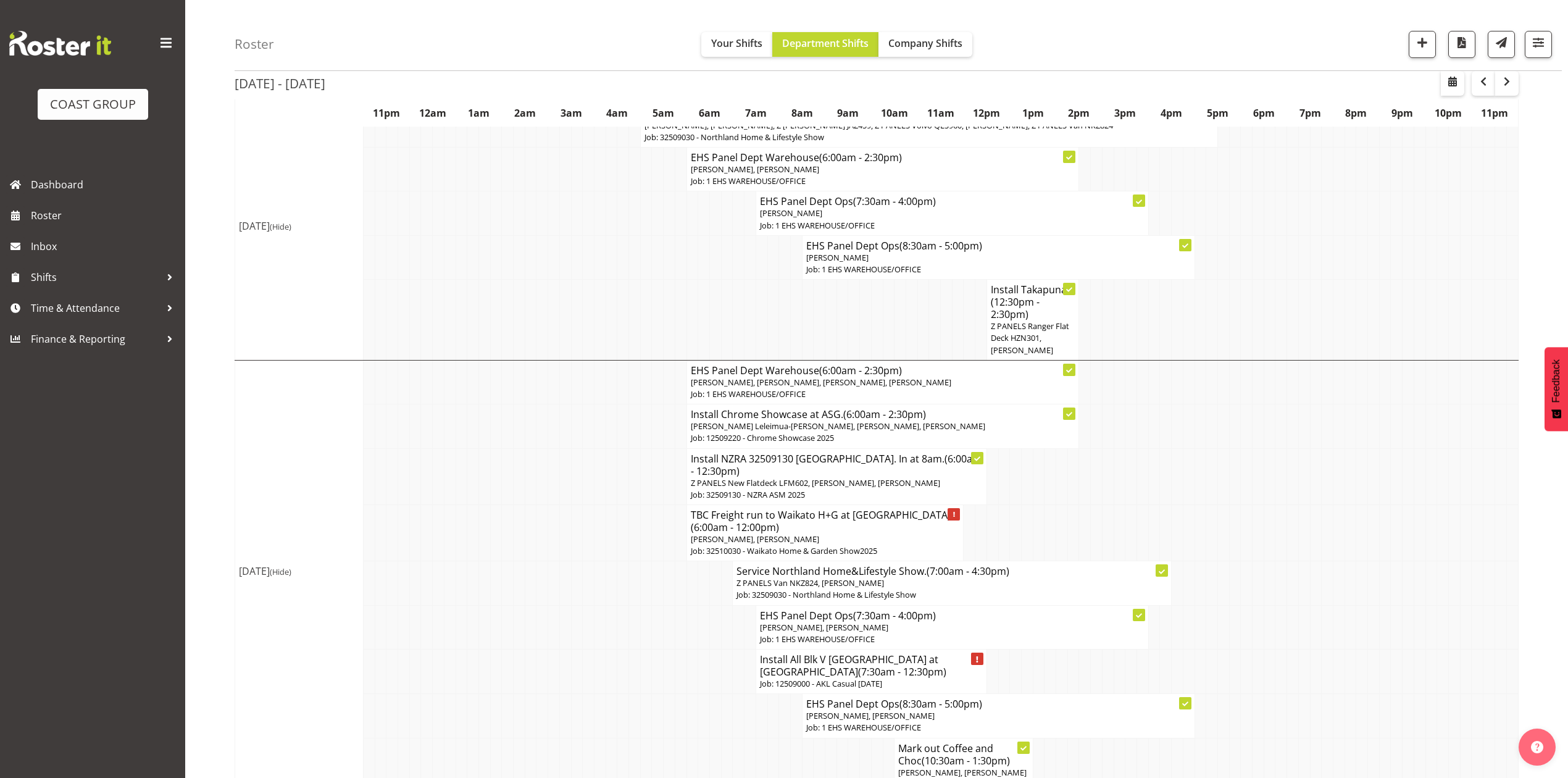
scroll to position [247, 0]
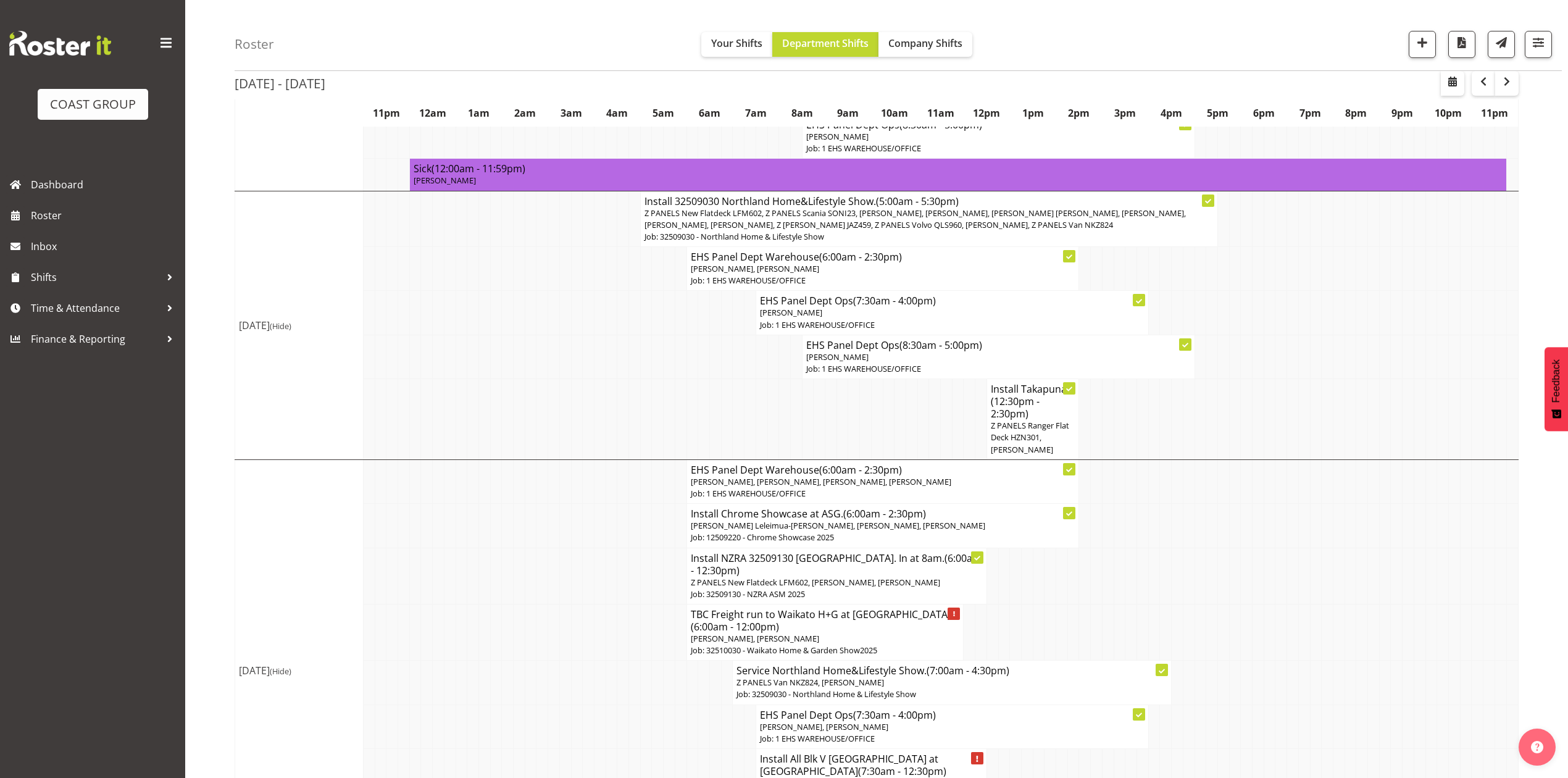
click at [606, 393] on td at bounding box center [612, 419] width 12 height 81
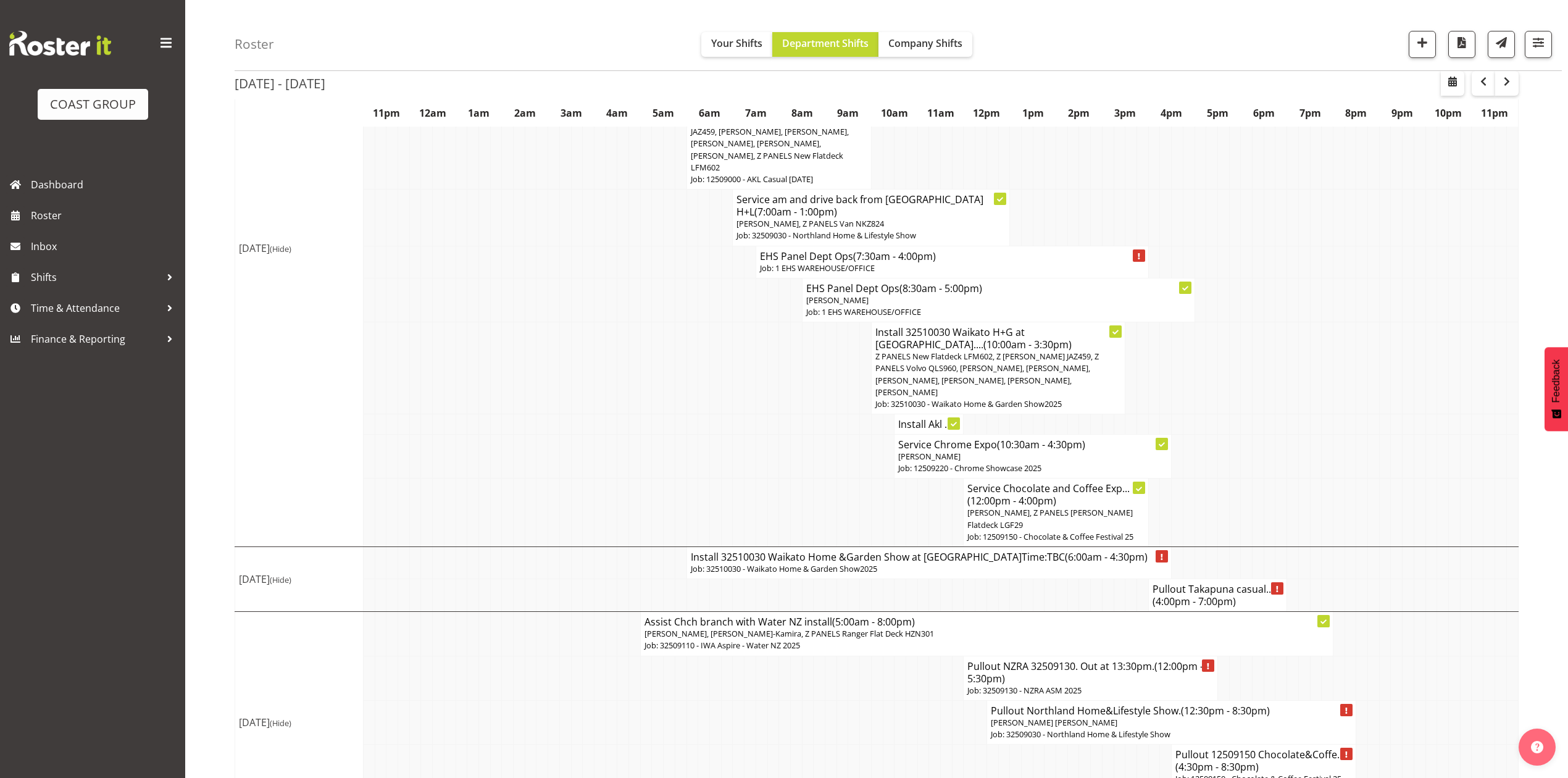
scroll to position [1203, 0]
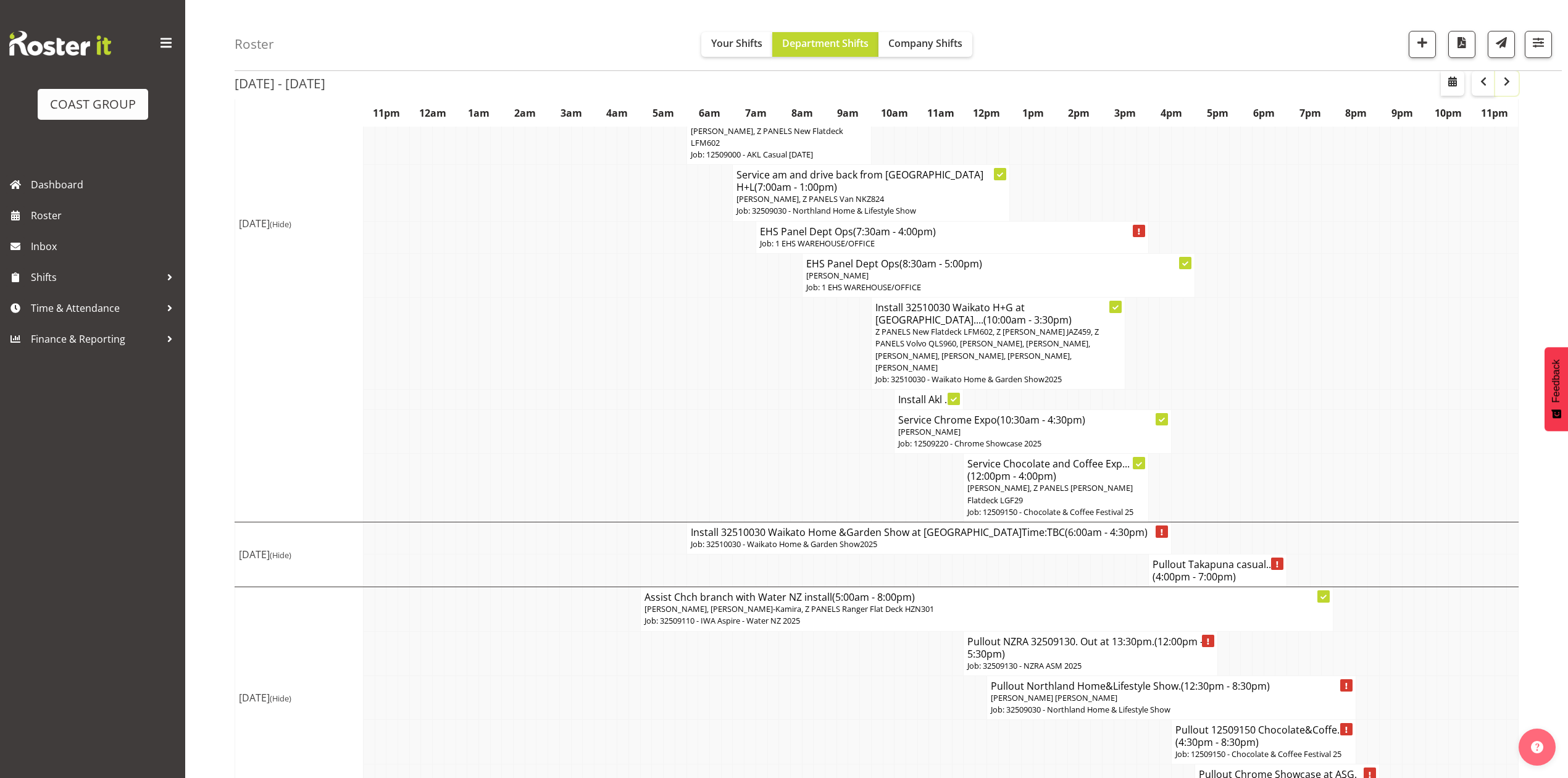
click at [1505, 84] on span "button" at bounding box center [1507, 81] width 15 height 15
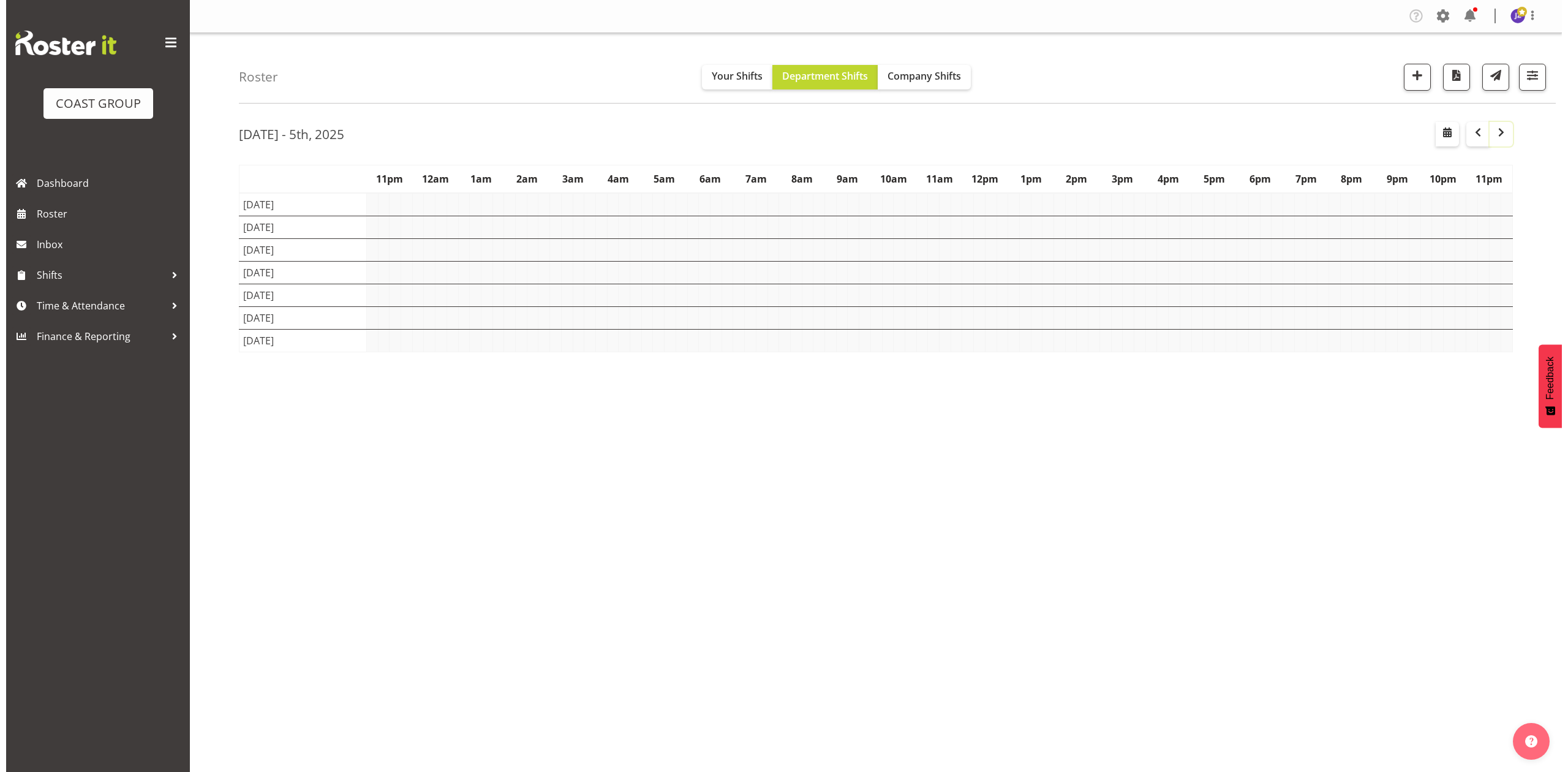
scroll to position [0, 0]
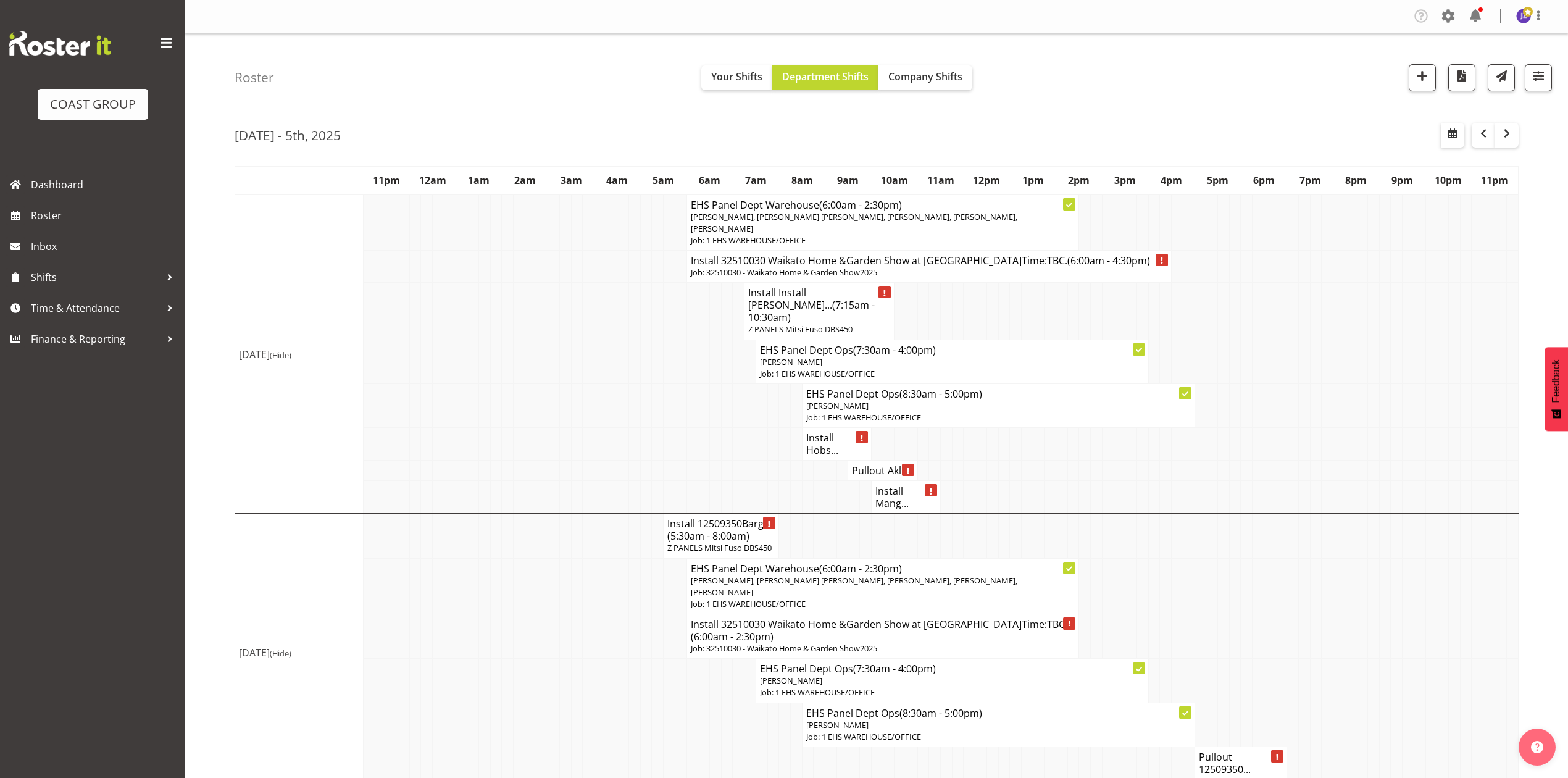
click at [817, 311] on span "(7:15am - 10:30am)" at bounding box center [812, 311] width 127 height 26
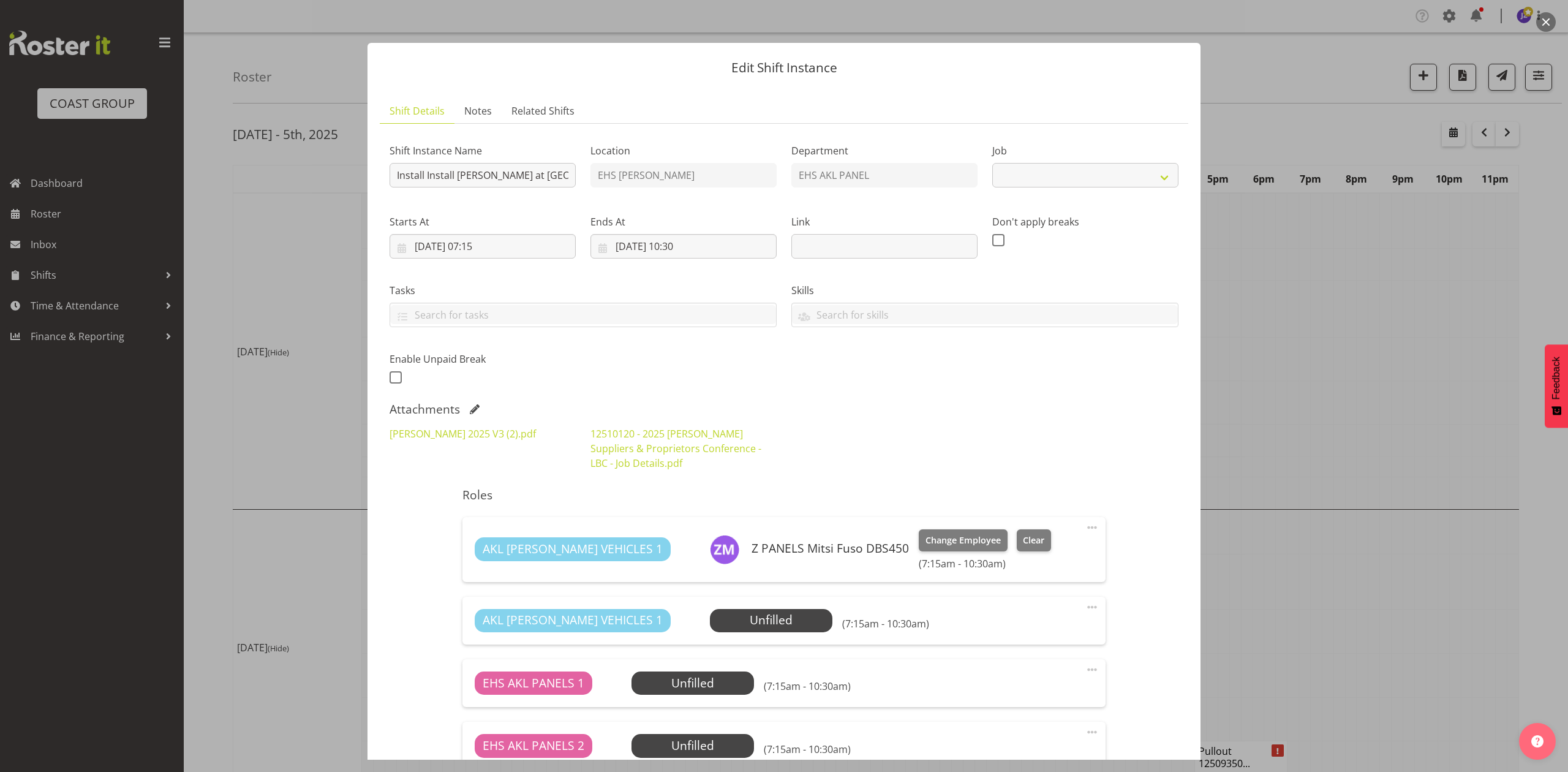
select select "9957"
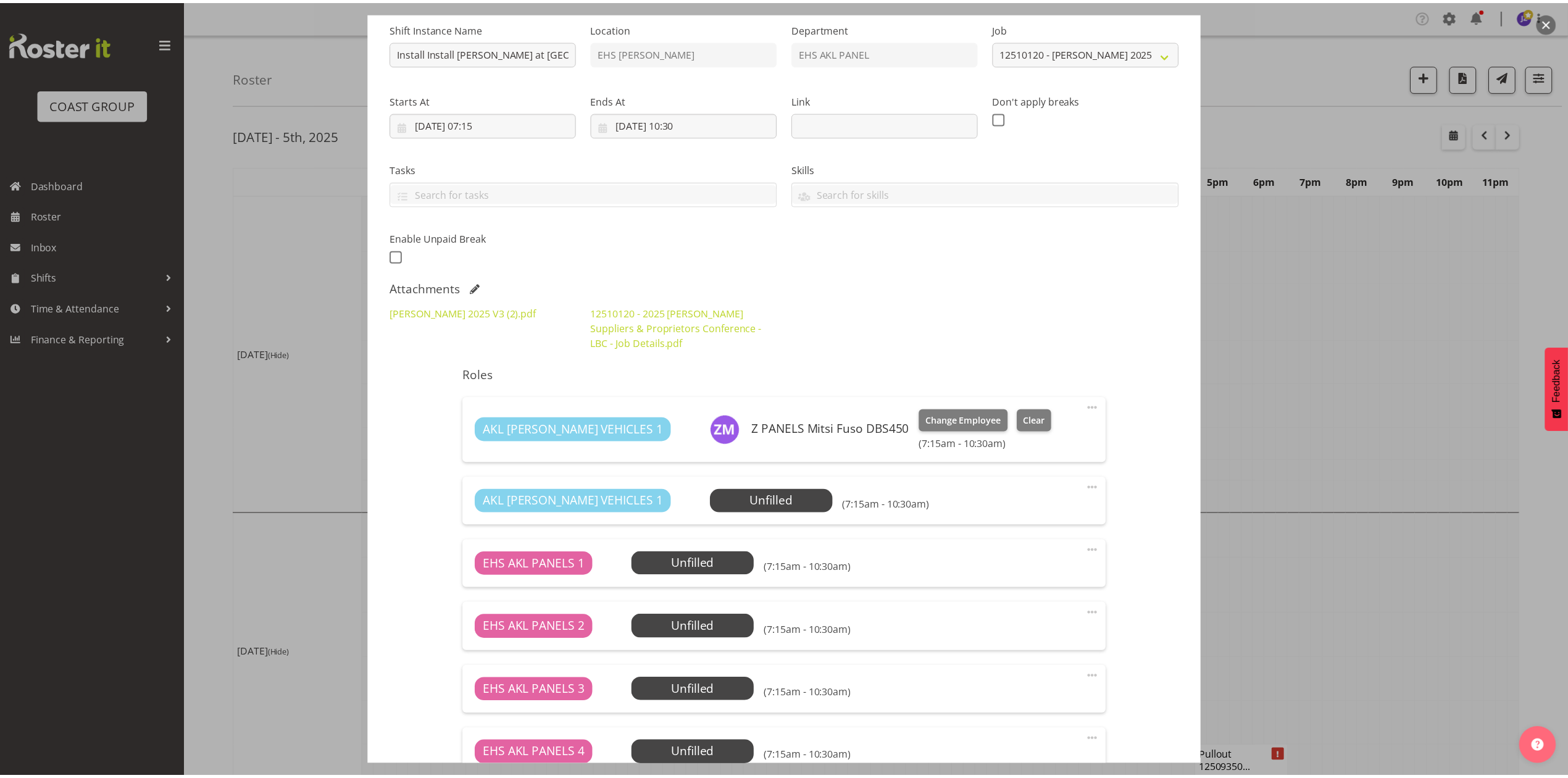
scroll to position [58, 0]
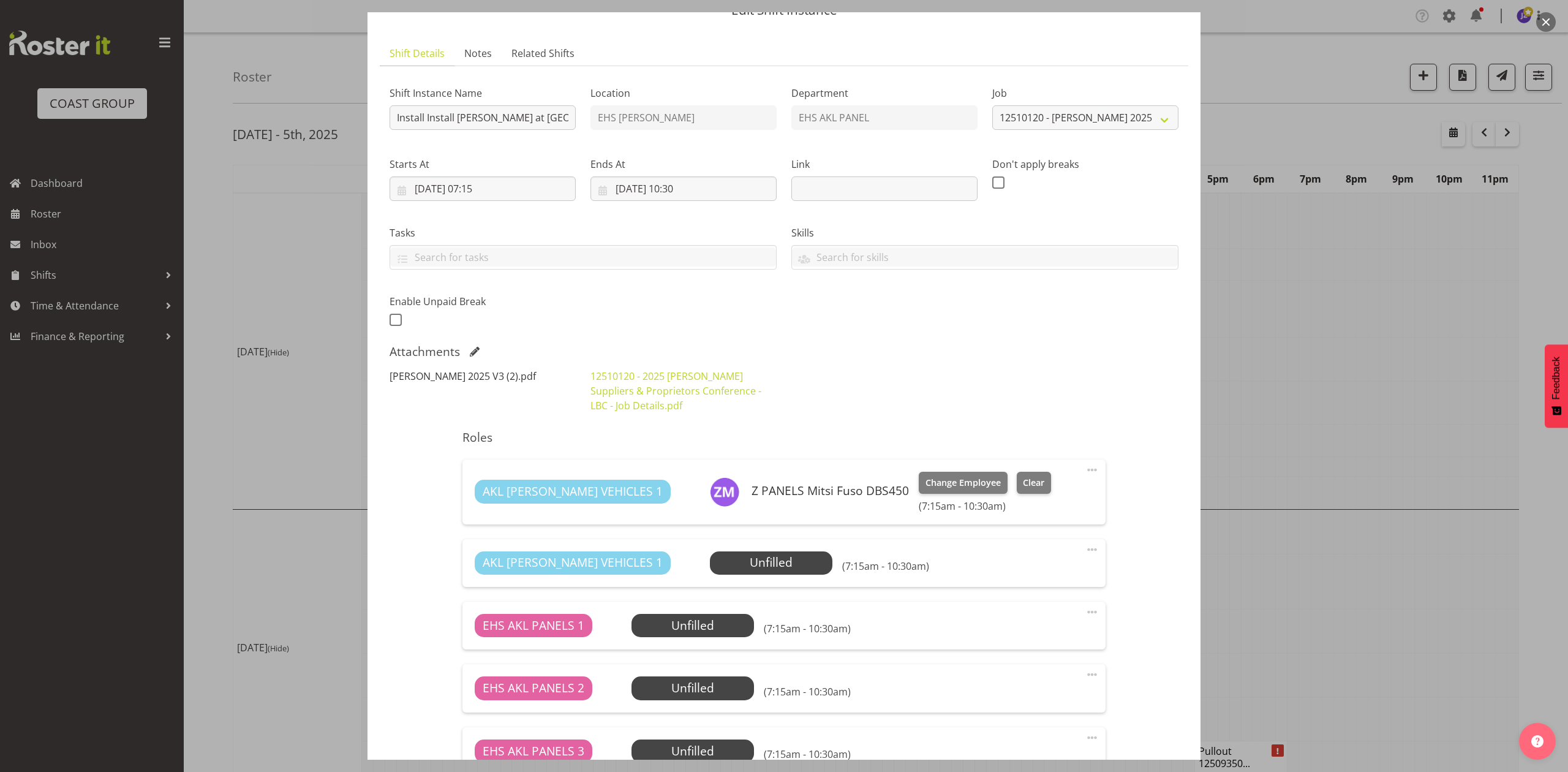
click at [481, 377] on link "[PERSON_NAME] 2025 V3 (2).pdf" at bounding box center [463, 376] width 147 height 13
click at [1415, 295] on div at bounding box center [784, 386] width 1568 height 772
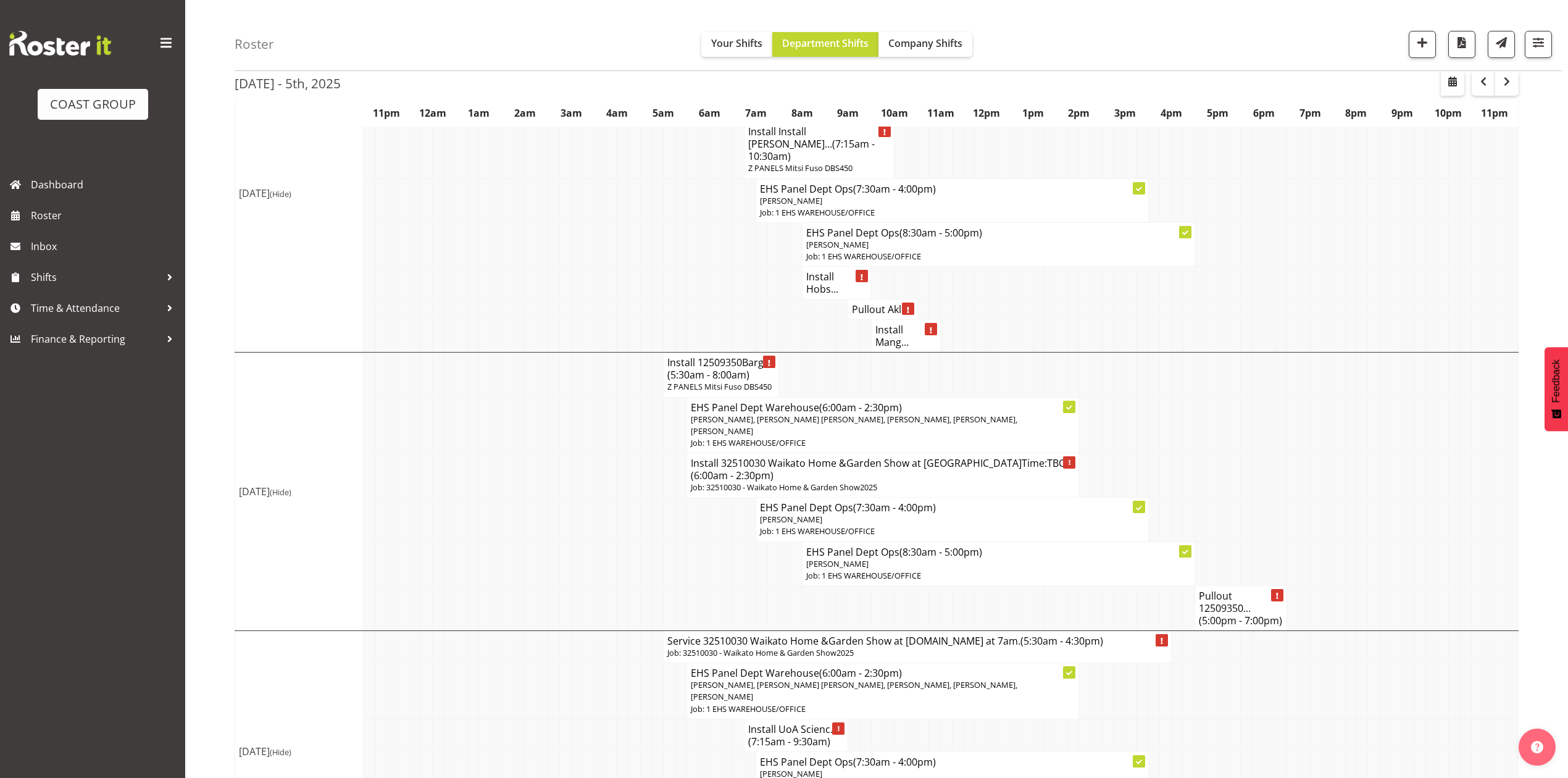
scroll to position [247, 0]
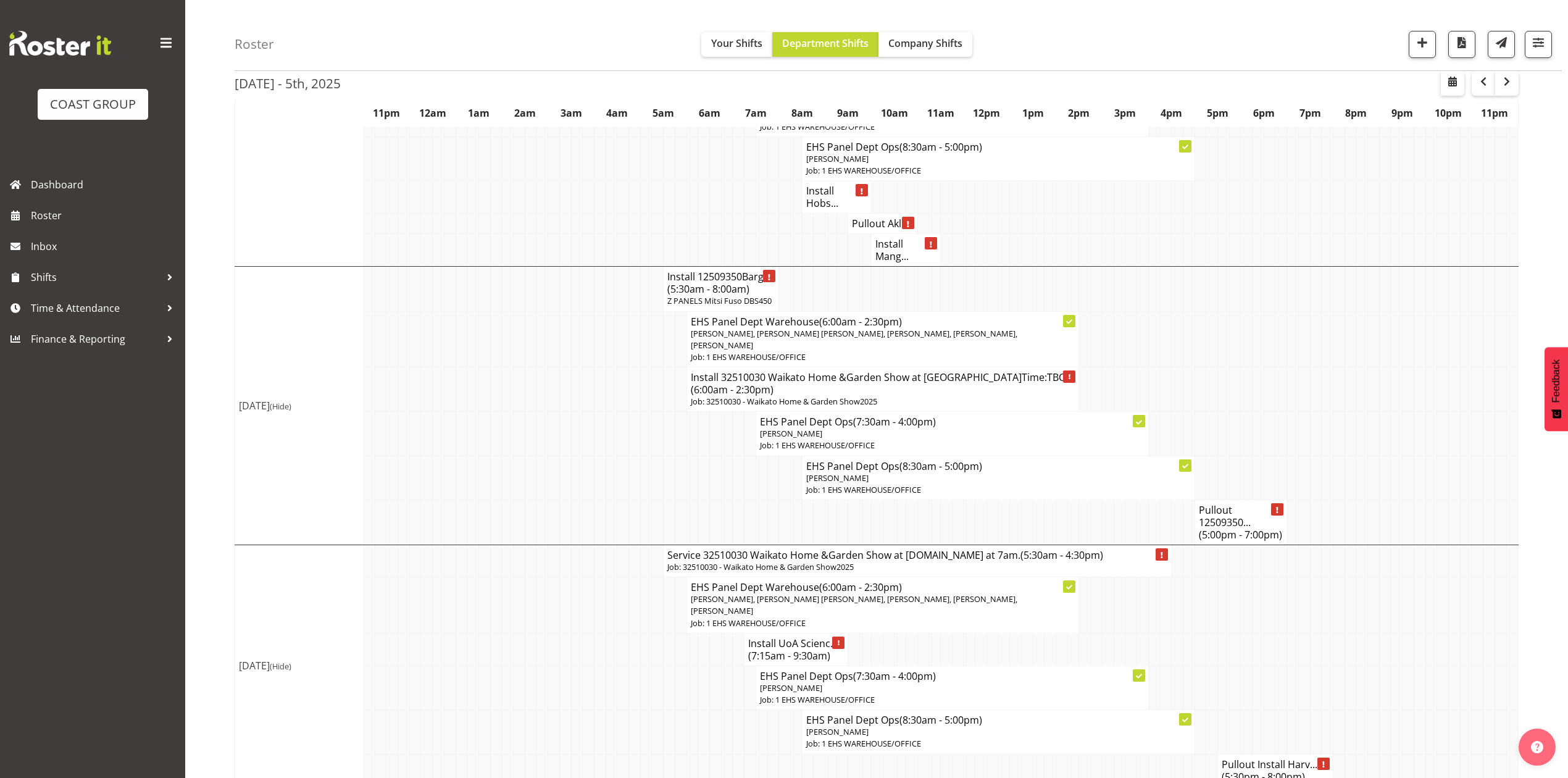
click at [1203, 517] on h4 "Pullout 12509350... (5:00pm - 7:00pm)" at bounding box center [1241, 522] width 84 height 37
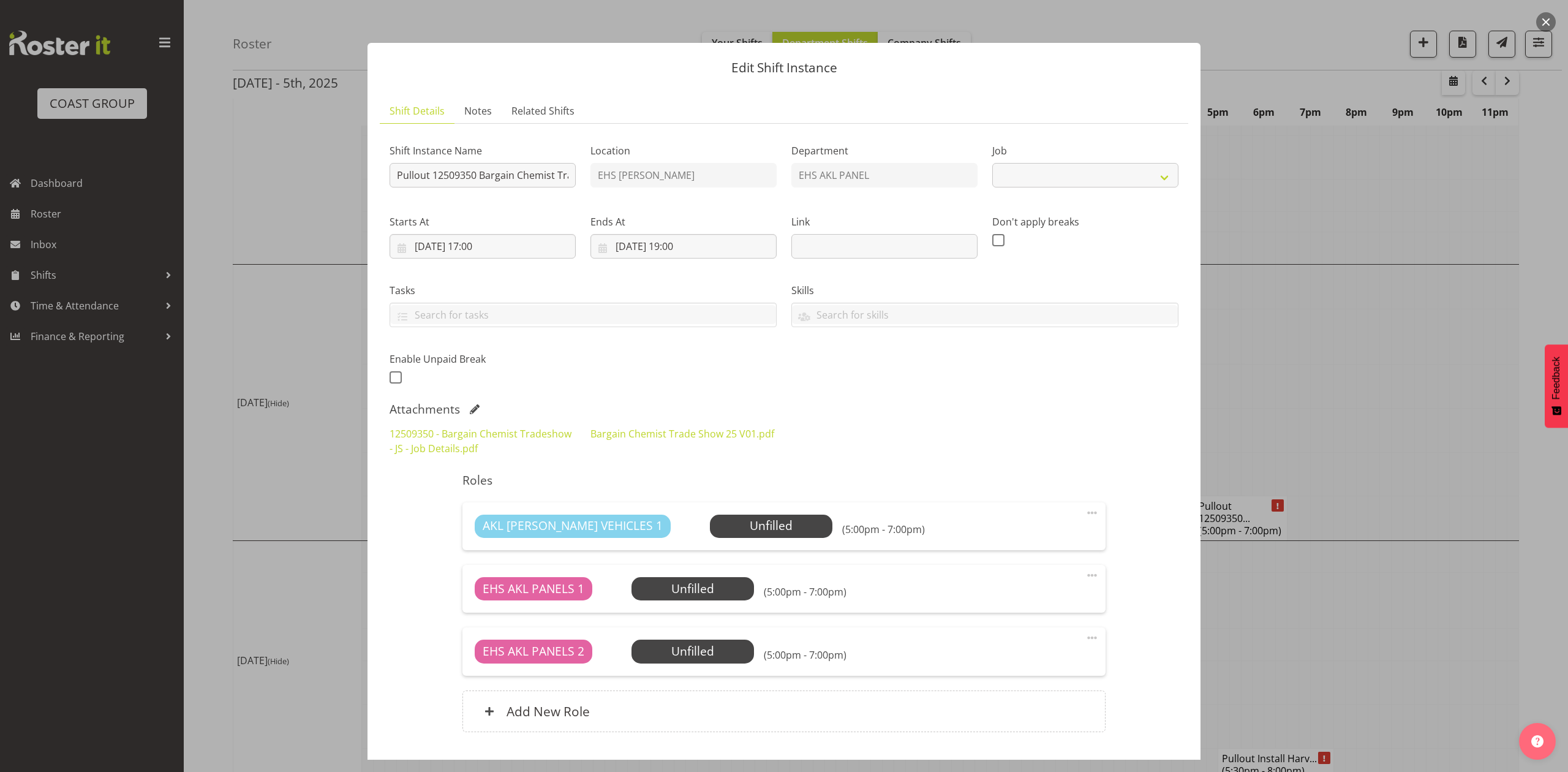
select select "10687"
click at [1377, 353] on div at bounding box center [784, 386] width 1568 height 772
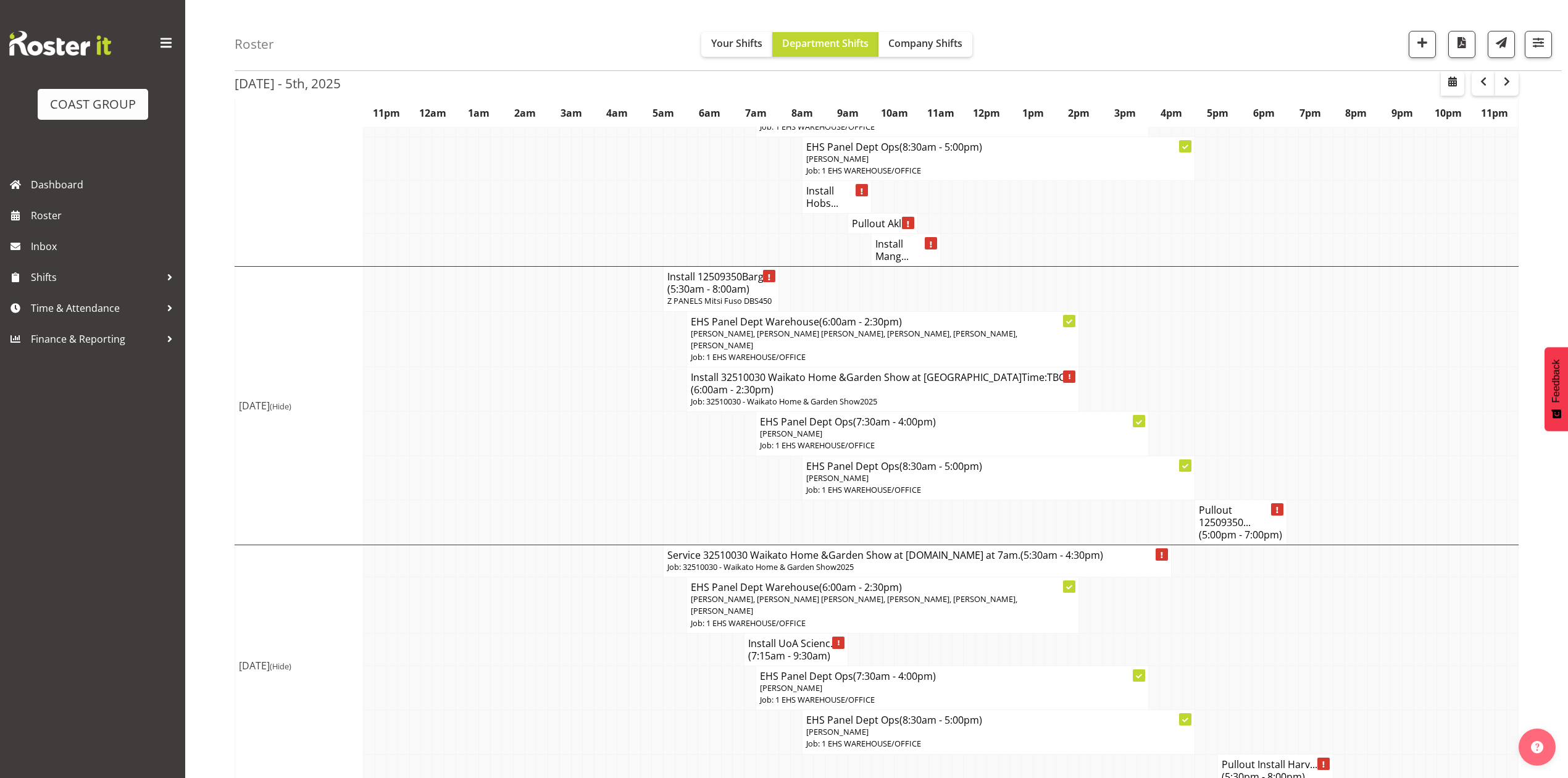
click at [1223, 527] on span "(5:00pm - 7:00pm)" at bounding box center [1241, 534] width 84 height 13
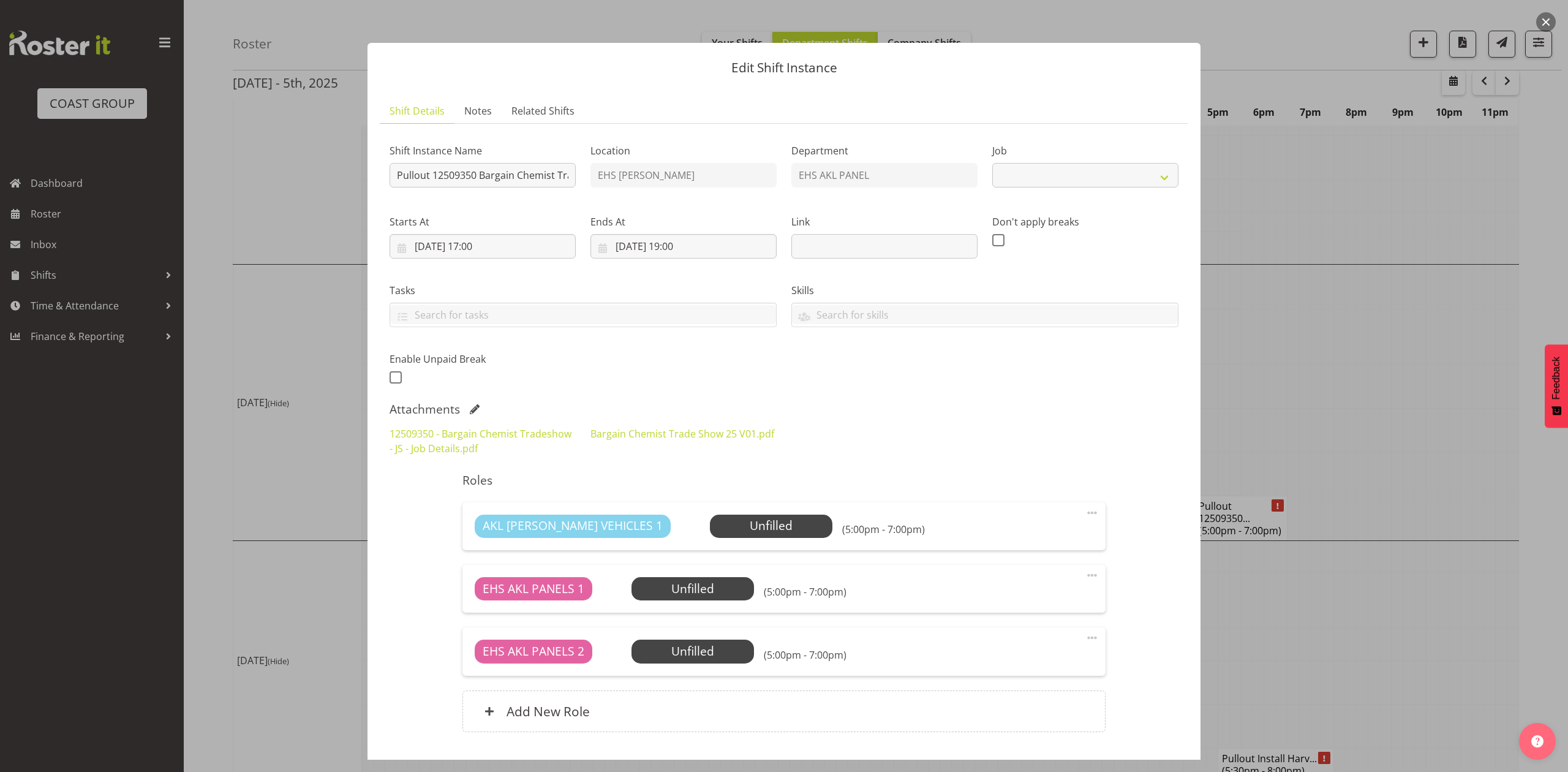
select select "10687"
click at [653, 440] on link "Bargain Chemist Trade Show 25 V01.pdf" at bounding box center [683, 434] width 184 height 13
click at [1344, 378] on div at bounding box center [784, 386] width 1568 height 772
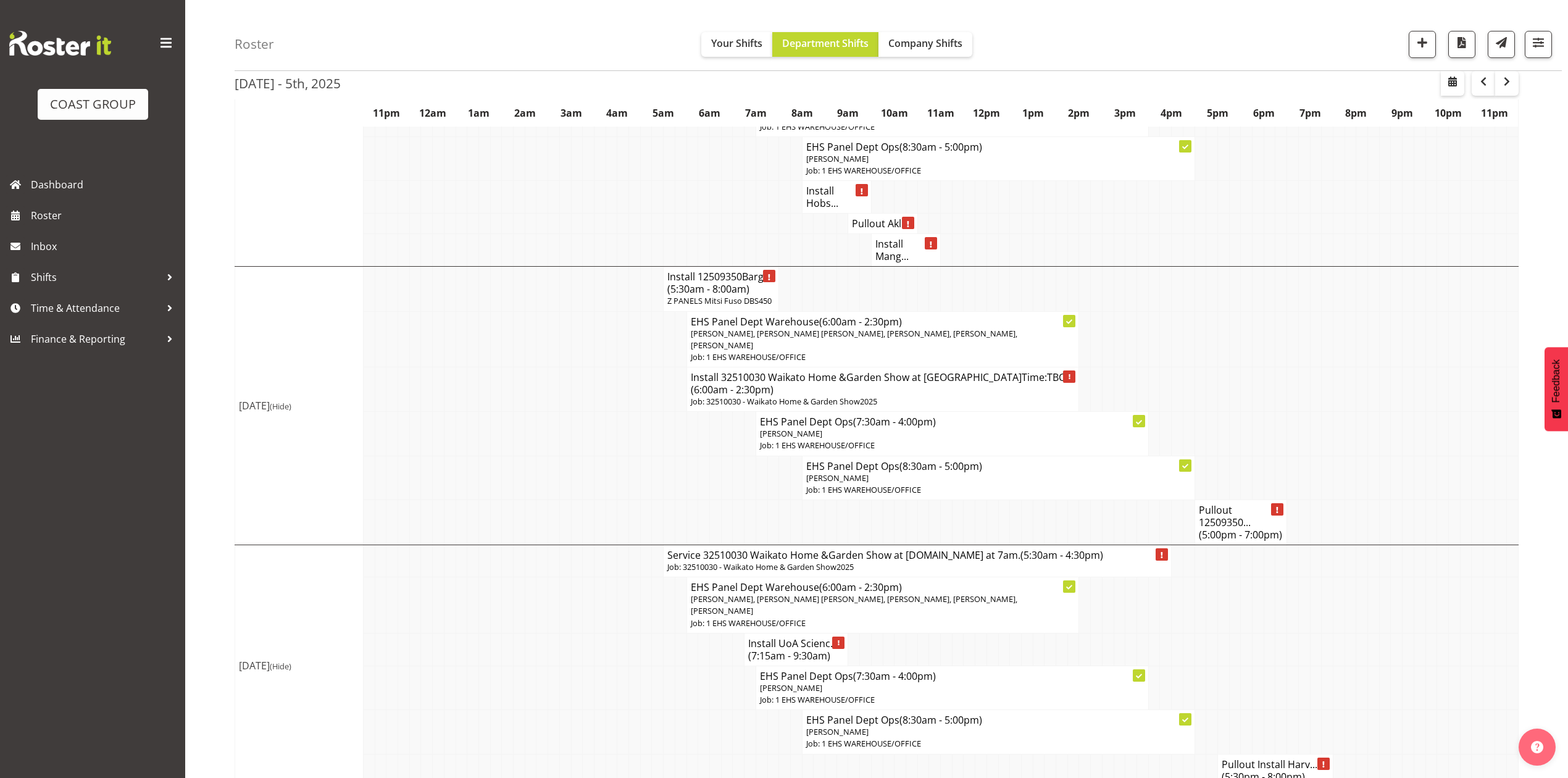
click at [1226, 506] on h4 "Pullout 12509350... (5:00pm - 7:00pm)" at bounding box center [1241, 522] width 84 height 37
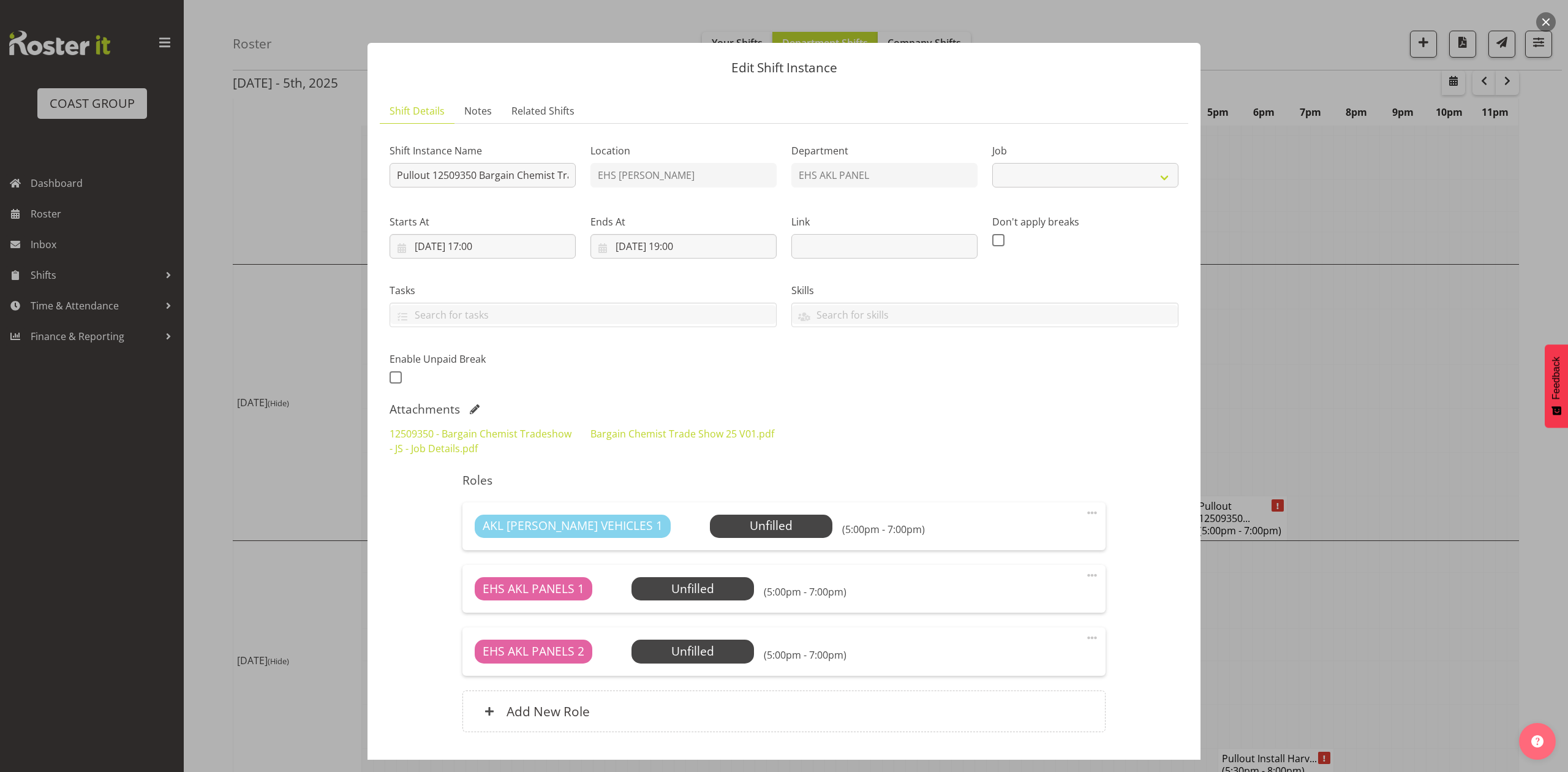
select select "10687"
click at [1291, 327] on div at bounding box center [784, 386] width 1568 height 772
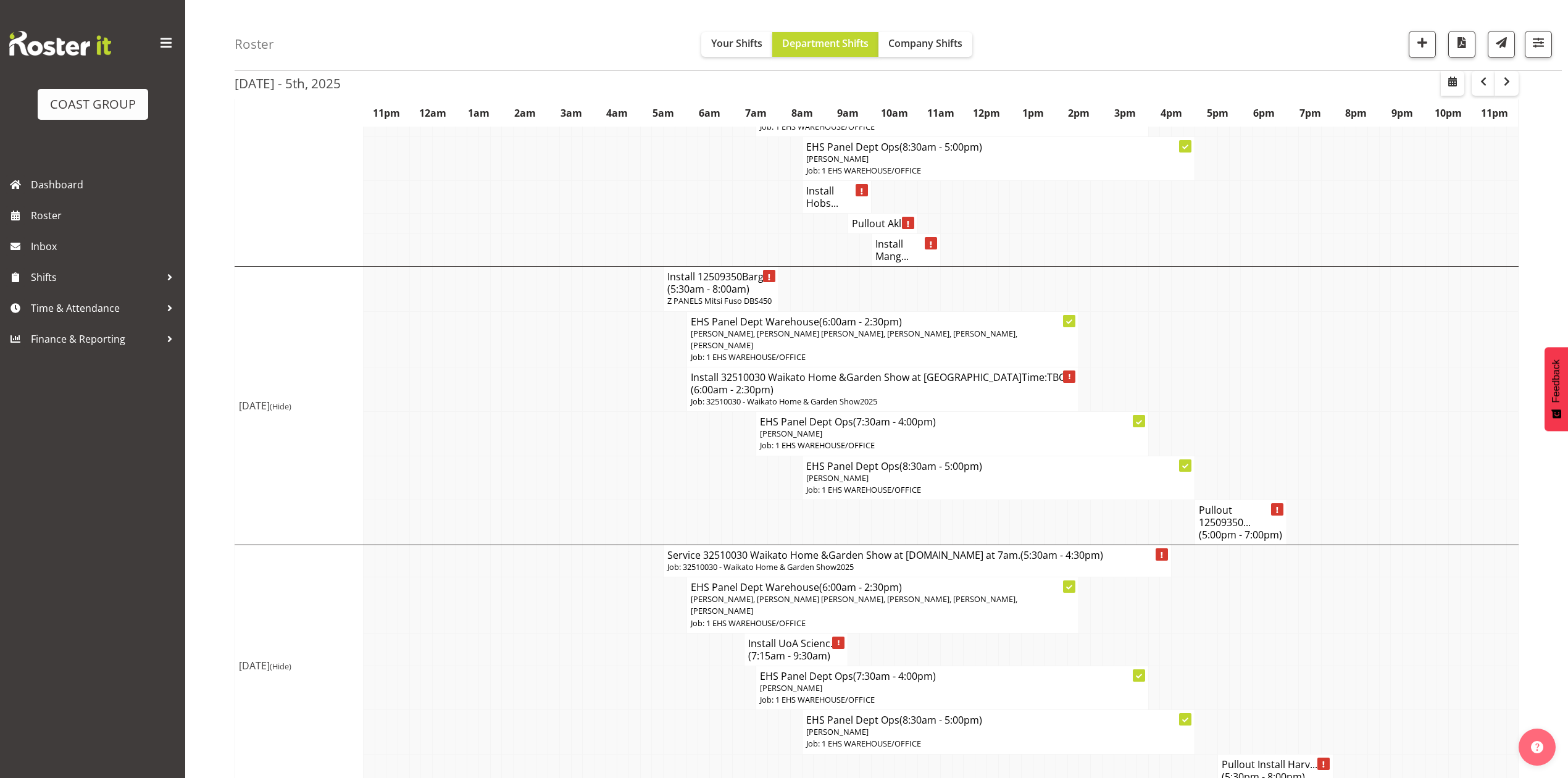
drag, startPoint x: 1272, startPoint y: 388, endPoint x: 1279, endPoint y: 388, distance: 7.0
click at [1272, 388] on td at bounding box center [1270, 389] width 12 height 45
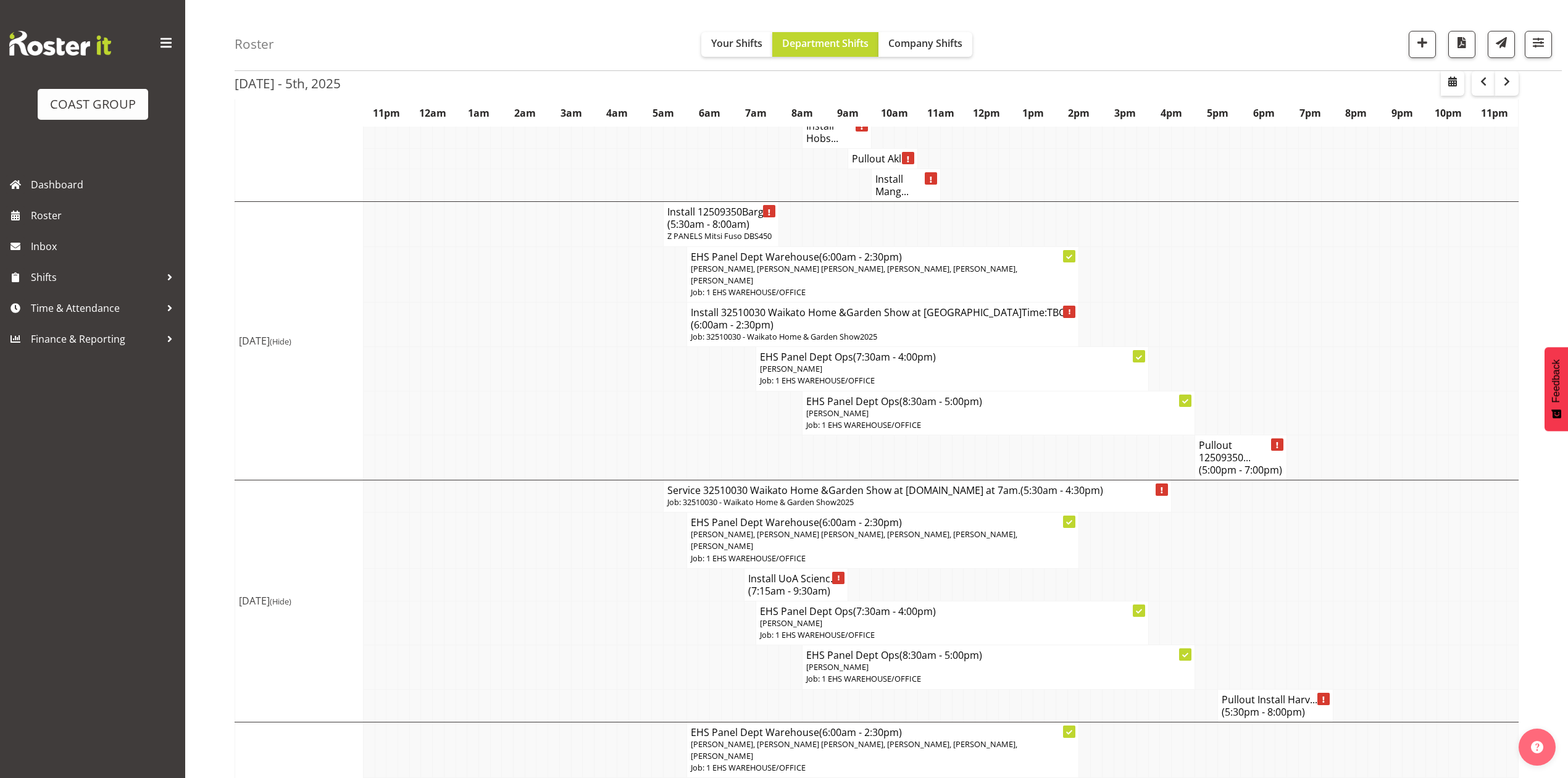
scroll to position [411, 0]
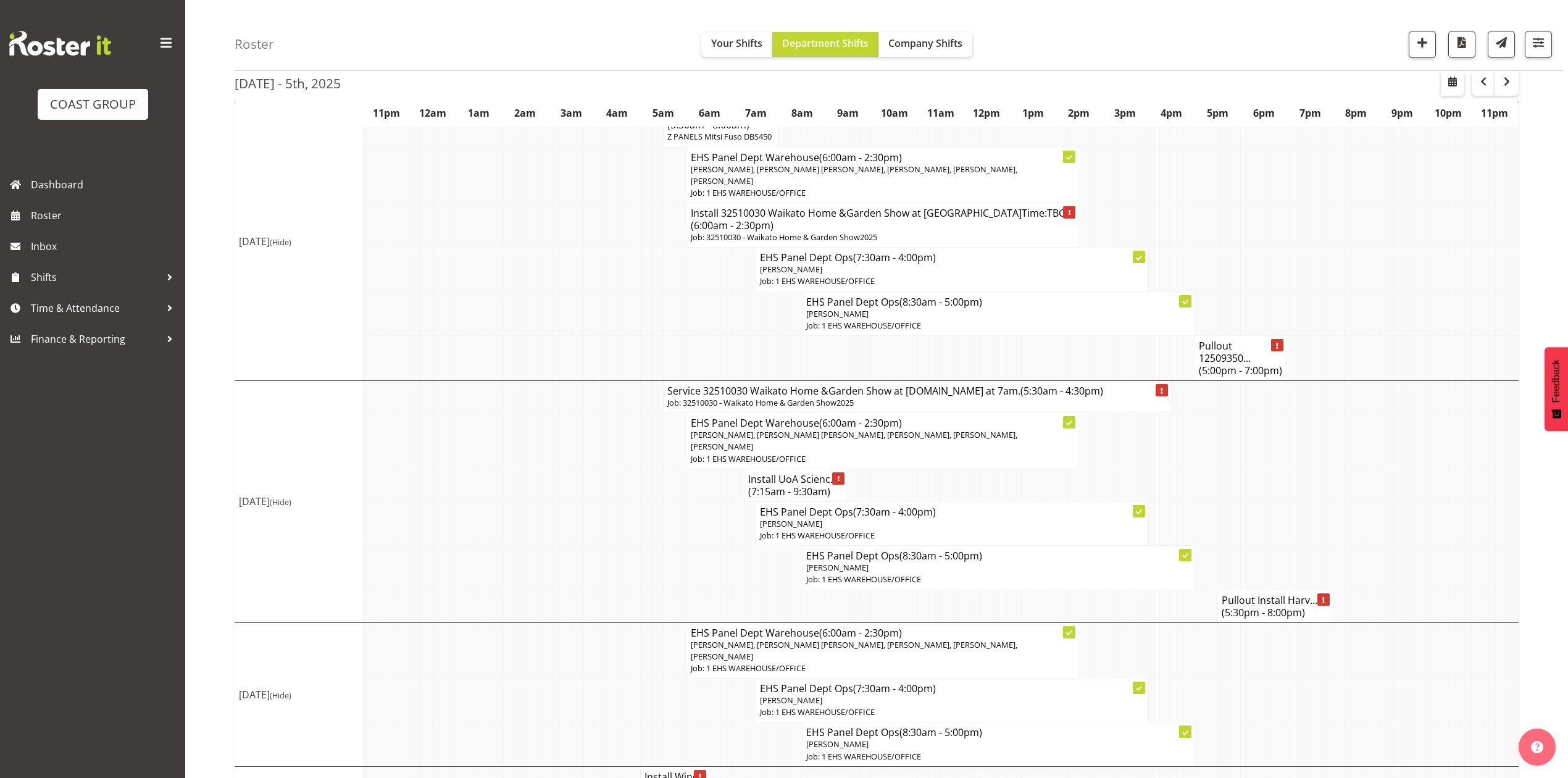
click at [574, 413] on td at bounding box center [577, 441] width 12 height 56
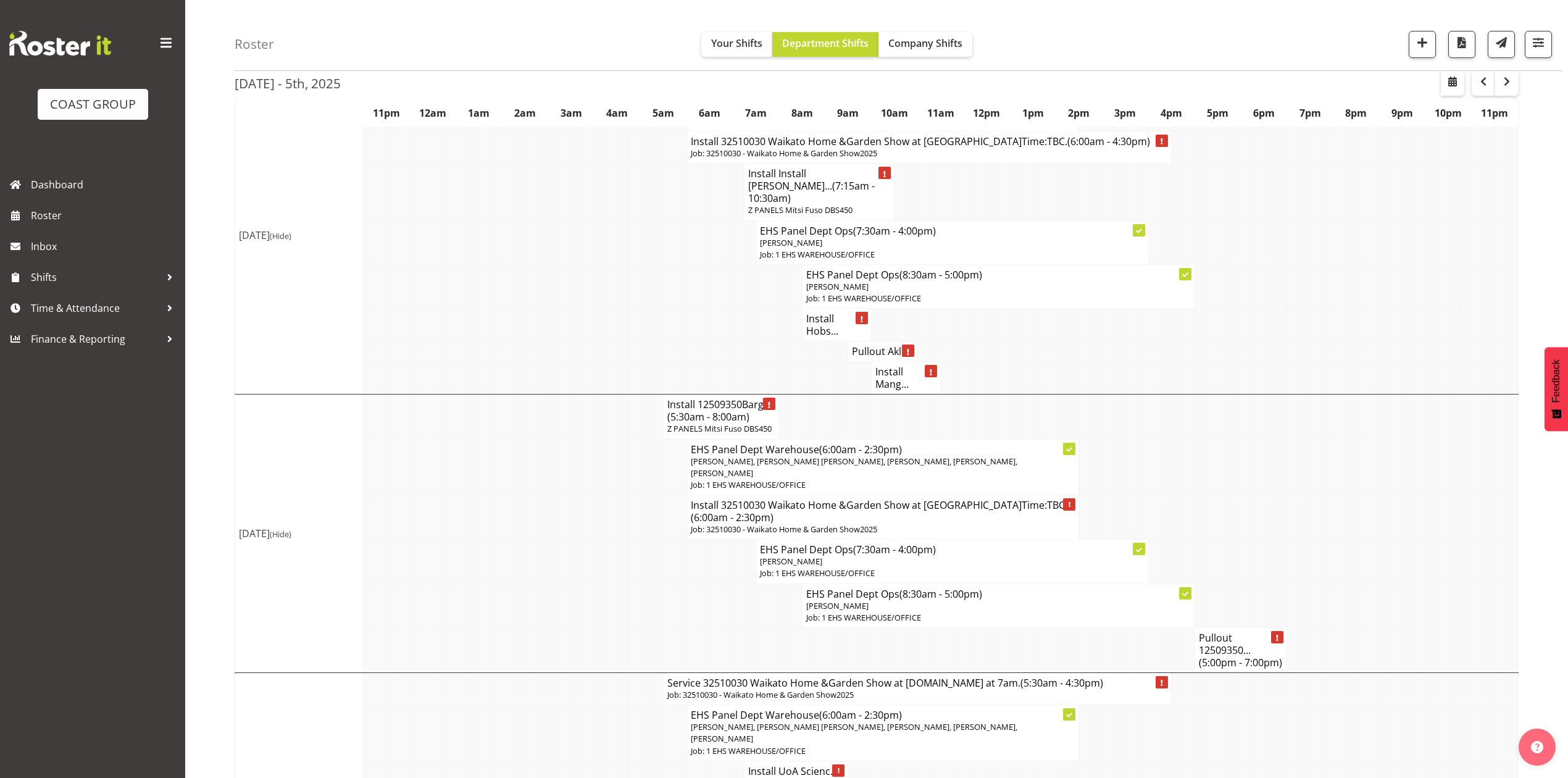
scroll to position [0, 0]
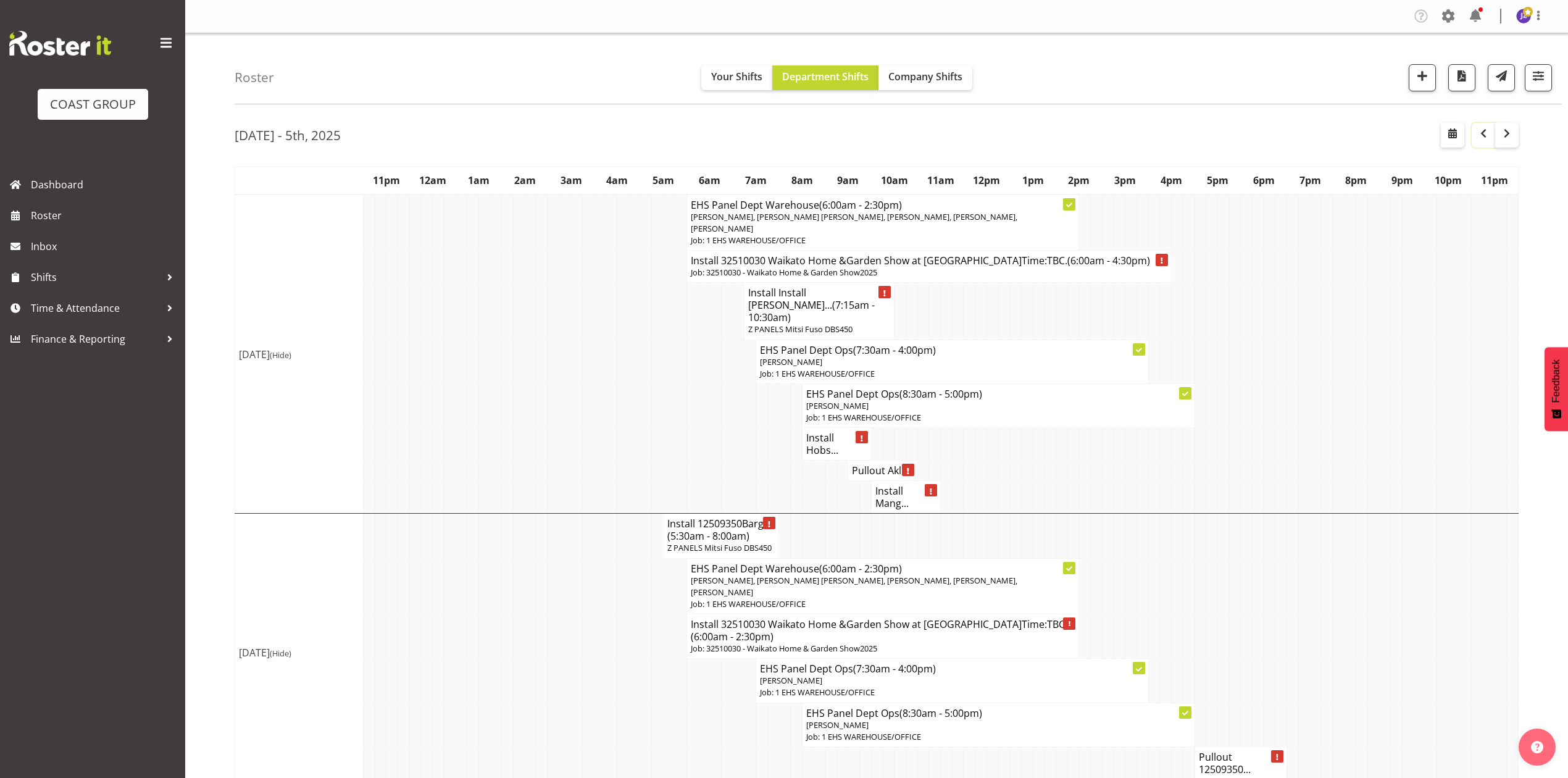
click at [1478, 132] on span "button" at bounding box center [1483, 134] width 15 height 15
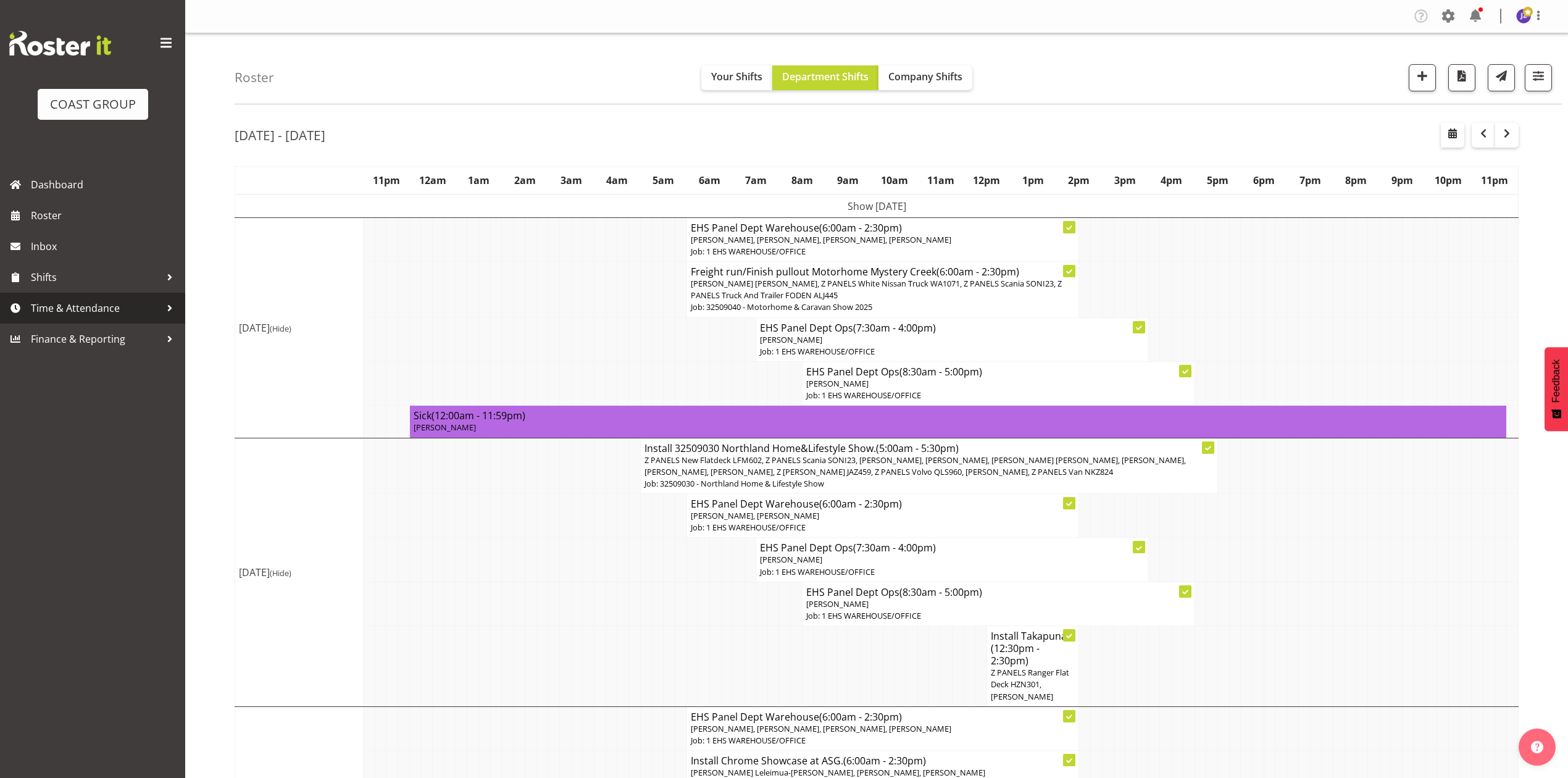
click at [60, 306] on span "Time & Attendance" at bounding box center [95, 307] width 130 height 19
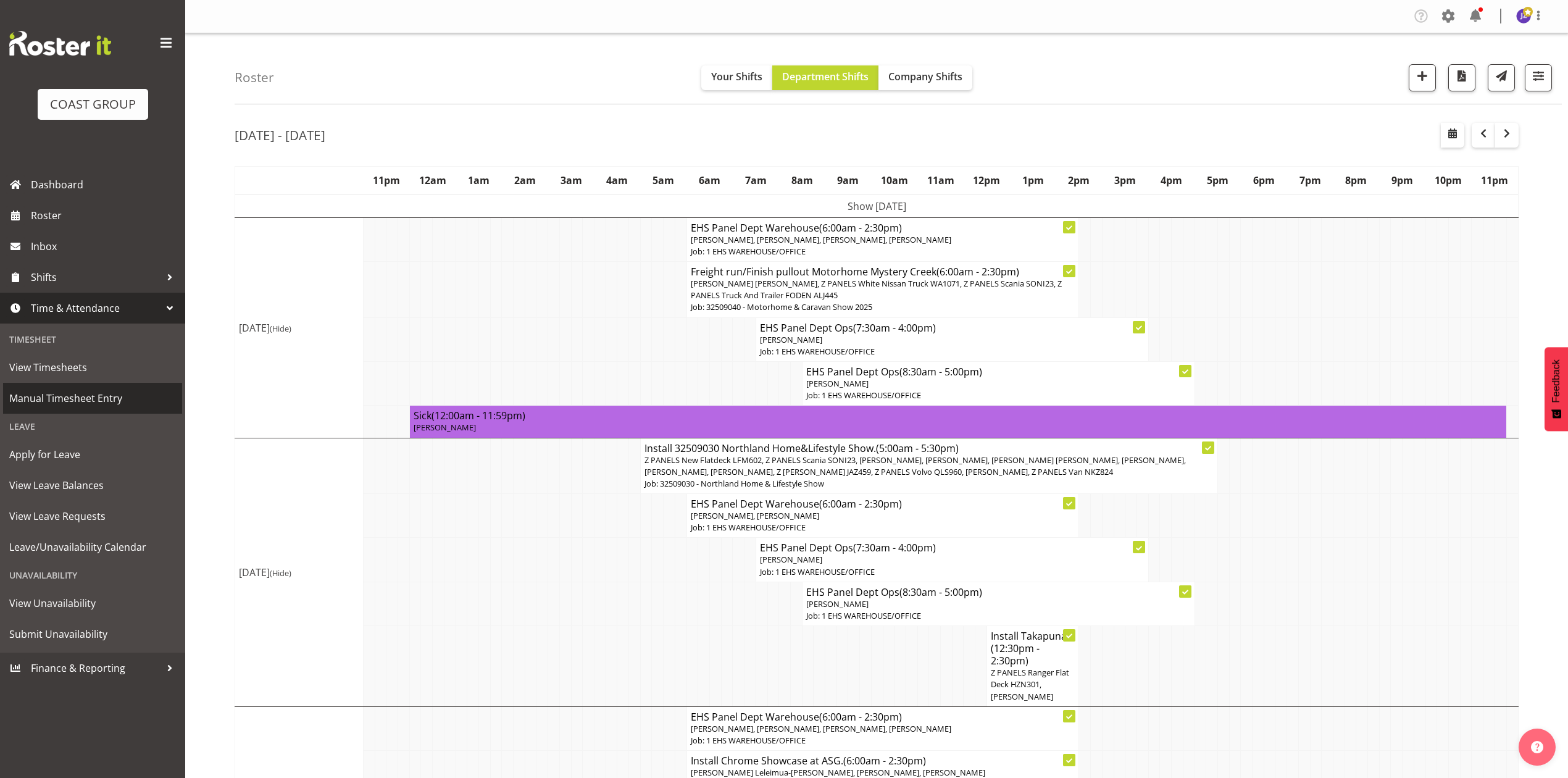
click at [89, 383] on link "Manual Timesheet Entry" at bounding box center [92, 398] width 179 height 31
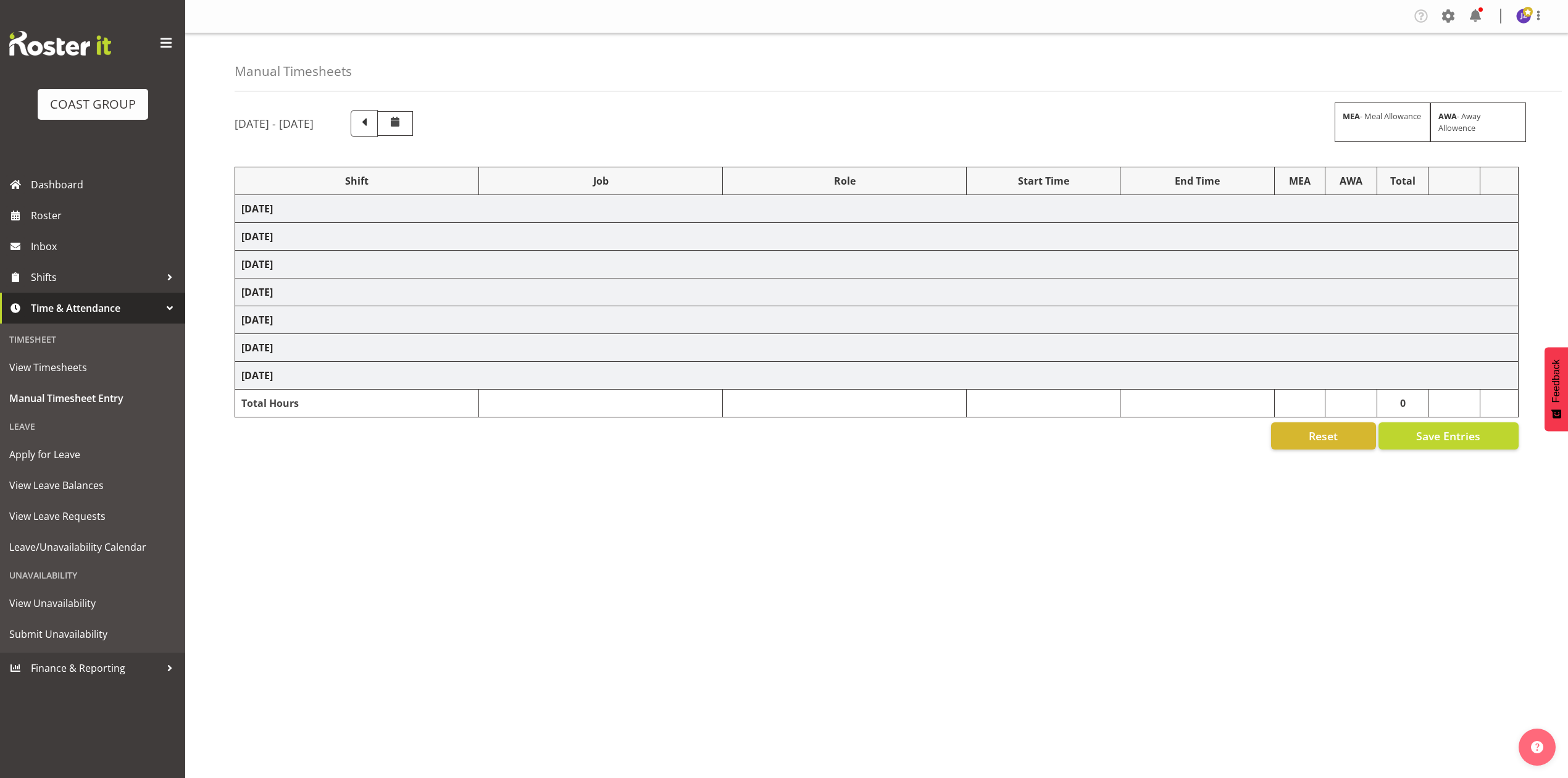
select select "68034"
select select "69"
select select "198"
select select "80859"
select select "10278"
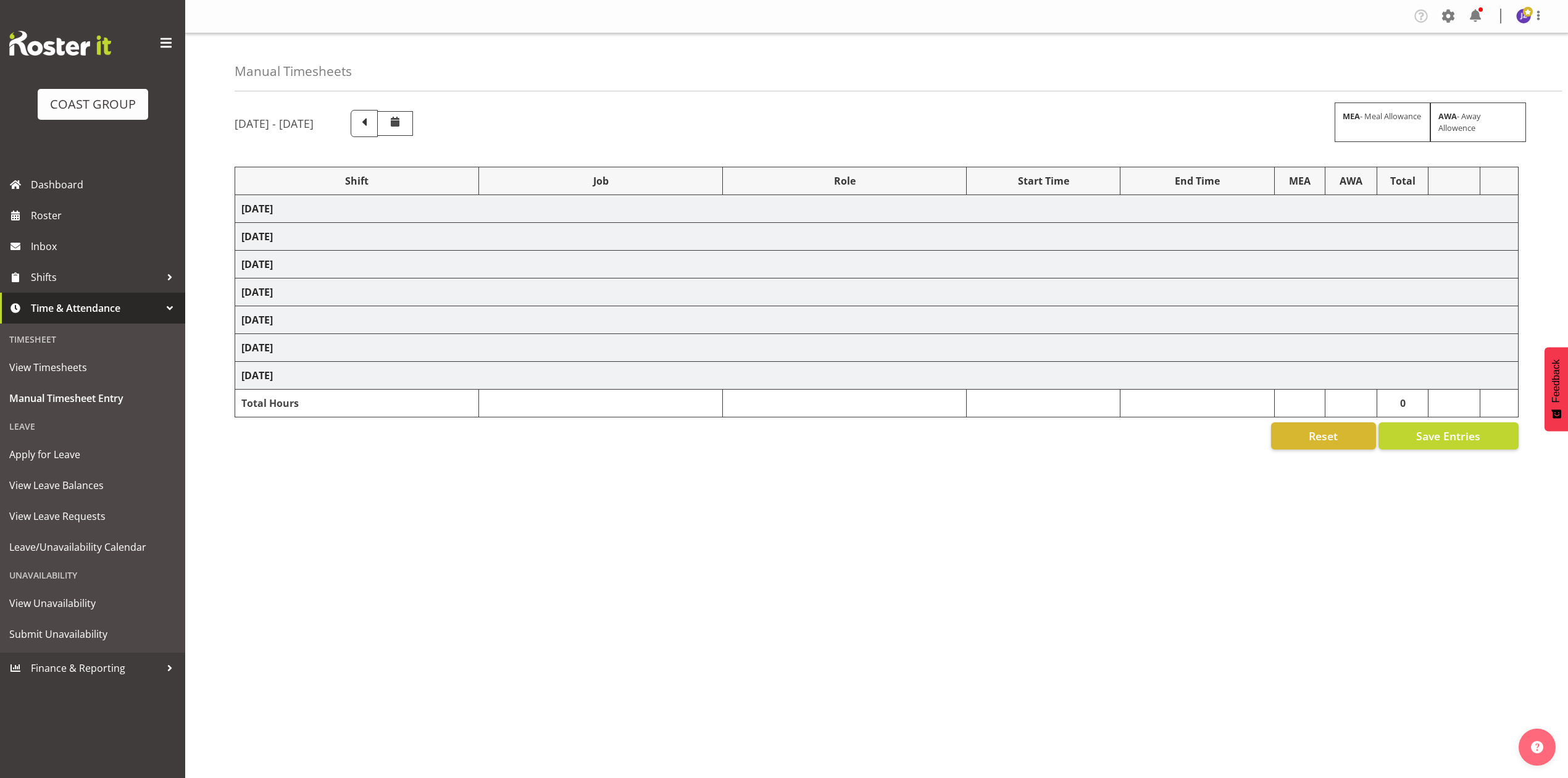
select select "68034"
select select "69"
select select "198"
select select "80774"
select select "8653"
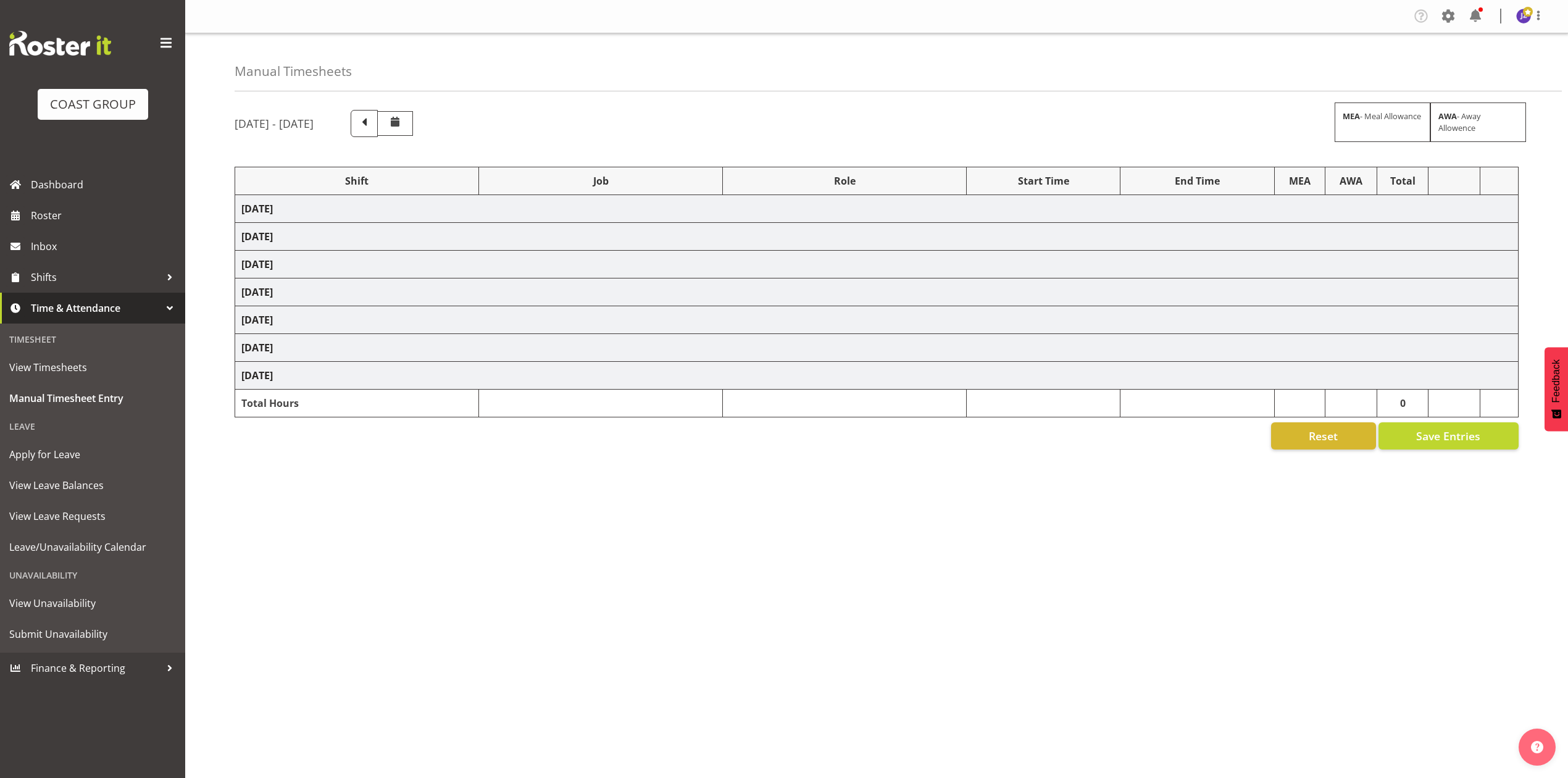
select select "68034"
select select "69"
select select "198"
select select "78456"
select select "9449"
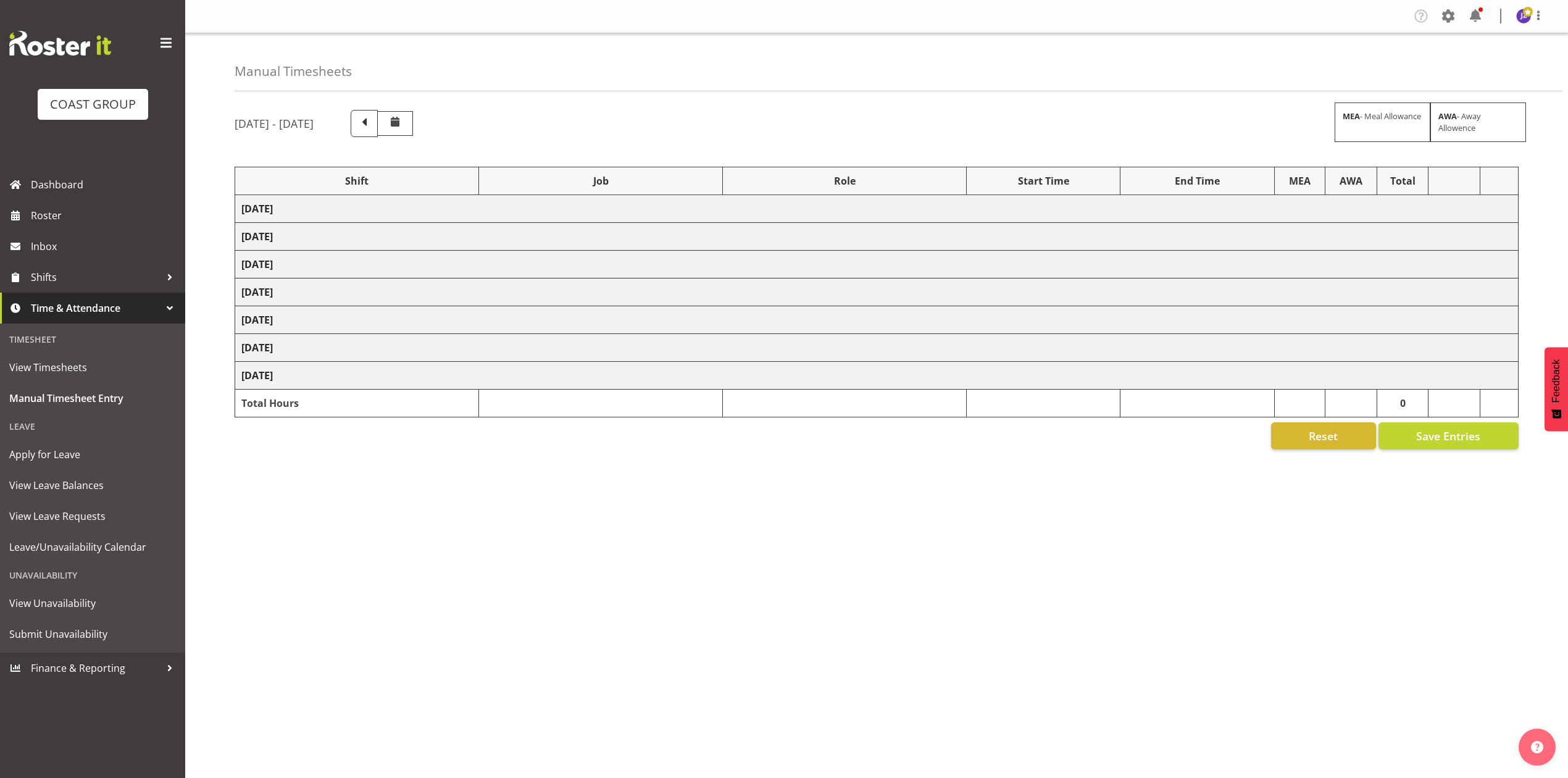
select select "68034"
select select "69"
select select "198"
select select "74310"
select select "9448"
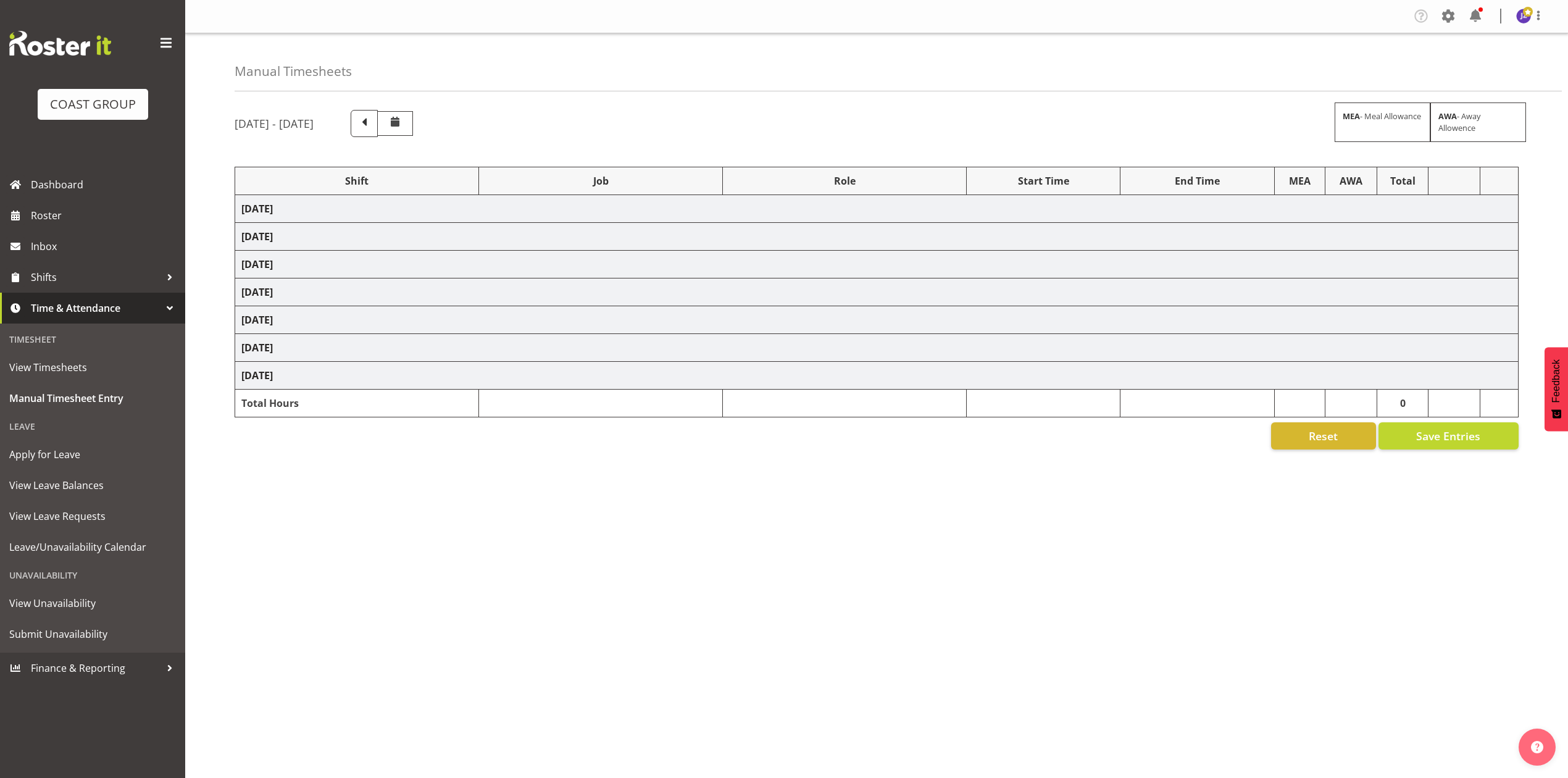
select select "68034"
select select "69"
select select "198"
select select "68034"
select select "69"
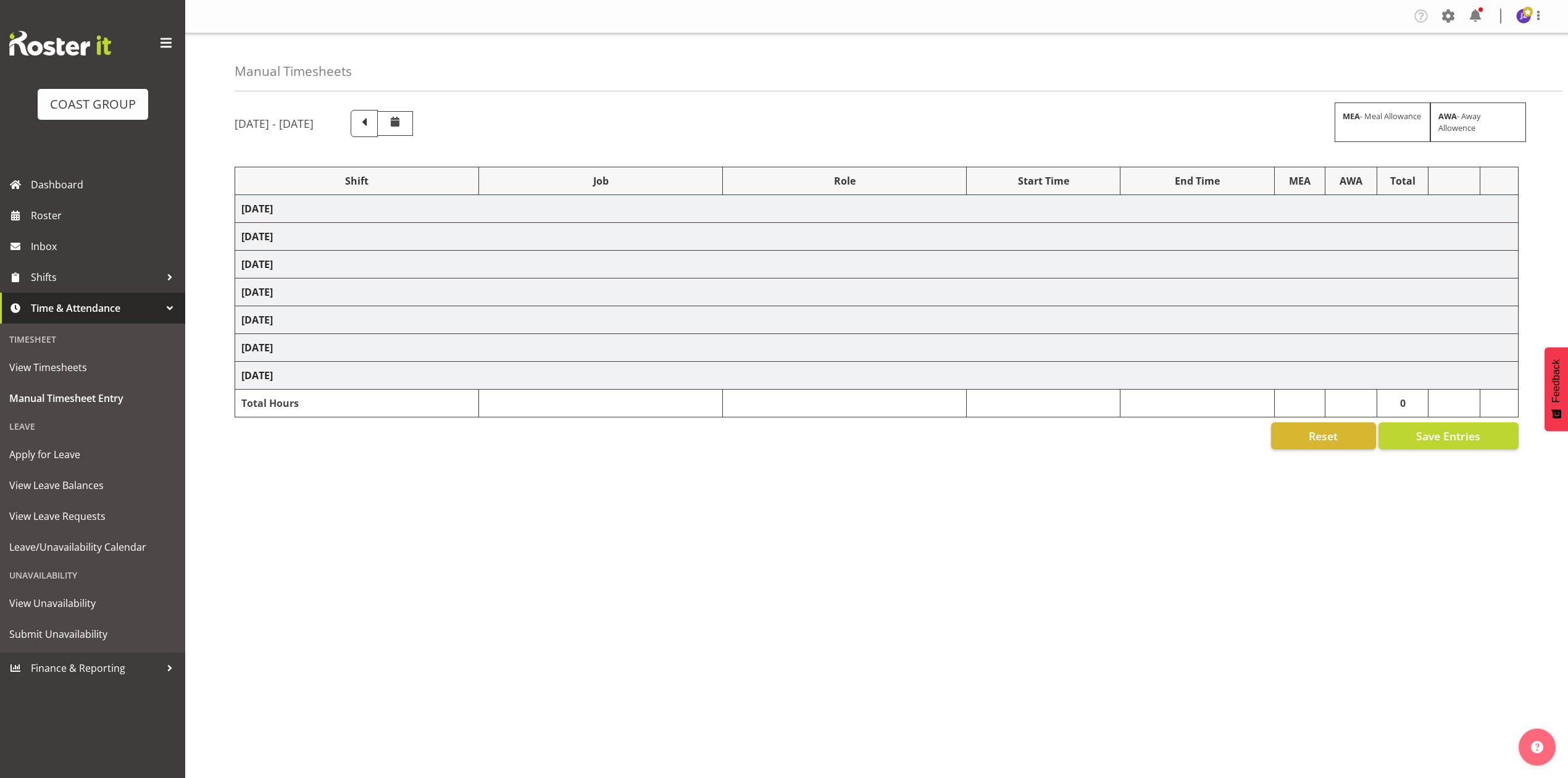
select select "198"
select select "16"
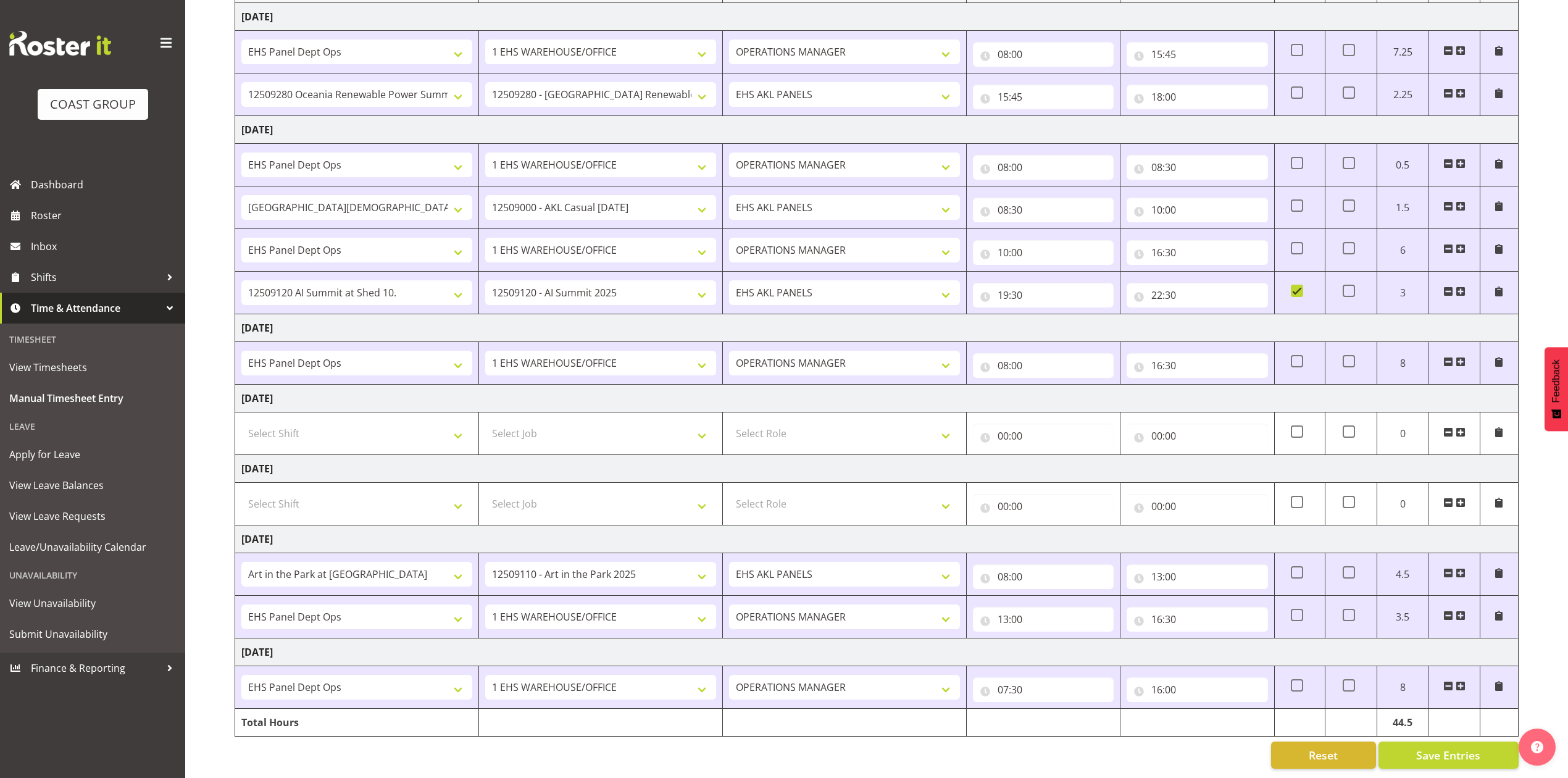
scroll to position [210, 0]
click at [1008, 677] on input "07:30" at bounding box center [1043, 689] width 141 height 25
drag, startPoint x: 1059, startPoint y: 709, endPoint x: 1059, endPoint y: 699, distance: 10.0
click at [1059, 709] on select "00 01 02 03 04 05 06 07 08 09 10 11 12 13 14 15 16 17 18 19 20 21 22 23" at bounding box center [1056, 721] width 28 height 25
select select "8"
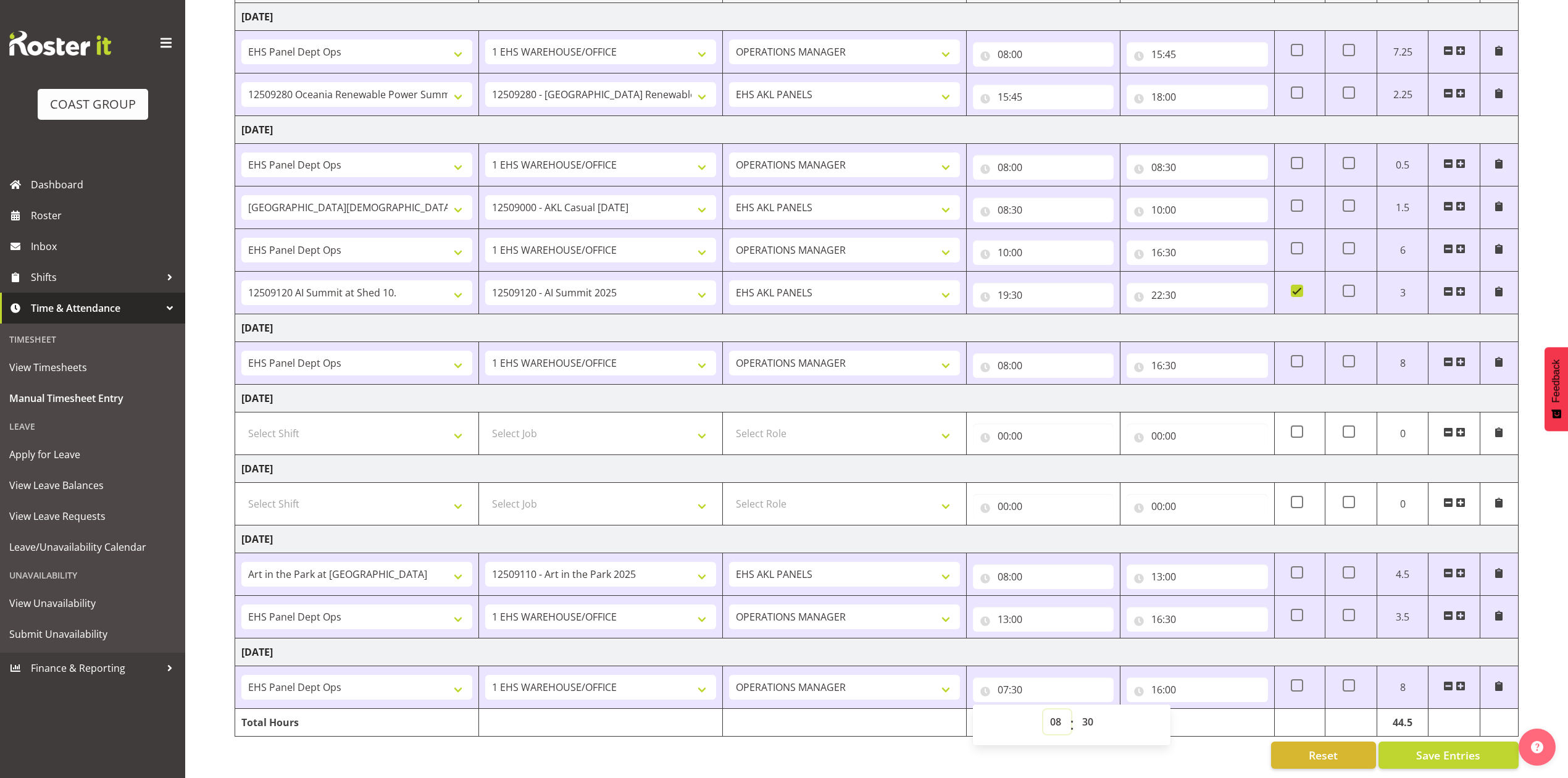
click at [1043, 709] on select "00 01 02 03 04 05 06 07 08 09 10 11 12 13 14 15 16 17 18 19 20 21 22 23" at bounding box center [1056, 721] width 28 height 25
type input "08:30"
click at [1087, 709] on select "00 01 02 03 04 05 06 07 08 09 10 11 12 13 14 15 16 17 18 19 20 21 22 23 24 25 2…" at bounding box center [1088, 721] width 28 height 25
select select "0"
click at [1075, 709] on select "00 01 02 03 04 05 06 07 08 09 10 11 12 13 14 15 16 17 18 19 20 21 22 23 24 25 2…" at bounding box center [1088, 721] width 28 height 25
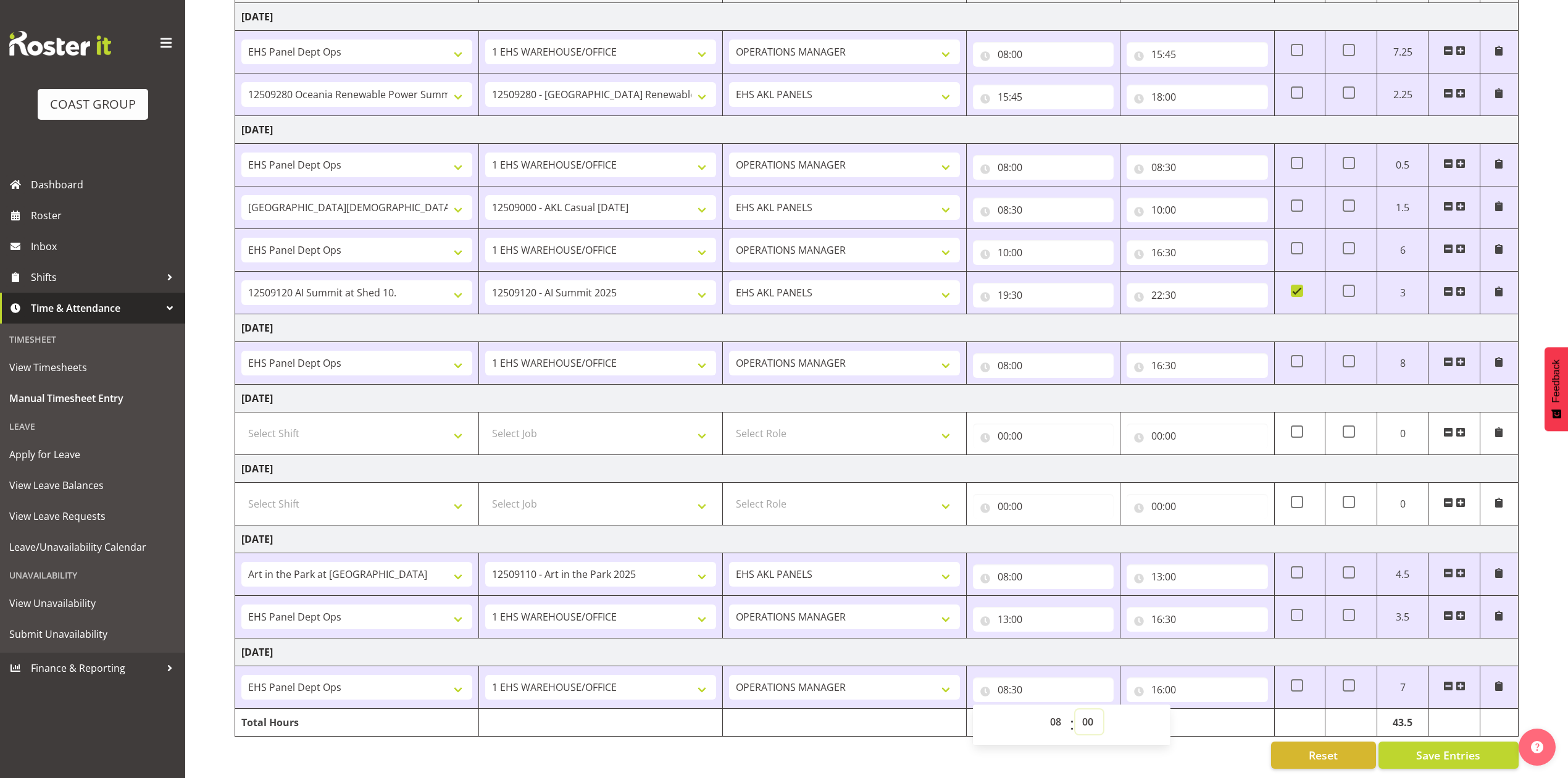
type input "08:00"
click at [1182, 677] on input "16:00" at bounding box center [1197, 689] width 141 height 25
drag, startPoint x: 1250, startPoint y: 706, endPoint x: 1249, endPoint y: 697, distance: 9.1
click at [1250, 709] on select "00 01 02 03 04 05 06 07 08 09 10 11 12 13 14 15 16 17 18 19 20 21 22 23 24 25 2…" at bounding box center [1242, 721] width 28 height 25
select select "30"
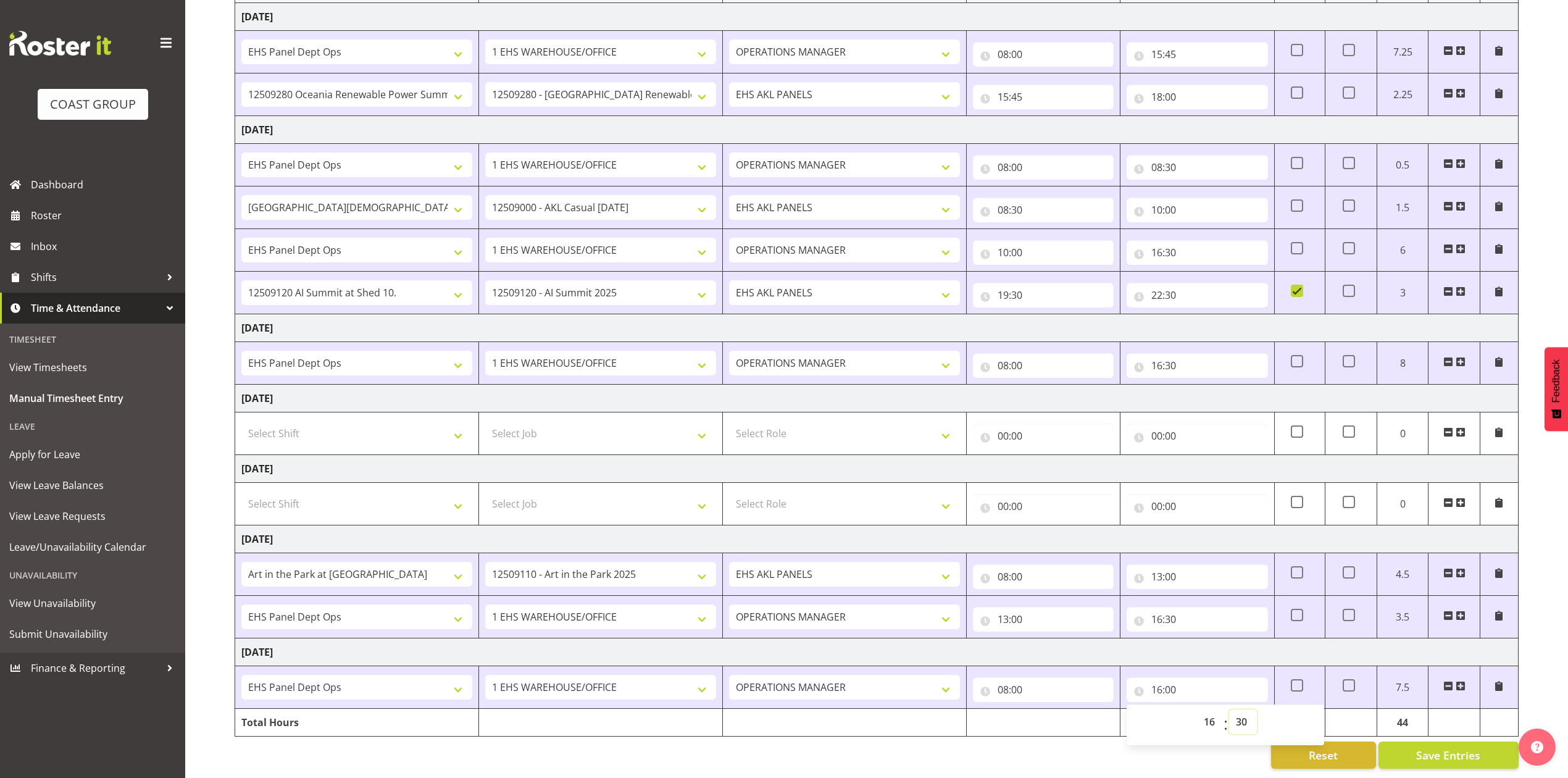
click at [1229, 709] on select "00 01 02 03 04 05 06 07 08 09 10 11 12 13 14 15 16 17 18 19 20 21 22 23 24 25 2…" at bounding box center [1242, 721] width 28 height 25
type input "16:30"
click at [1179, 751] on div "Reset Save Entries" at bounding box center [876, 755] width 1284 height 27
click at [1452, 747] on span "Save Entries" at bounding box center [1448, 755] width 64 height 16
click at [1165, 750] on div "Reset Save Entries" at bounding box center [876, 755] width 1284 height 27
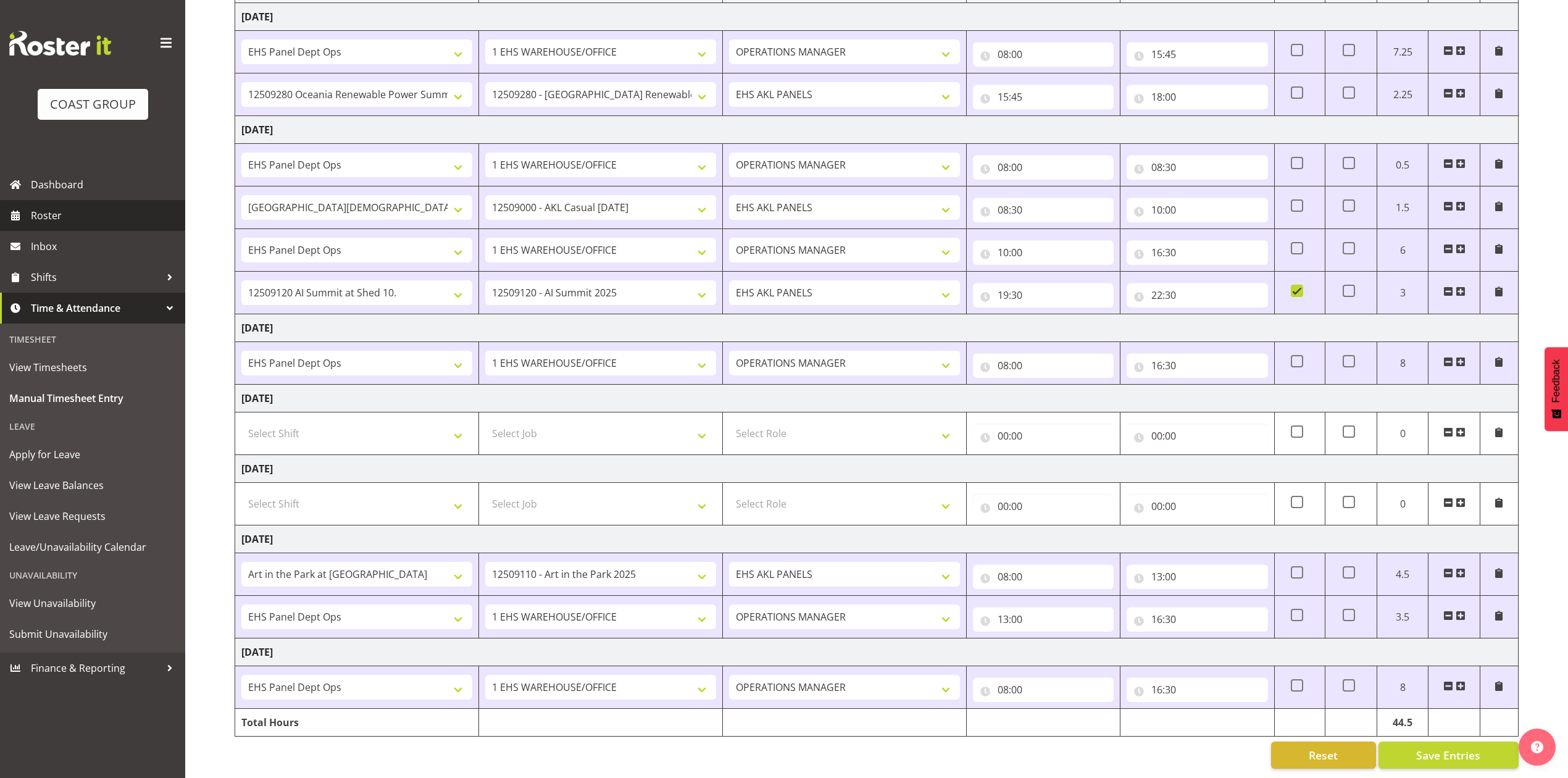
click at [63, 209] on span "Roster" at bounding box center [104, 215] width 148 height 19
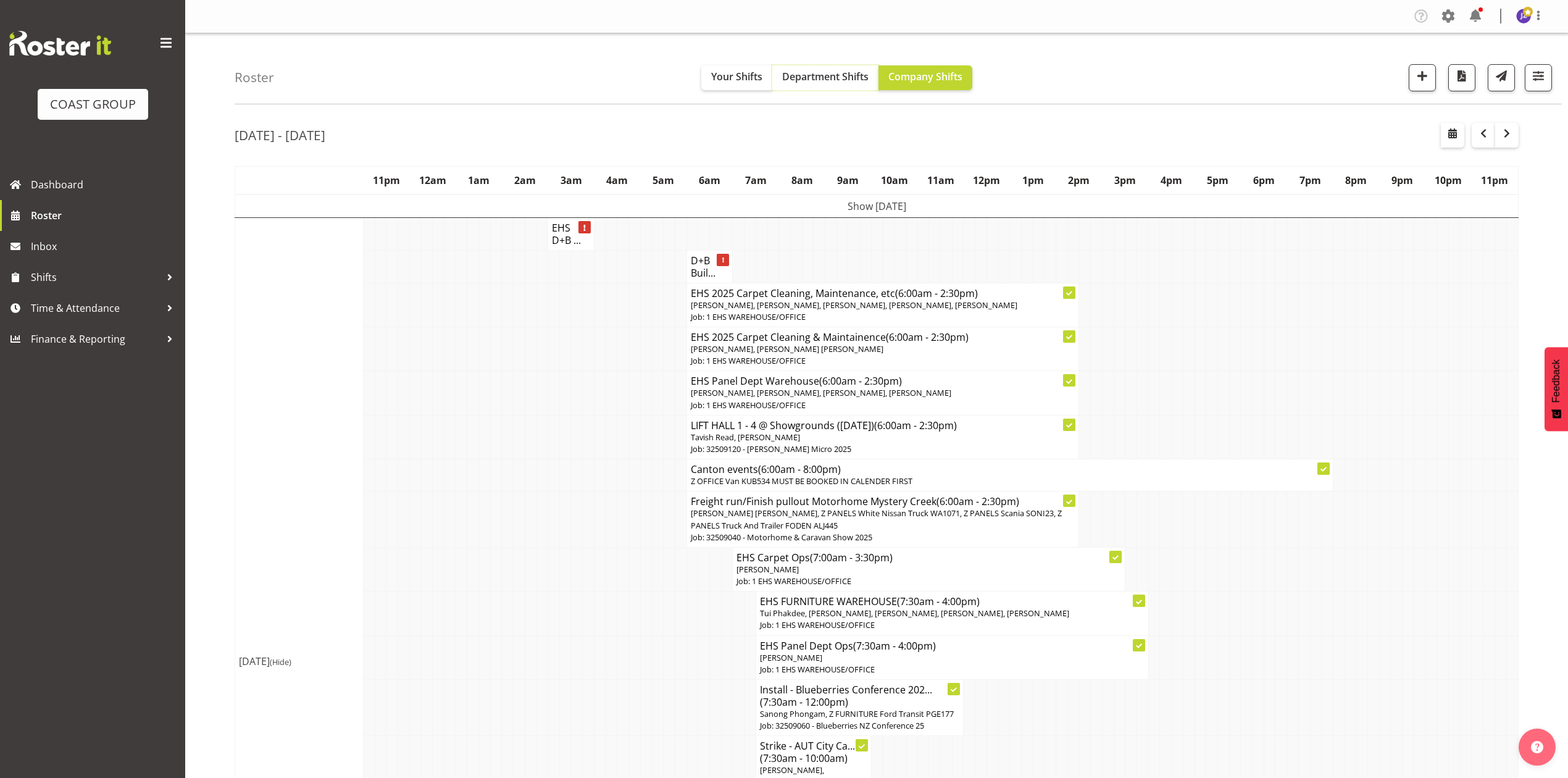
click at [803, 77] on span "Department Shifts" at bounding box center [825, 76] width 87 height 13
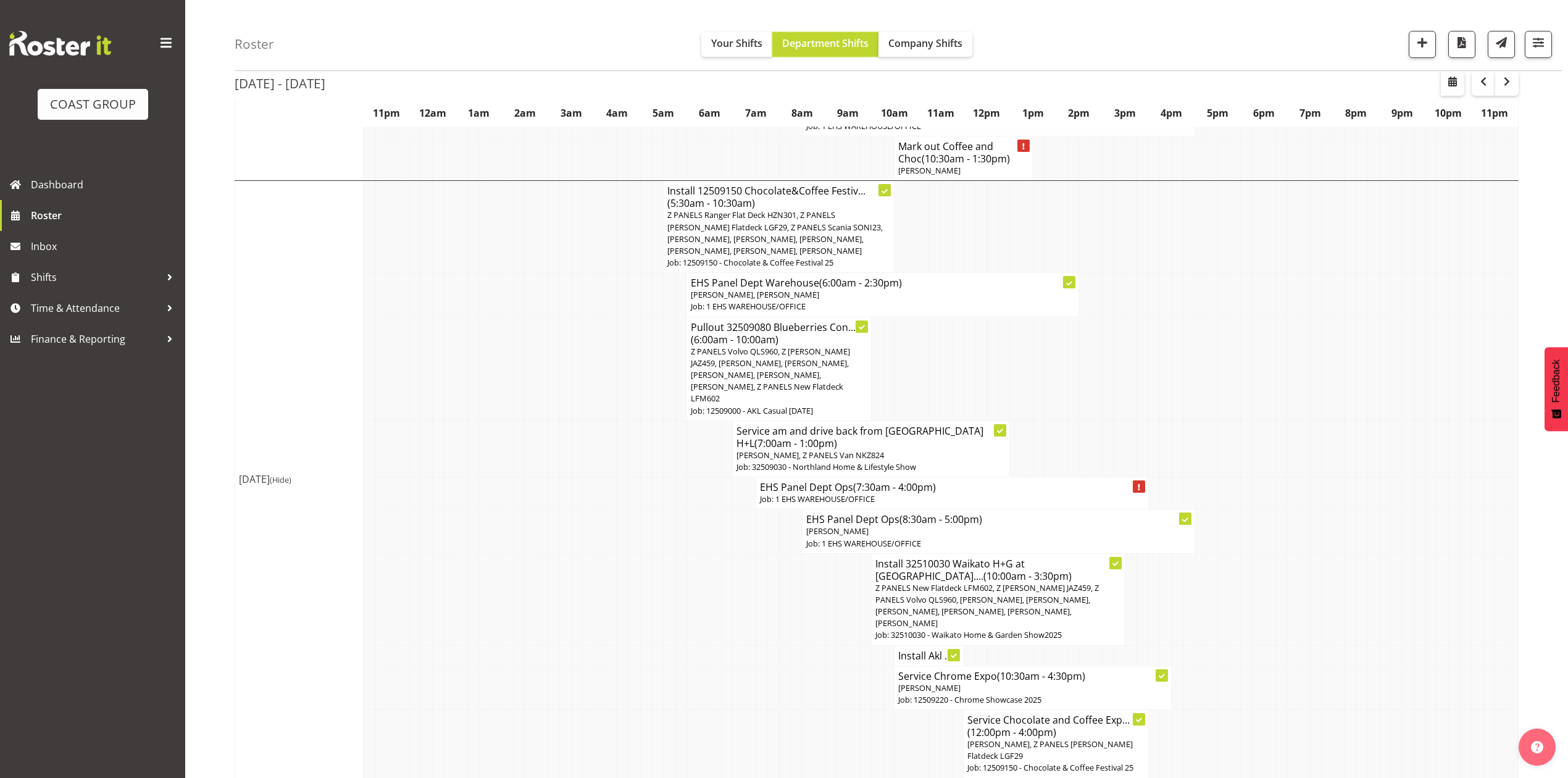
scroll to position [988, 0]
click at [996, 357] on td at bounding box center [992, 364] width 12 height 104
click at [981, 196] on td at bounding box center [981, 222] width 12 height 92
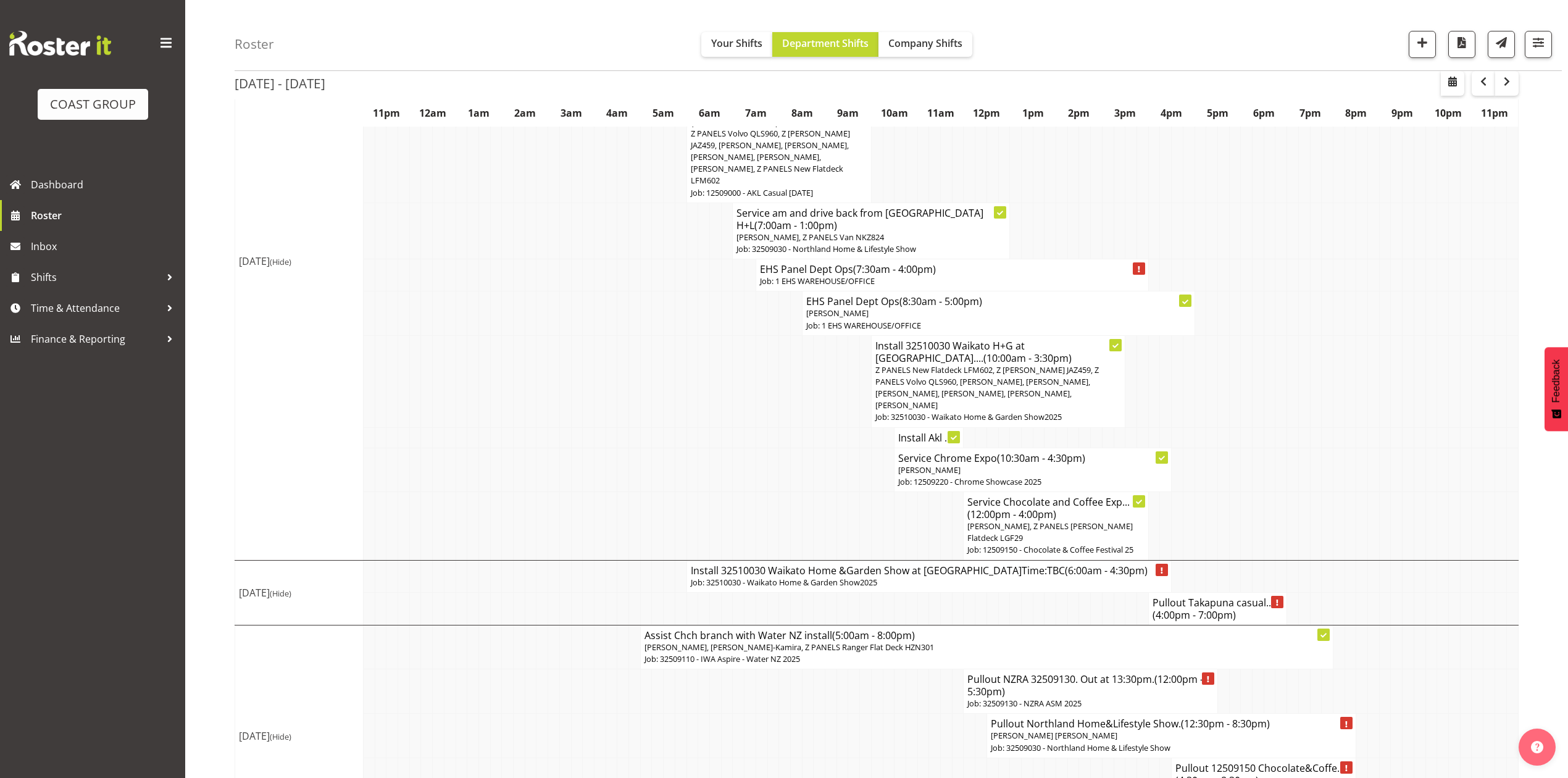
scroll to position [1240, 0]
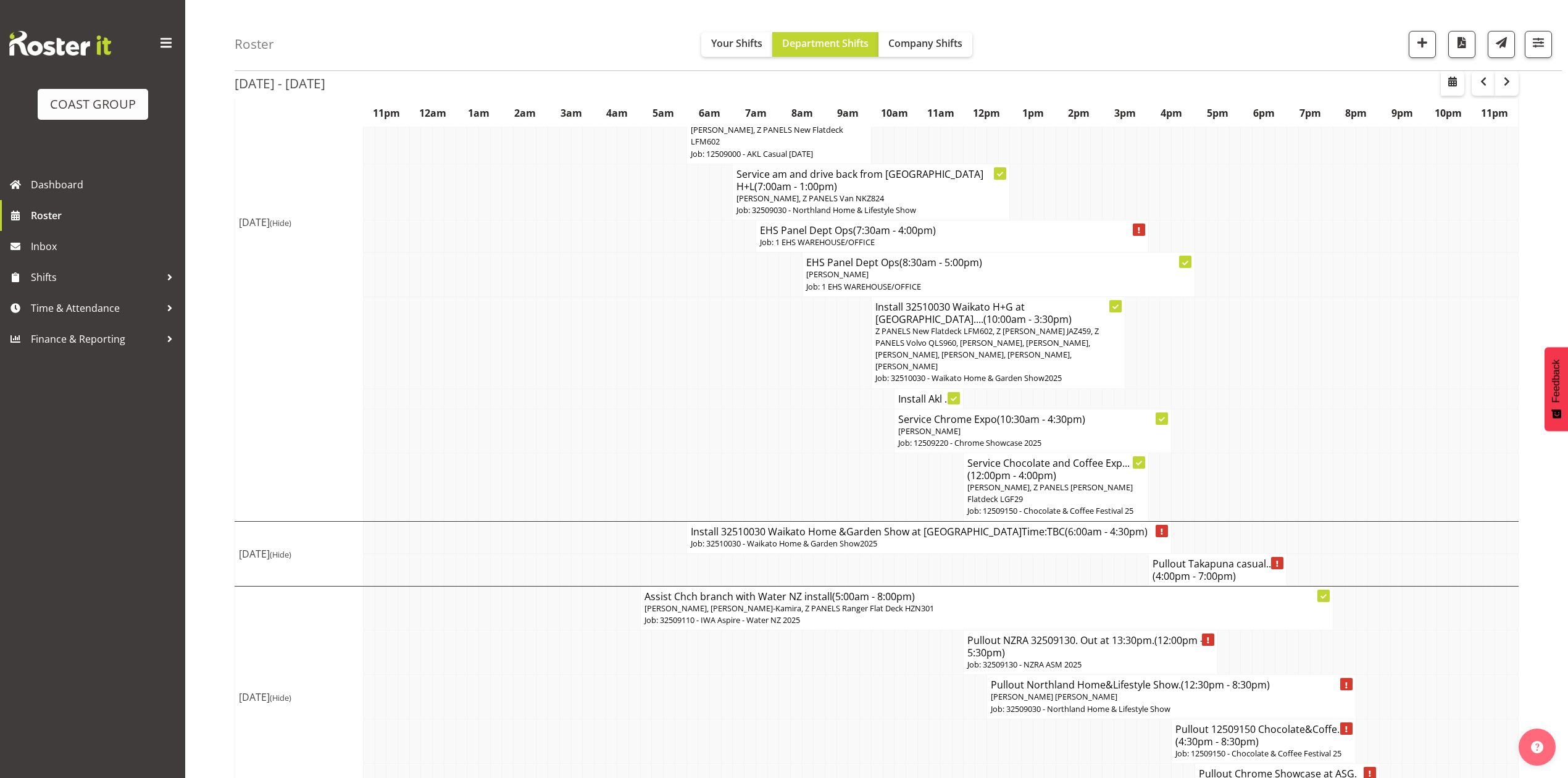
click at [1164, 557] on h4 "Pullout Takapuna casual.... (4:00pm - 7:00pm)" at bounding box center [1217, 569] width 131 height 25
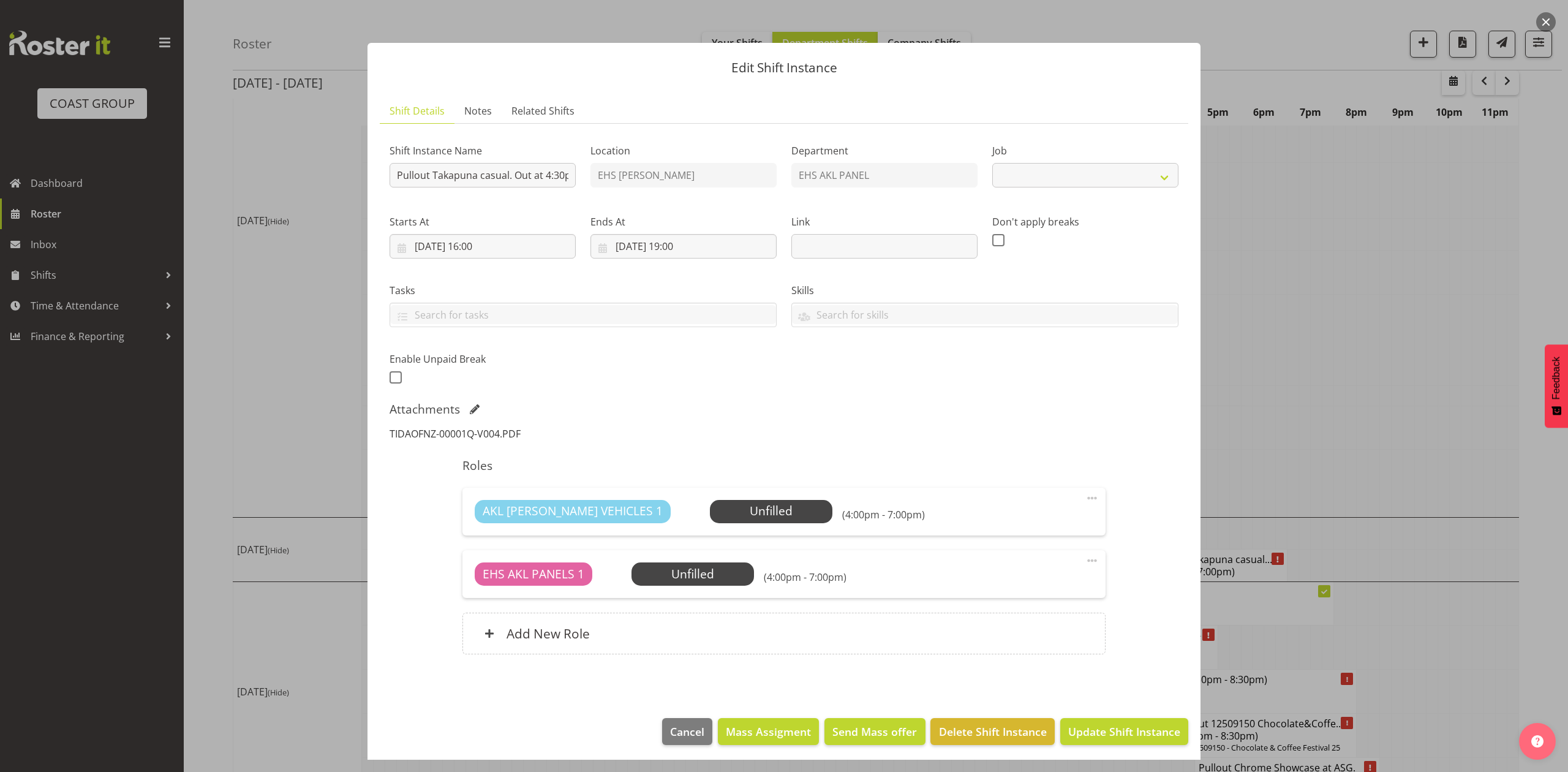
select select "8653"
click at [463, 425] on div "TIDAOFNZ-00001Q-V004.PDF" at bounding box center [482, 434] width 201 height 30
click at [468, 425] on div "TIDAOFNZ-00001Q-V004.PDF" at bounding box center [482, 434] width 201 height 30
click at [500, 439] on link "TIDAOFNZ-00001Q-V004.PDF" at bounding box center [455, 434] width 131 height 13
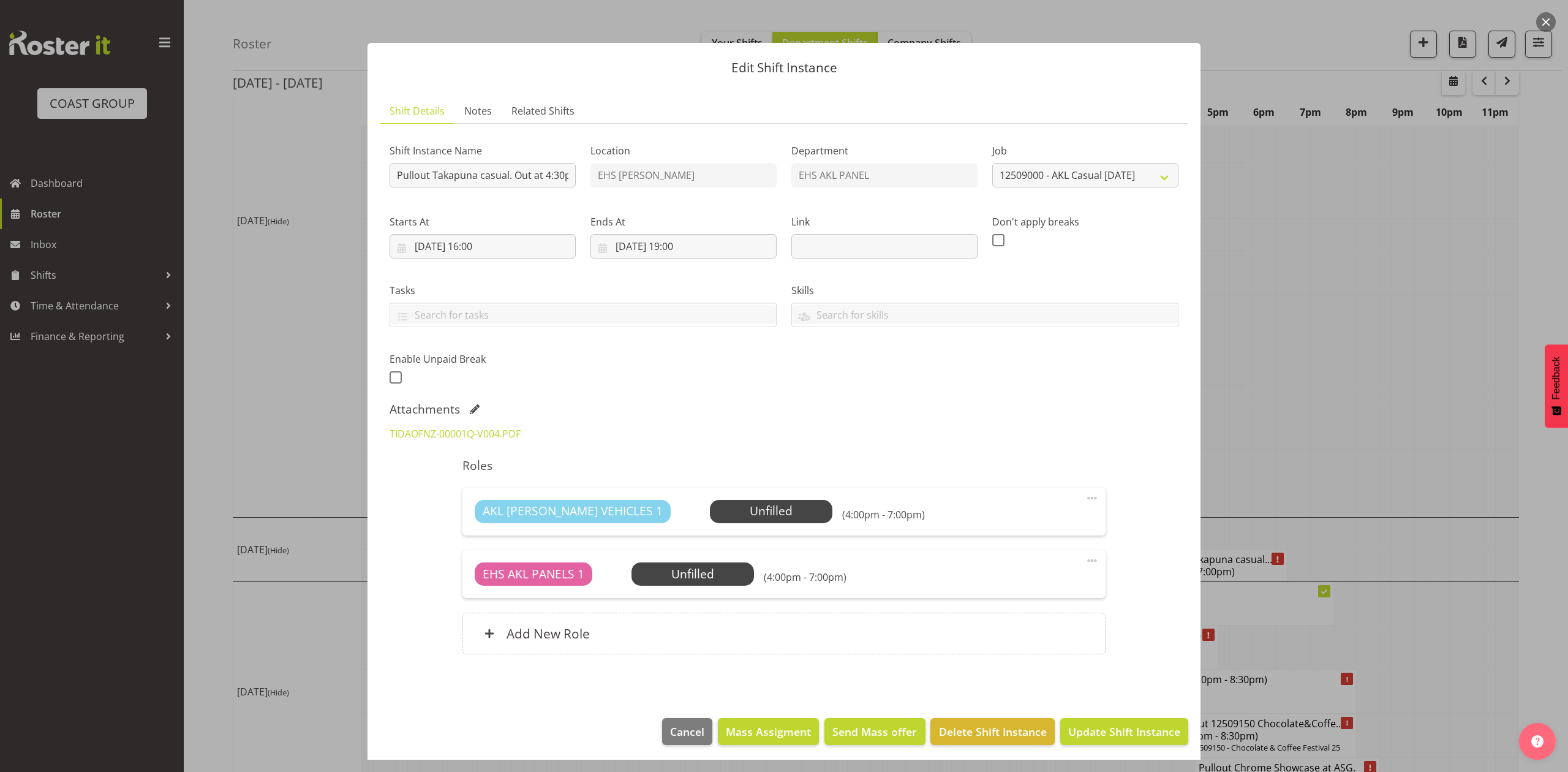
click at [1353, 366] on div at bounding box center [784, 386] width 1568 height 772
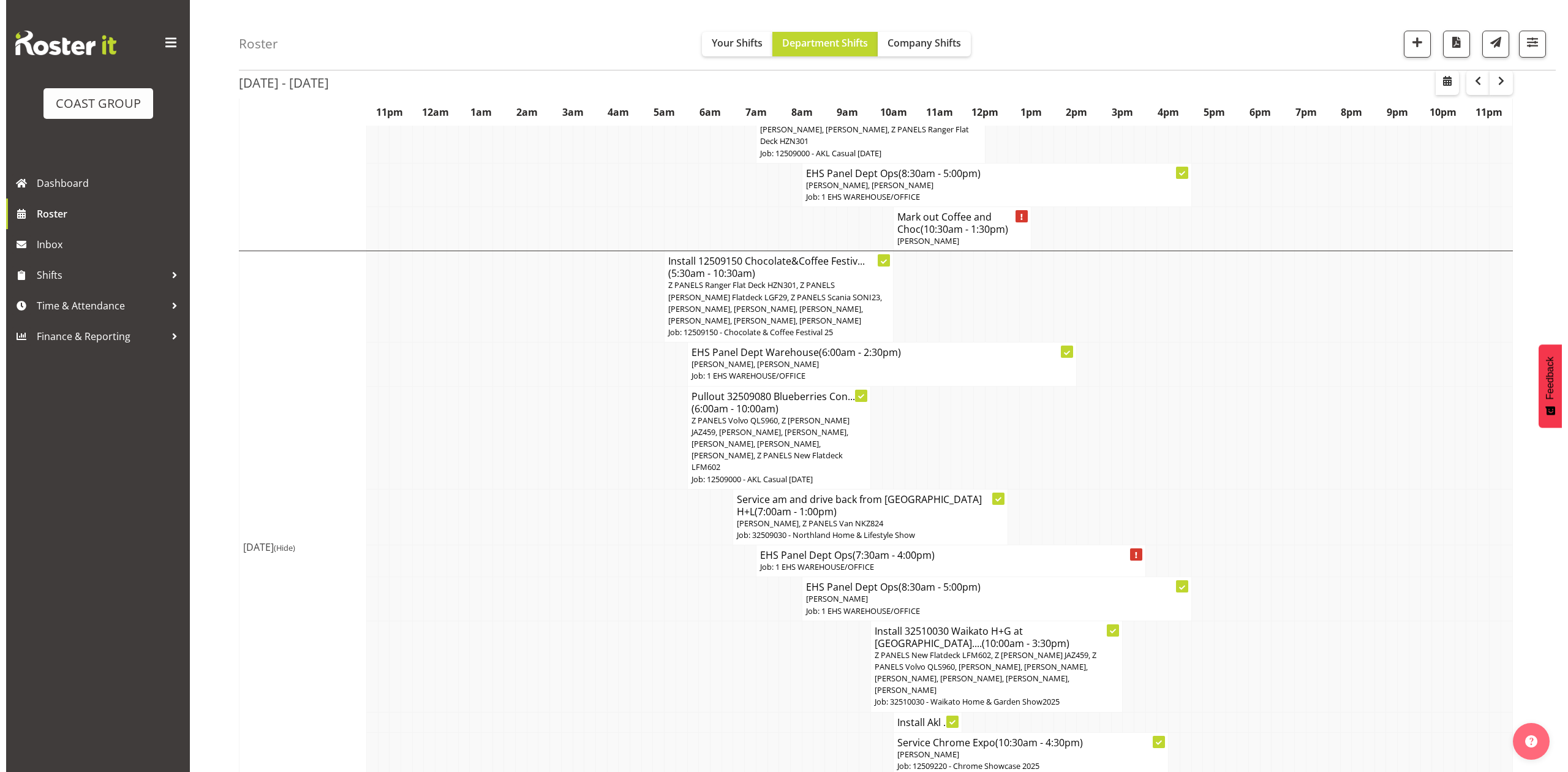
scroll to position [659, 0]
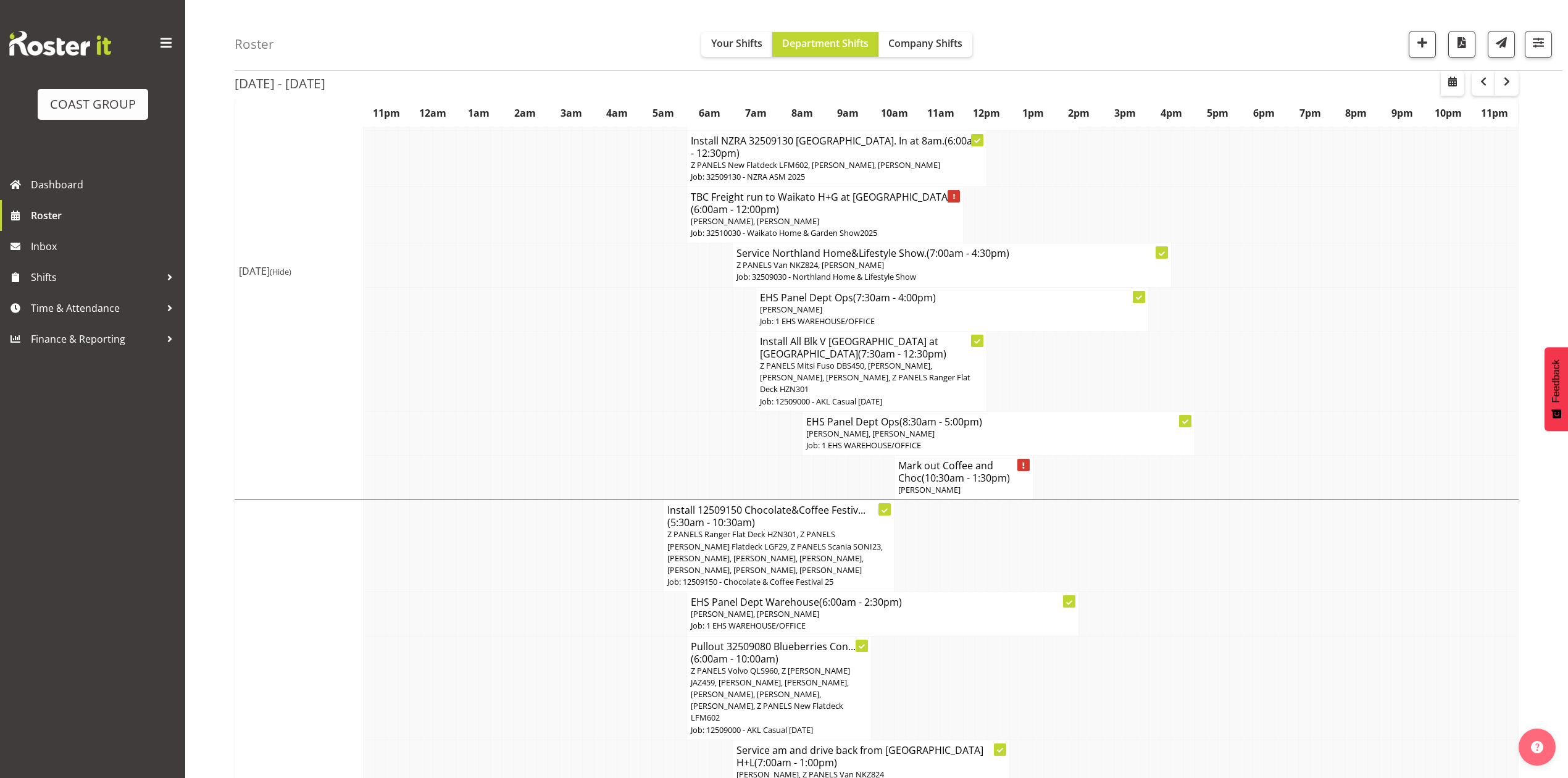
click at [926, 471] on span "(10:30am - 1:30pm)" at bounding box center [965, 477] width 88 height 13
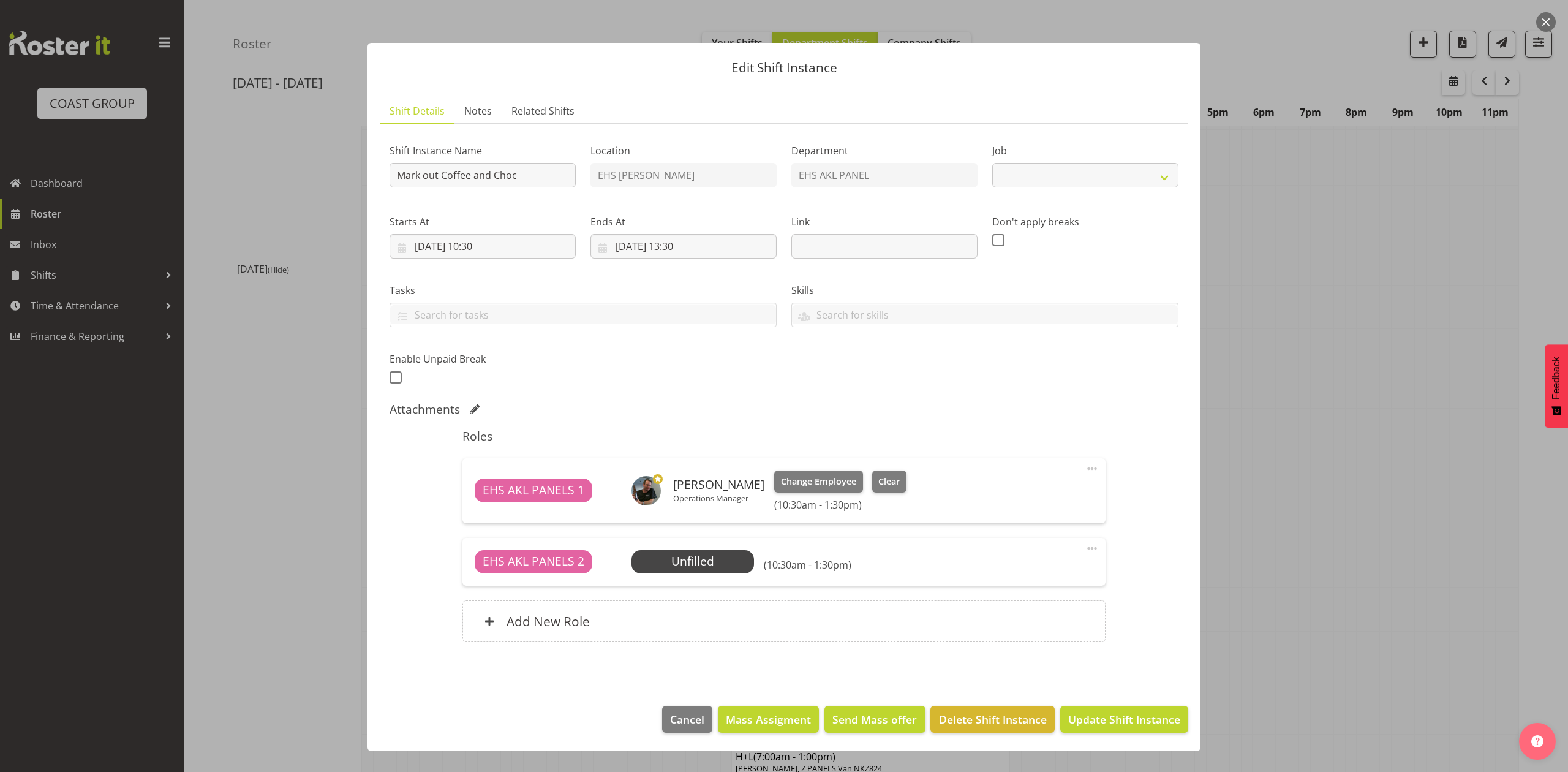
click at [1269, 402] on div at bounding box center [784, 386] width 1568 height 772
select select
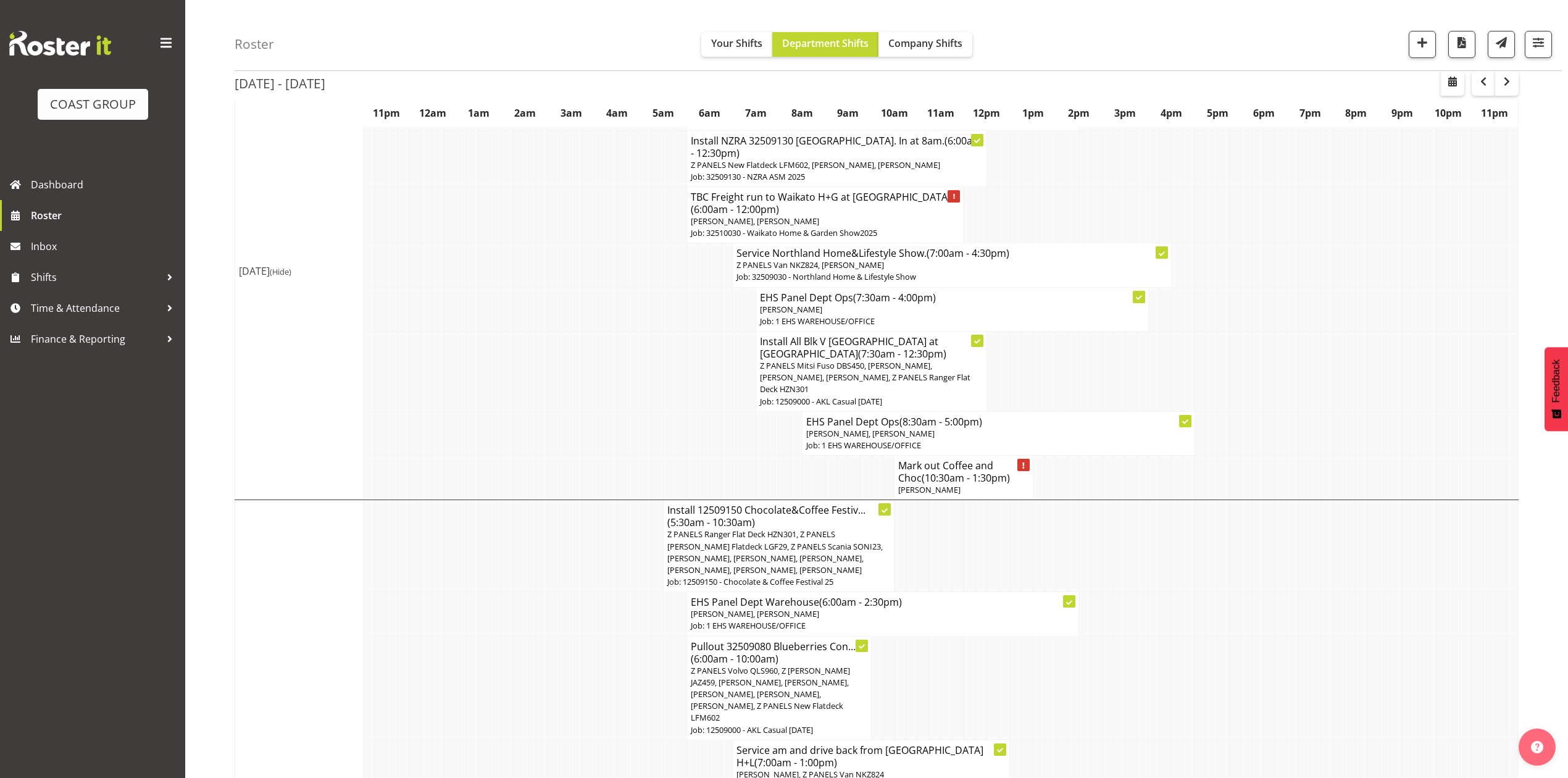
click at [1003, 366] on td at bounding box center [1004, 371] width 12 height 81
click at [882, 368] on span "Z PANELS Mitsi Fuso DBS450, [PERSON_NAME], [PERSON_NAME], [PERSON_NAME], Z PANE…" at bounding box center [865, 377] width 210 height 34
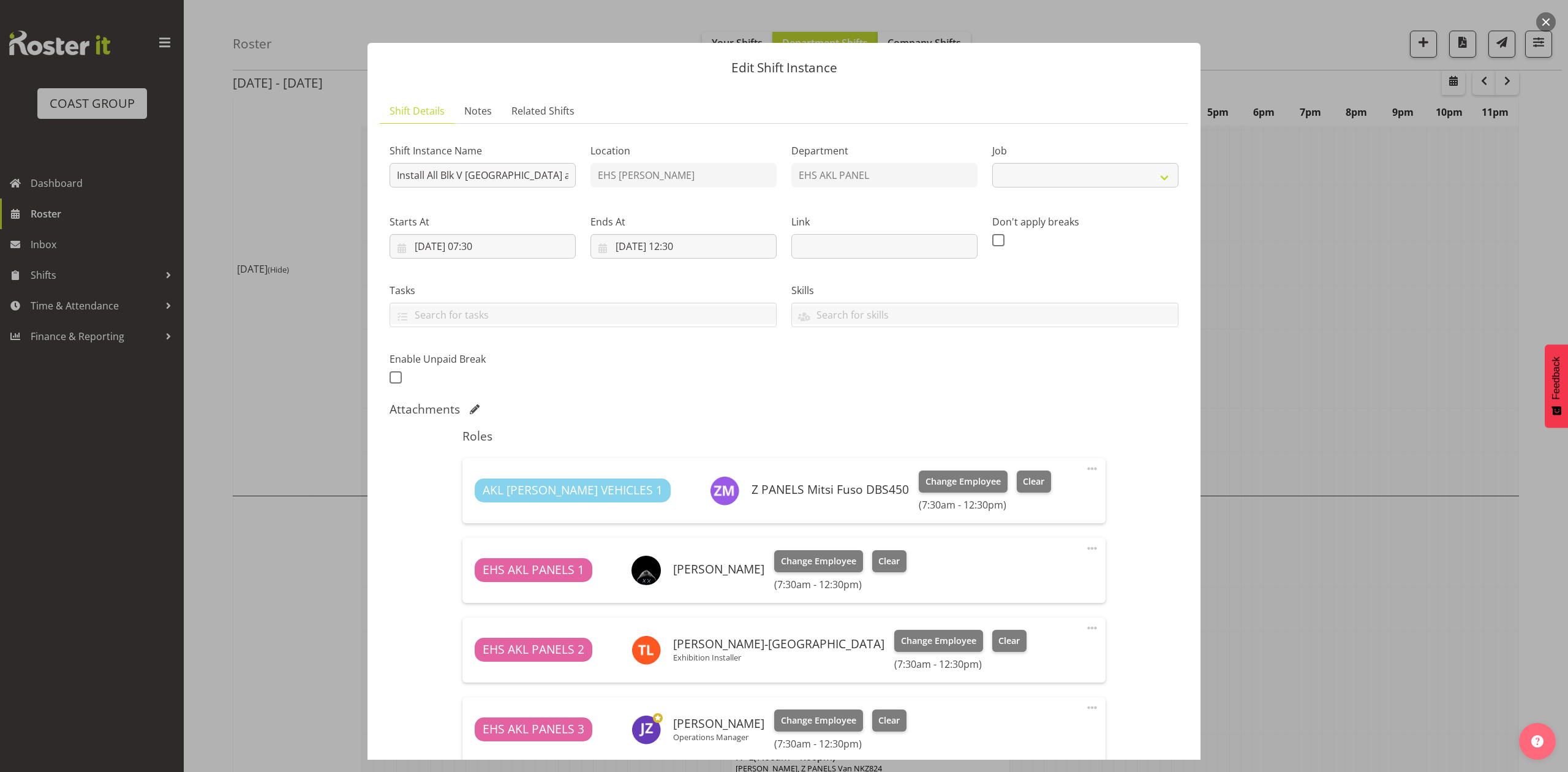
select select "8653"
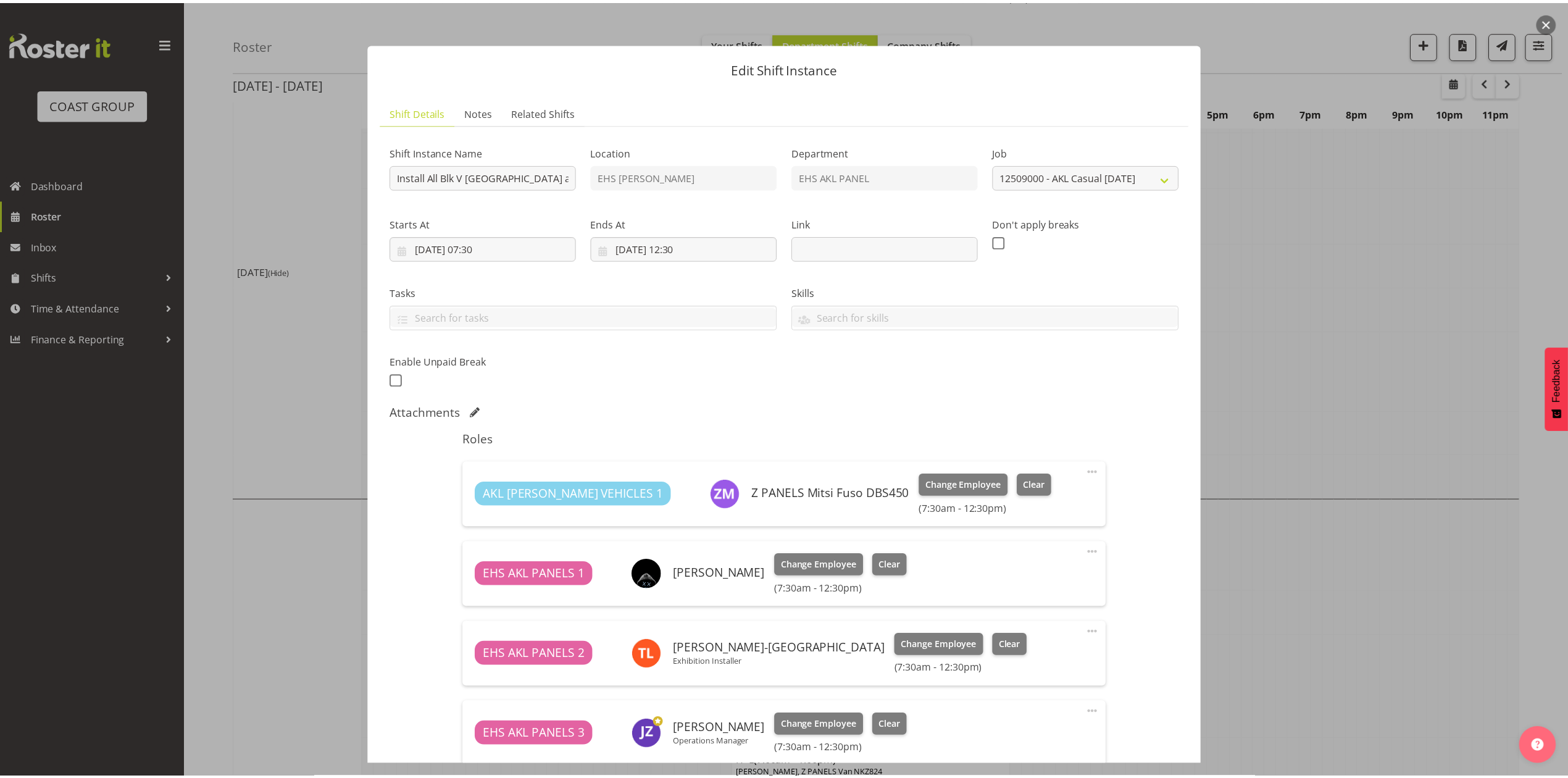
scroll to position [251, 0]
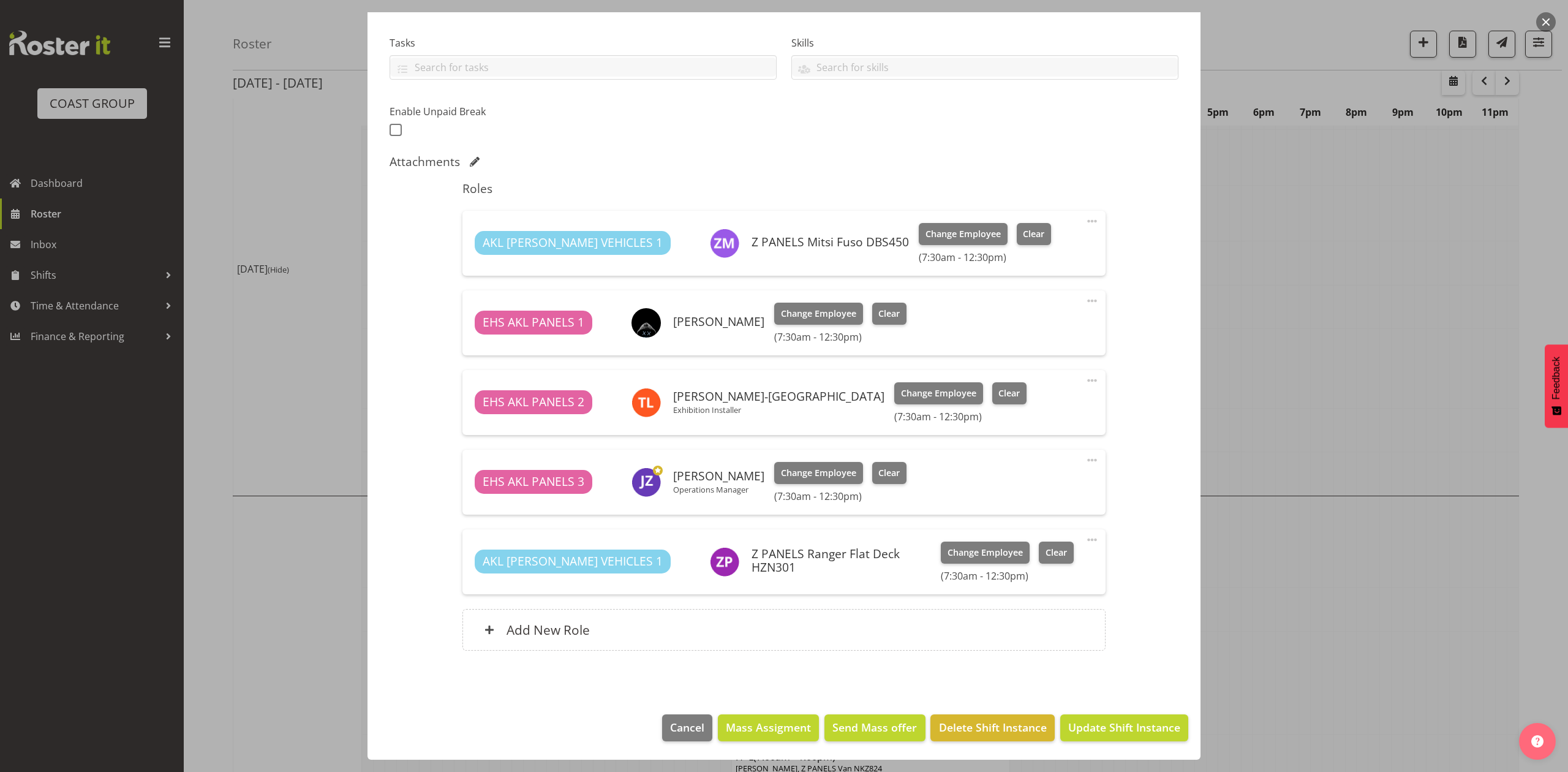
click at [1350, 335] on div at bounding box center [784, 386] width 1568 height 772
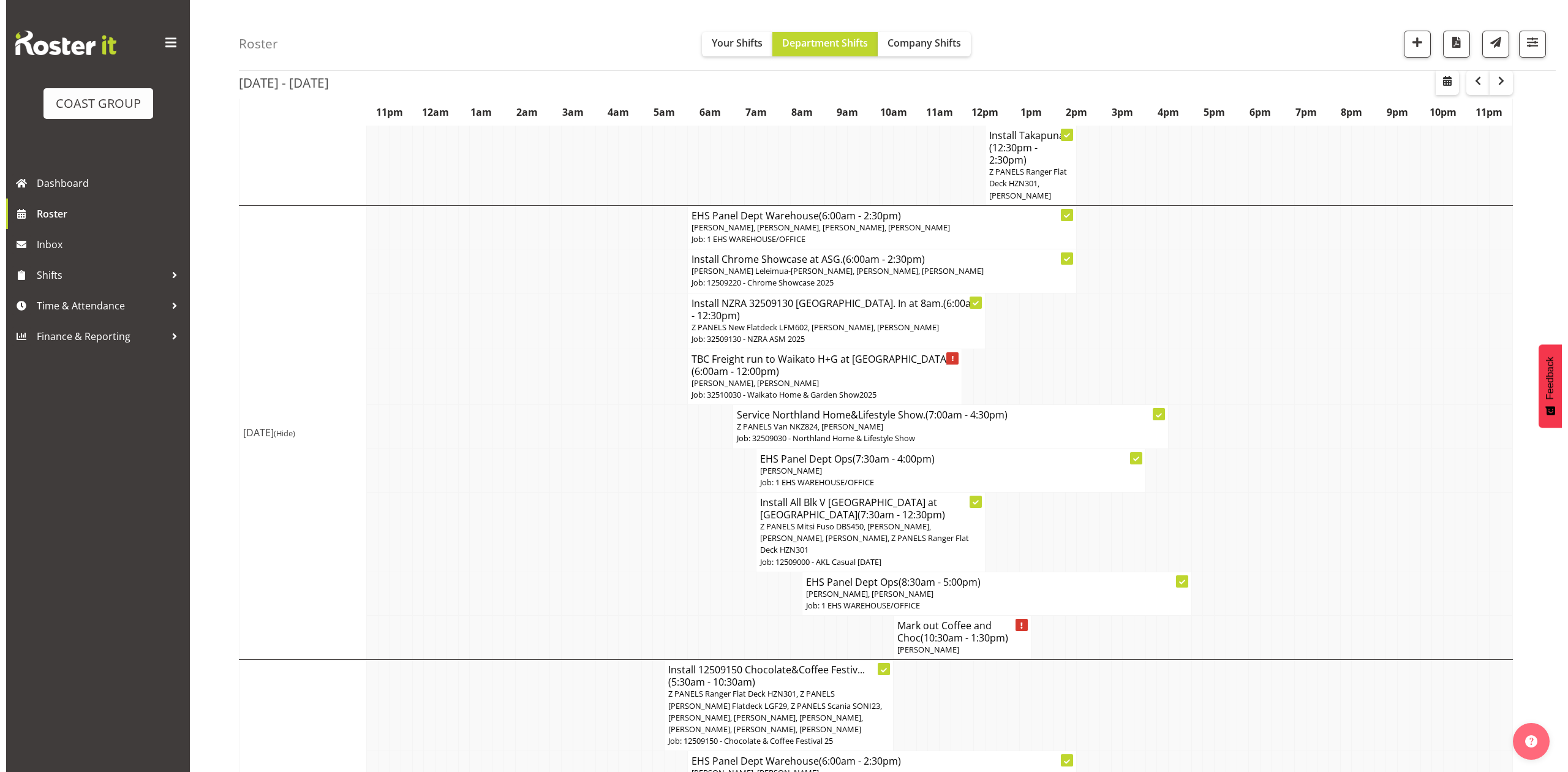
scroll to position [577, 0]
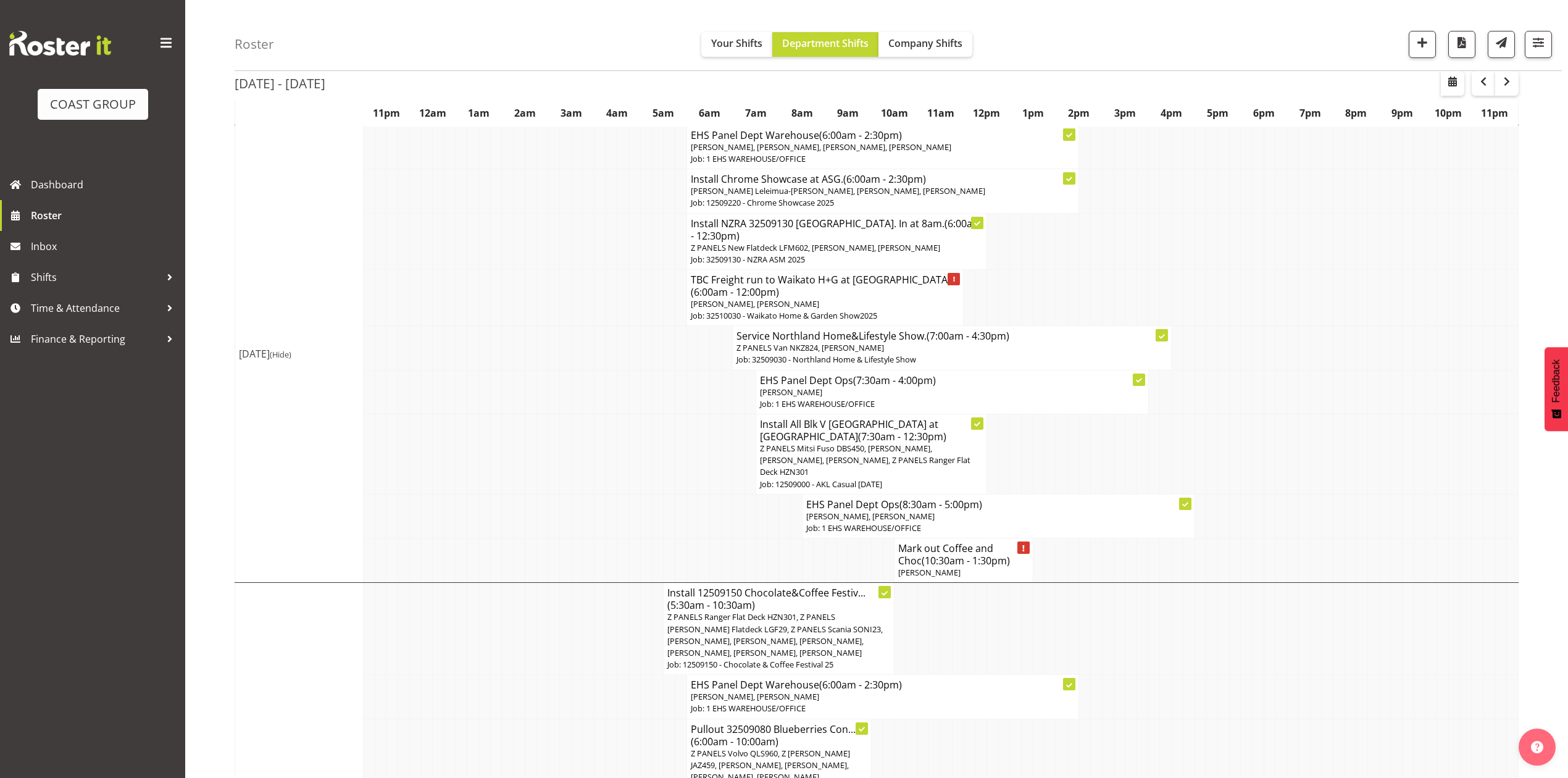
click at [642, 432] on td at bounding box center [646, 454] width 12 height 81
click at [891, 200] on p "Job: 12509220 - Chrome Showcase 2025" at bounding box center [882, 203] width 384 height 12
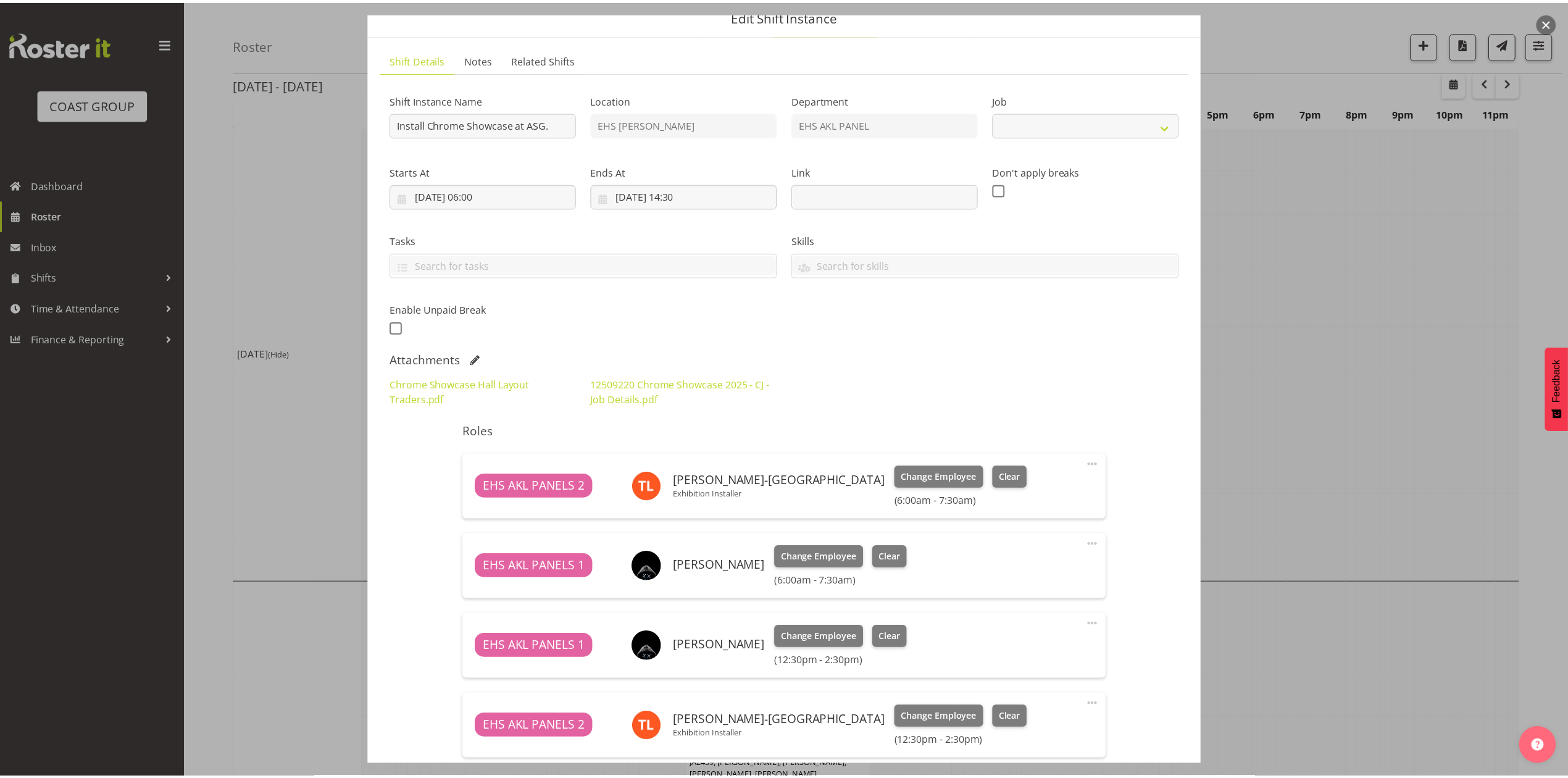
scroll to position [215, 0]
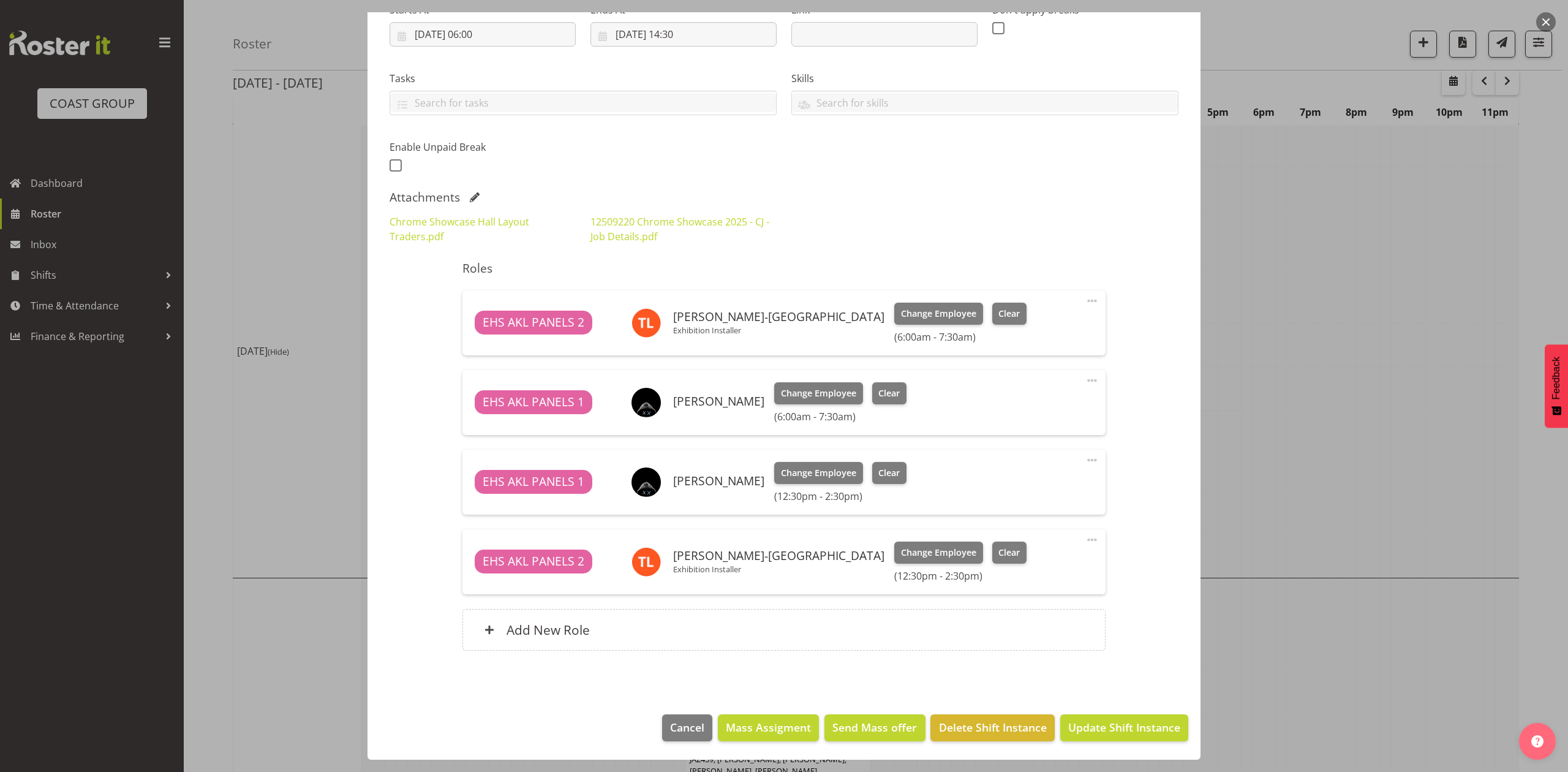
select select "10208"
click at [1364, 326] on div at bounding box center [784, 386] width 1568 height 772
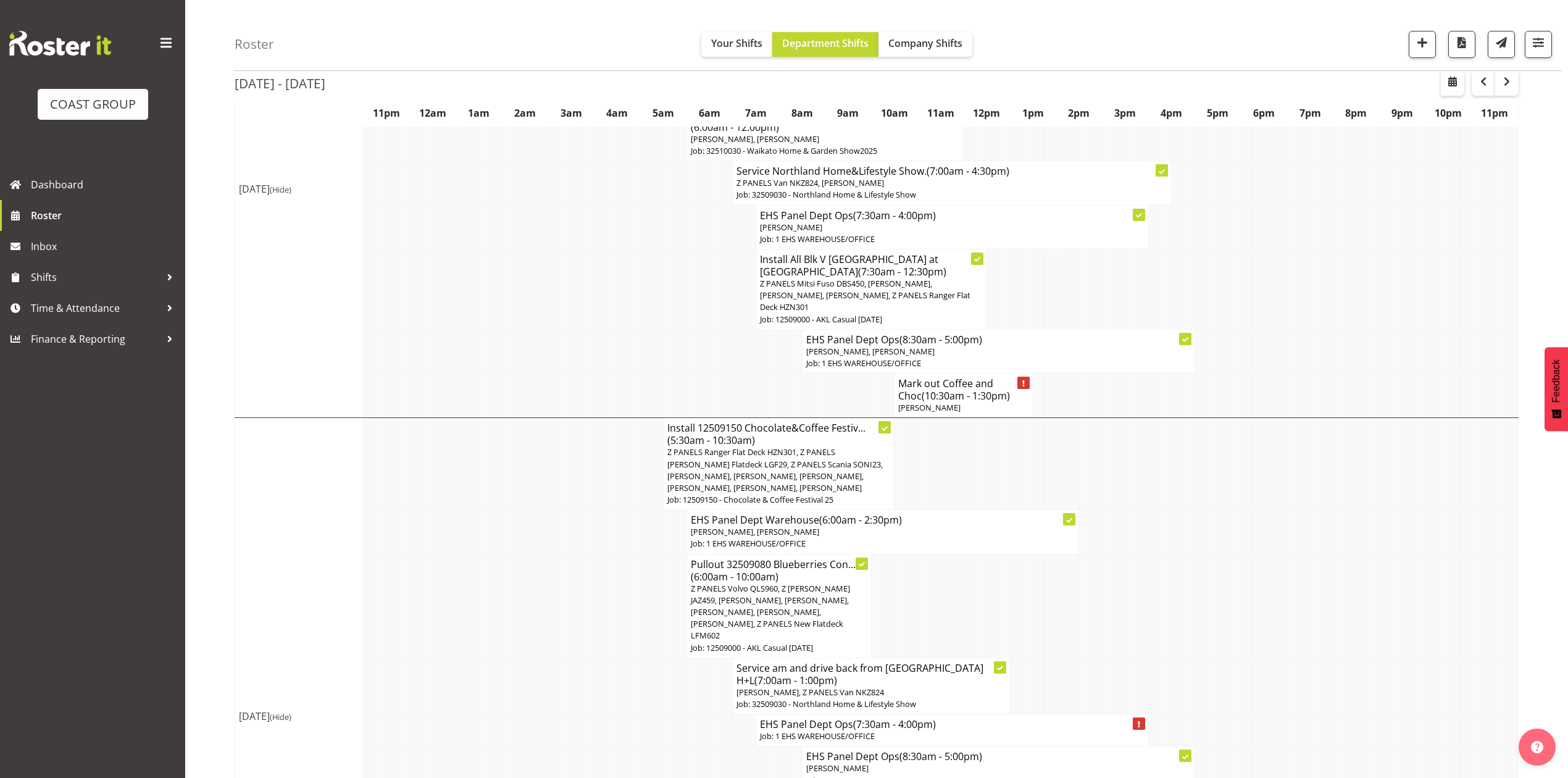
scroll to position [664, 0]
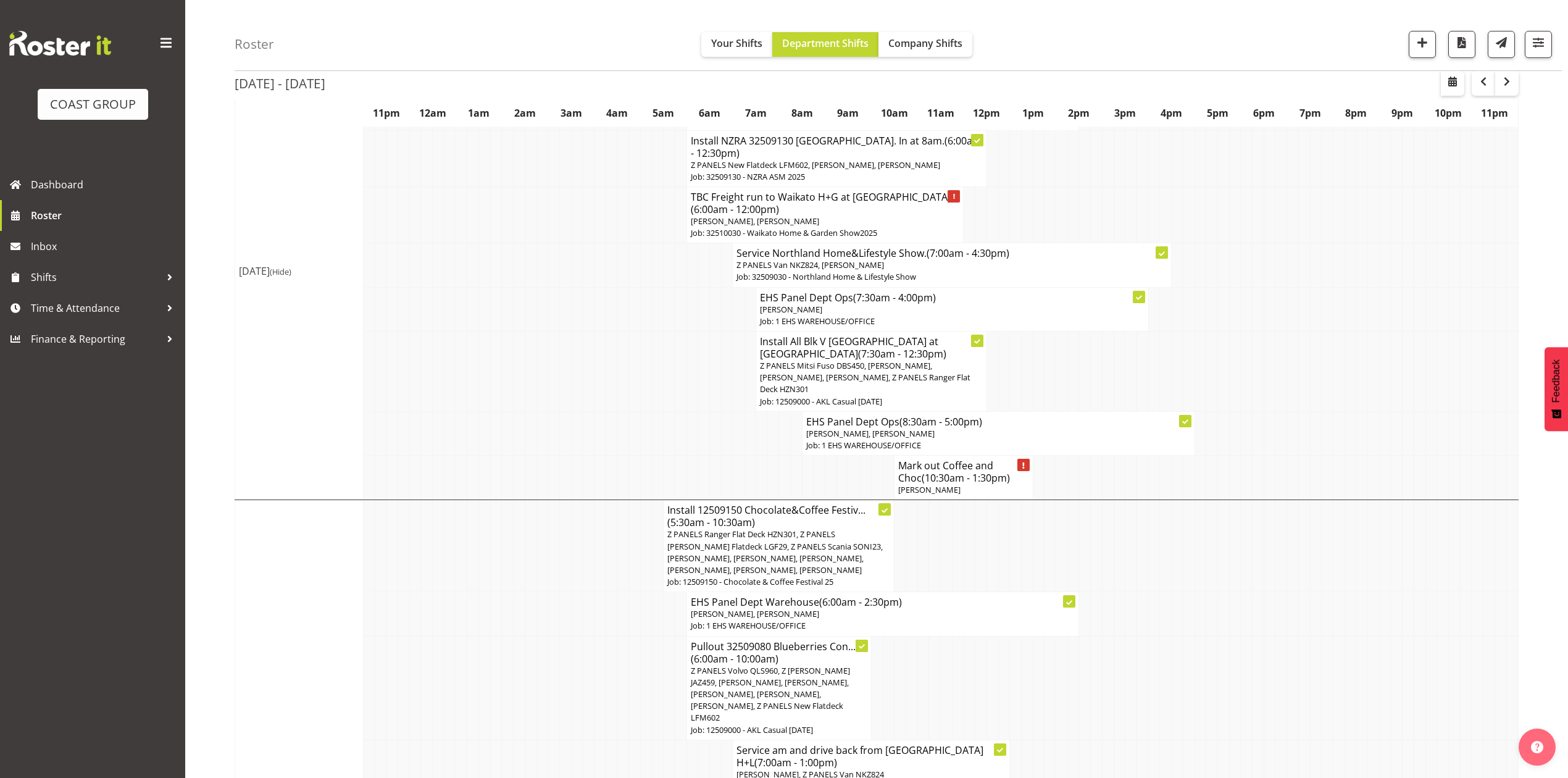
click at [1267, 336] on td at bounding box center [1270, 371] width 12 height 81
click at [1467, 339] on td at bounding box center [1466, 371] width 12 height 81
click at [1329, 542] on td at bounding box center [1327, 545] width 12 height 92
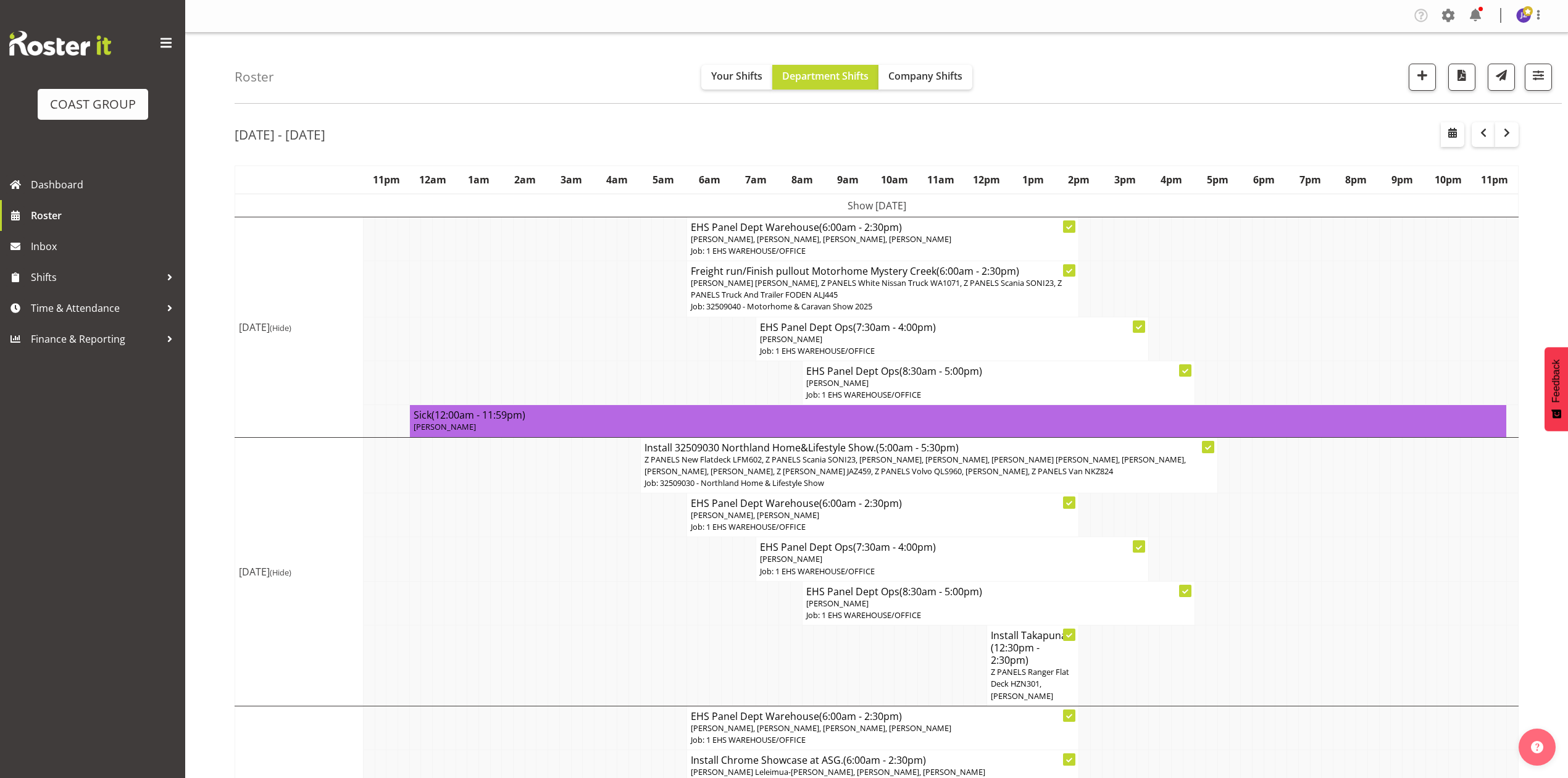
scroll to position [0, 0]
click at [777, 611] on td at bounding box center [773, 603] width 12 height 44
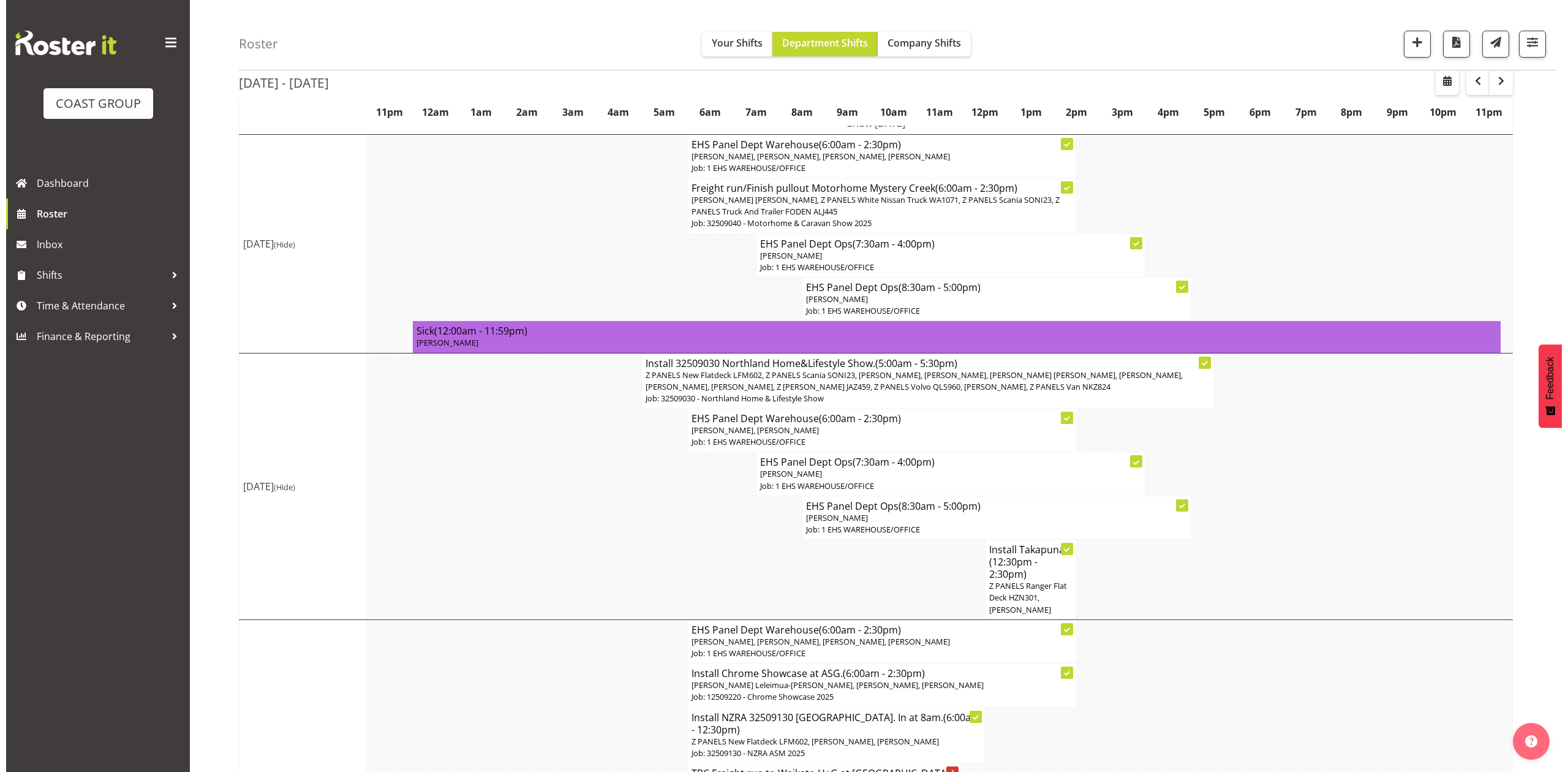
scroll to position [163, 0]
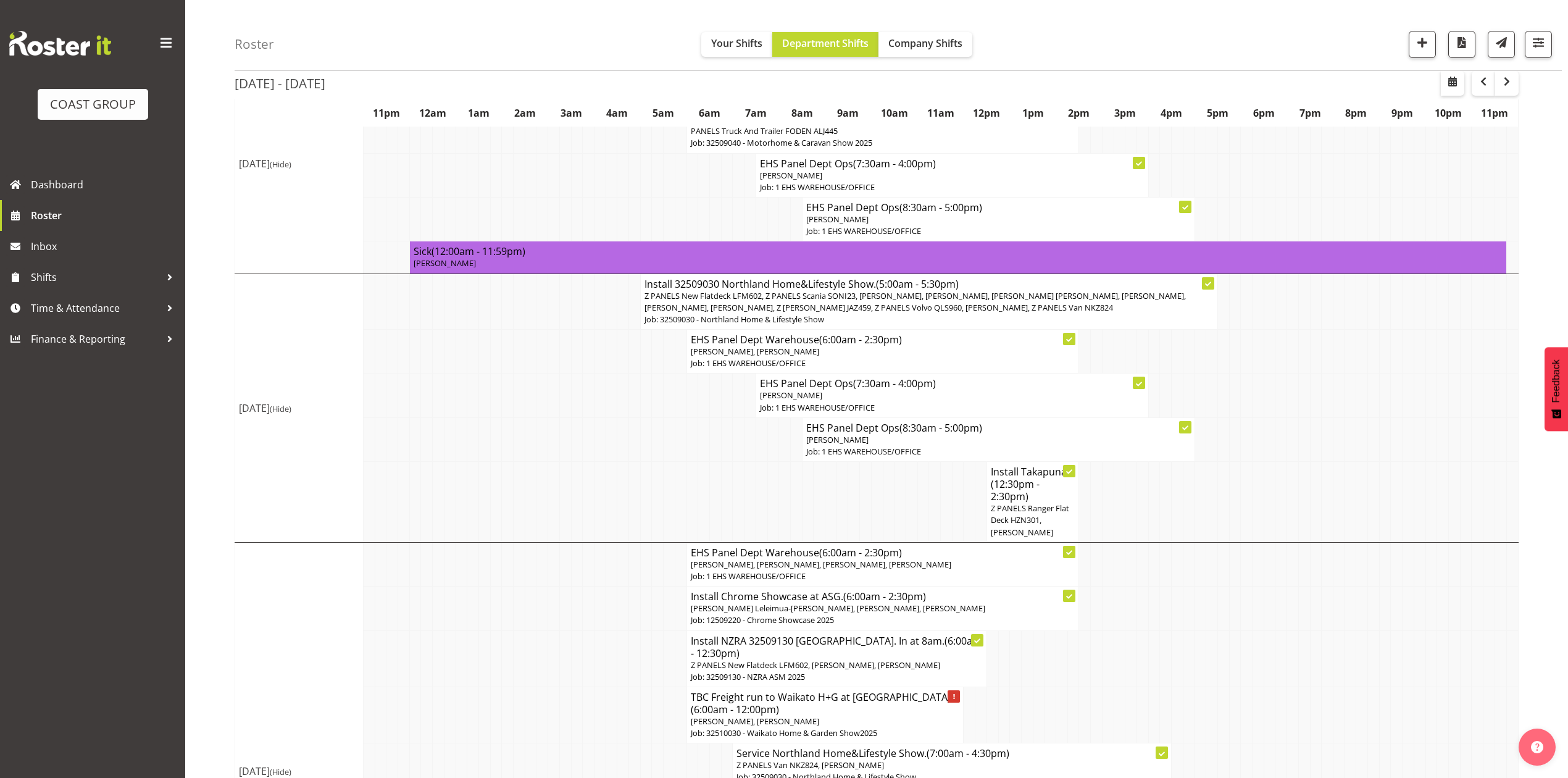
click at [921, 310] on span "Z PANELS New Flatdeck LFM602, Z PANELS Scania SONI23, [PERSON_NAME], [PERSON_NA…" at bounding box center [915, 301] width 542 height 23
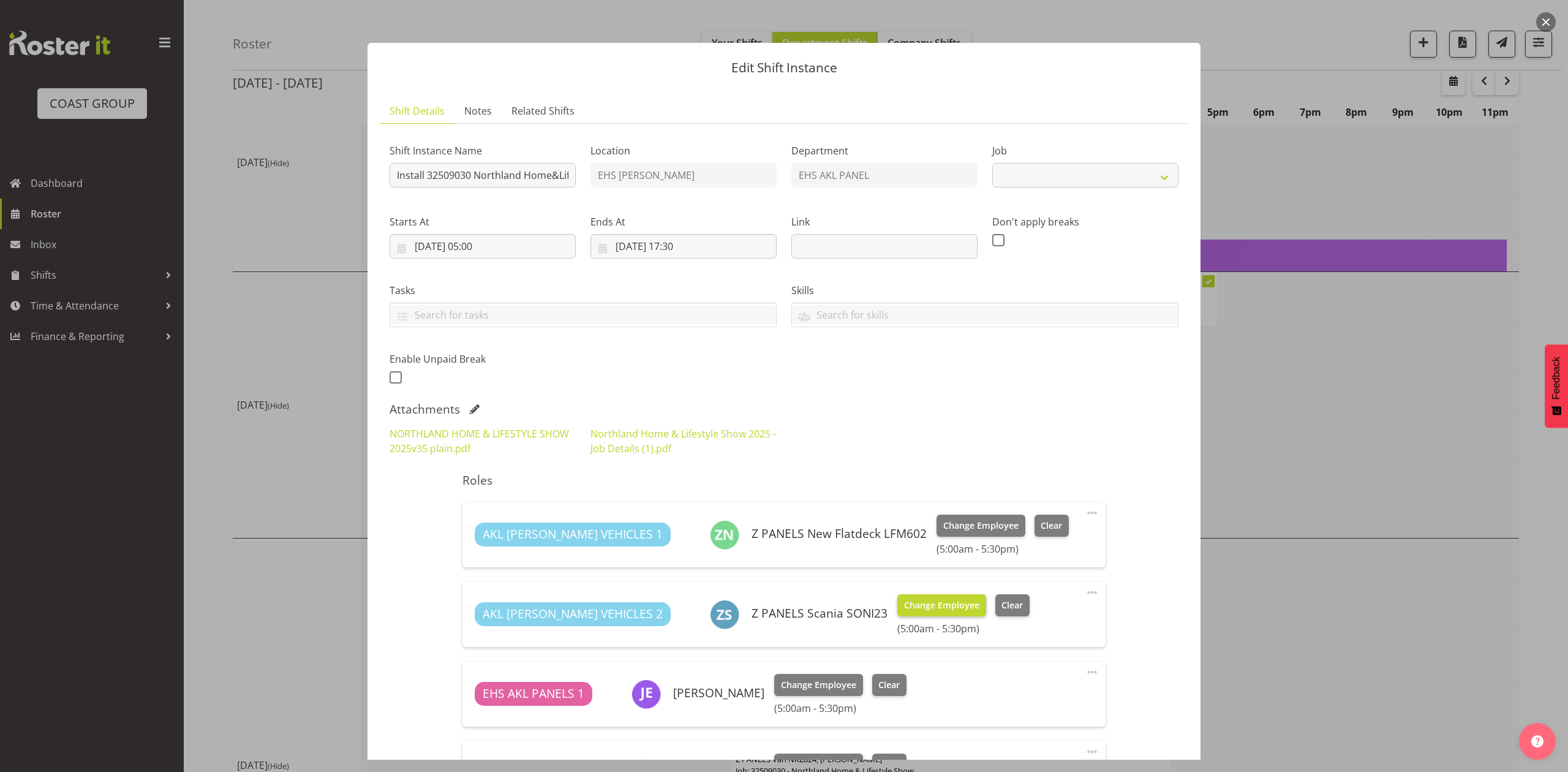
select select "9082"
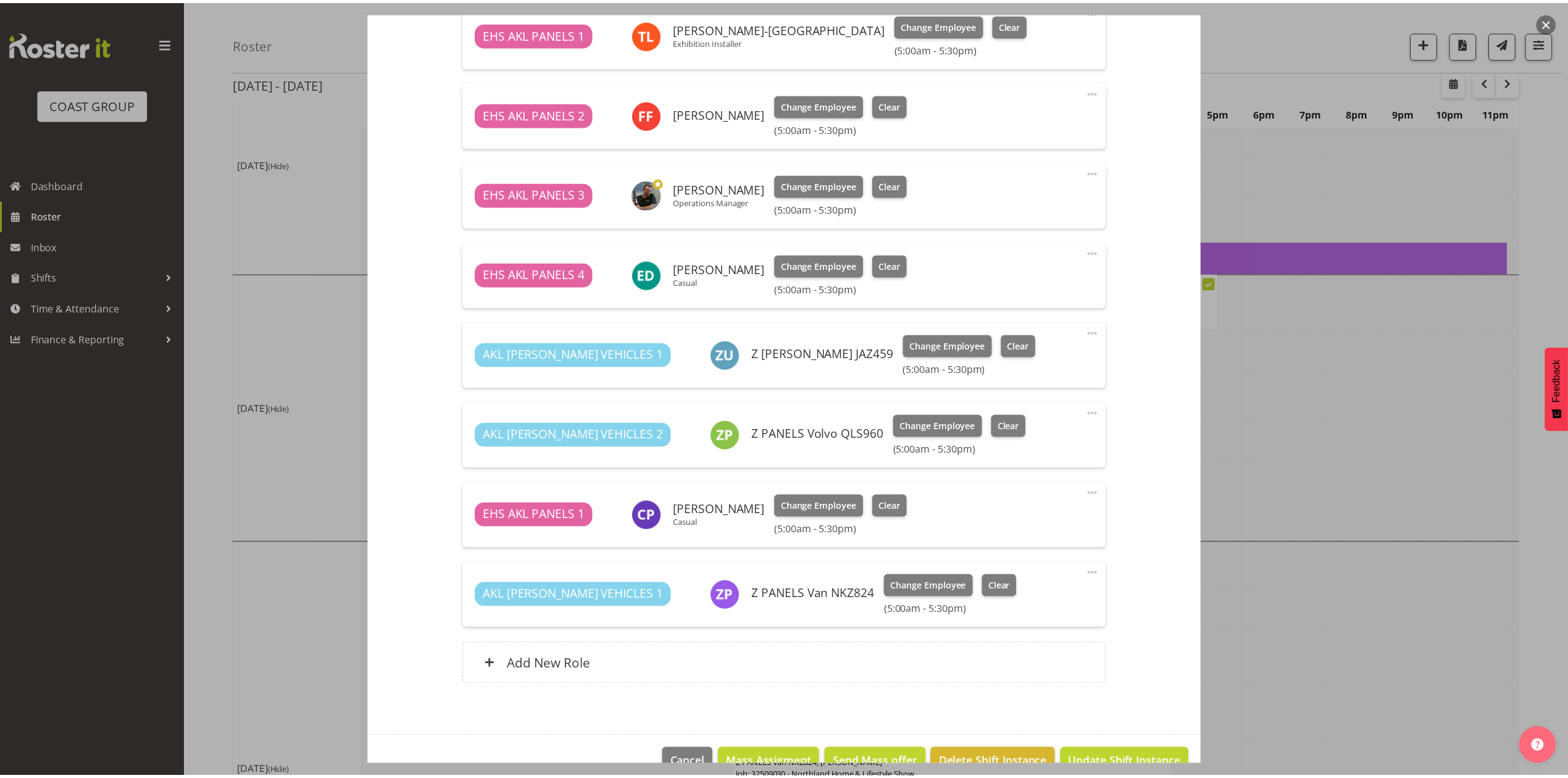
scroll to position [988, 0]
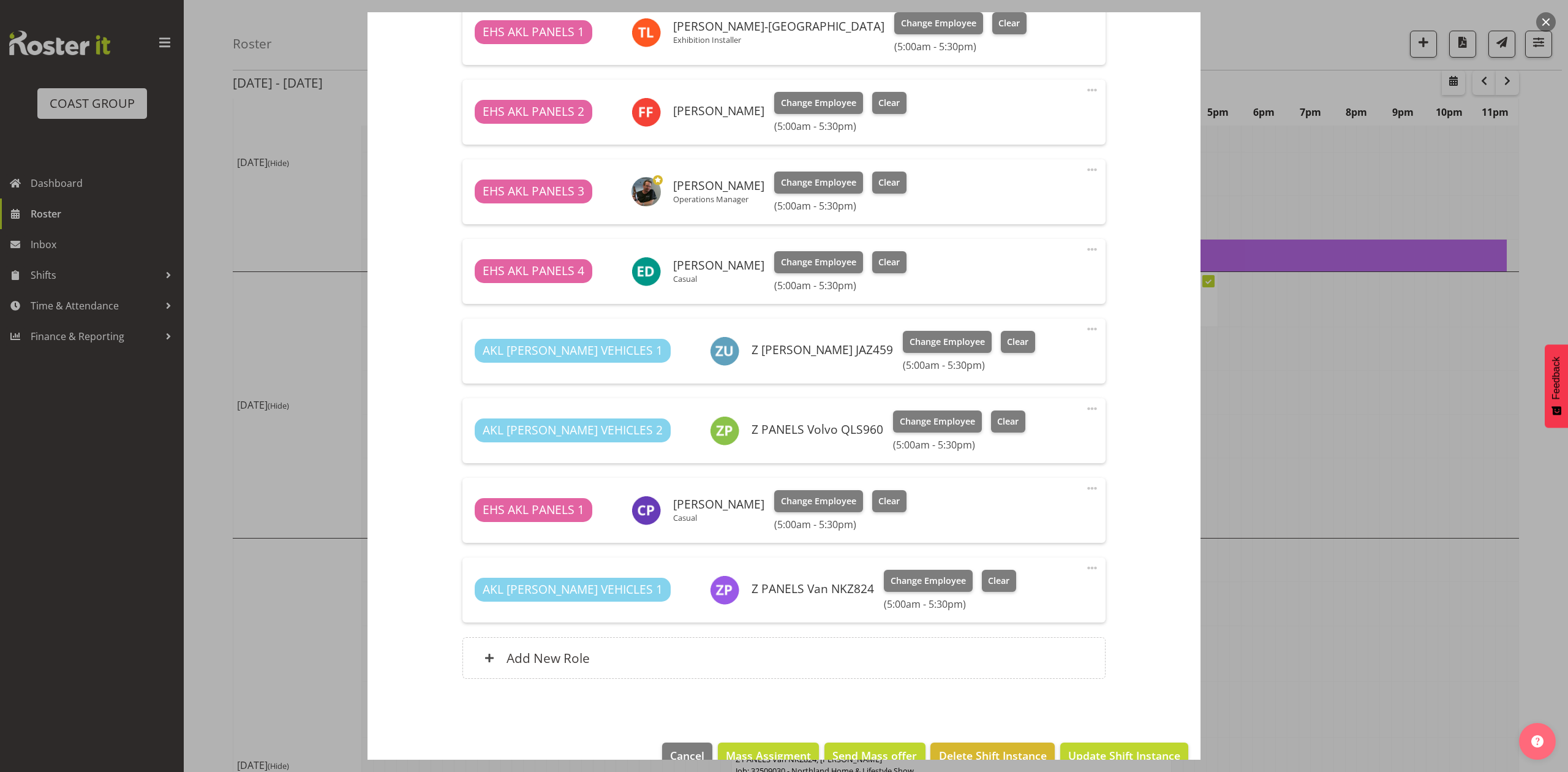
click at [1427, 454] on div at bounding box center [784, 386] width 1568 height 772
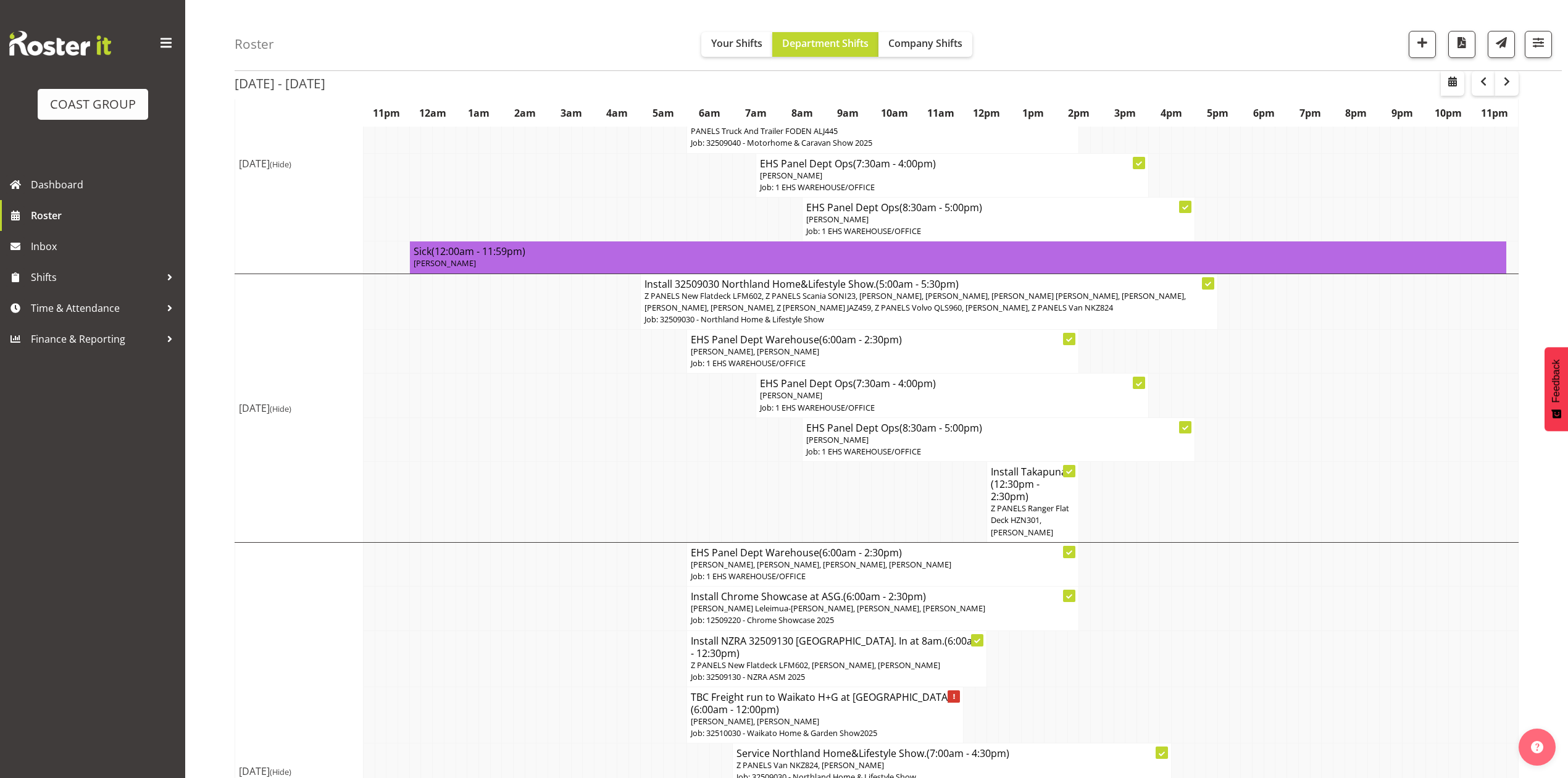
click at [1428, 458] on td at bounding box center [1431, 439] width 12 height 44
click at [1437, 458] on td at bounding box center [1443, 439] width 12 height 44
